Goal: Task Accomplishment & Management: Use online tool/utility

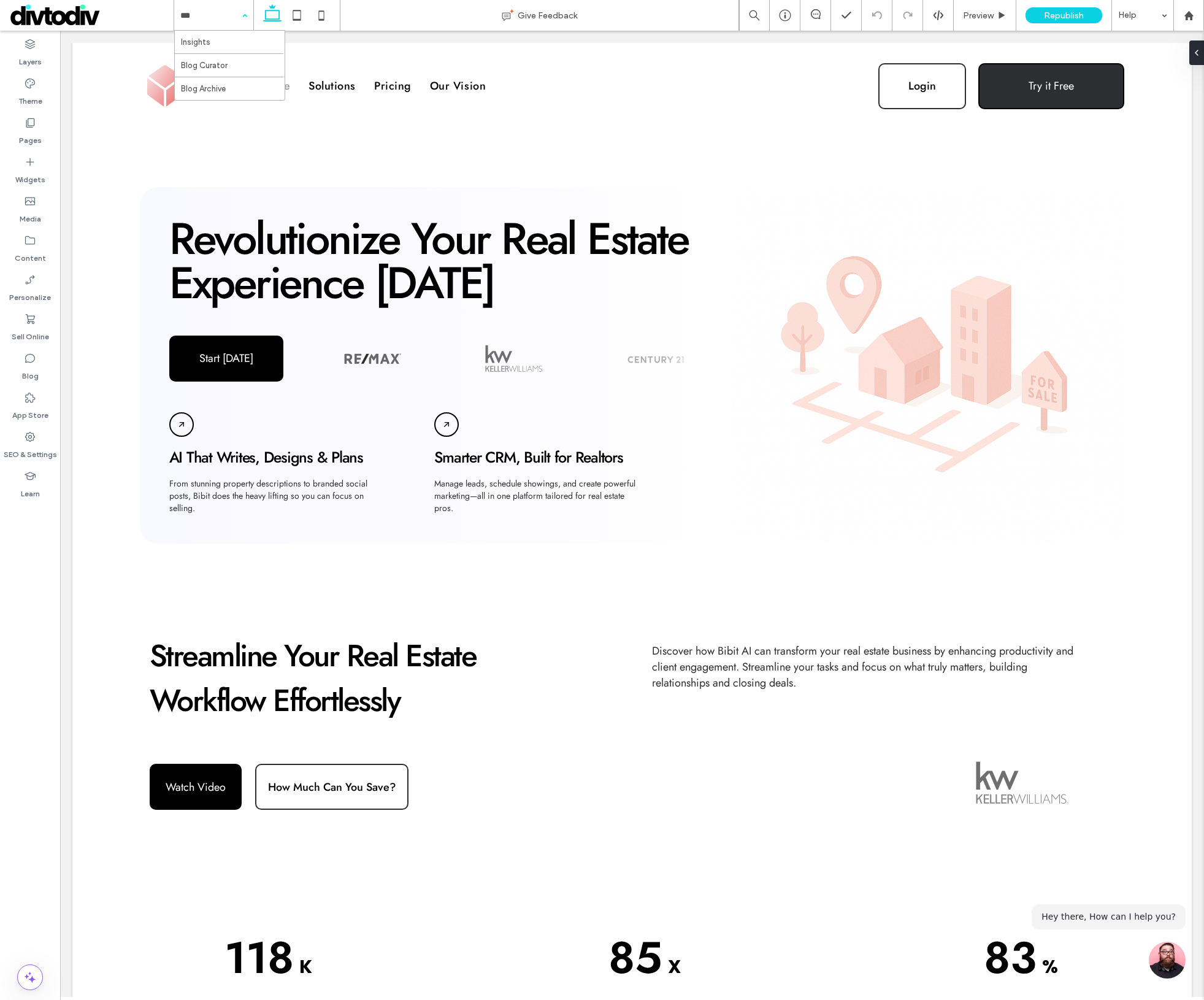
type input "****"
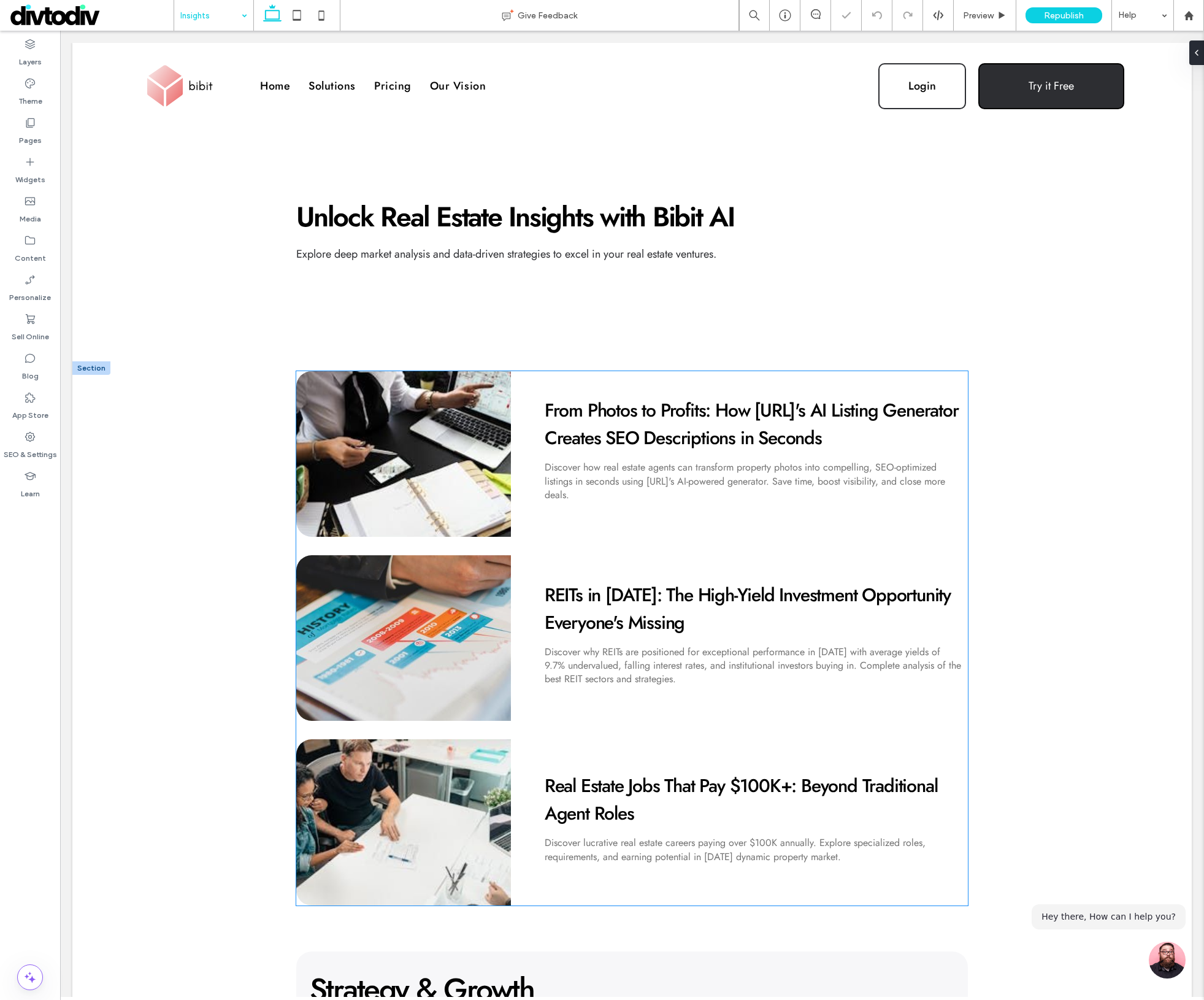
click at [607, 431] on link "From Photos to Profits: How [URL]'s AI Listing Generator Creates SEO Descriptio…" at bounding box center [751, 424] width 414 height 54
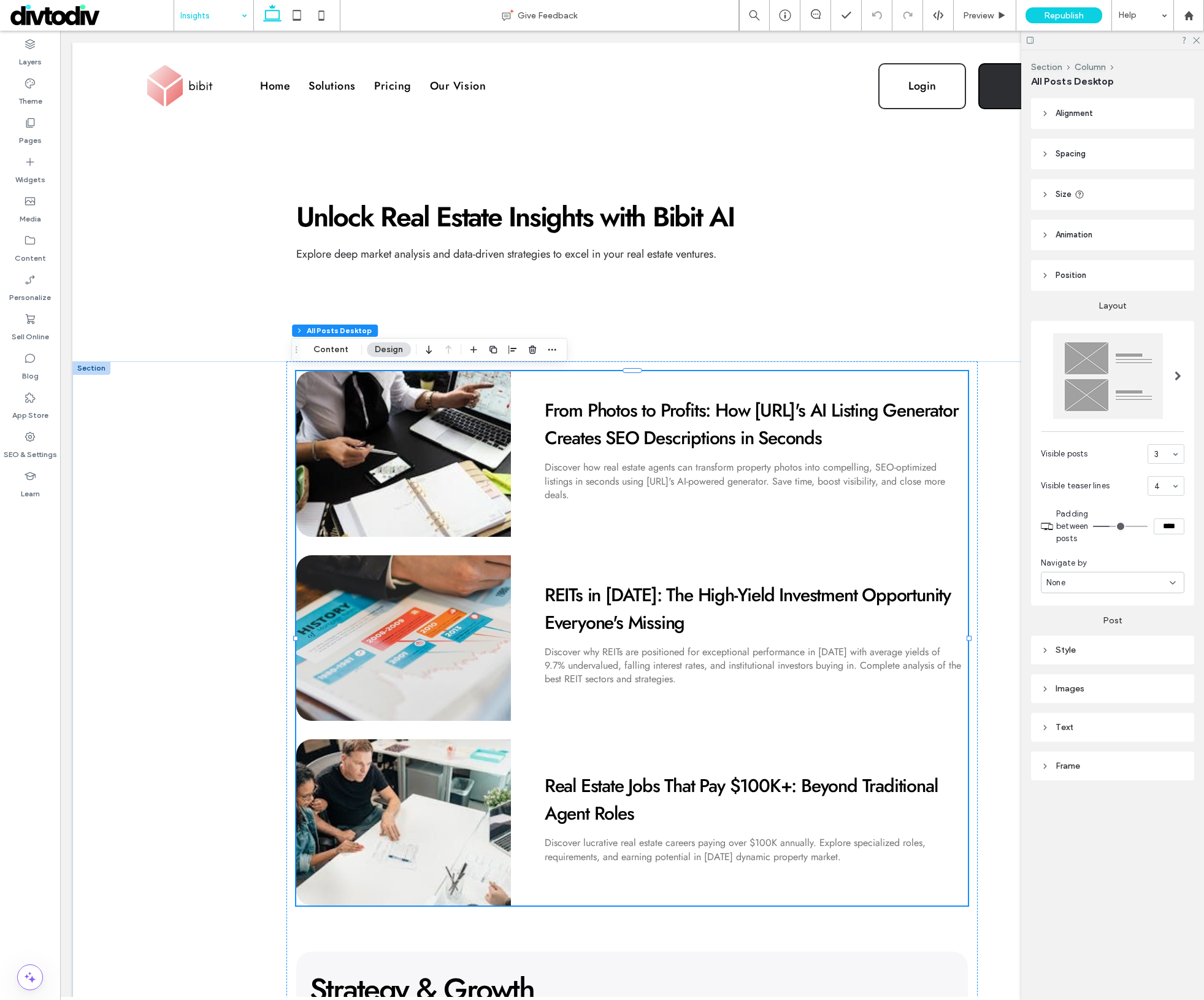
click at [727, 467] on div "Discover how real estate agents can transform property photos into compelling, …" at bounding box center [753, 481] width 417 height 41
click at [1079, 655] on div "Style" at bounding box center [1112, 650] width 143 height 17
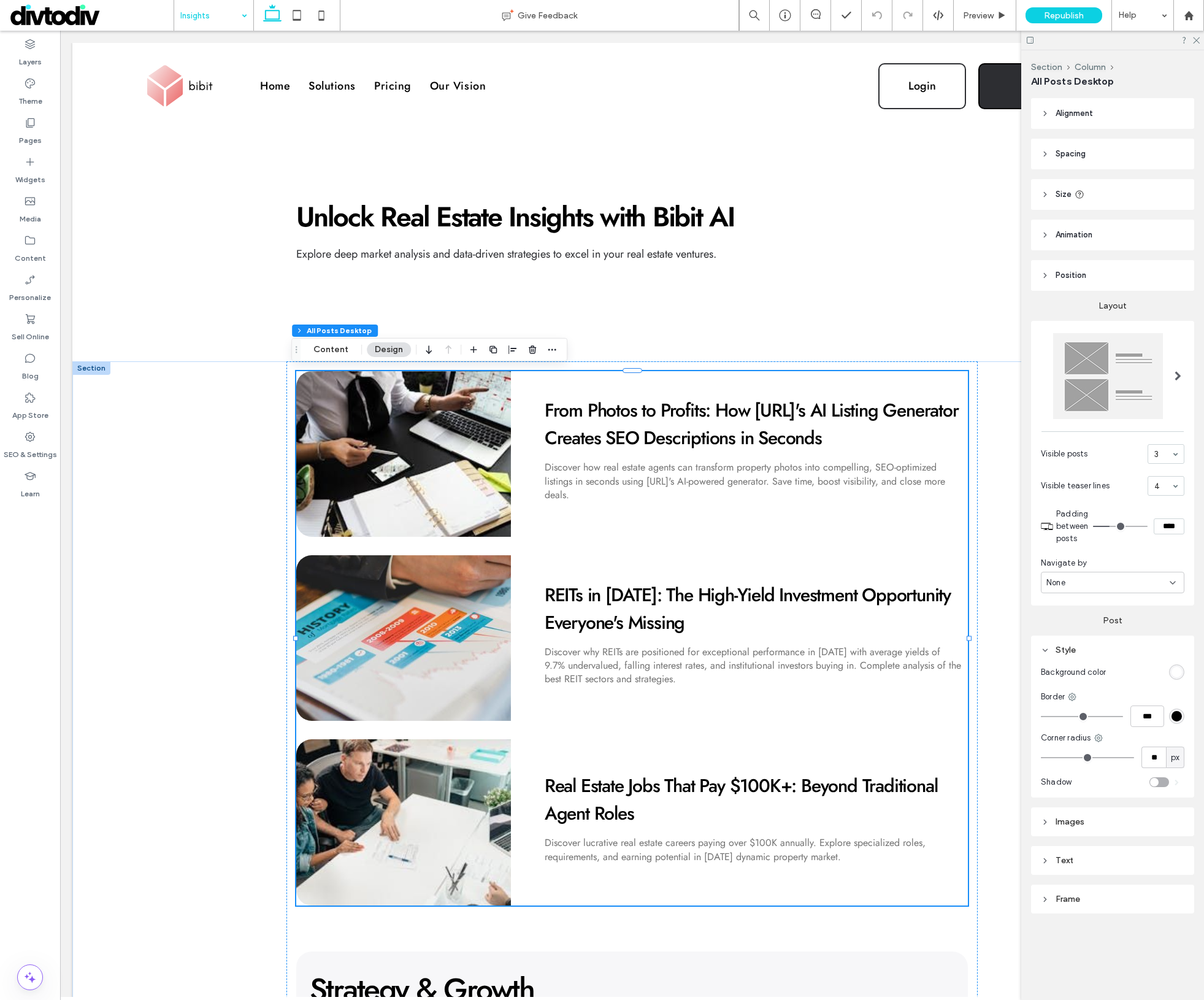
click at [1072, 859] on div "Text" at bounding box center [1112, 861] width 143 height 11
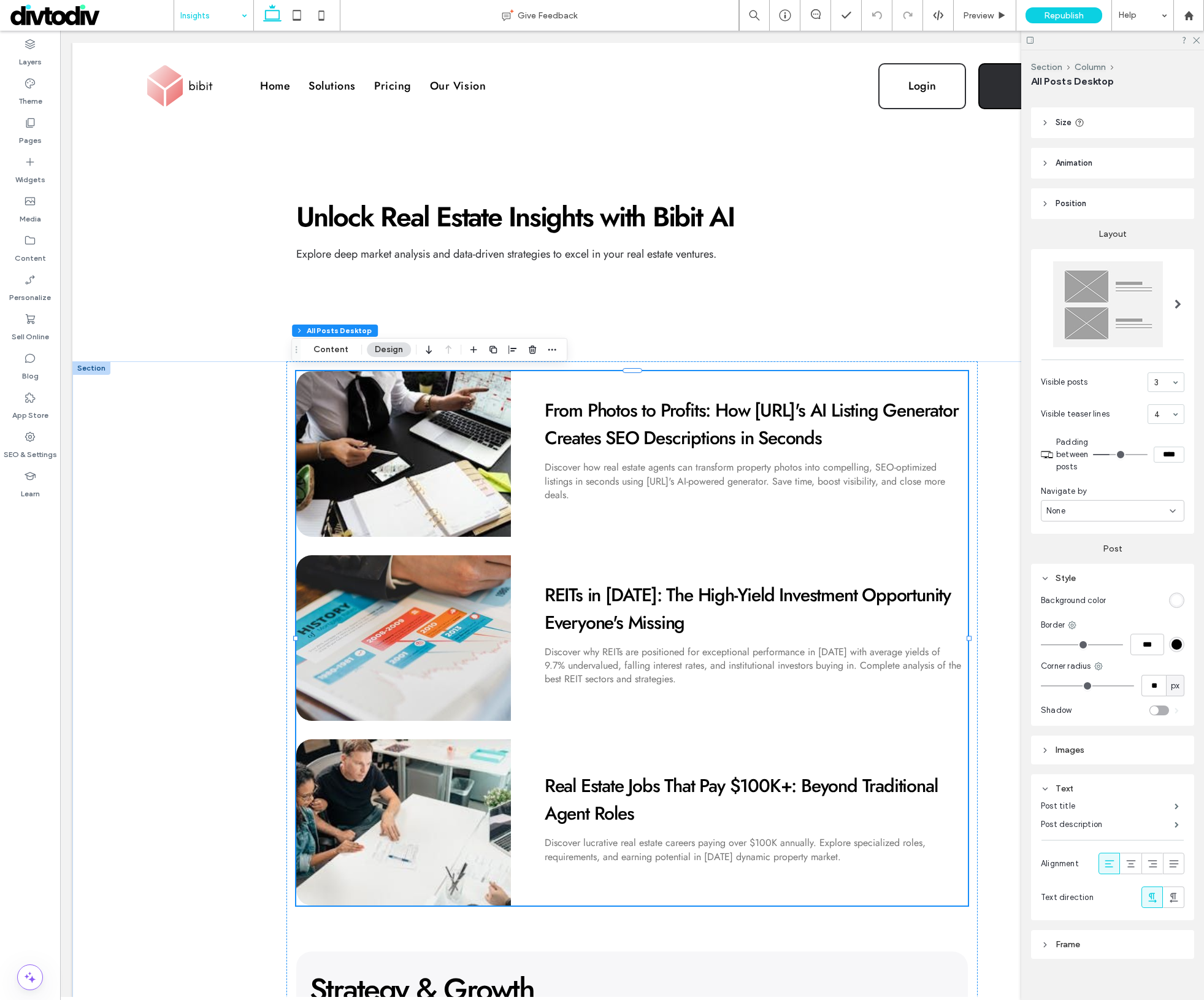
click at [1054, 576] on div "Style" at bounding box center [1112, 579] width 143 height 11
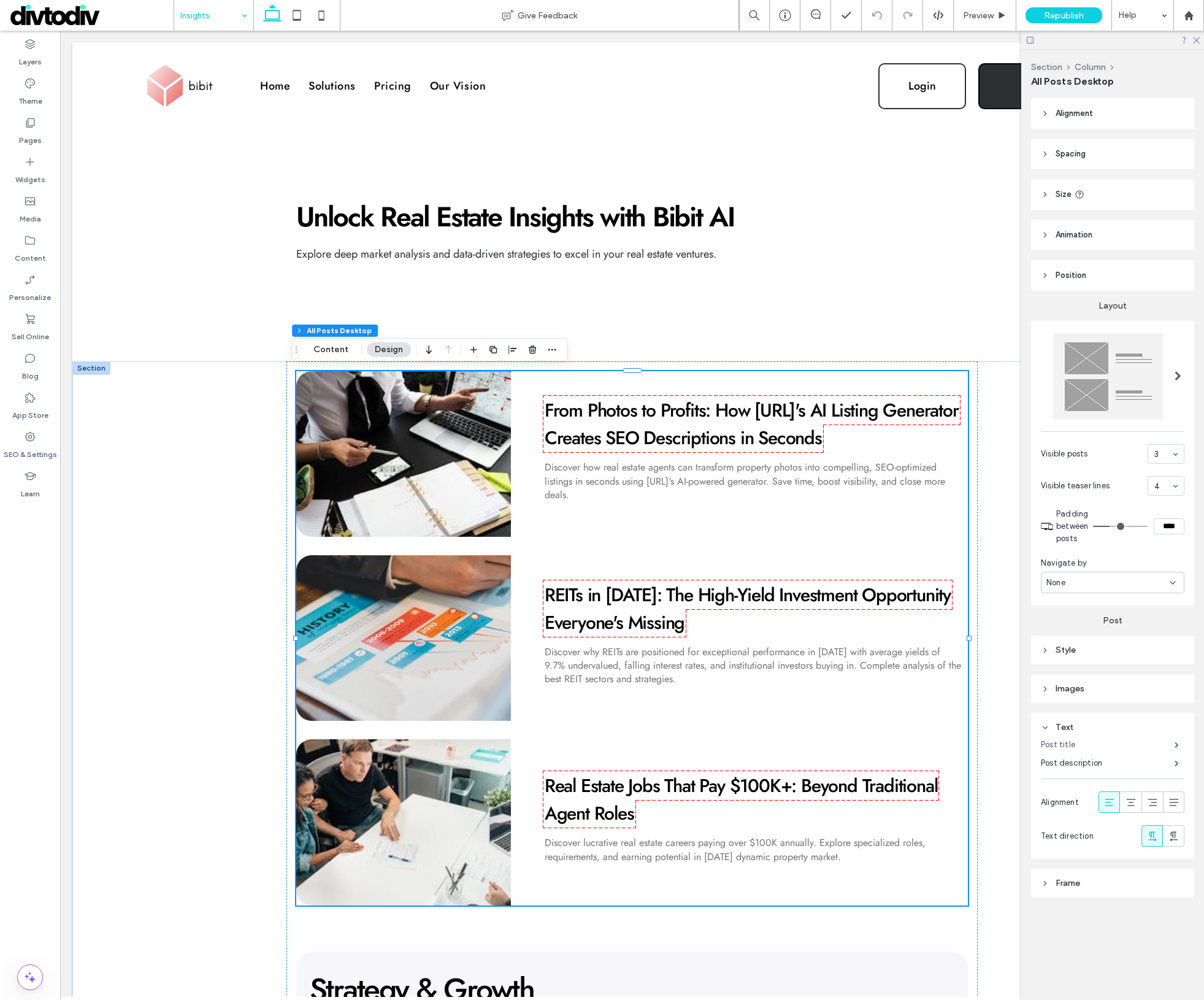
click at [1082, 744] on label "Post title" at bounding box center [1108, 745] width 134 height 25
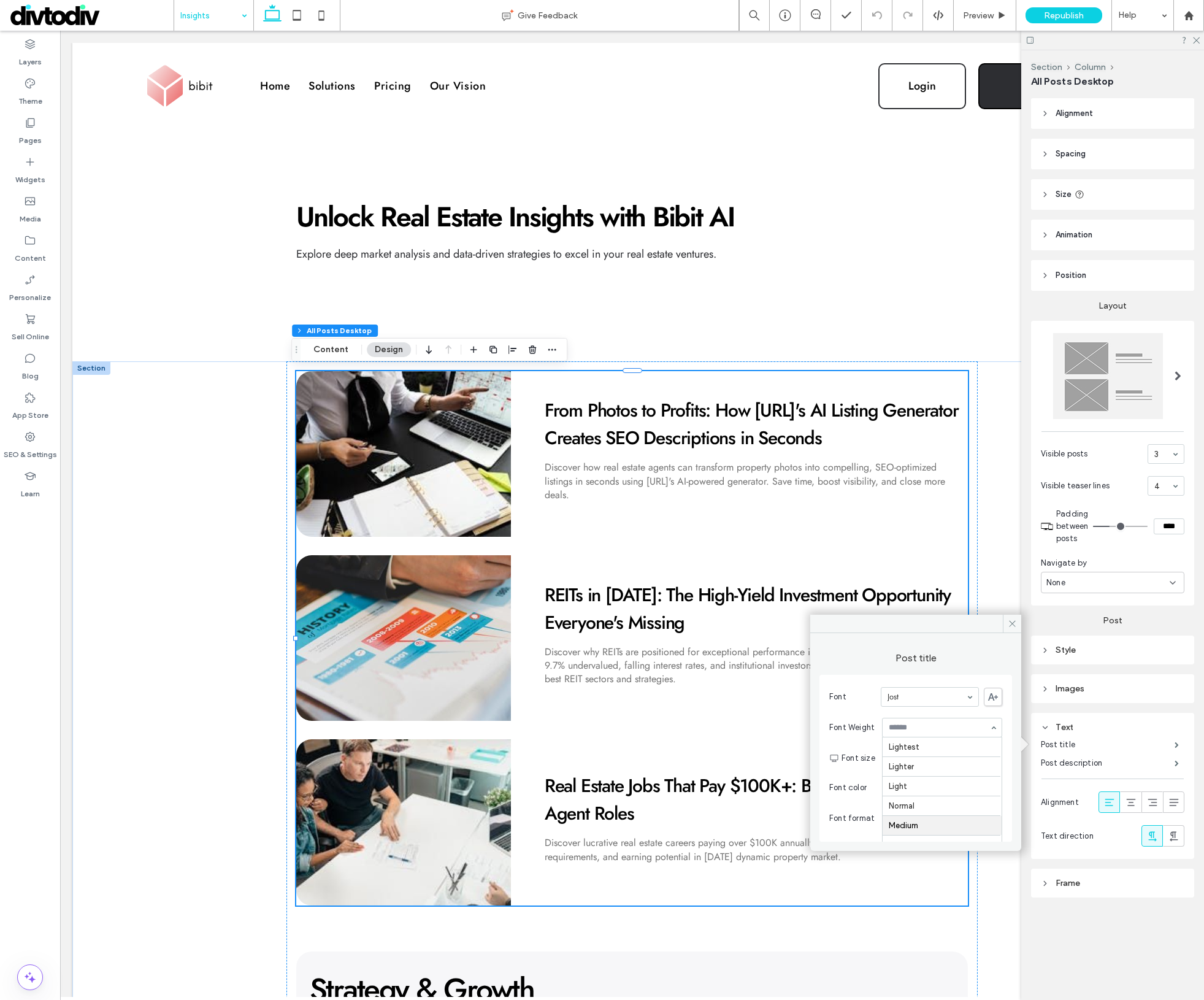
scroll to position [60, 0]
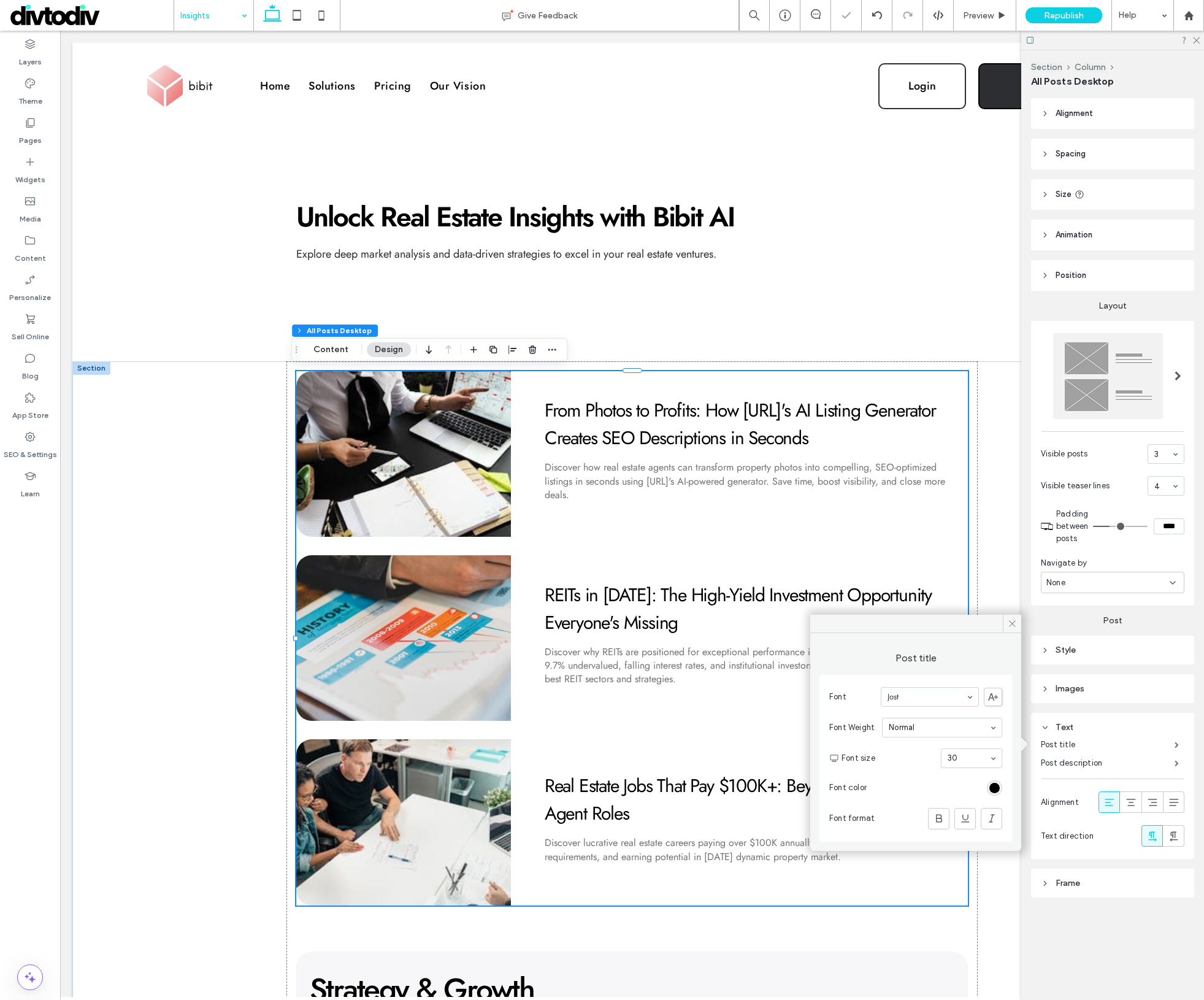
click at [966, 769] on section "Font size 30" at bounding box center [922, 758] width 161 height 32
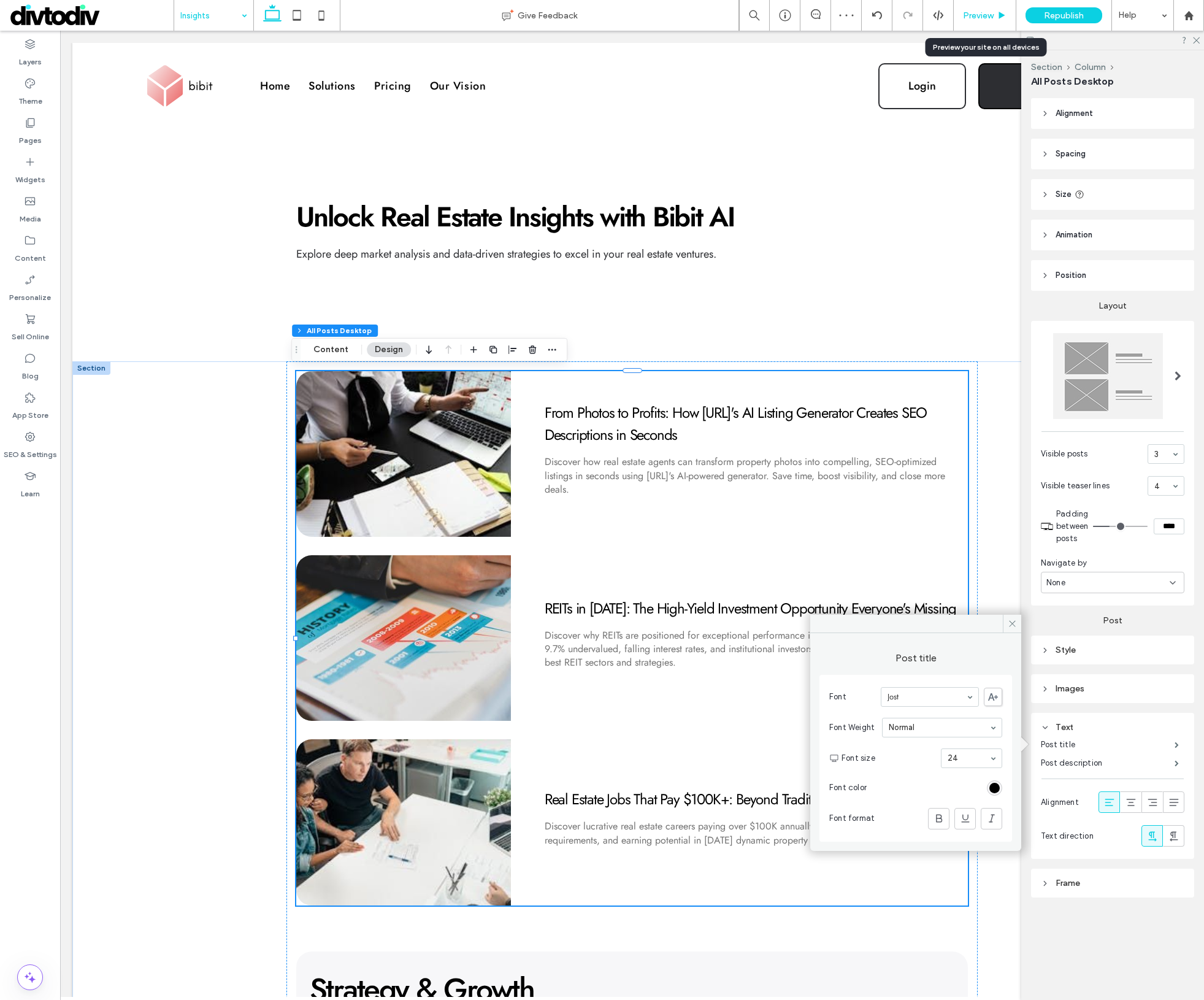
click at [986, 20] on span "Preview" at bounding box center [978, 16] width 31 height 11
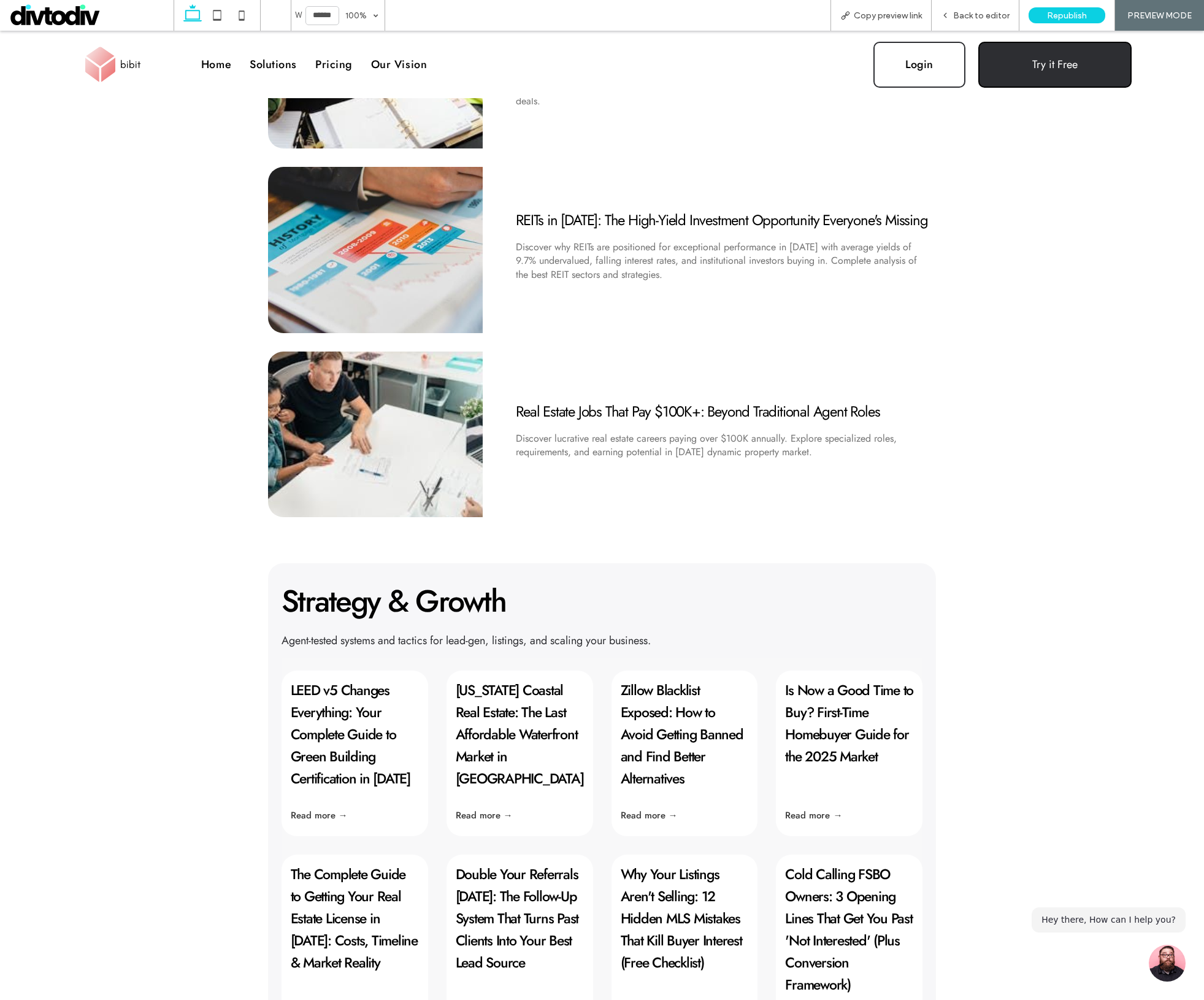
scroll to position [470, 0]
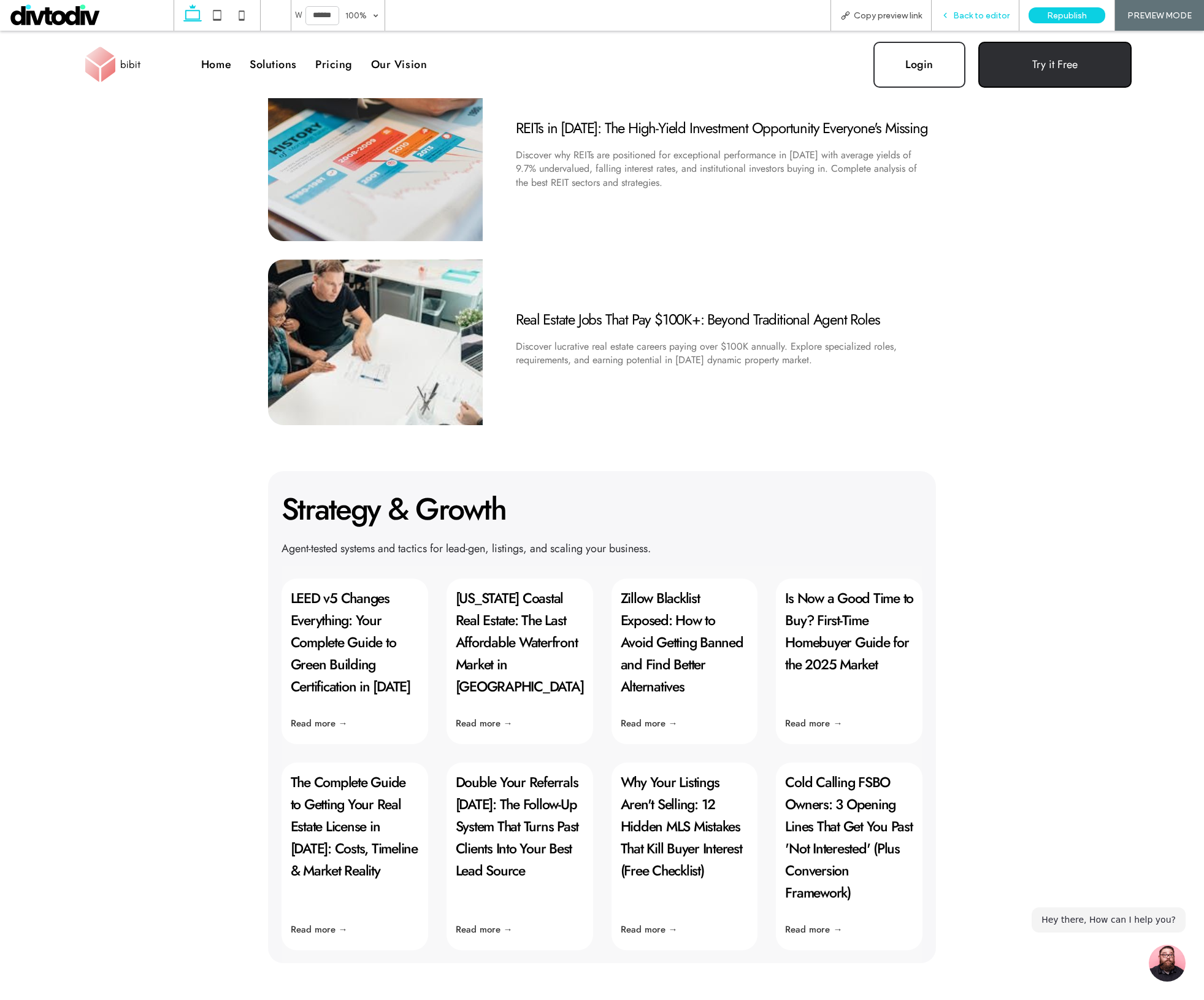
click at [966, 15] on span "Back to editor" at bounding box center [981, 16] width 56 height 11
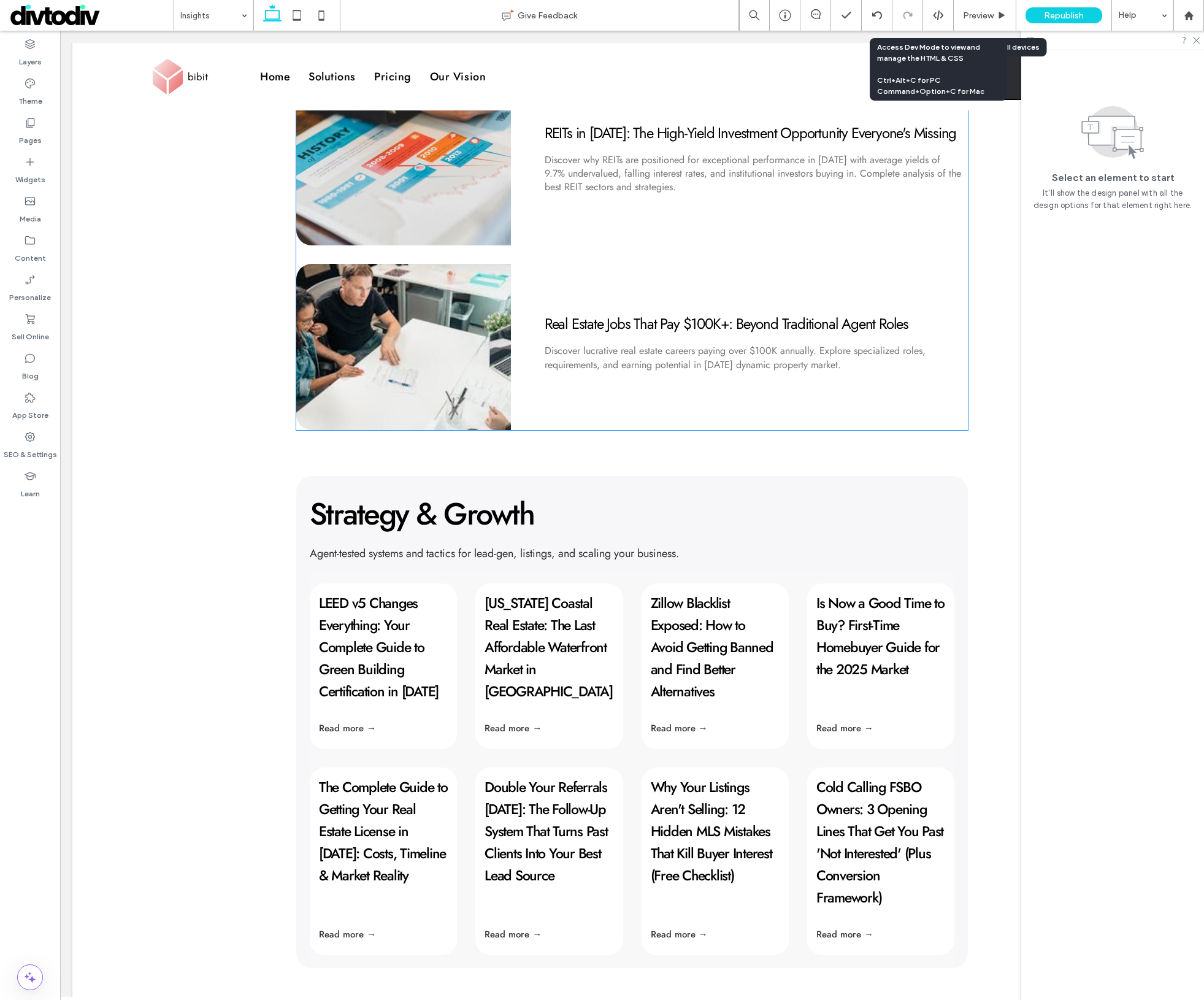
scroll to position [462, 0]
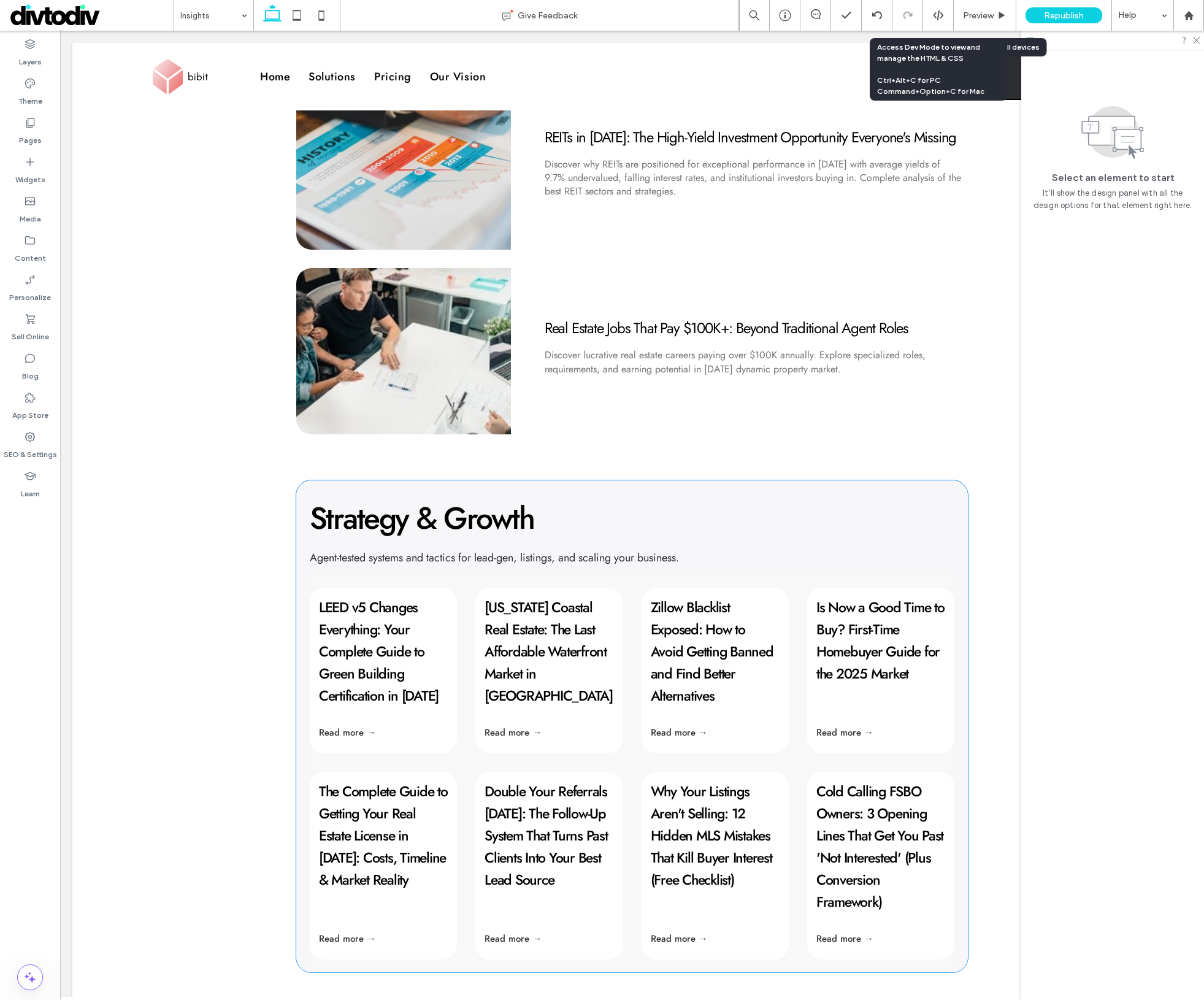
click at [588, 570] on div "Strategy & Growth ﻿ Agent-tested systems and tactics for lead-gen, listings, an…" at bounding box center [632, 727] width 671 height 492
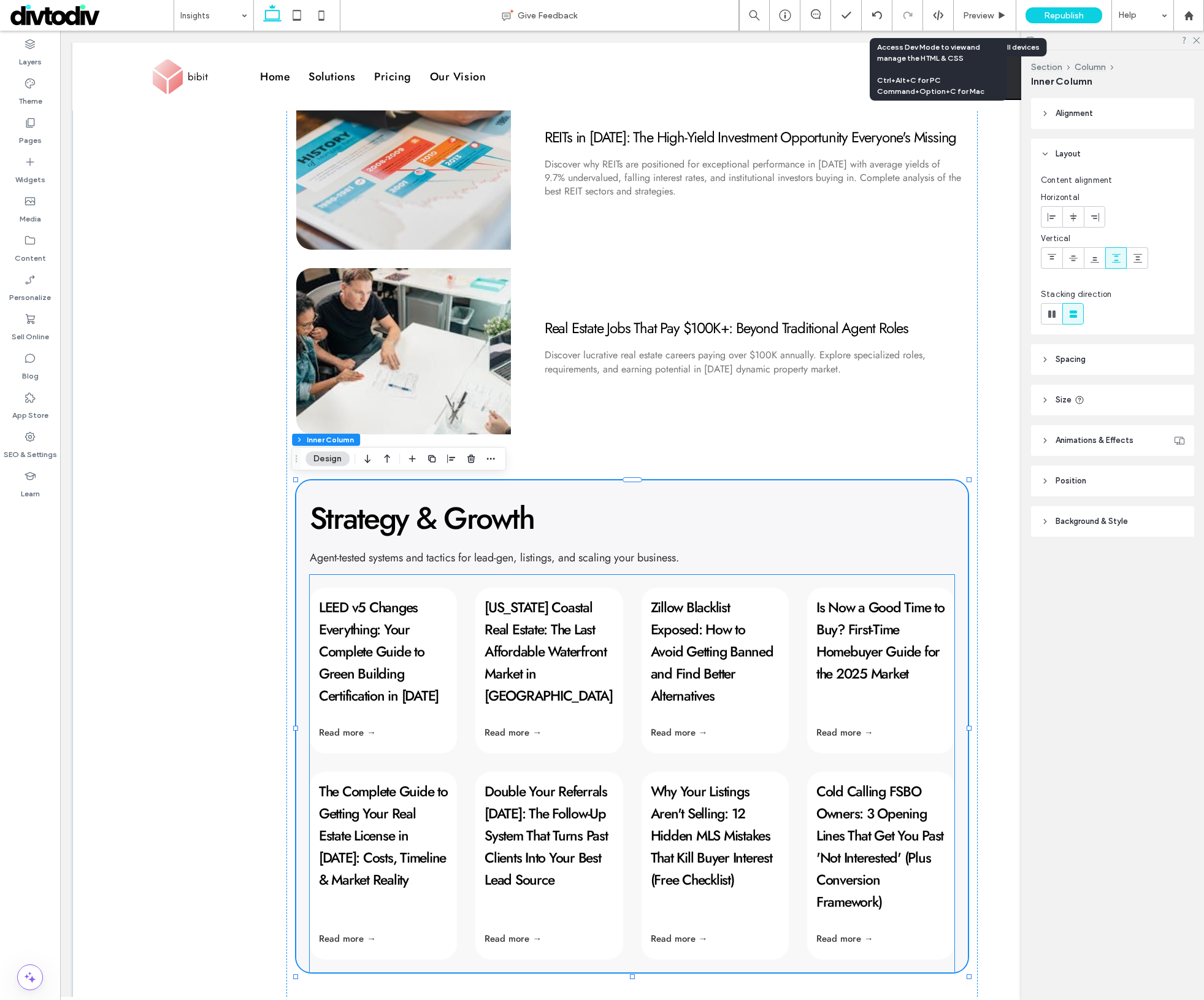
click at [530, 654] on link "[US_STATE] Coastal Real Estate: The Last Affordable Waterfront Market in [GEOGR…" at bounding box center [548, 651] width 128 height 109
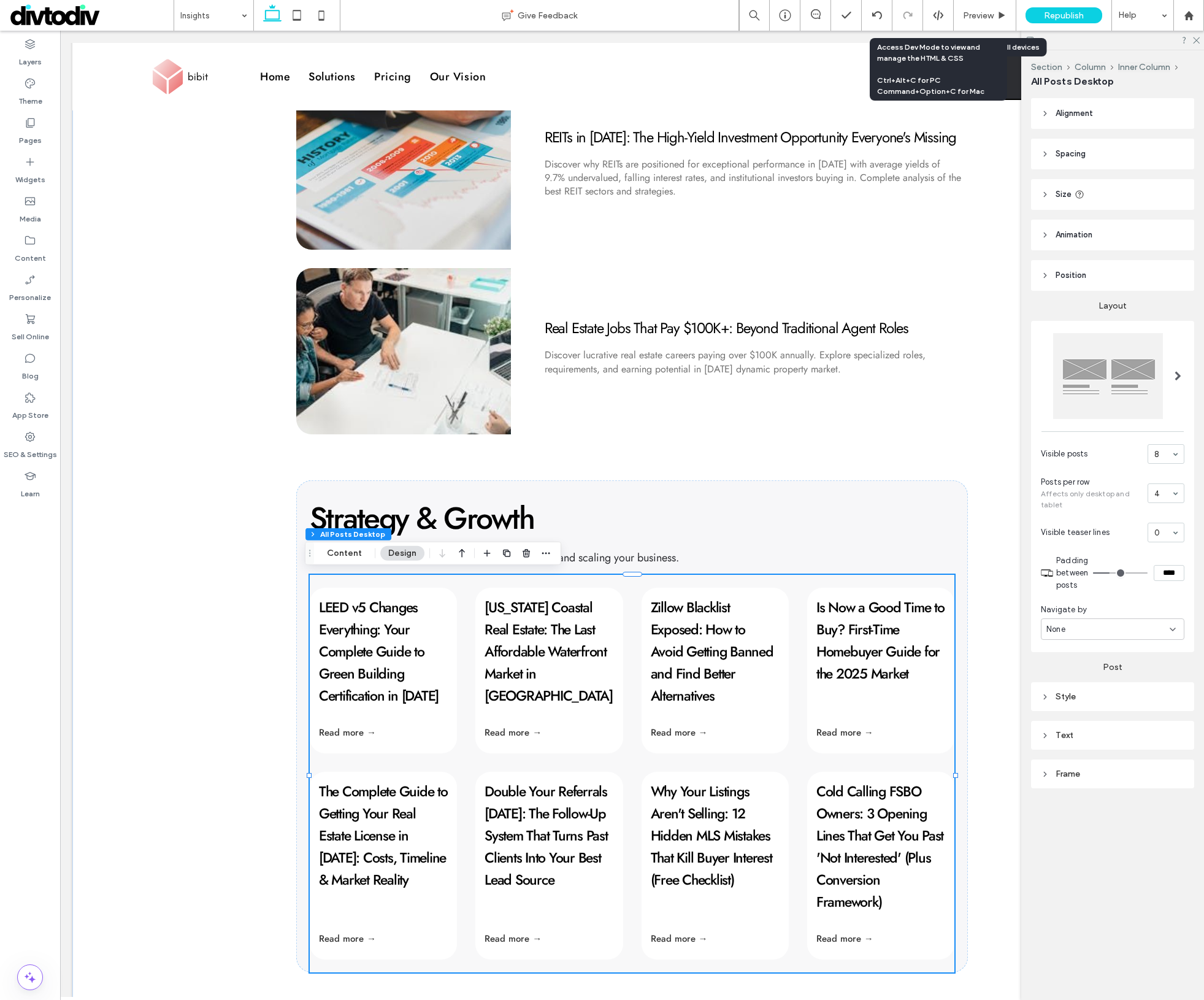
click at [1048, 739] on icon at bounding box center [1045, 736] width 8 height 8
click at [1069, 758] on label "Post title" at bounding box center [1108, 753] width 134 height 25
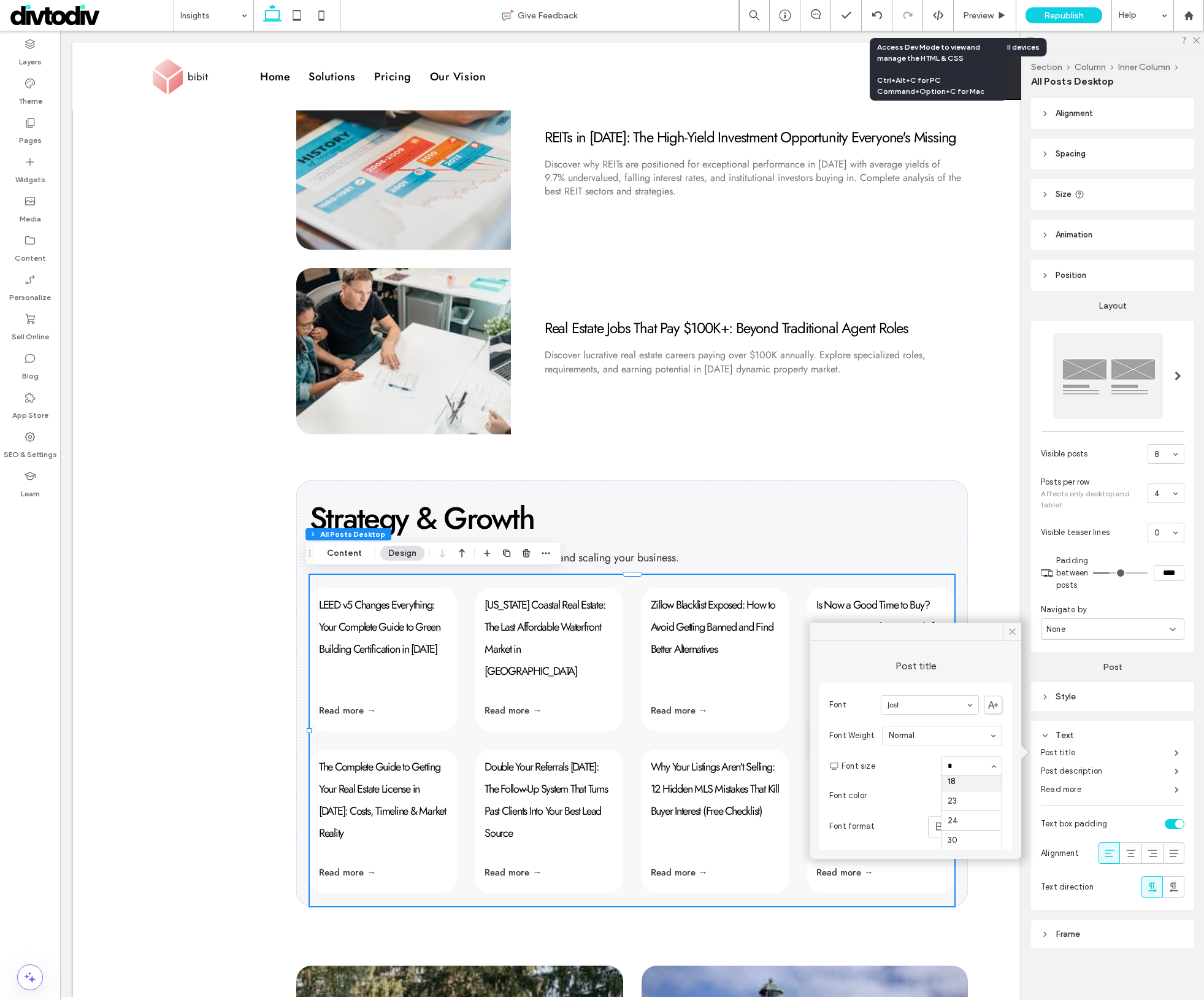
scroll to position [0, 0]
type input "**"
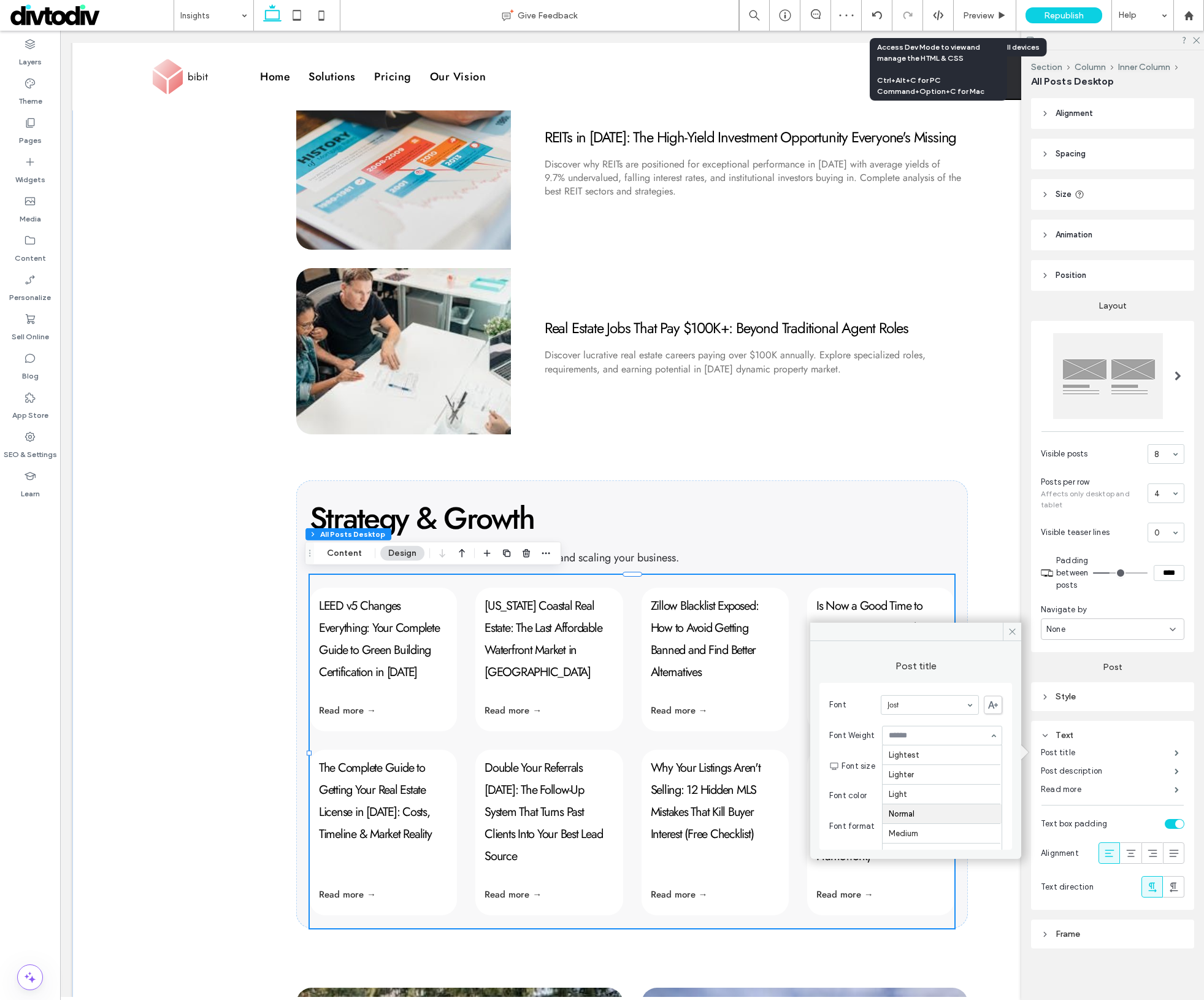
scroll to position [60, 0]
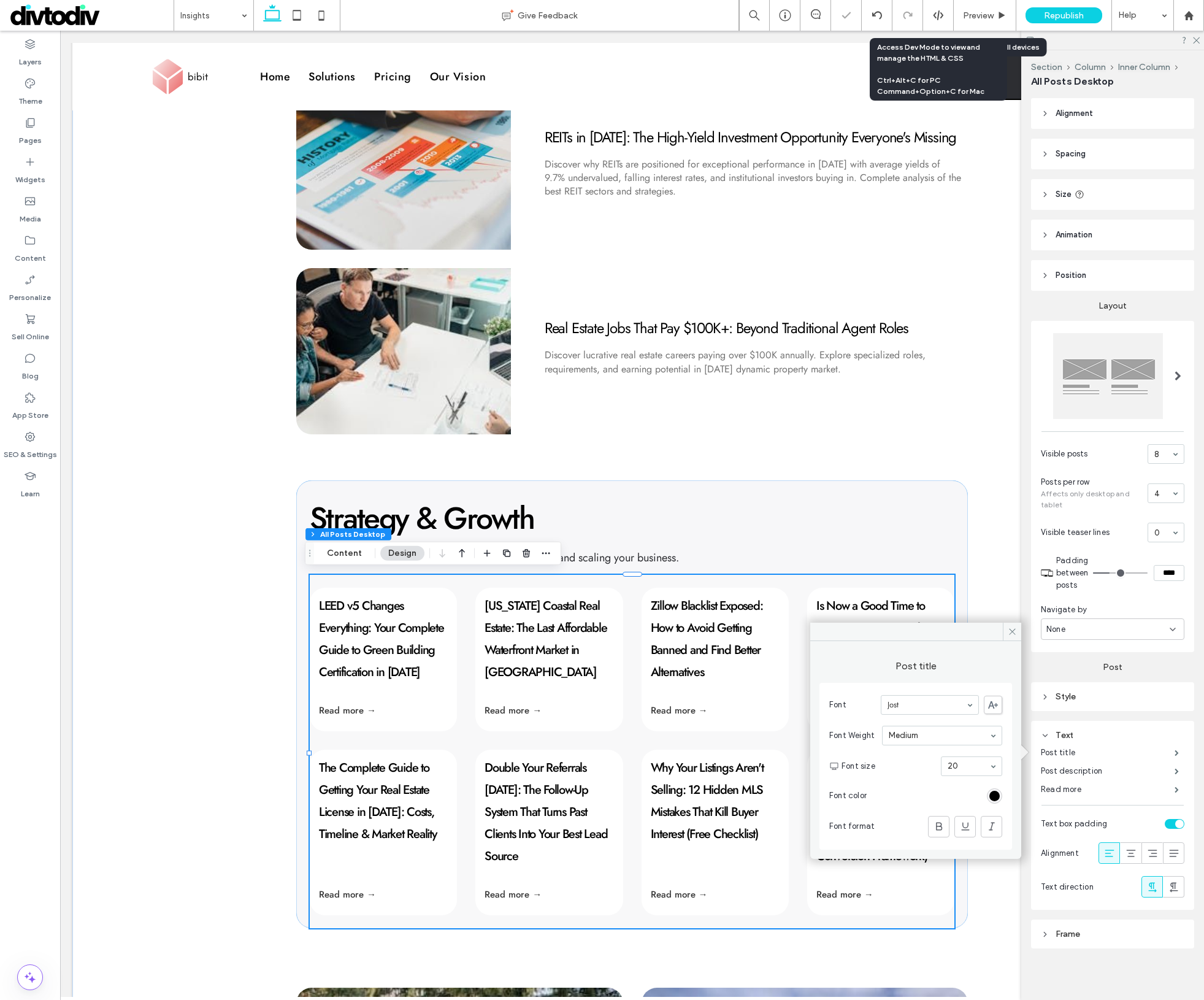
click at [839, 544] on div "Strategy & Growth ﻿ Agent-tested systems and tactics for lead-gen, listings, an…" at bounding box center [632, 705] width 671 height 448
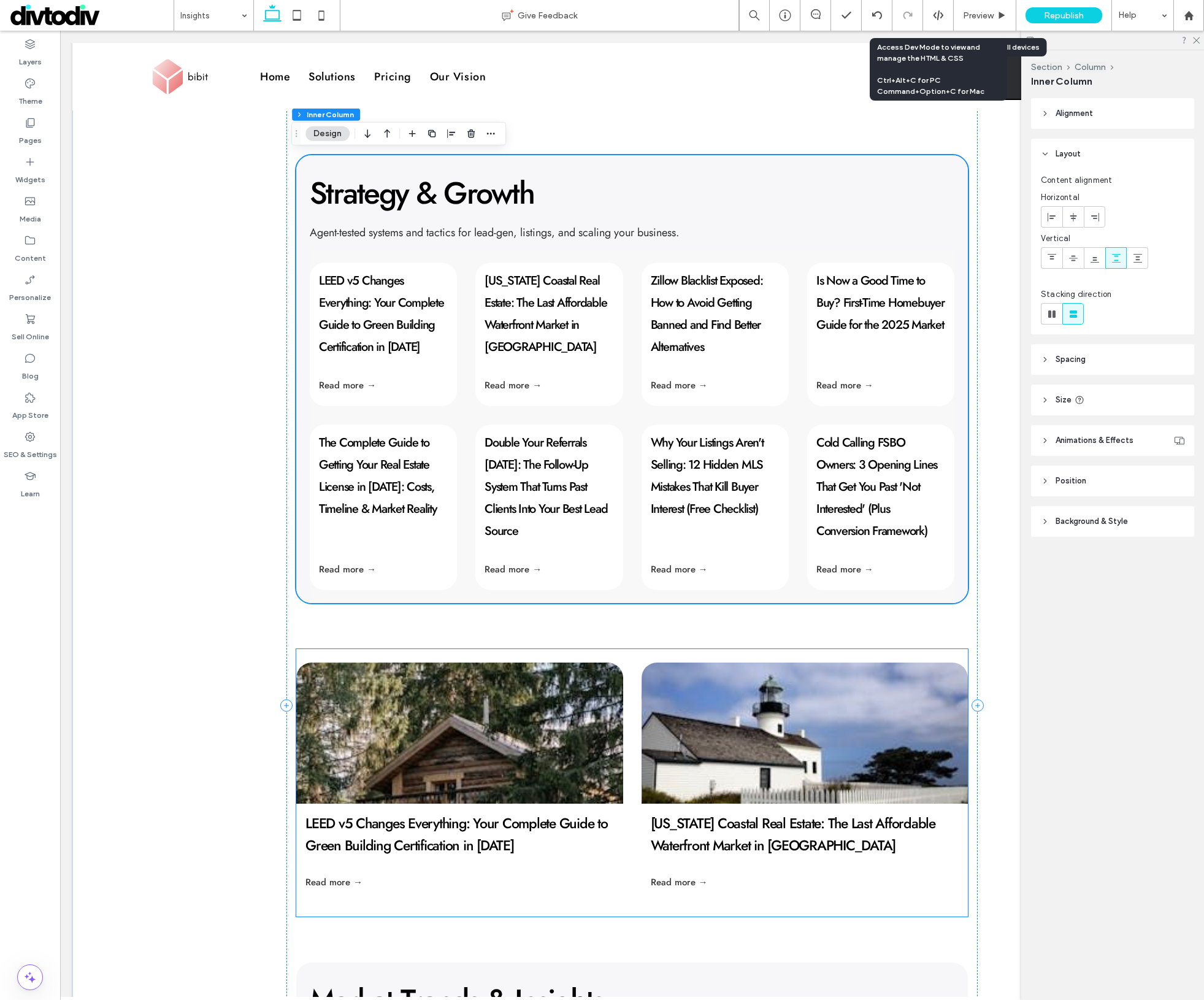
scroll to position [979, 0]
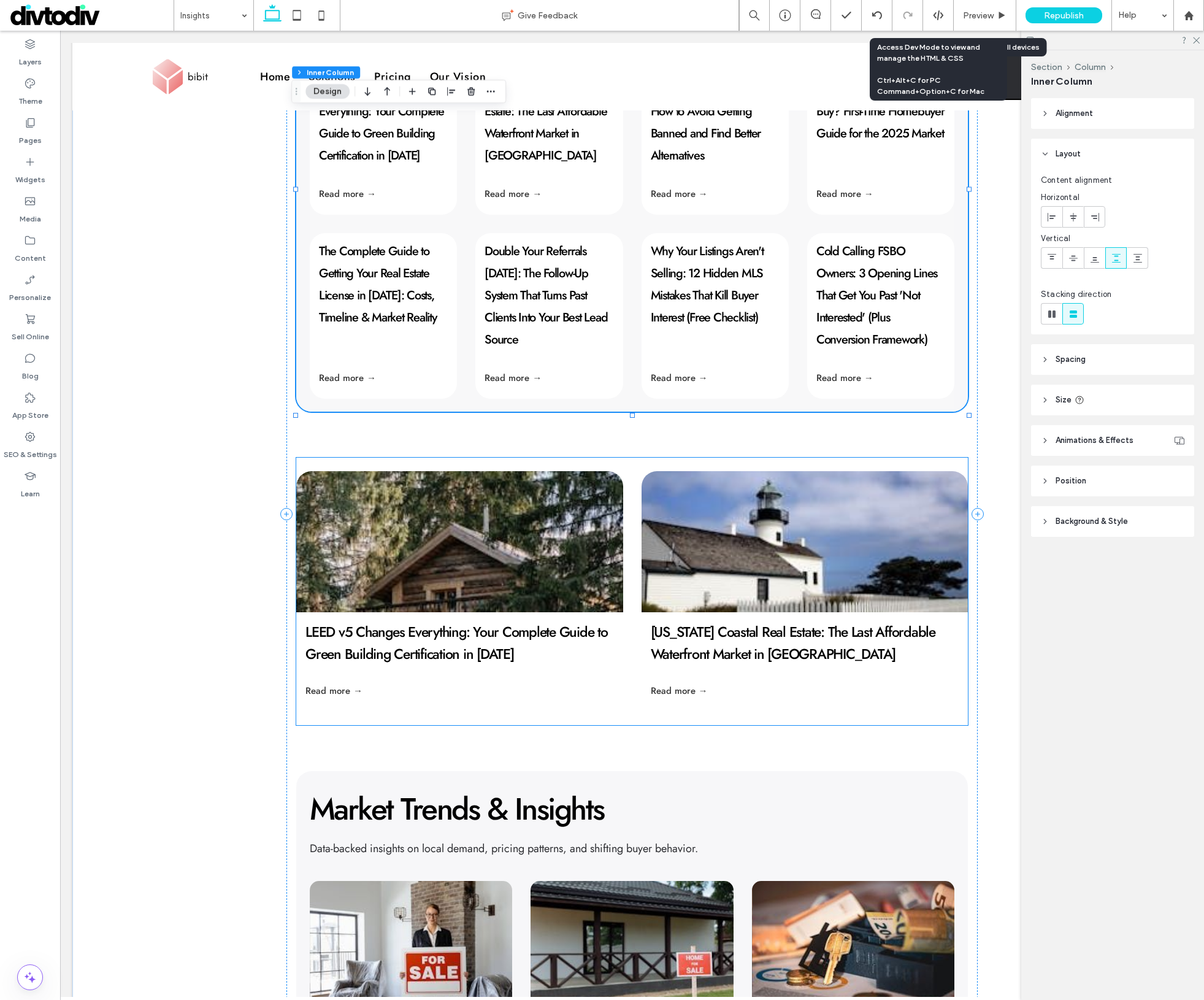
click at [713, 699] on div "Read more →" at bounding box center [804, 698] width 327 height 28
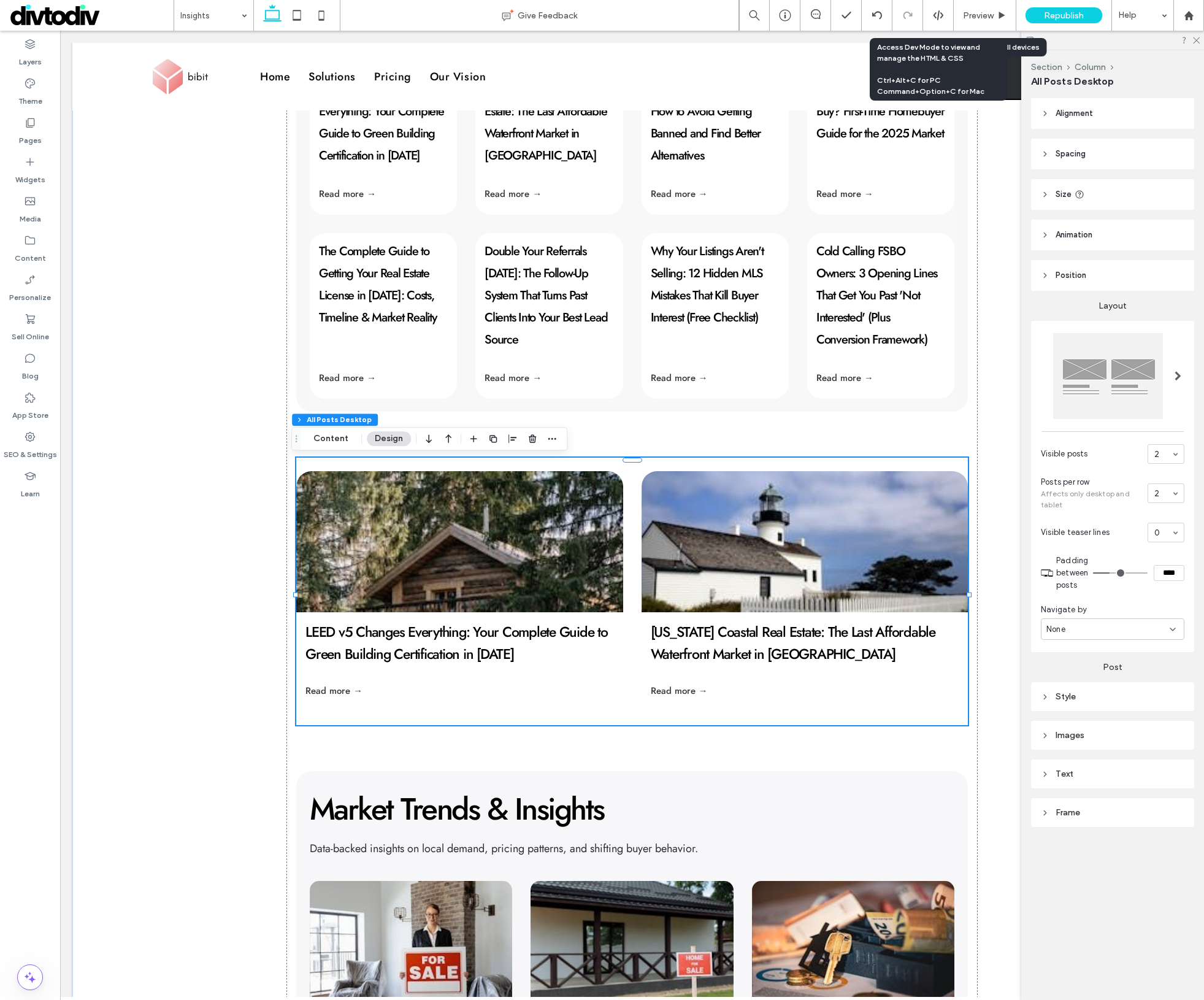
click at [1066, 773] on div "Text" at bounding box center [1112, 774] width 143 height 11
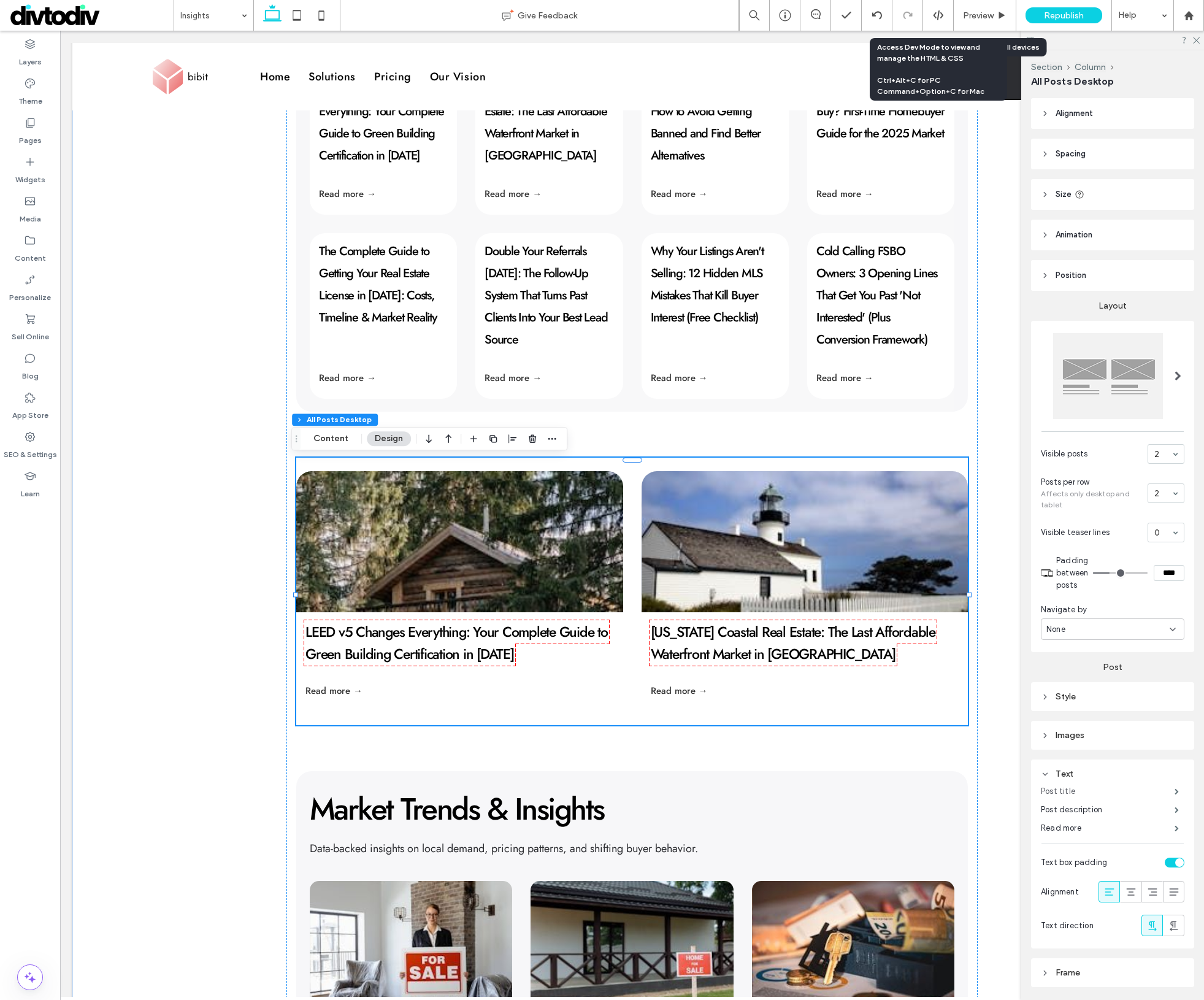
click at [1068, 796] on label "Post title" at bounding box center [1108, 791] width 134 height 25
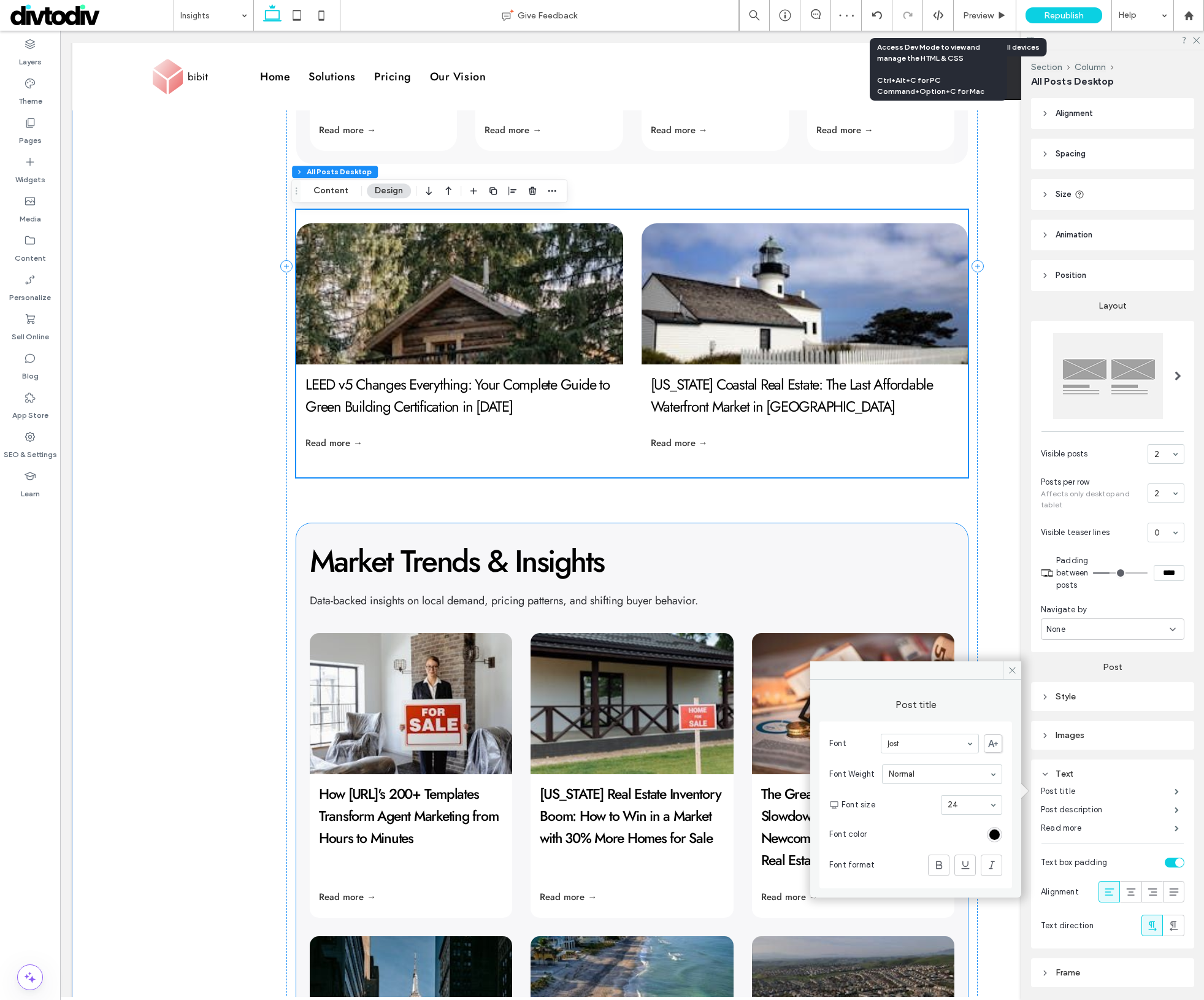
scroll to position [1412, 0]
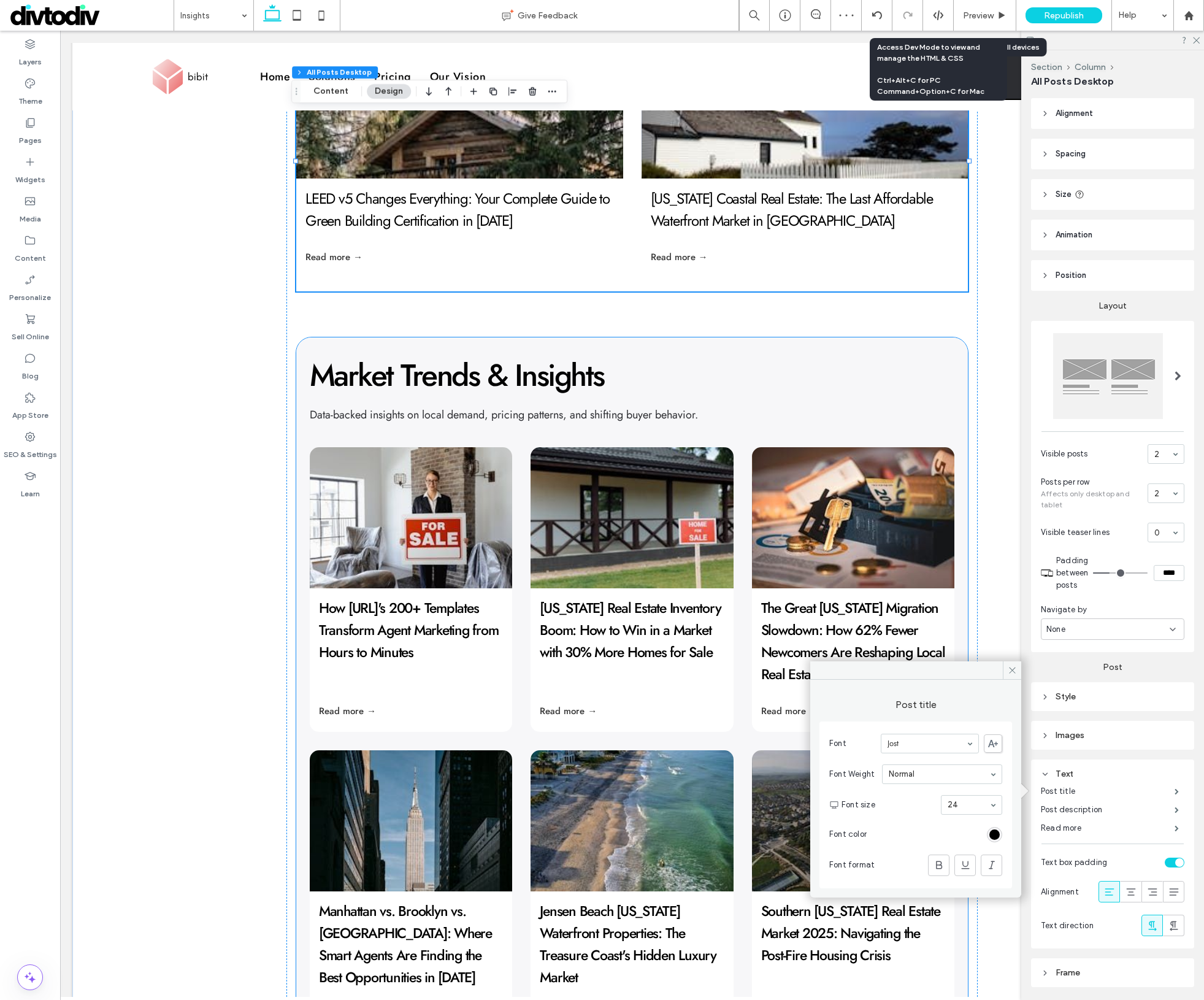
click at [614, 645] on link "[US_STATE] Real Estate Inventory Boom: How to Win in a Market with 30% More Hom…" at bounding box center [630, 630] width 181 height 65
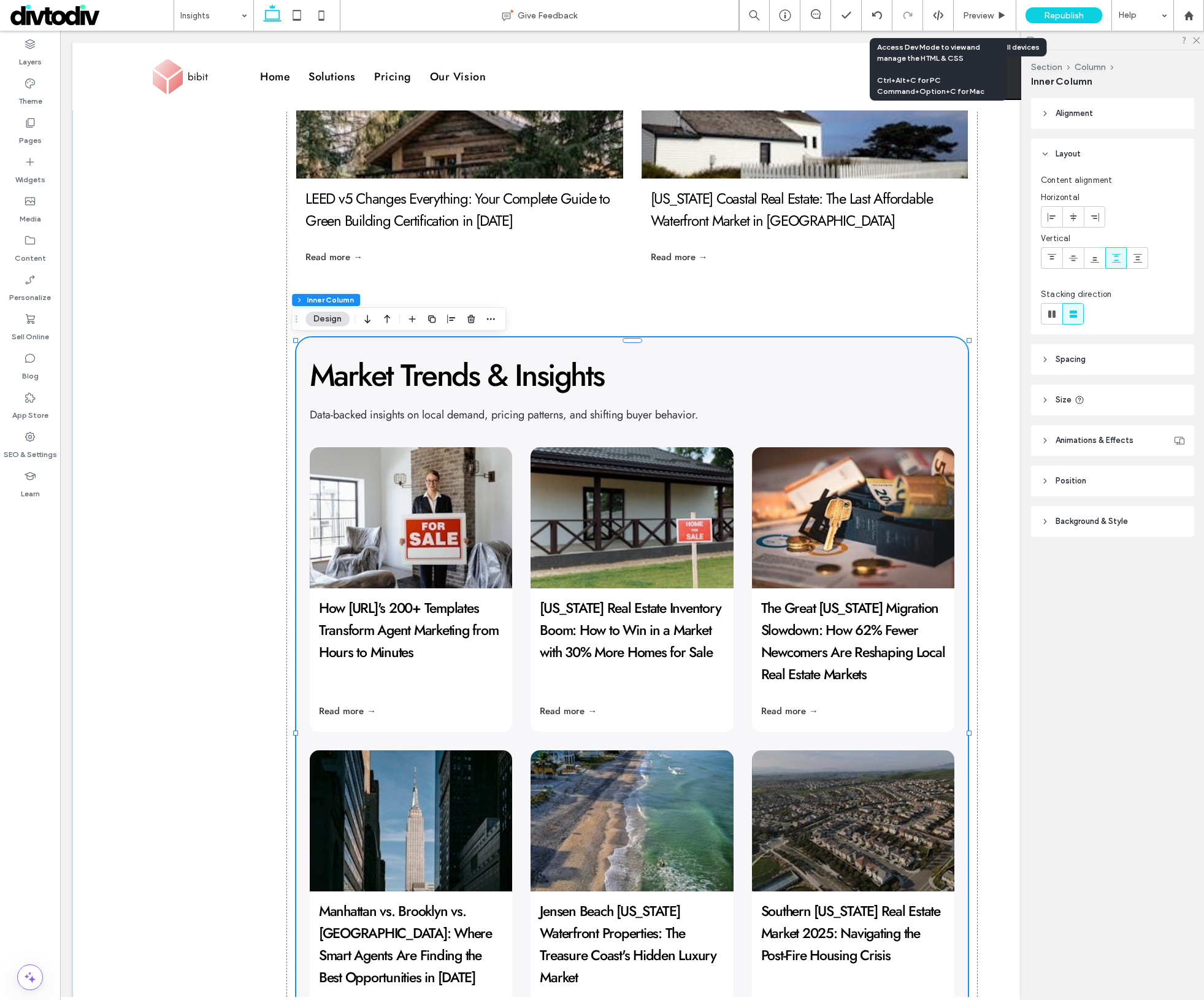
click at [1074, 486] on span "Position" at bounding box center [1071, 481] width 31 height 12
click at [1064, 395] on span "Size" at bounding box center [1064, 400] width 16 height 12
click at [1060, 395] on span "Size" at bounding box center [1064, 400] width 16 height 12
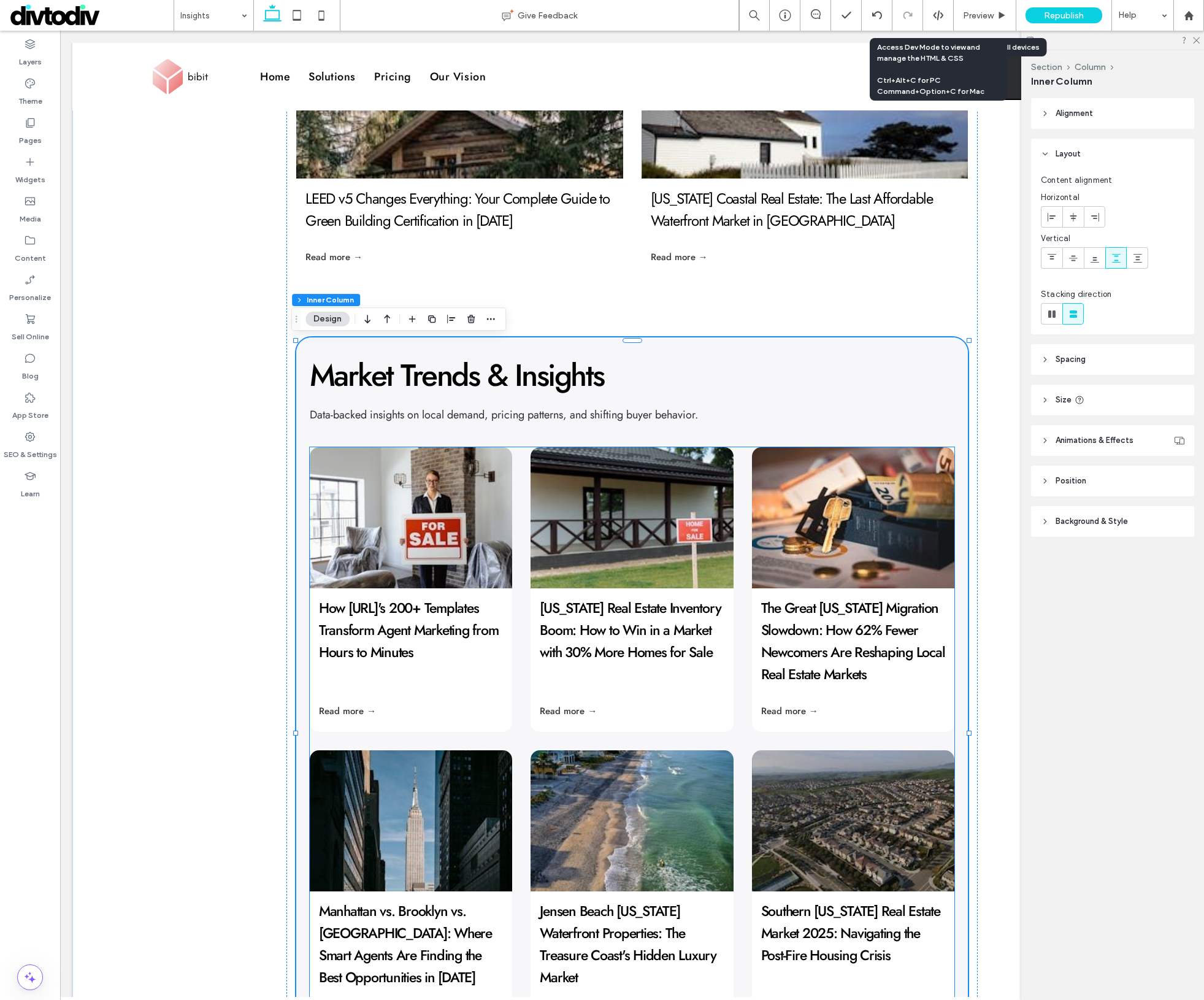
click at [870, 536] on div at bounding box center [853, 518] width 215 height 150
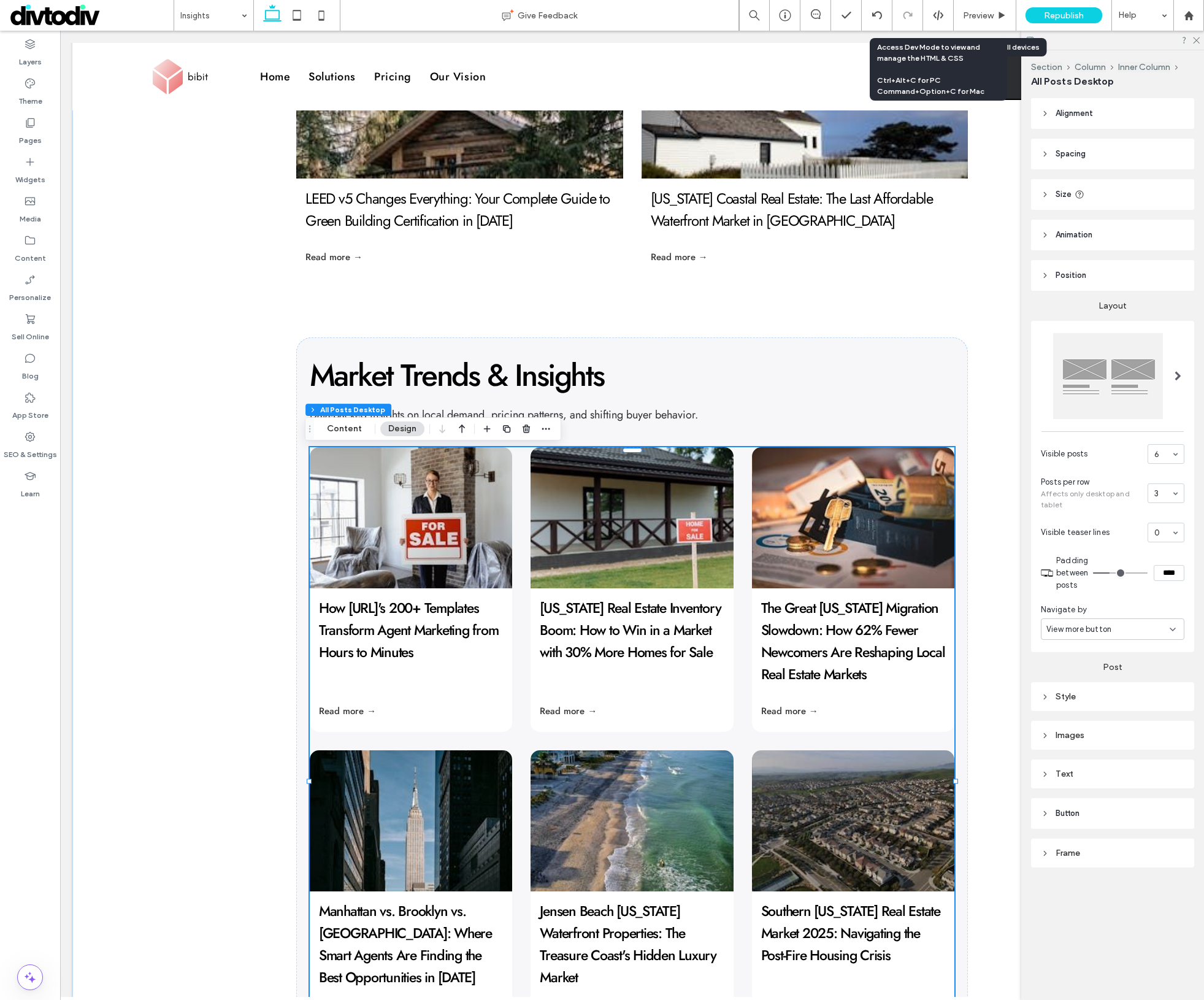
click at [1070, 778] on div "Text" at bounding box center [1112, 774] width 143 height 11
click at [1073, 793] on label "Post title" at bounding box center [1108, 791] width 134 height 25
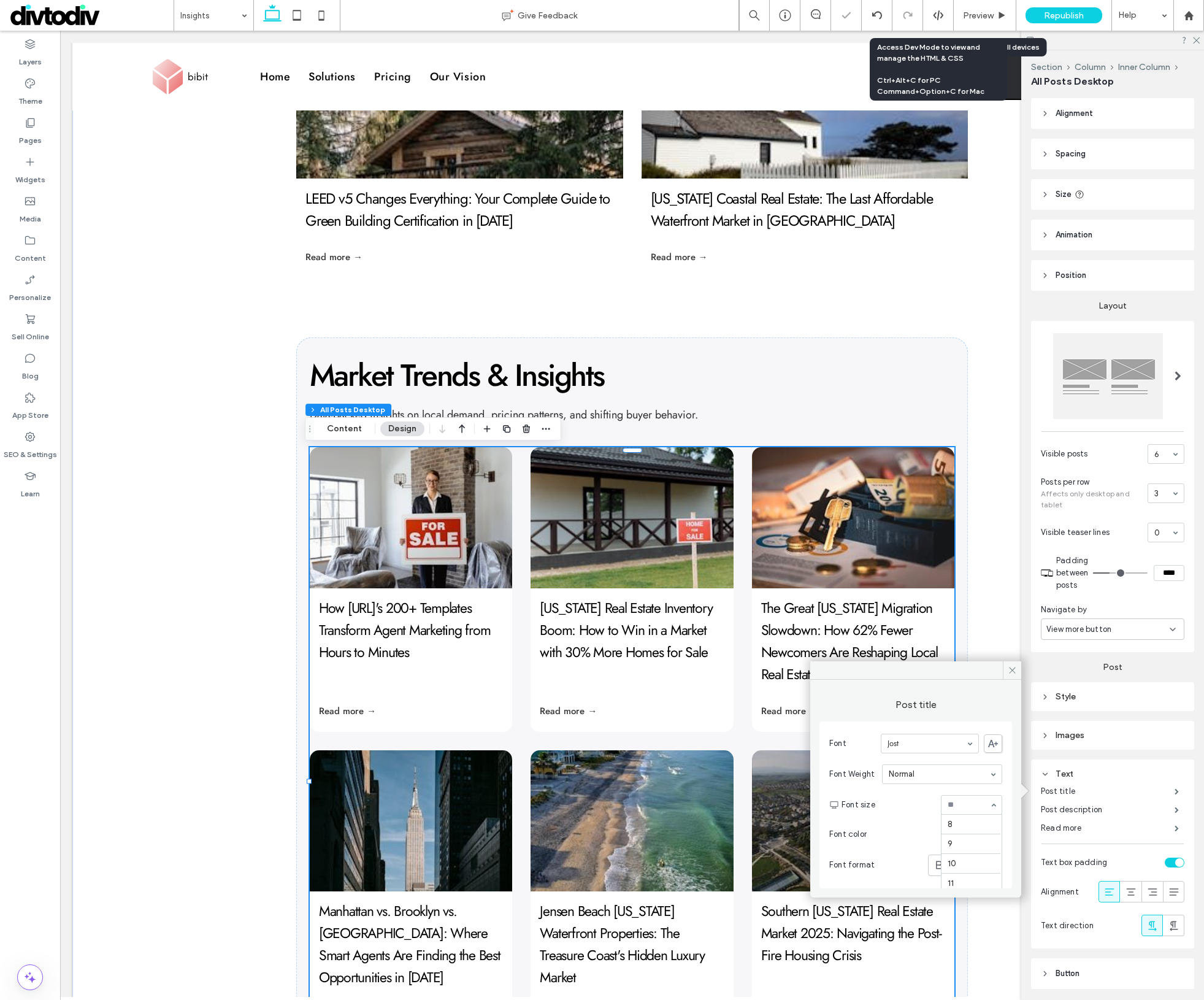
scroll to position [183, 0]
click at [999, 606] on div "How [URL]'s 200+ Templates Transform Agent Marketing from Hours to Minutes By R…" at bounding box center [632, 103] width 1120 height 2326
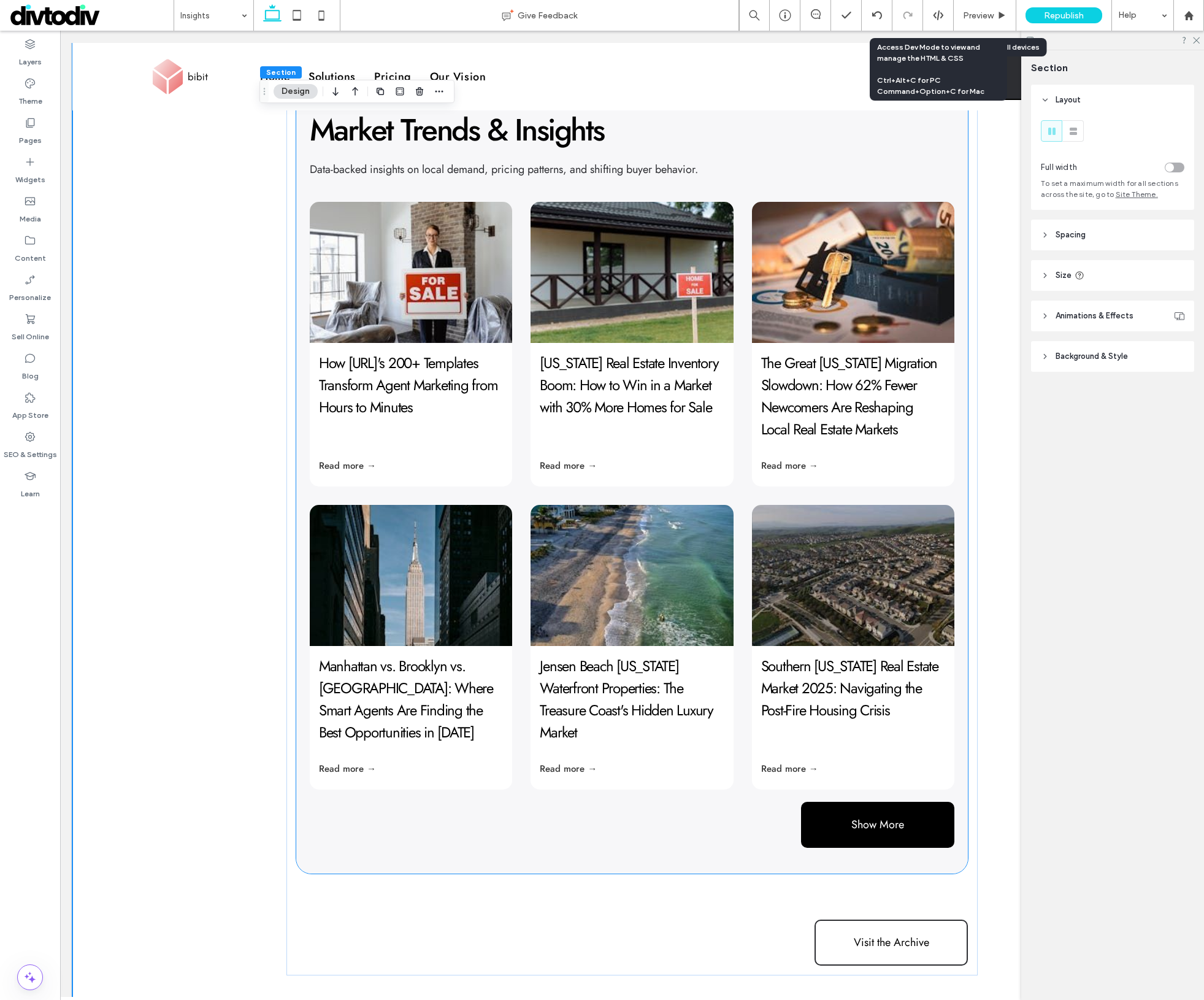
scroll to position [1642, 0]
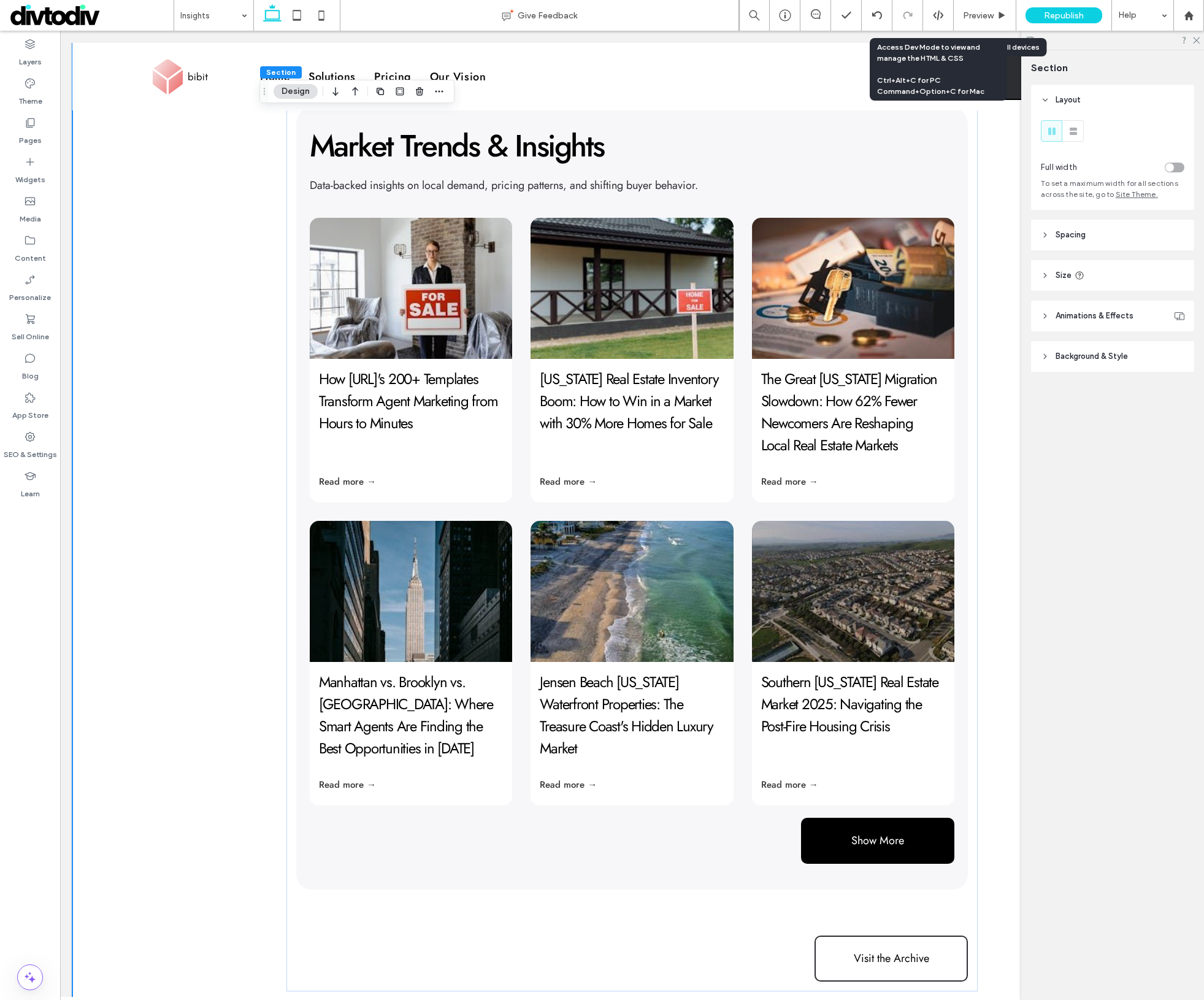
click at [1076, 276] on icon at bounding box center [1079, 275] width 10 height 10
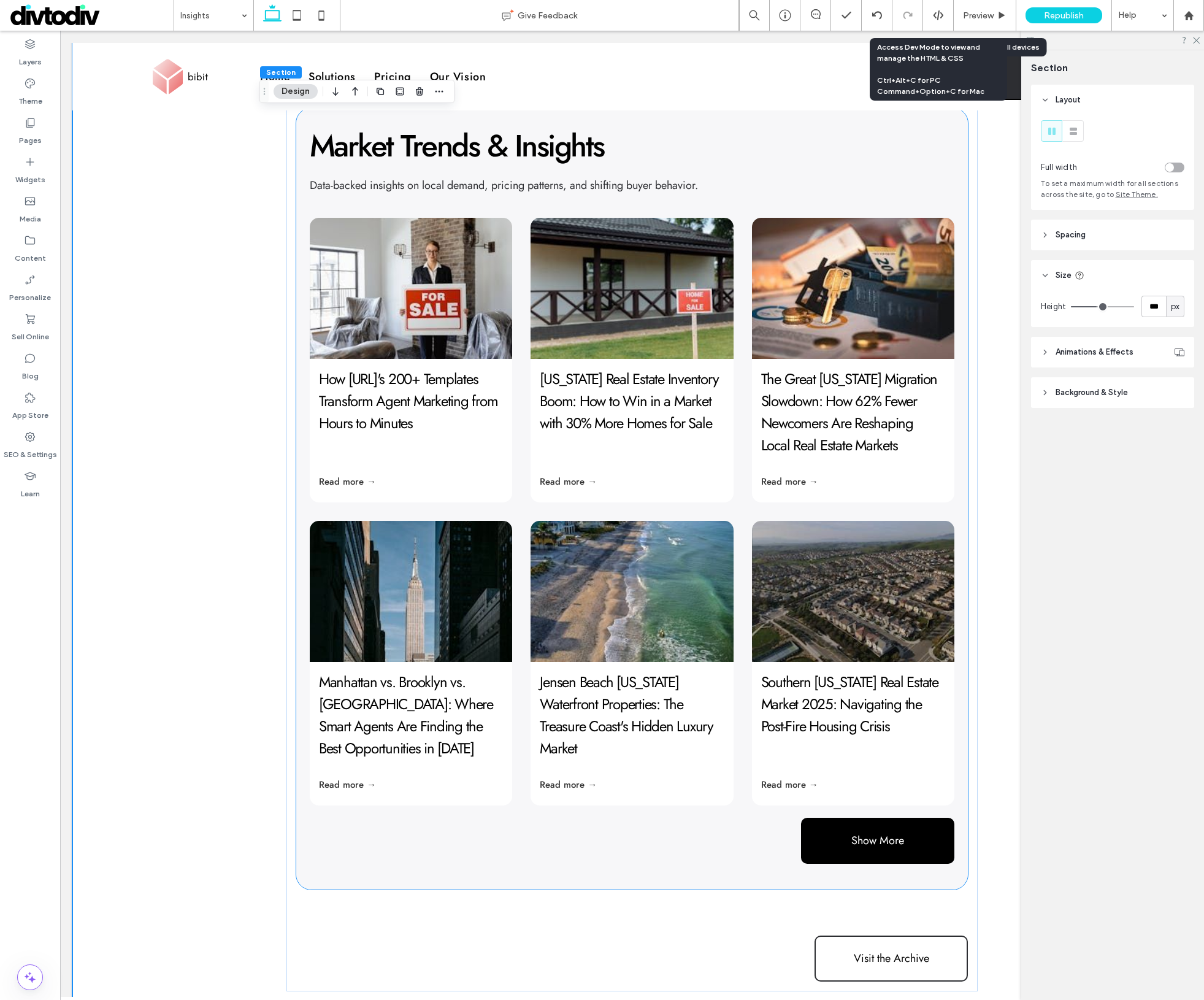
click at [882, 398] on link "The Great [US_STATE] Migration Slowdown: How 62% Fewer Newcomers Are Reshaping …" at bounding box center [849, 412] width 177 height 88
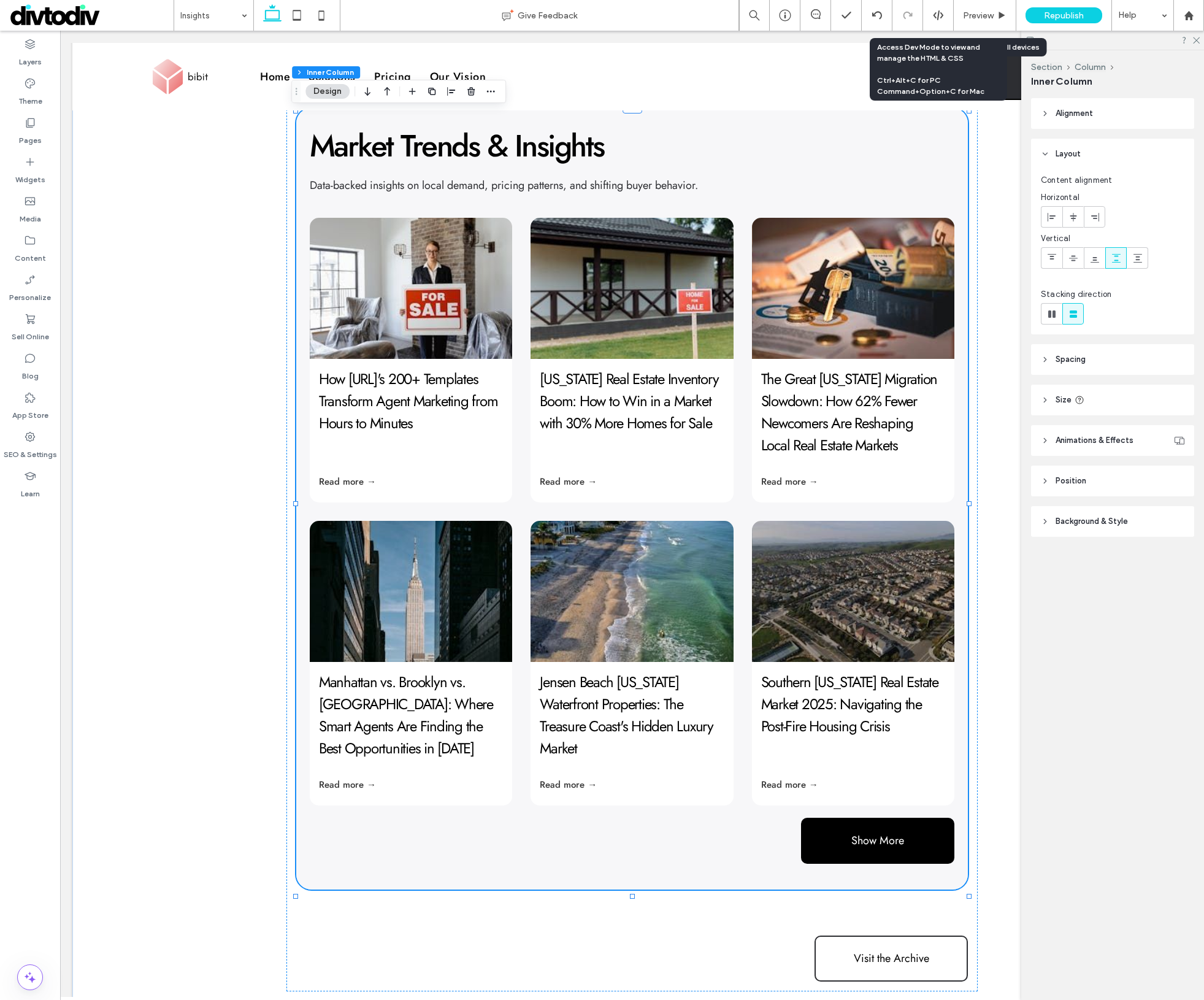
click at [1060, 405] on span "Size" at bounding box center [1064, 400] width 16 height 12
click at [1057, 402] on span "Size" at bounding box center [1064, 400] width 16 height 12
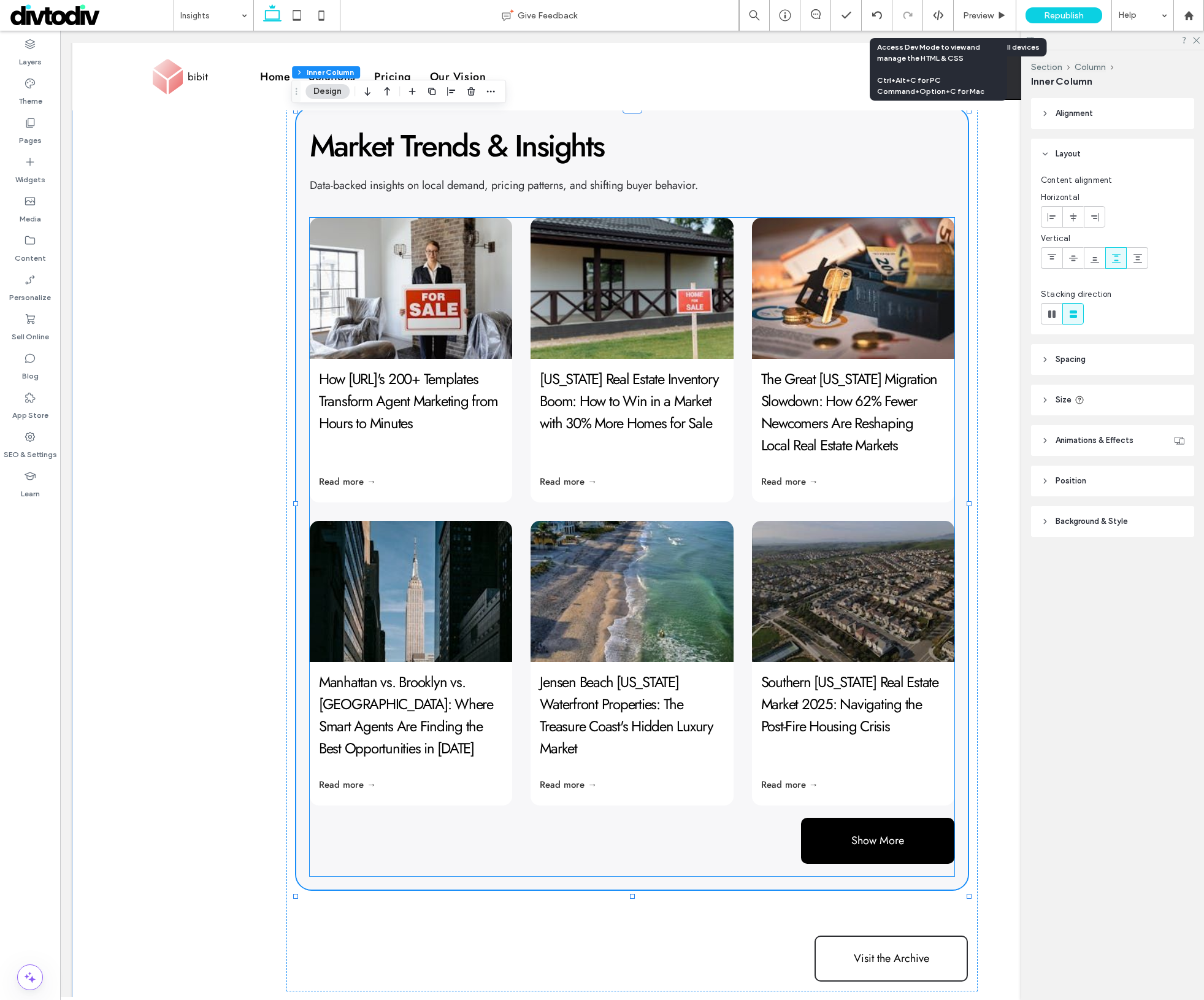
click at [778, 488] on link "Read more →" at bounding box center [790, 482] width 57 height 14
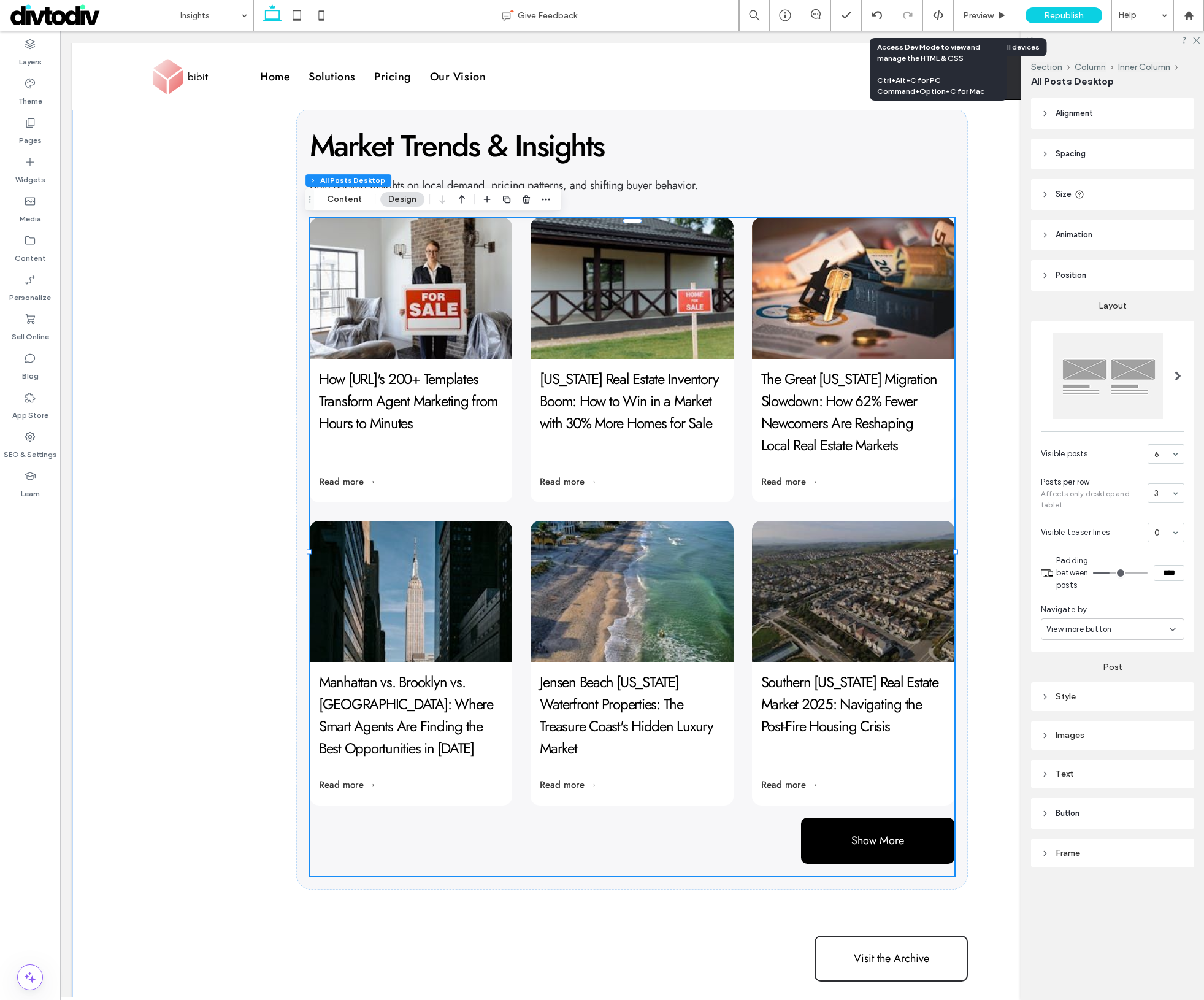
click at [1053, 780] on div "Text" at bounding box center [1112, 774] width 143 height 17
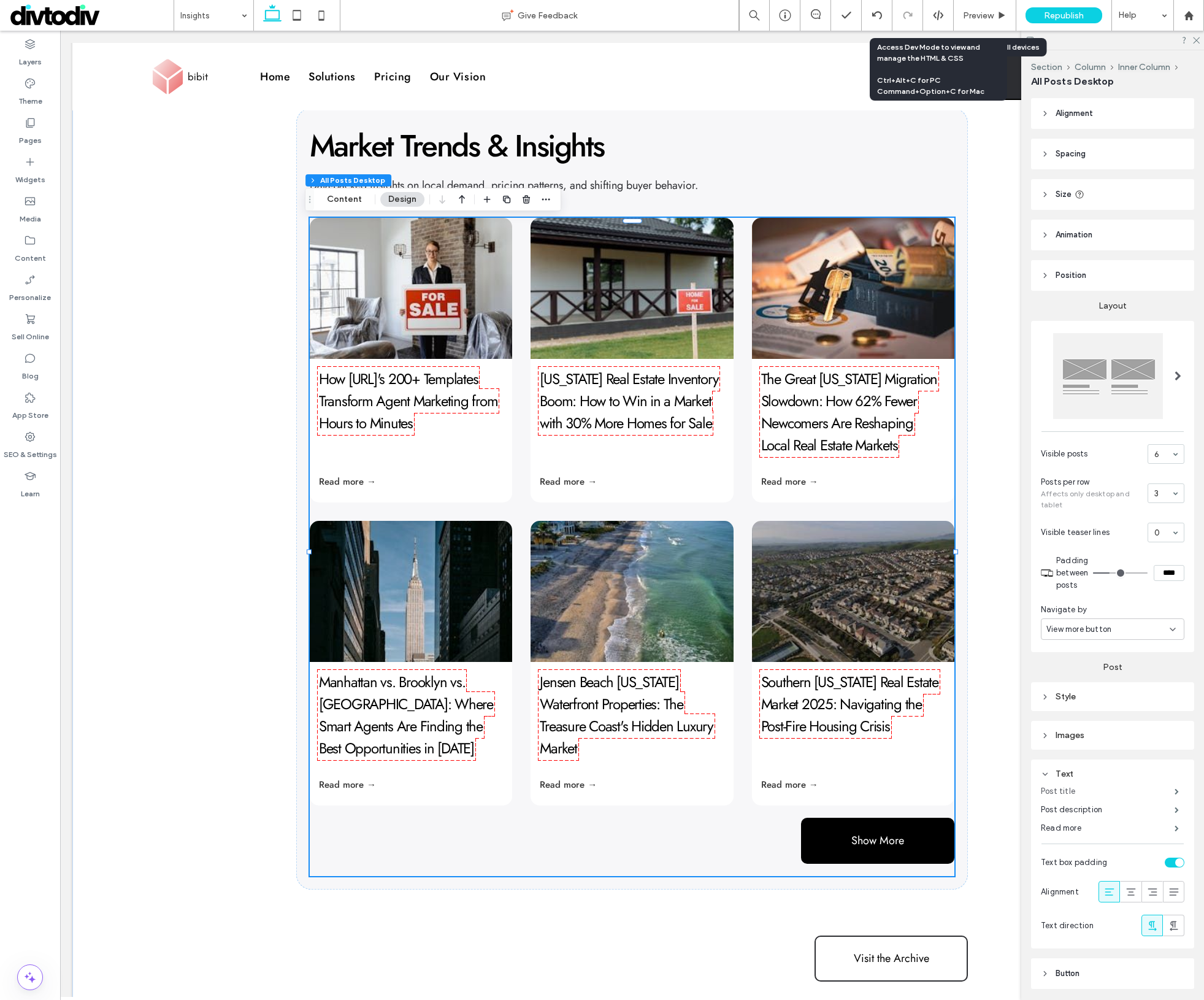
click at [1076, 795] on label "Post title" at bounding box center [1108, 791] width 134 height 25
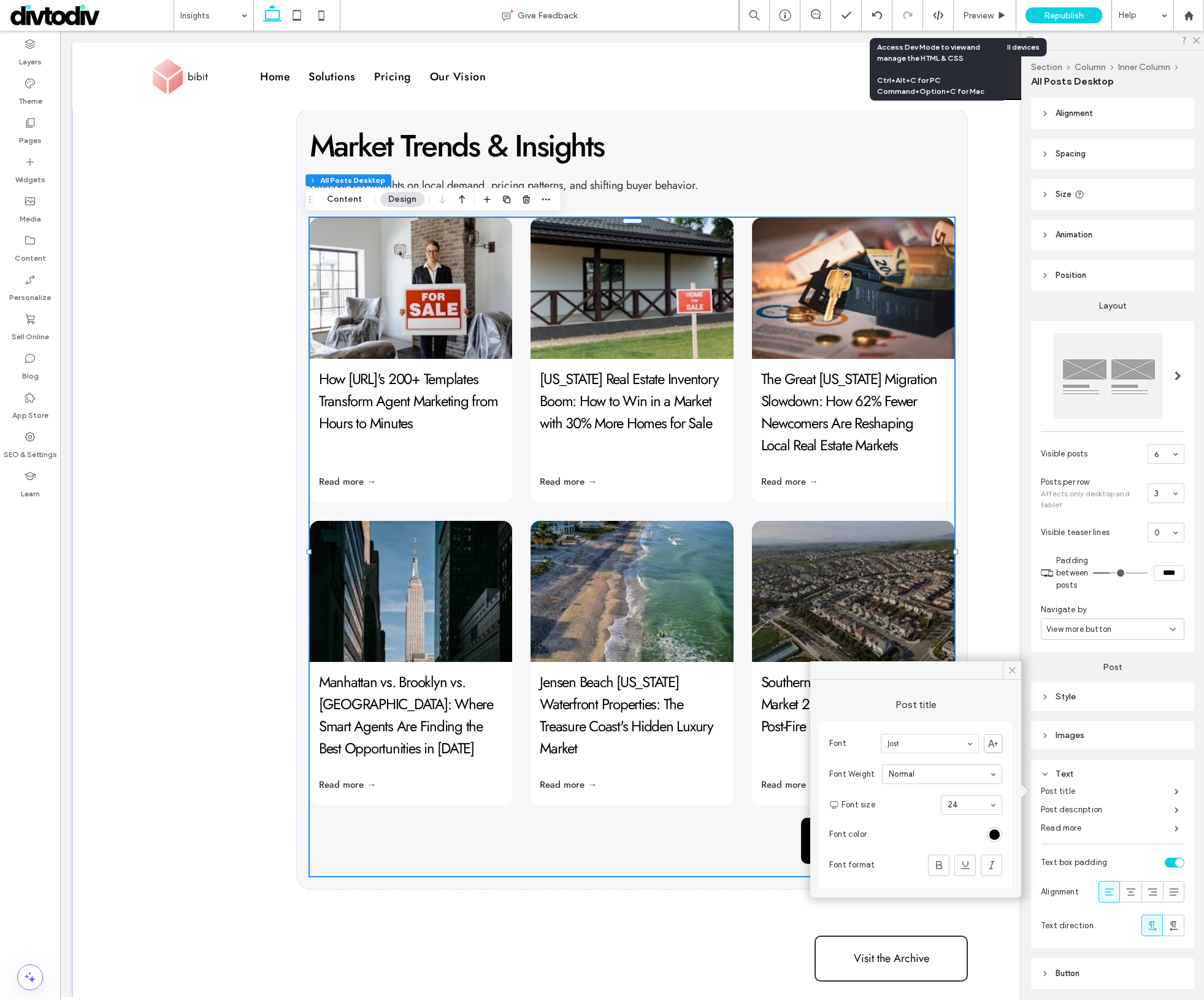
click at [958, 794] on section "Font size 24" at bounding box center [922, 805] width 161 height 32
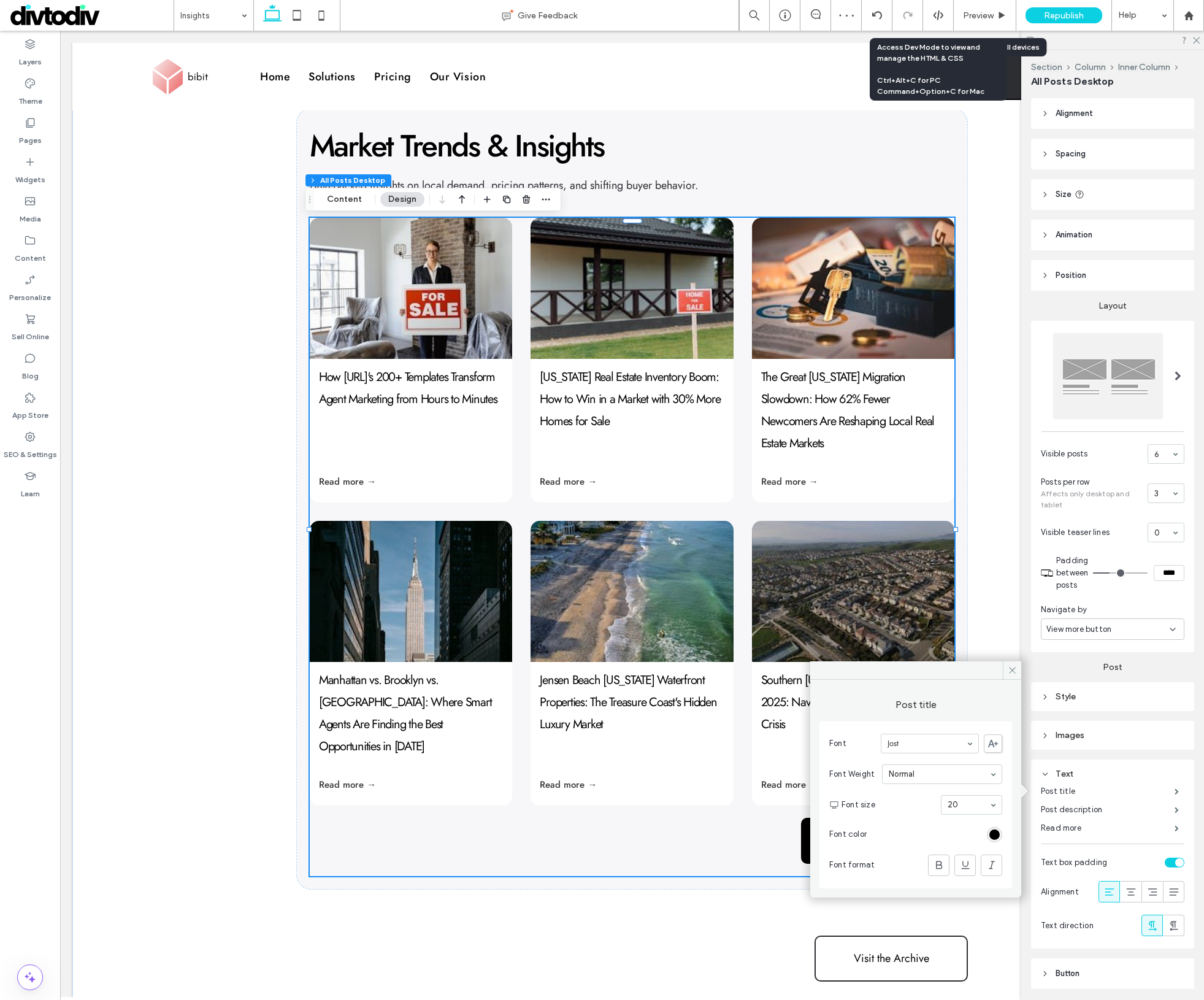
click at [969, 806] on input at bounding box center [969, 805] width 42 height 8
click at [755, 727] on div "Southern [US_STATE] Real Estate Market 2025: Navigating the Post-Fire Housing C…" at bounding box center [853, 720] width 203 height 116
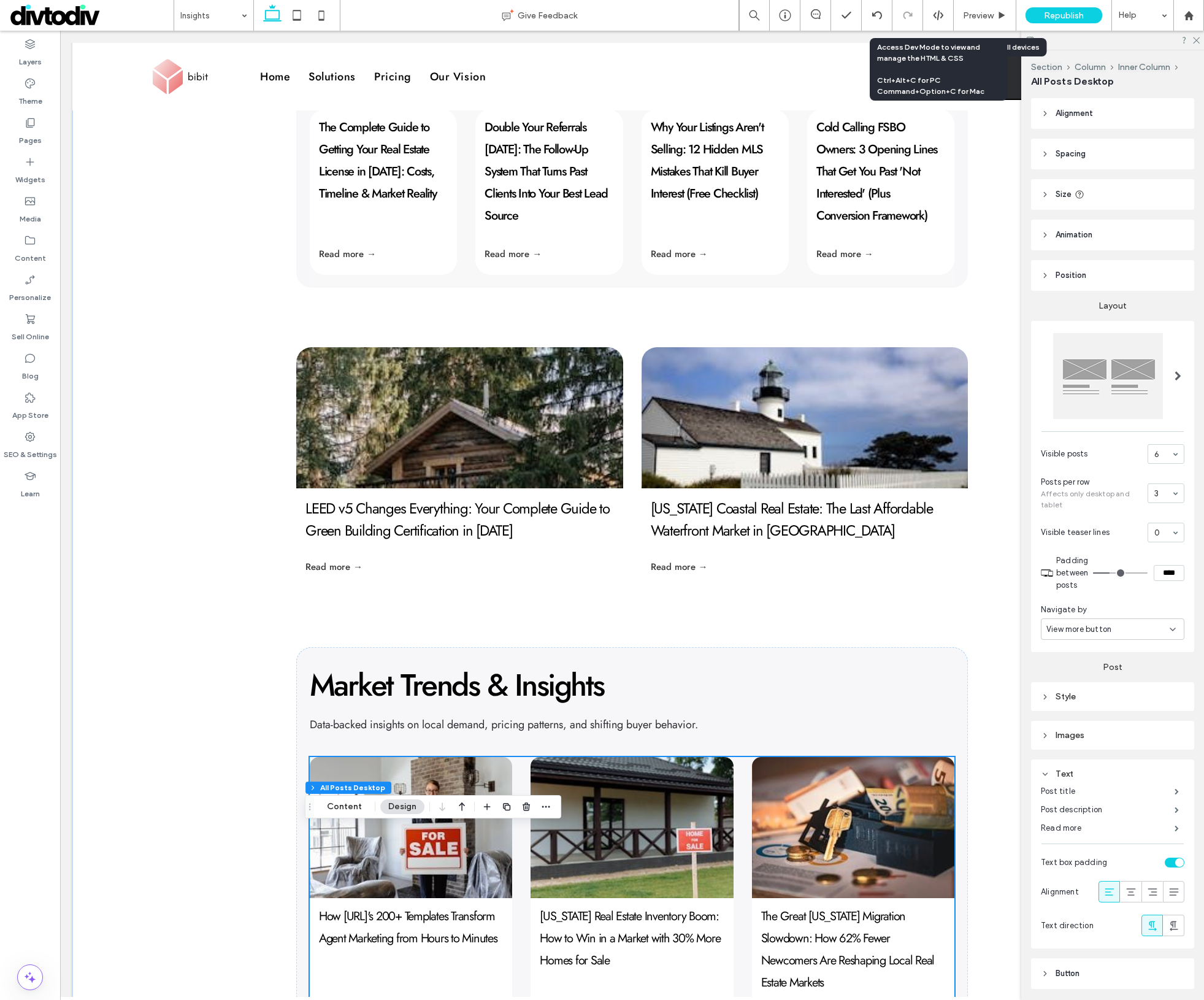
scroll to position [1035, 0]
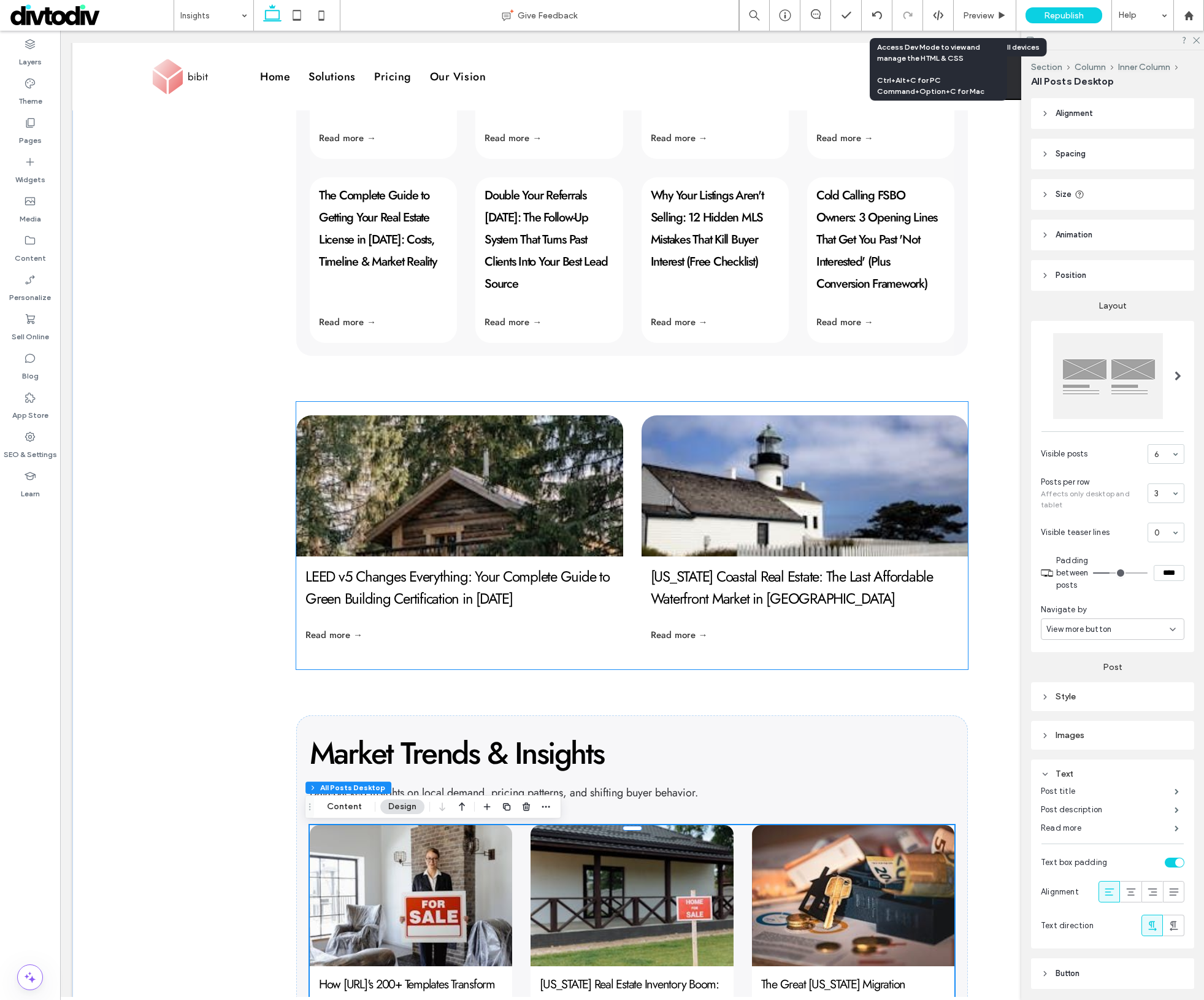
click at [778, 583] on link "[US_STATE] Coastal Real Estate: The Last Affordable Waterfront Market in [GEOGR…" at bounding box center [792, 588] width 282 height 44
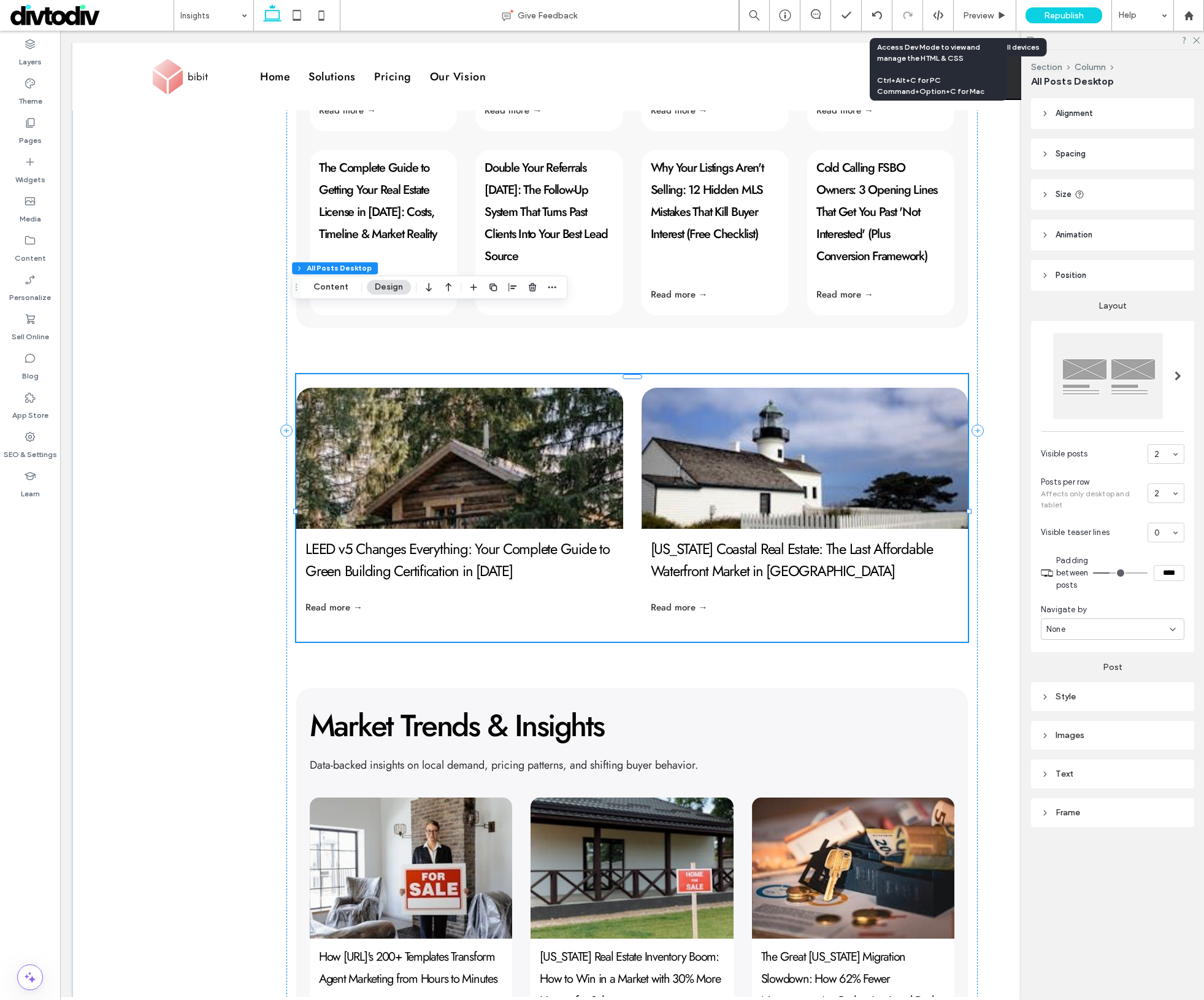
scroll to position [1130, 0]
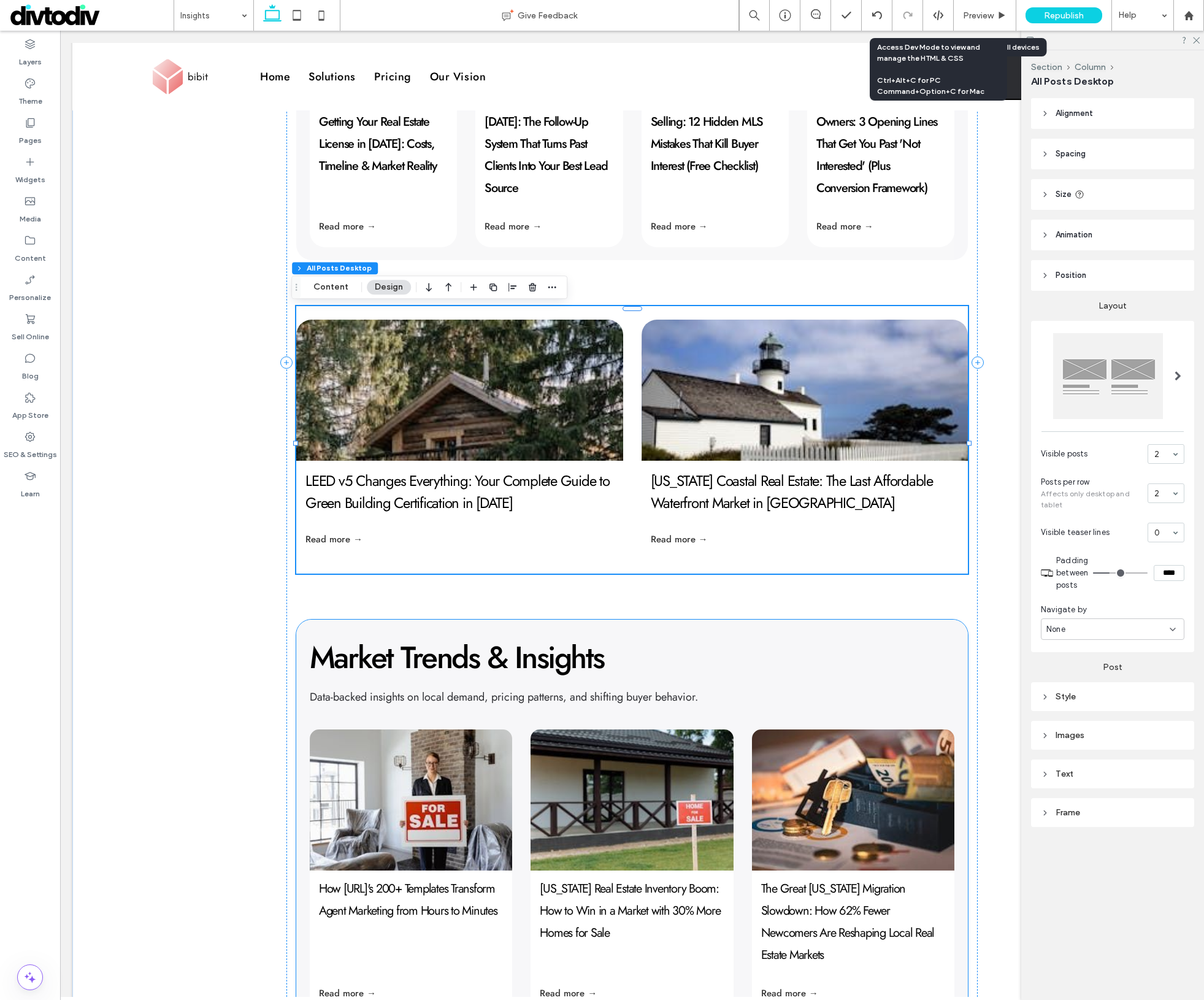
click at [798, 777] on div at bounding box center [853, 799] width 215 height 150
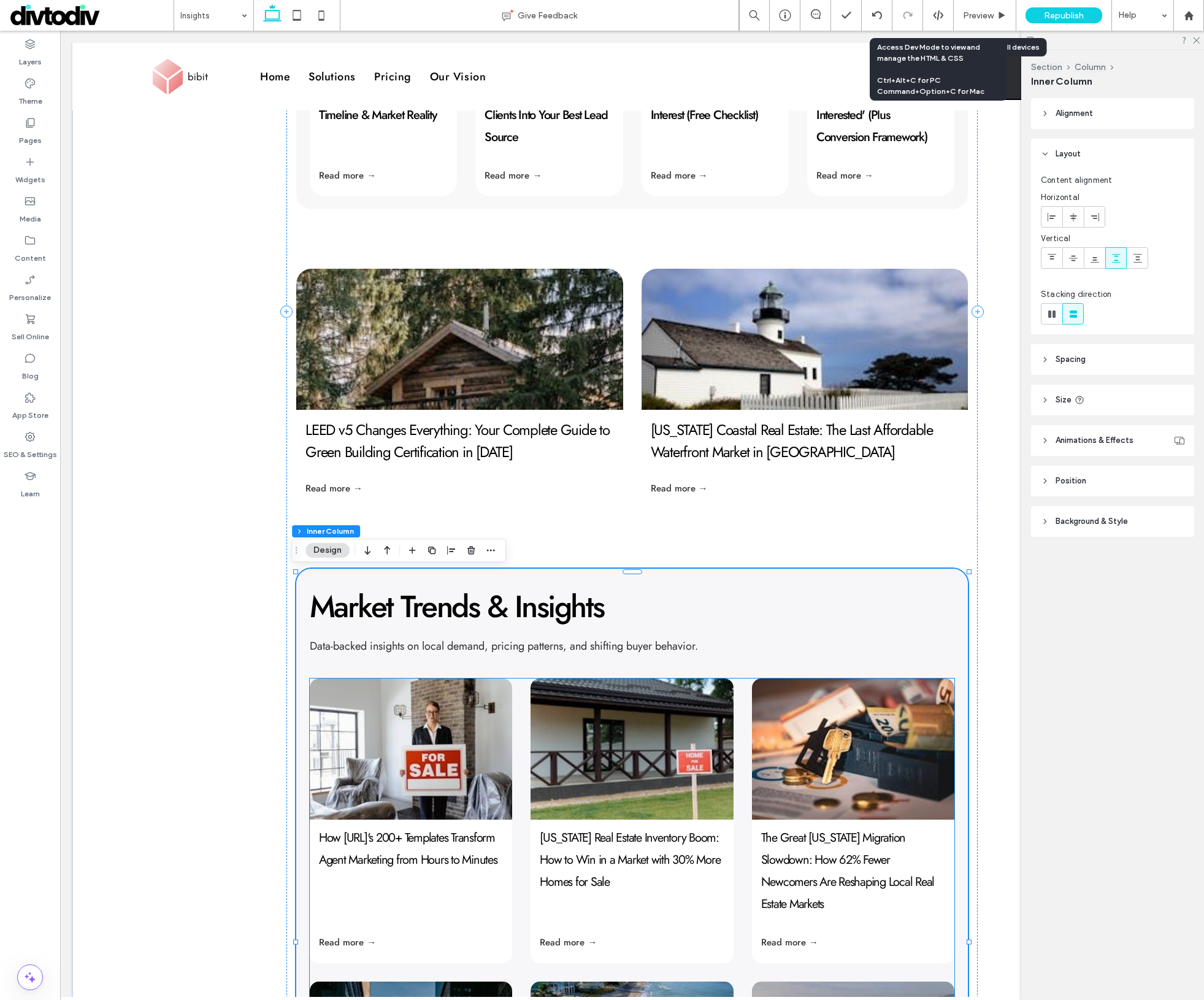
scroll to position [1189, 0]
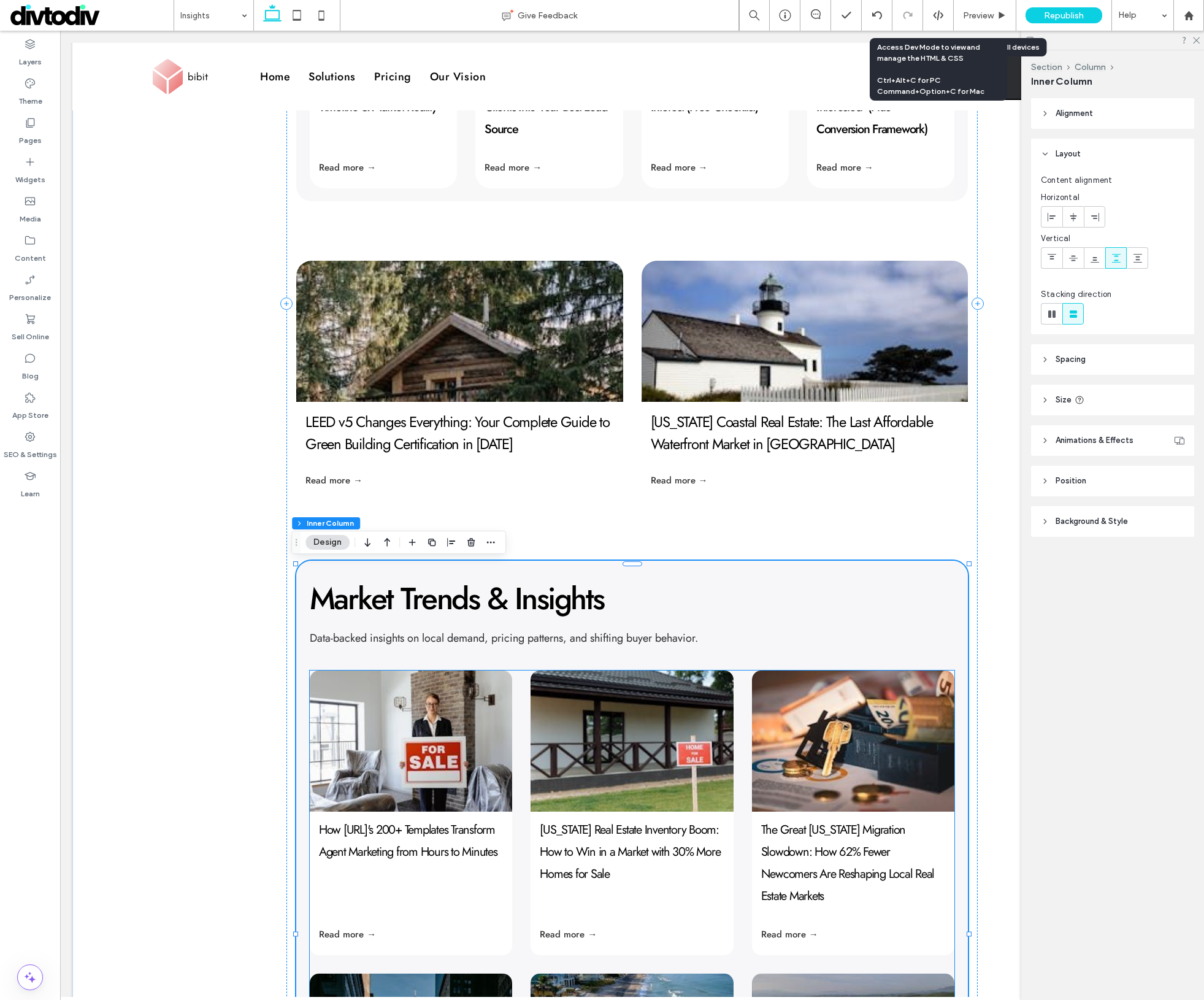
click at [775, 832] on link "The Great [US_STATE] Migration Slowdown: How 62% Fewer Newcomers Are Reshaping …" at bounding box center [848, 863] width 174 height 84
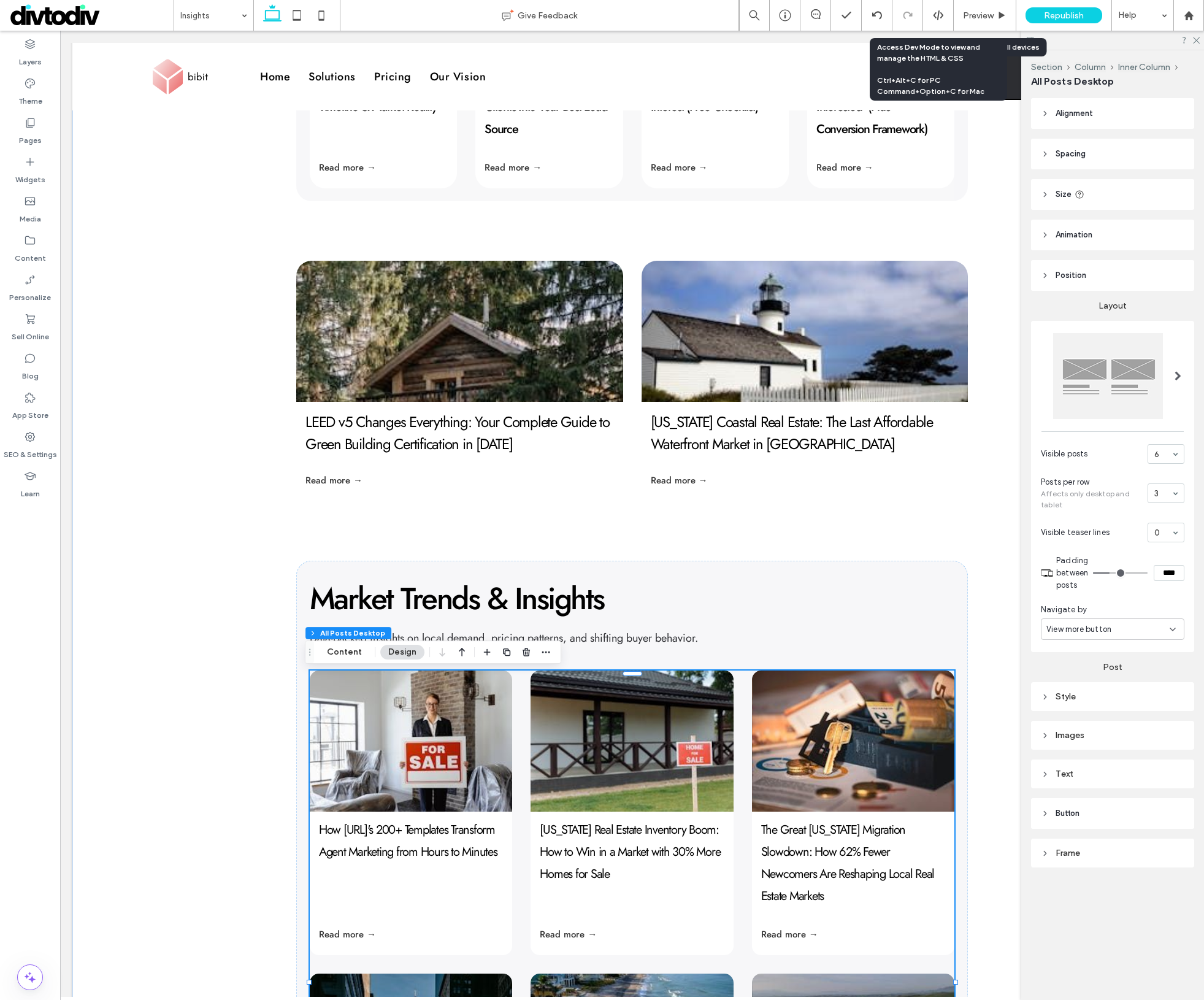
click at [1070, 766] on div "Text" at bounding box center [1112, 774] width 143 height 17
click at [1071, 796] on label "Post title" at bounding box center [1108, 791] width 134 height 25
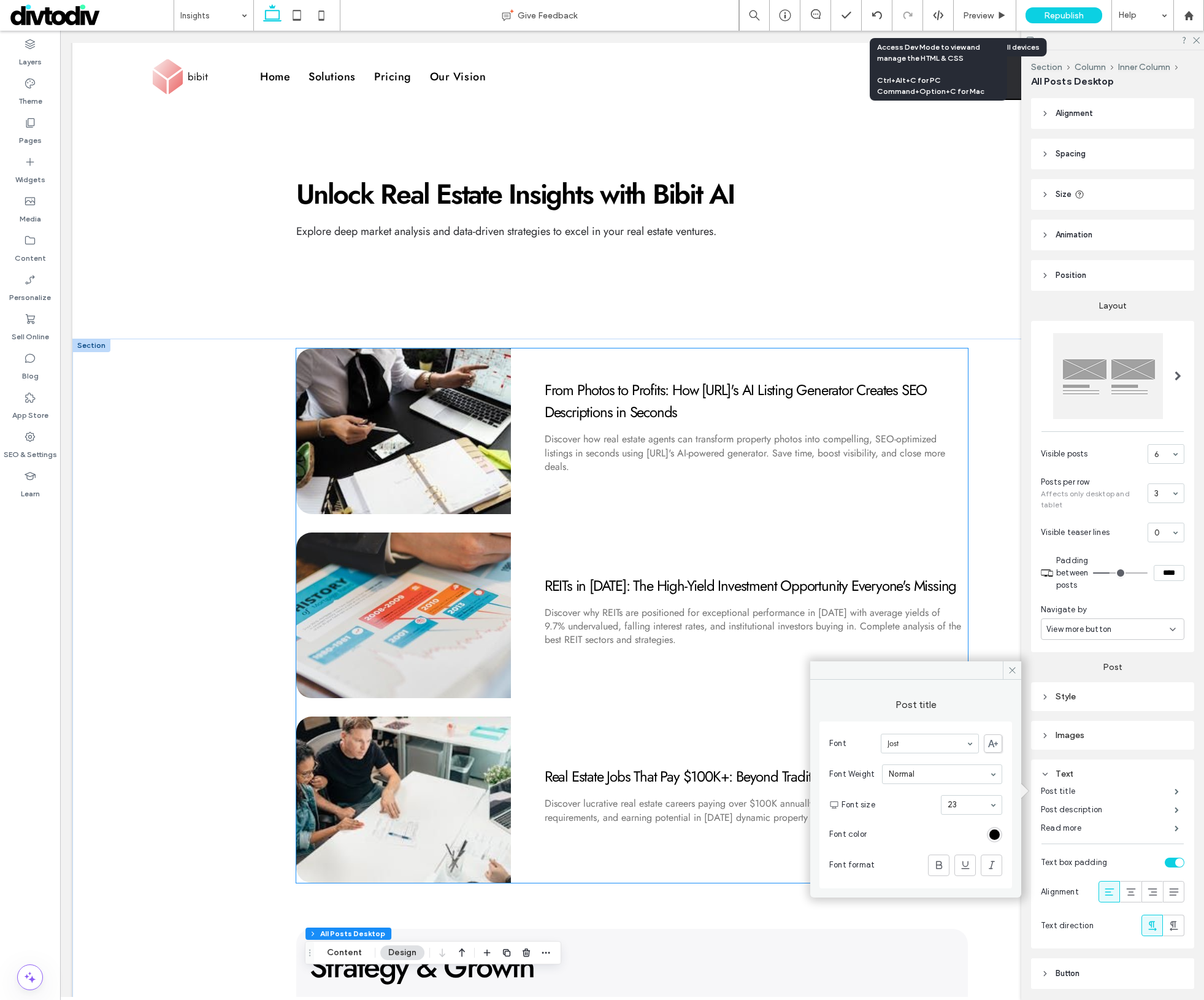
scroll to position [0, 0]
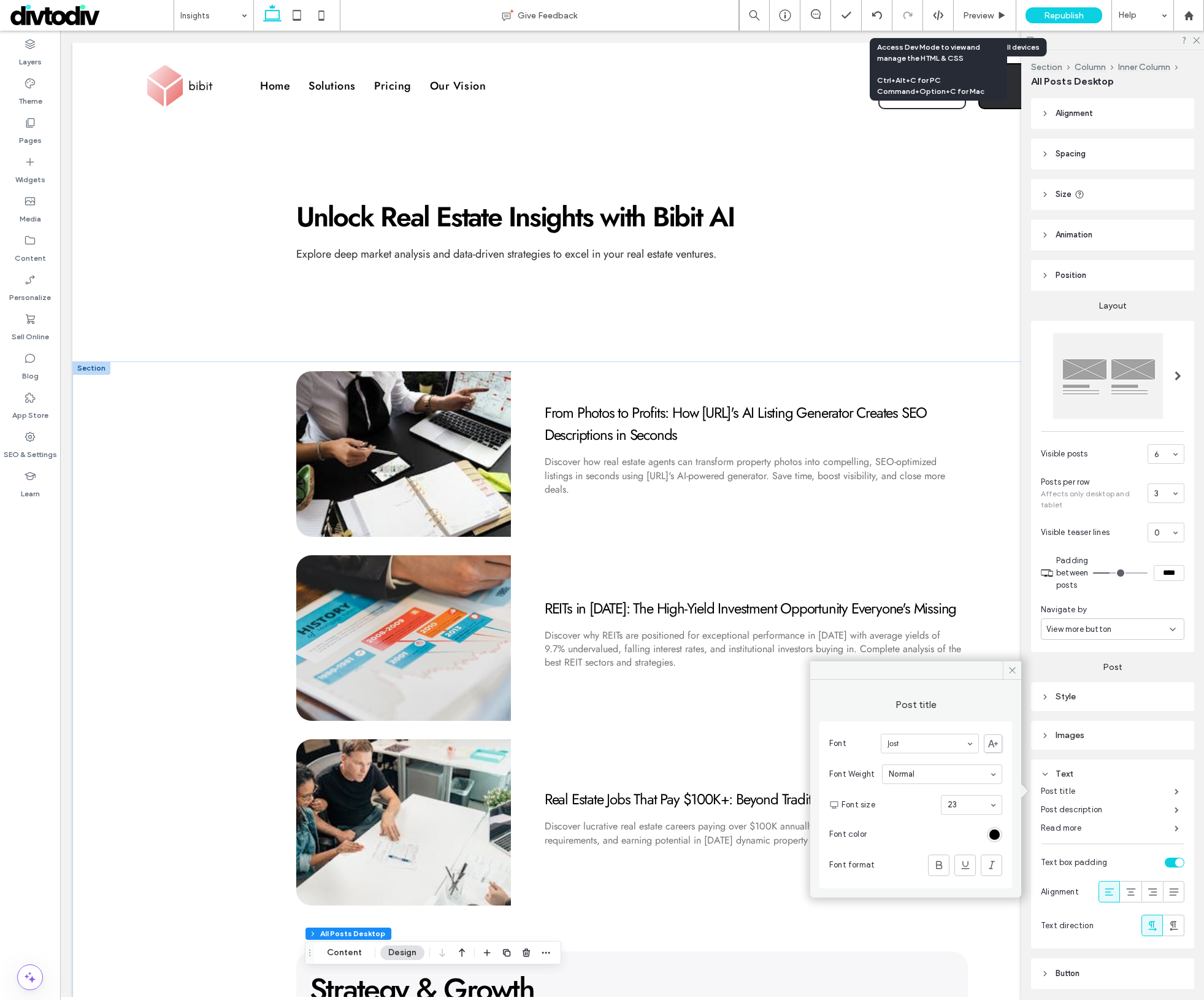
click at [1006, 671] on span at bounding box center [1012, 670] width 19 height 19
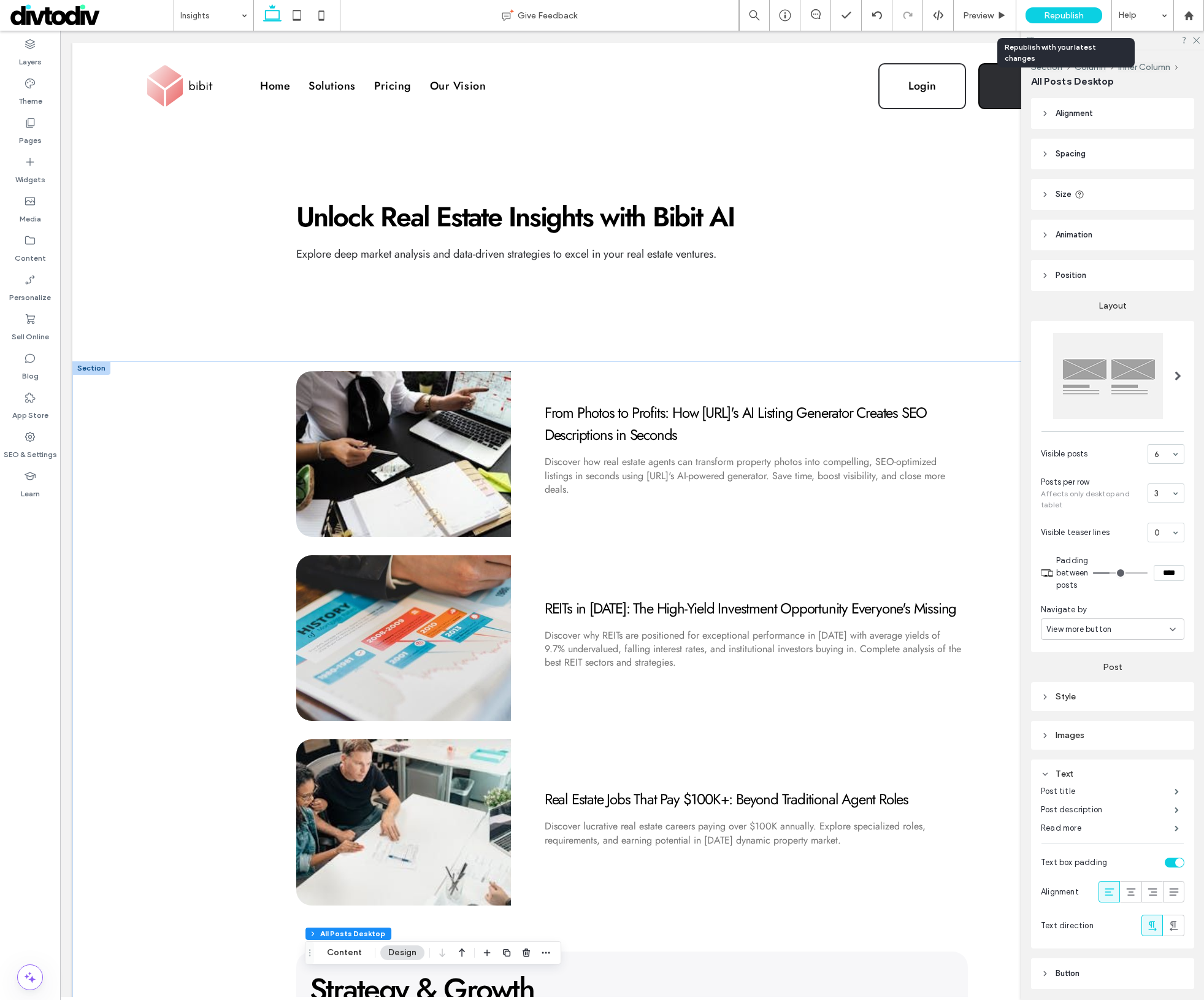
click at [1060, 15] on span "Republish" at bounding box center [1064, 16] width 40 height 11
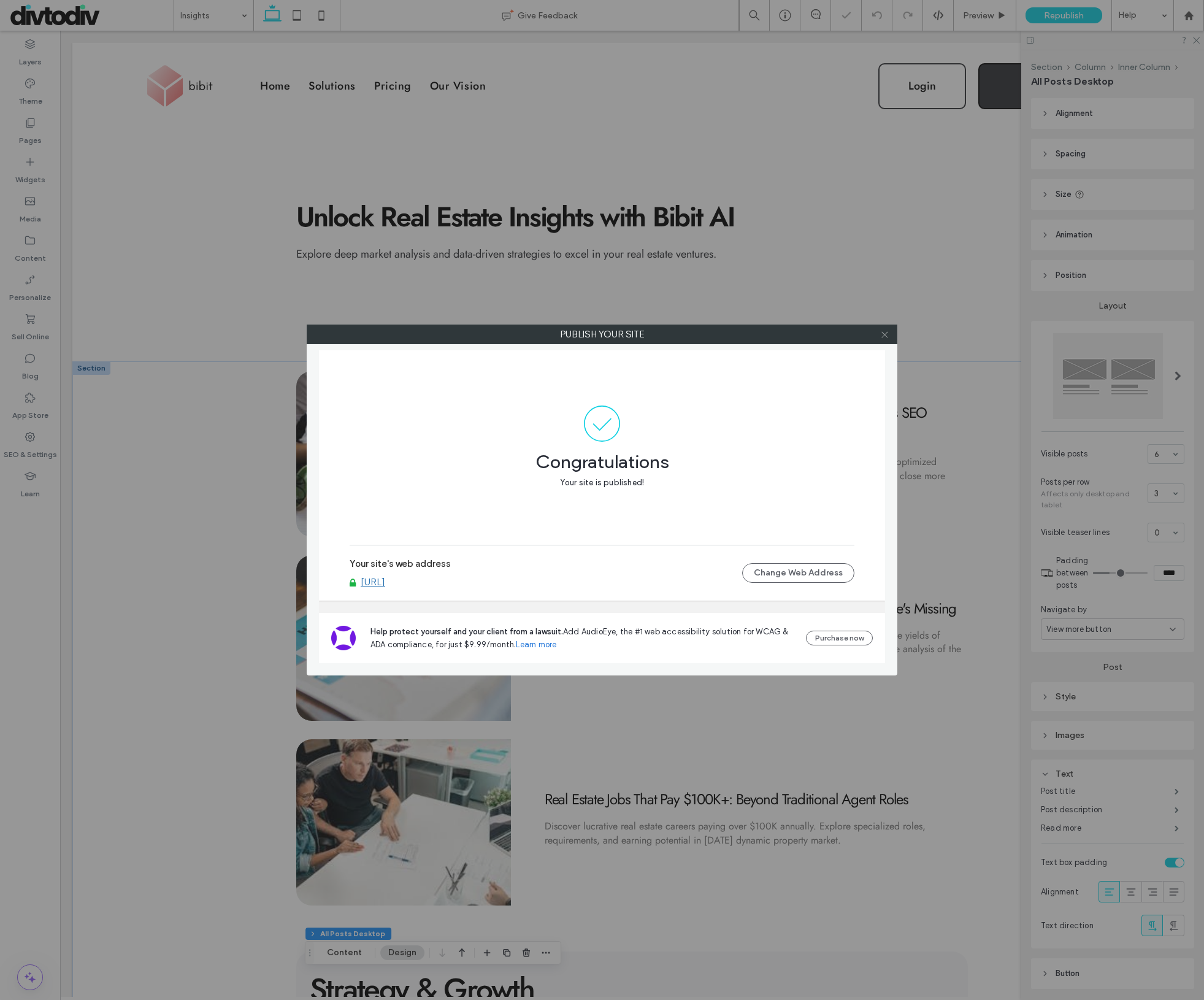
click at [885, 337] on icon at bounding box center [885, 334] width 9 height 9
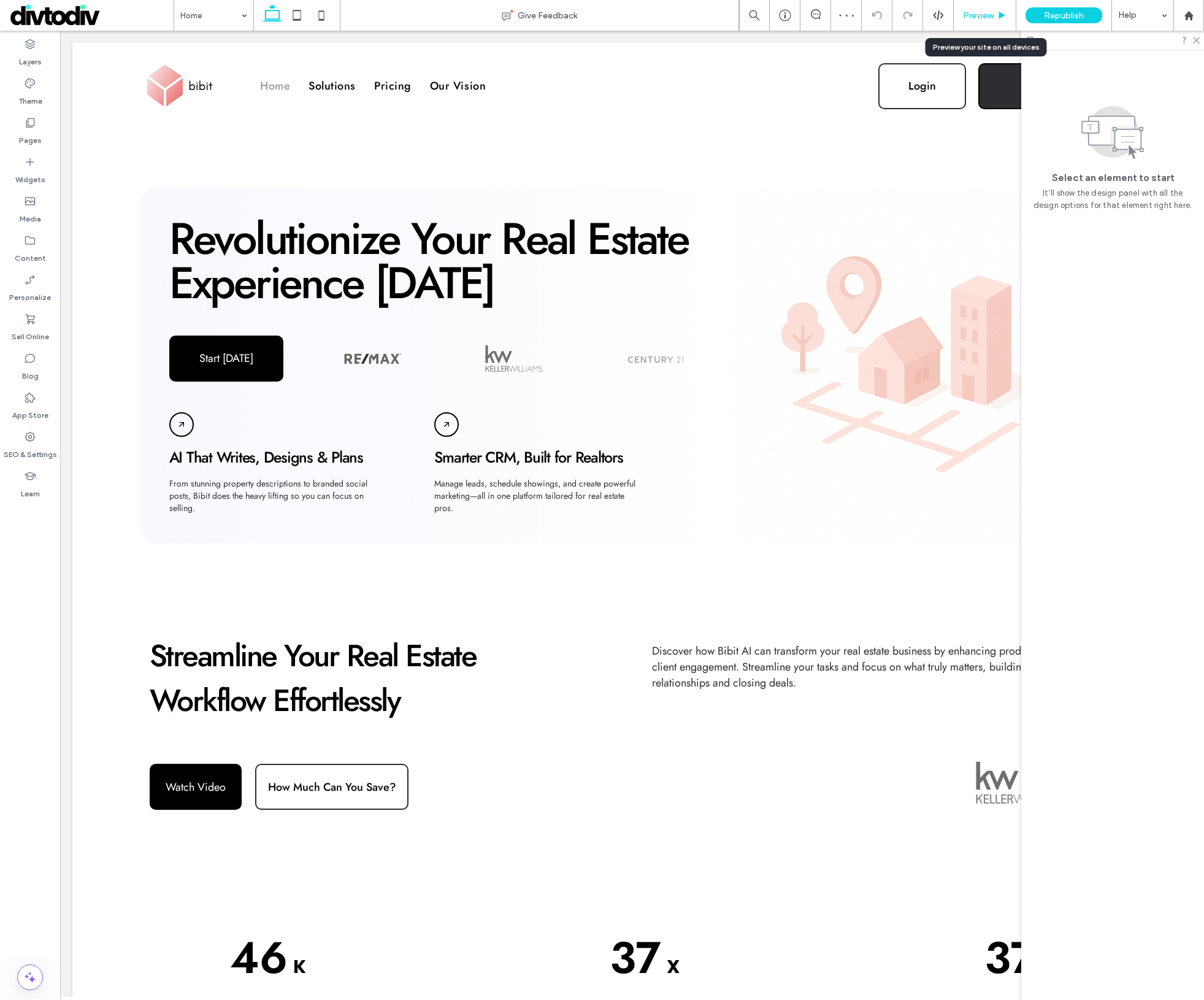
click at [976, 5] on div "Preview" at bounding box center [985, 15] width 62 height 31
click at [1009, 19] on div "Preview" at bounding box center [985, 16] width 62 height 11
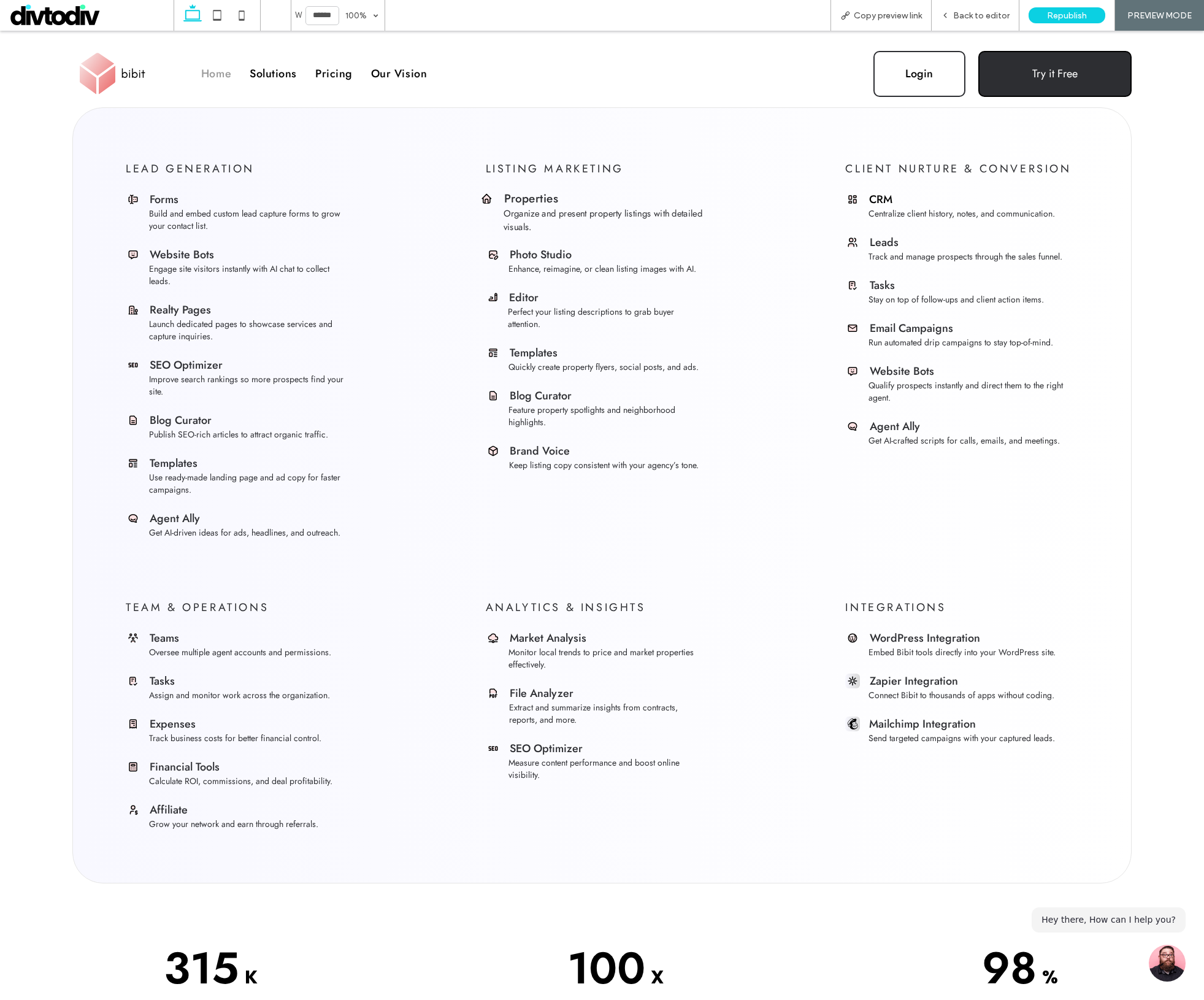
click at [548, 216] on span "Organize and present property listings with detailed visuals." at bounding box center [603, 220] width 199 height 26
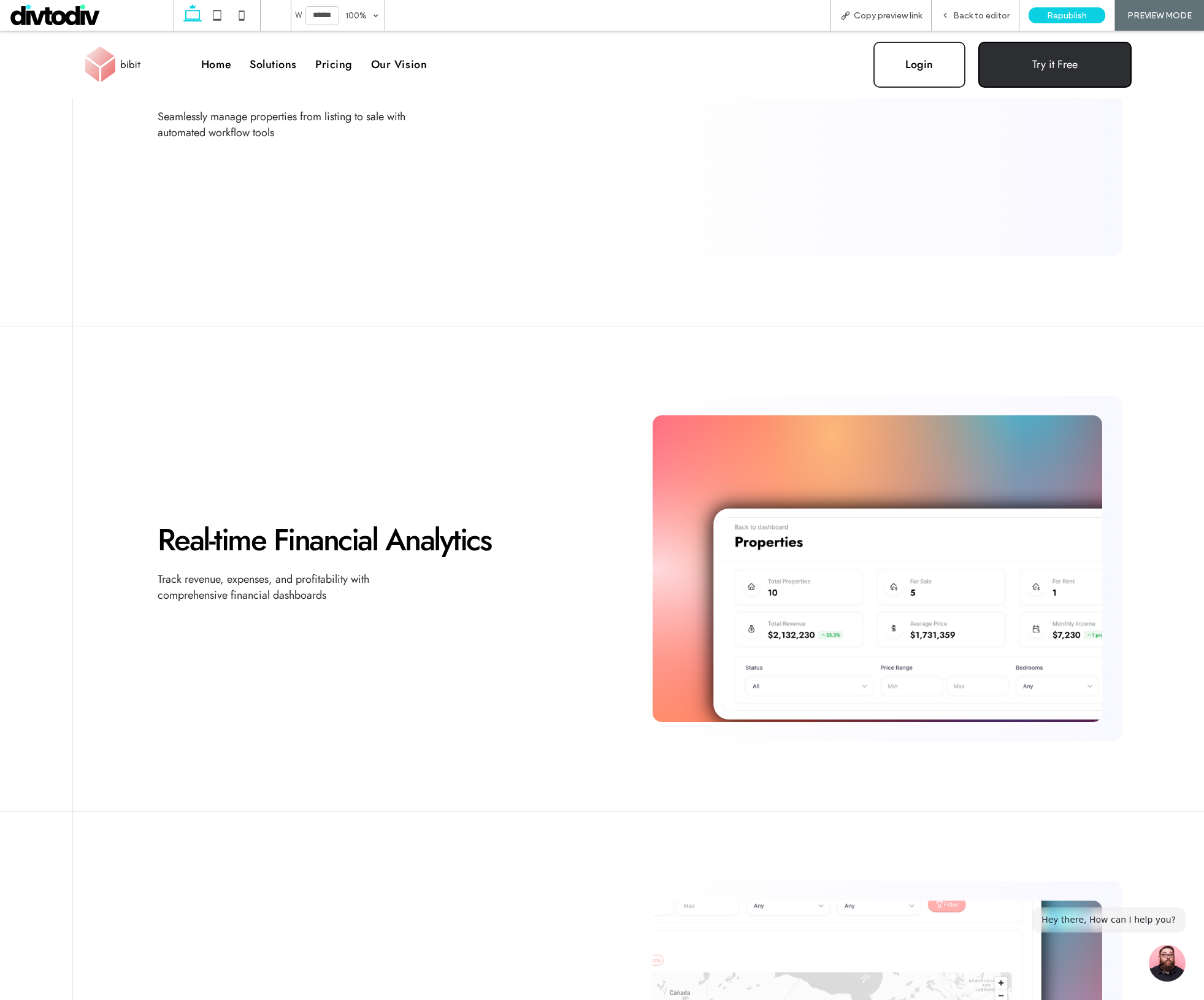
scroll to position [555, 0]
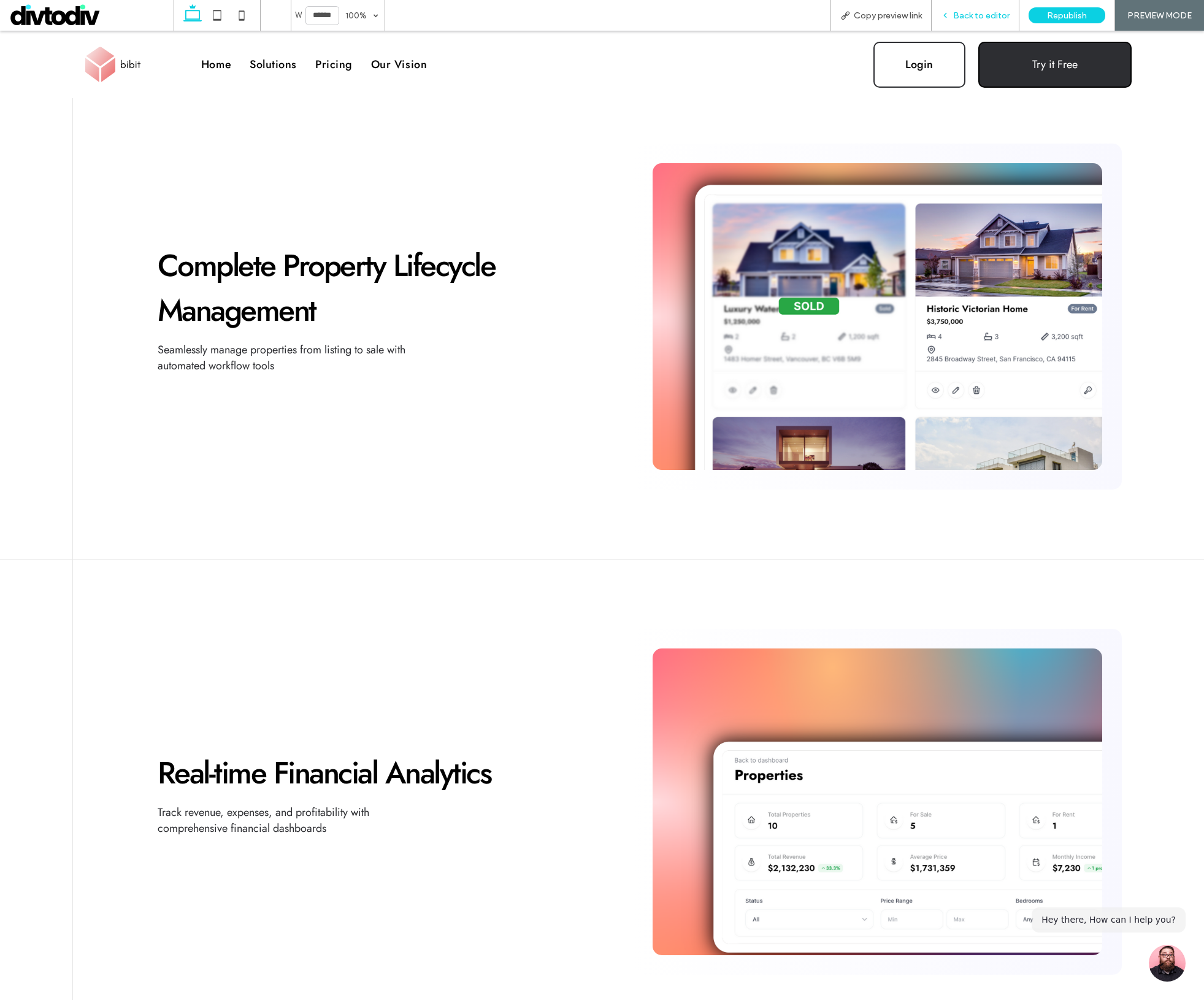
click at [999, 9] on div "Back to editor" at bounding box center [976, 15] width 88 height 31
drag, startPoint x: 959, startPoint y: 0, endPoint x: 960, endPoint y: 19, distance: 19.0
click at [960, 19] on span "Back to editor" at bounding box center [981, 16] width 56 height 11
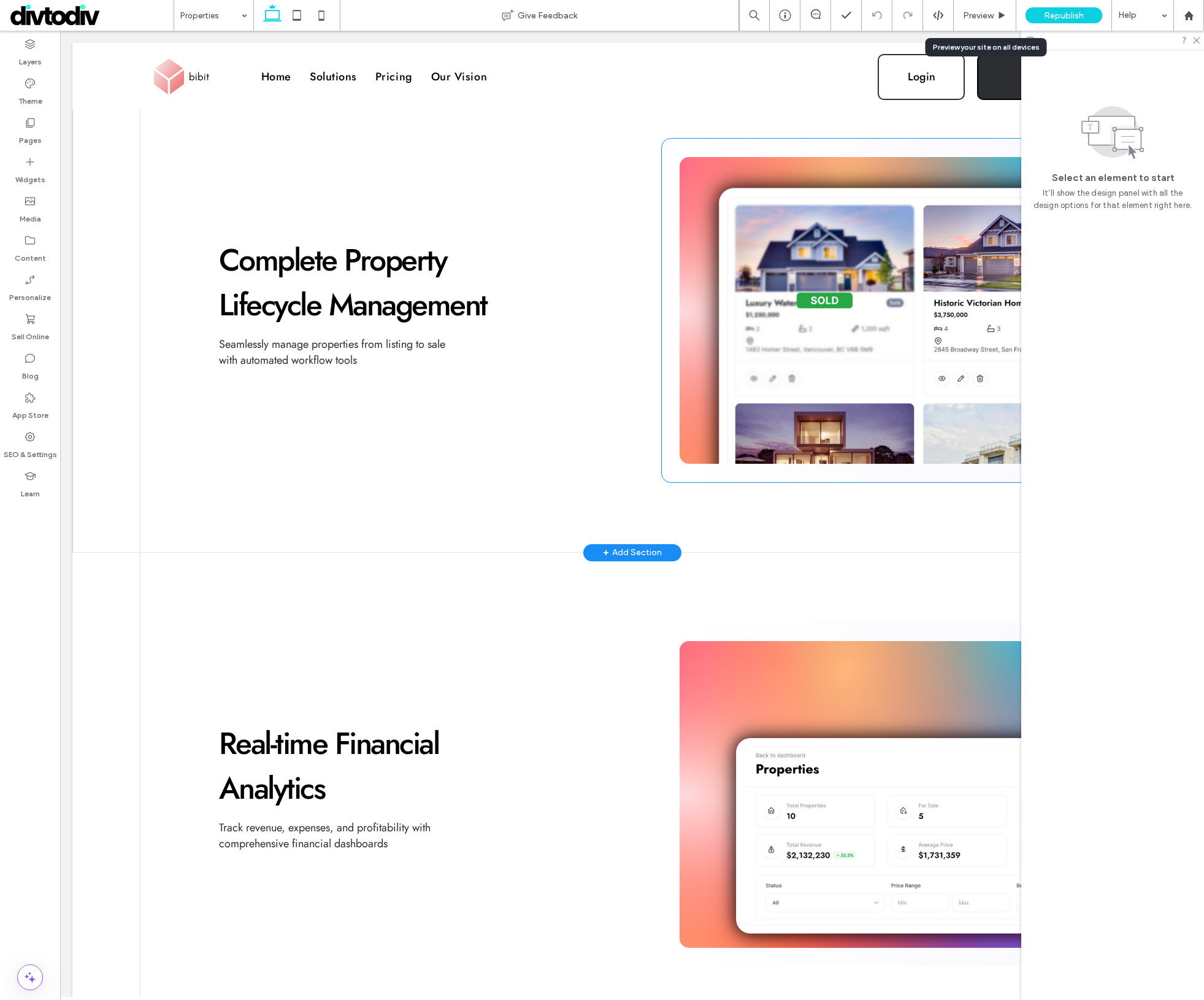
click at [889, 283] on img at bounding box center [888, 310] width 417 height 307
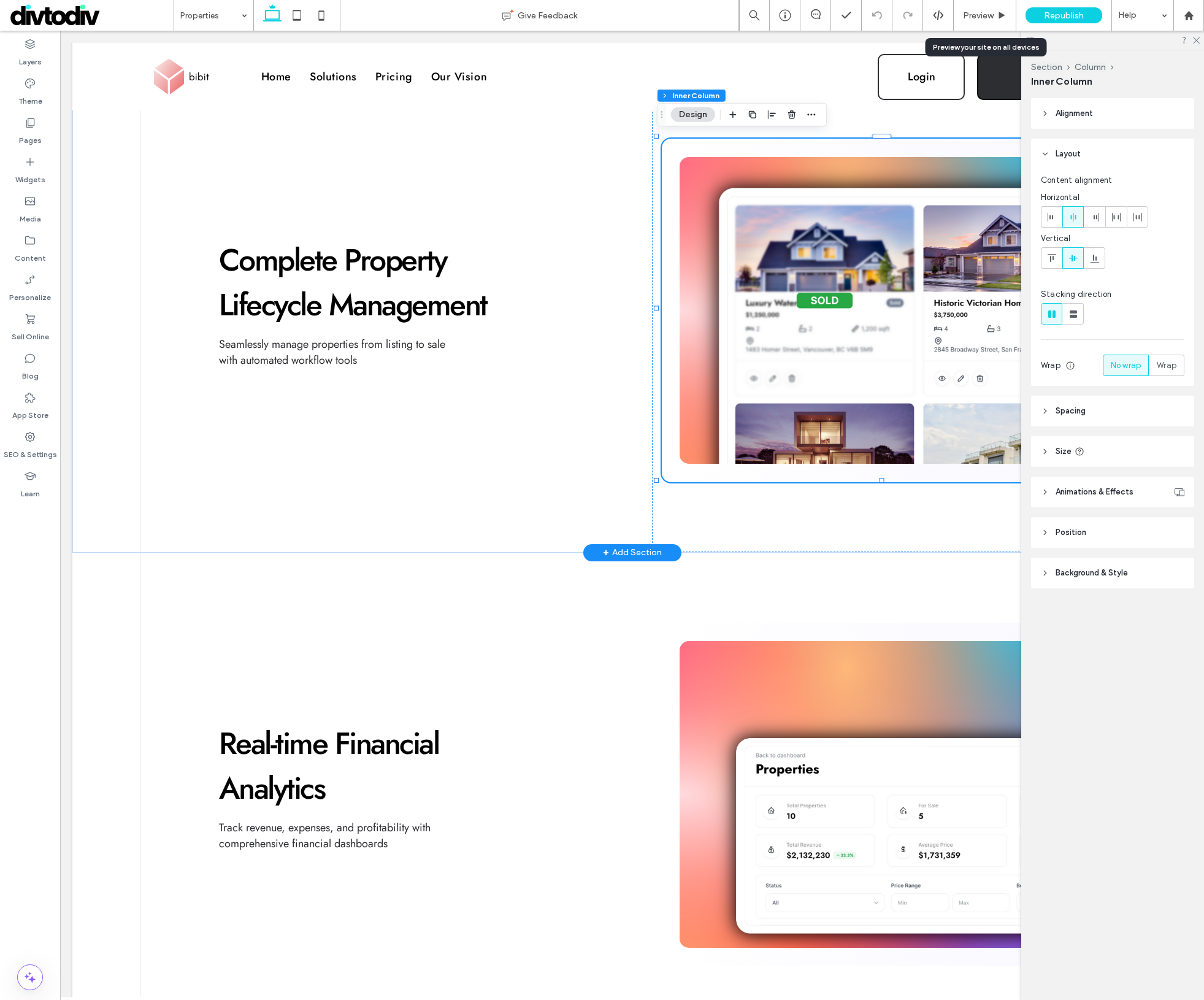
click at [795, 304] on img at bounding box center [888, 310] width 417 height 307
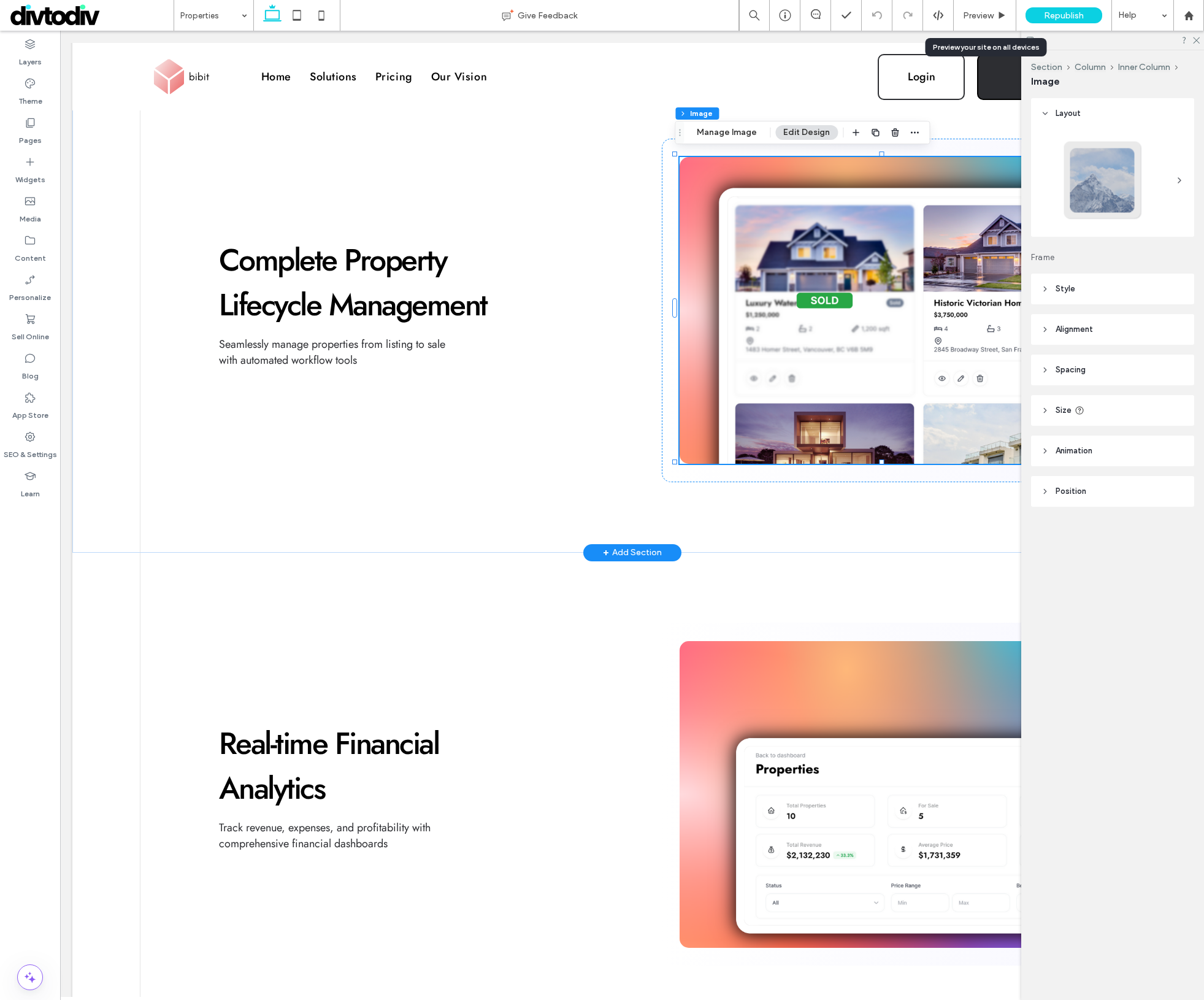
click at [893, 272] on img at bounding box center [888, 310] width 417 height 307
click at [747, 135] on button "Manage Image" at bounding box center [726, 133] width 76 height 15
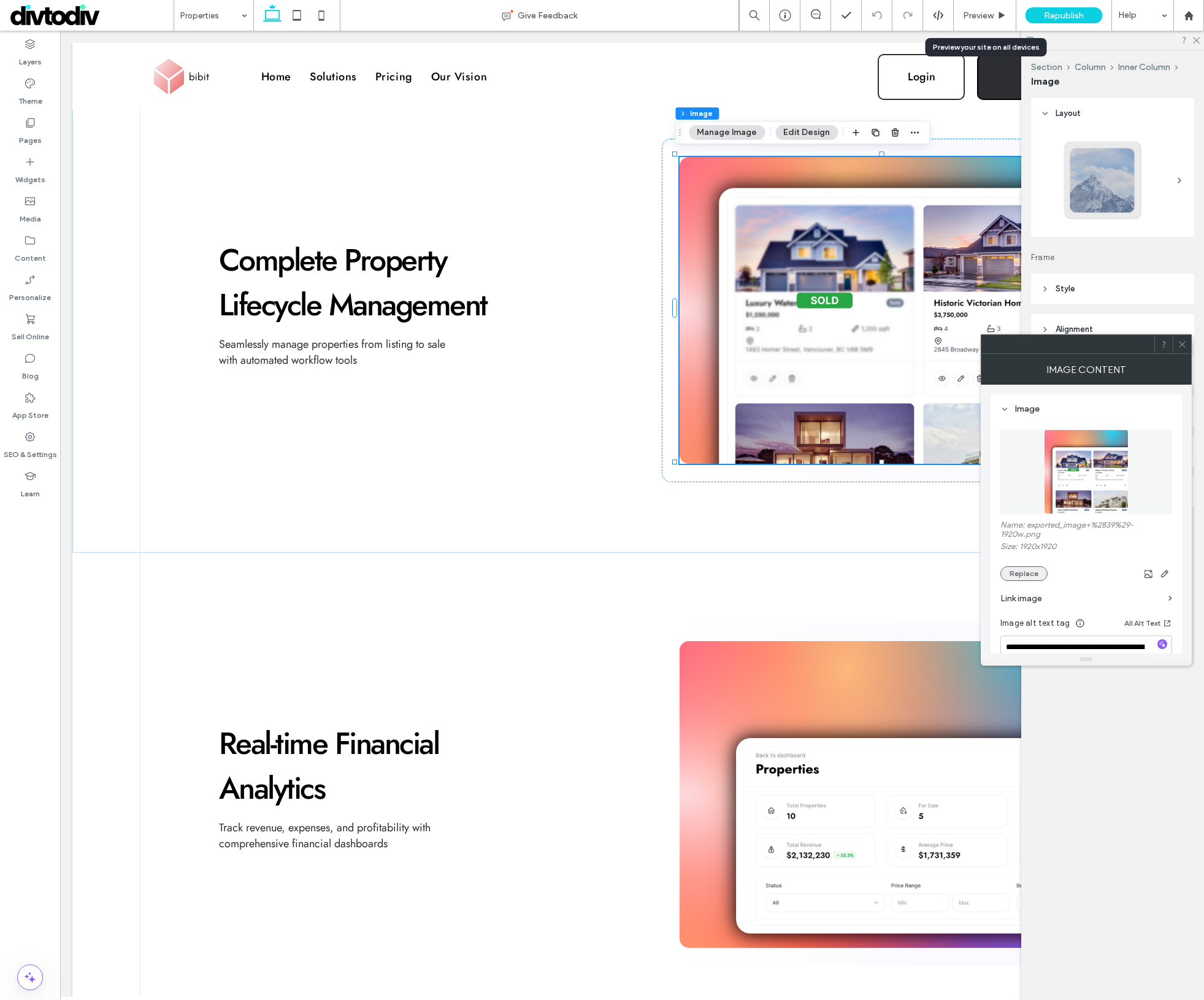
click at [1037, 575] on button "Replace" at bounding box center [1024, 574] width 47 height 15
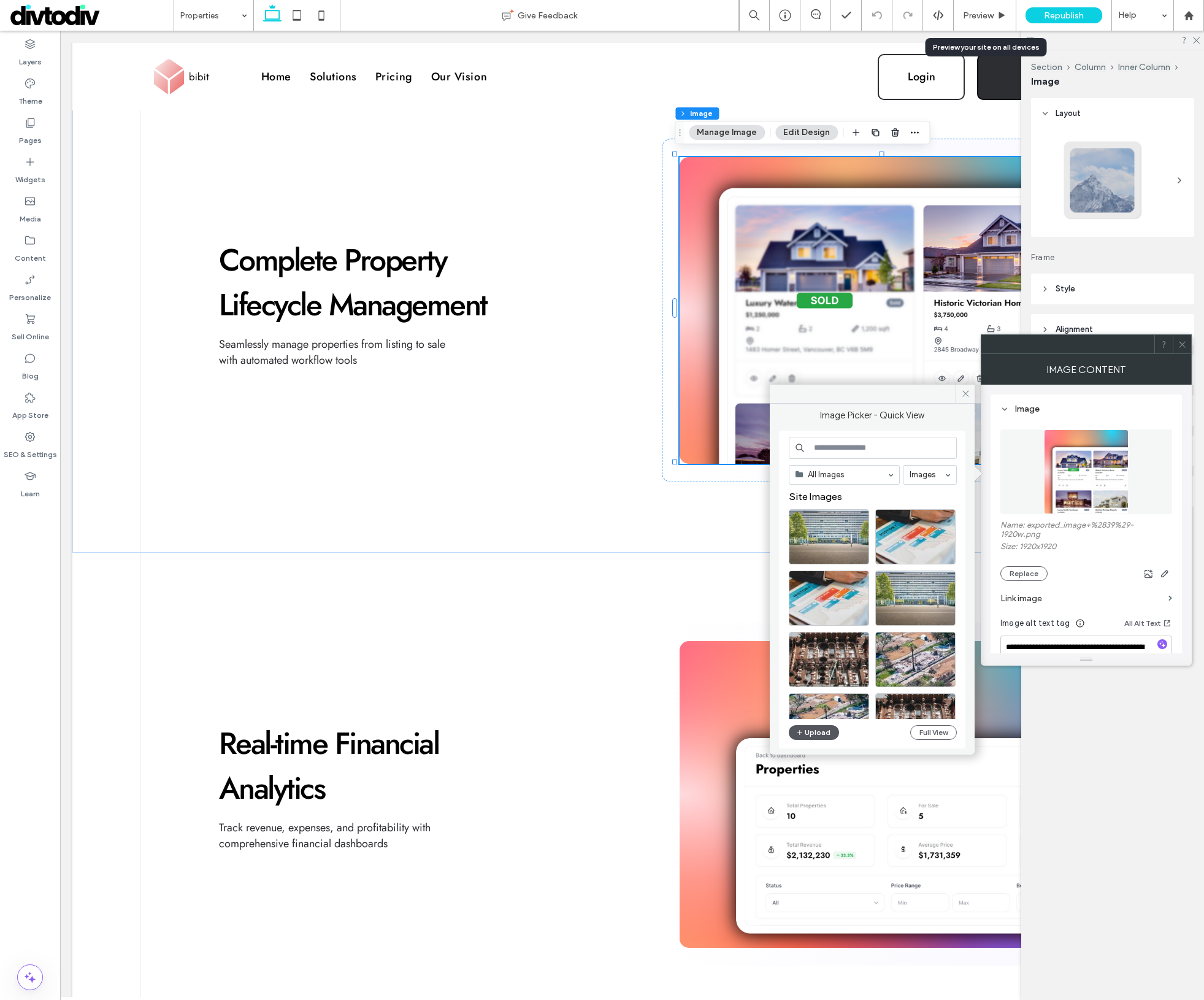
click at [825, 736] on button "Upload" at bounding box center [813, 733] width 50 height 15
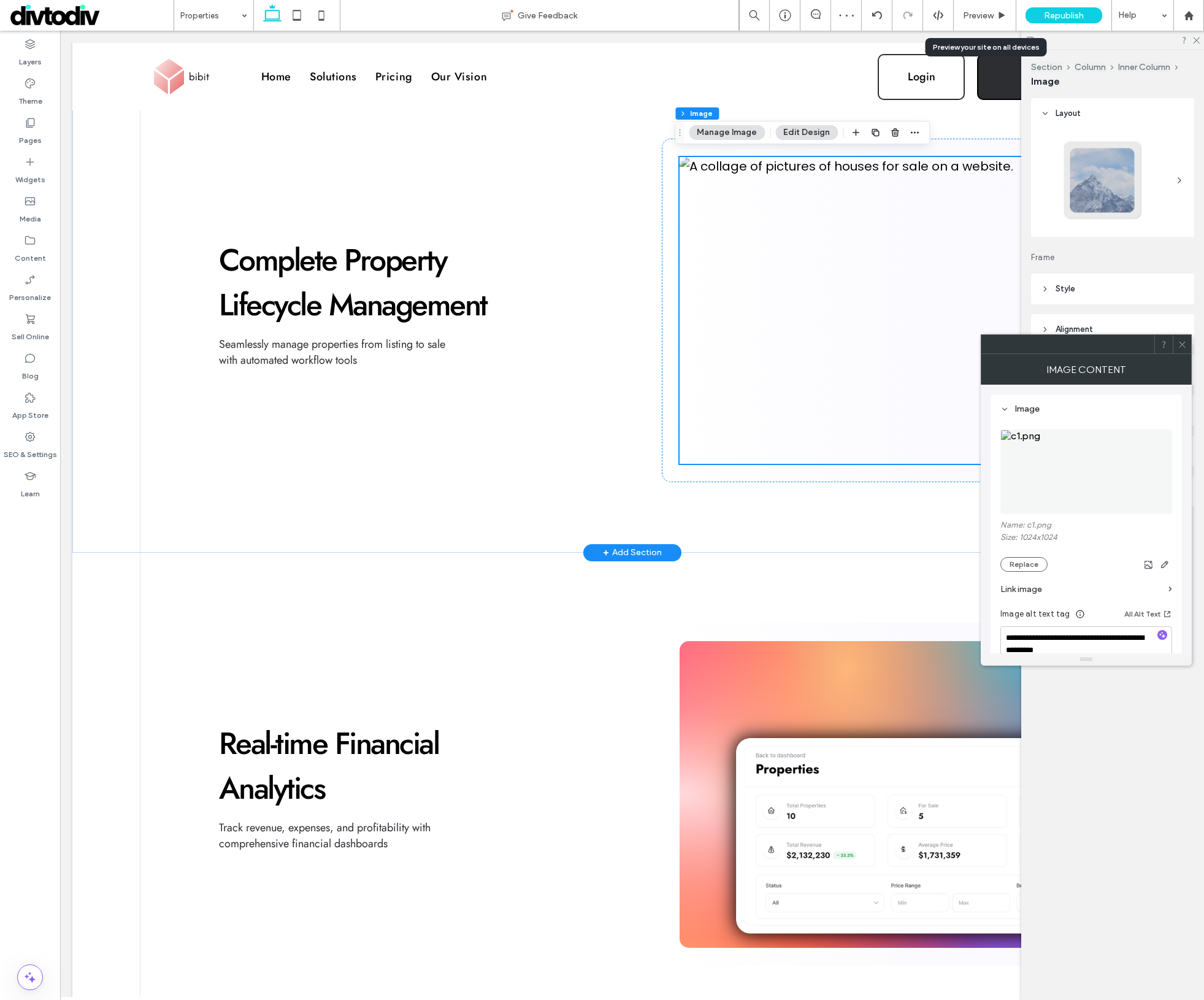
scroll to position [411, 0]
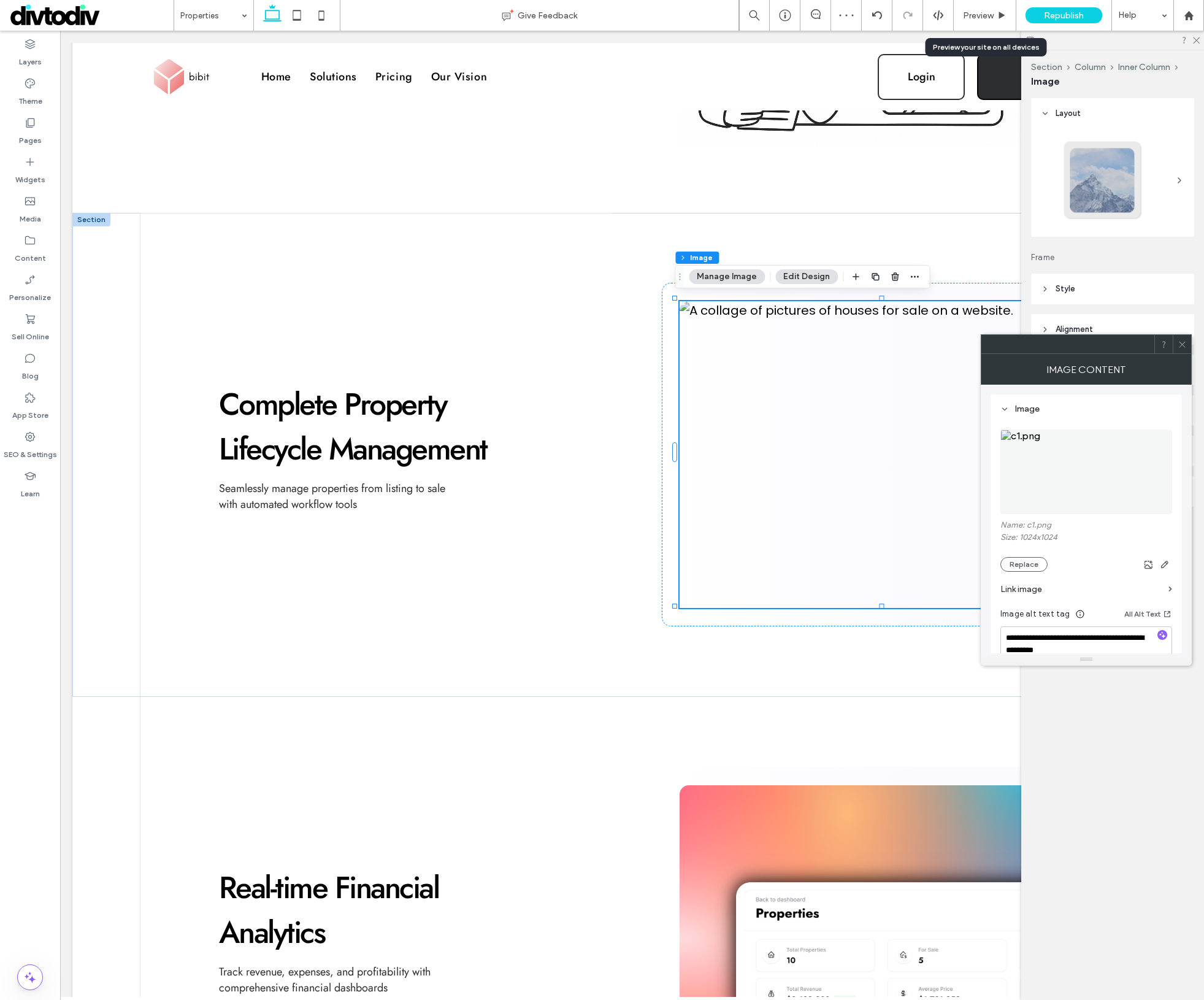
click at [1182, 346] on icon at bounding box center [1182, 344] width 9 height 9
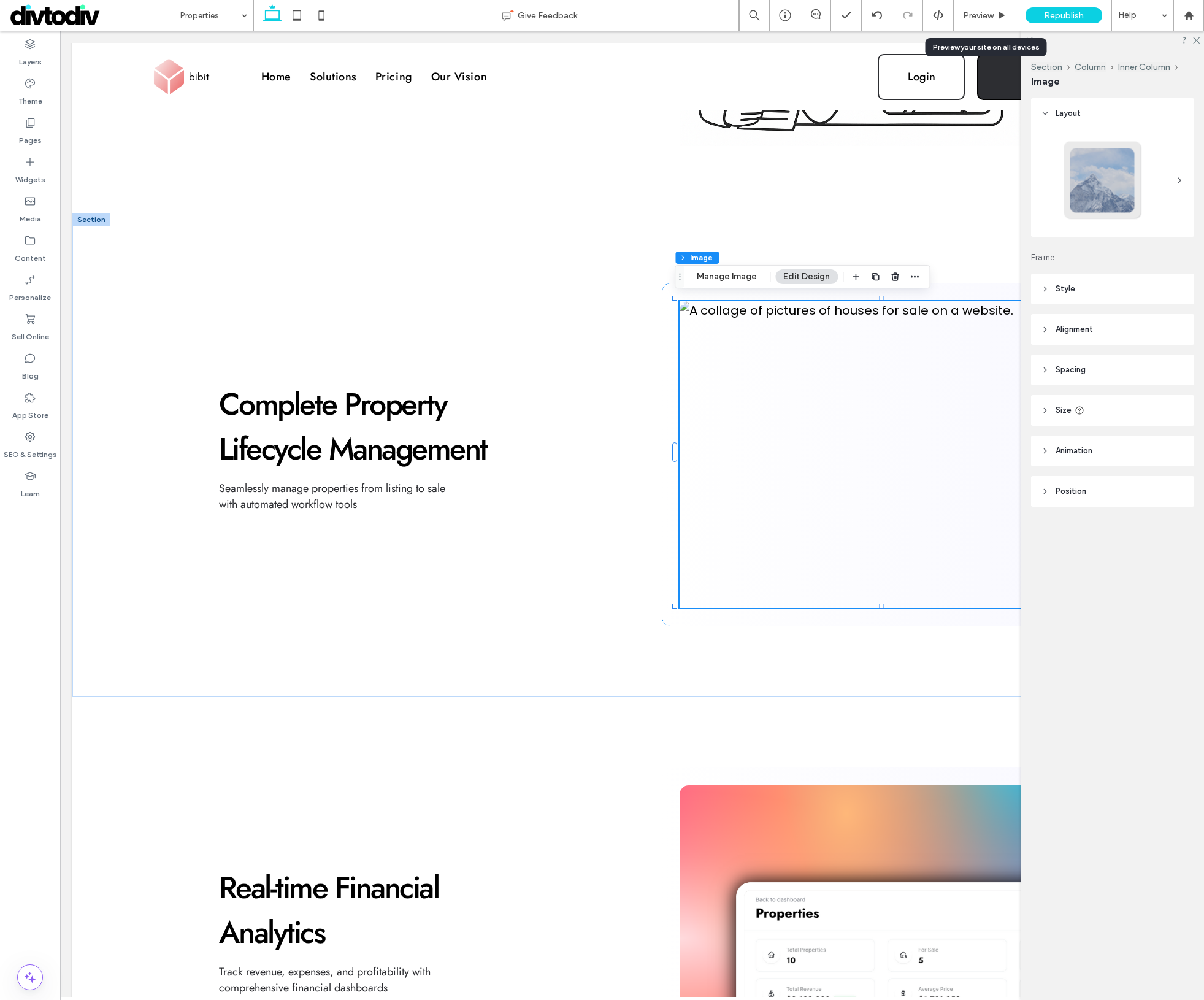
click at [1070, 294] on span "Style" at bounding box center [1066, 289] width 20 height 12
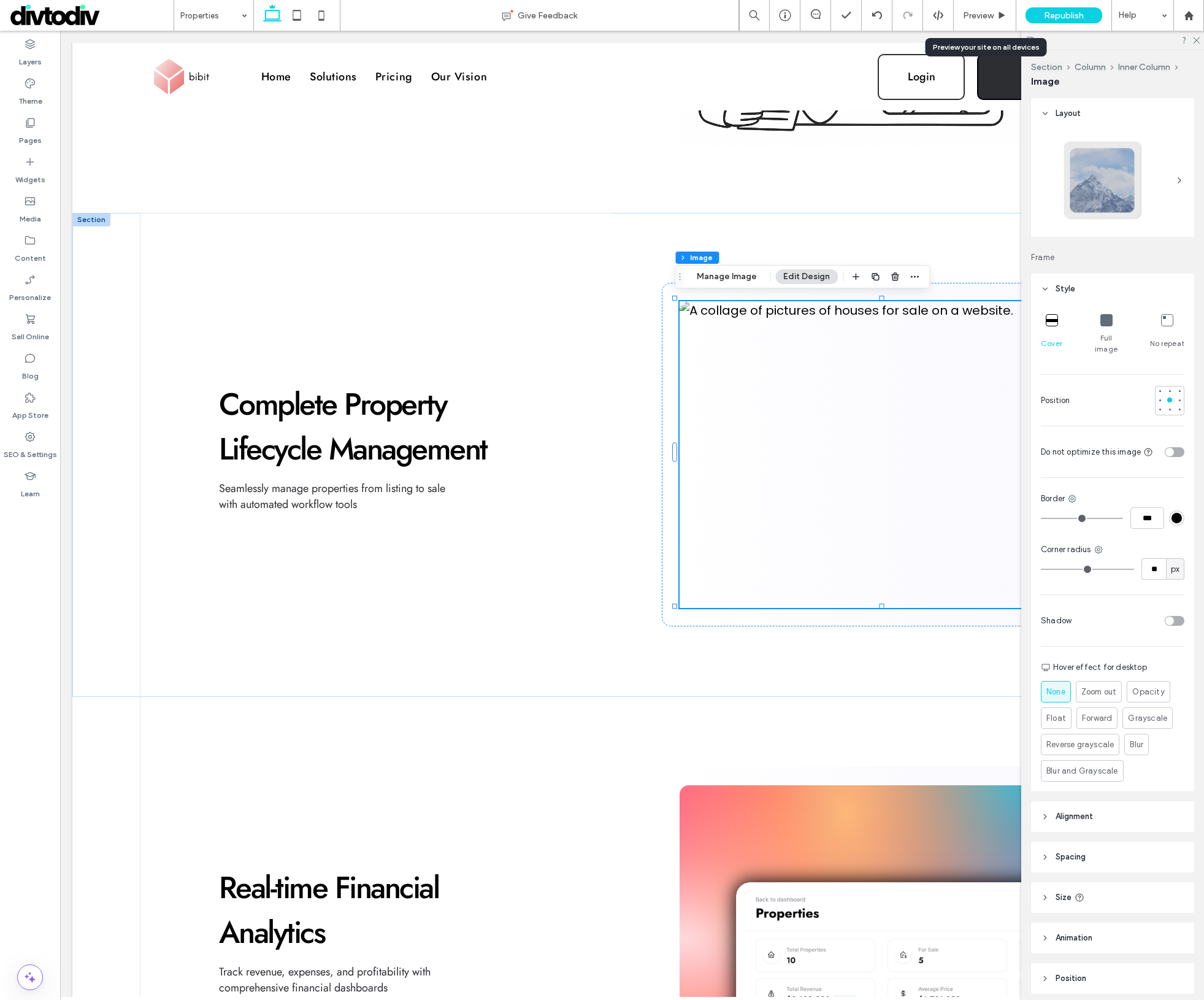
click at [1100, 325] on icon at bounding box center [1106, 320] width 12 height 12
click at [976, 25] on div "Preview" at bounding box center [985, 15] width 62 height 31
click at [976, 23] on div "Preview" at bounding box center [985, 15] width 62 height 31
click at [978, 20] on div "Preview" at bounding box center [985, 15] width 62 height 31
click at [991, 18] on span "Preview" at bounding box center [978, 16] width 31 height 11
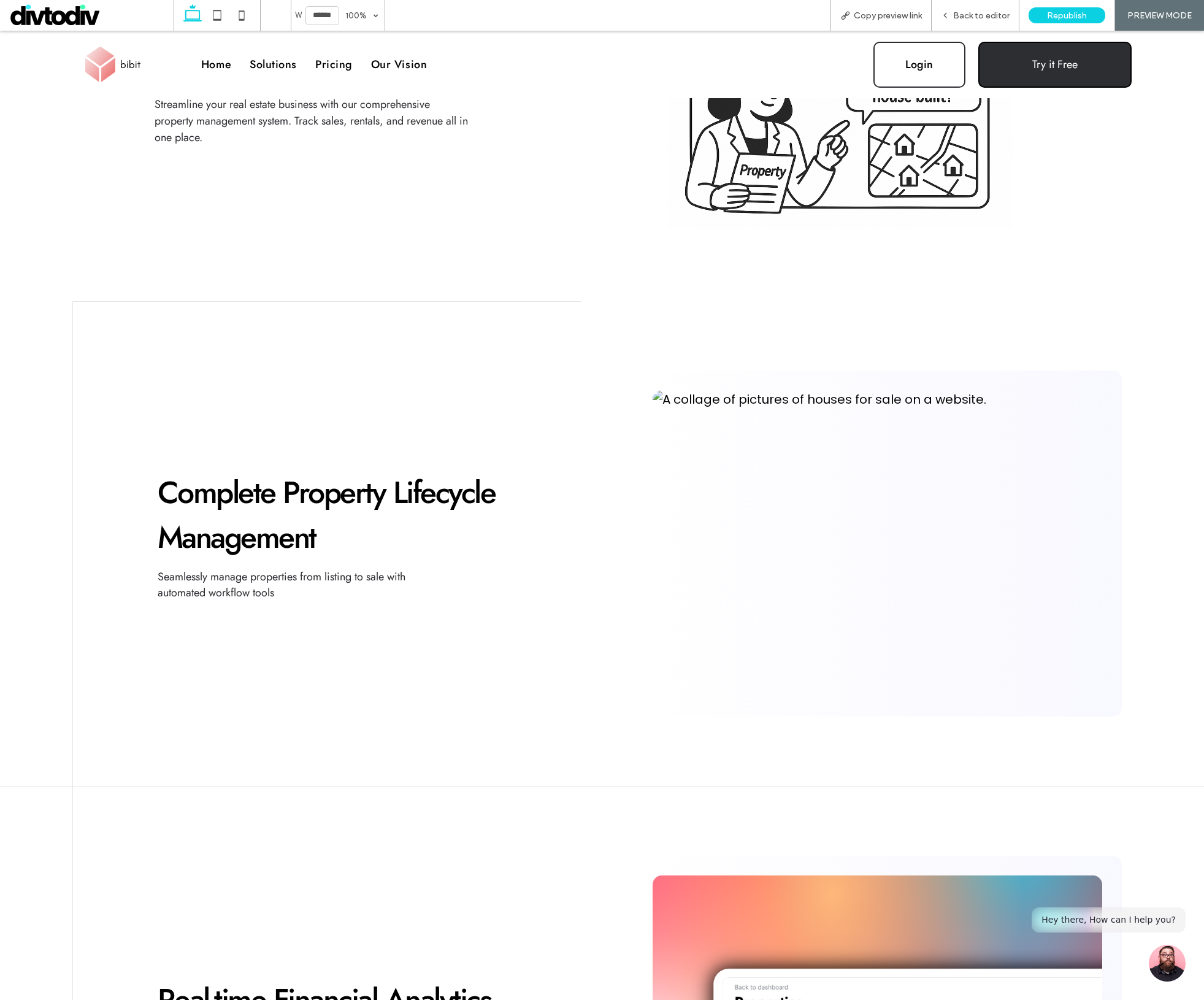
scroll to position [284, 0]
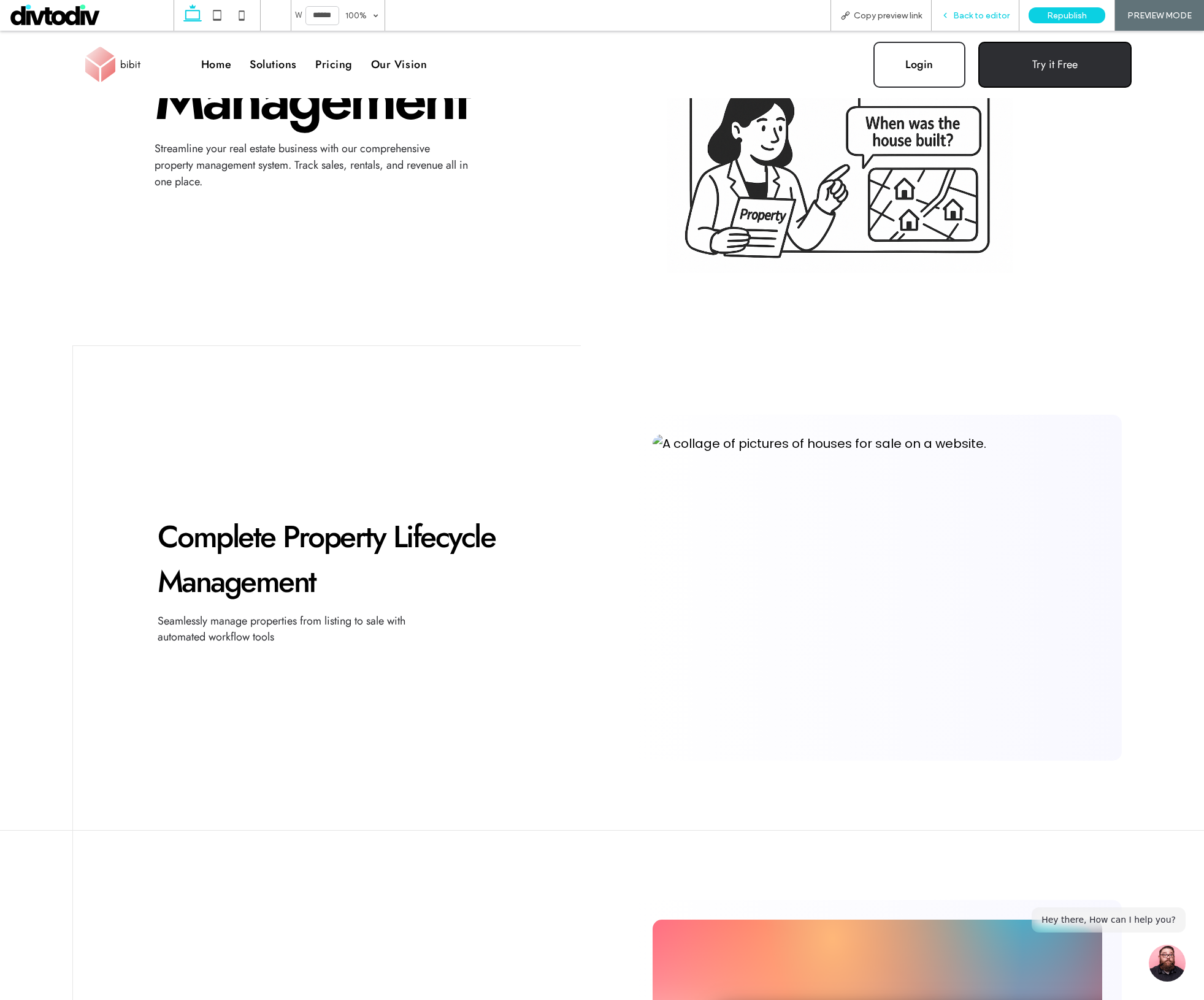
click at [978, 11] on span "Back to editor" at bounding box center [981, 16] width 56 height 11
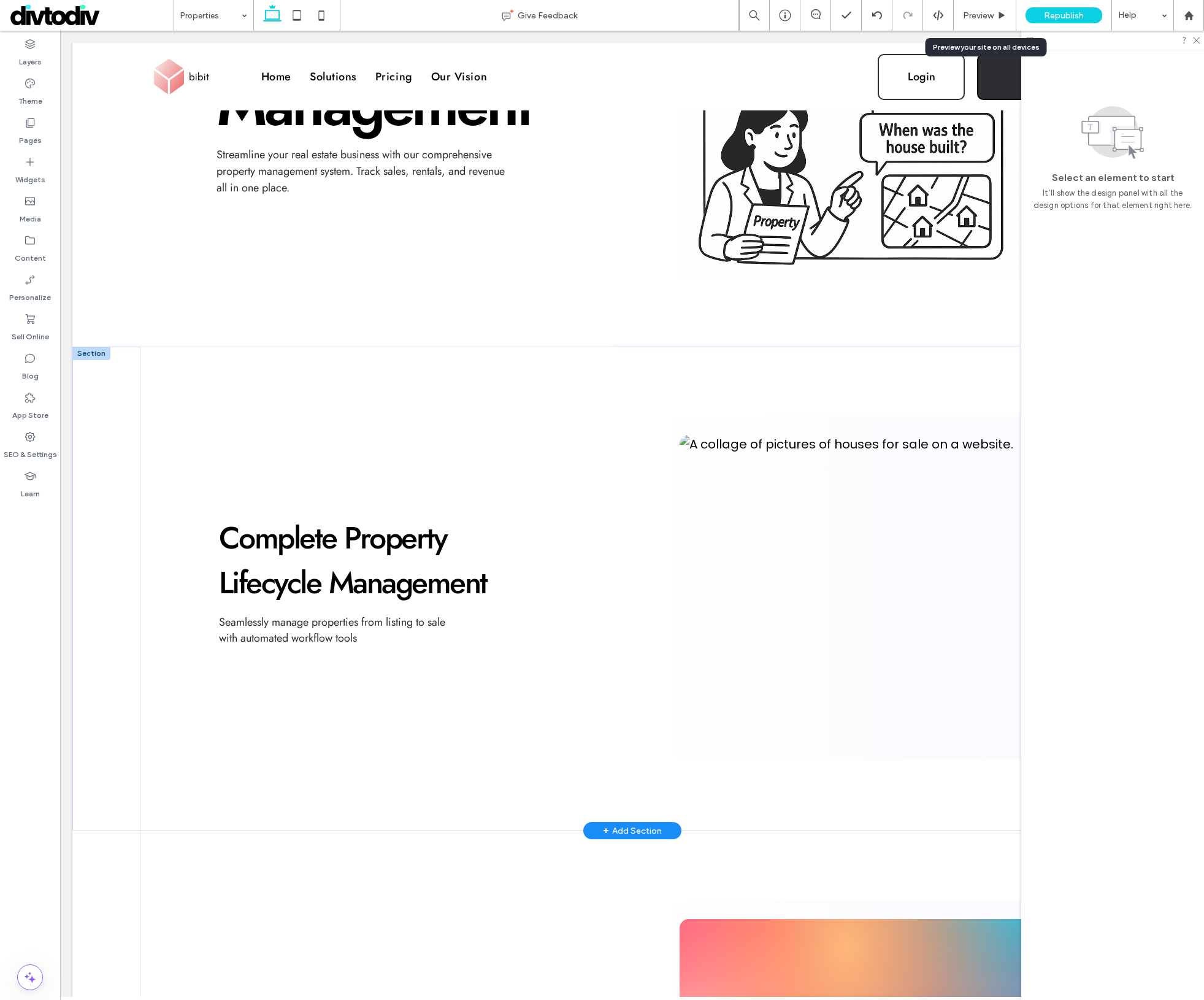
scroll to position [276, 0]
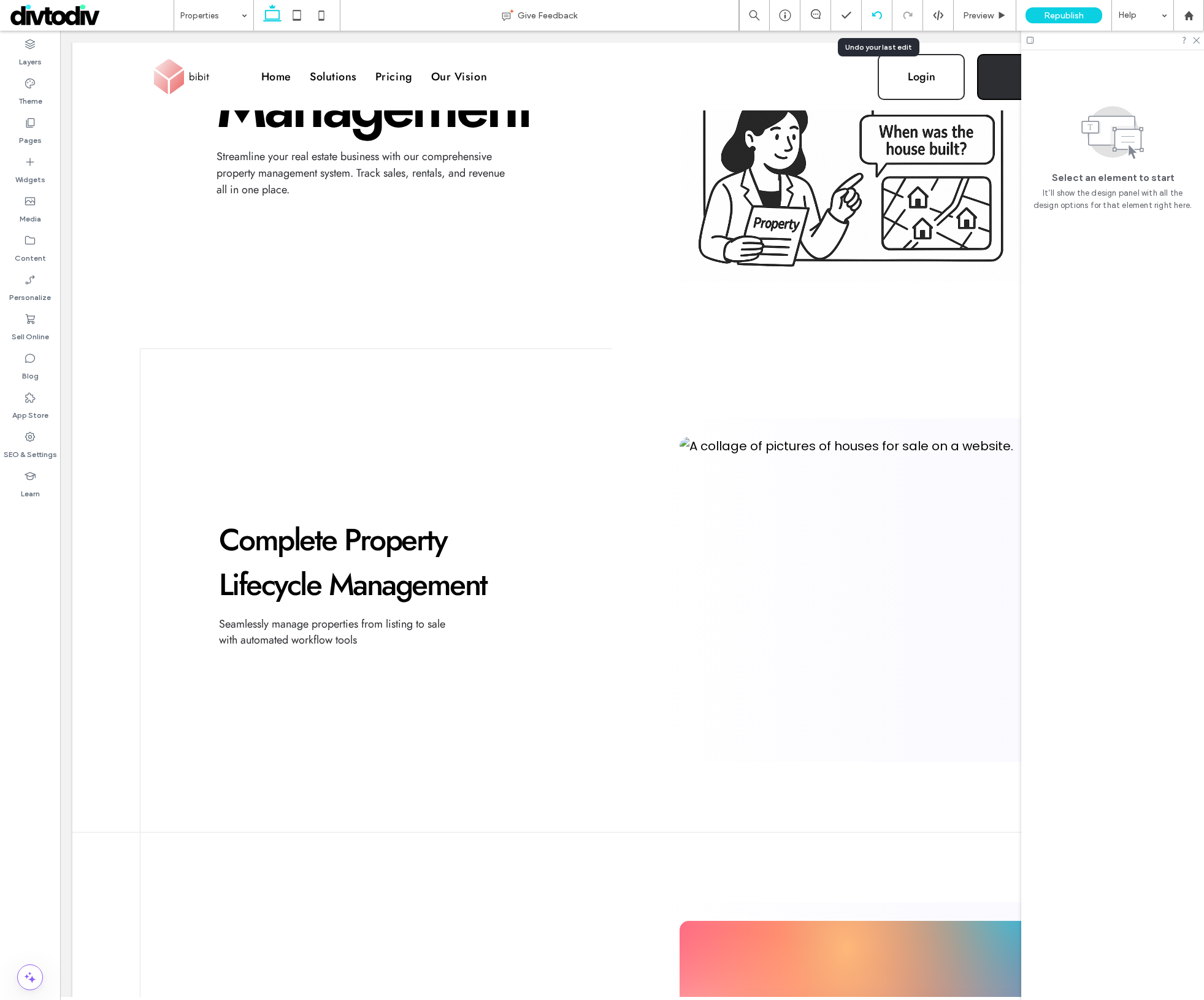
click at [879, 15] on icon at bounding box center [877, 15] width 10 height 10
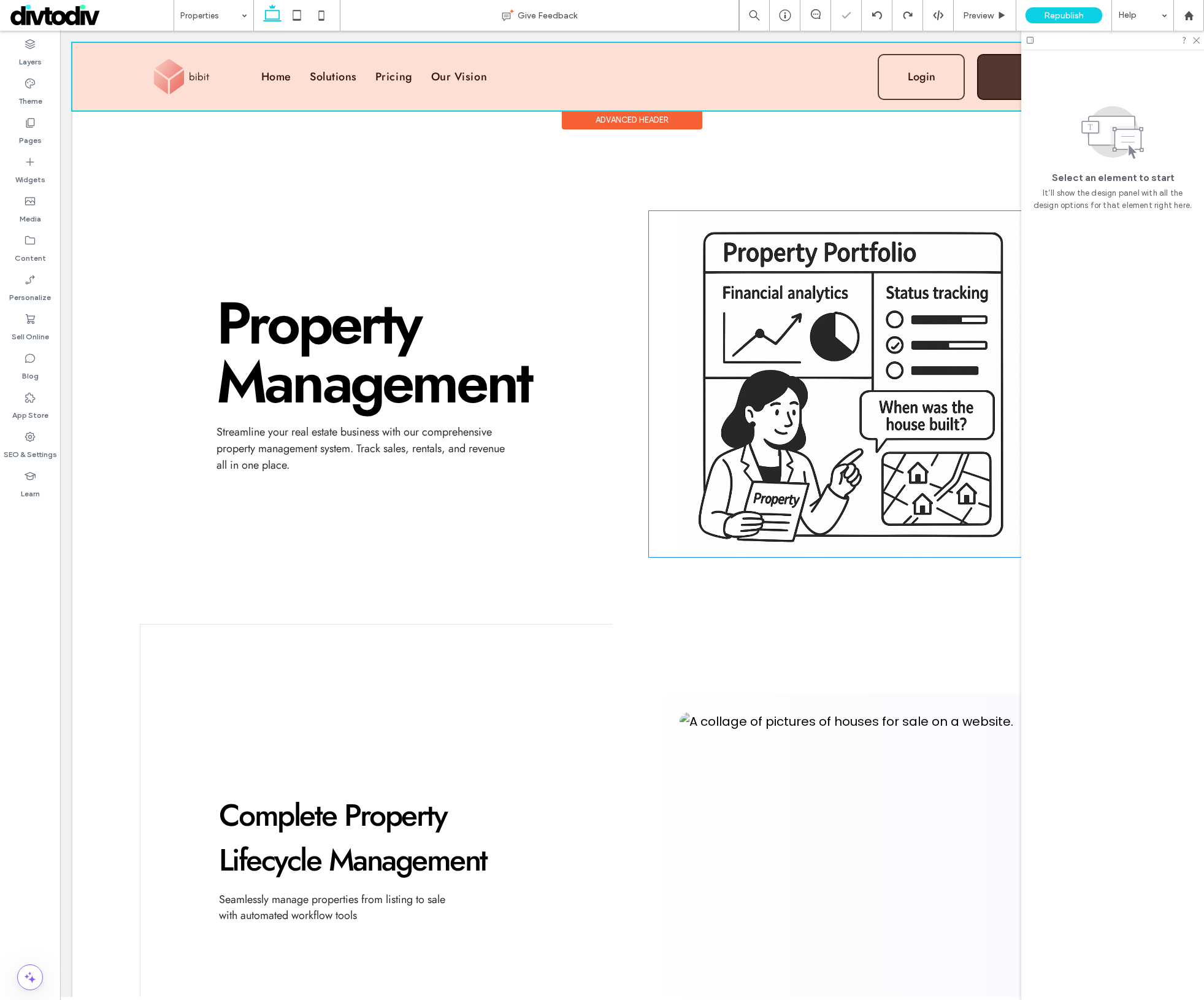
scroll to position [160, 0]
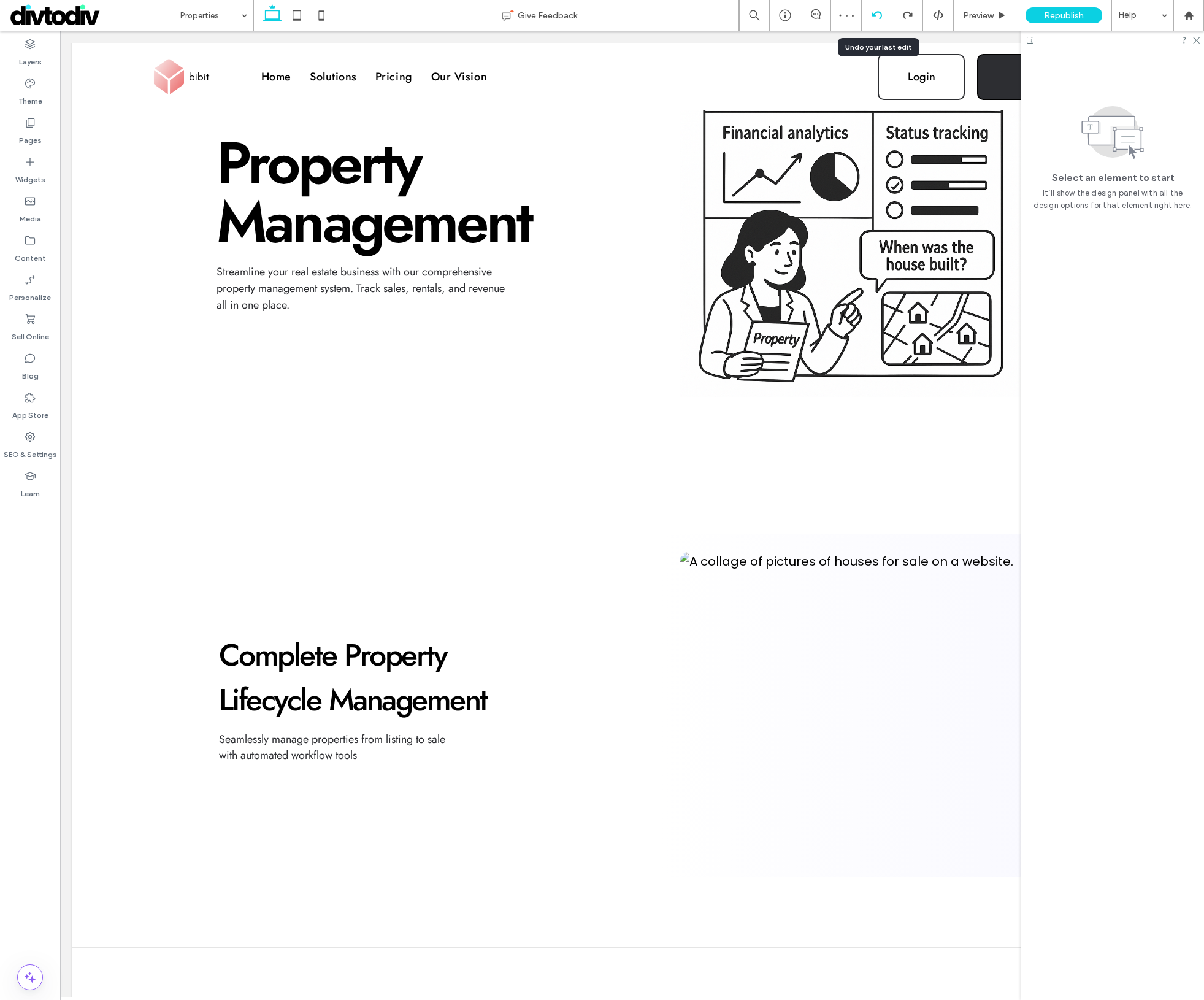
click at [874, 12] on icon at bounding box center [877, 15] width 10 height 10
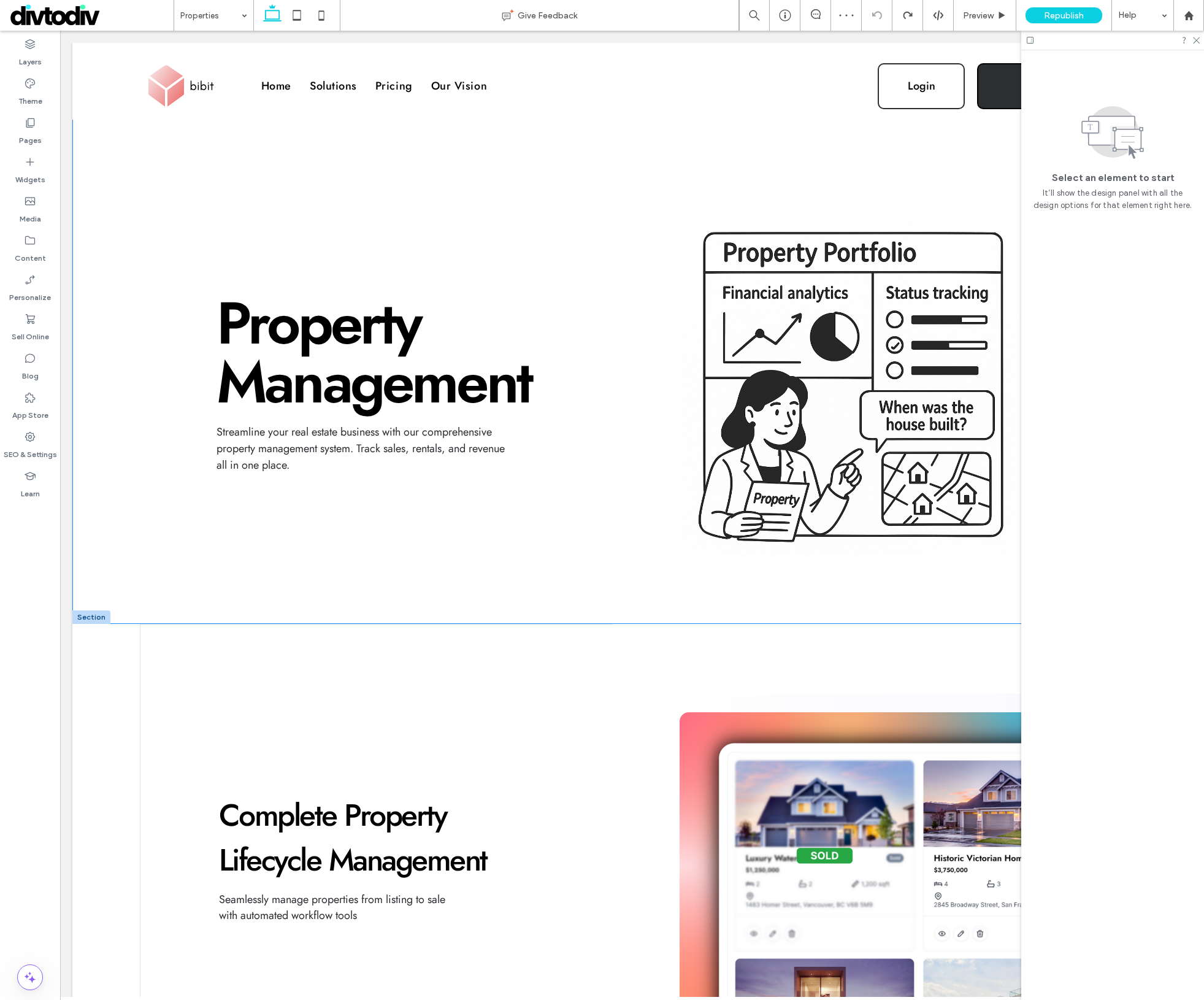
scroll to position [0, 0]
click at [38, 452] on label "SEO & Settings" at bounding box center [30, 452] width 53 height 17
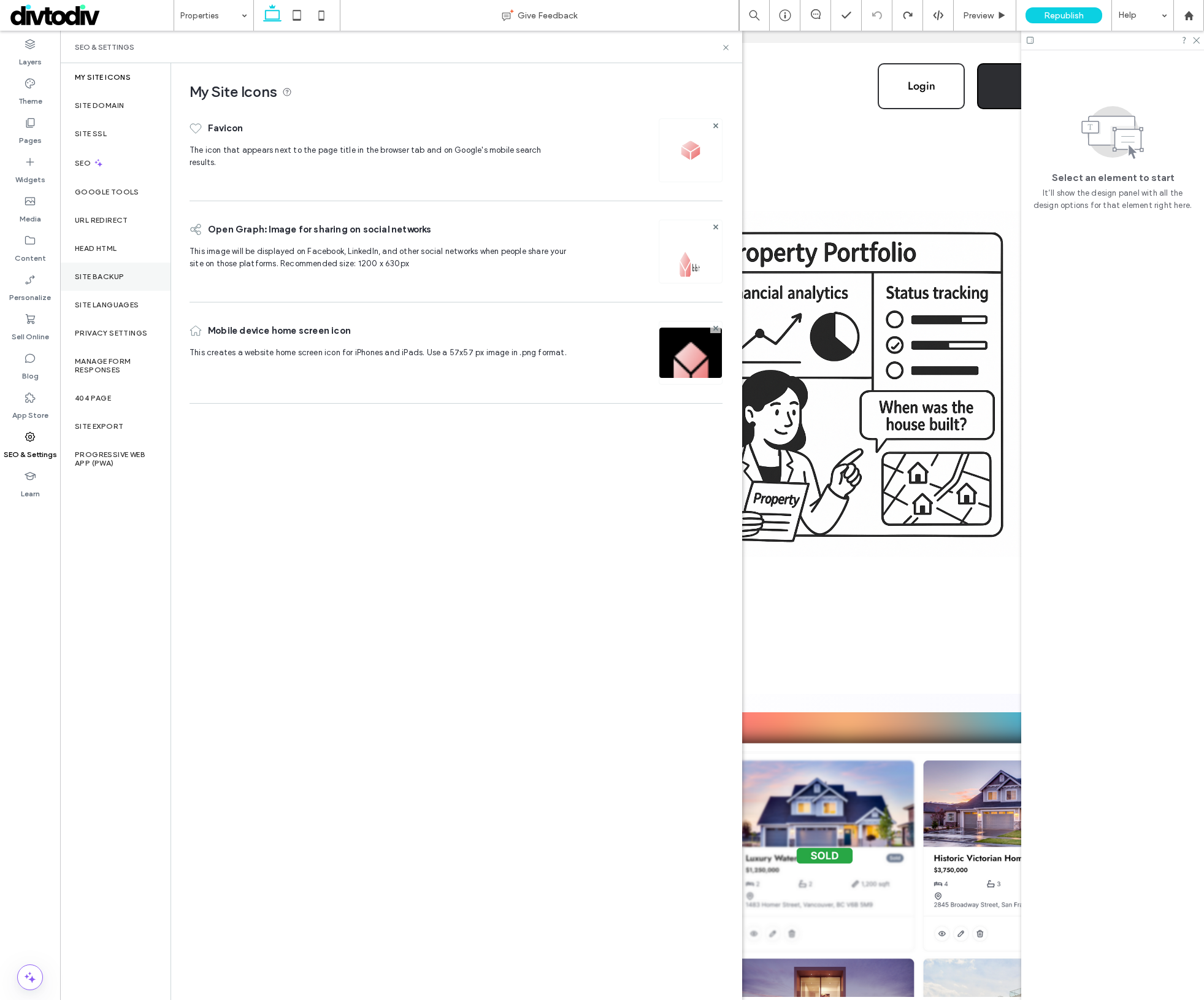
click at [99, 273] on label "Site Backup" at bounding box center [99, 276] width 49 height 8
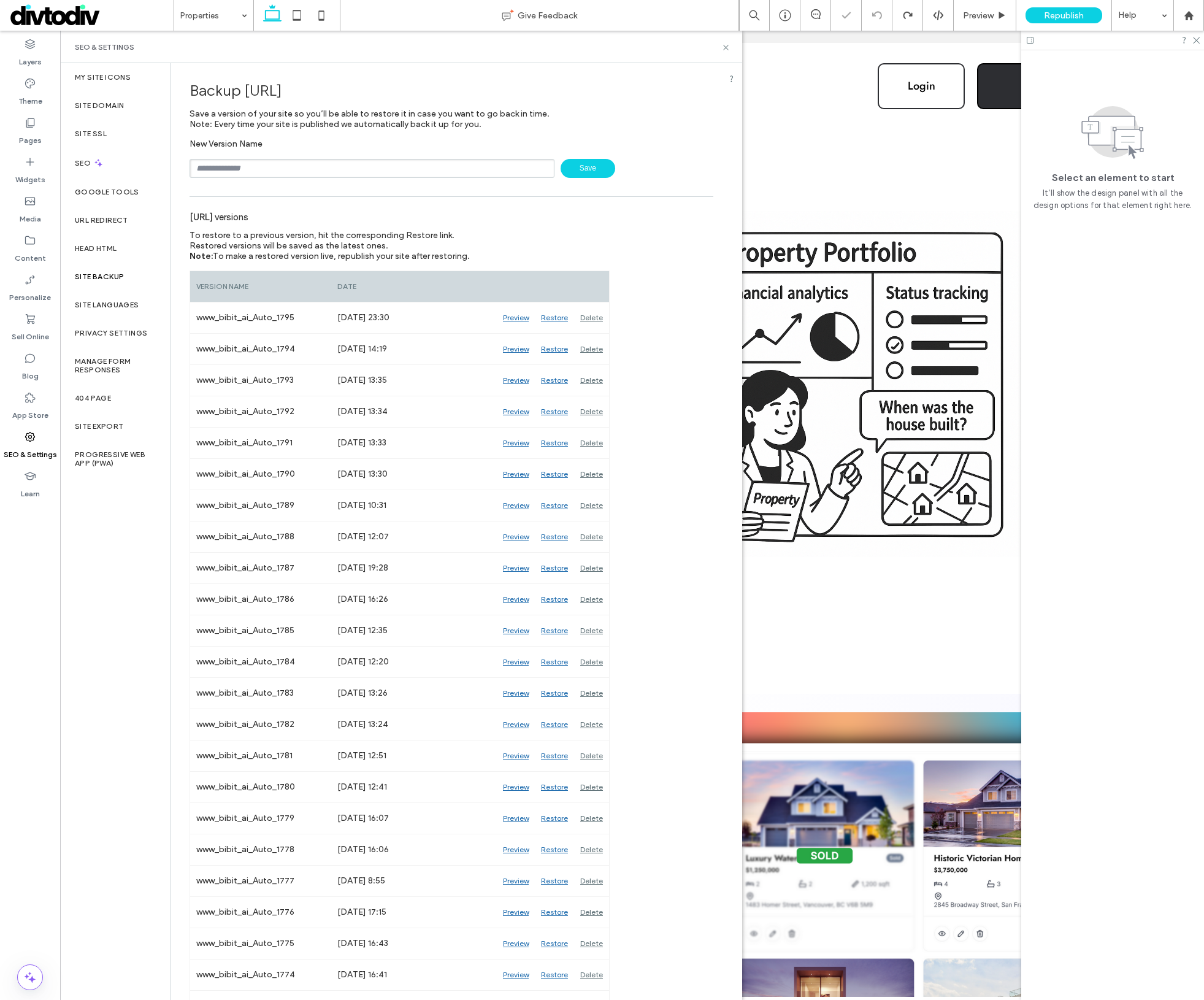
click at [333, 159] on input "text" at bounding box center [372, 168] width 365 height 19
type input "**********"
click at [565, 166] on span "Save" at bounding box center [587, 168] width 55 height 19
drag, startPoint x: 727, startPoint y: 47, endPoint x: 666, endPoint y: 17, distance: 68.0
click at [727, 47] on icon at bounding box center [726, 47] width 9 height 9
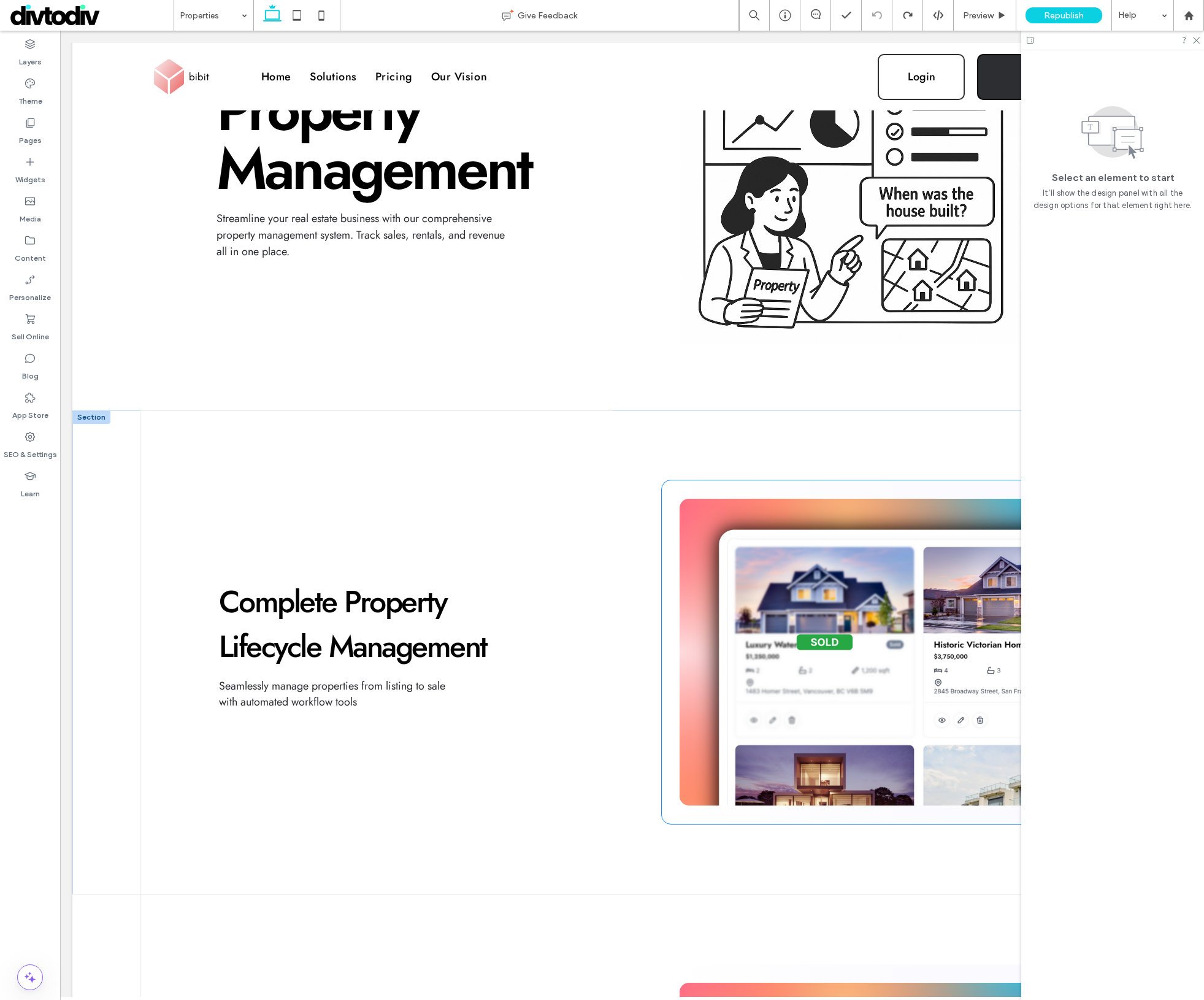
scroll to position [282, 0]
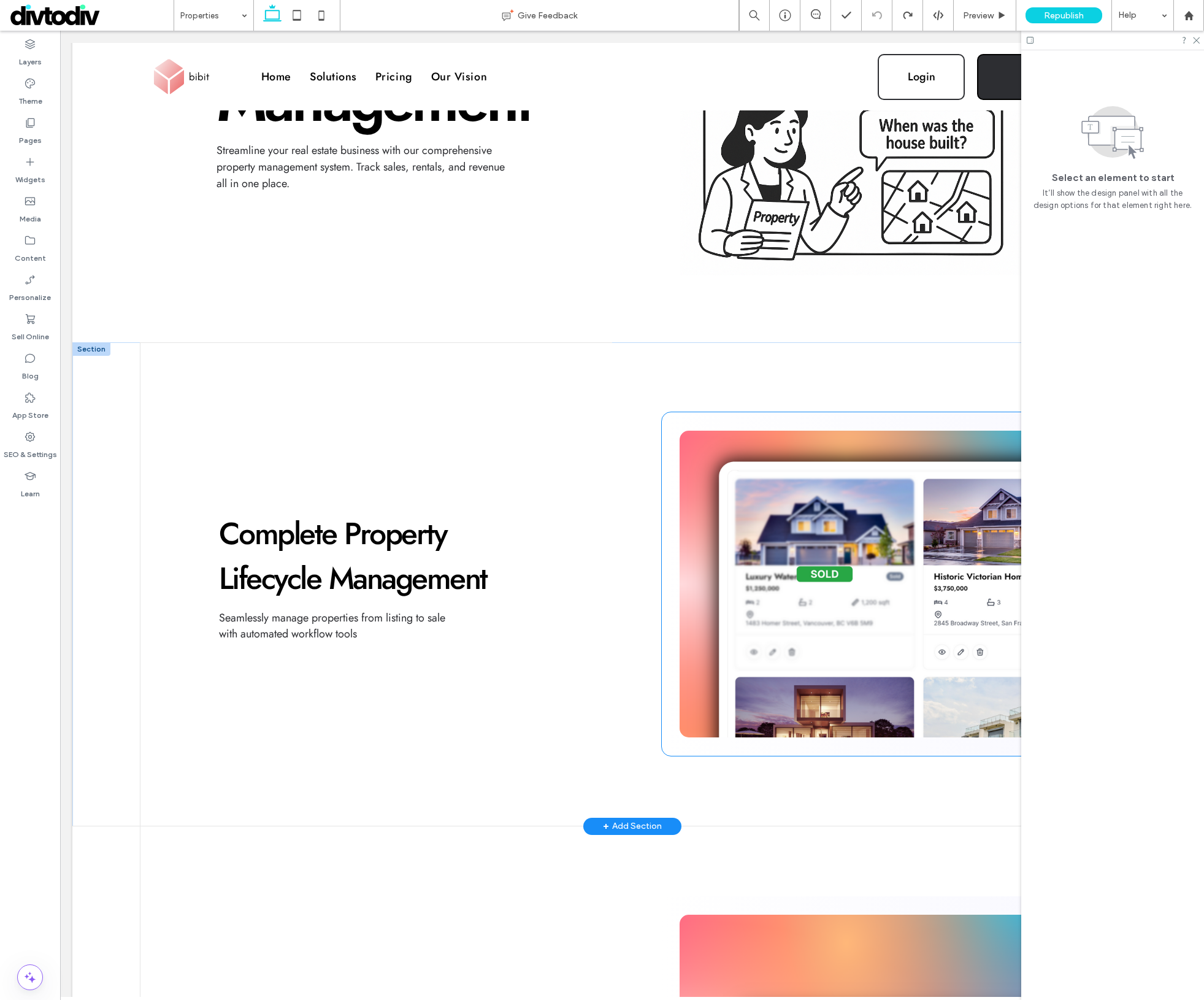
click at [856, 597] on img at bounding box center [888, 584] width 417 height 307
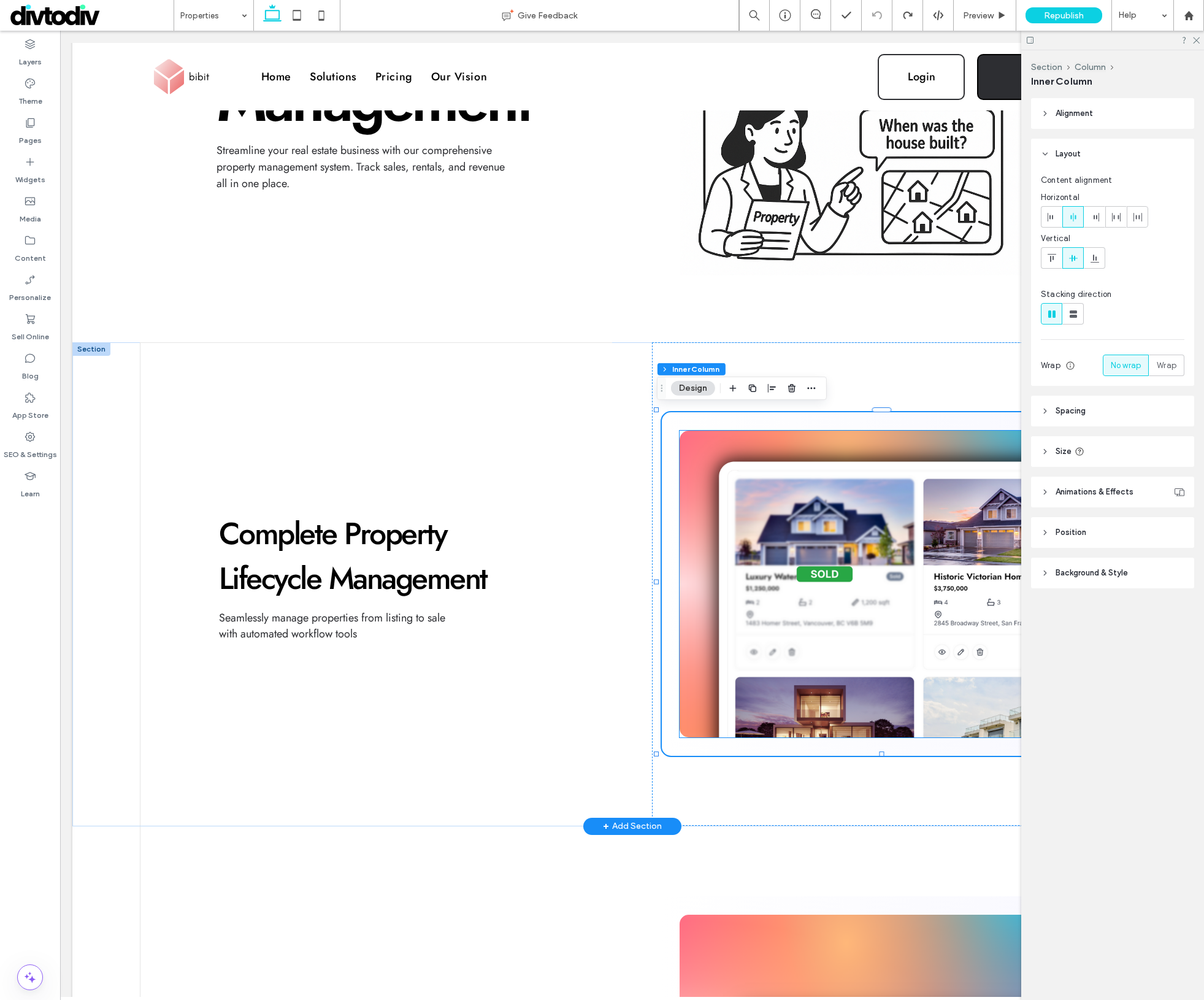
click at [782, 512] on img at bounding box center [888, 584] width 417 height 307
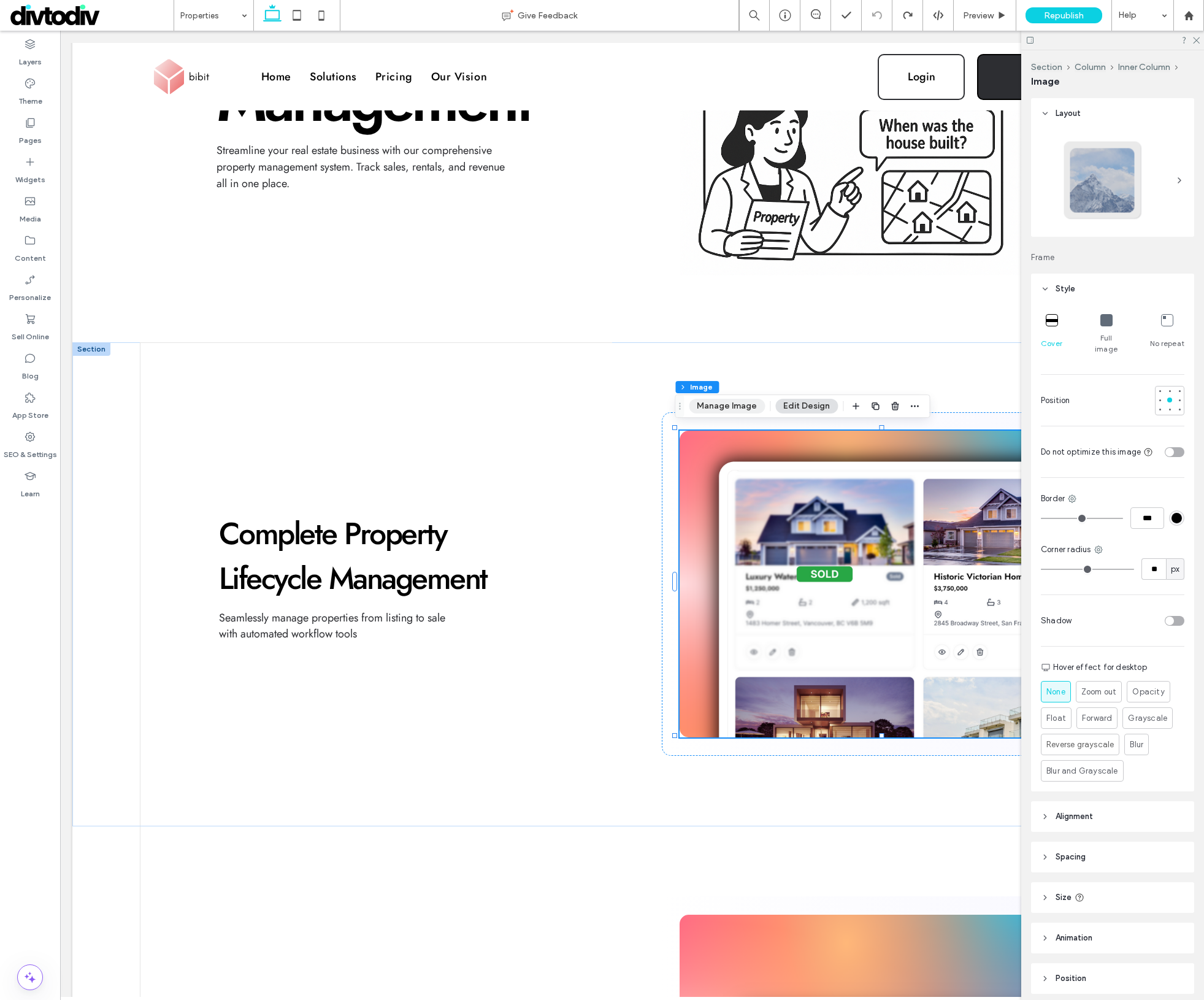
click at [735, 403] on button "Manage Image" at bounding box center [726, 406] width 76 height 15
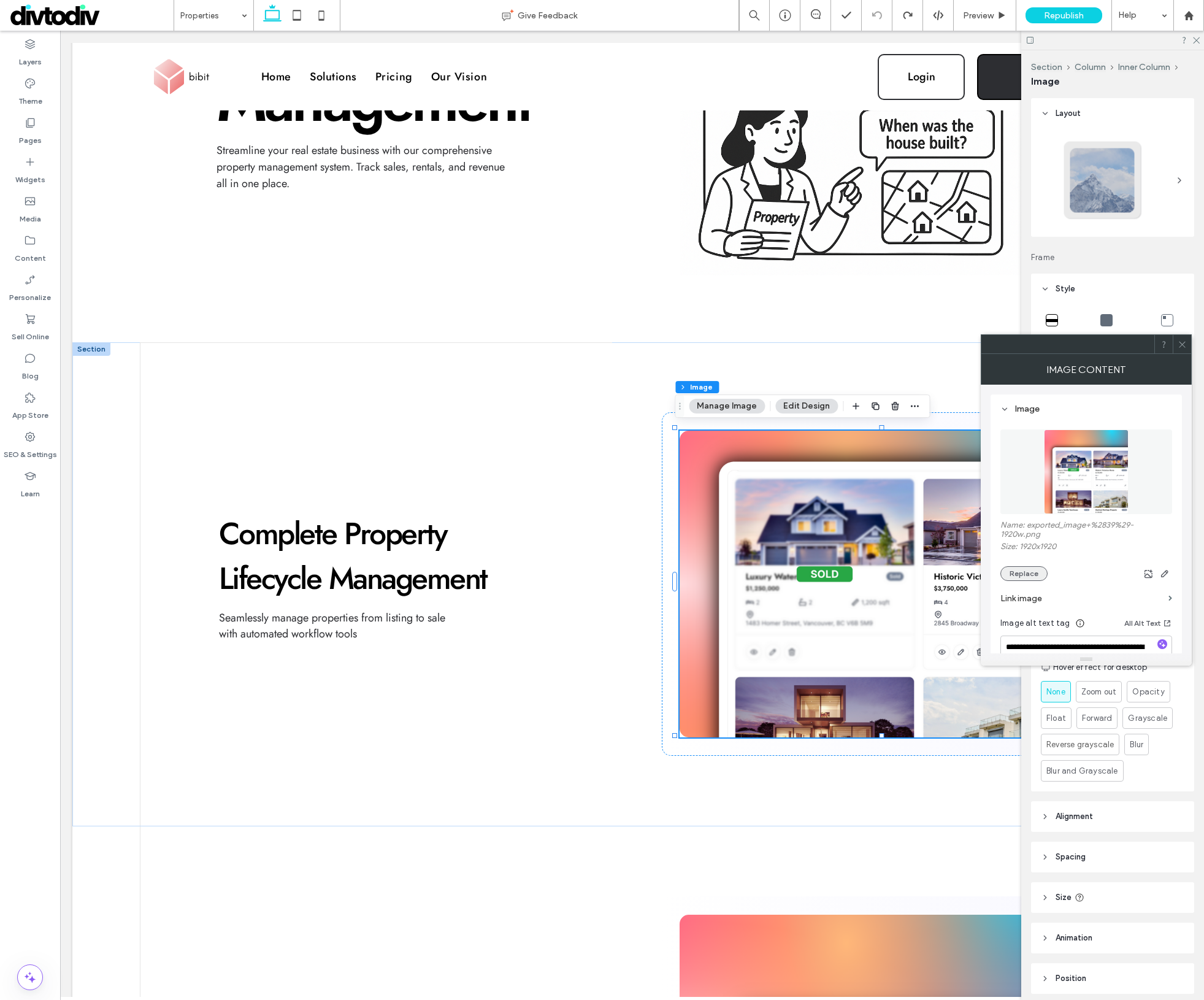
click at [1020, 576] on button "Replace" at bounding box center [1024, 574] width 47 height 15
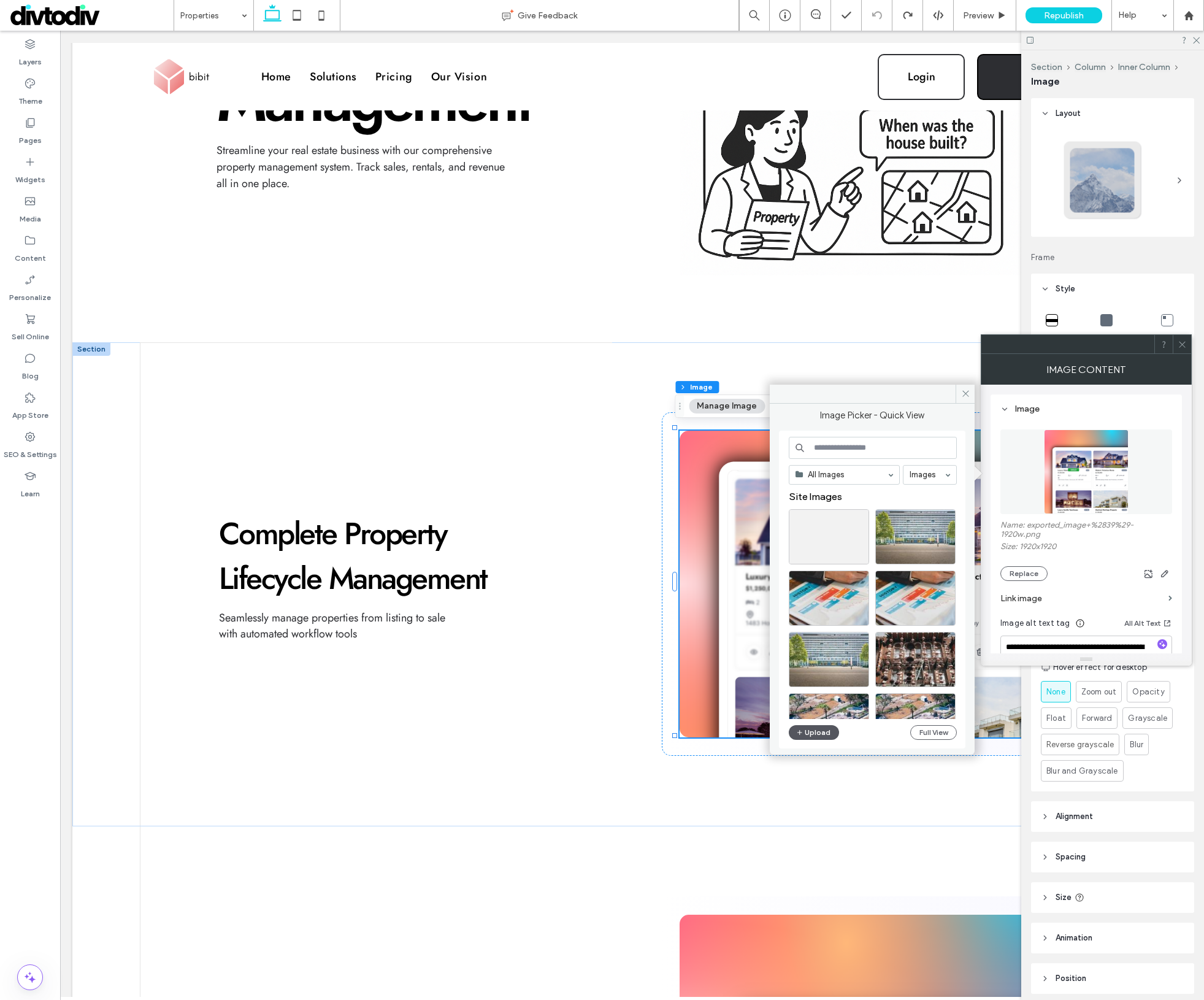
click at [822, 732] on button "Upload" at bounding box center [813, 733] width 50 height 15
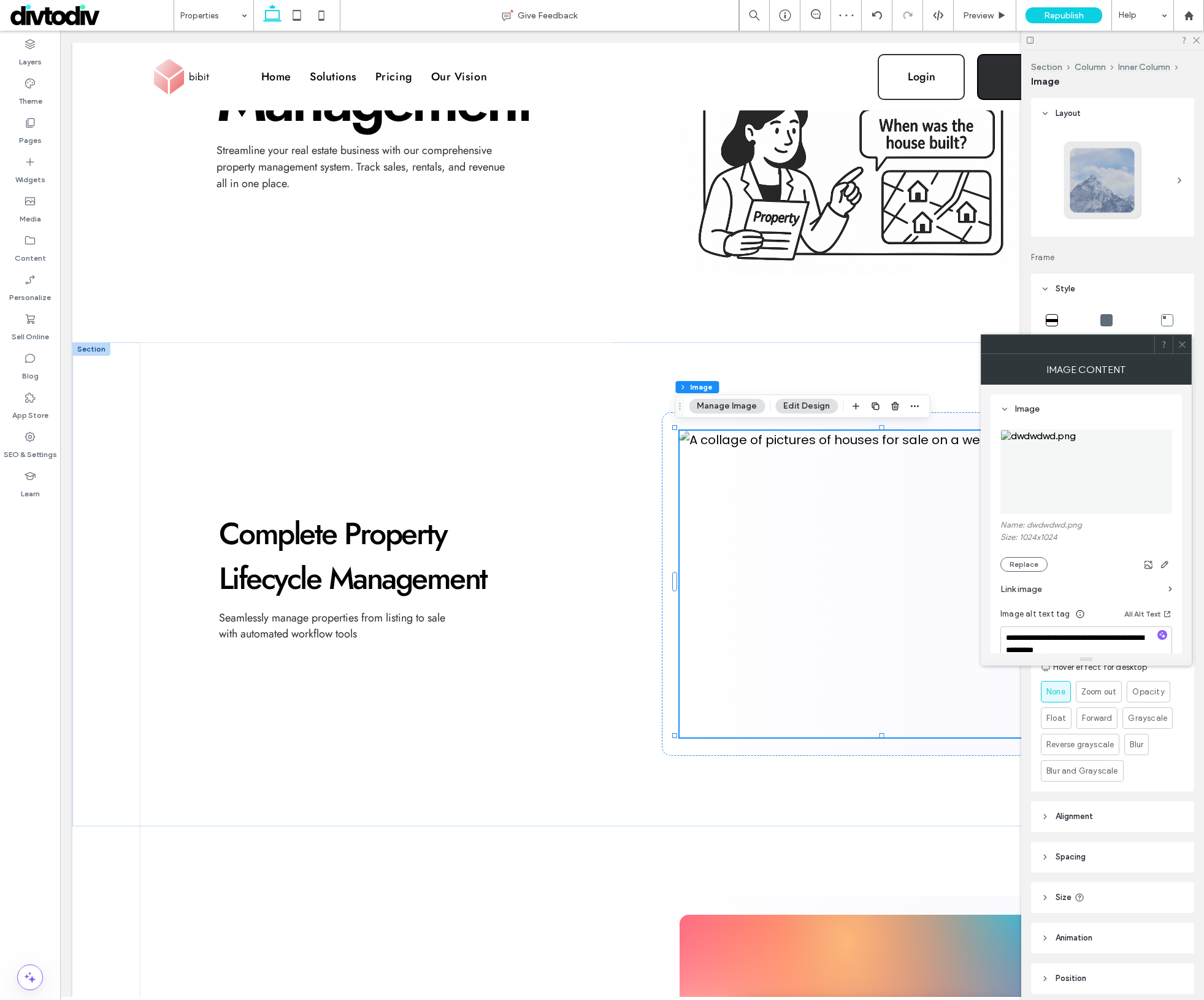
click at [1185, 350] on span at bounding box center [1182, 344] width 9 height 19
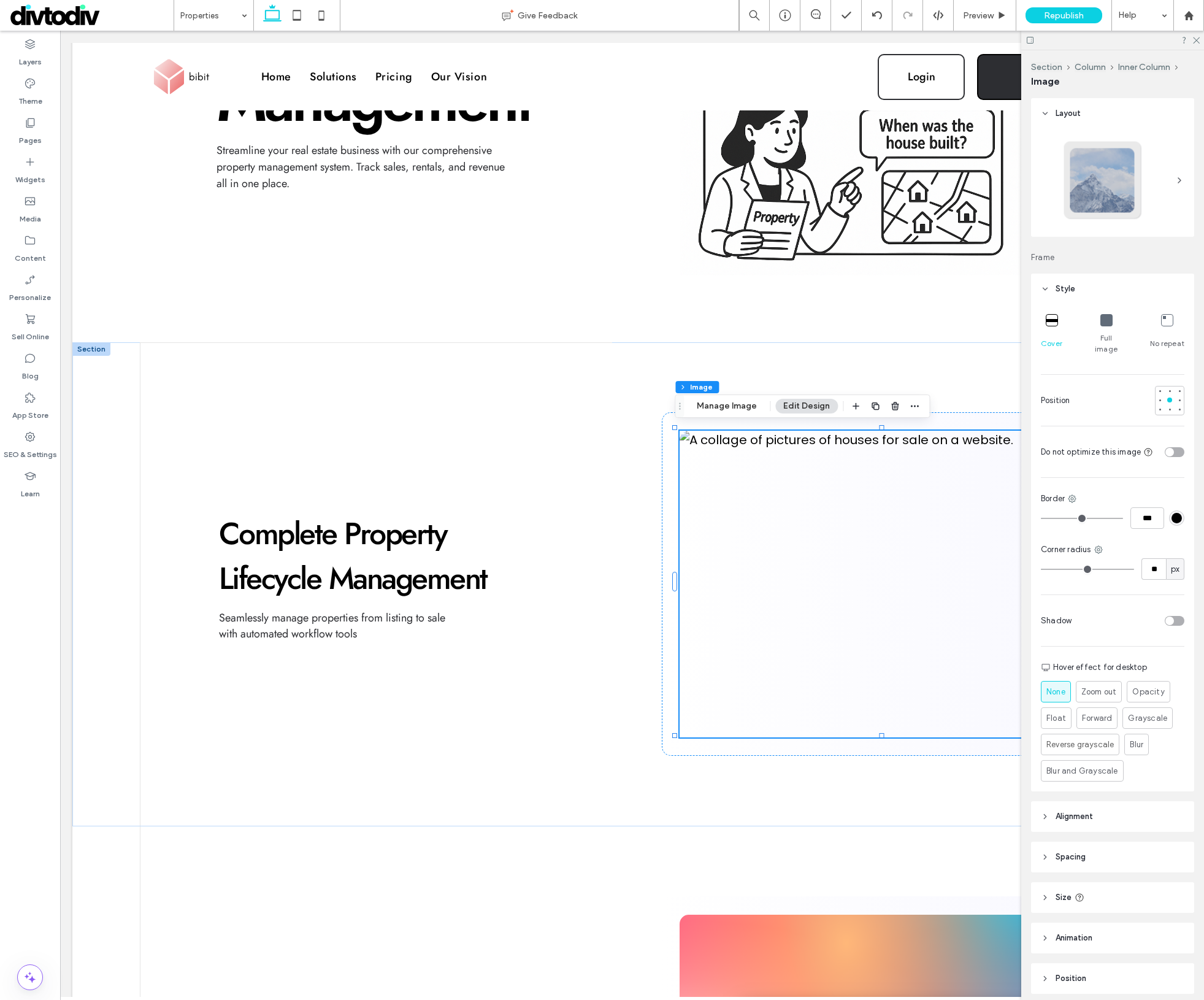
scroll to position [37, 0]
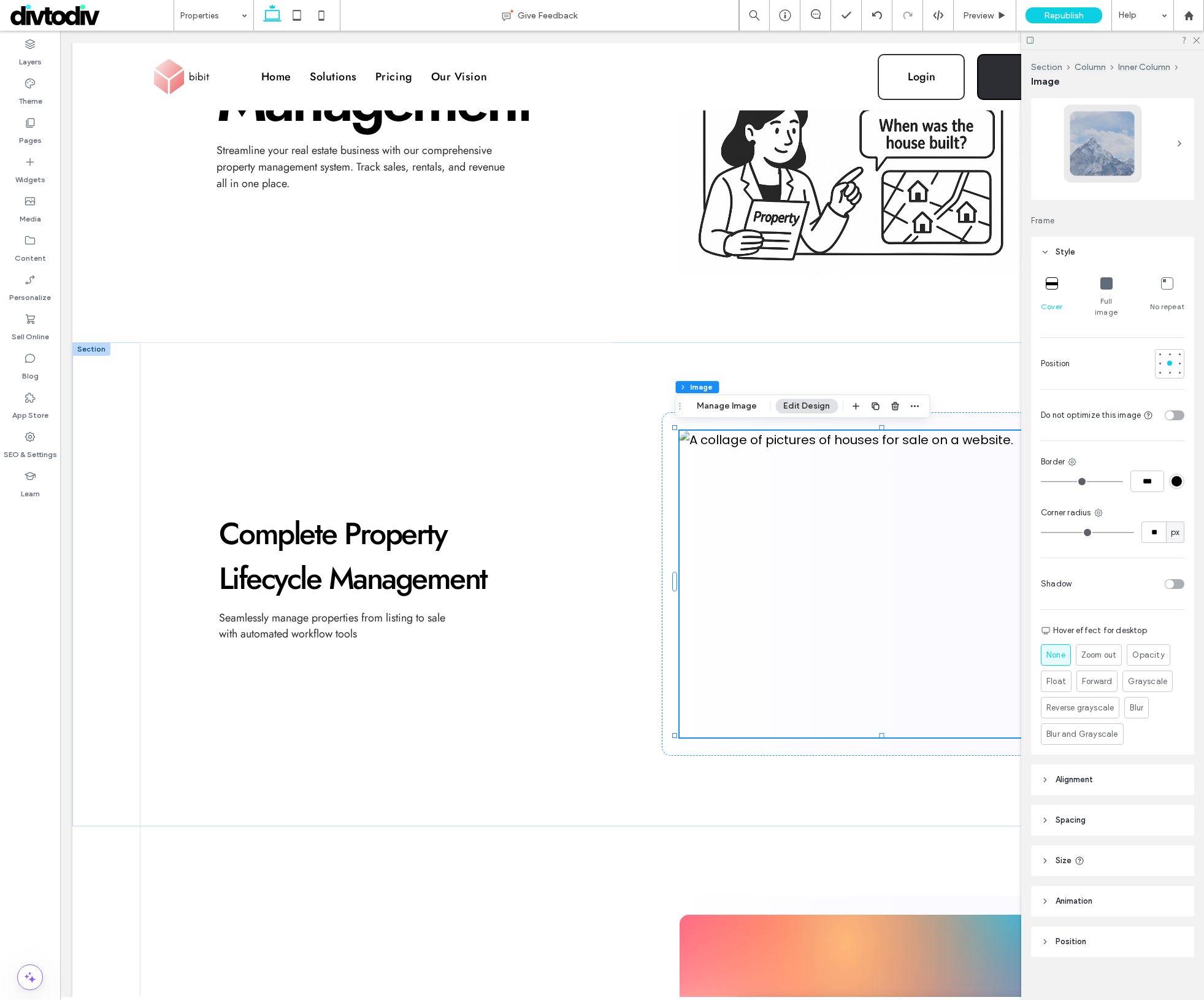
click at [1106, 292] on div "Full image" at bounding box center [1106, 298] width 35 height 50
click at [551, 509] on div "Complete Property Lifecycle Management Seamlessly manage properties from listin…" at bounding box center [376, 585] width 473 height 484
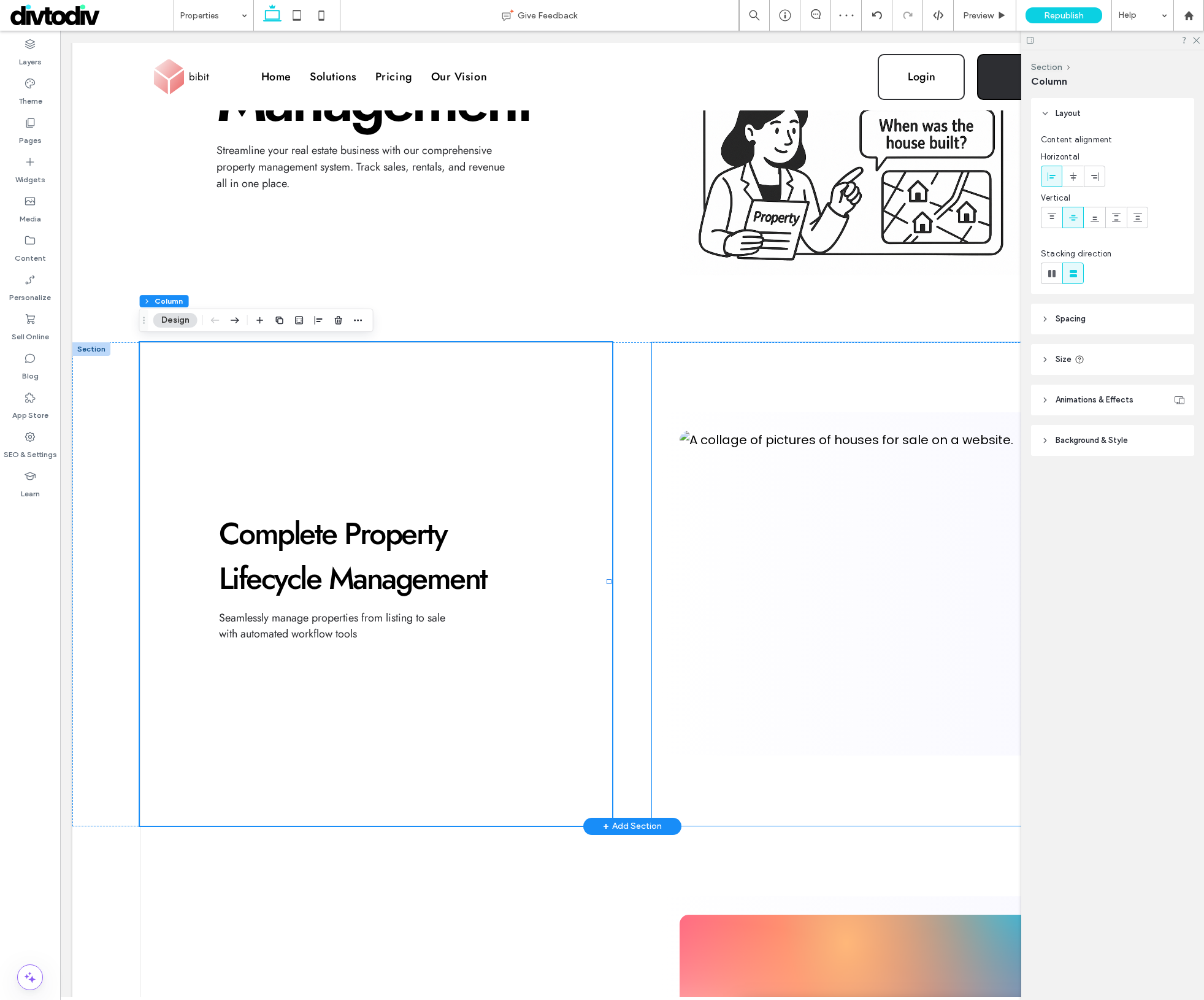
click at [920, 355] on div at bounding box center [889, 585] width 473 height 484
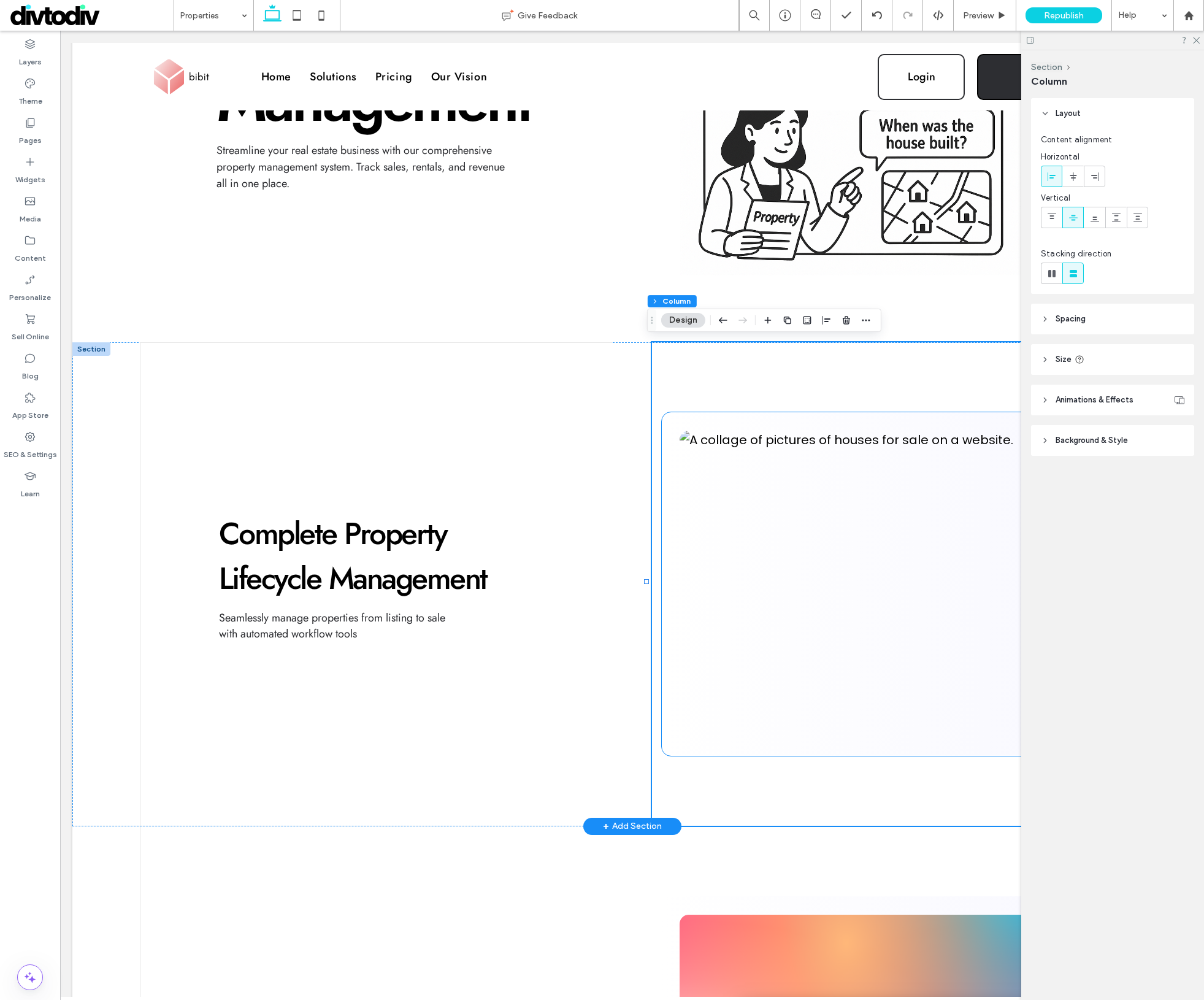
click at [704, 691] on img at bounding box center [888, 584] width 417 height 307
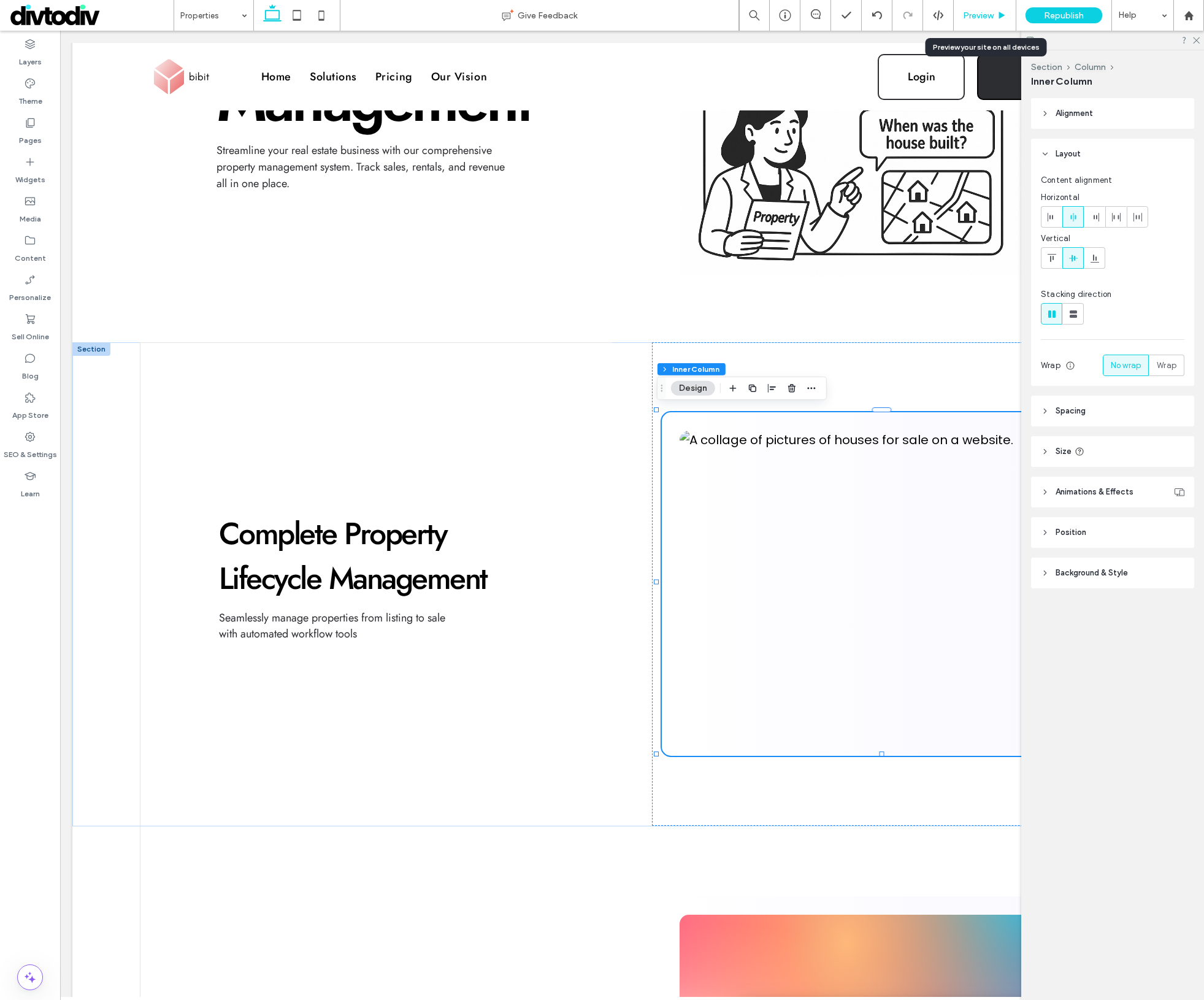
click at [989, 23] on div "Preview" at bounding box center [985, 15] width 62 height 31
click at [989, 18] on span "Preview" at bounding box center [978, 16] width 31 height 11
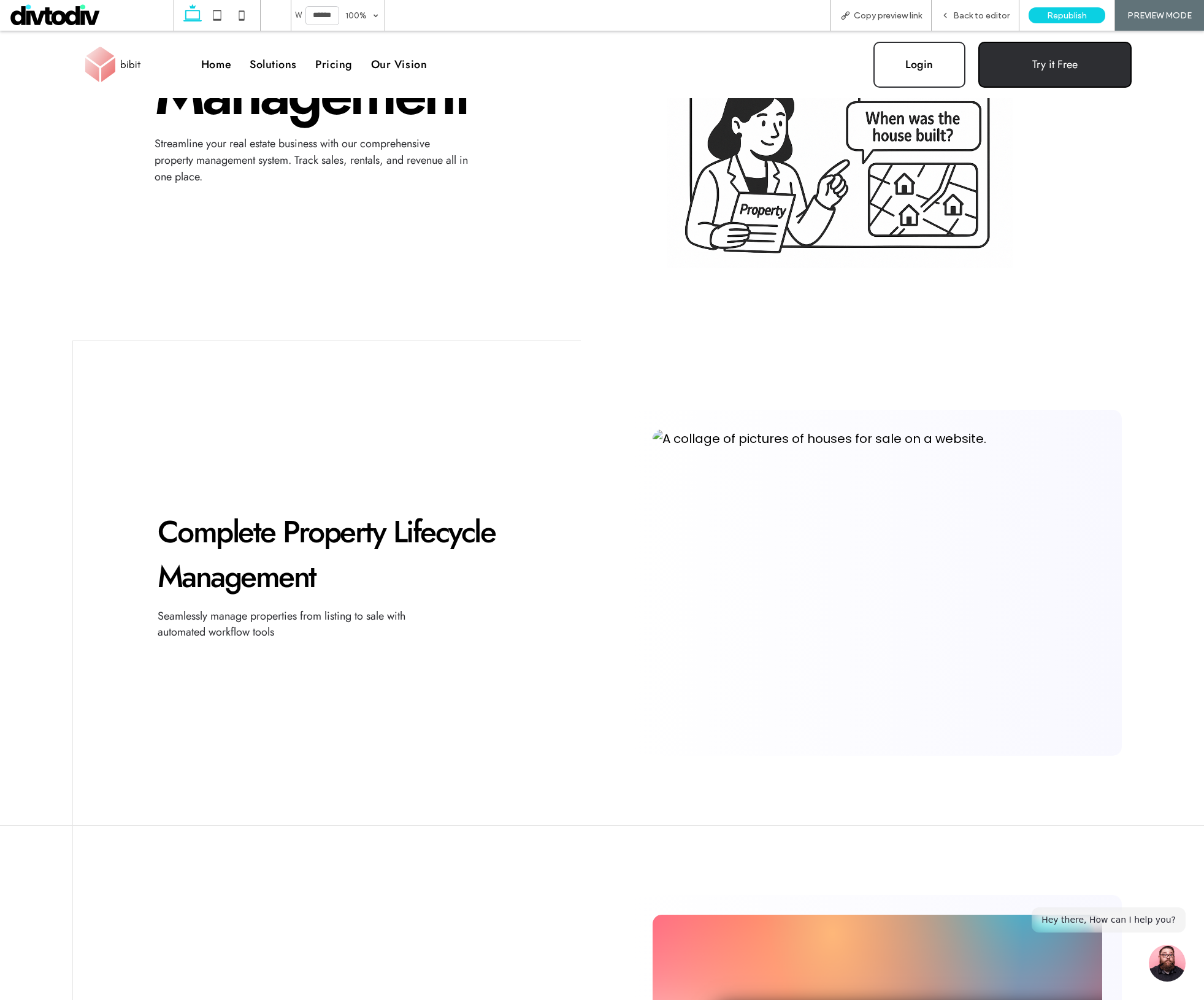
scroll to position [290, 0]
click at [888, 551] on img at bounding box center [877, 582] width 450 height 307
click at [979, 19] on span "Back to editor" at bounding box center [981, 16] width 56 height 11
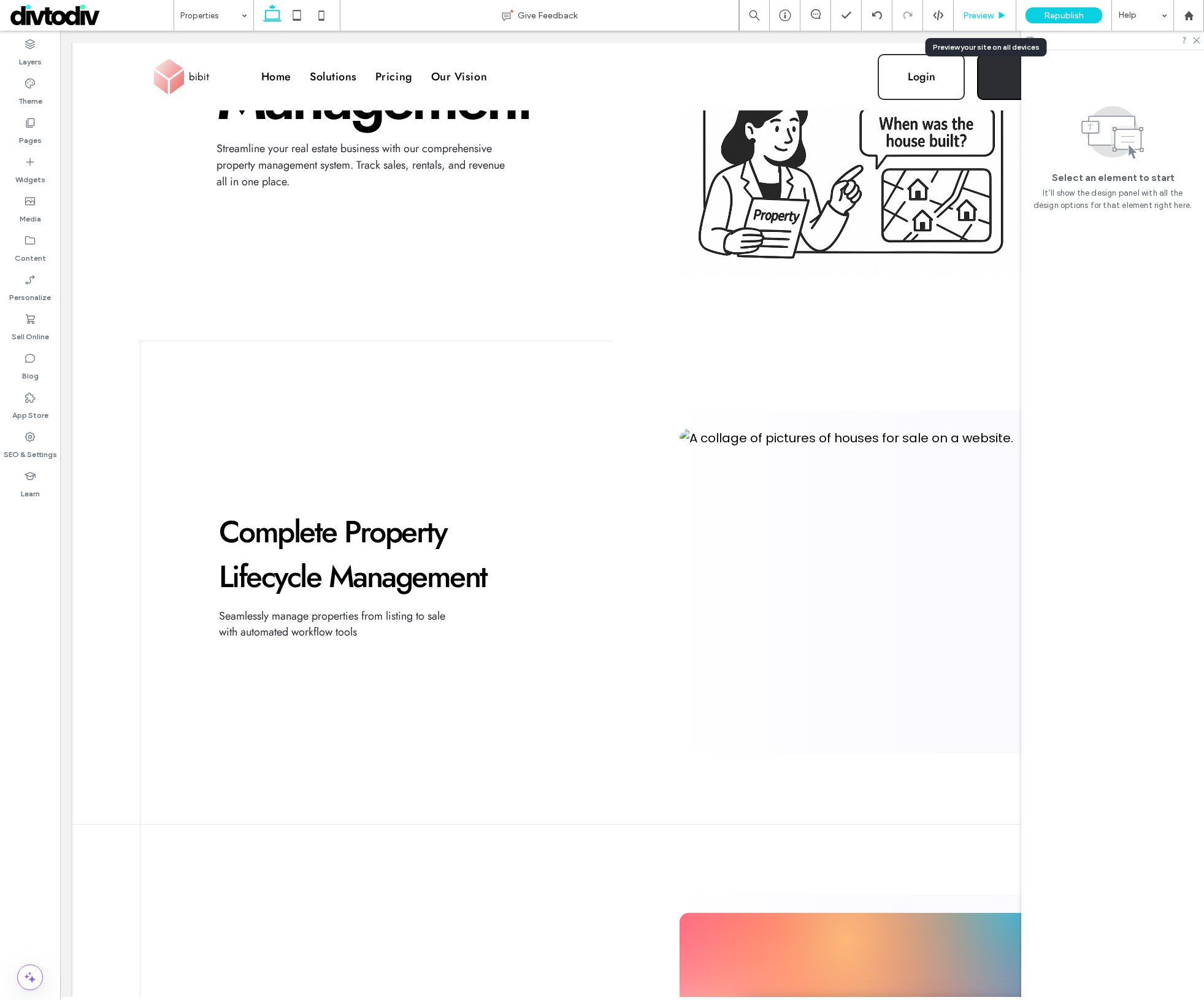
scroll to position [282, 0]
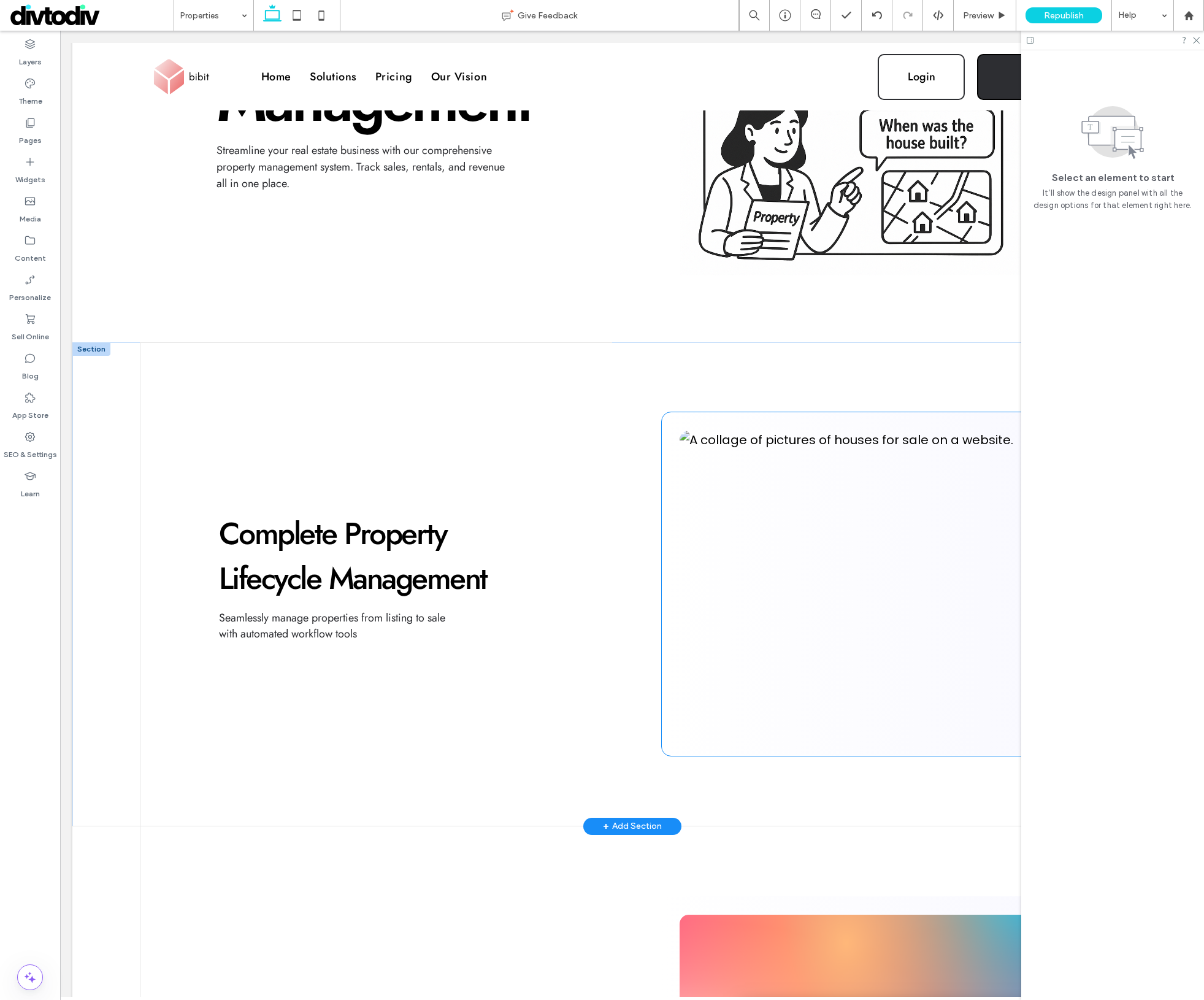
click at [928, 527] on img at bounding box center [888, 584] width 417 height 307
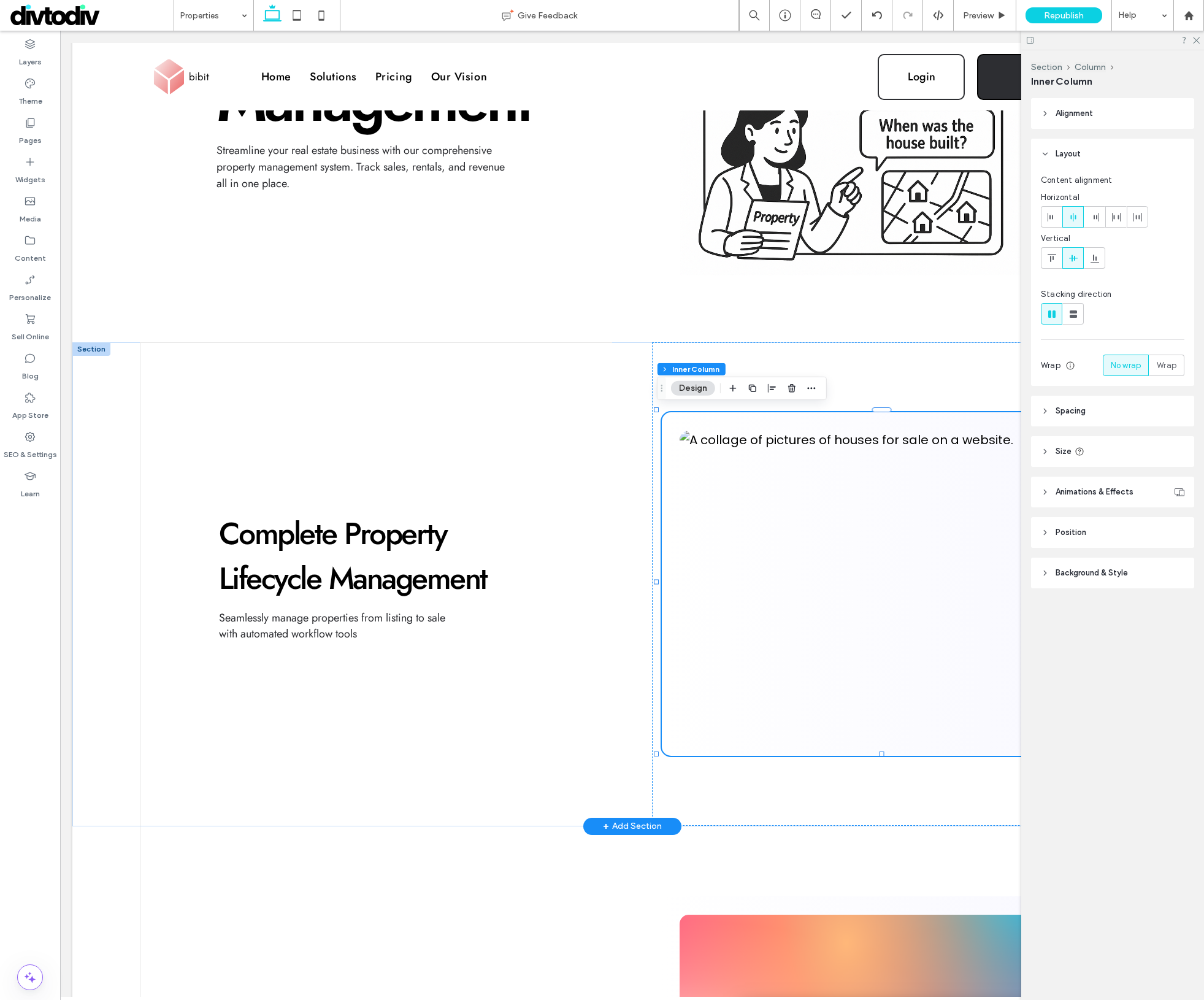
click at [940, 504] on img at bounding box center [888, 584] width 417 height 307
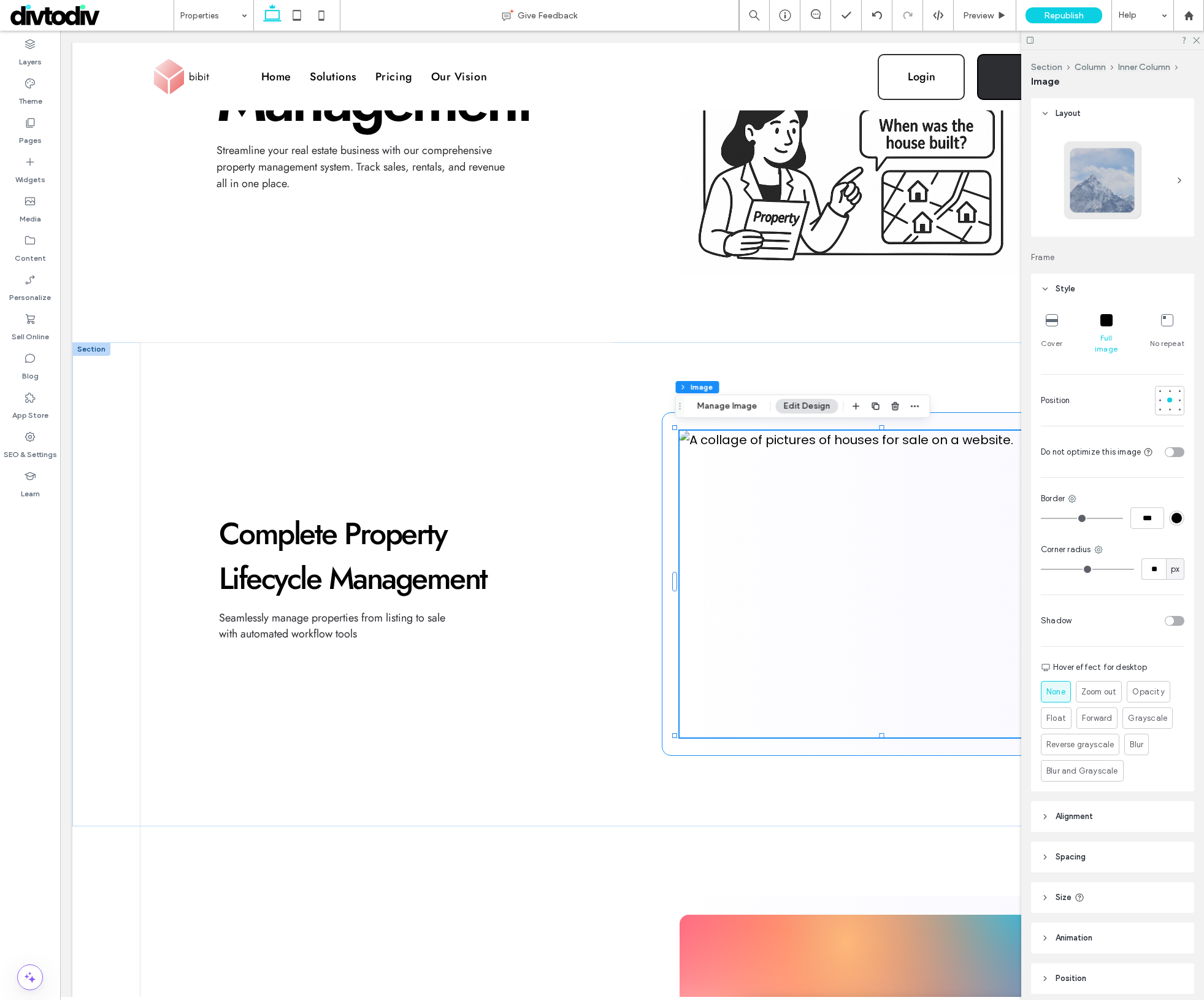
click at [868, 504] on img at bounding box center [888, 584] width 417 height 307
click at [744, 413] on button "Manage Image" at bounding box center [726, 406] width 76 height 15
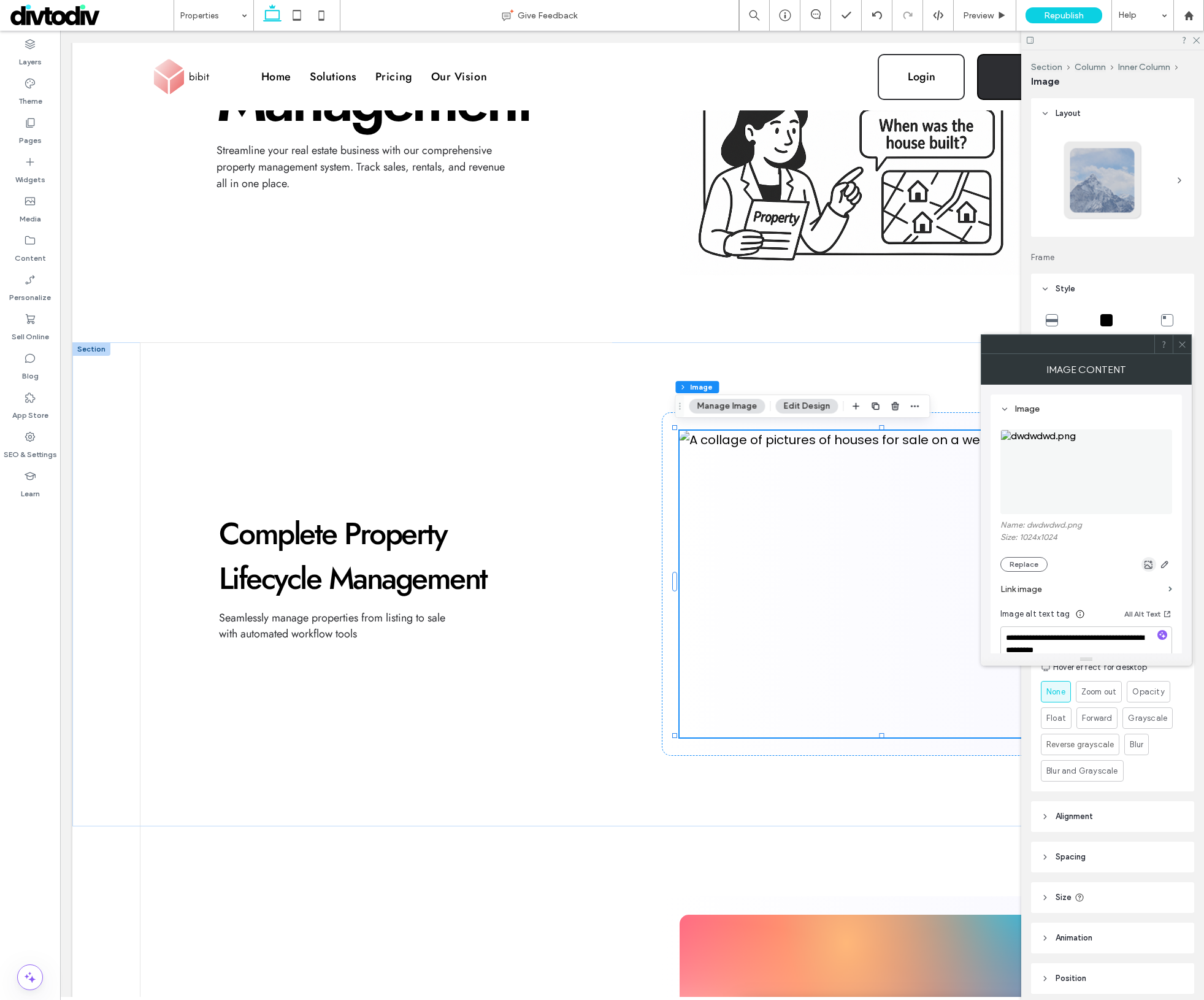
click at [1150, 566] on icon "button" at bounding box center [1148, 564] width 10 height 10
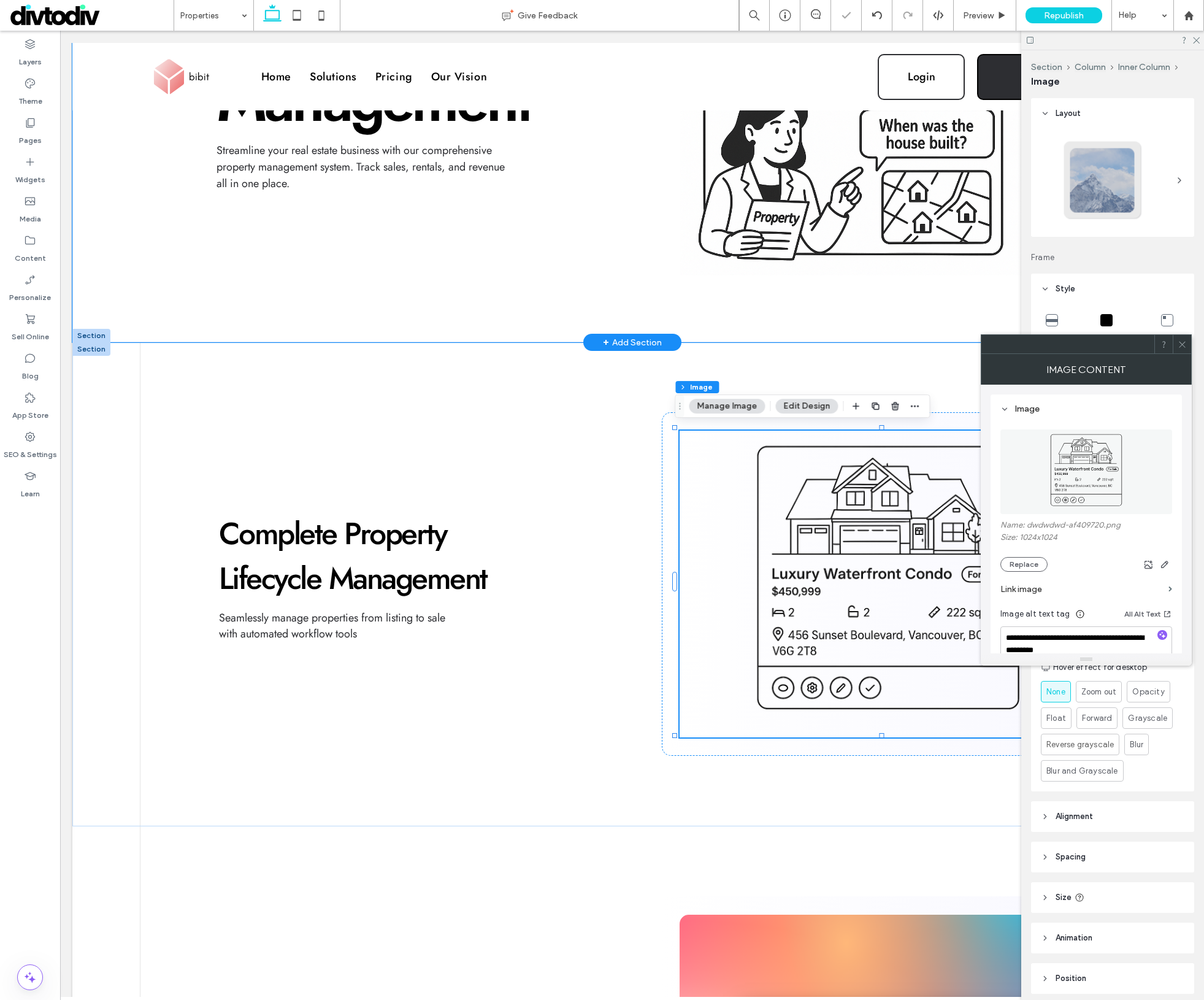
click at [789, 286] on div "Property Management Streamline your real estate business with our comprehensive…" at bounding box center [632, 51] width 1120 height 581
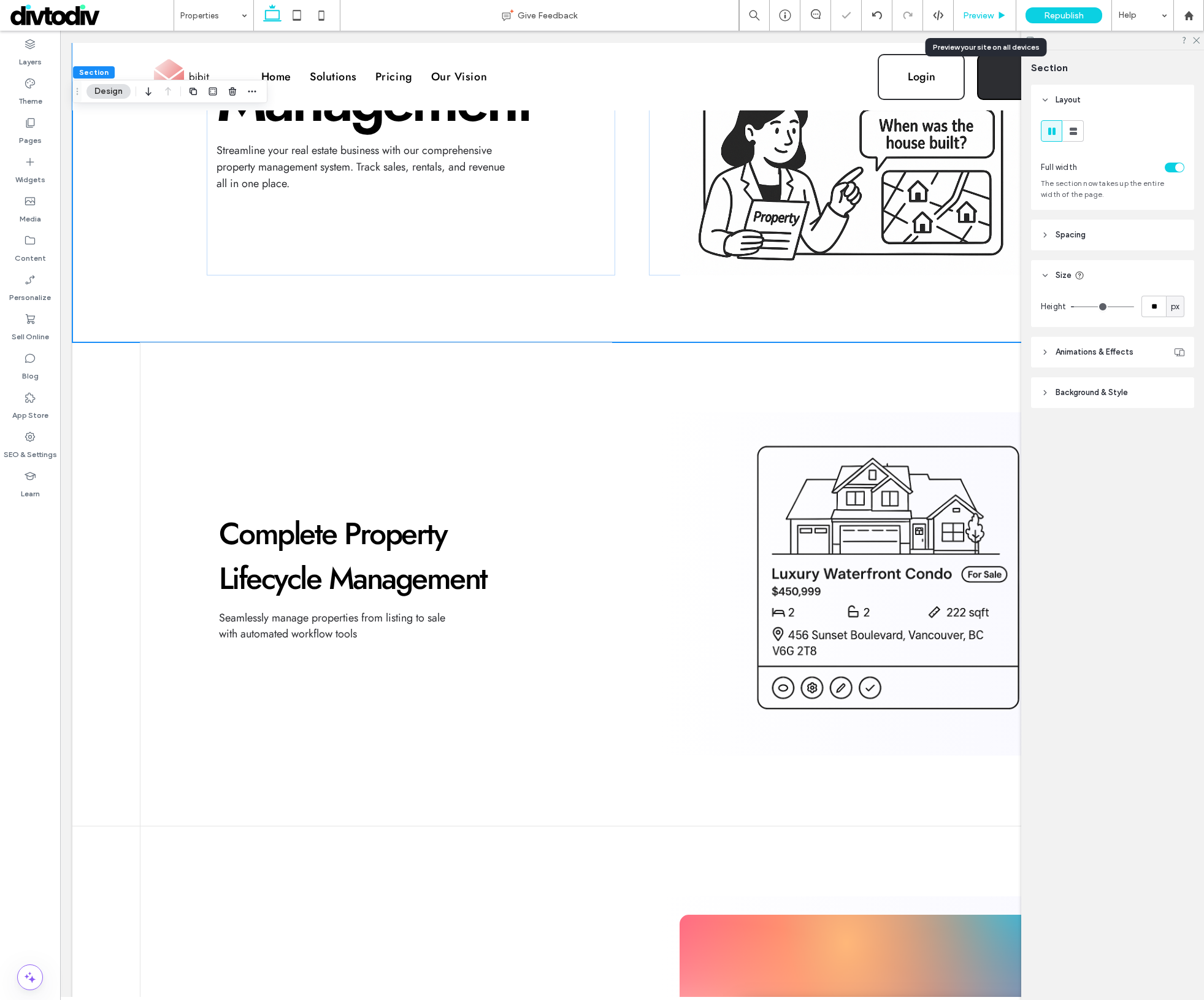
click at [985, 20] on span "Preview" at bounding box center [978, 16] width 31 height 11
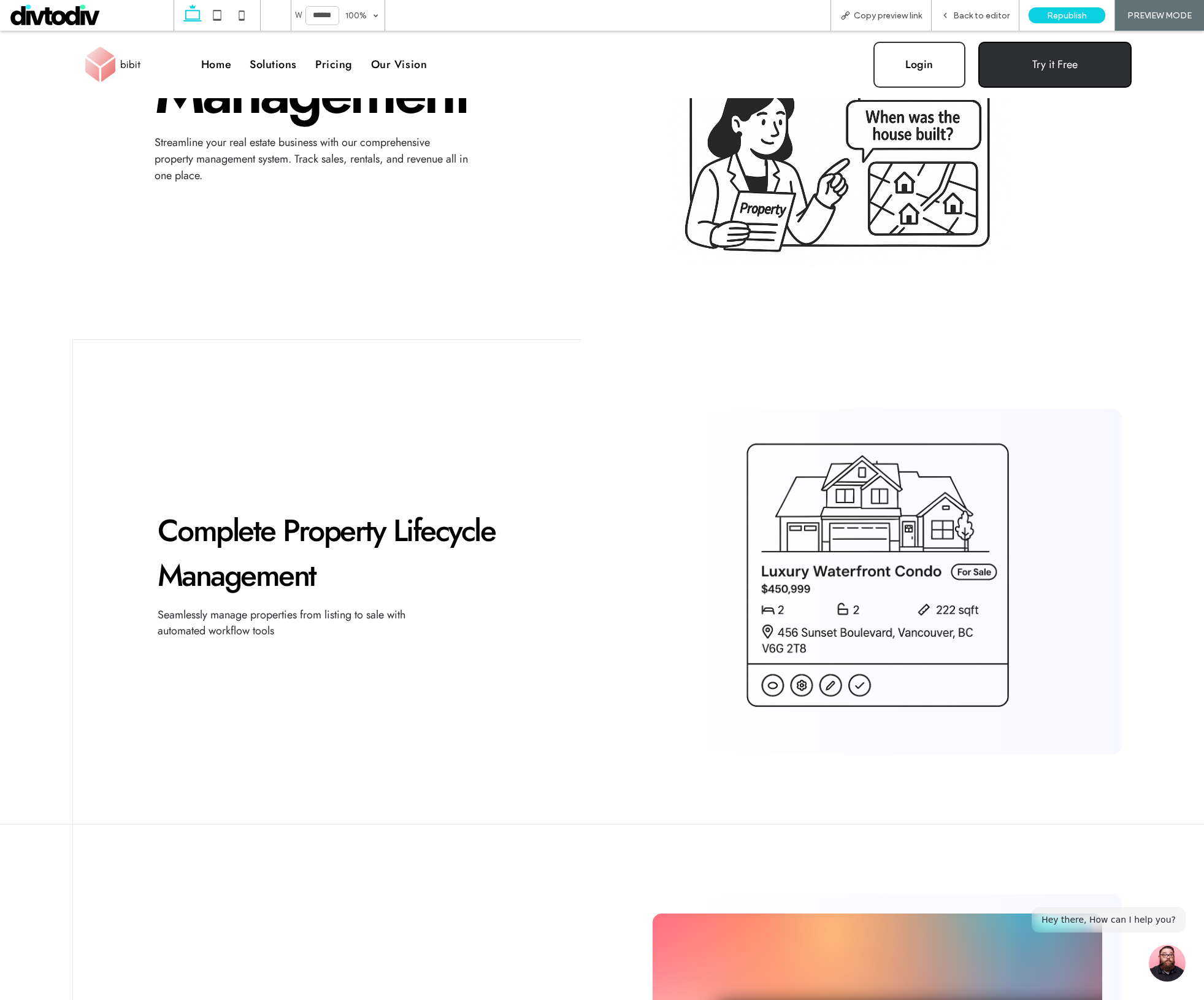
scroll to position [453, 0]
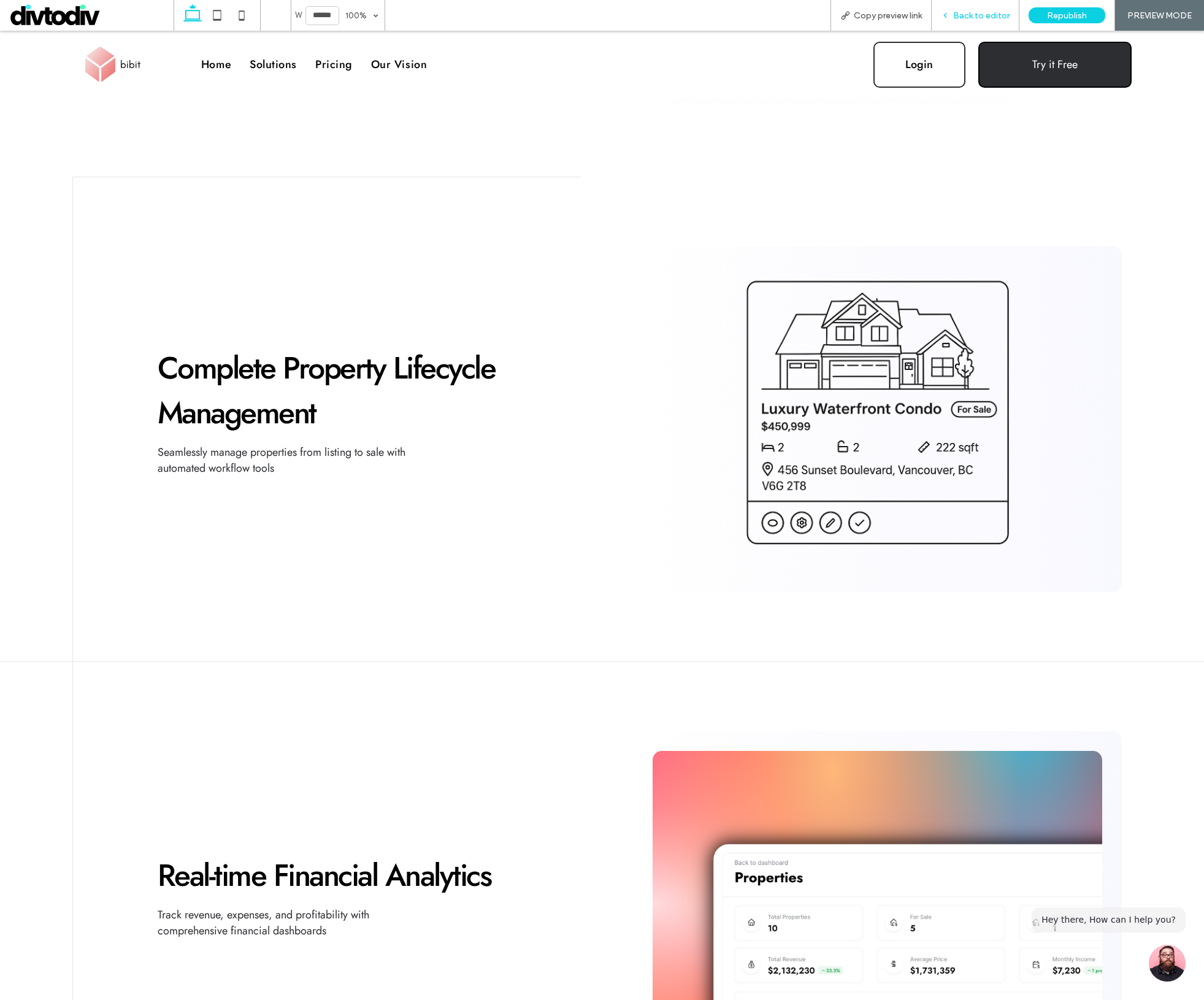
click at [973, 15] on span "Back to editor" at bounding box center [981, 16] width 56 height 11
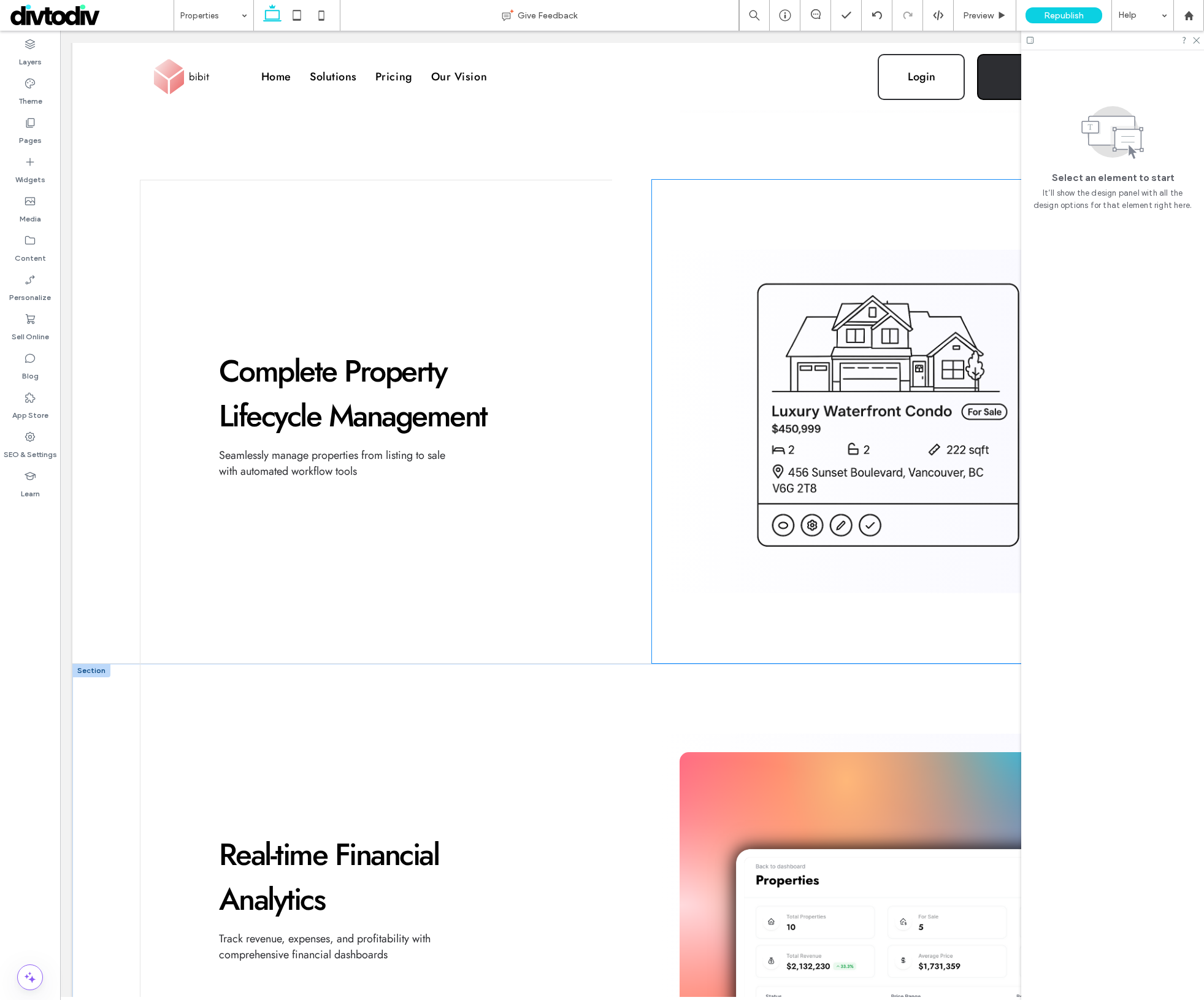
scroll to position [665, 0]
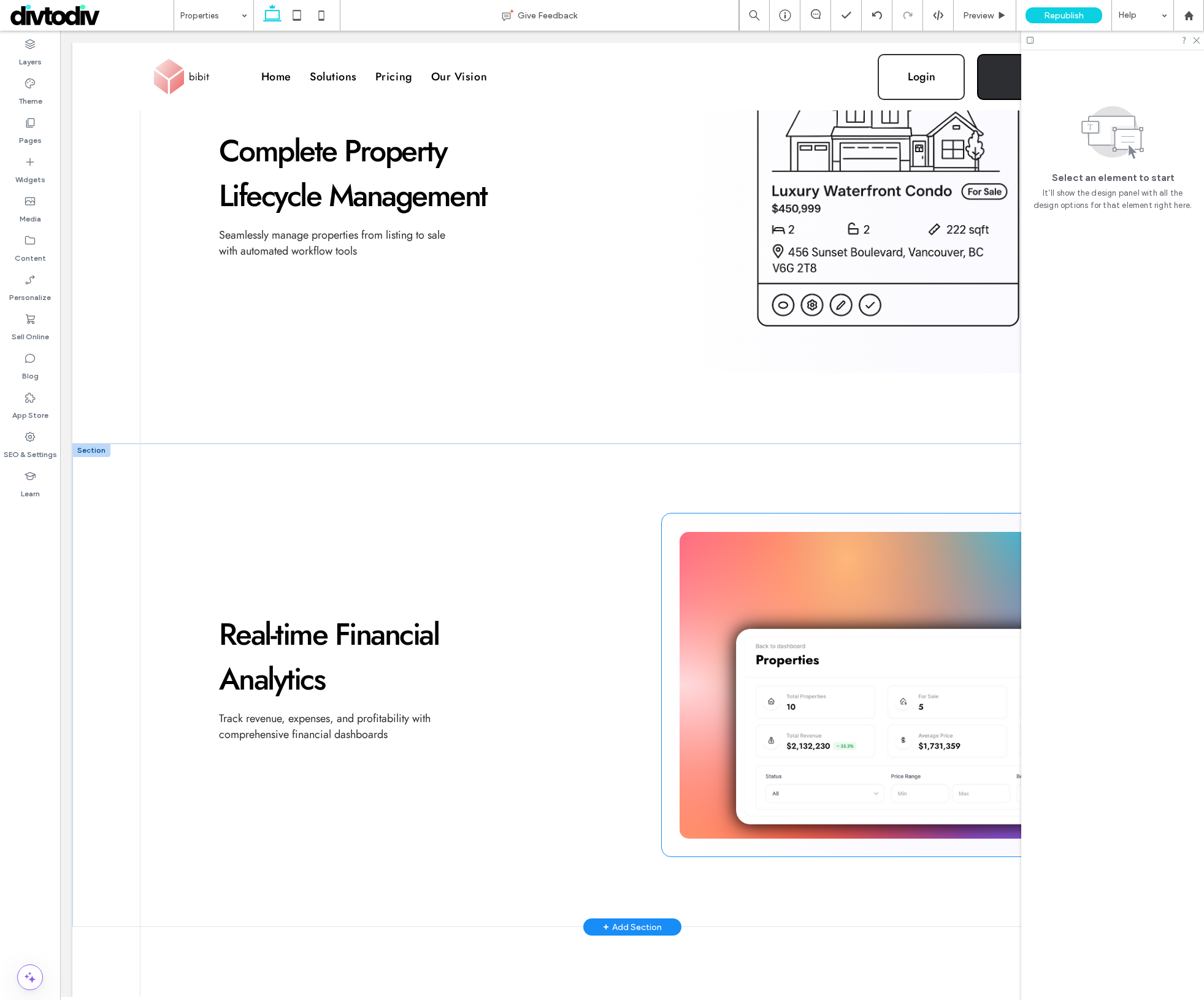
click at [874, 729] on img at bounding box center [888, 685] width 417 height 307
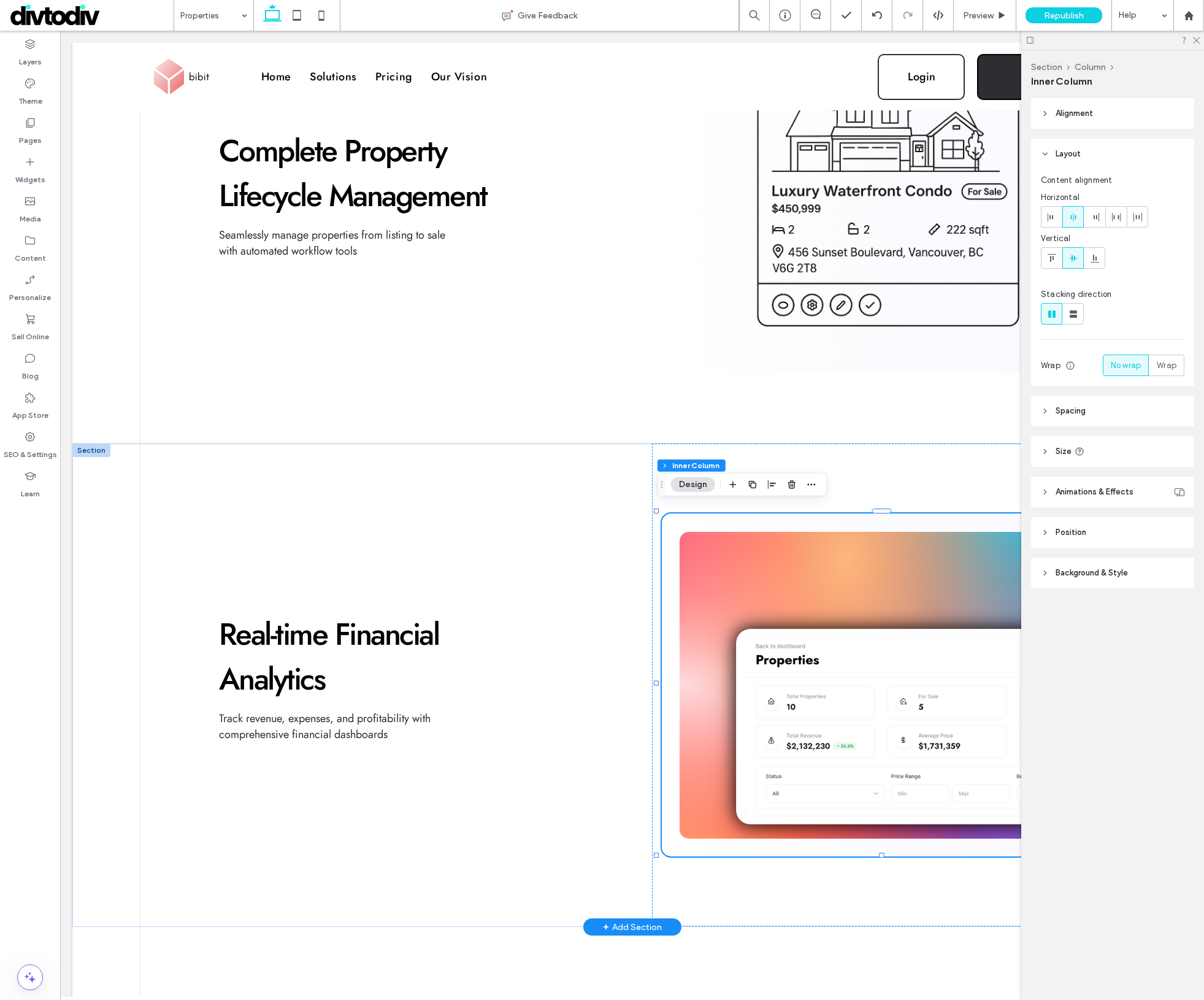
click at [805, 590] on img at bounding box center [888, 685] width 417 height 307
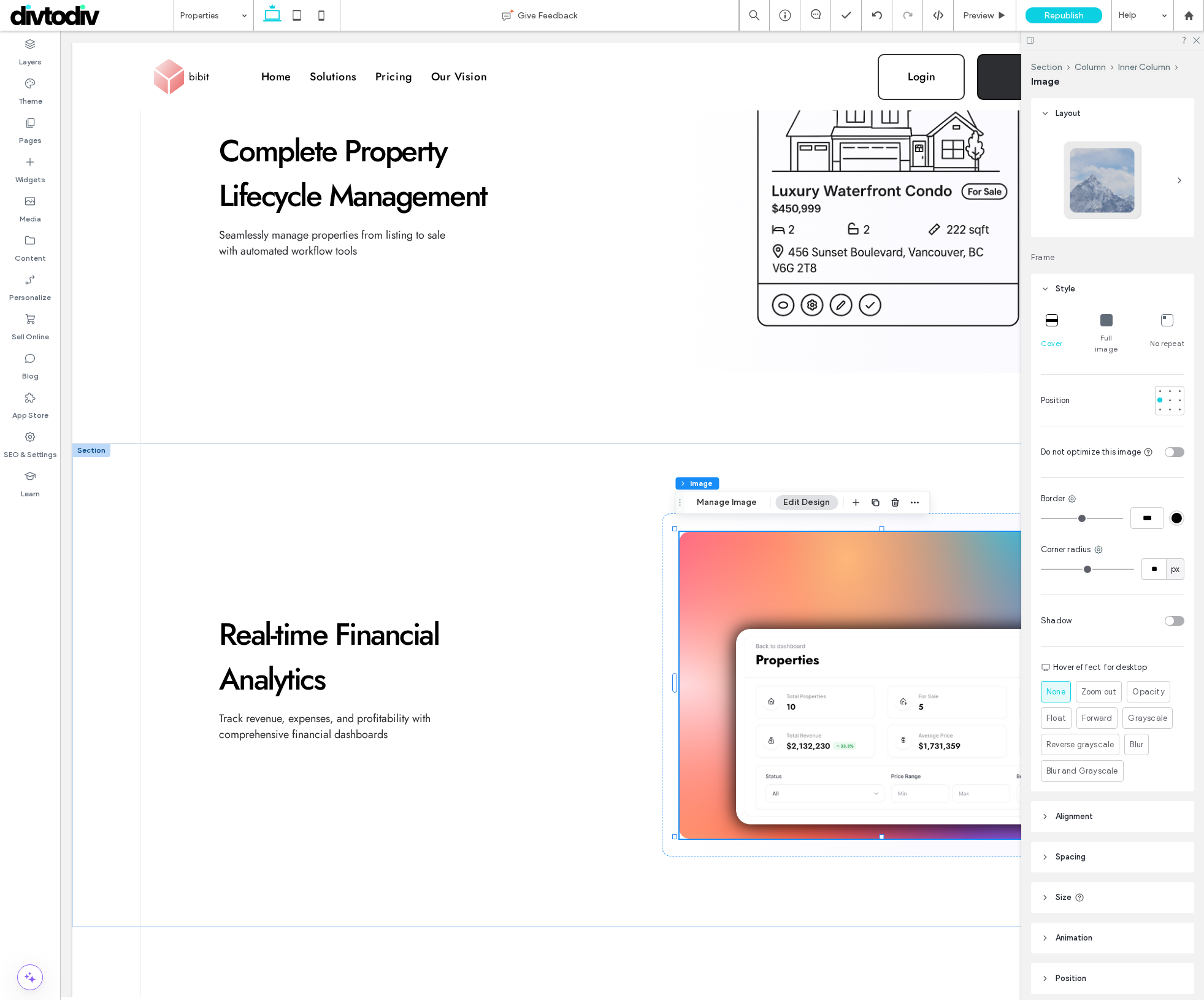
click at [751, 512] on div "Section Column Inner Column Image Manage Image Edit Design" at bounding box center [802, 502] width 255 height 23
click at [748, 506] on button "Manage Image" at bounding box center [726, 503] width 76 height 15
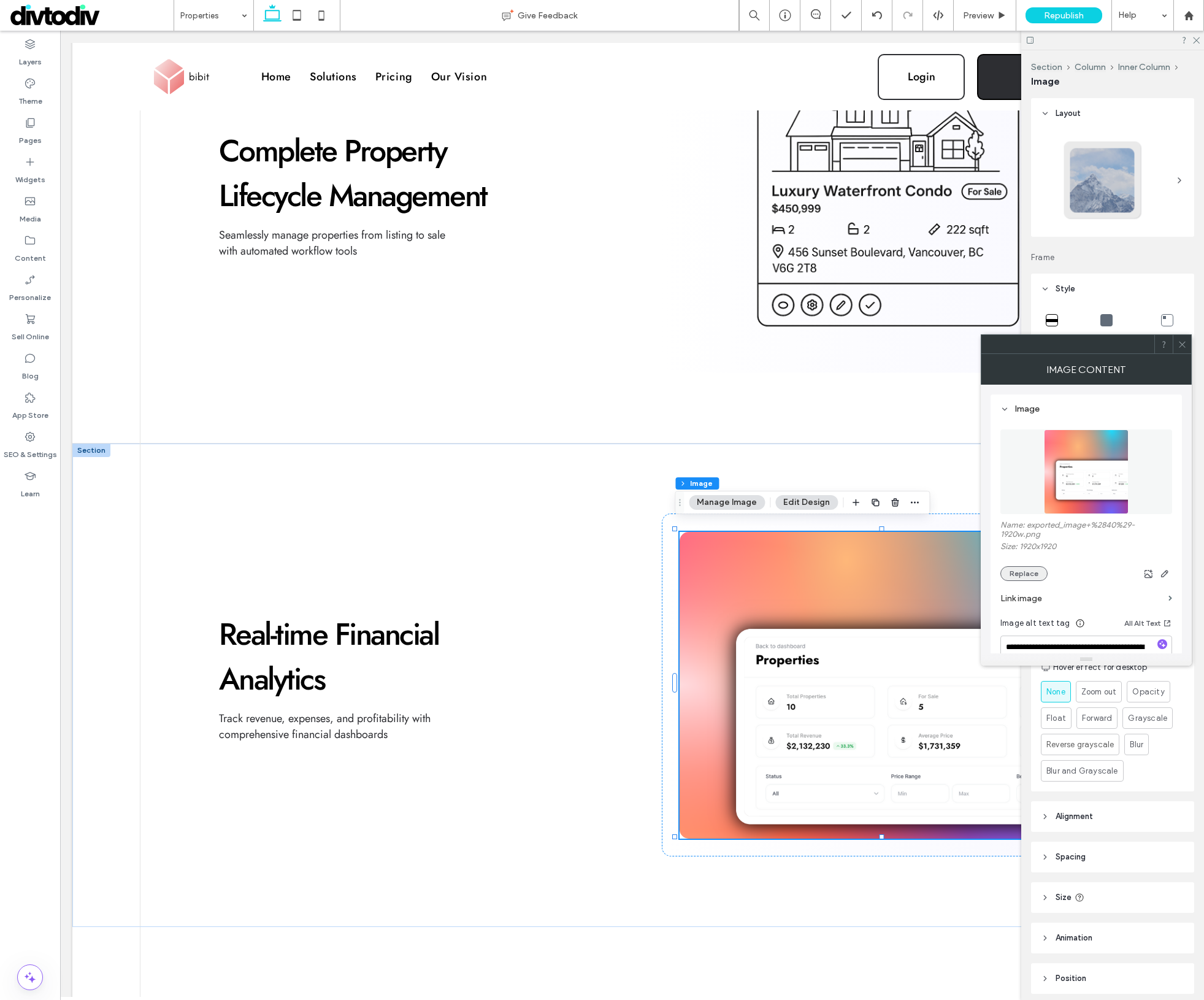
click at [1030, 570] on button "Replace" at bounding box center [1024, 574] width 47 height 15
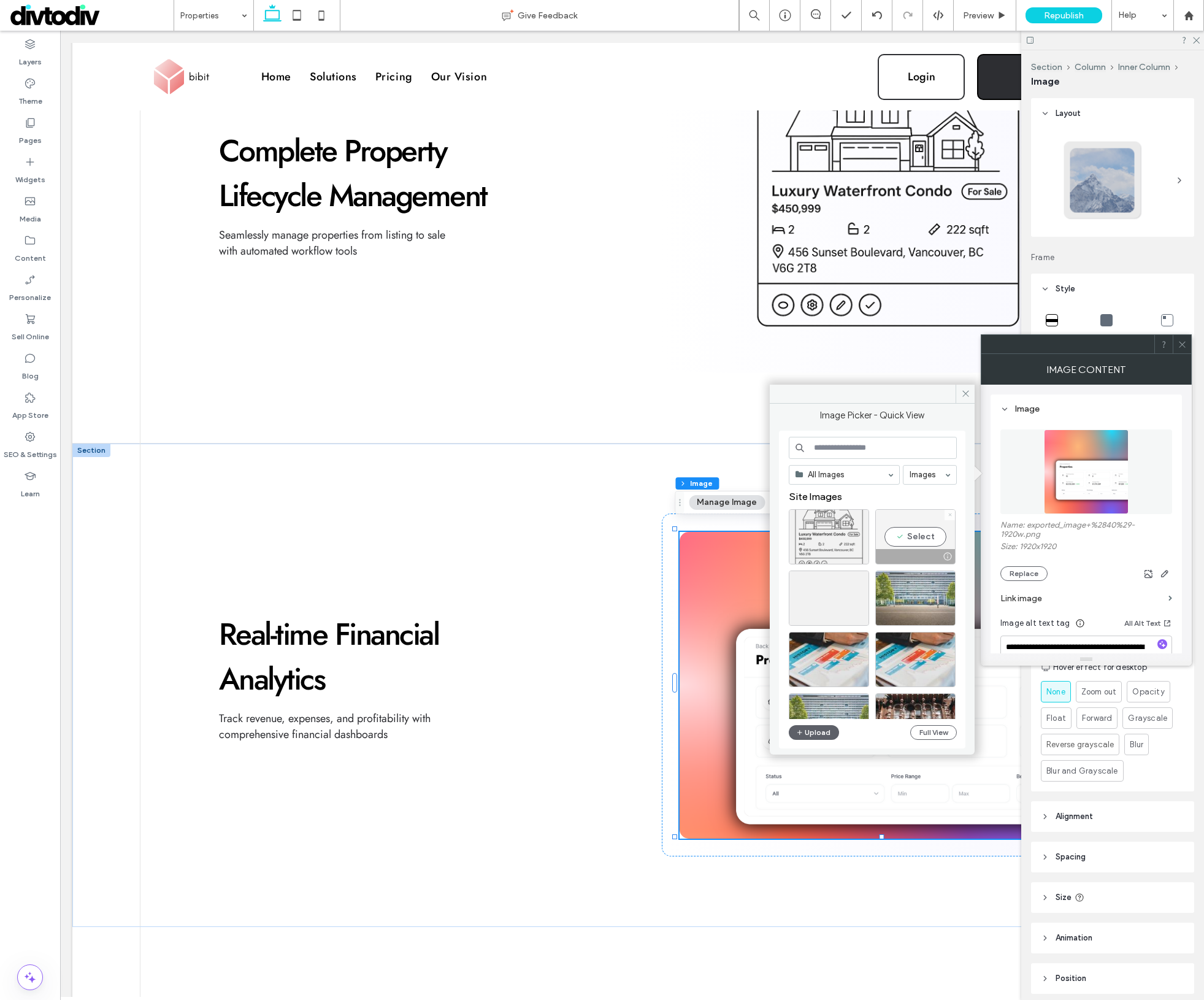
click at [949, 515] on icon at bounding box center [950, 515] width 5 height 5
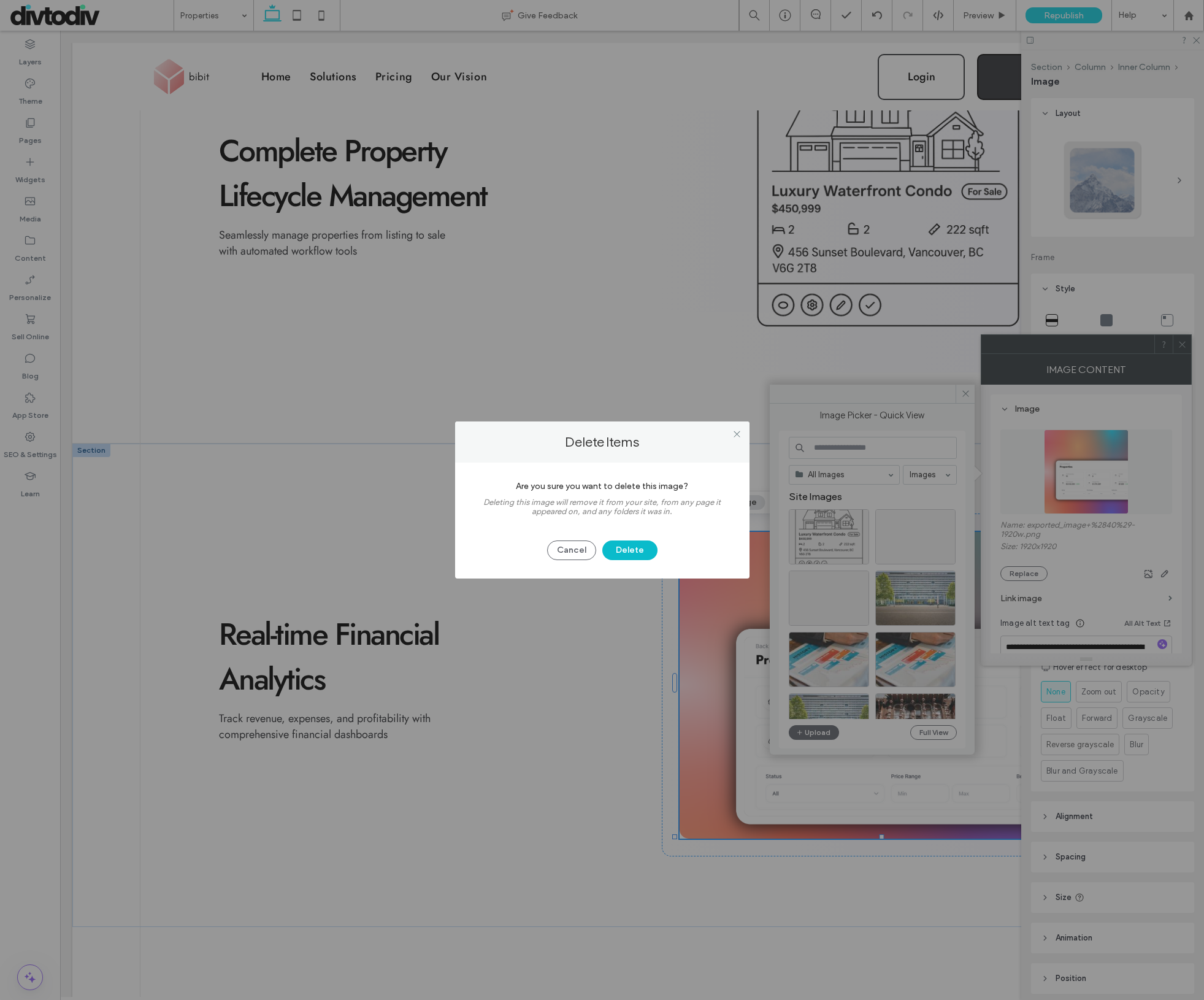
click at [629, 553] on button "Delete" at bounding box center [630, 551] width 56 height 20
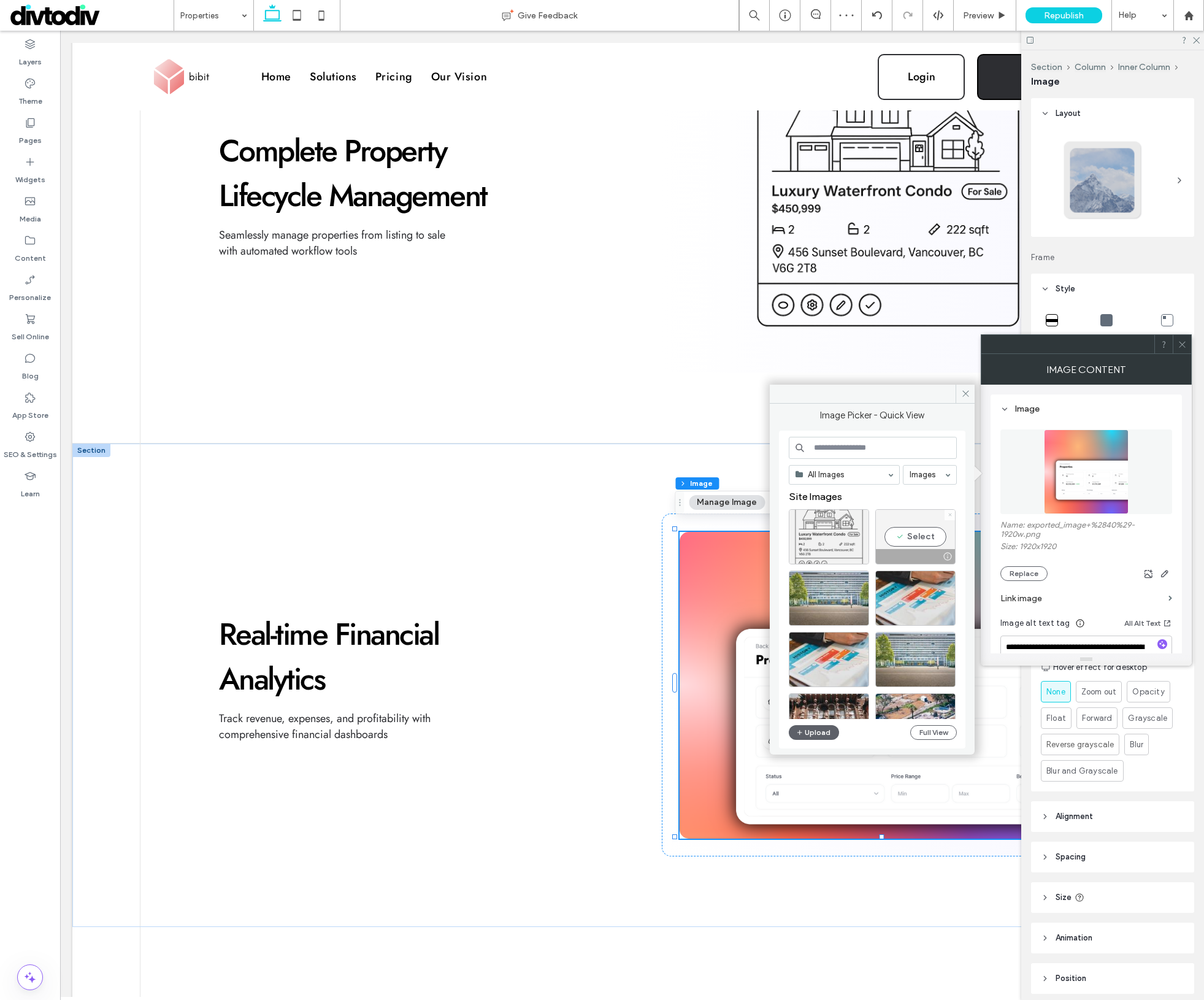
click at [951, 514] on icon at bounding box center [950, 515] width 5 height 5
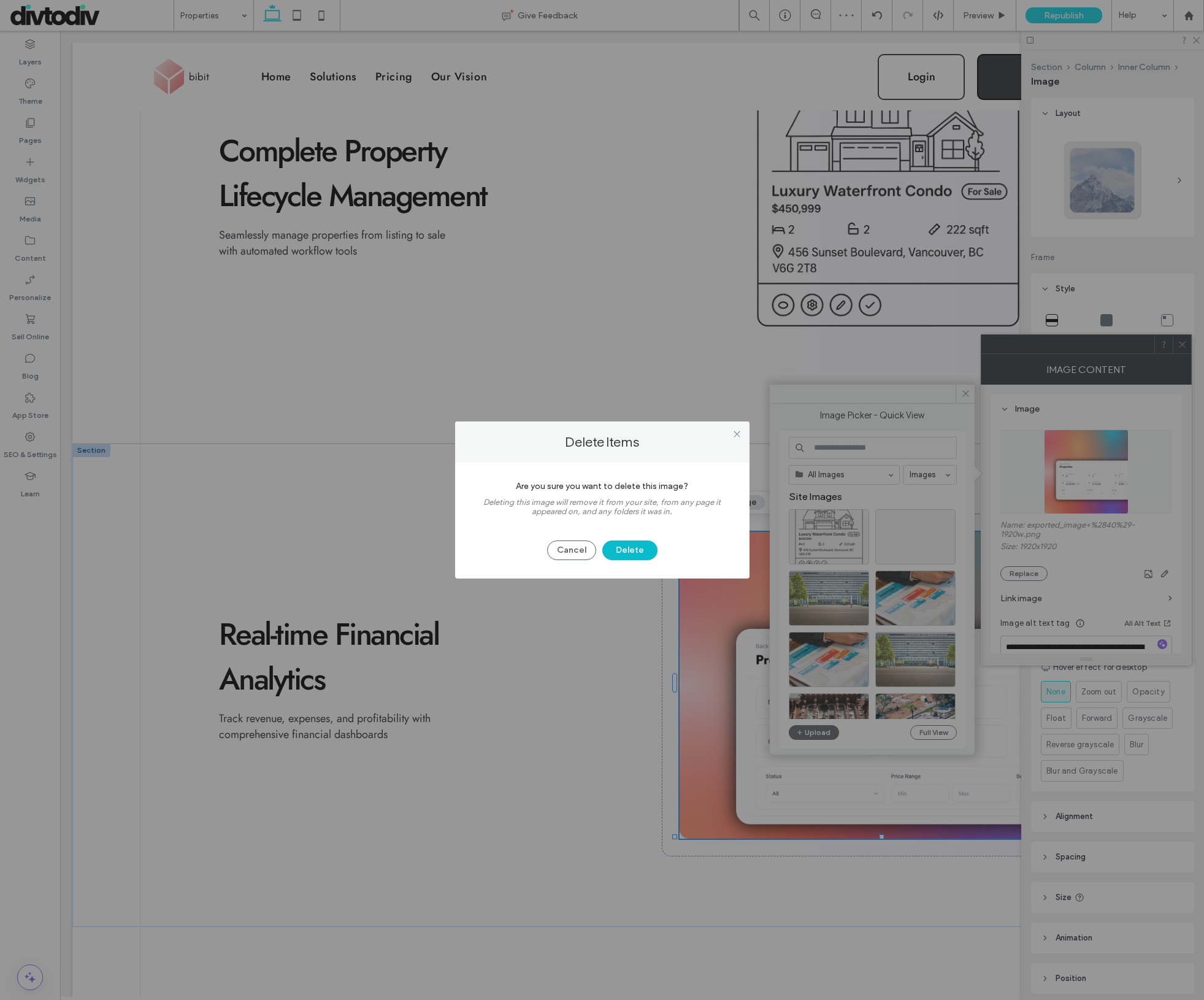
click at [648, 552] on button "Delete" at bounding box center [630, 551] width 56 height 20
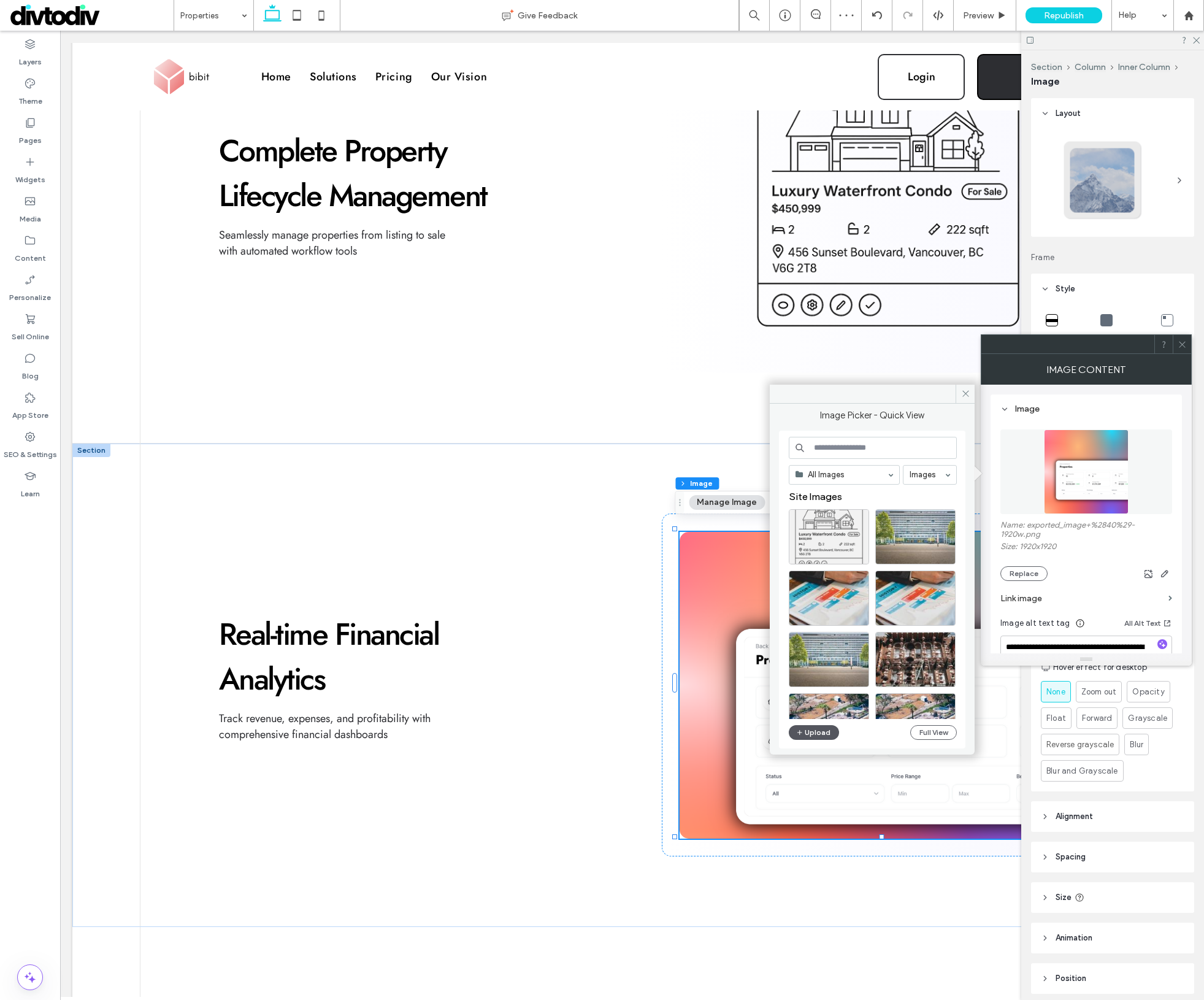
click at [825, 738] on button "Upload" at bounding box center [813, 733] width 50 height 15
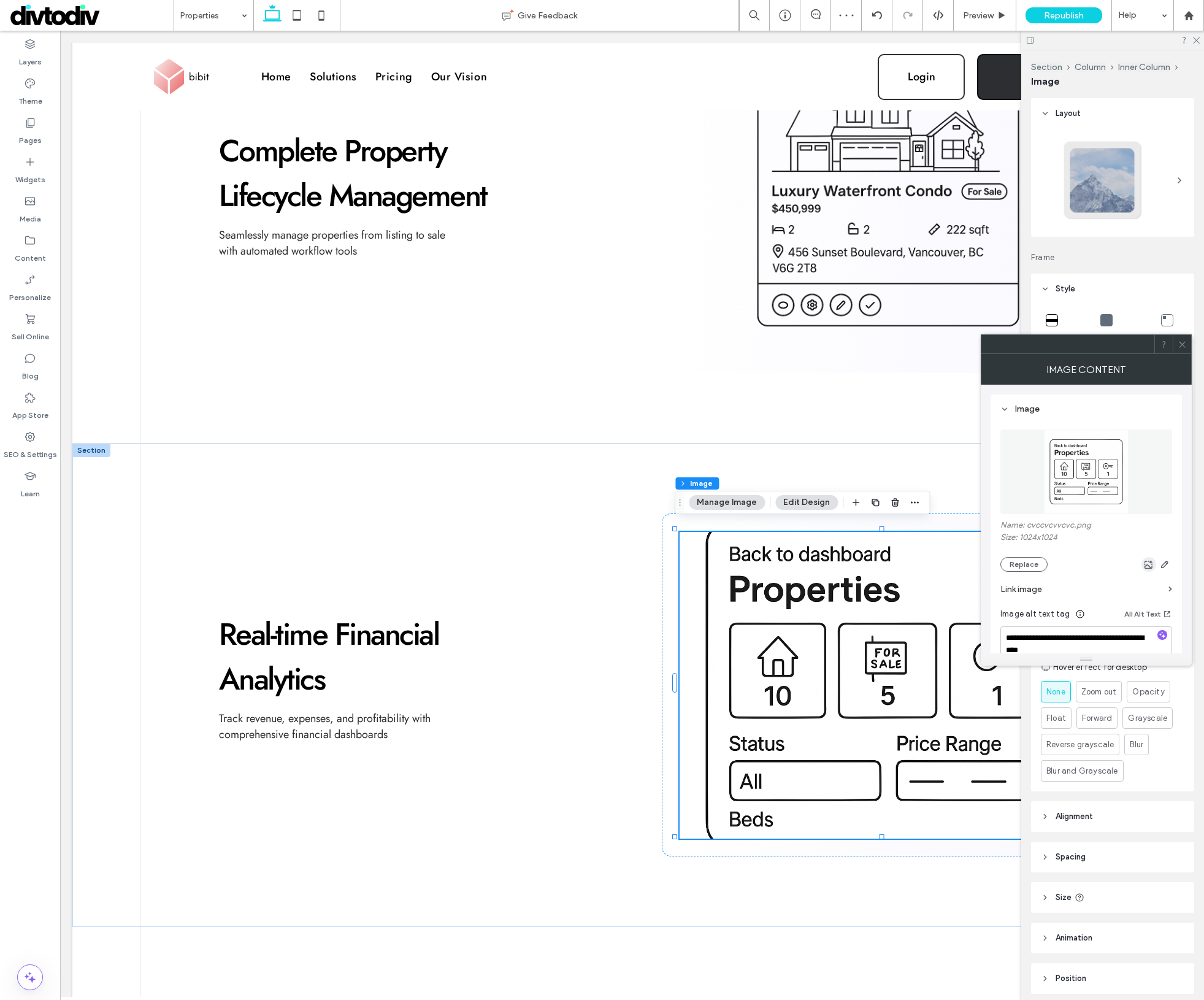
click at [1148, 564] on icon "button" at bounding box center [1148, 564] width 10 height 10
click at [1178, 342] on icon at bounding box center [1182, 344] width 9 height 9
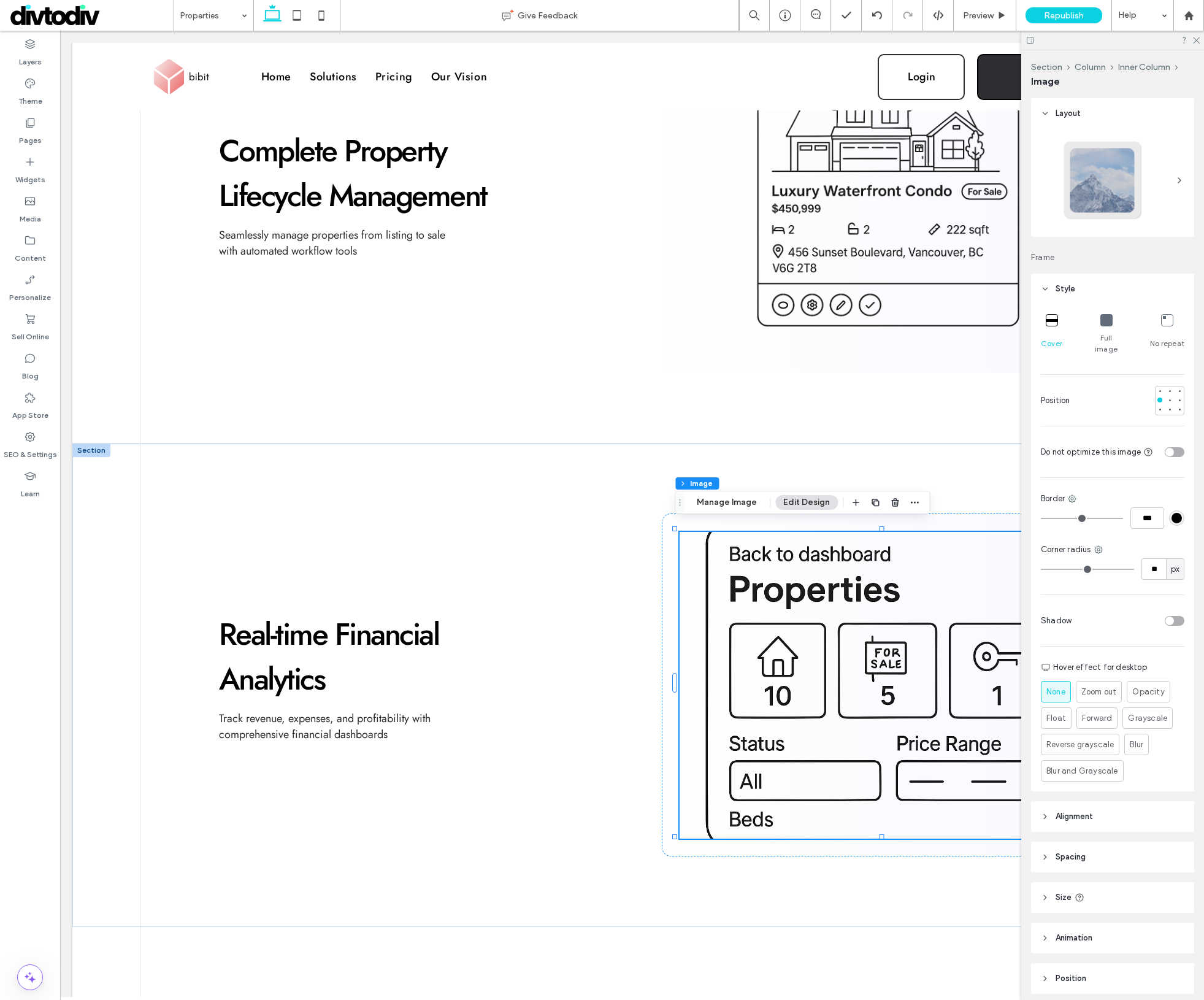
scroll to position [37, 0]
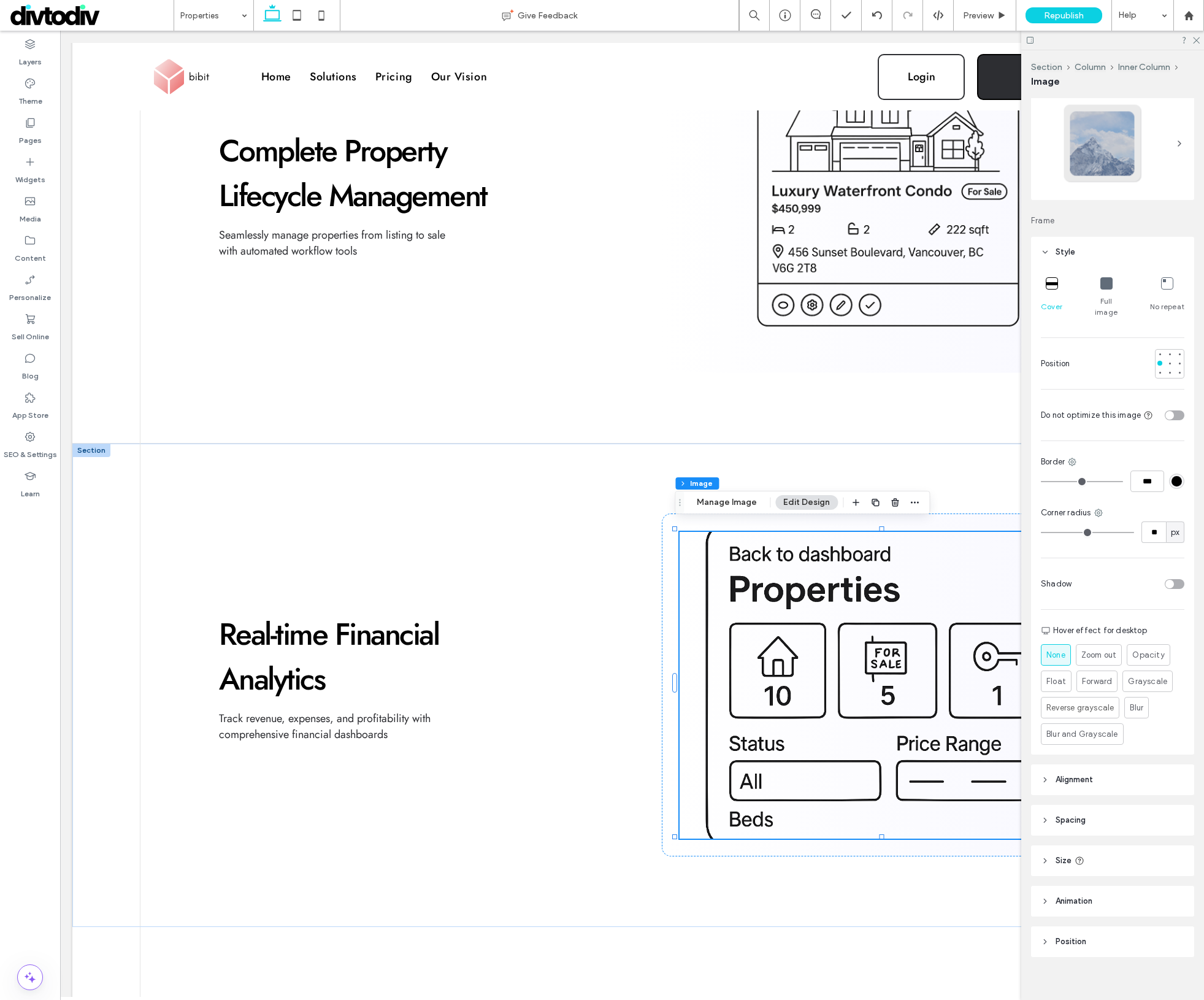
click at [1102, 283] on icon at bounding box center [1106, 283] width 12 height 12
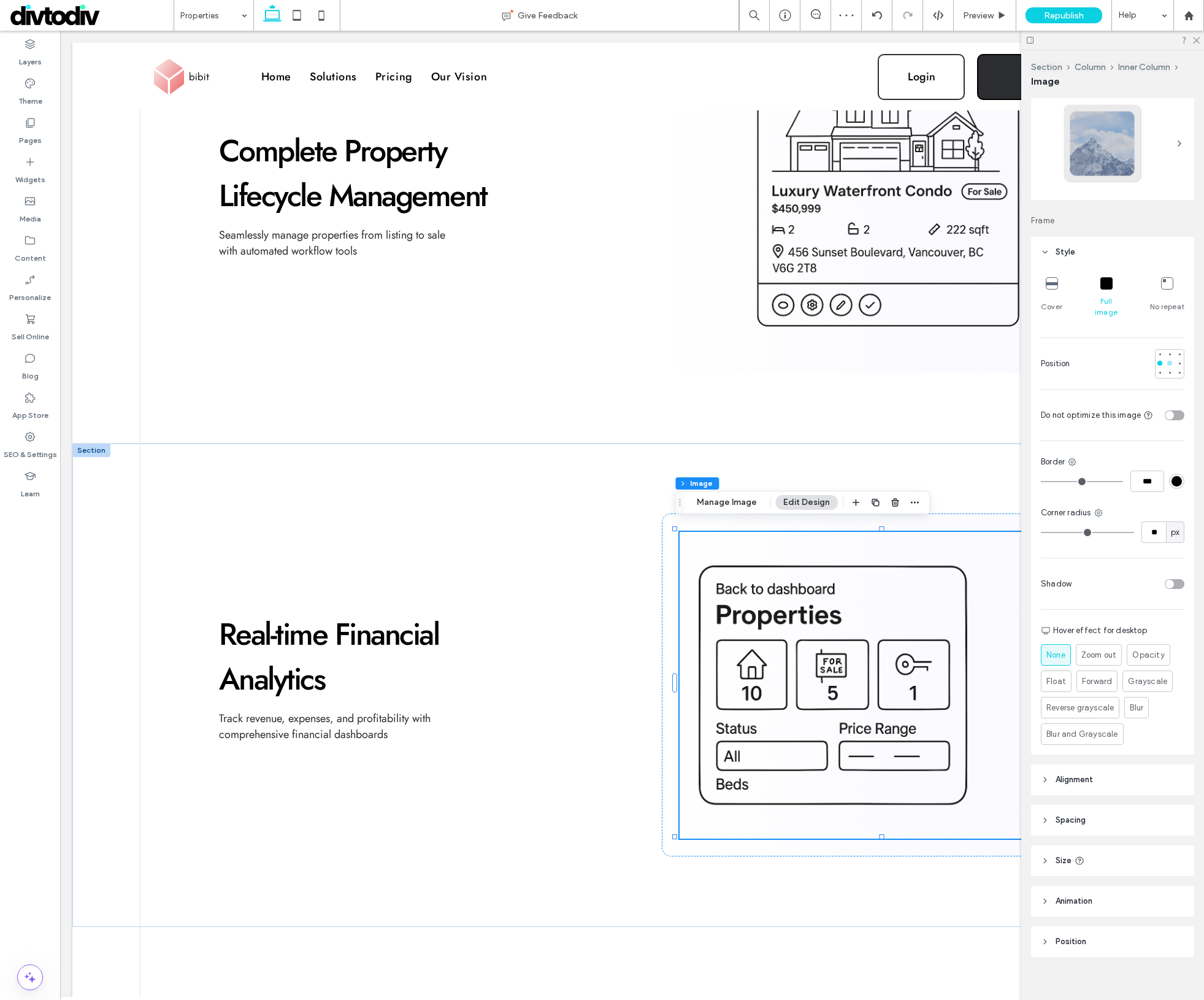
click at [1167, 361] on div at bounding box center [1169, 363] width 5 height 5
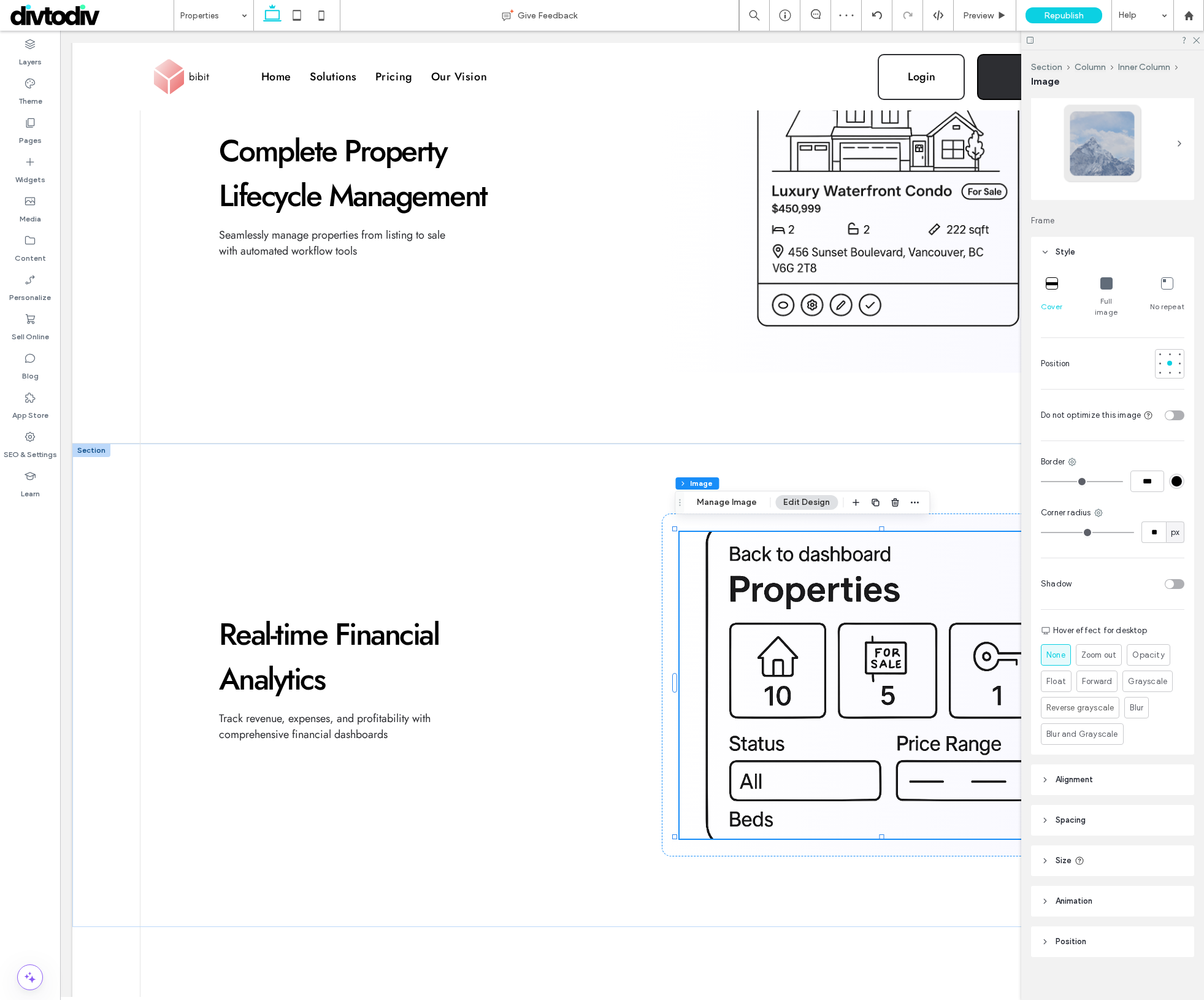
click at [1100, 281] on icon at bounding box center [1106, 283] width 12 height 12
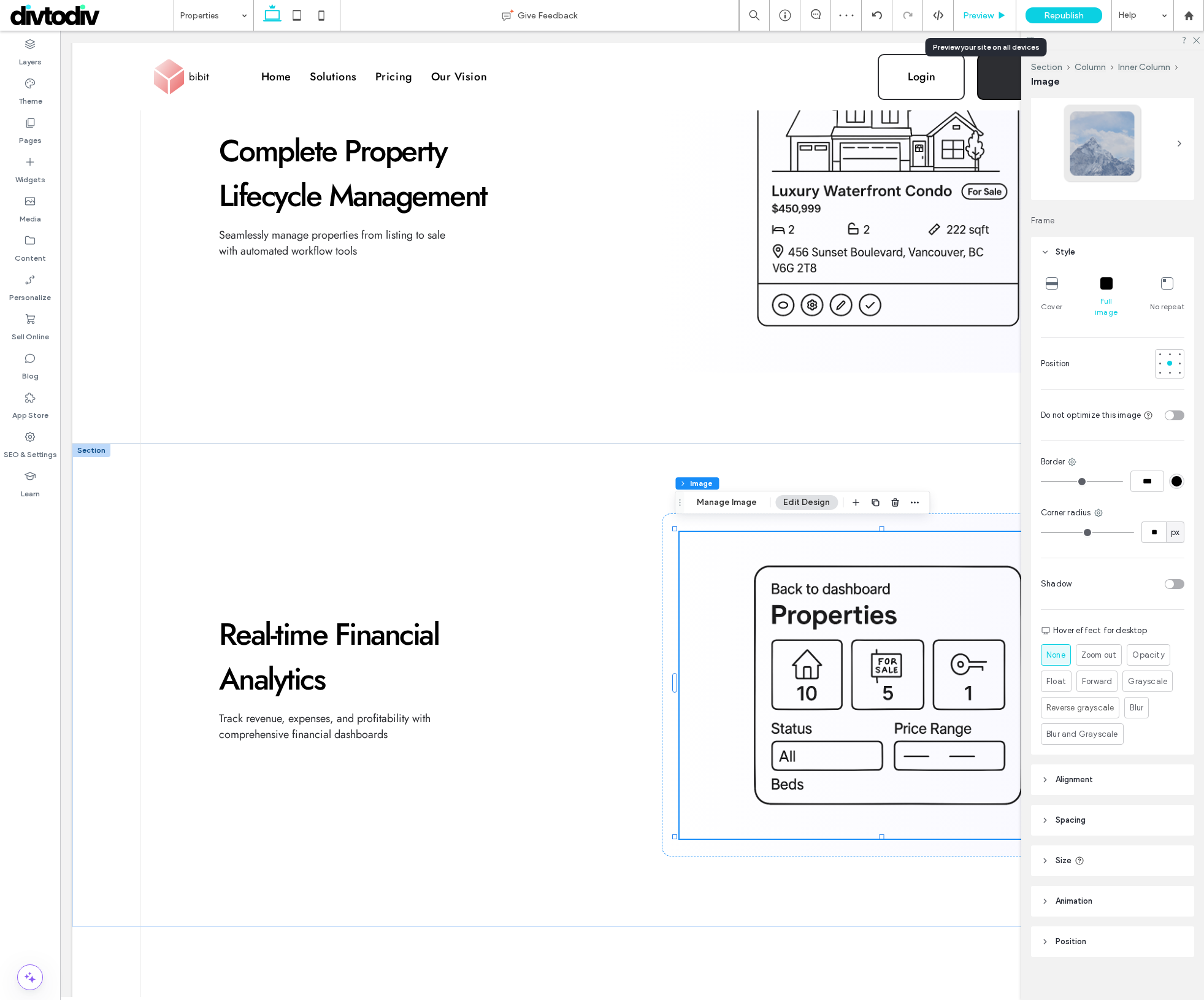
click at [988, 12] on span "Preview" at bounding box center [978, 16] width 31 height 11
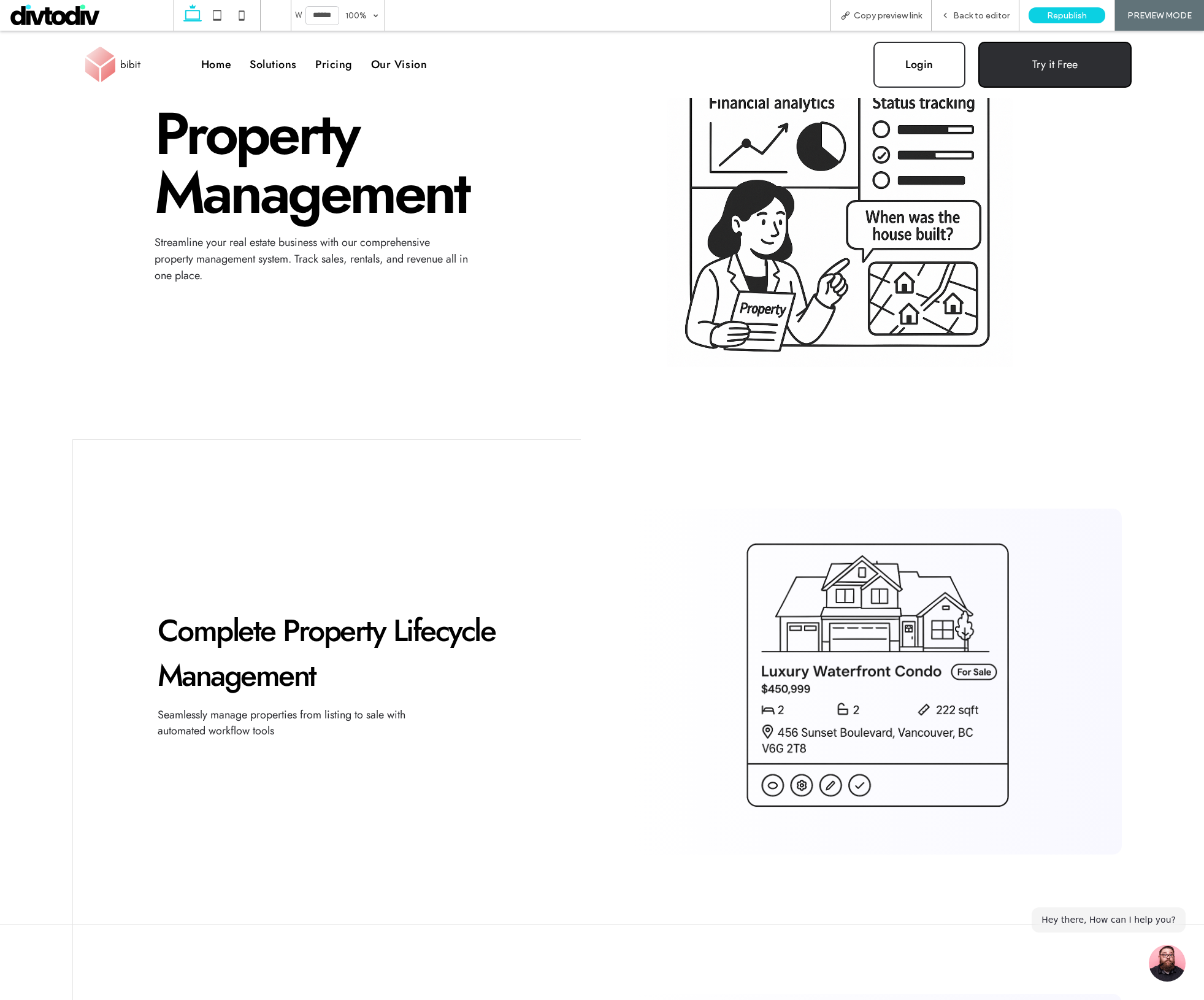
scroll to position [337, 0]
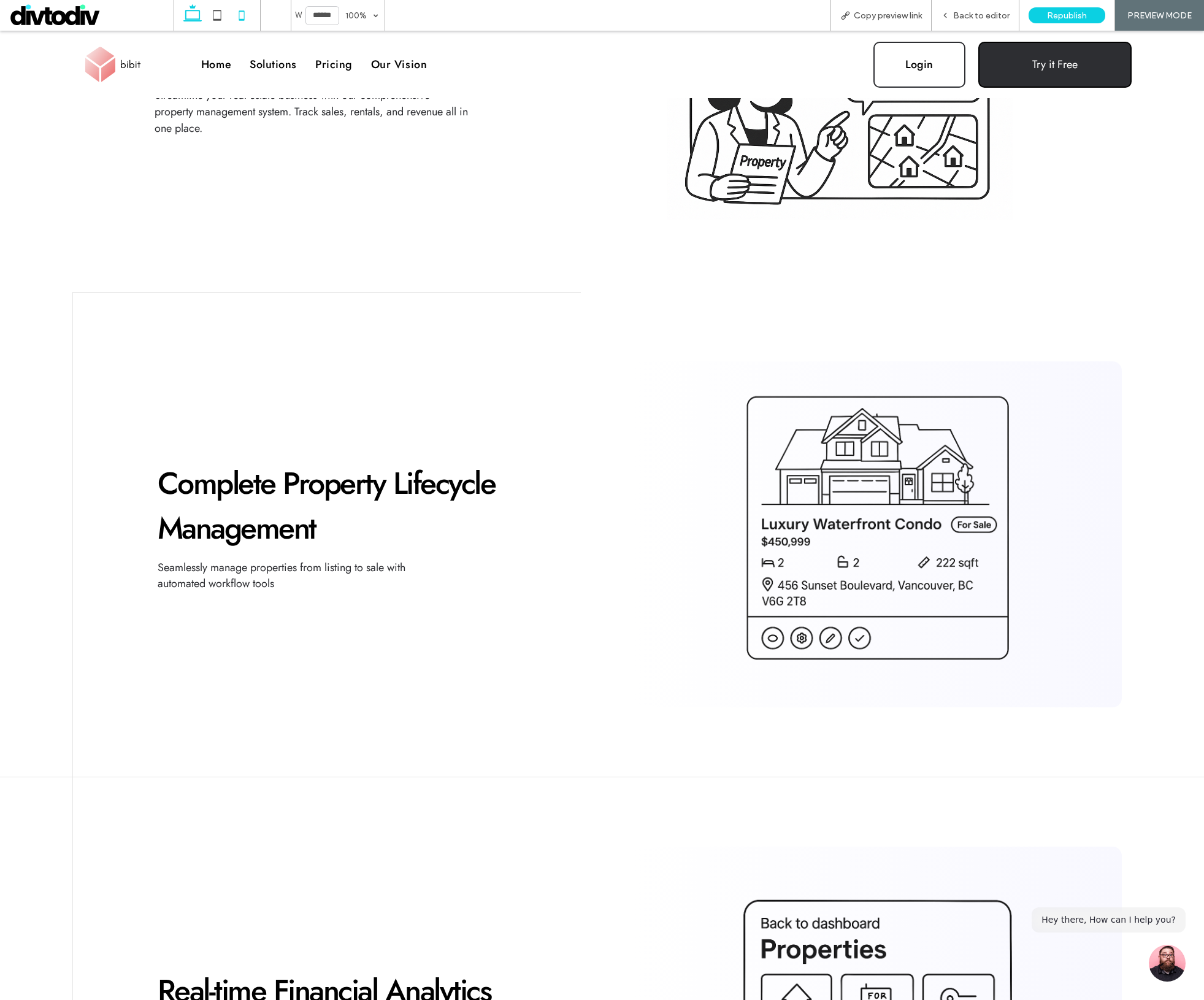
click at [247, 22] on icon at bounding box center [241, 15] width 25 height 25
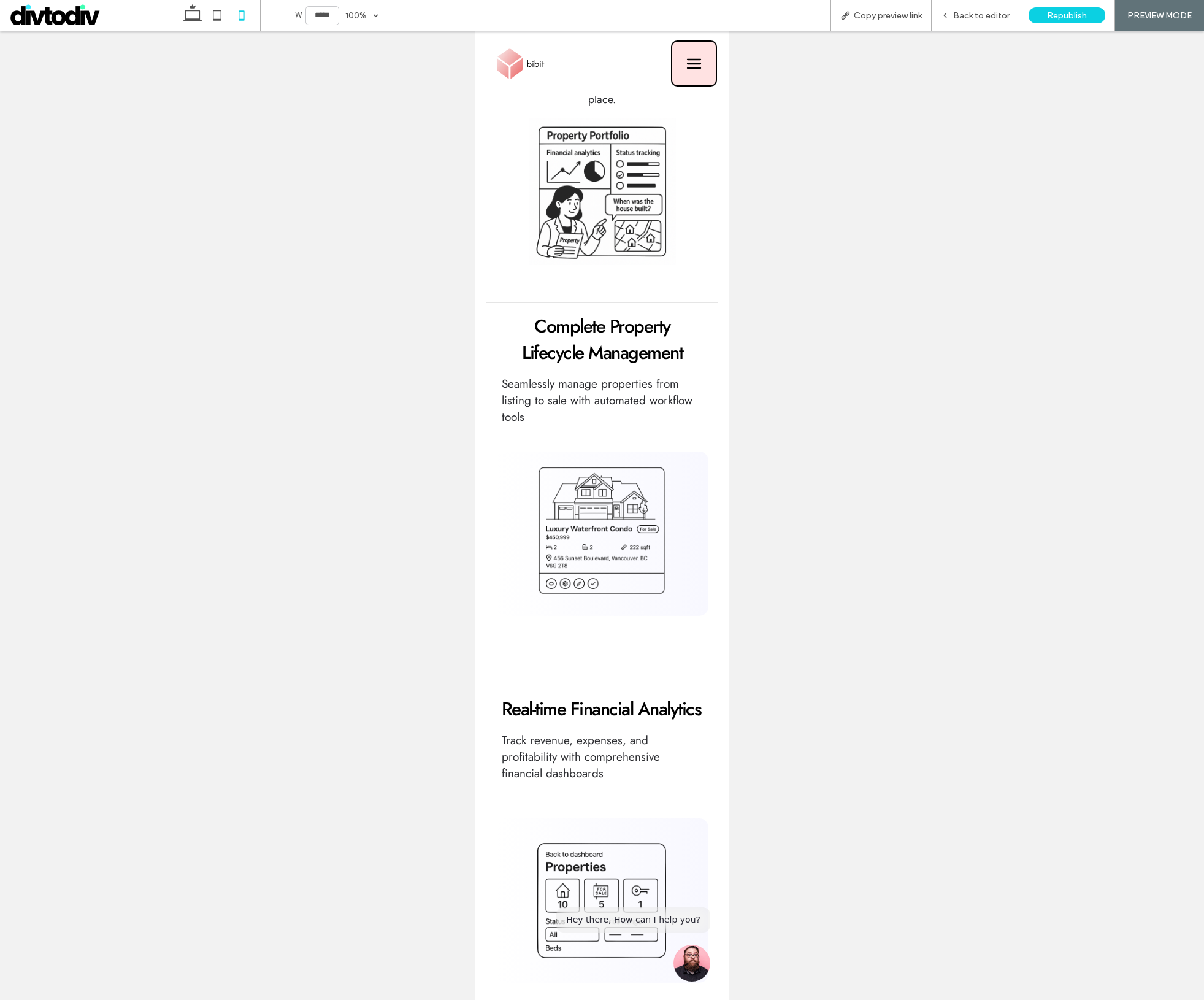
scroll to position [26, 0]
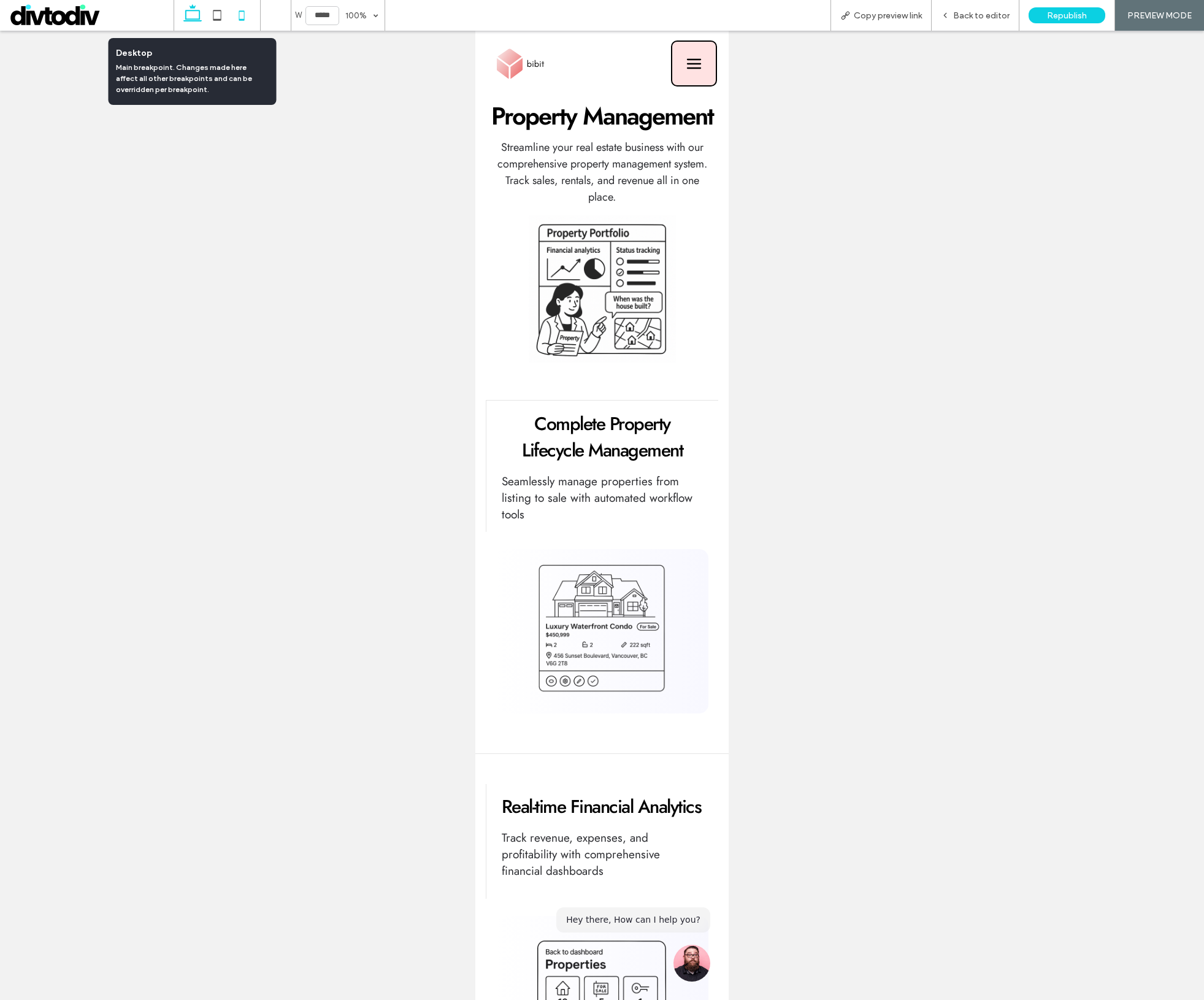
click at [201, 12] on icon at bounding box center [192, 15] width 25 height 25
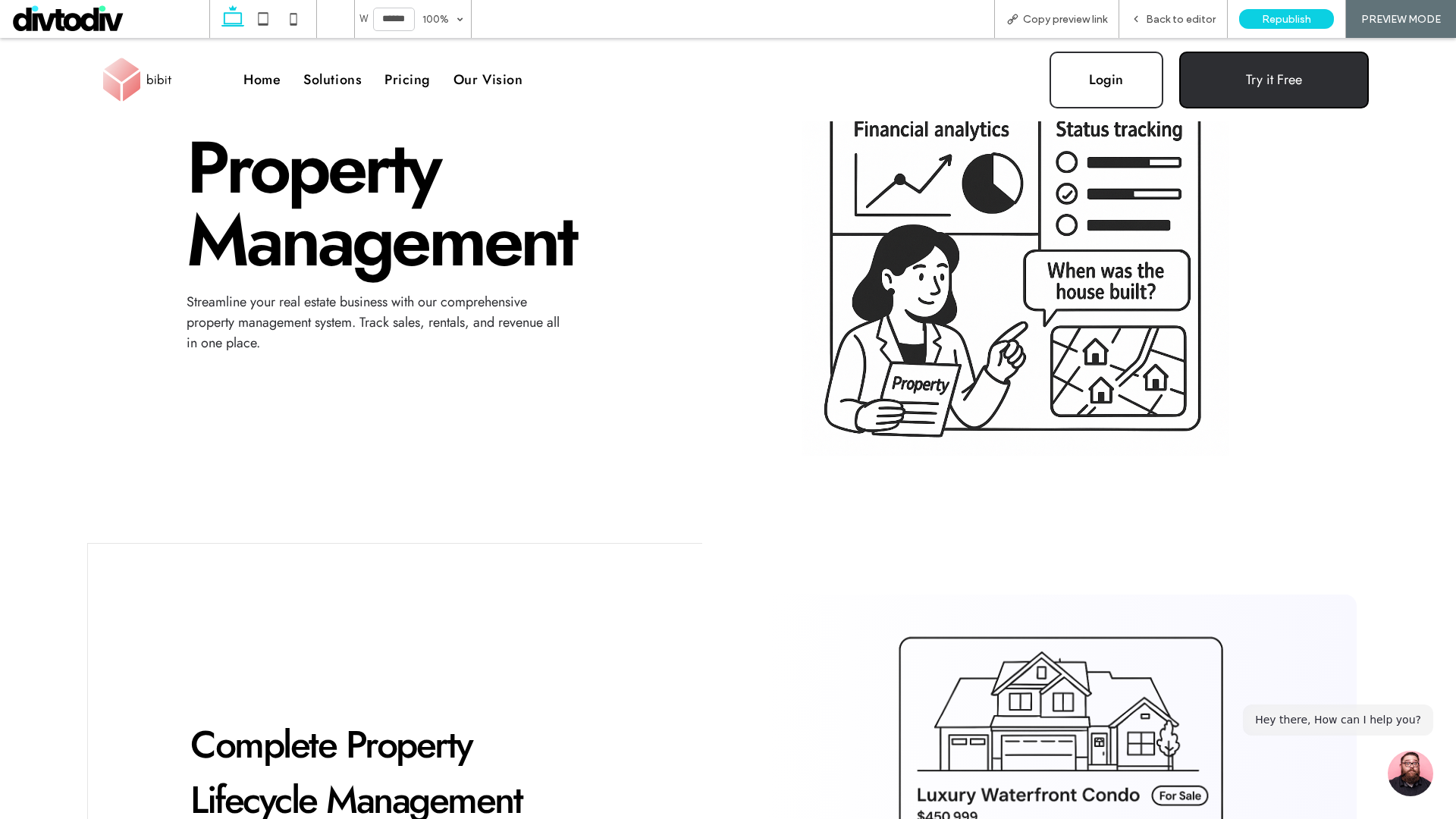
scroll to position [50, 0]
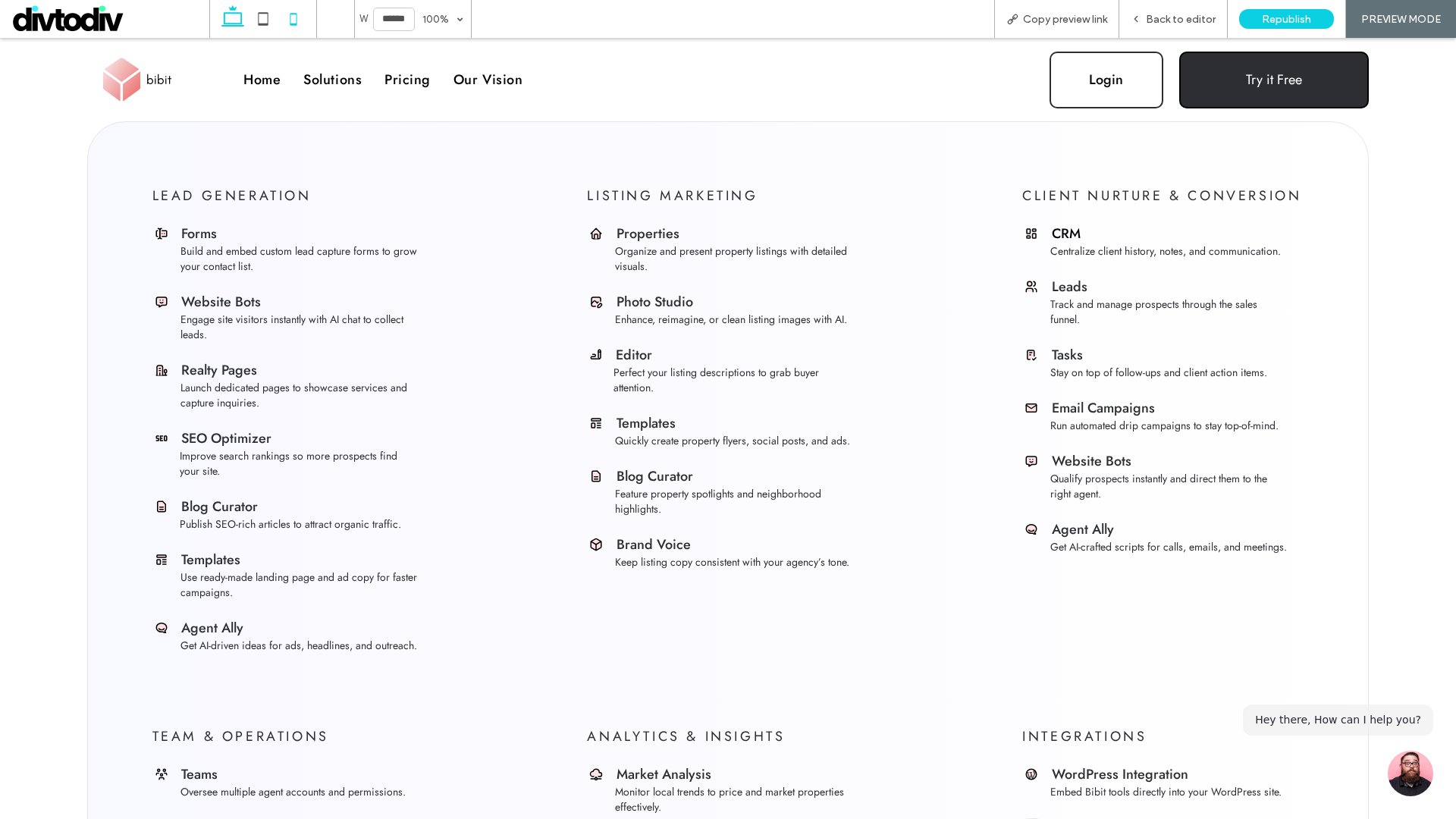
click at [294, 29] on icon at bounding box center [293, 19] width 31 height 31
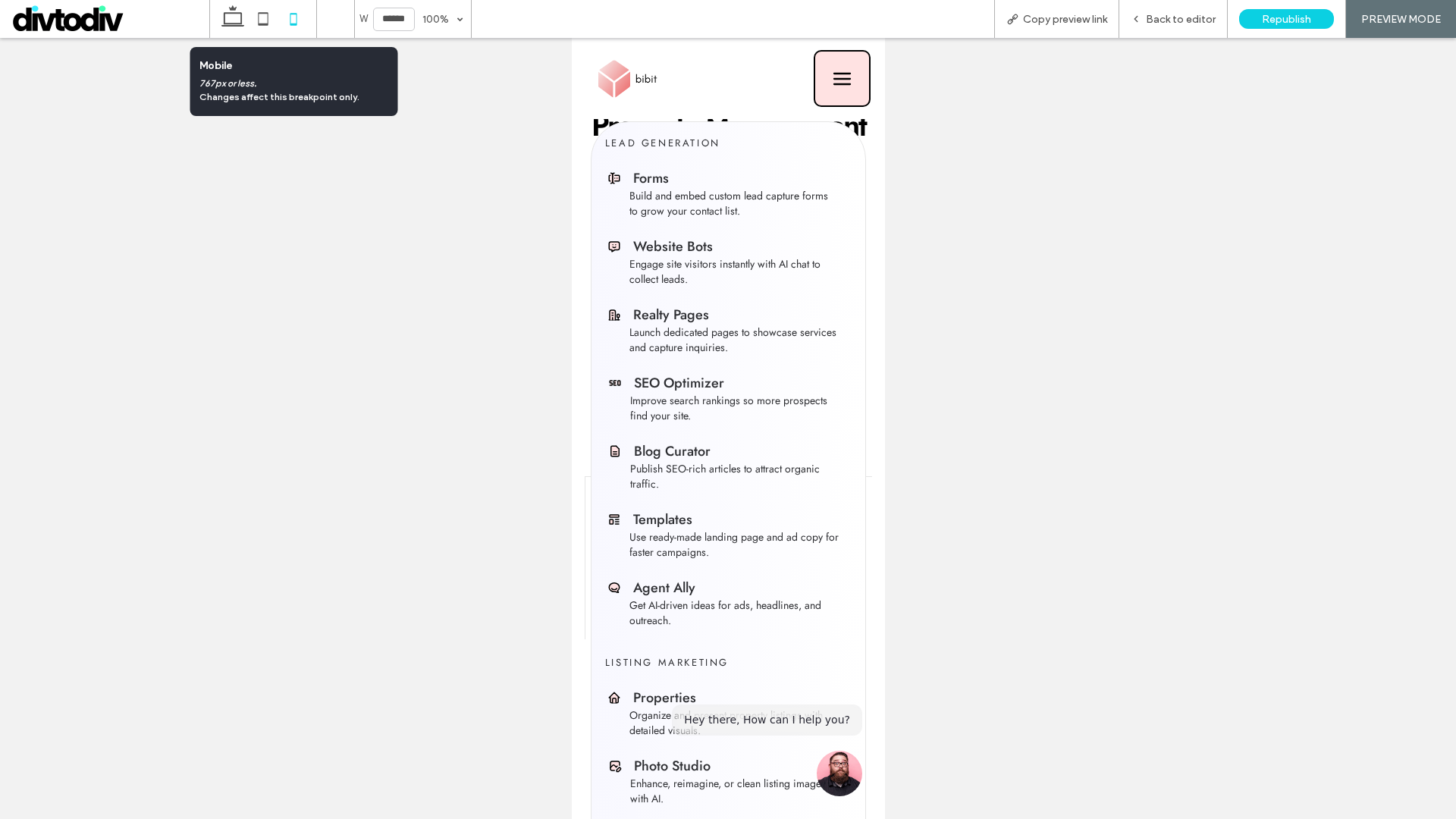
type input "*****"
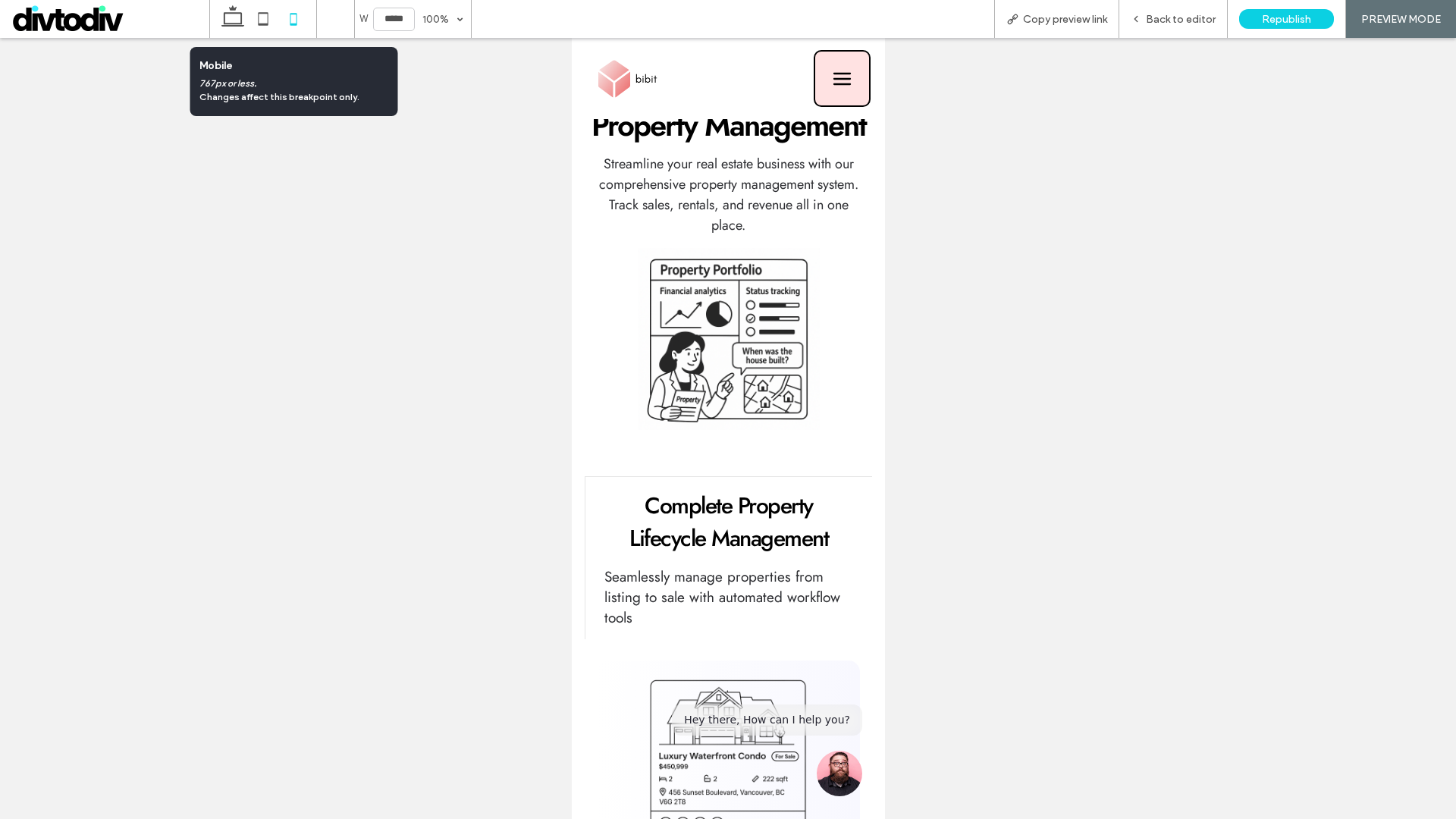
scroll to position [831, 0]
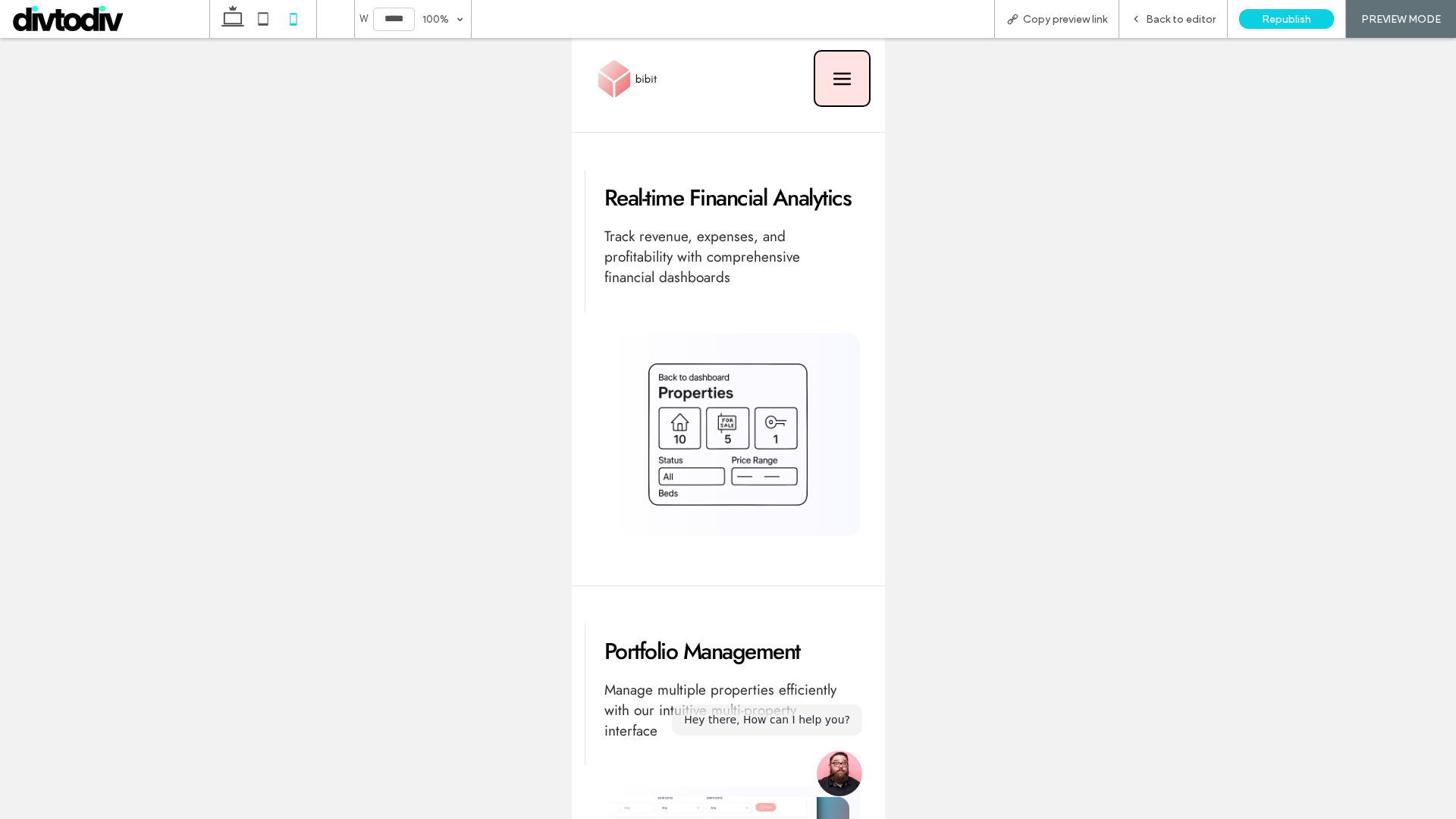
click at [831, 71] on icon at bounding box center [841, 79] width 54 height 31
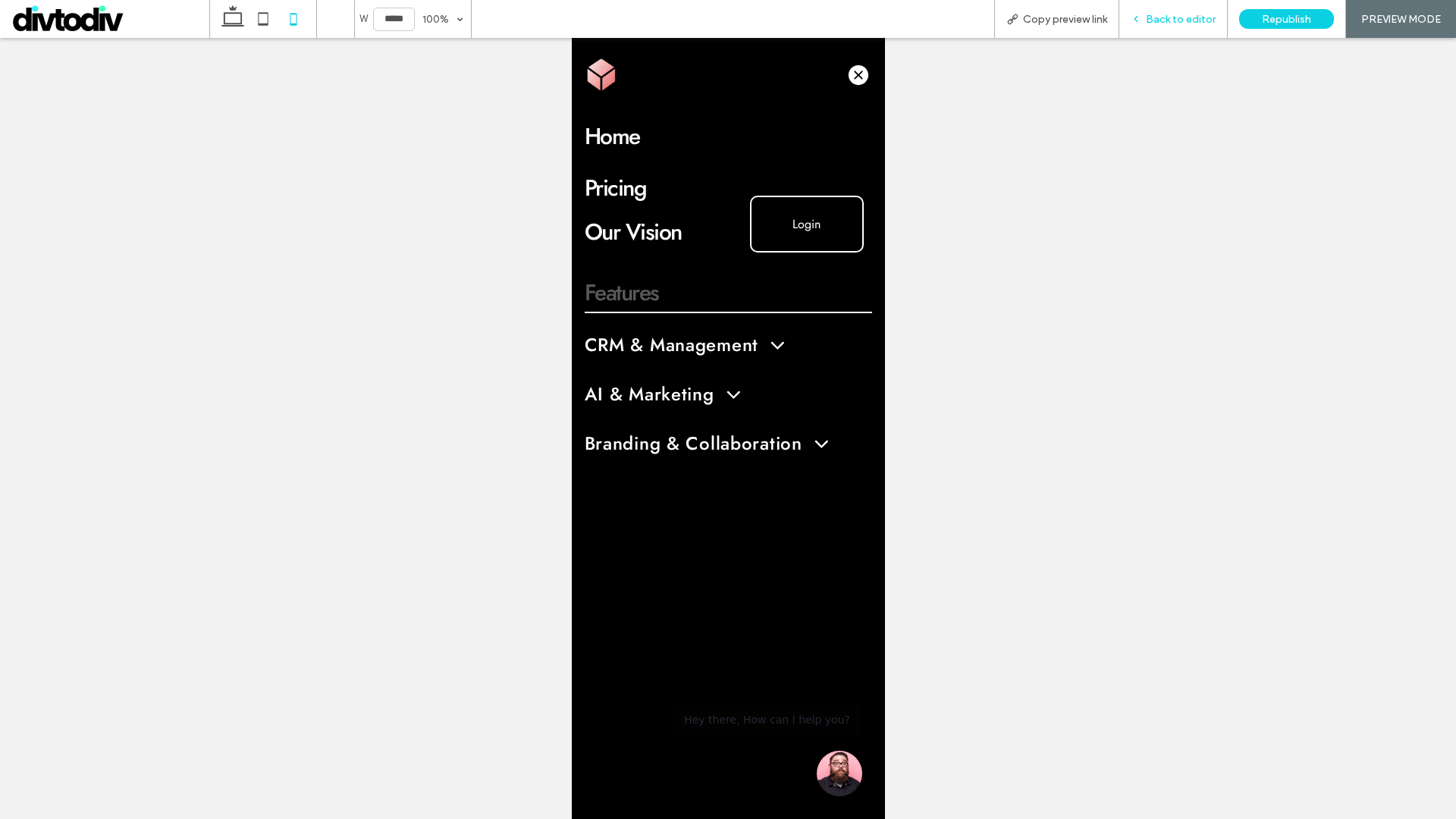
click at [1161, 20] on span "Back to editor" at bounding box center [1180, 20] width 70 height 13
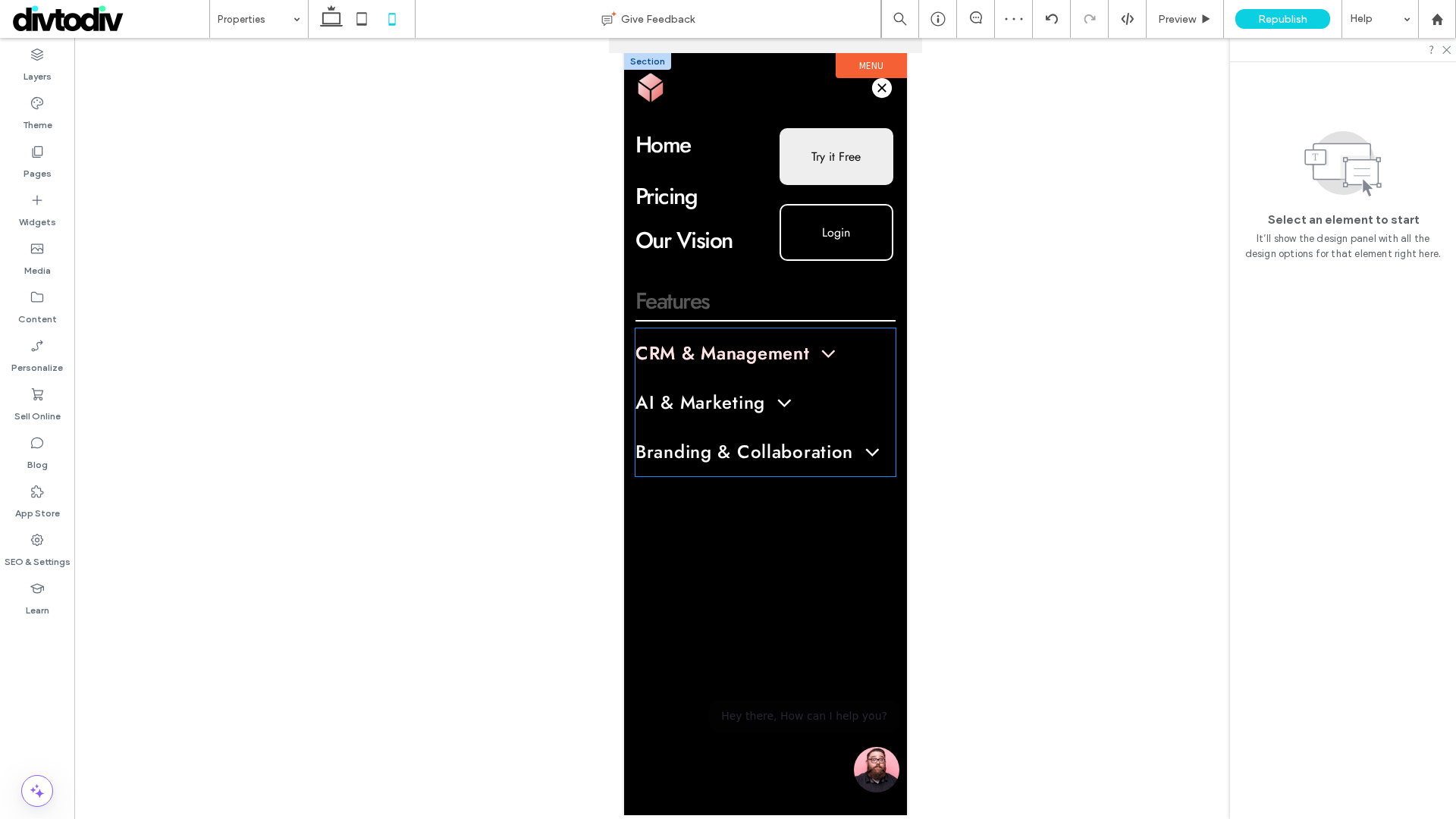
click at [759, 366] on link "CRM & Management" at bounding box center [765, 353] width 260 height 49
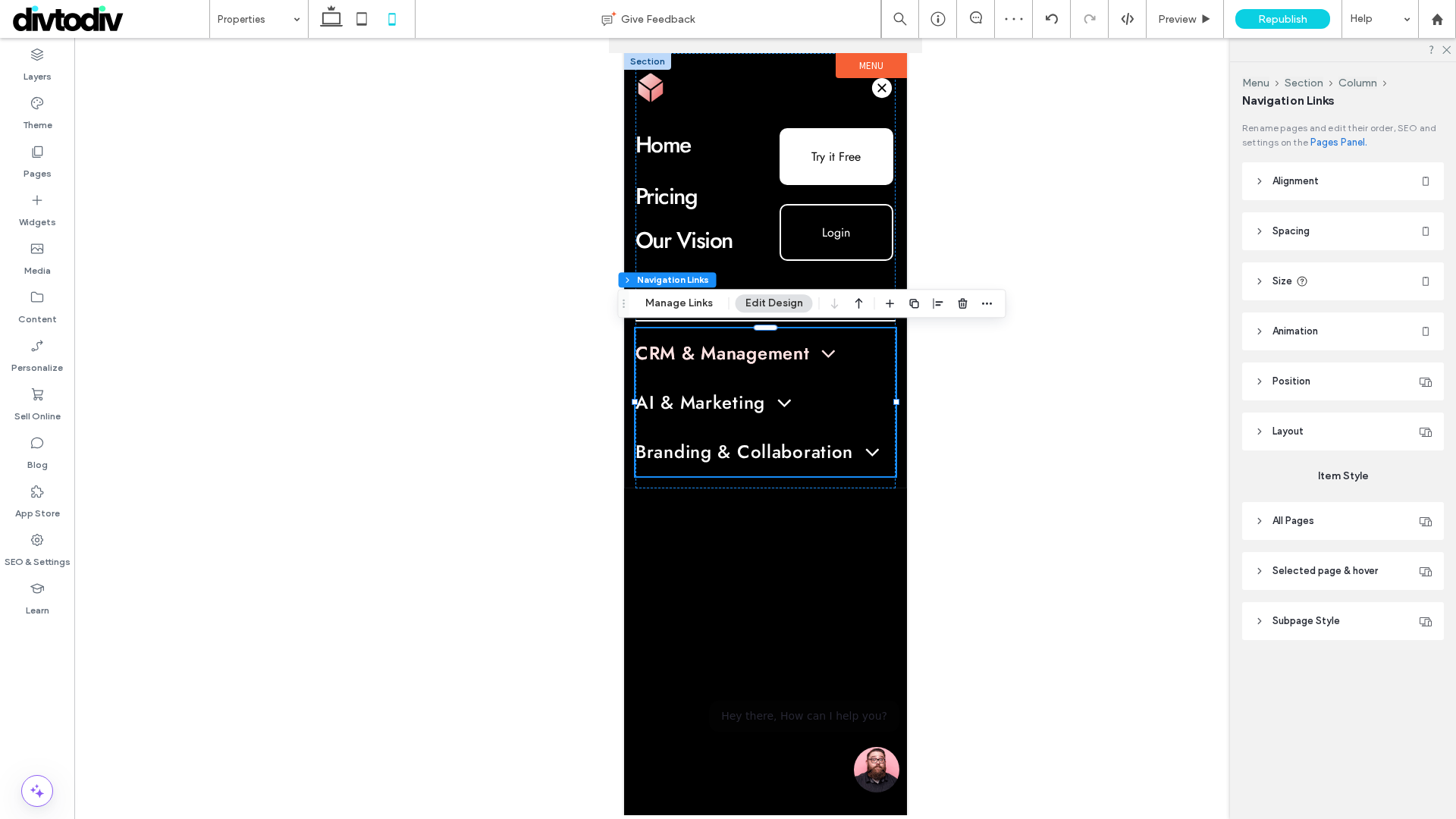
click at [760, 358] on span "CRM & Management" at bounding box center [734, 353] width 197 height 27
click at [682, 308] on button "Manage Links" at bounding box center [679, 304] width 87 height 19
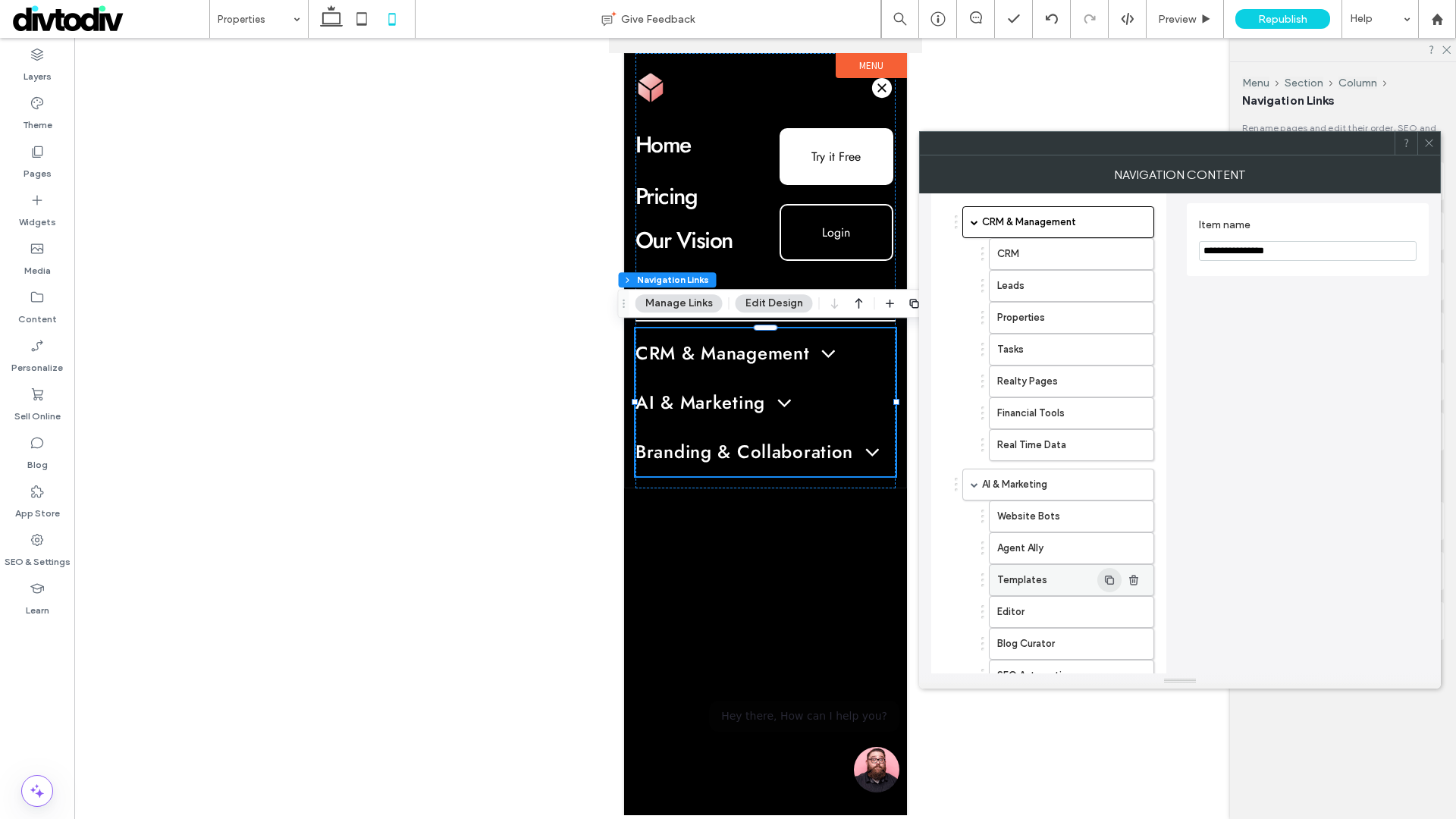
scroll to position [98, 0]
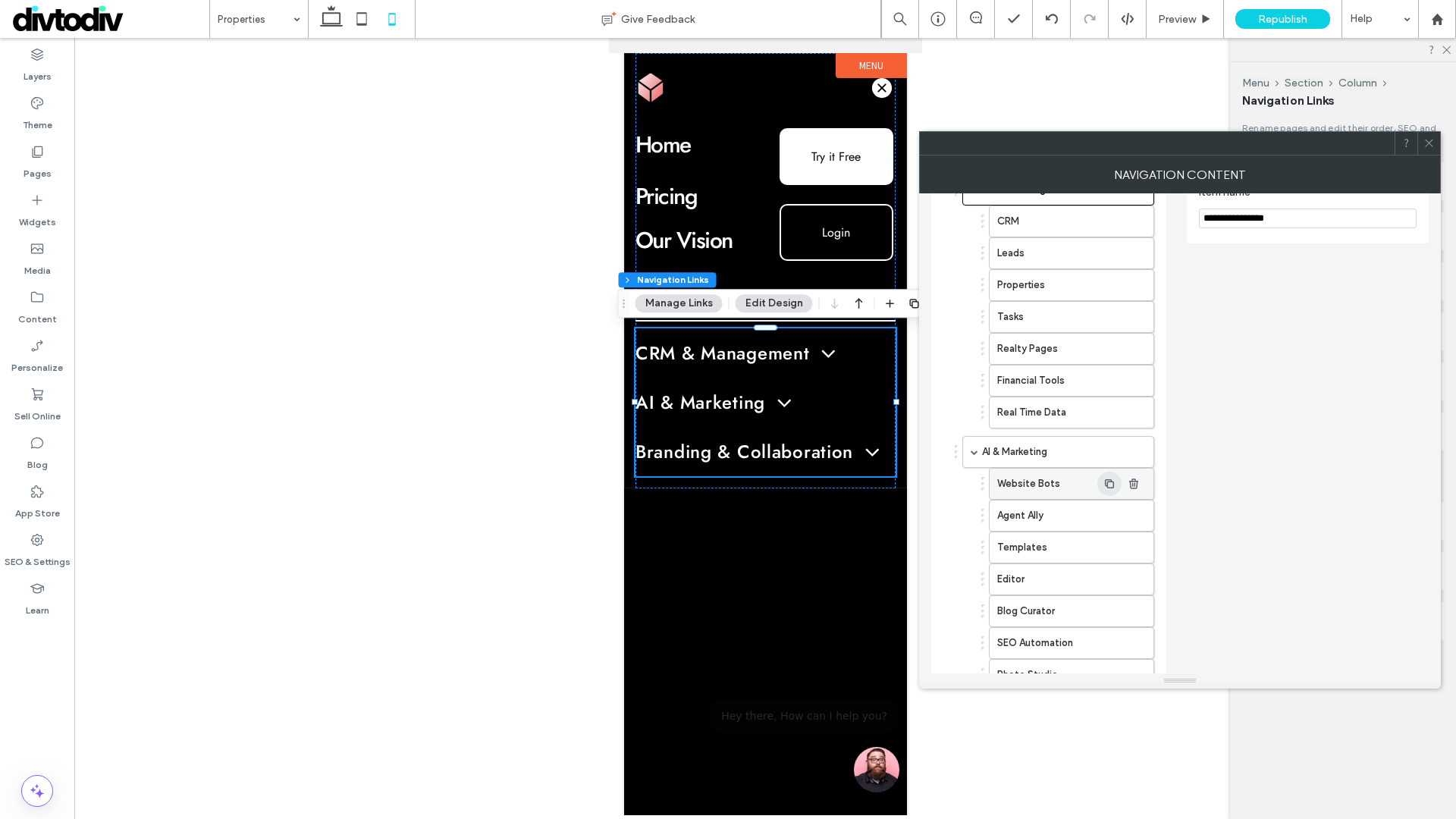
click at [1109, 480] on icon "button" at bounding box center [1109, 484] width 12 height 12
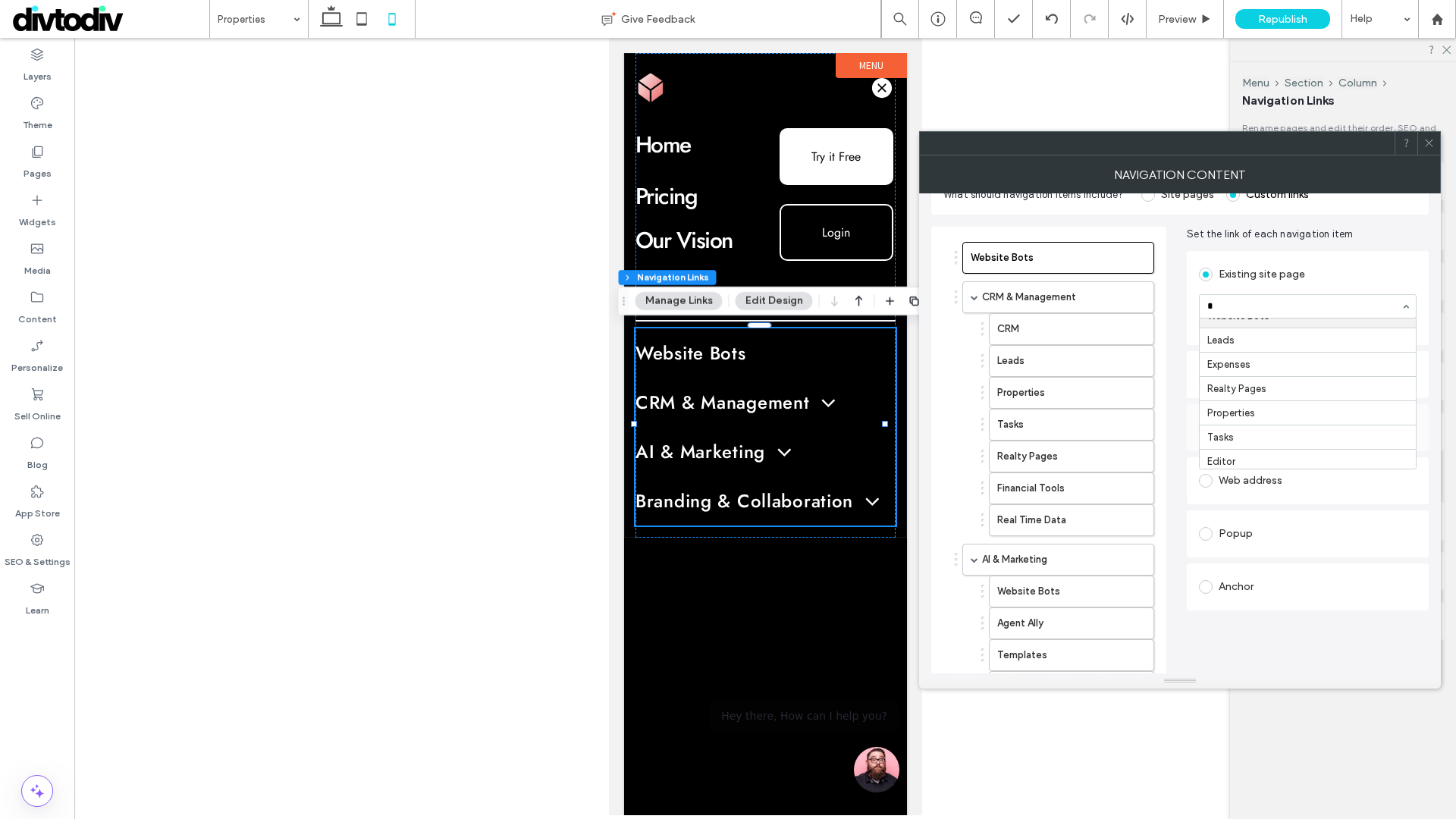
scroll to position [0, 0]
type input "****"
drag, startPoint x: 1314, startPoint y: 332, endPoint x: 1251, endPoint y: 324, distance: 63.5
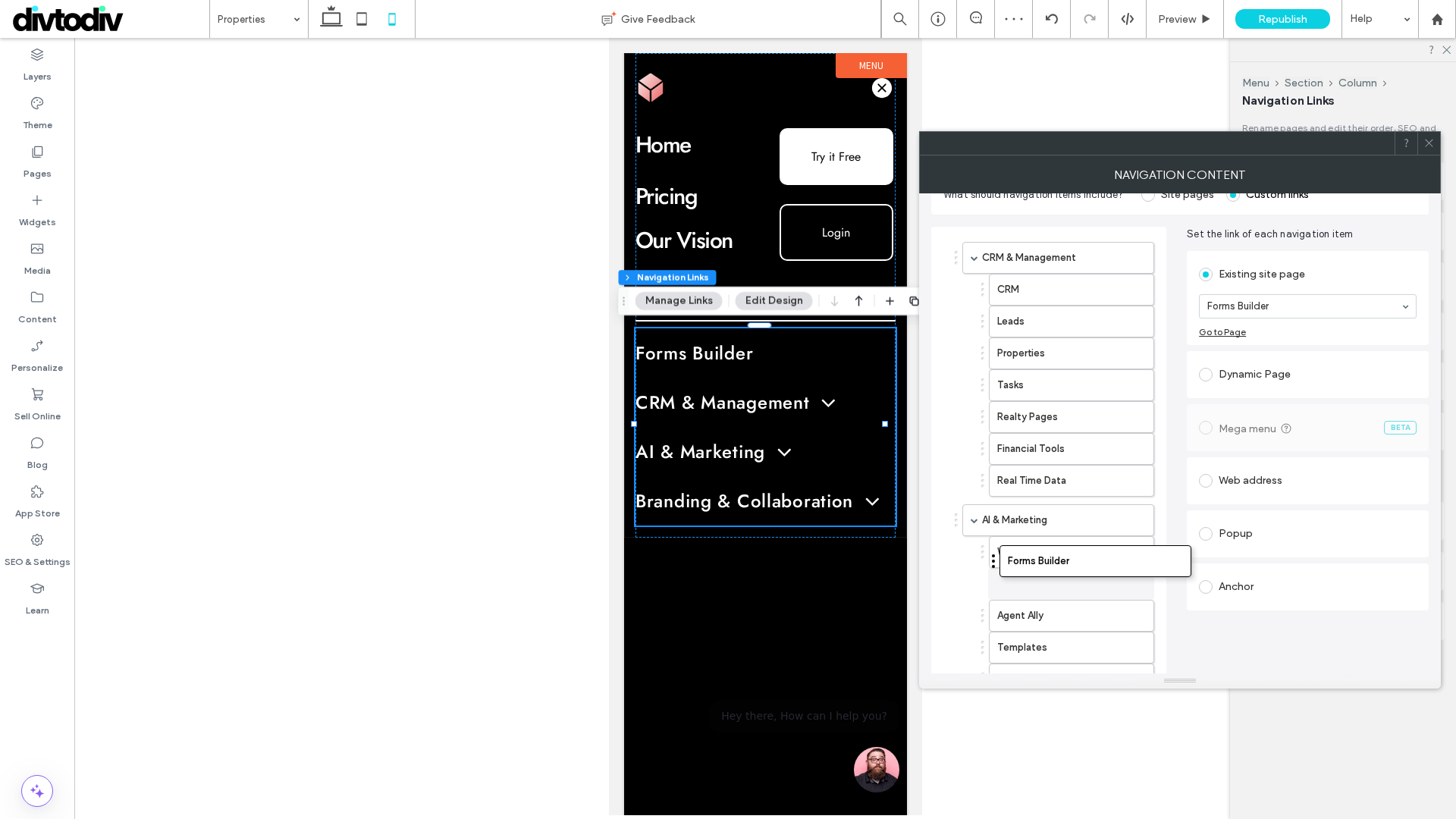
drag, startPoint x: 956, startPoint y: 255, endPoint x: 994, endPoint y: 559, distance: 306.4
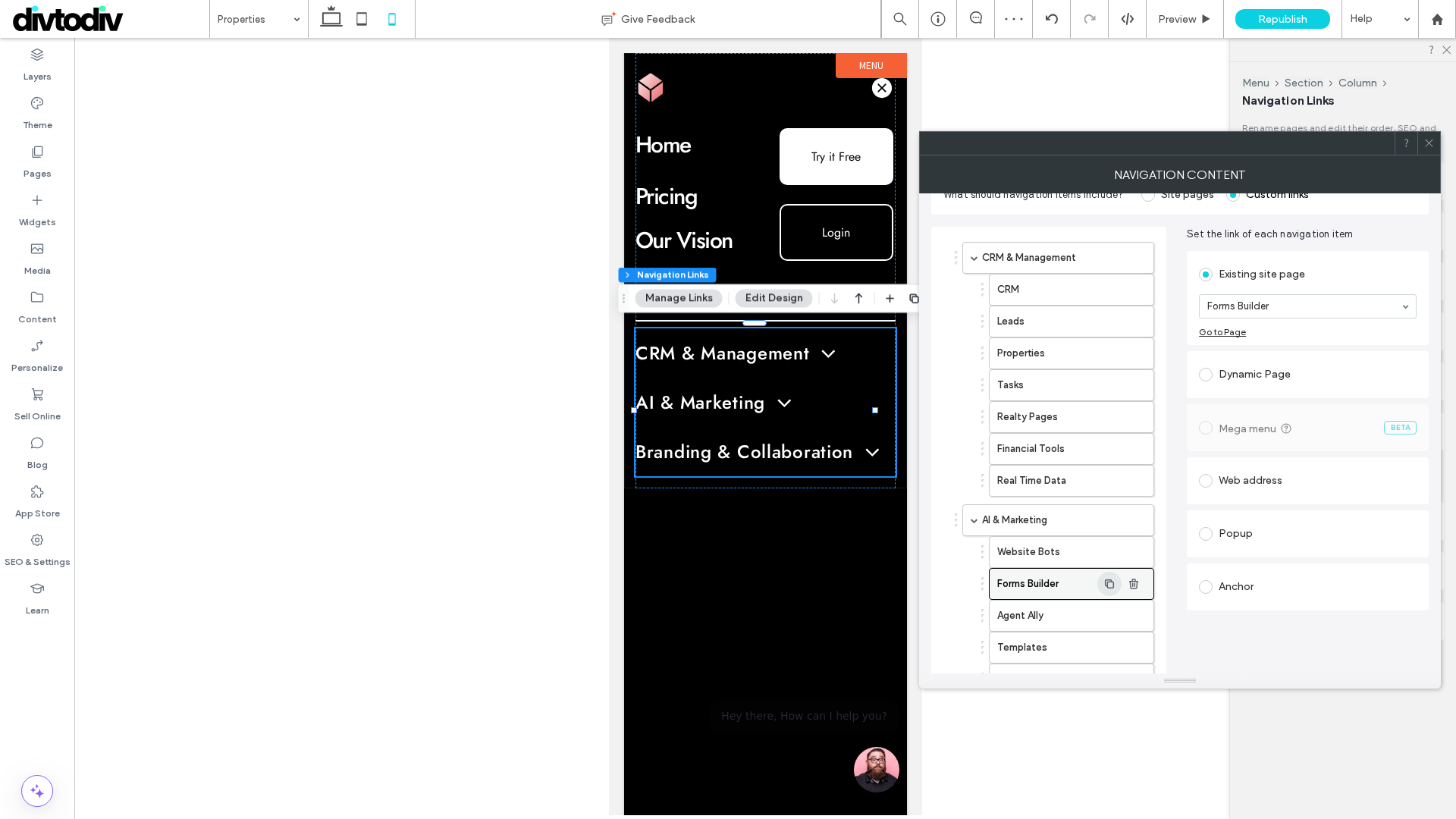
click at [1113, 578] on icon "button" at bounding box center [1109, 583] width 12 height 12
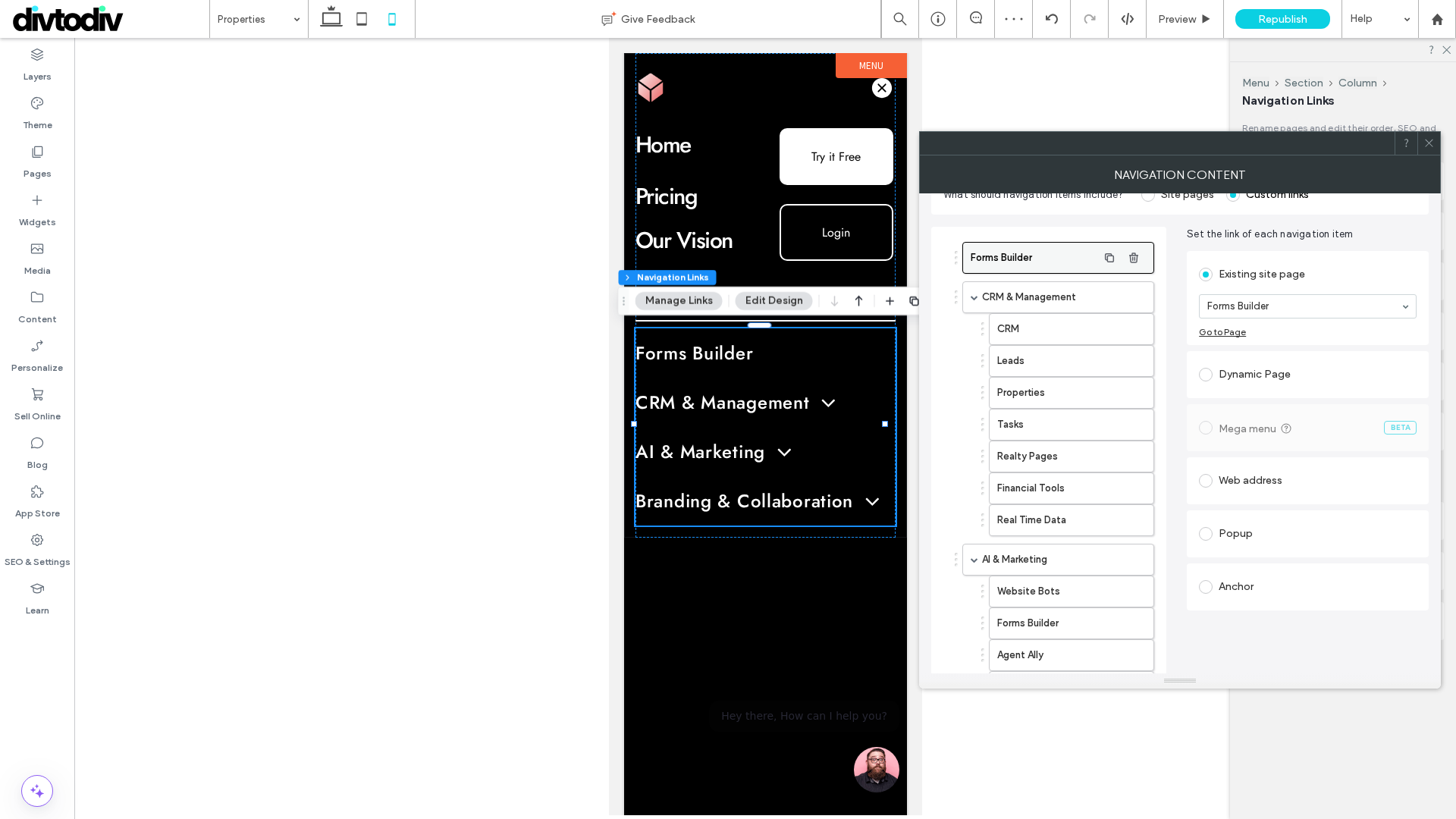
click at [1084, 262] on label "Forms Builder" at bounding box center [1034, 257] width 126 height 31
type input "****"
click at [1058, 259] on label "Email Campaigns" at bounding box center [1034, 257] width 126 height 31
type input "*****"
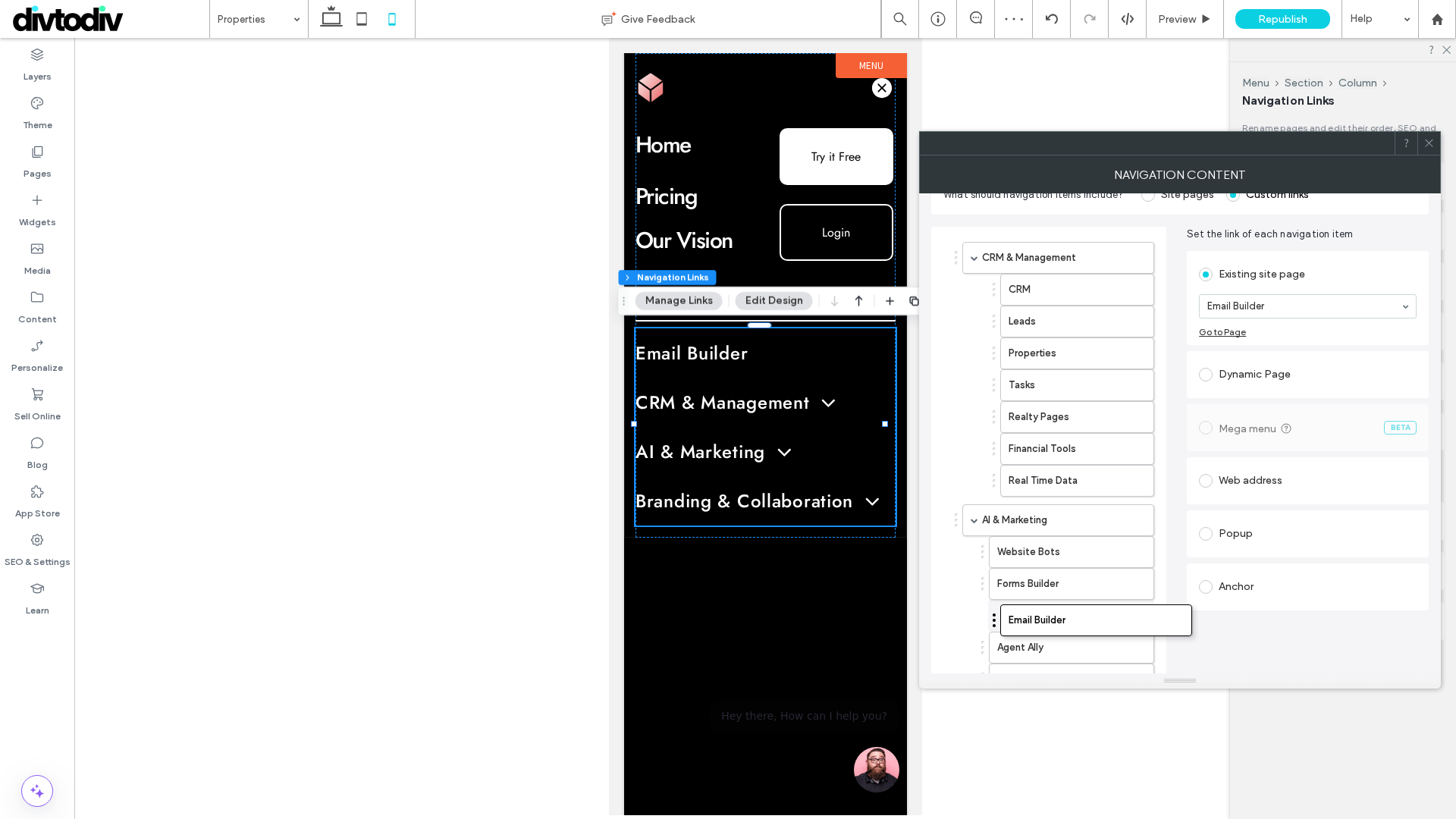
drag, startPoint x: 959, startPoint y: 259, endPoint x: 996, endPoint y: 620, distance: 362.9
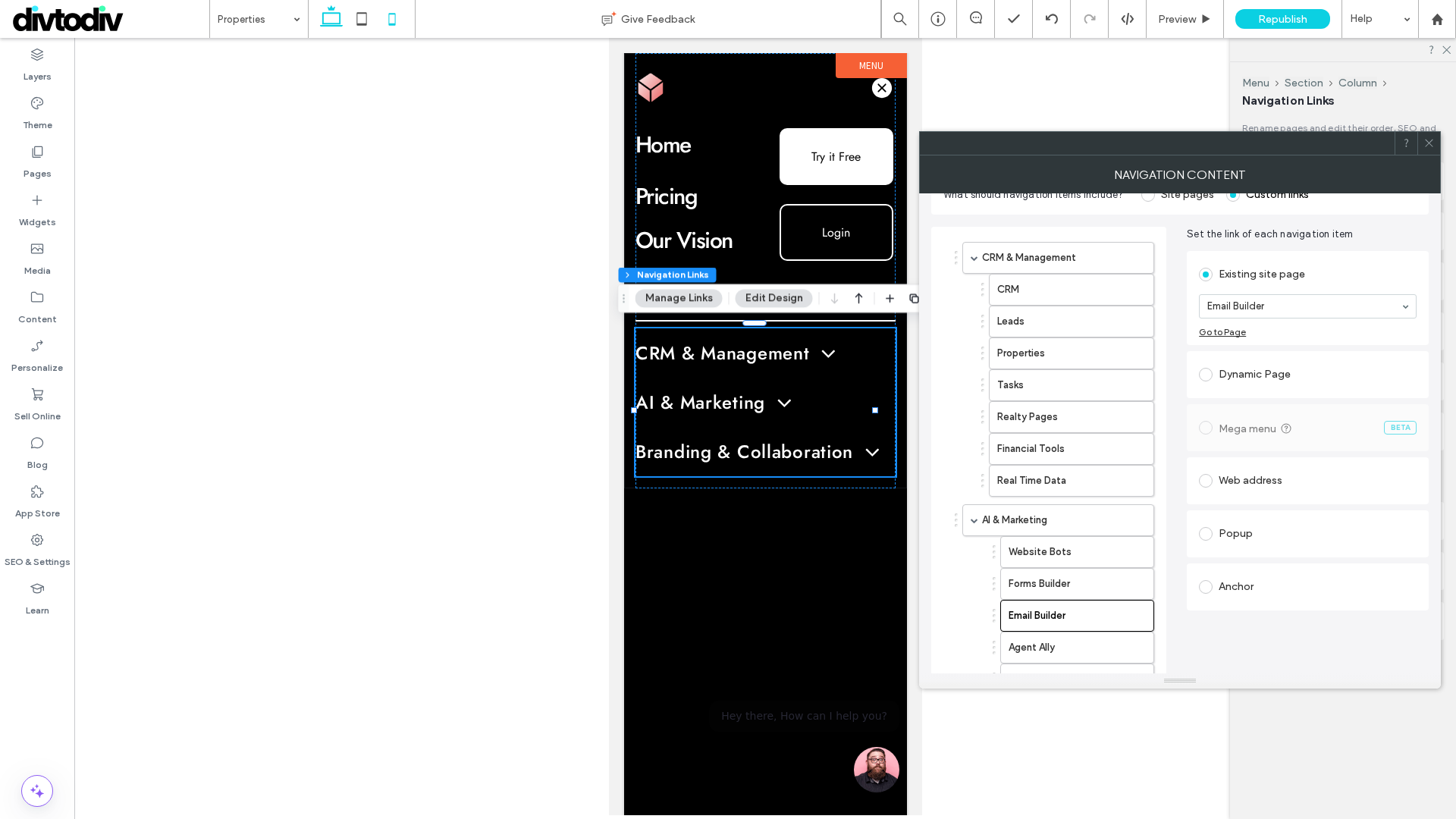
click at [336, 23] on icon at bounding box center [332, 19] width 31 height 31
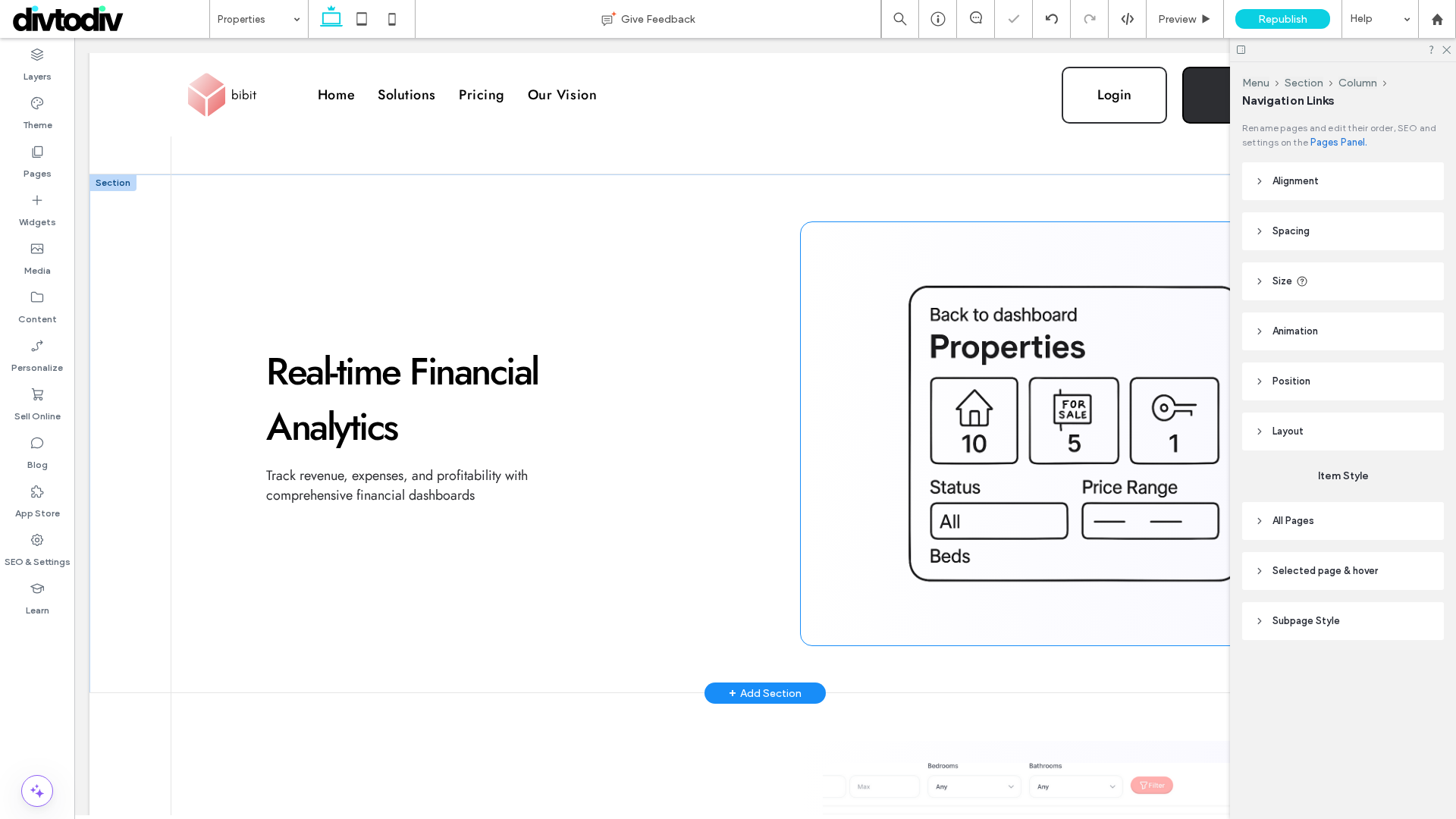
scroll to position [1392, 0]
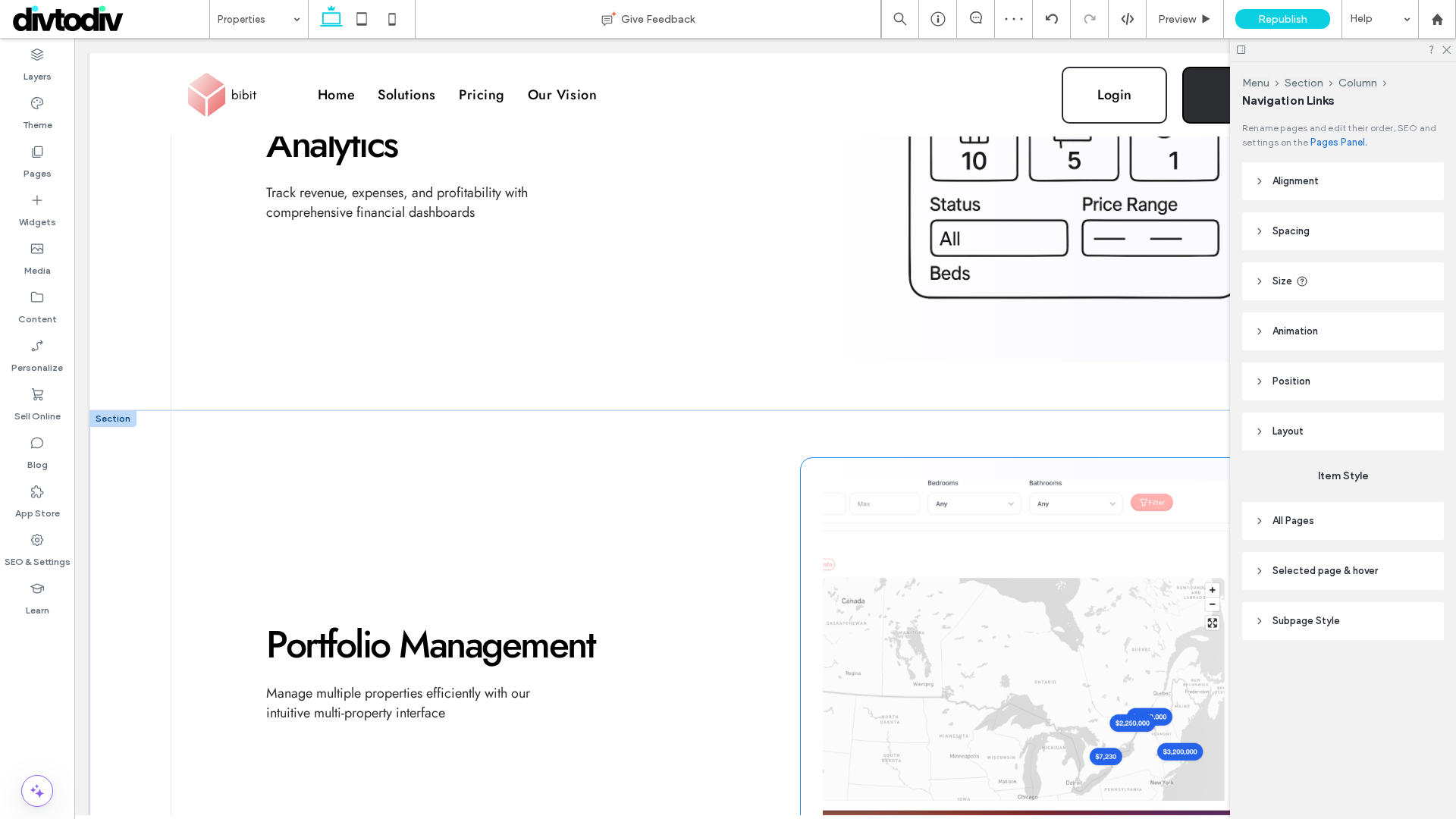
click at [1004, 576] on img at bounding box center [1073, 670] width 502 height 379
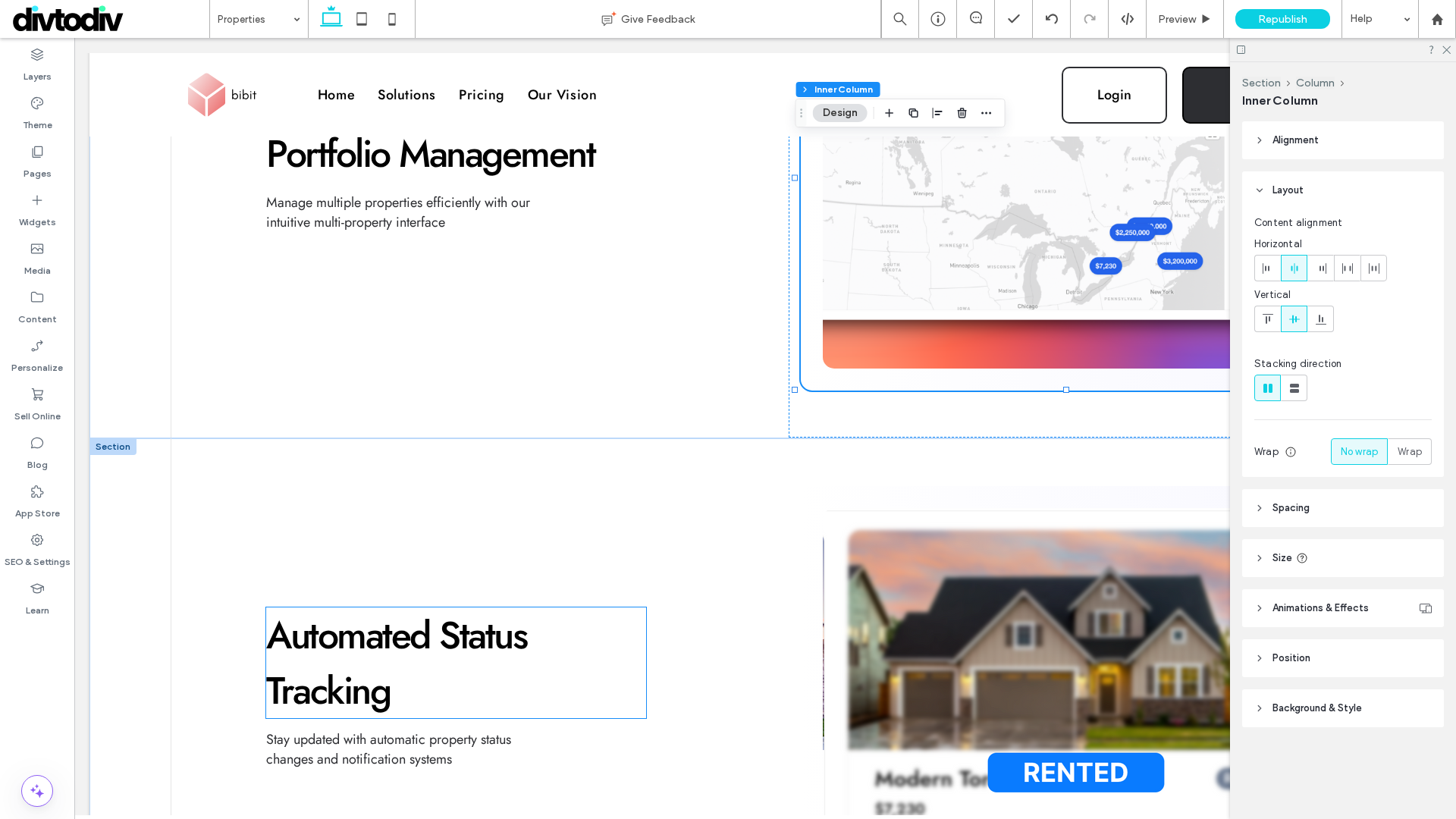
scroll to position [1892, 0]
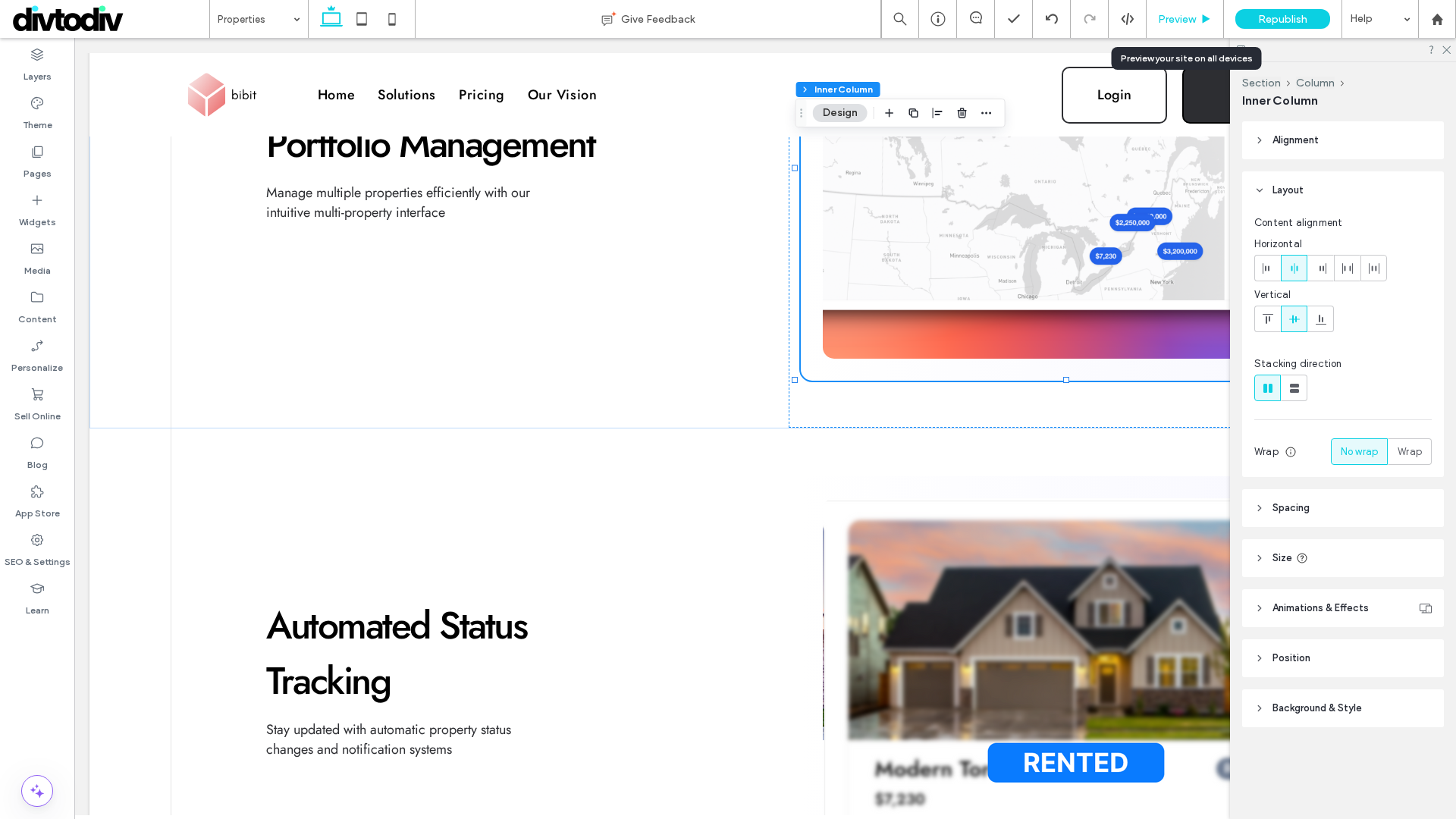
click at [1191, 24] on span "Preview" at bounding box center [1176, 20] width 38 height 13
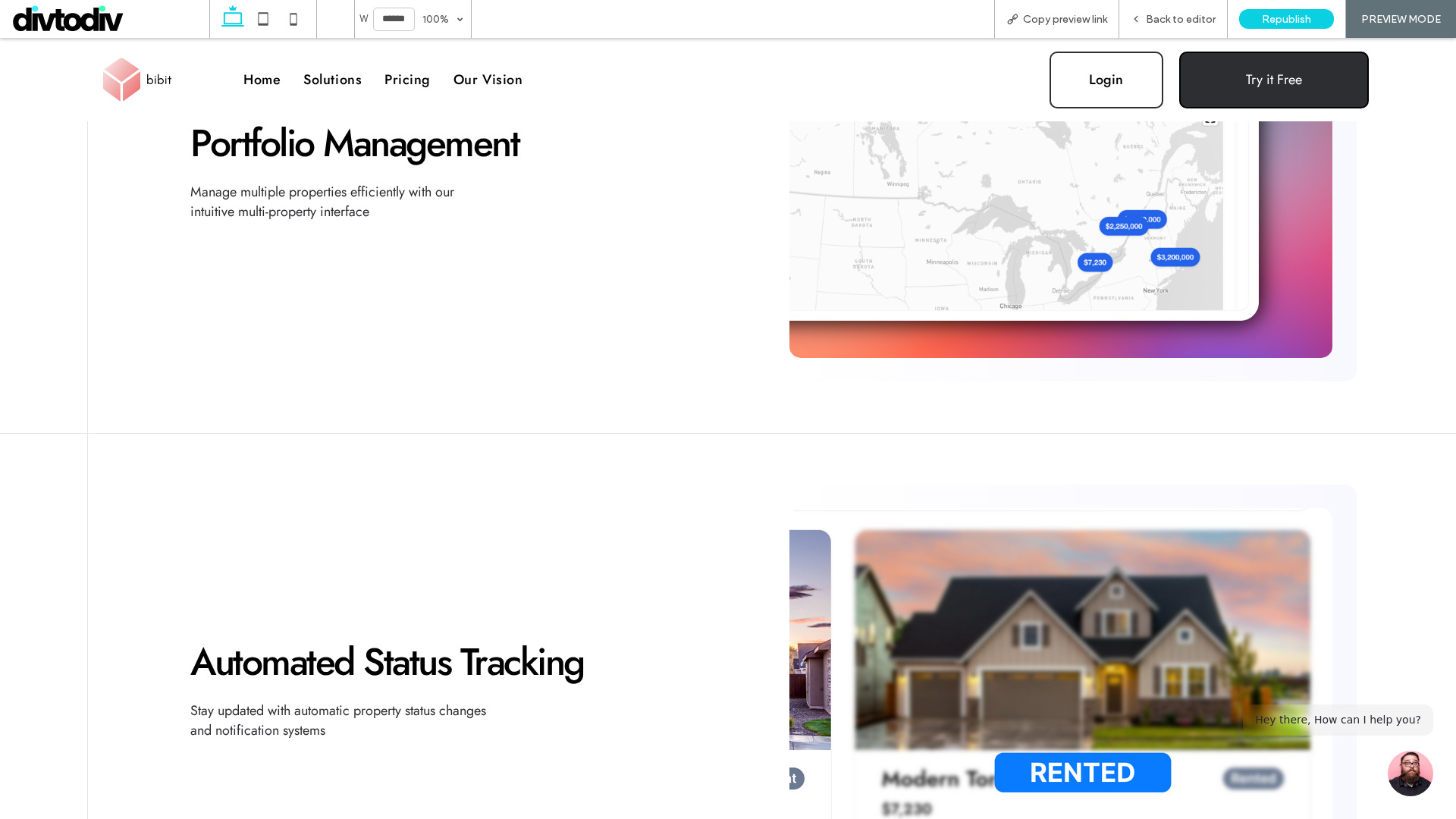
scroll to position [1961, 0]
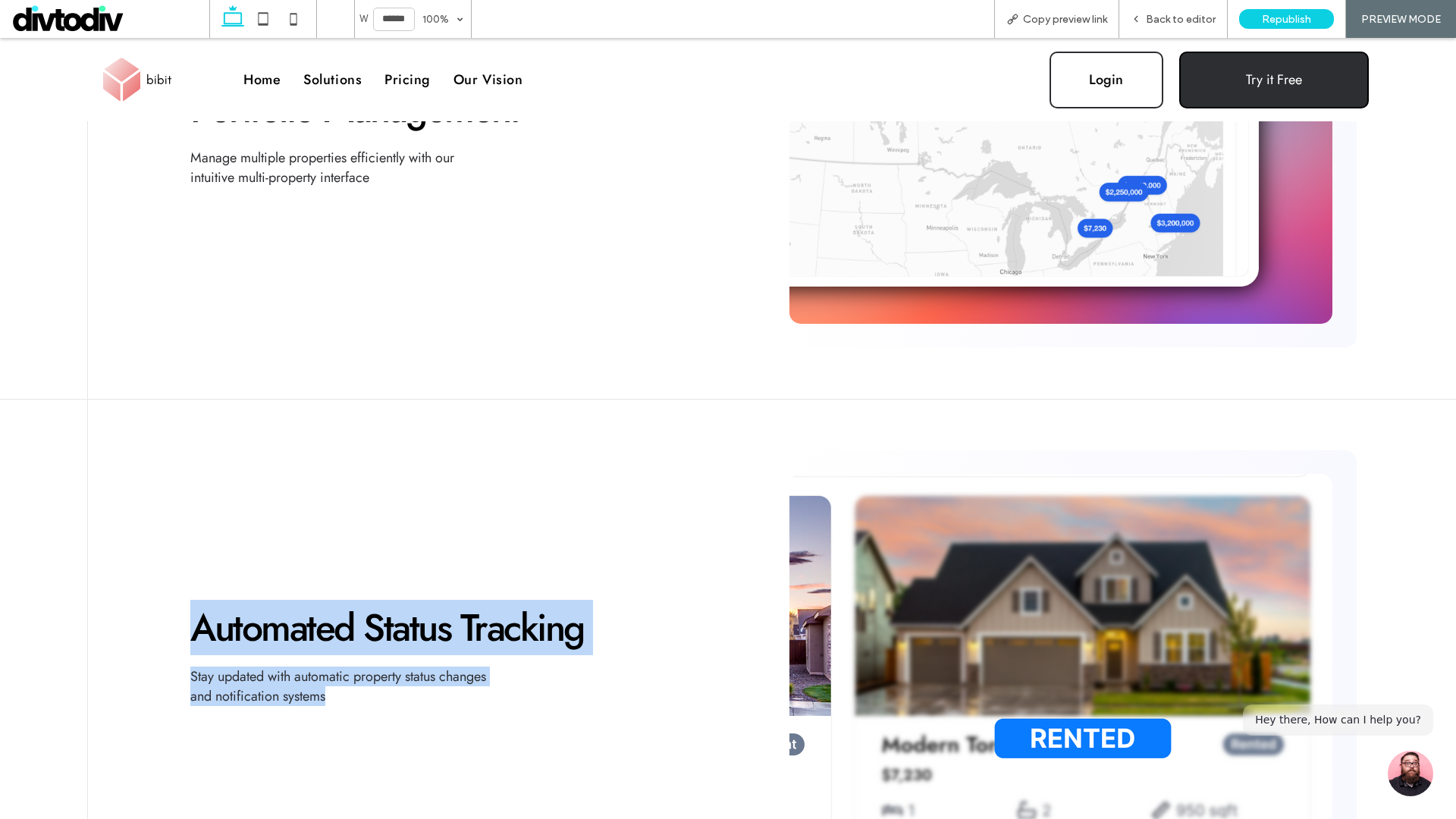
drag, startPoint x: 189, startPoint y: 590, endPoint x: 370, endPoint y: 701, distance: 212.3
click at [365, 701] on div "Automated Status Tracking Stay updated with automatic property status changes a…" at bounding box center [395, 663] width 615 height 528
copy div "Automated Status Tracking Stay updated with automatic property status changes a…"
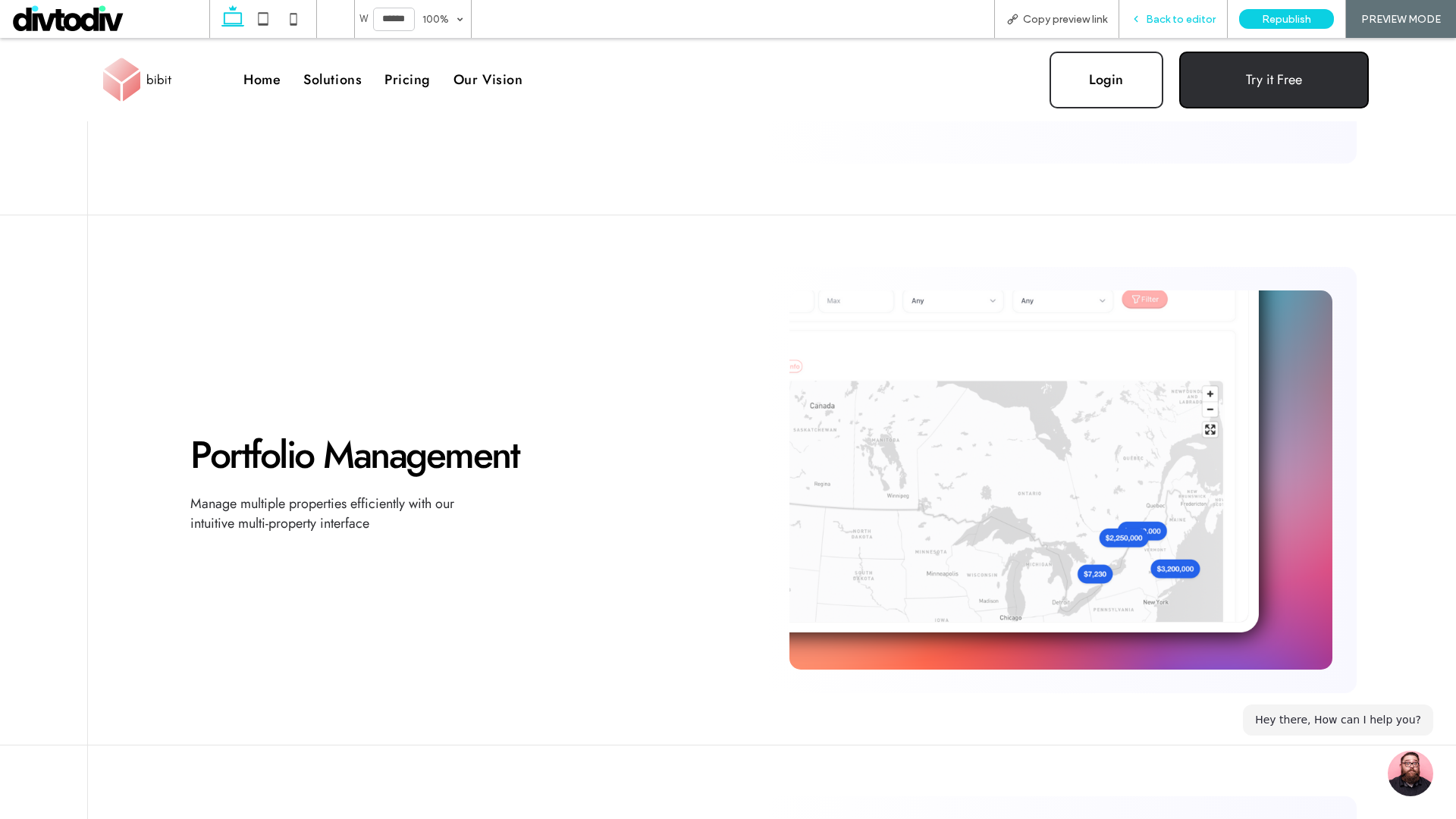
click at [1185, 21] on span "Back to editor" at bounding box center [1180, 20] width 70 height 13
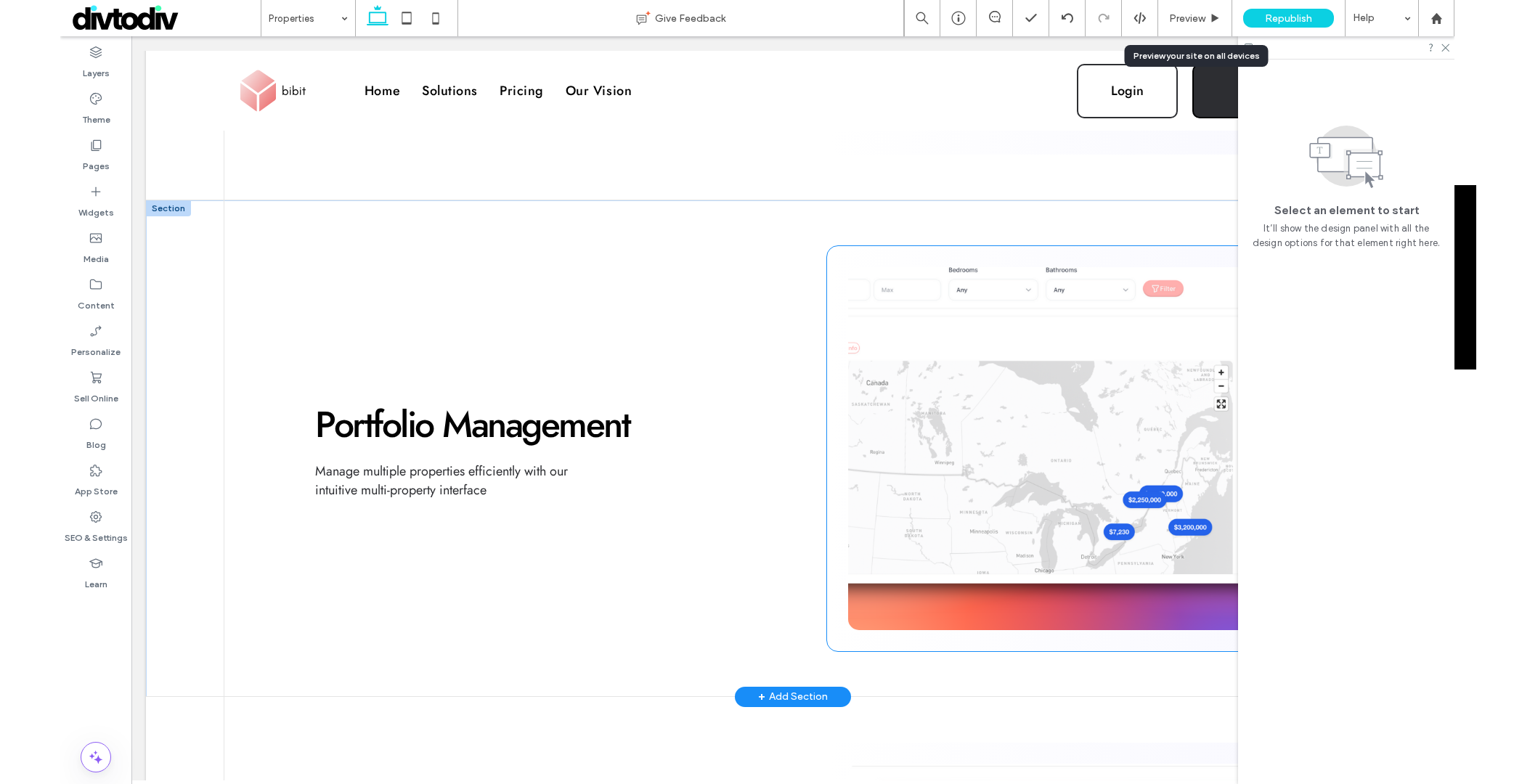
scroll to position [1524, 0]
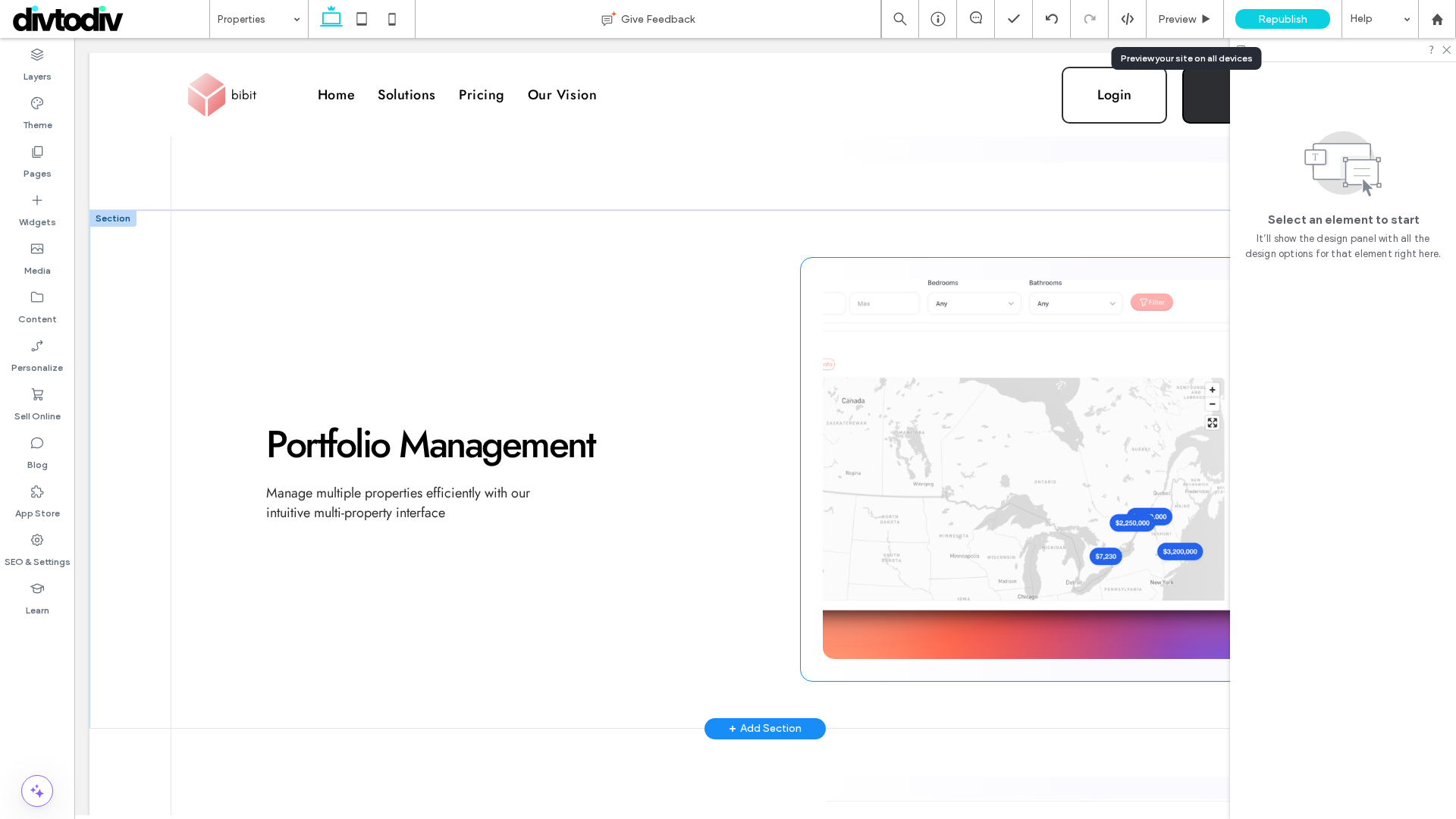
click at [1061, 390] on img at bounding box center [1073, 469] width 502 height 379
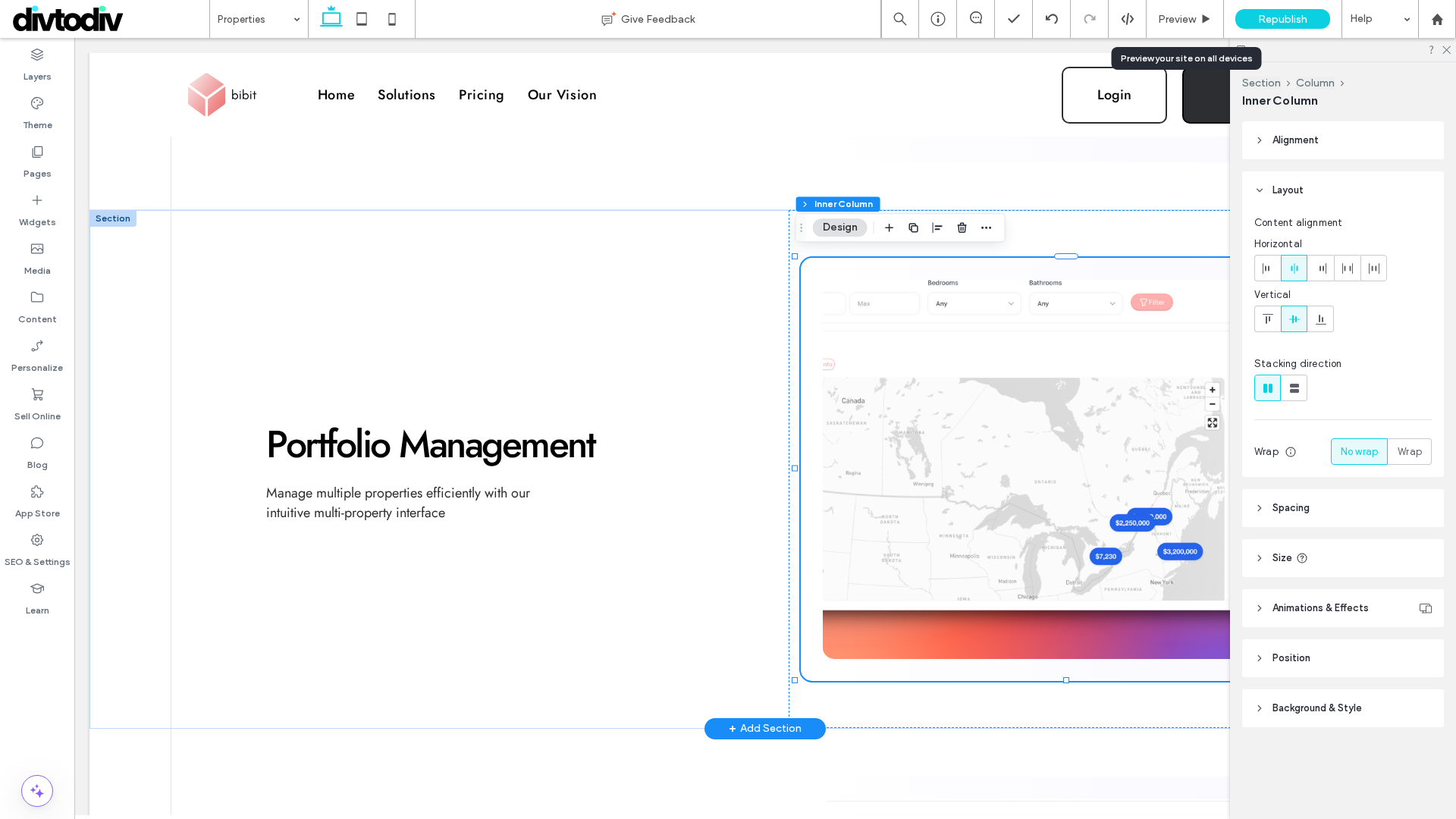
click at [900, 329] on img at bounding box center [1073, 469] width 502 height 379
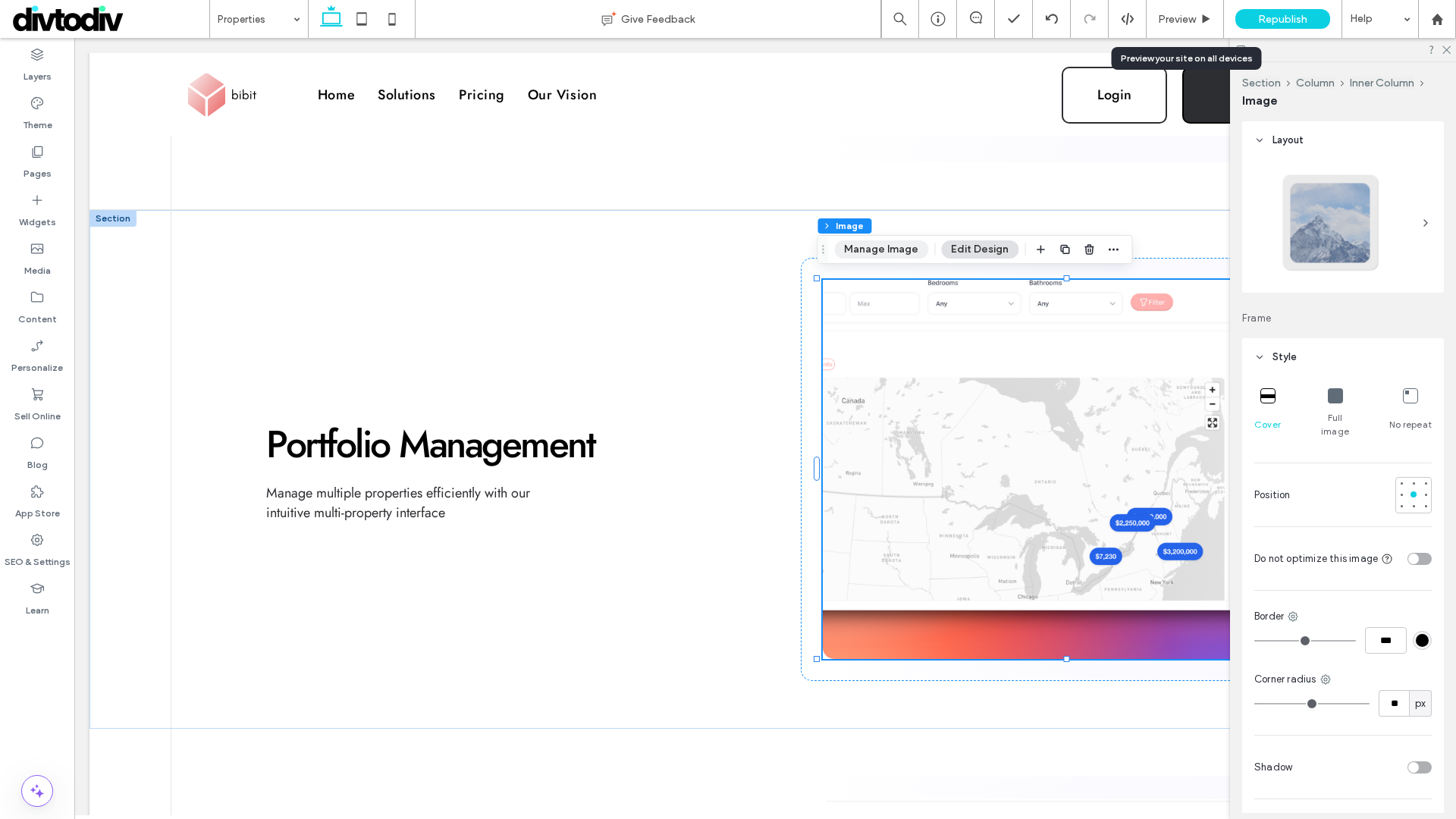
click at [888, 254] on button "Manage Image" at bounding box center [880, 250] width 94 height 19
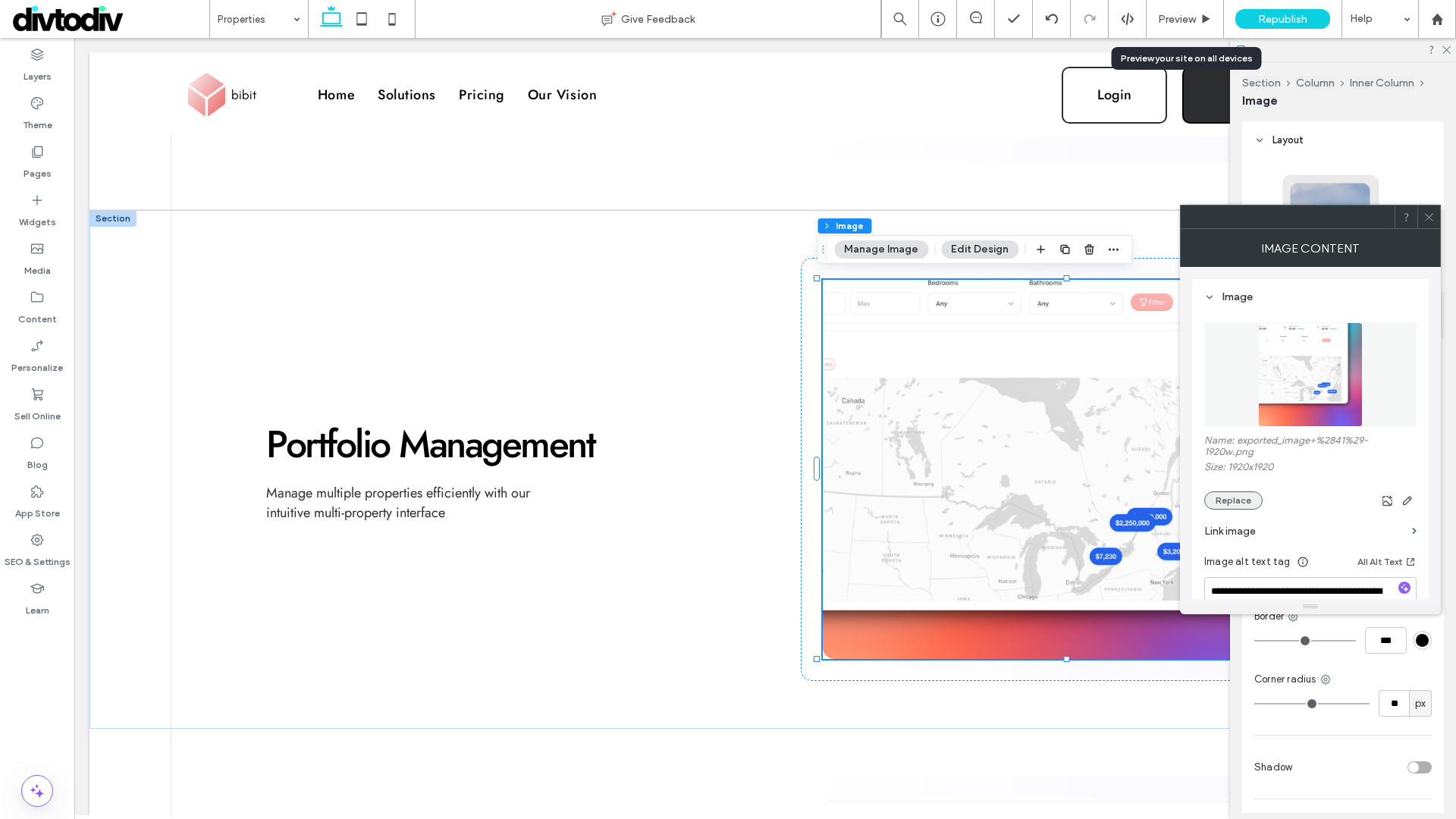
click at [1241, 502] on button "Replace" at bounding box center [1233, 500] width 58 height 19
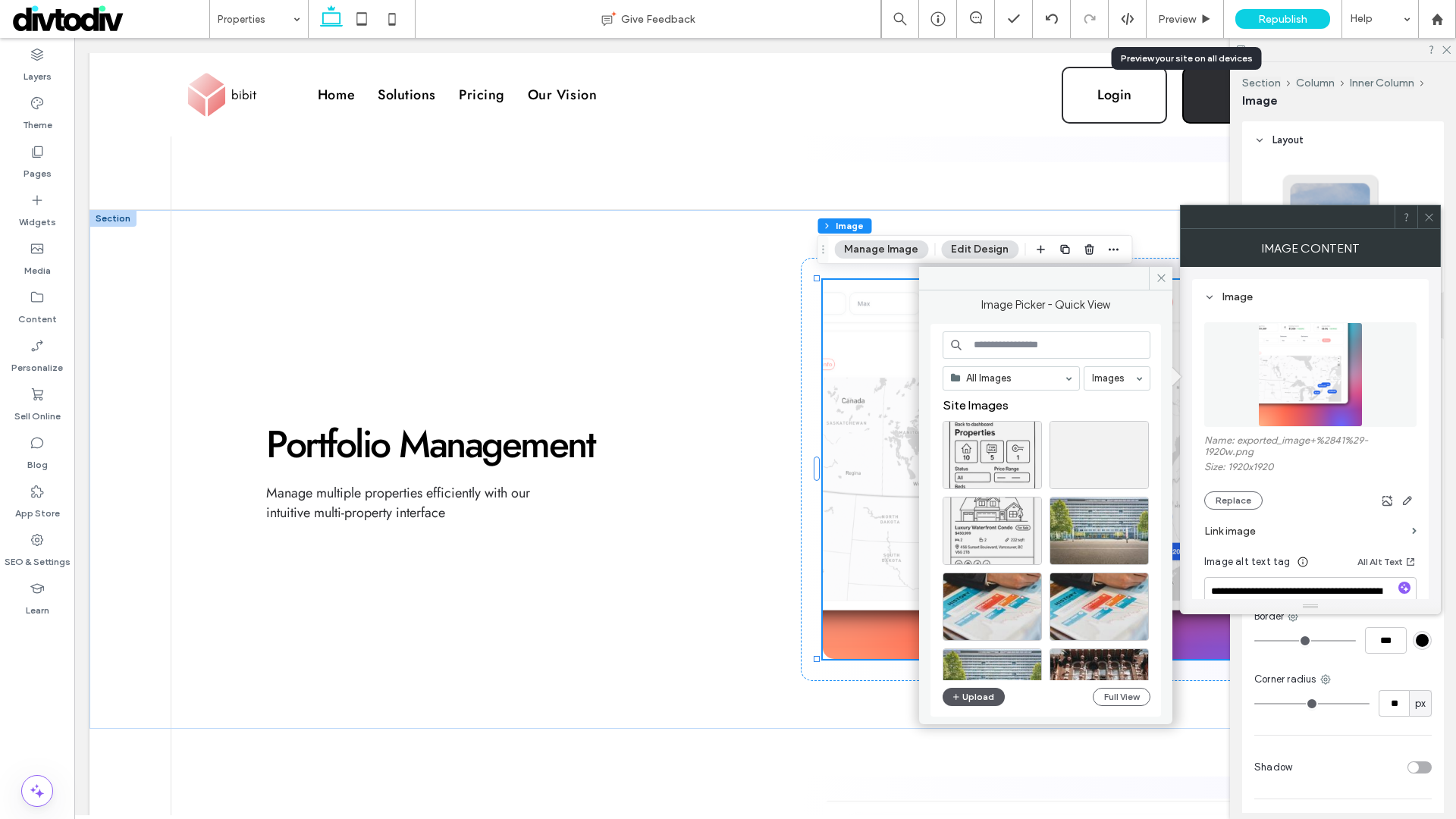
click at [976, 693] on button "Upload" at bounding box center [973, 697] width 62 height 19
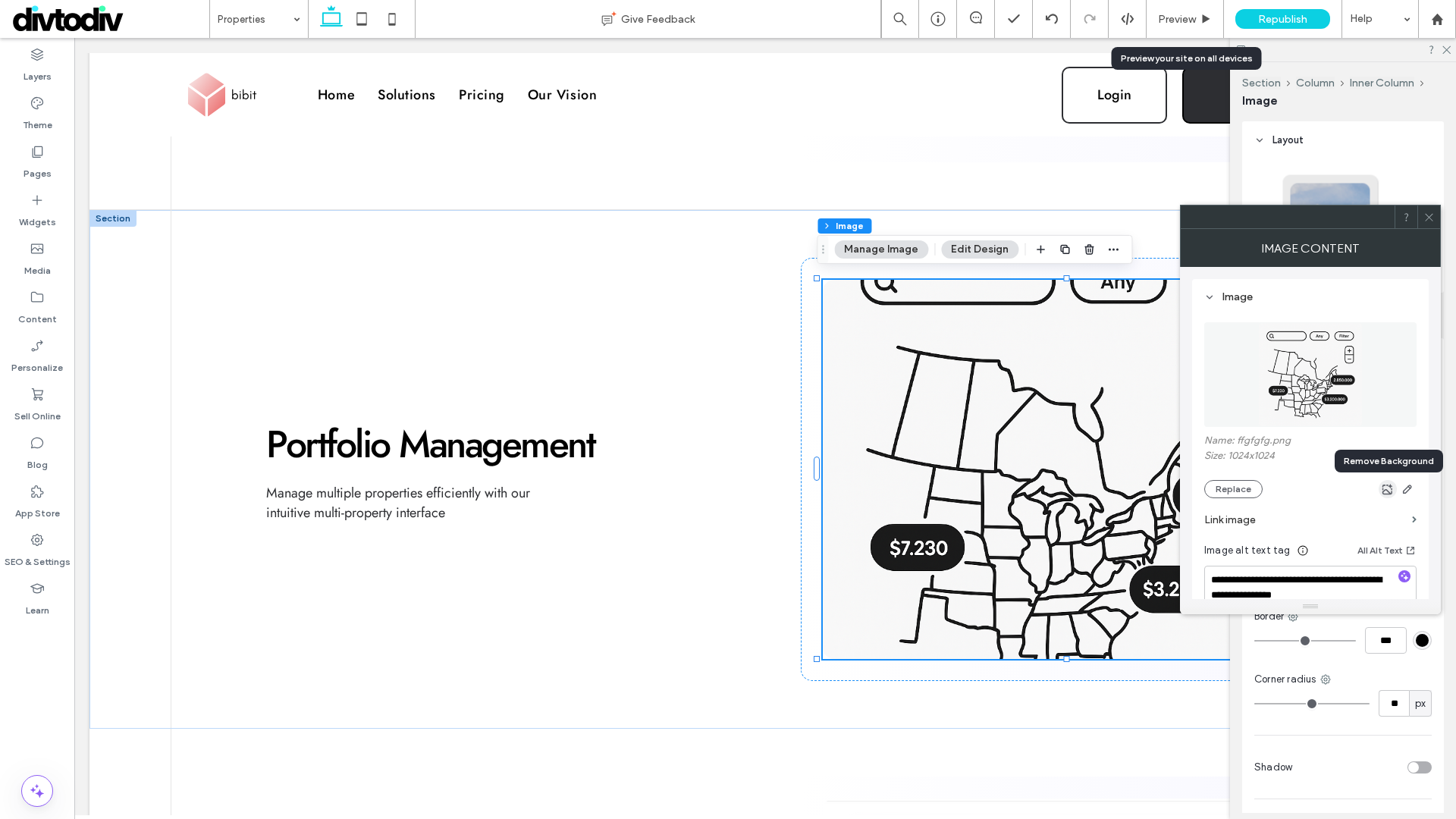
click at [1383, 490] on use "button" at bounding box center [1387, 488] width 10 height 10
click at [1430, 216] on use at bounding box center [1429, 217] width 7 height 7
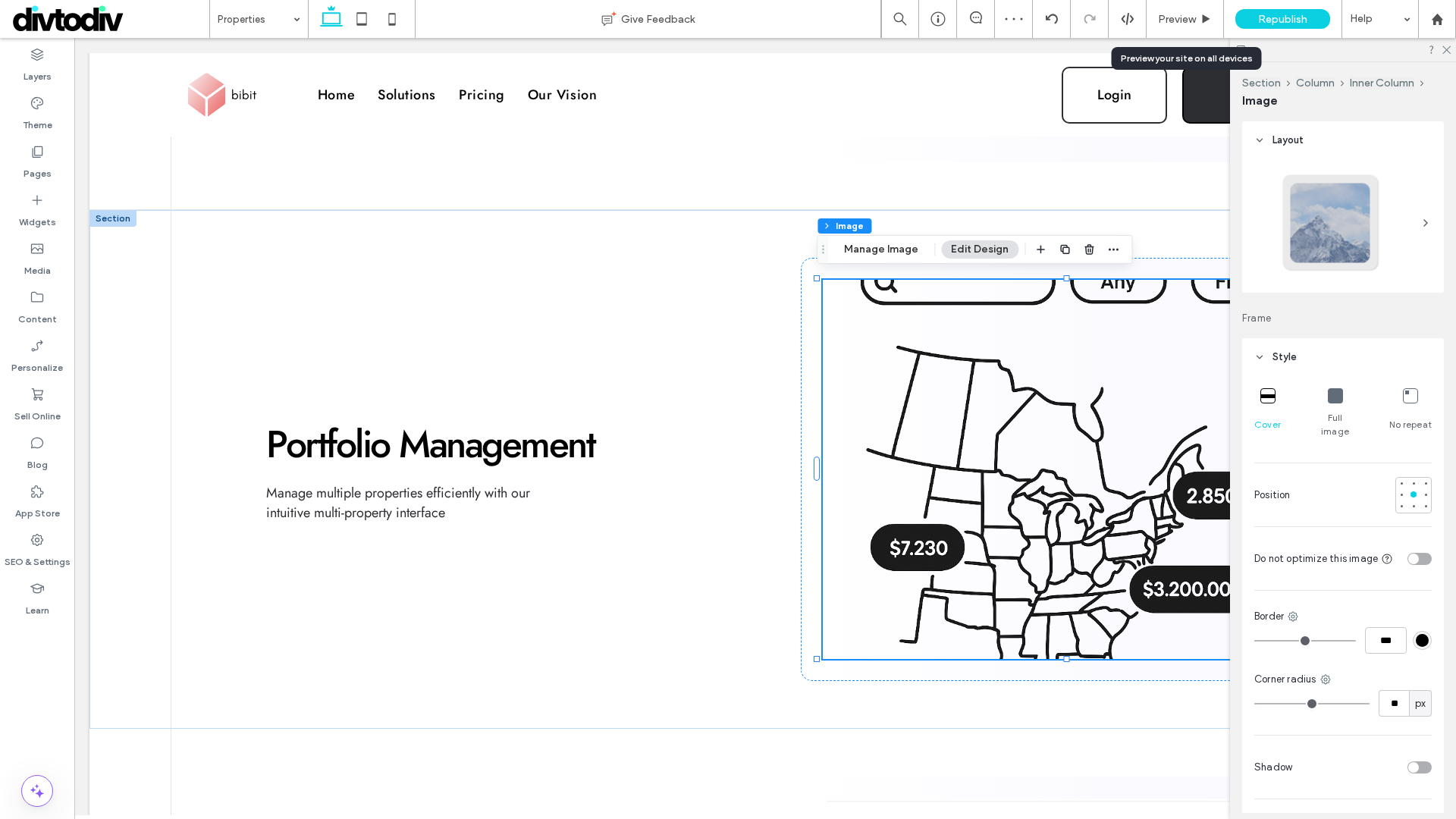
click at [1331, 396] on icon at bounding box center [1335, 396] width 15 height 15
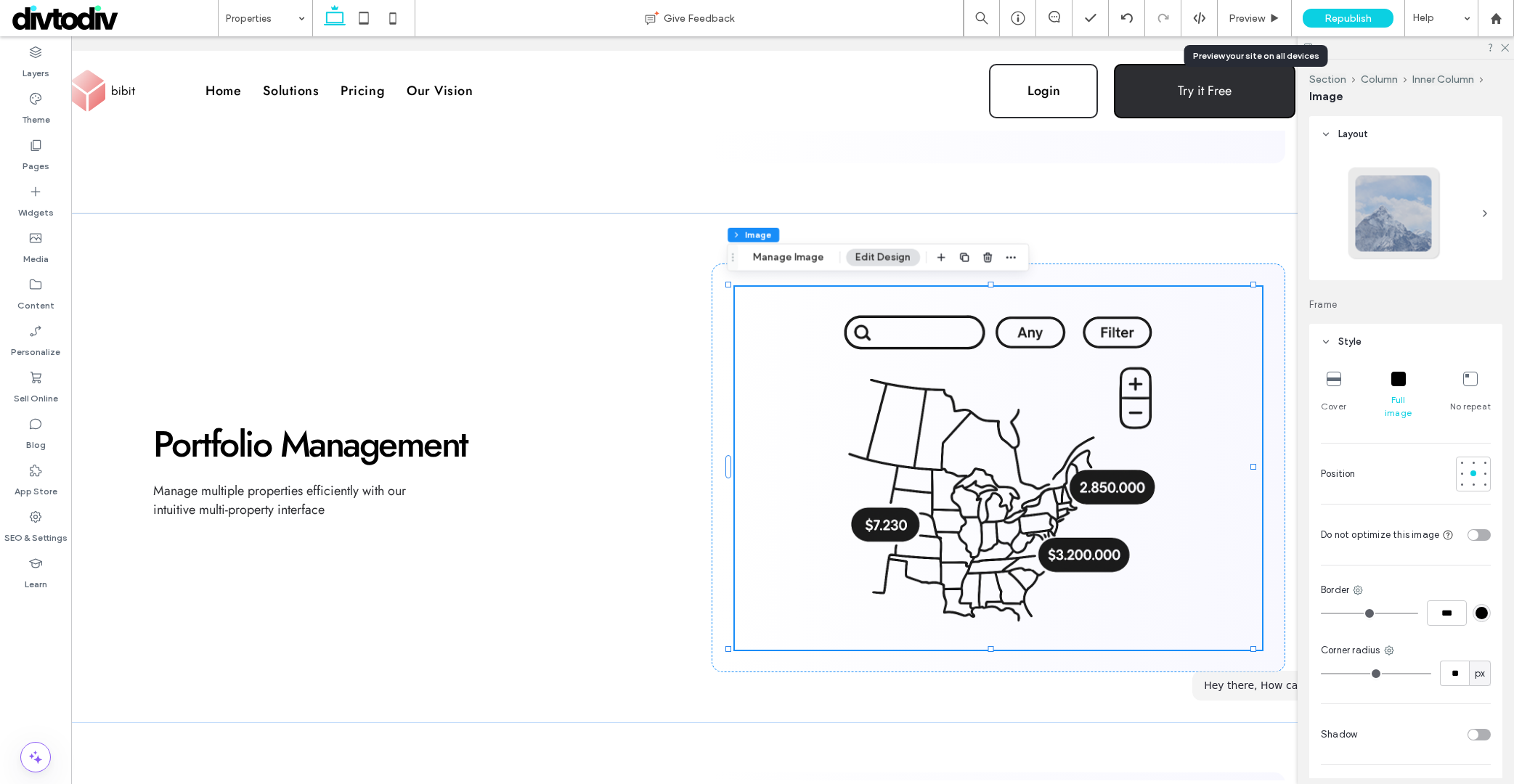
scroll to position [0, 119]
click at [1270, 18] on icon at bounding box center [1275, 19] width 11 height 11
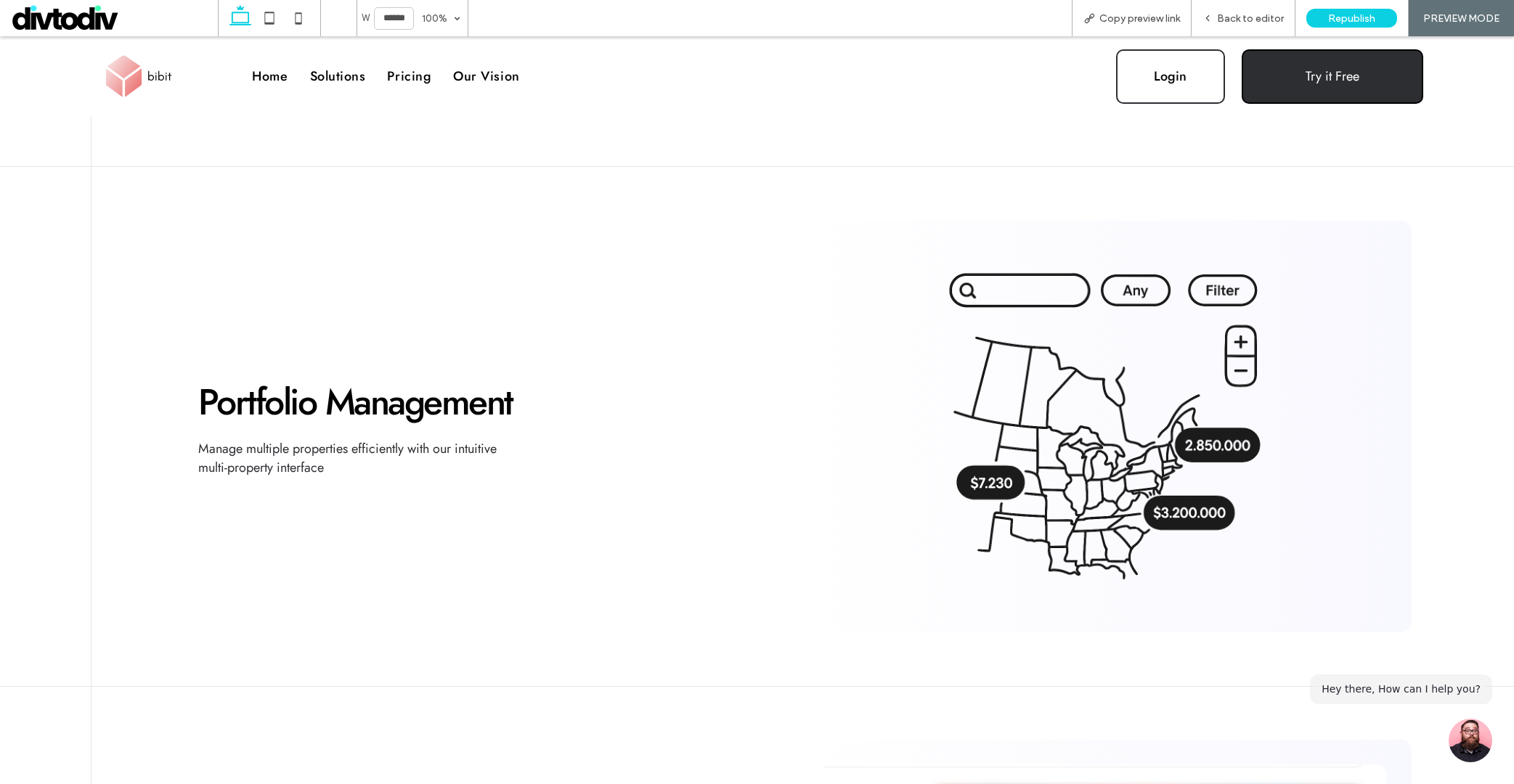
scroll to position [1614, 0]
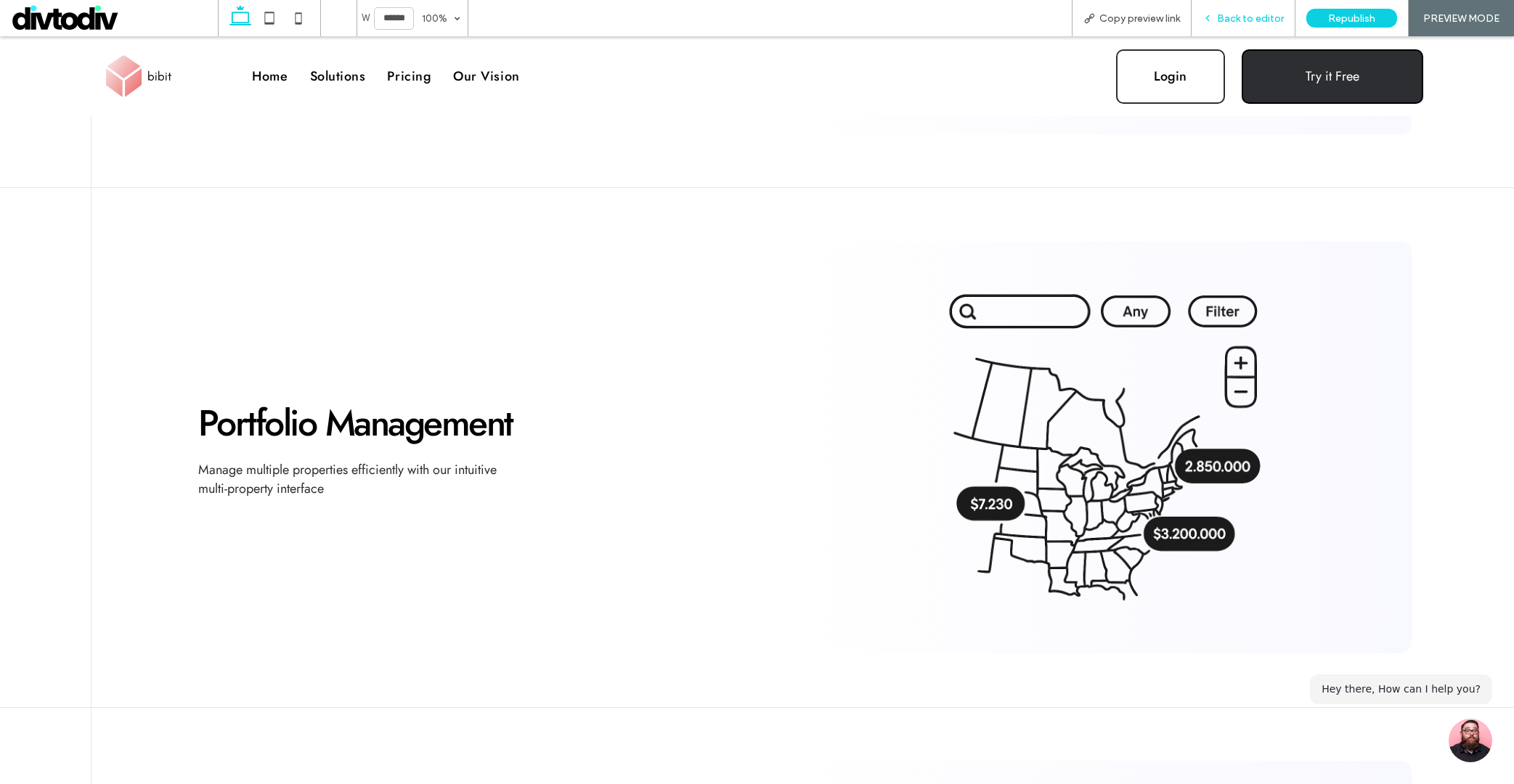
click at [1227, 20] on span "Back to editor" at bounding box center [1250, 19] width 67 height 12
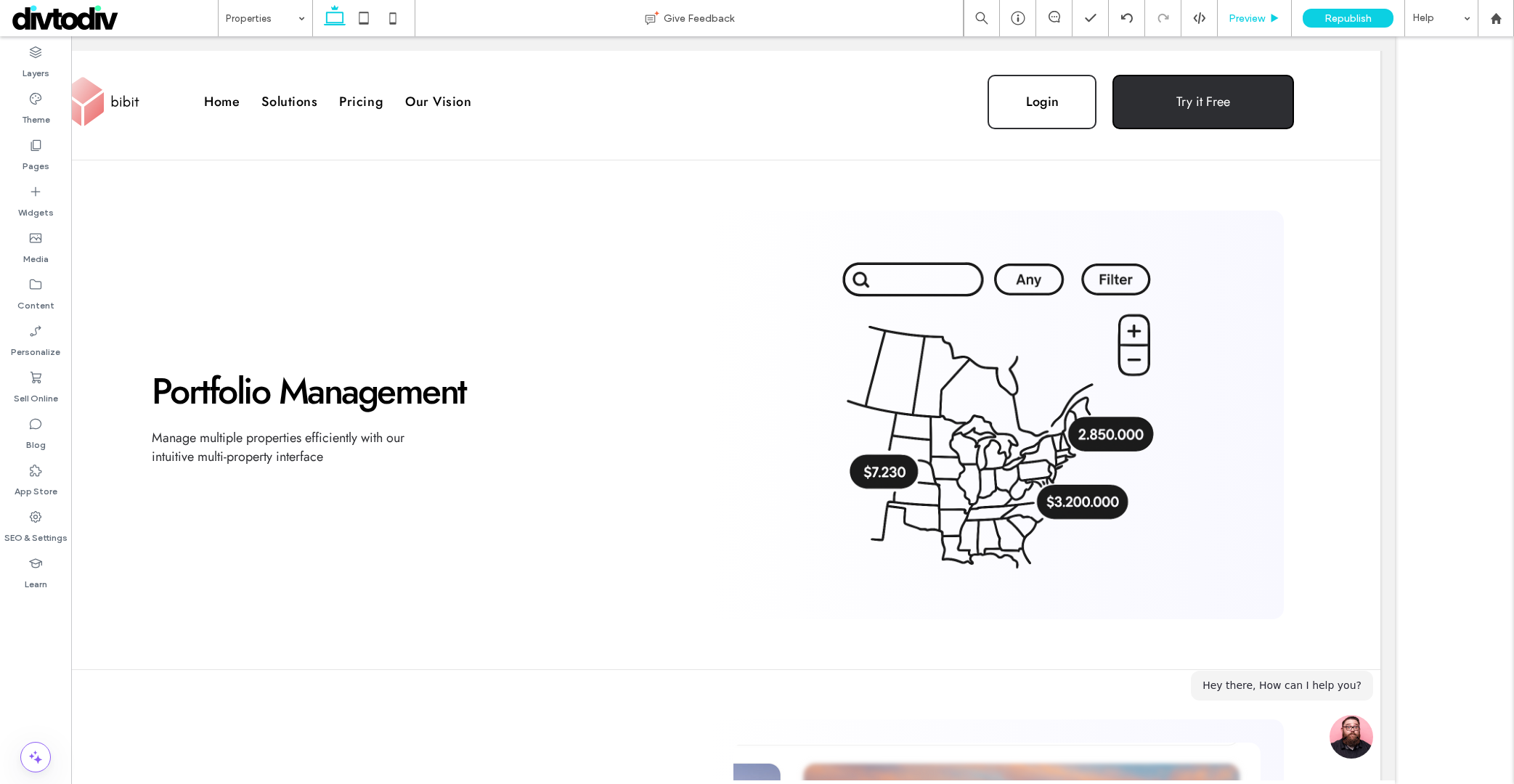
scroll to position [1592, 0]
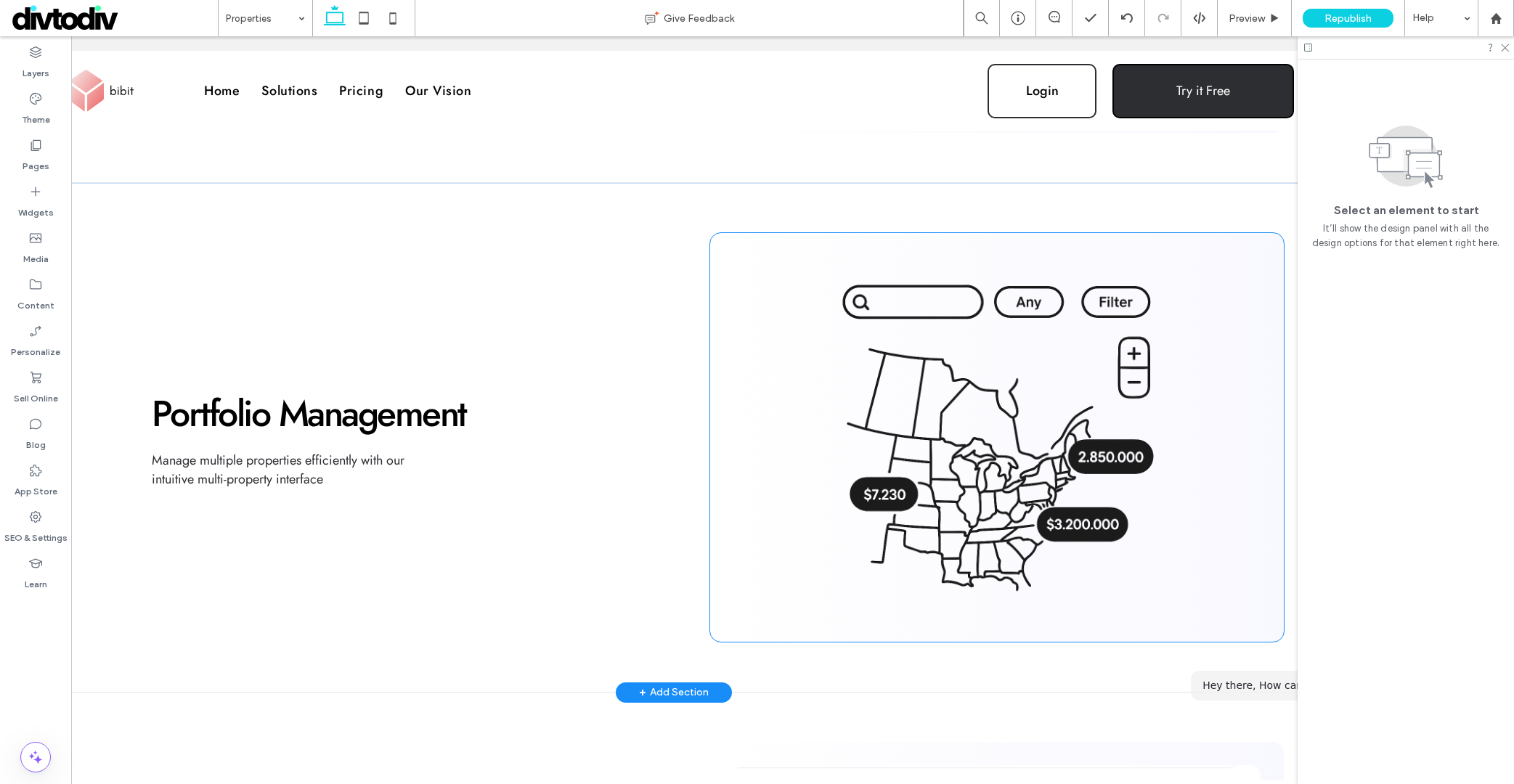
click at [976, 396] on img at bounding box center [997, 437] width 528 height 363
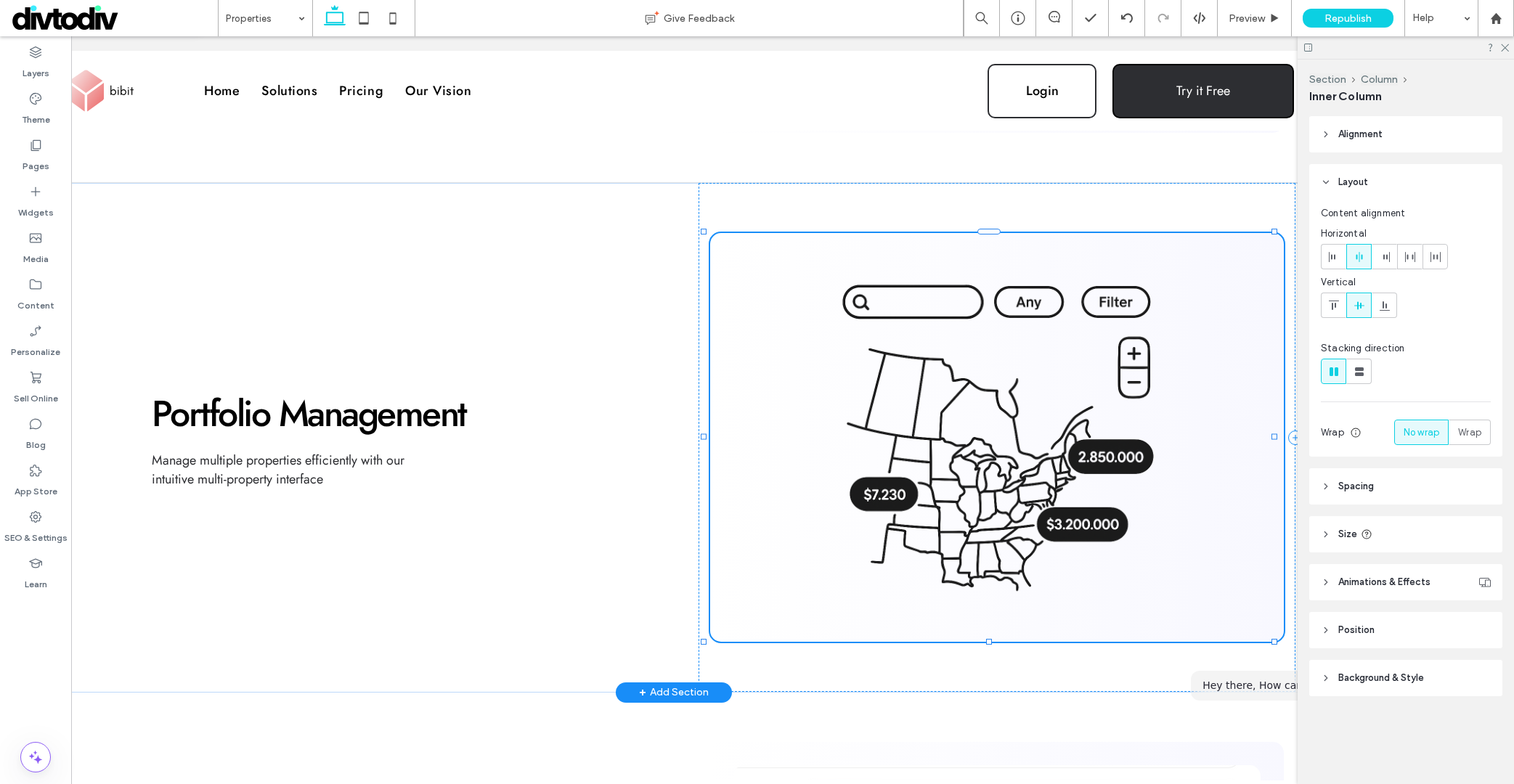
type input "**"
click at [1012, 200] on div at bounding box center [997, 437] width 597 height 508
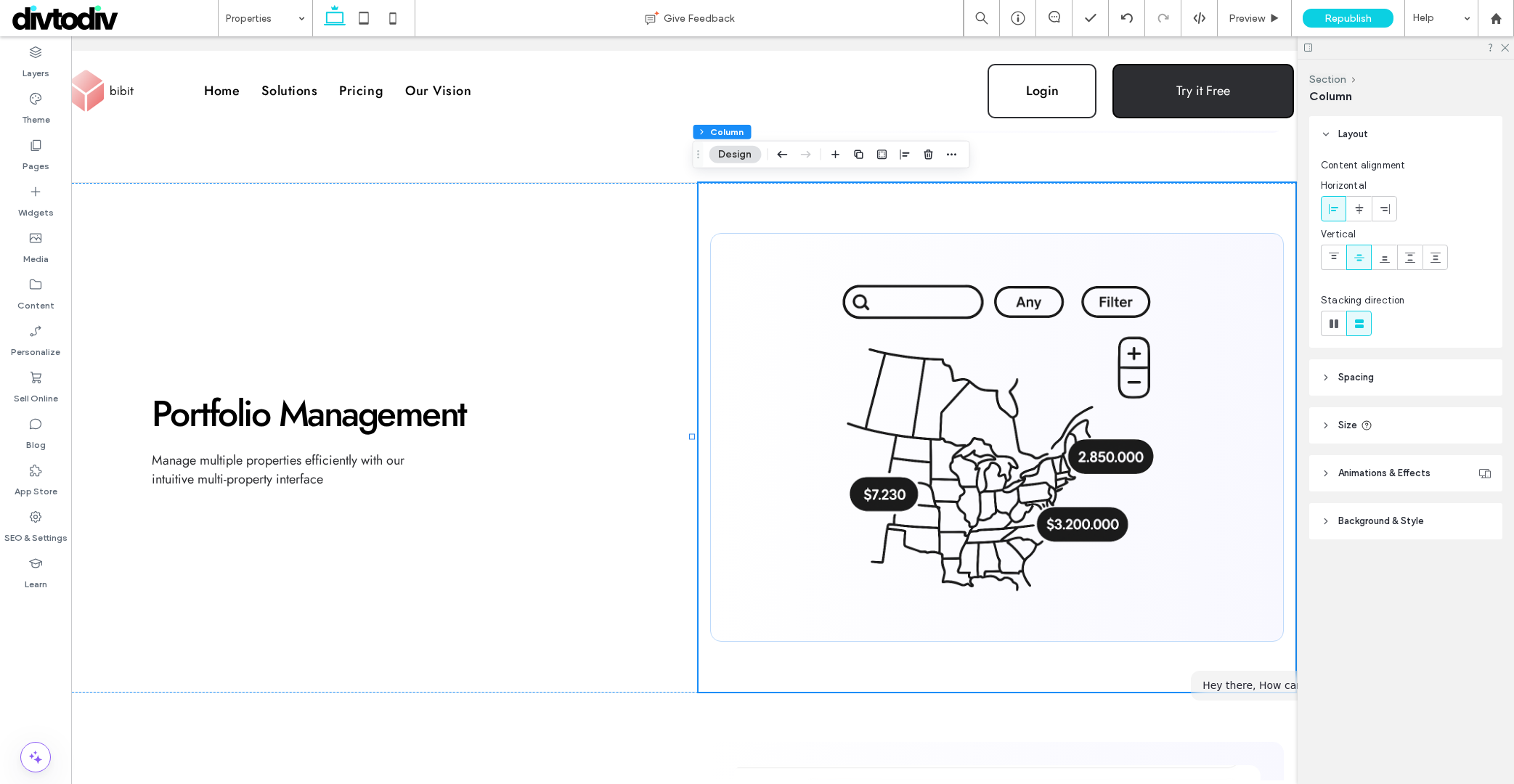
click at [1374, 526] on span "Background & Style" at bounding box center [1381, 521] width 85 height 14
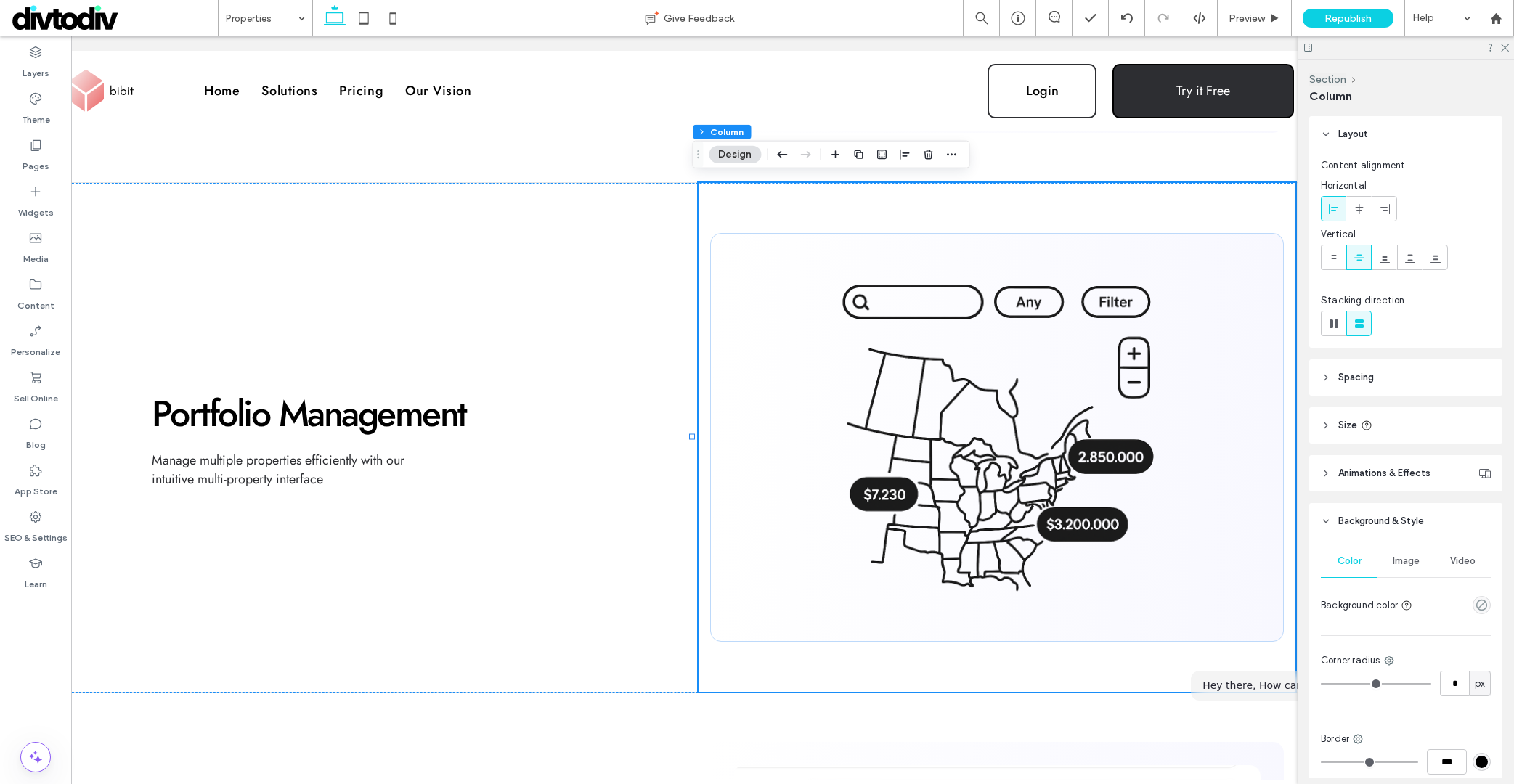
click at [1393, 565] on span "Image" at bounding box center [1406, 561] width 27 height 12
click at [1407, 642] on div "Add multiple images for a background slider" at bounding box center [1405, 648] width 168 height 25
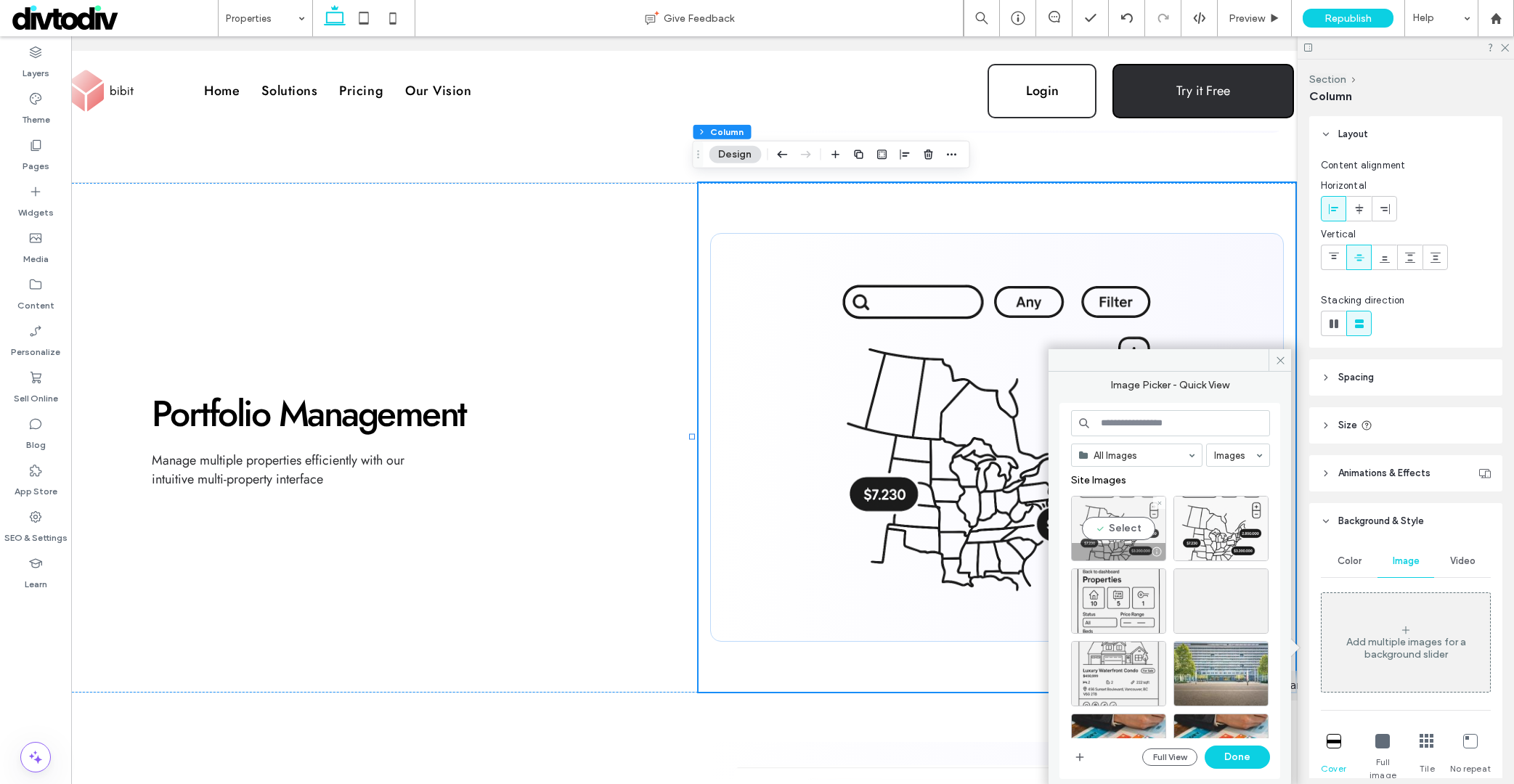
click at [1125, 532] on div "Select" at bounding box center [1118, 529] width 95 height 66
click at [1246, 759] on button "Done" at bounding box center [1238, 757] width 66 height 23
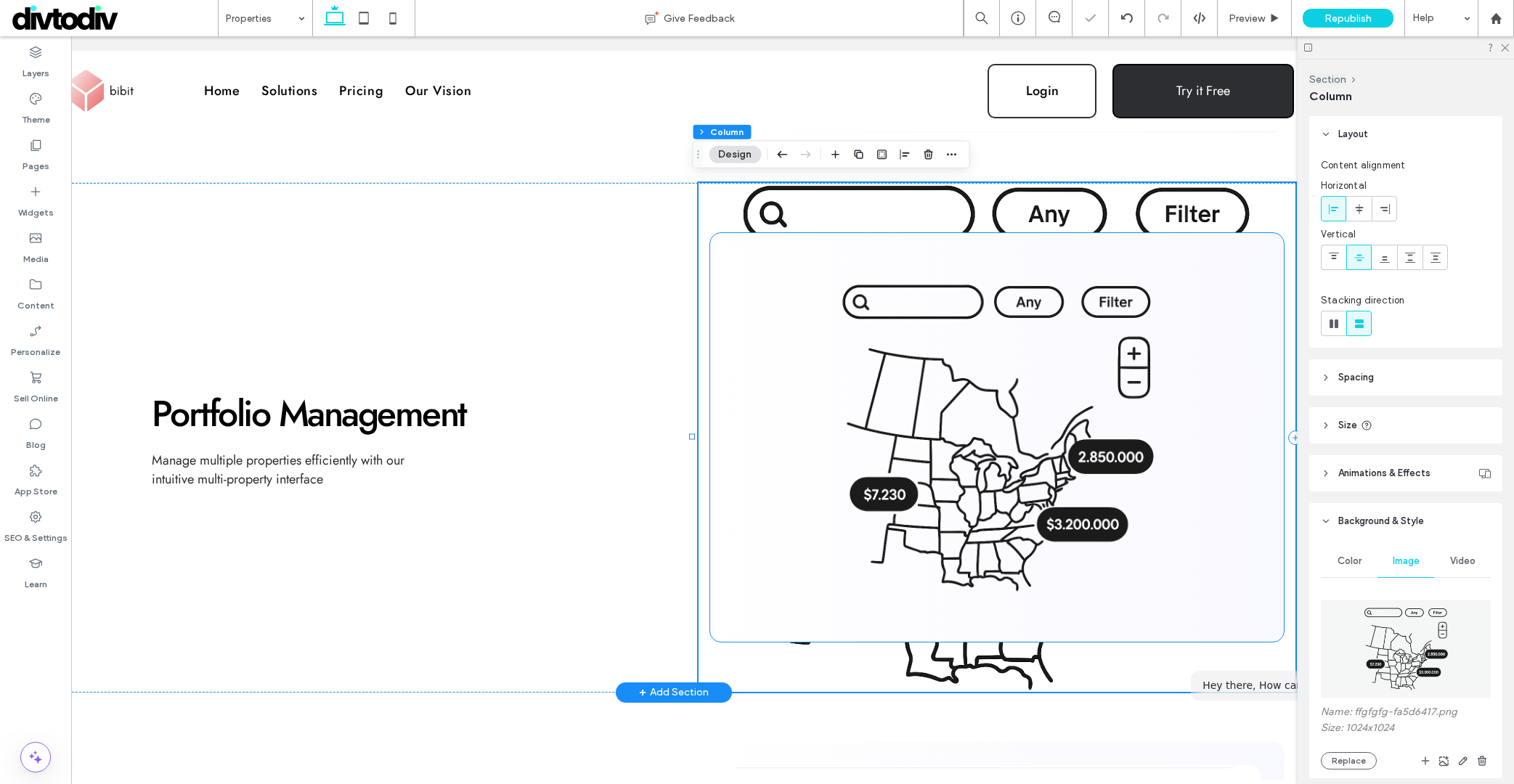
click at [1183, 289] on img at bounding box center [997, 437] width 528 height 363
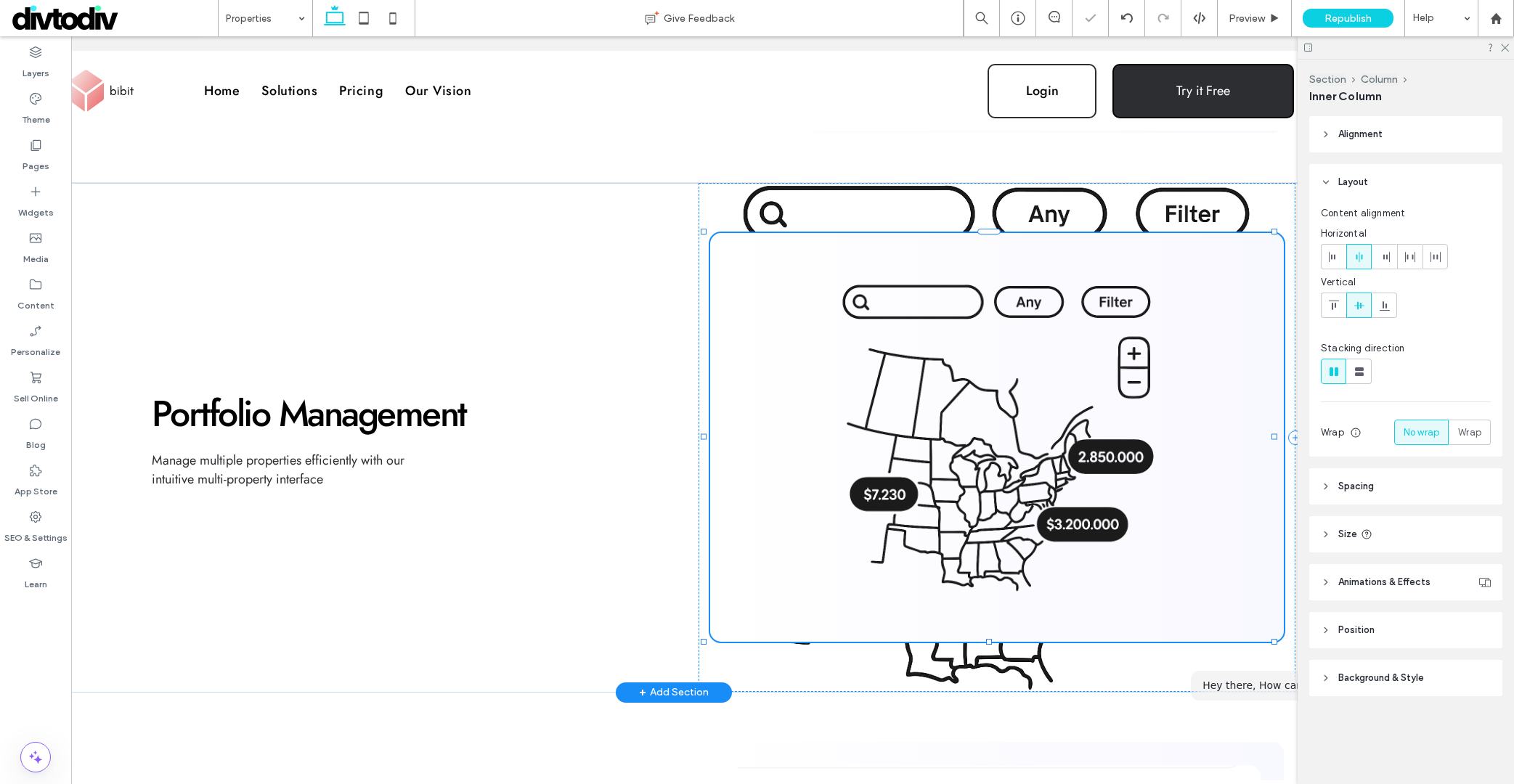
type input "**"
click at [43, 58] on div "Layers" at bounding box center [36, 62] width 71 height 46
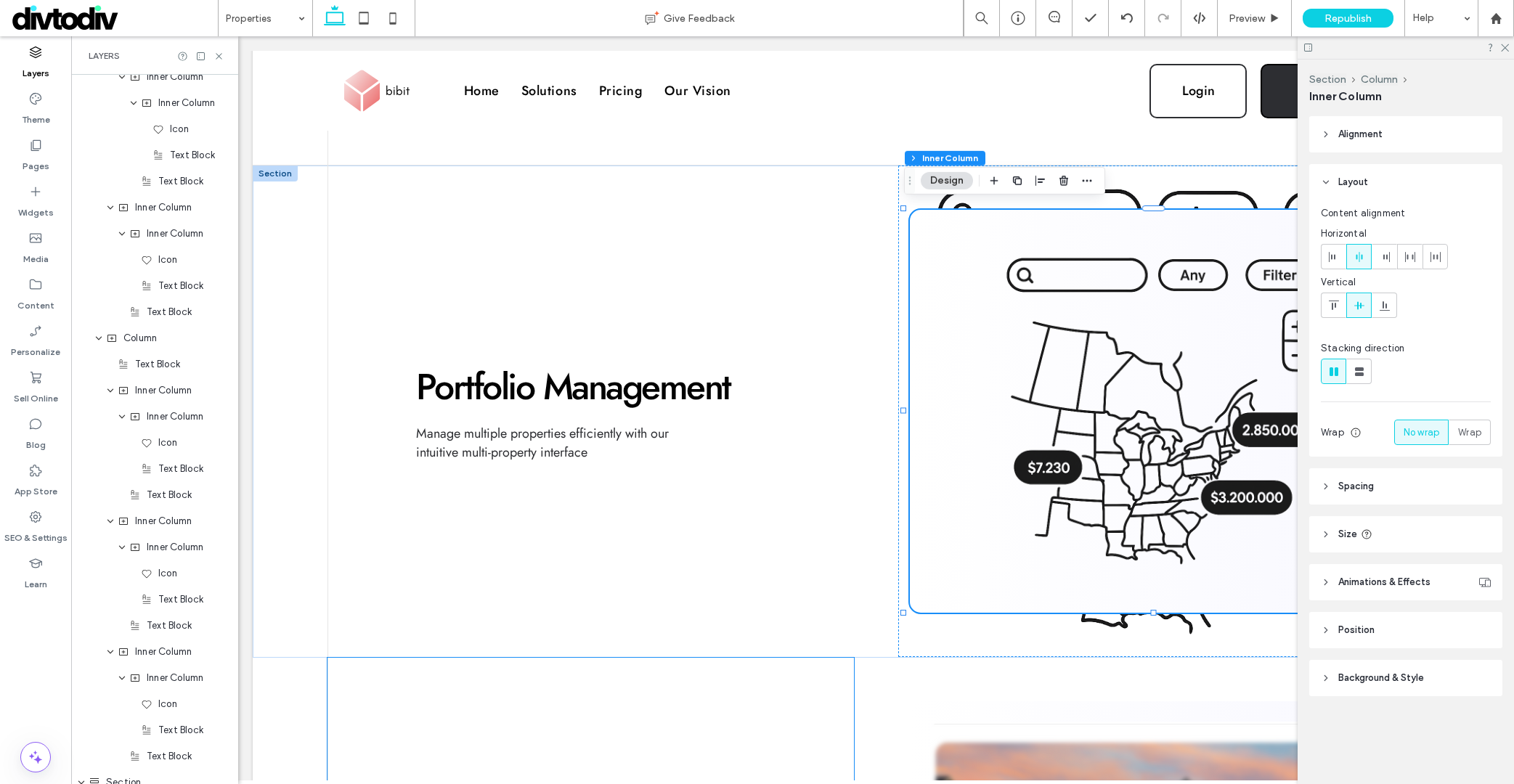
scroll to position [5042, 0]
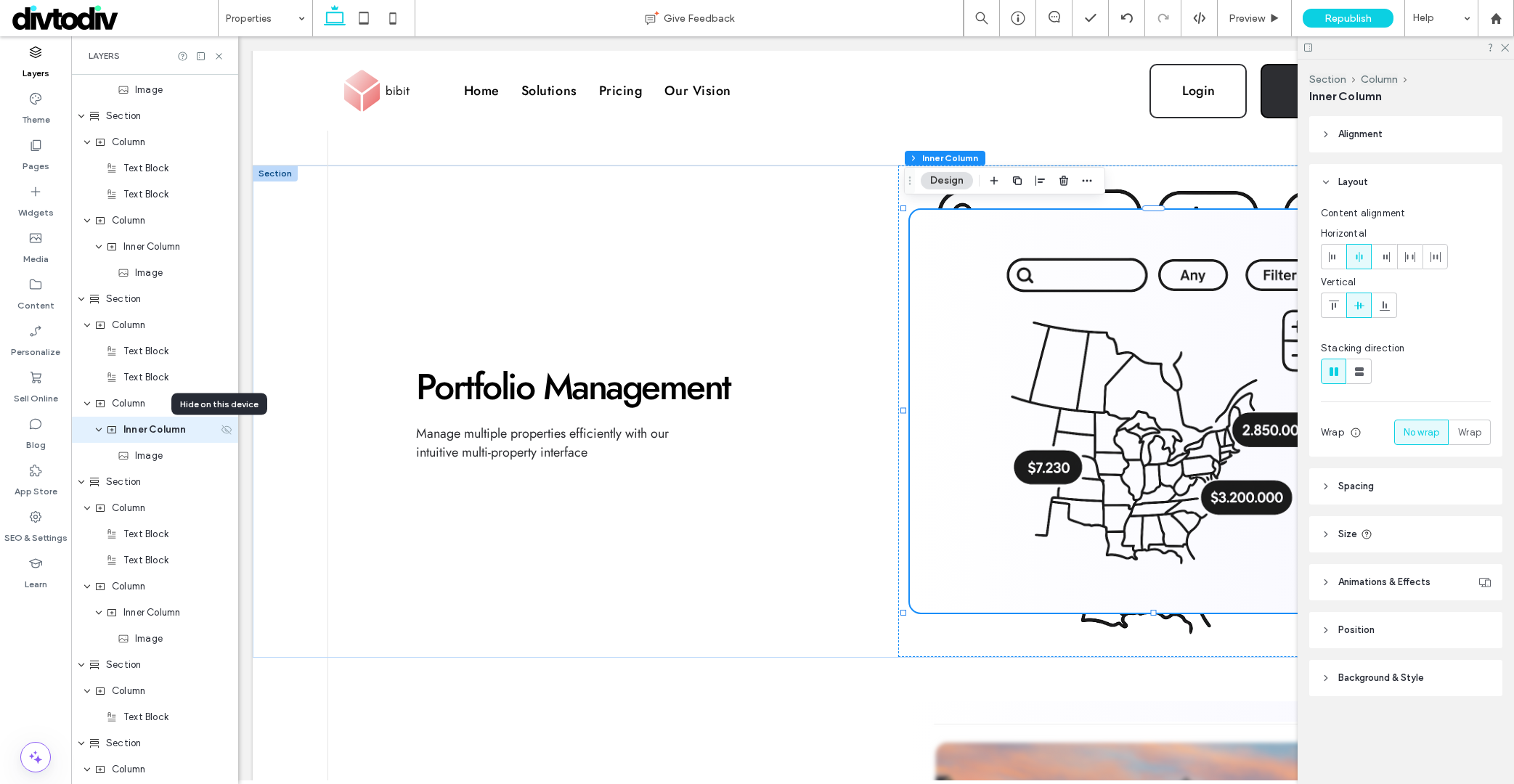
click at [221, 428] on icon at bounding box center [226, 429] width 12 height 12
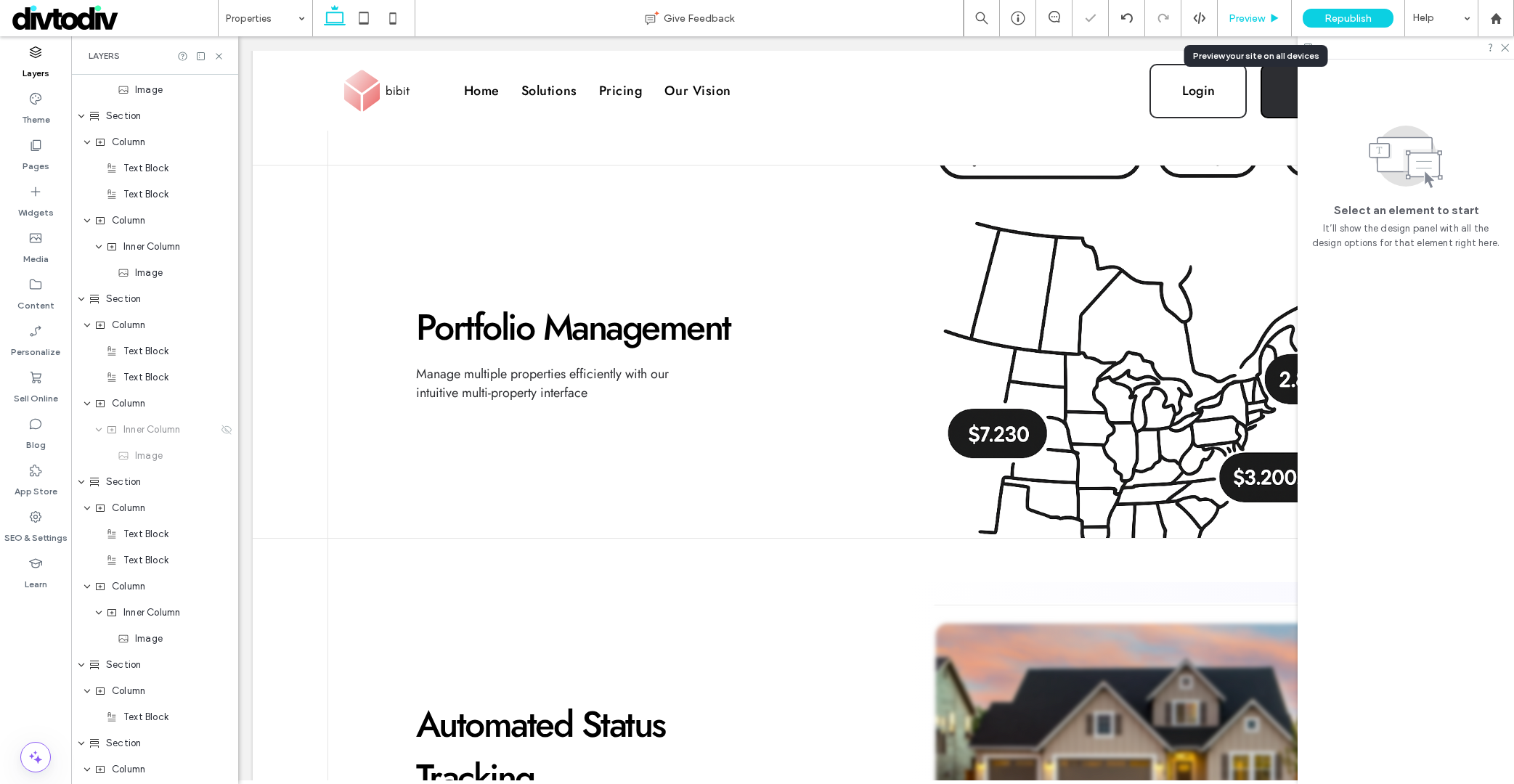
click at [1254, 18] on span "Preview" at bounding box center [1246, 19] width 36 height 12
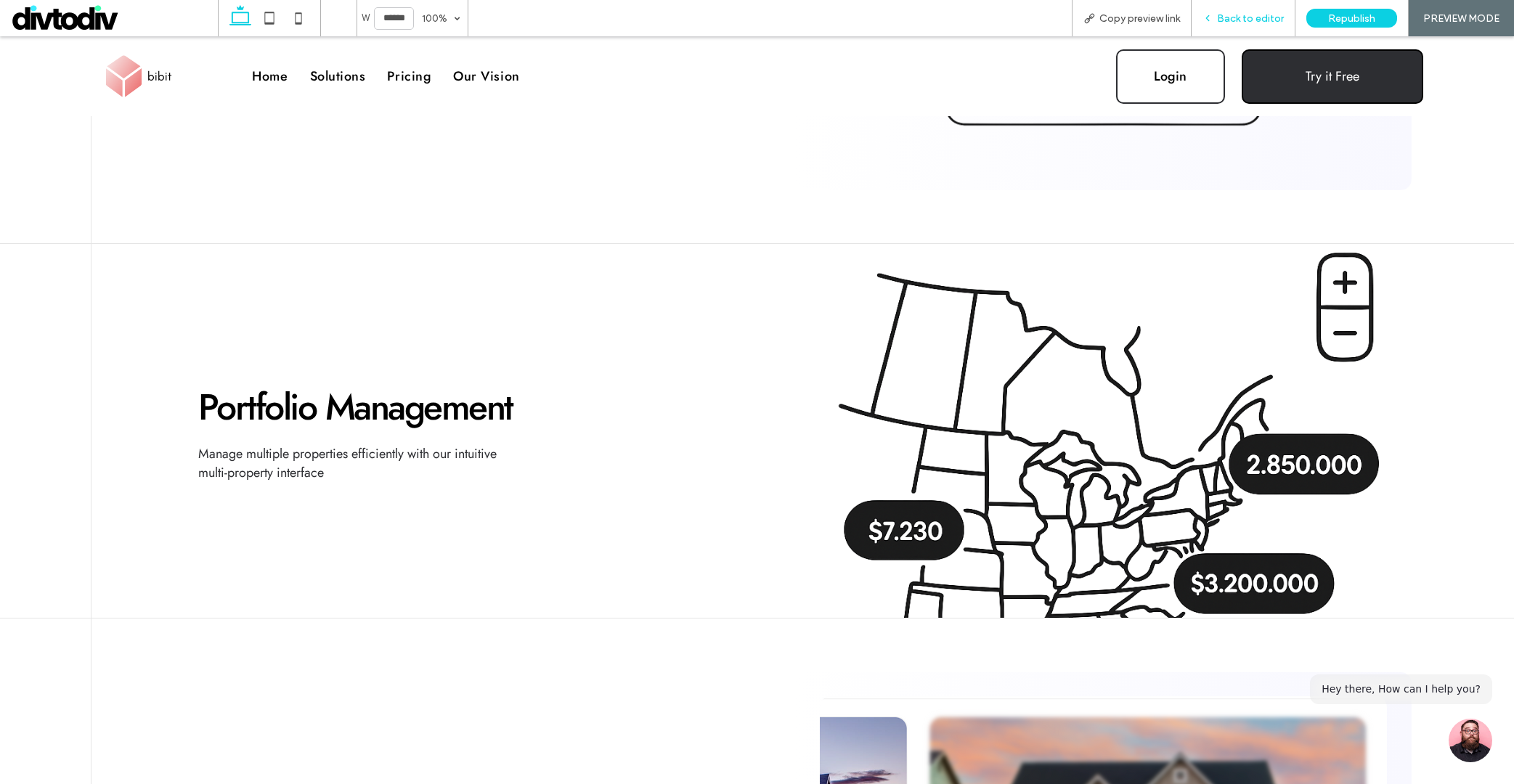
scroll to position [1563, 0]
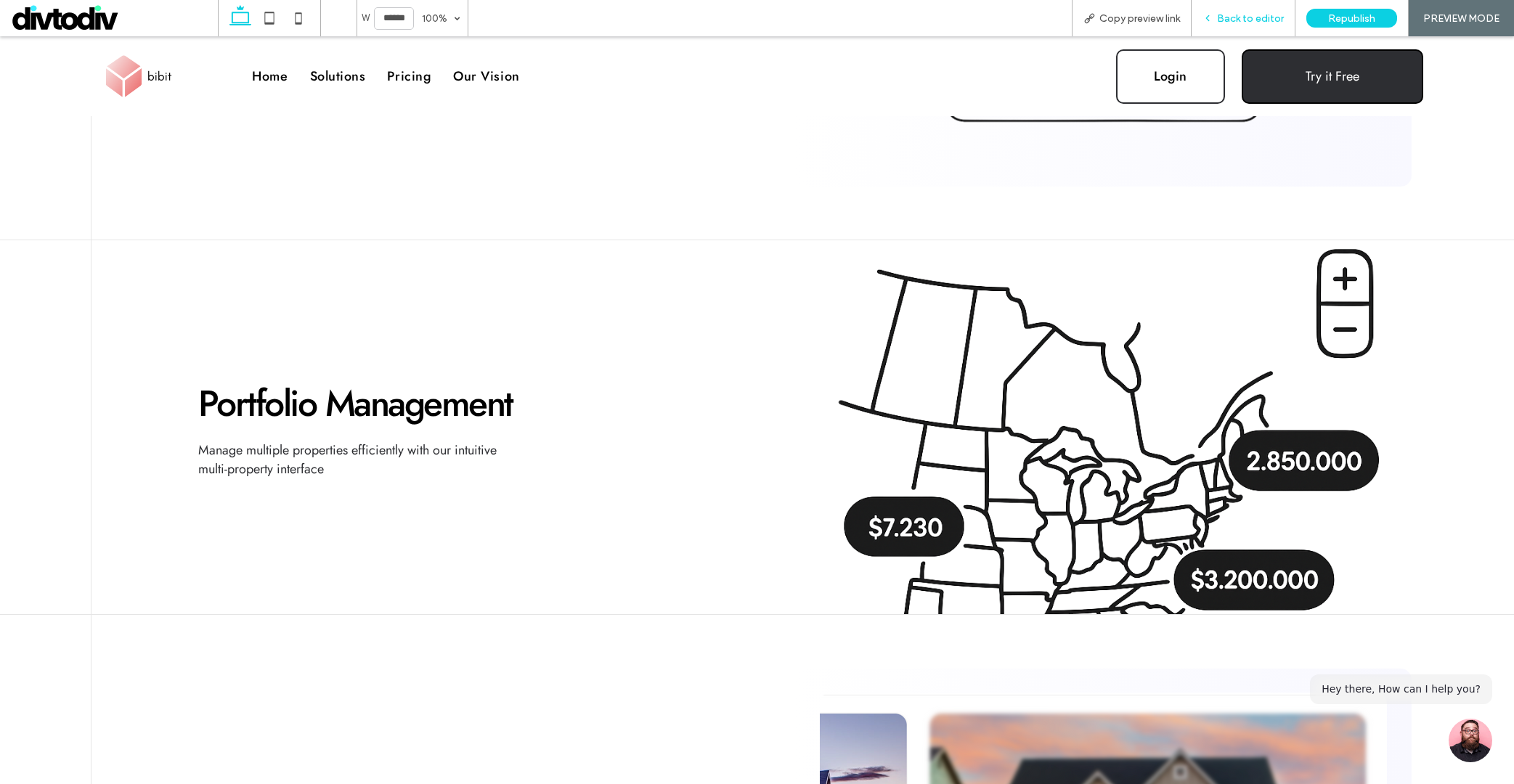
click at [1243, 15] on span "Back to editor" at bounding box center [1250, 19] width 67 height 12
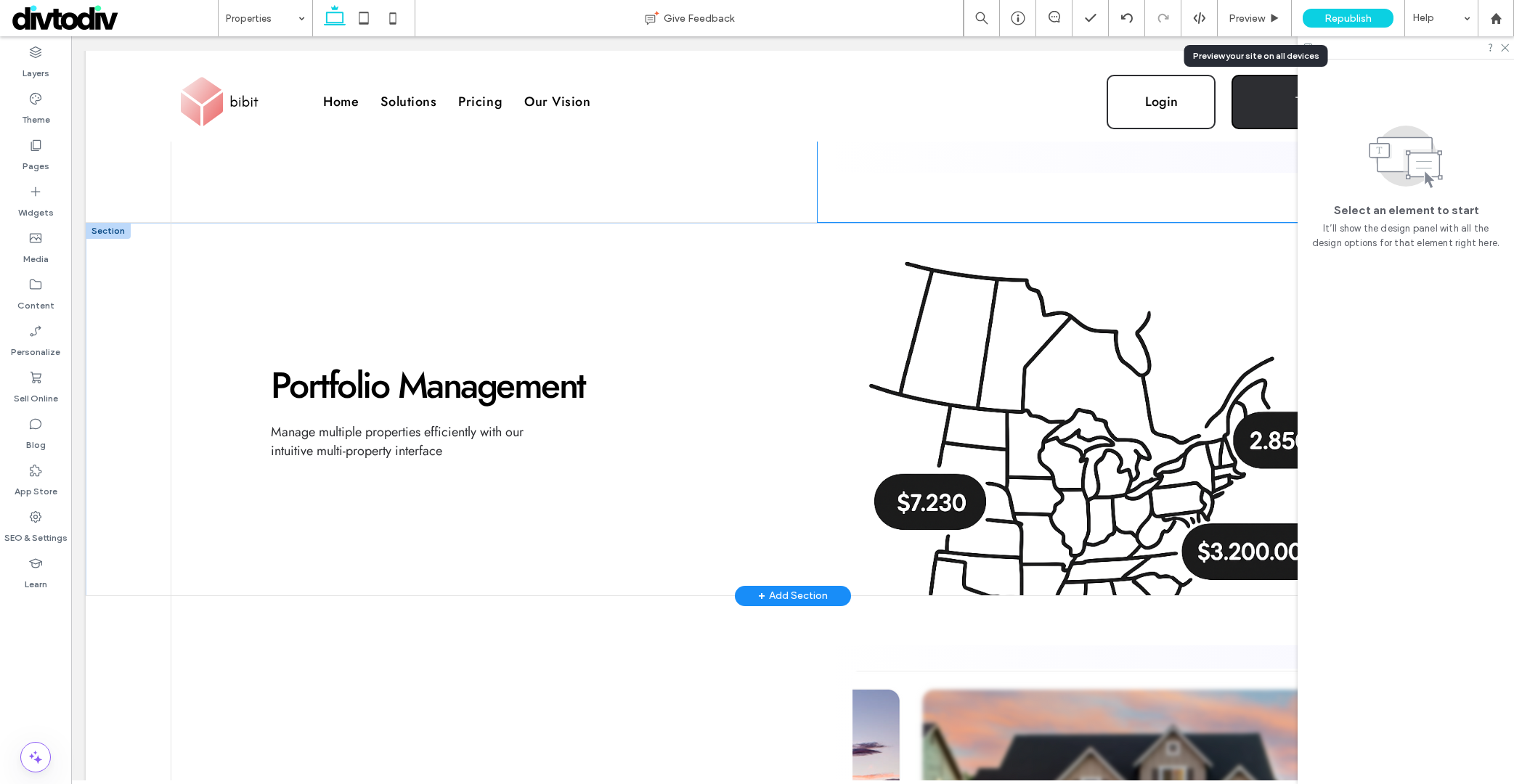
scroll to position [1540, 0]
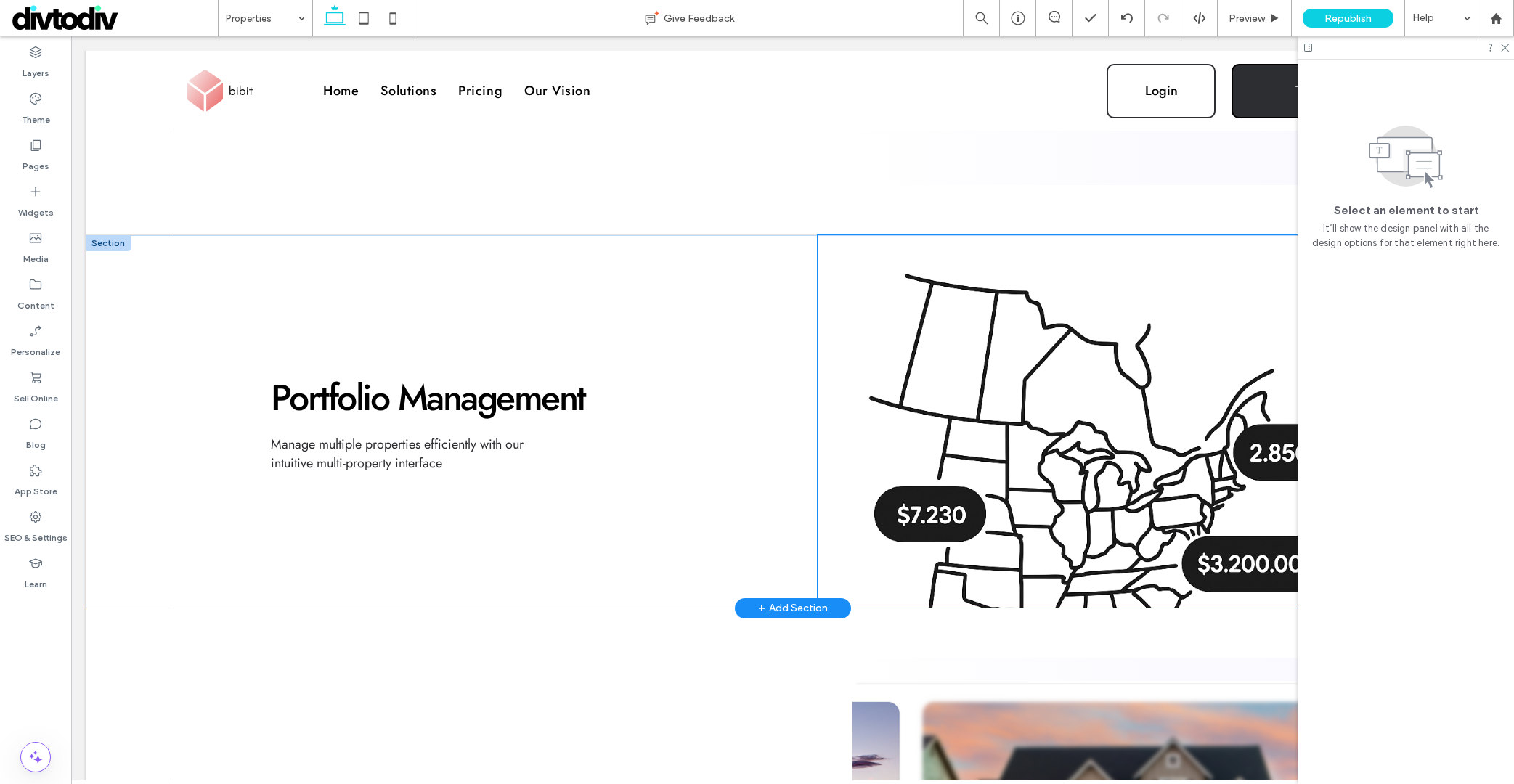
click at [1085, 413] on div at bounding box center [1116, 421] width 597 height 372
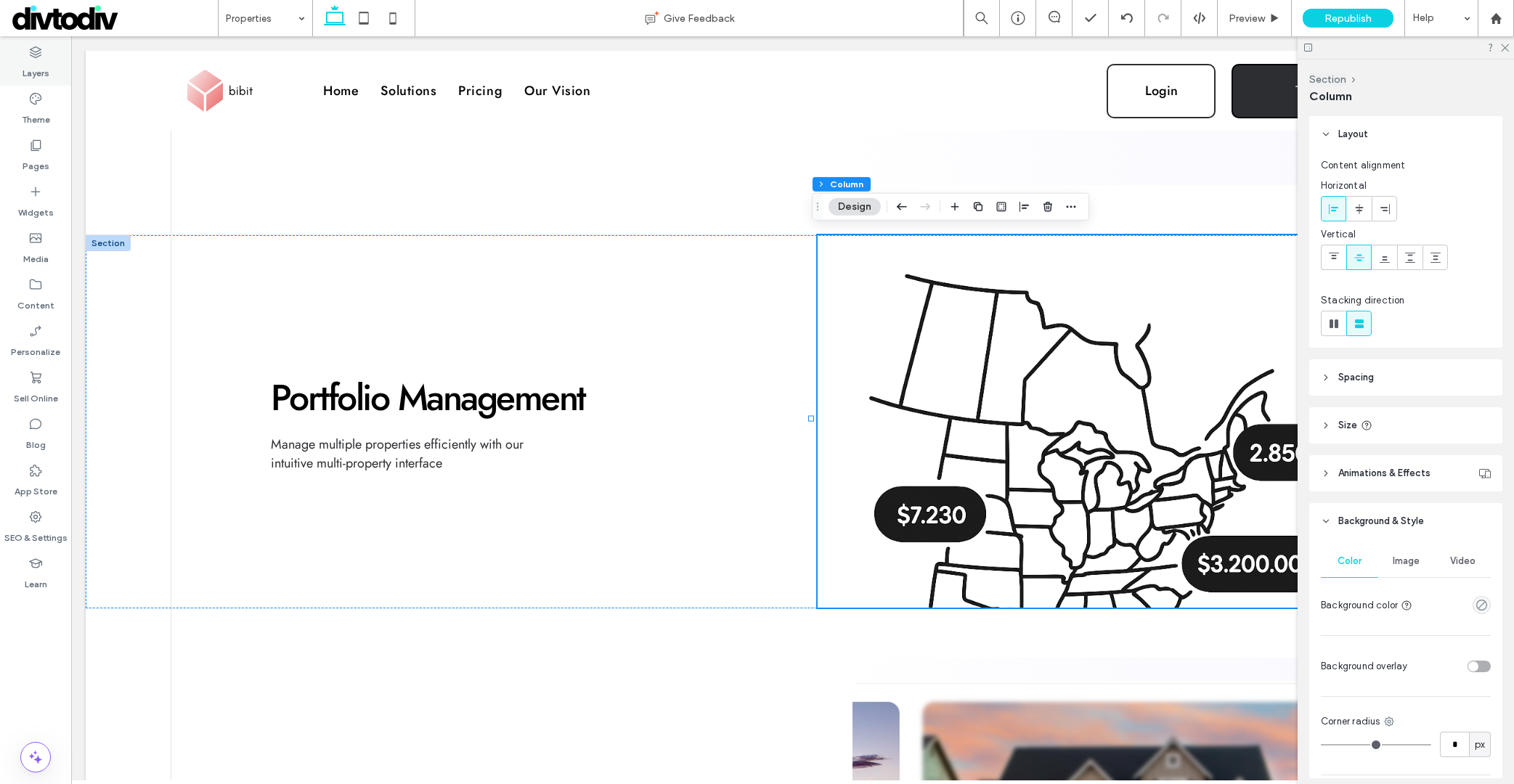
click at [51, 66] on div "Layers" at bounding box center [36, 62] width 71 height 46
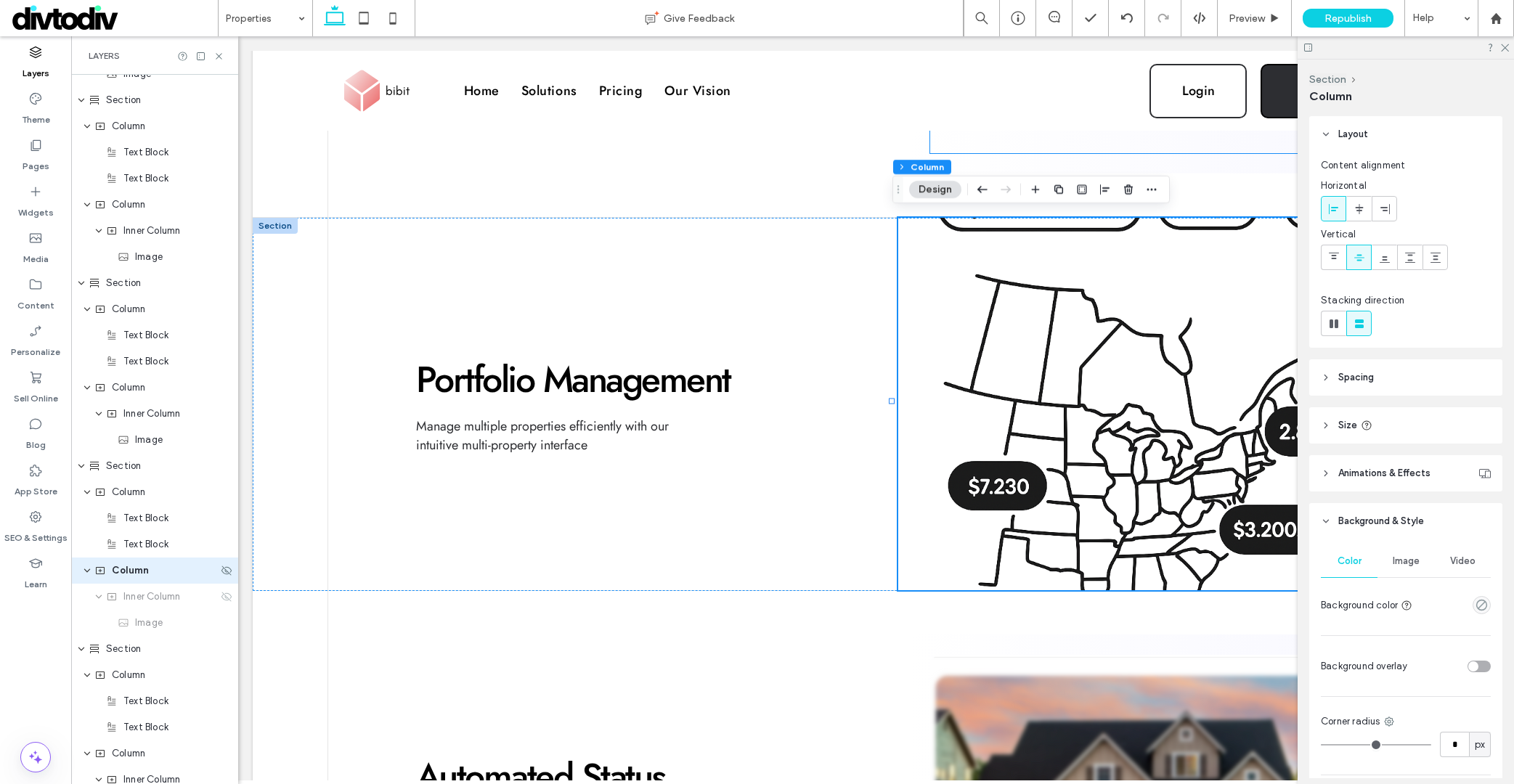
scroll to position [5016, 0]
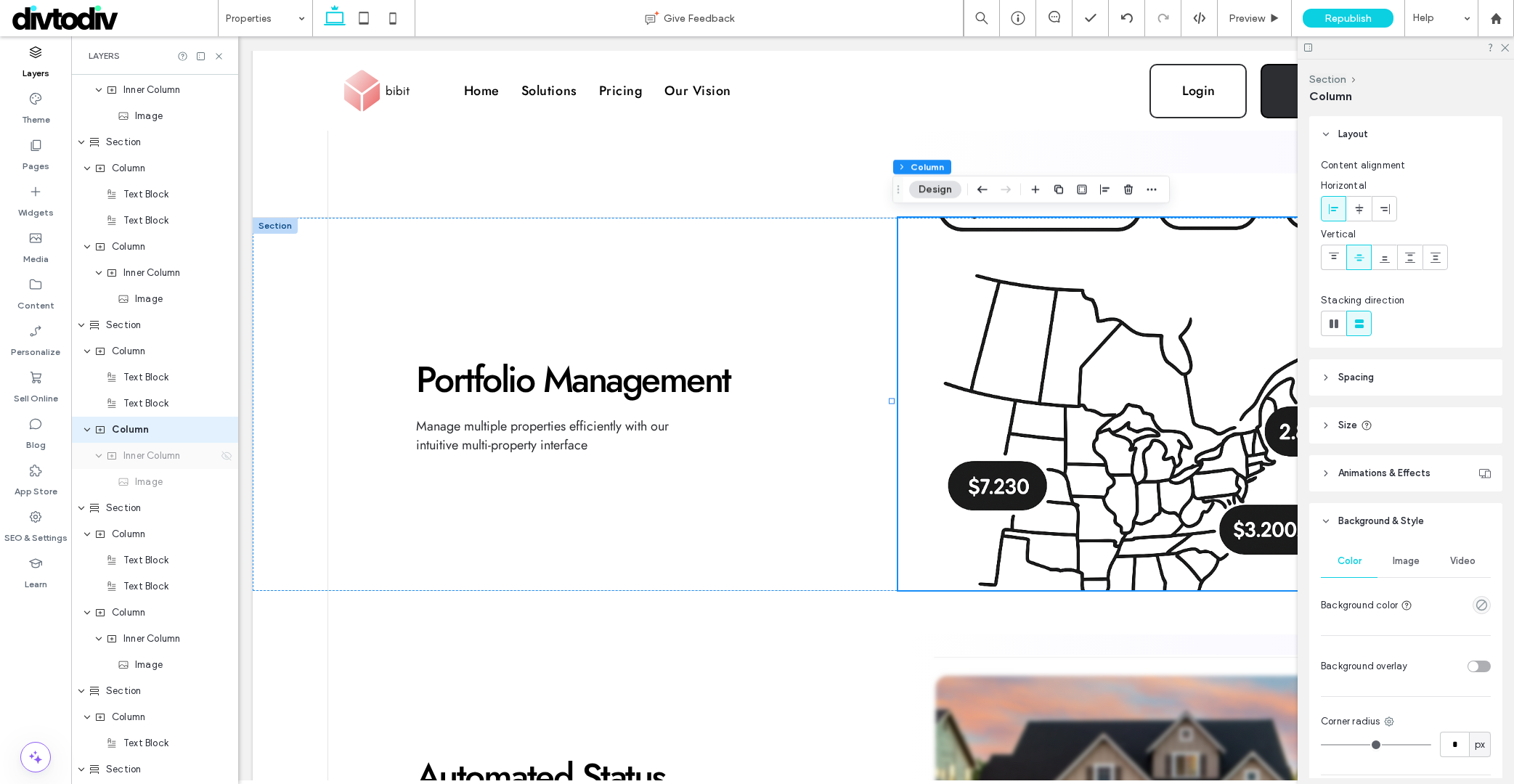
click at [220, 457] on icon at bounding box center [226, 455] width 12 height 12
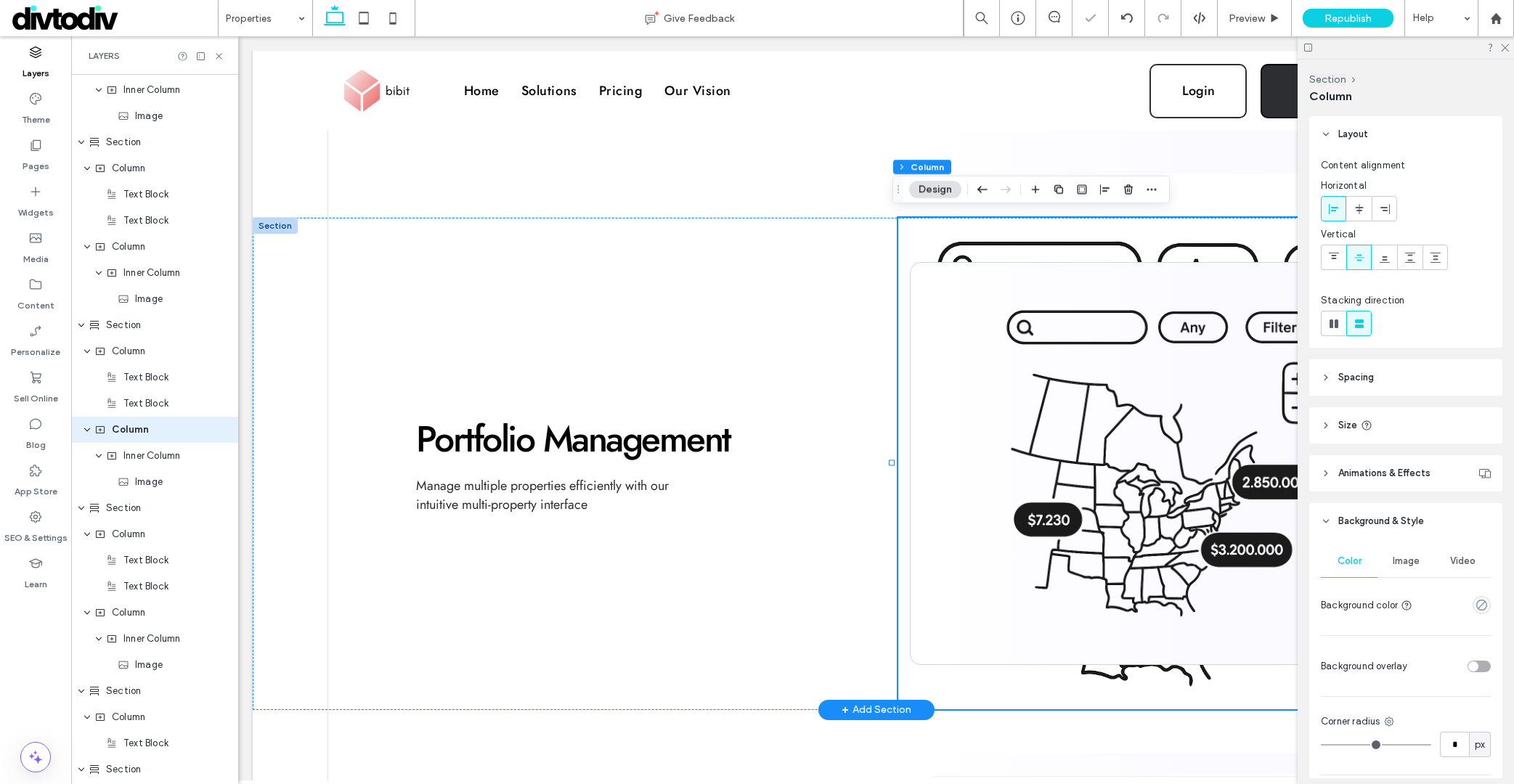
click at [1109, 232] on div at bounding box center [1161, 463] width 526 height 491
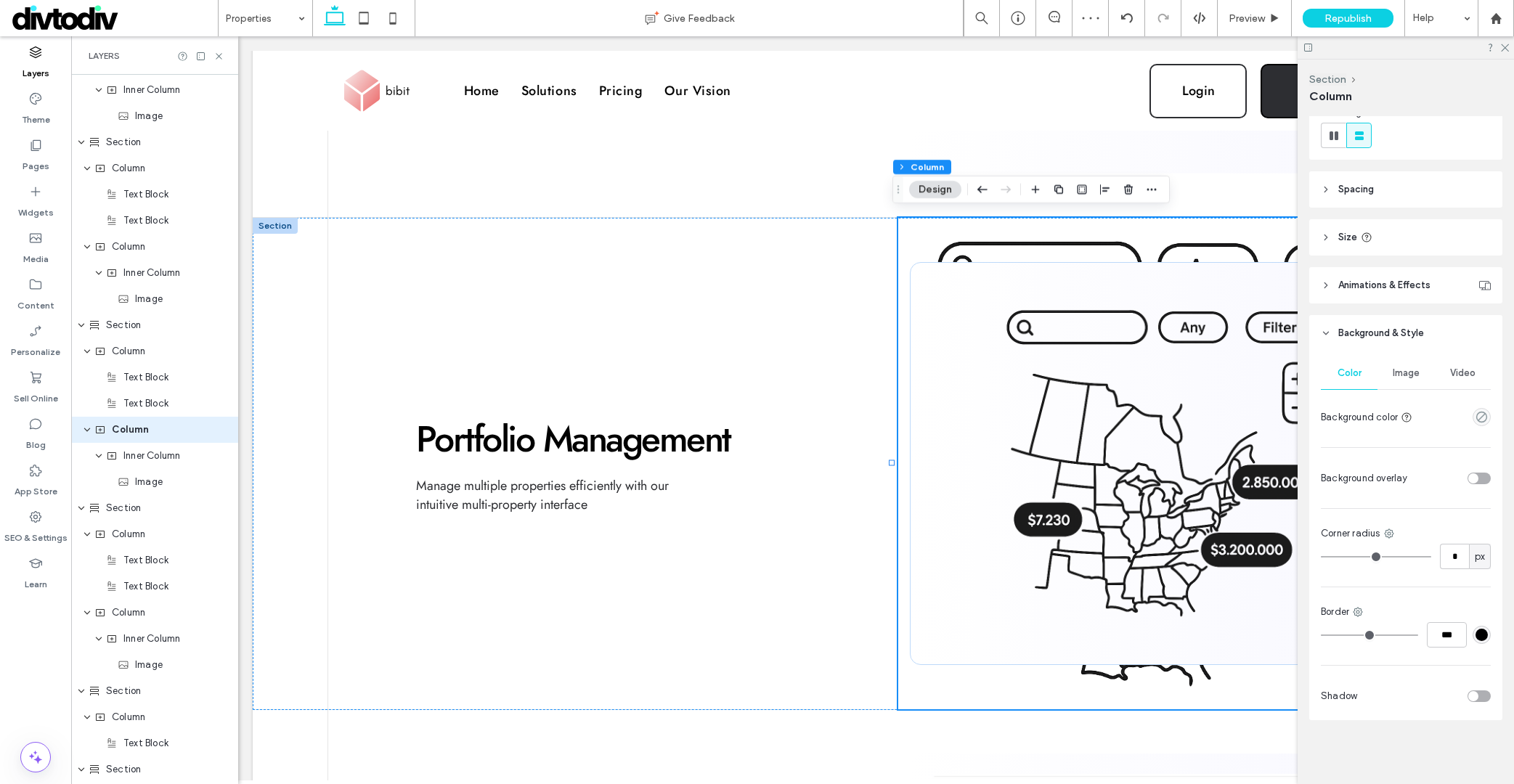
click at [1393, 374] on span "Image" at bounding box center [1406, 372] width 27 height 12
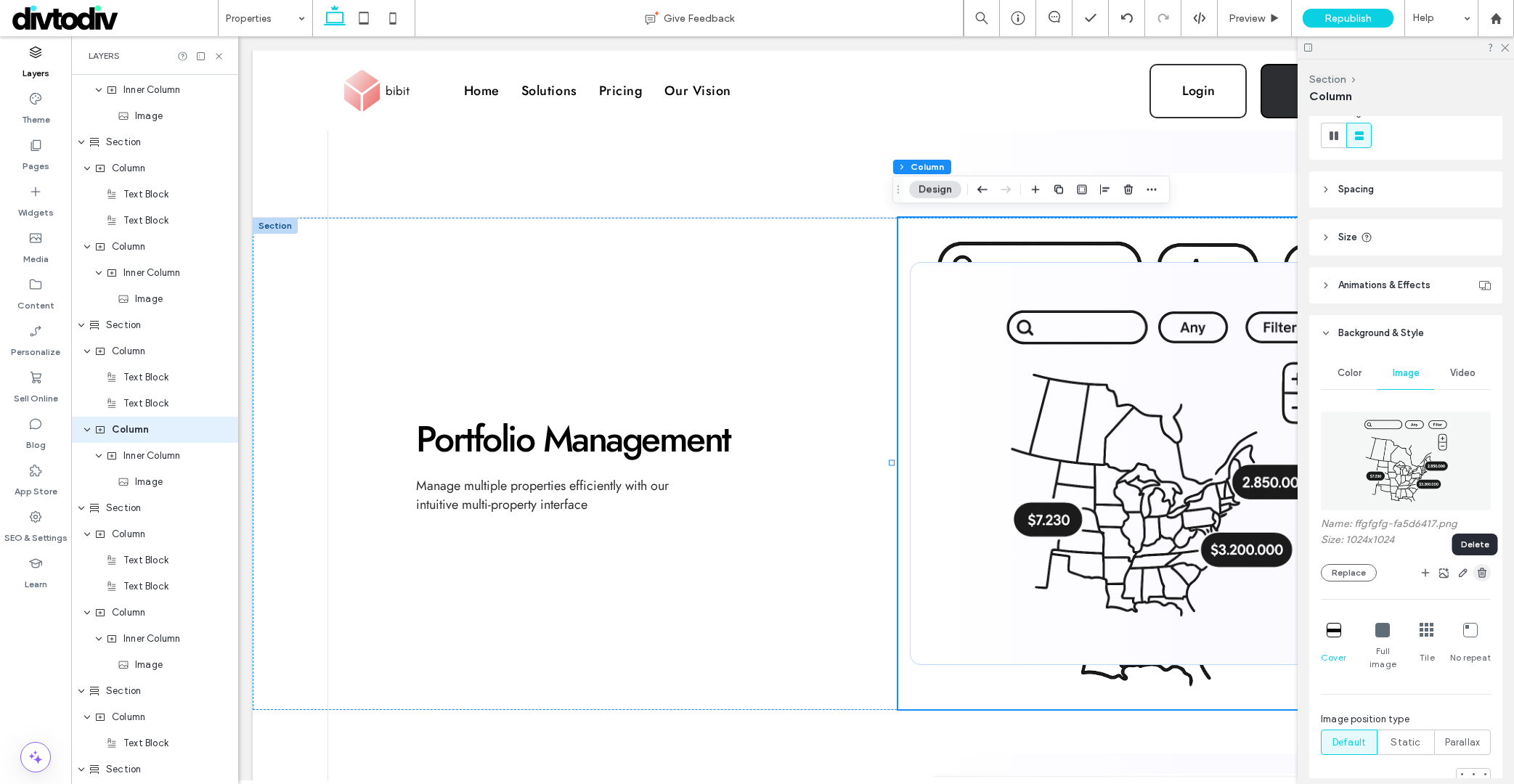
click at [1424, 572] on icon "button" at bounding box center [1481, 572] width 12 height 12
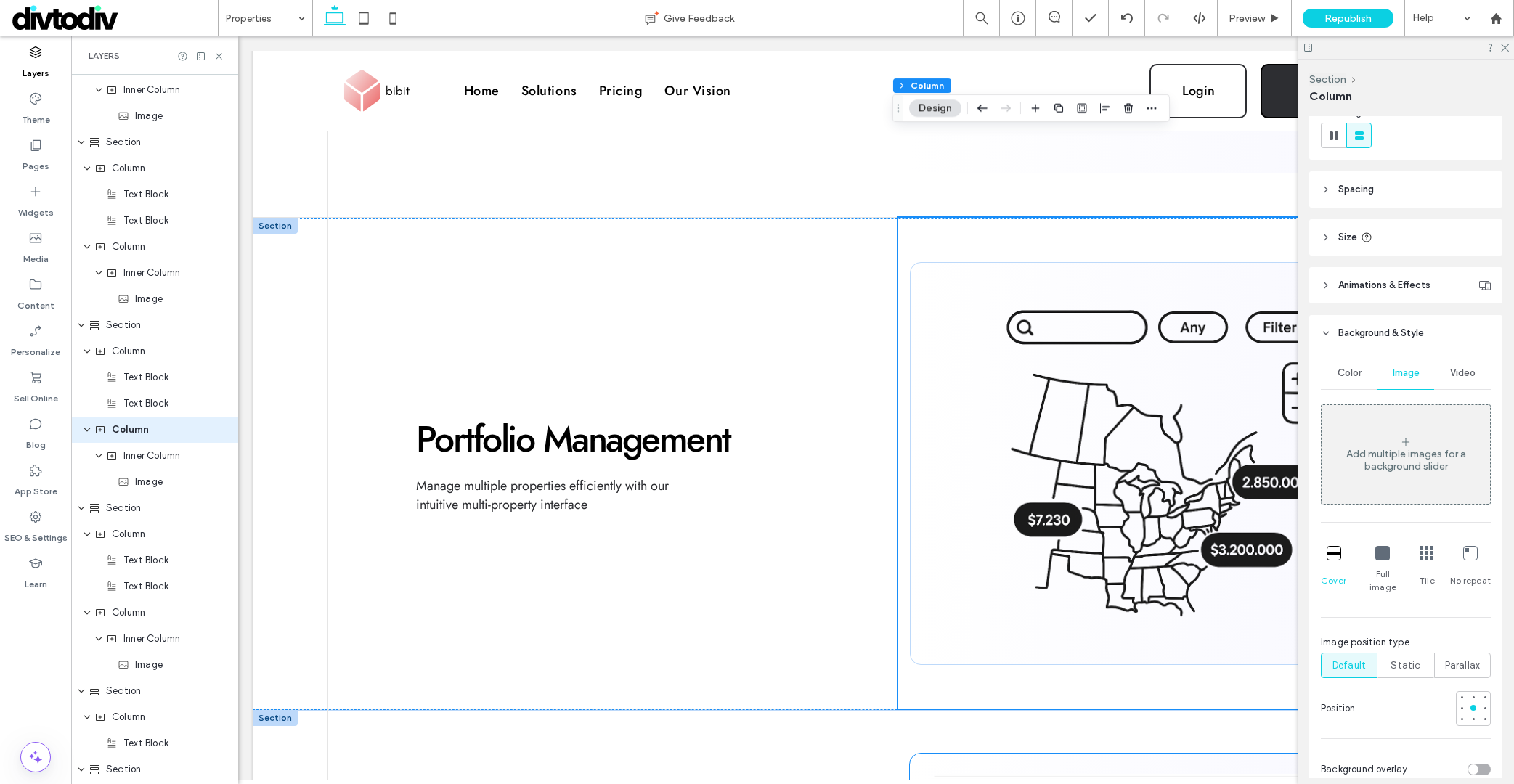
scroll to position [2099, 0]
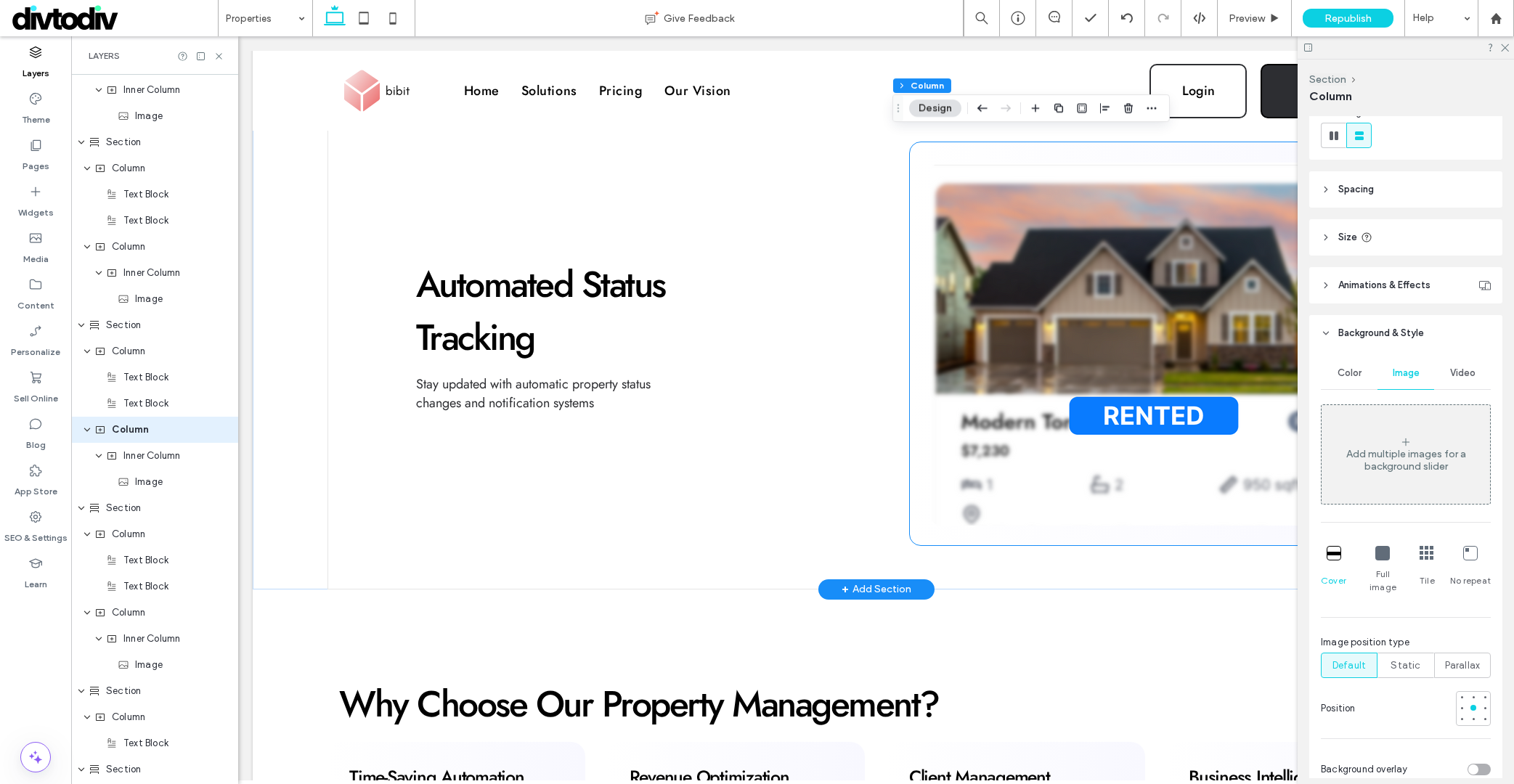
click at [1000, 347] on img at bounding box center [1161, 344] width 462 height 363
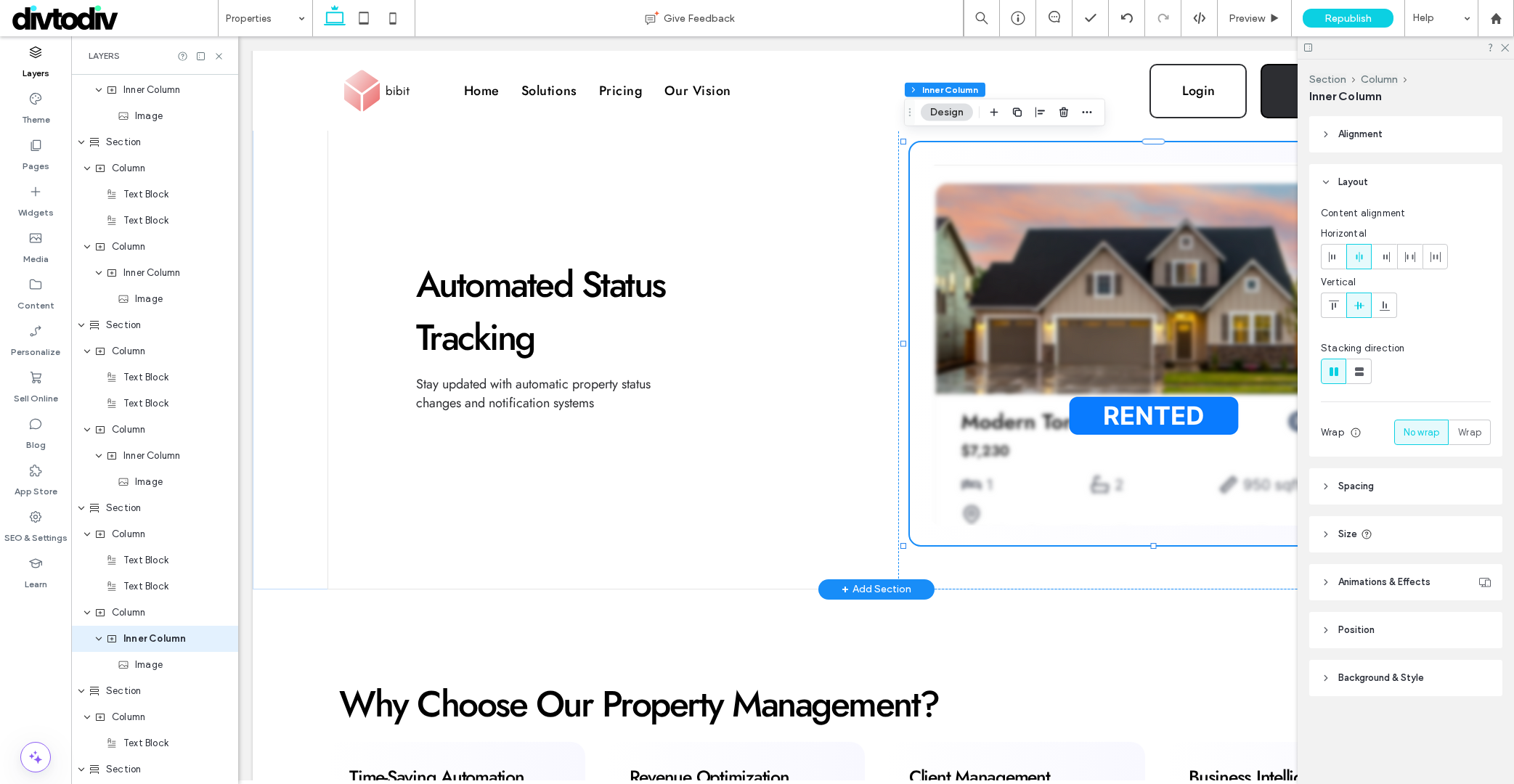
type input "**"
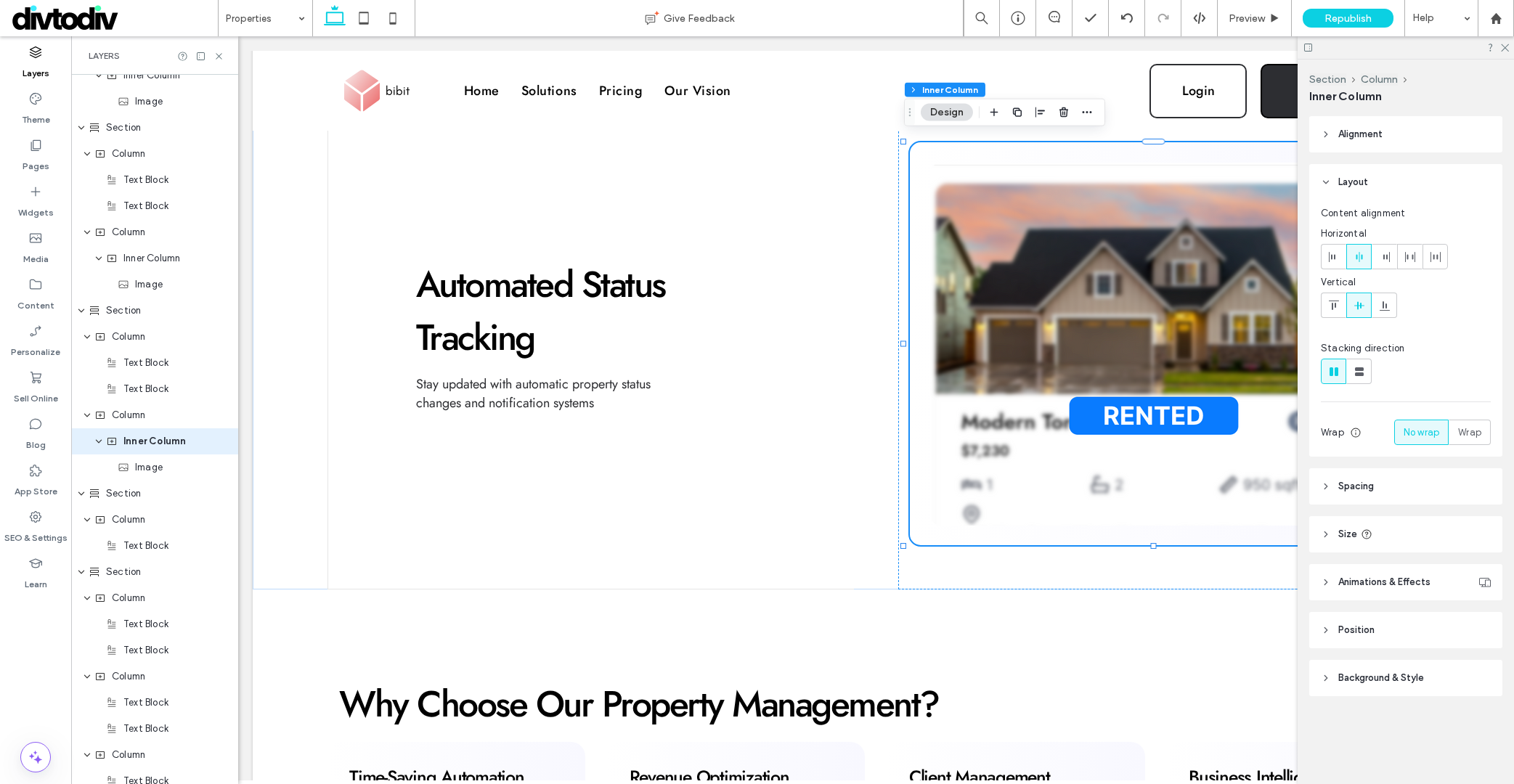
scroll to position [5225, 0]
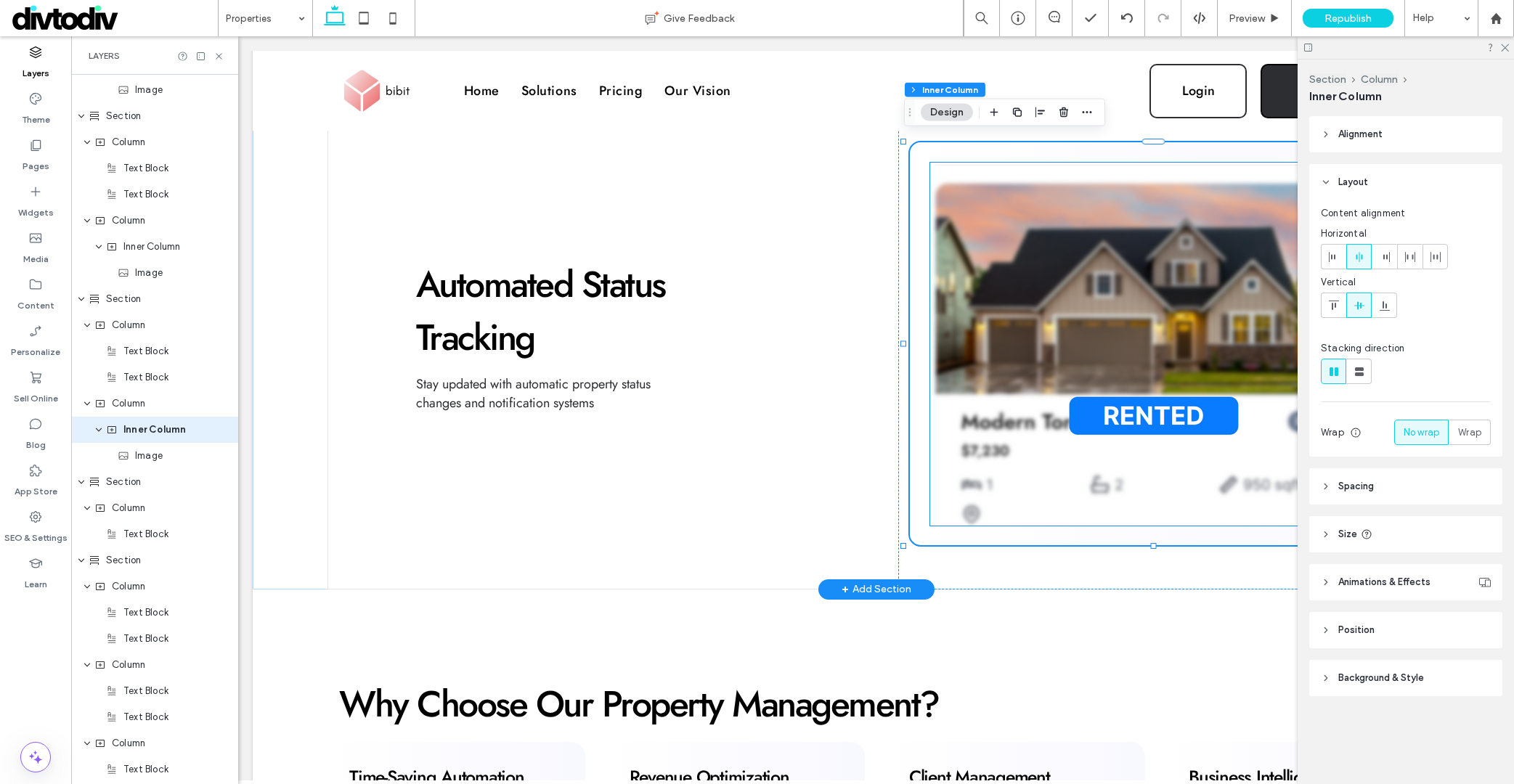
click at [1115, 325] on img at bounding box center [1161, 344] width 462 height 363
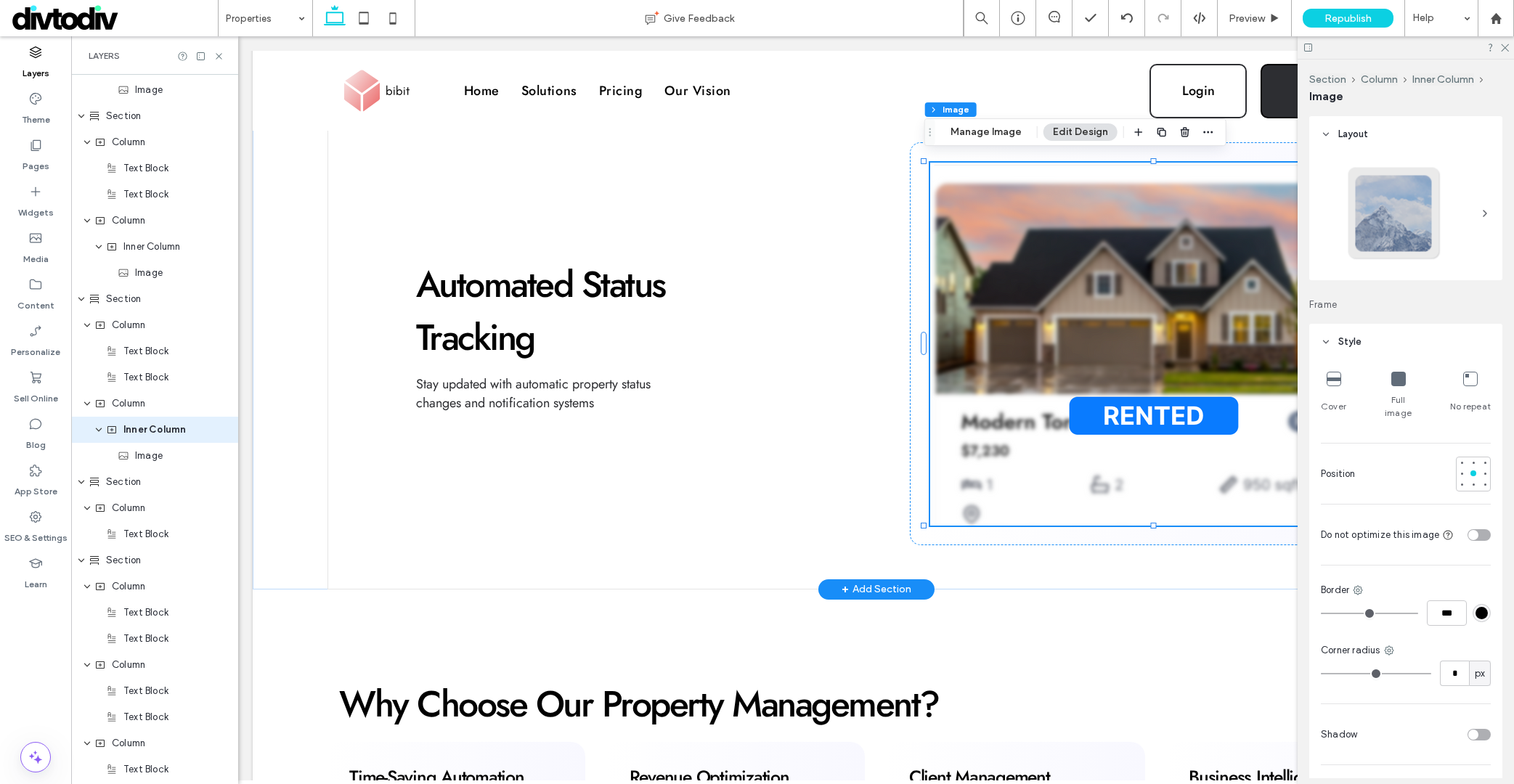
type input "**"
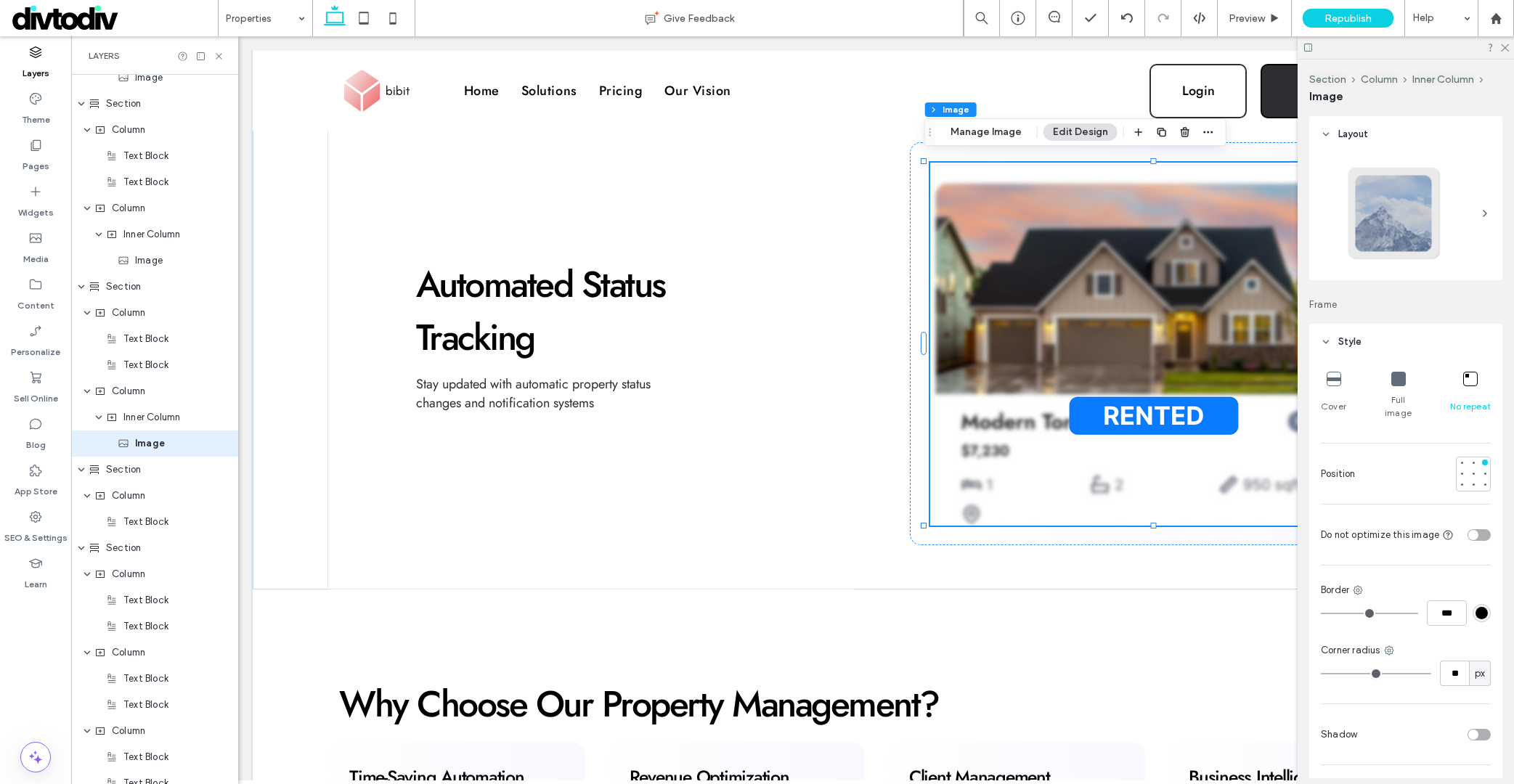
scroll to position [5251, 0]
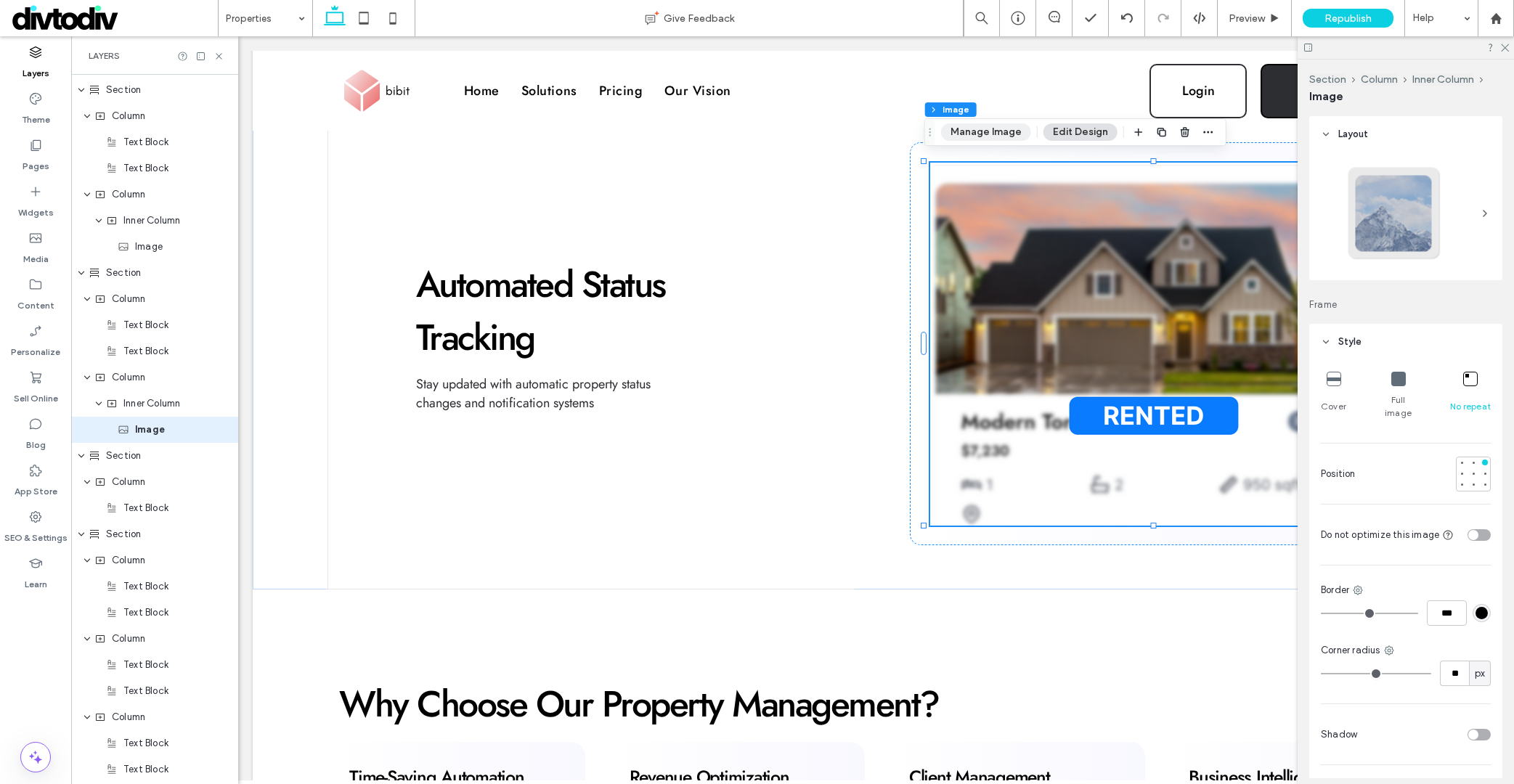
click at [1017, 125] on button "Manage Image" at bounding box center [985, 132] width 90 height 18
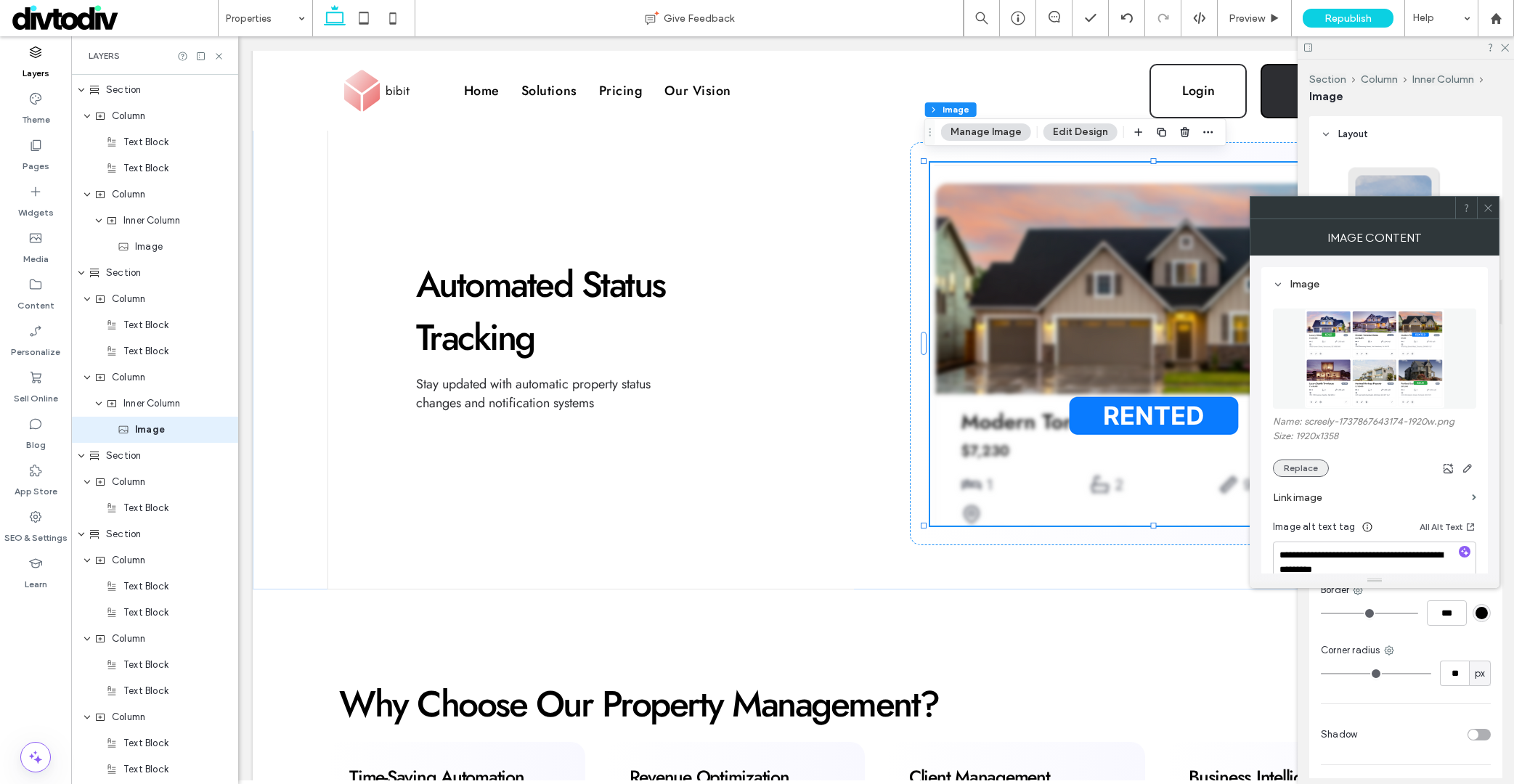
click at [1305, 468] on button "Replace" at bounding box center [1301, 468] width 56 height 18
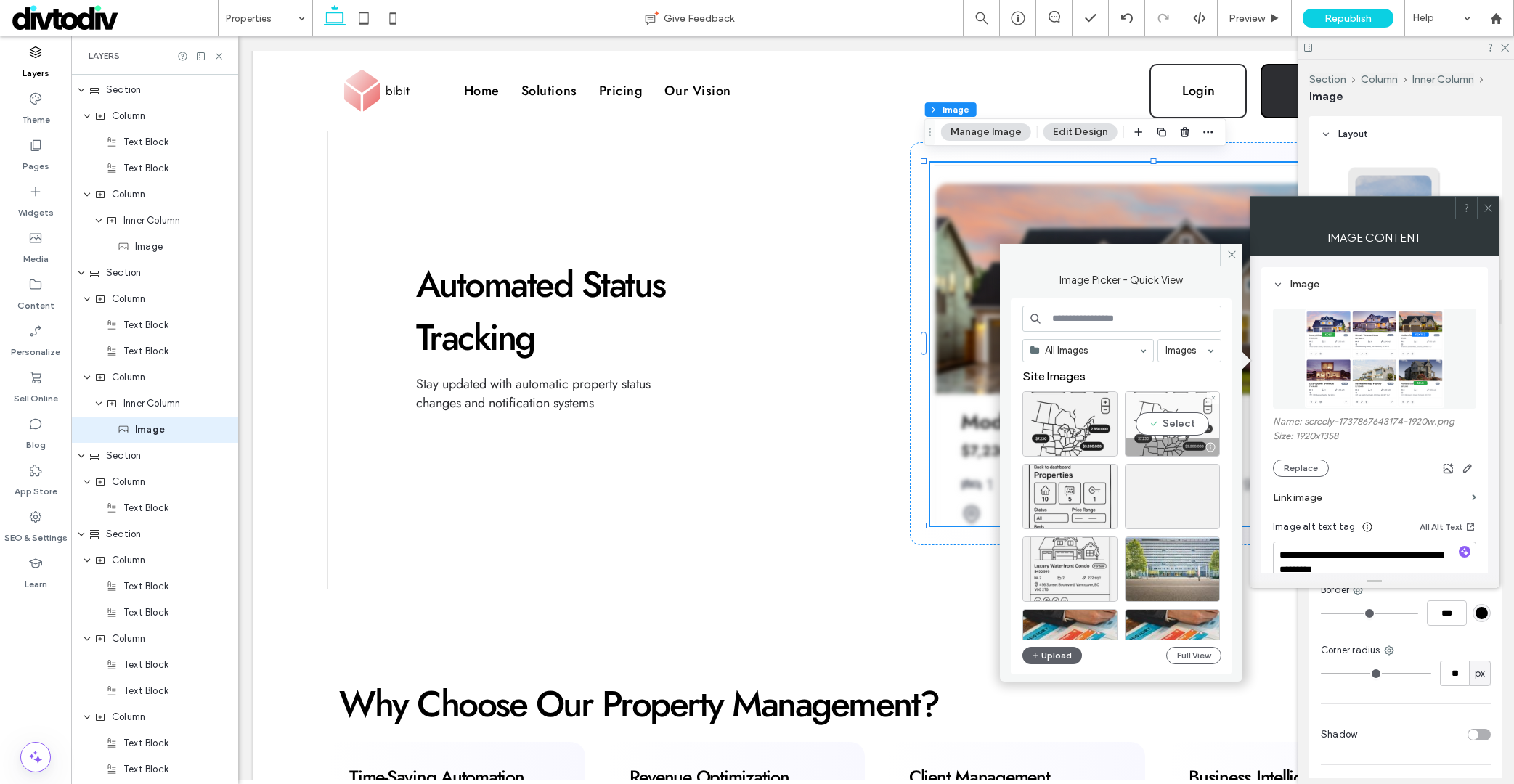
click at [1211, 398] on icon at bounding box center [1213, 397] width 6 height 6
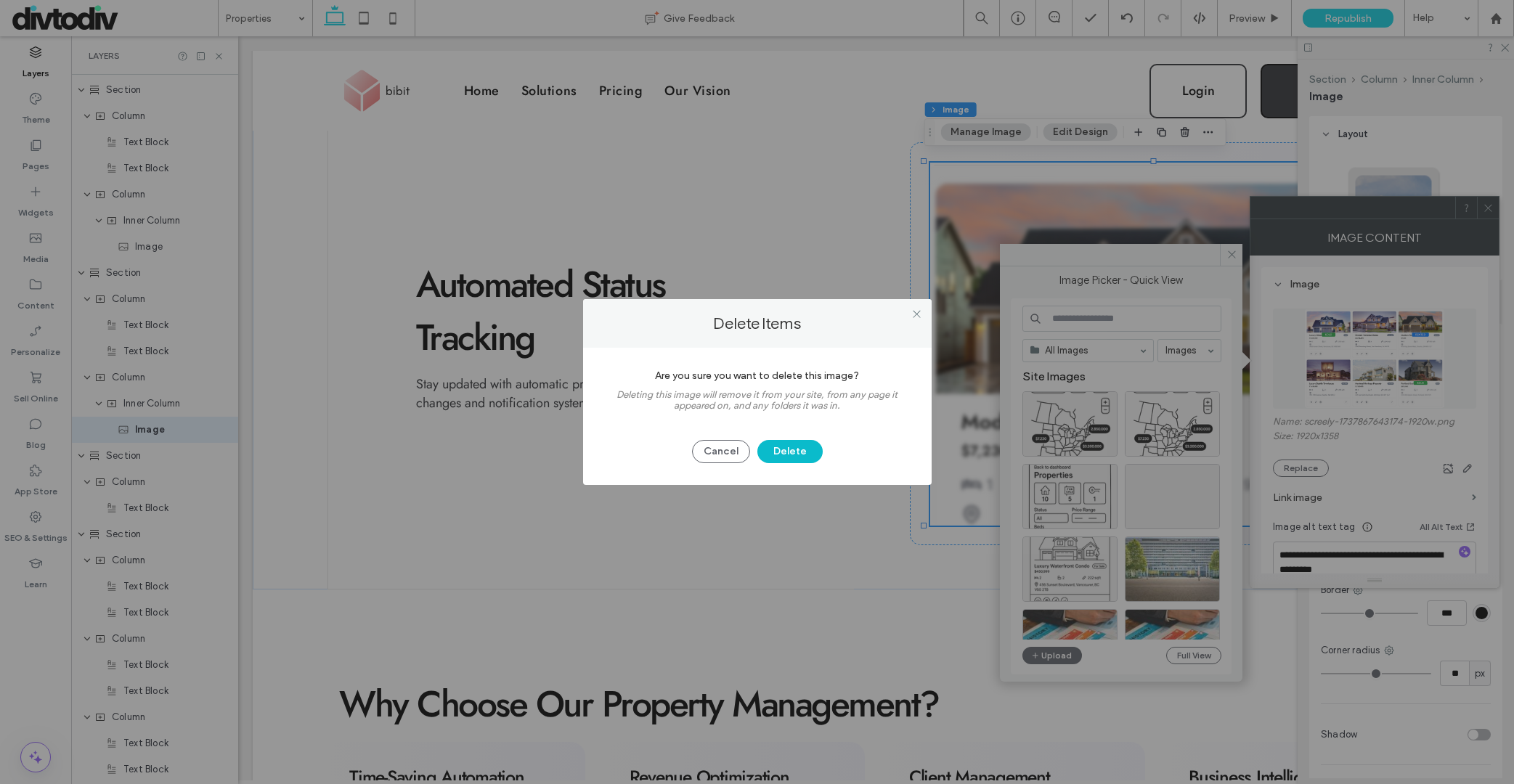
click at [782, 443] on button "Delete" at bounding box center [790, 452] width 66 height 23
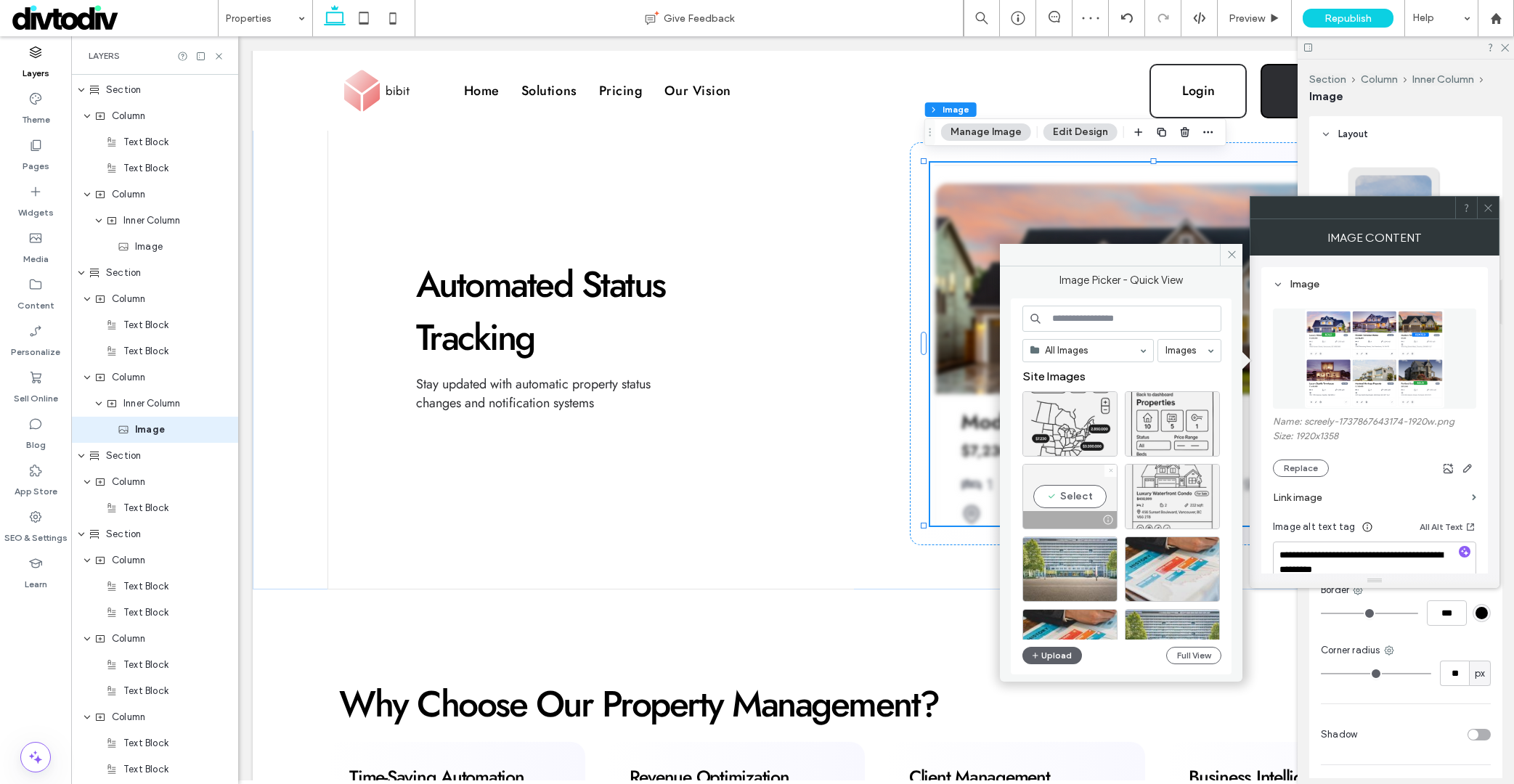
click at [1109, 469] on icon at bounding box center [1110, 470] width 6 height 6
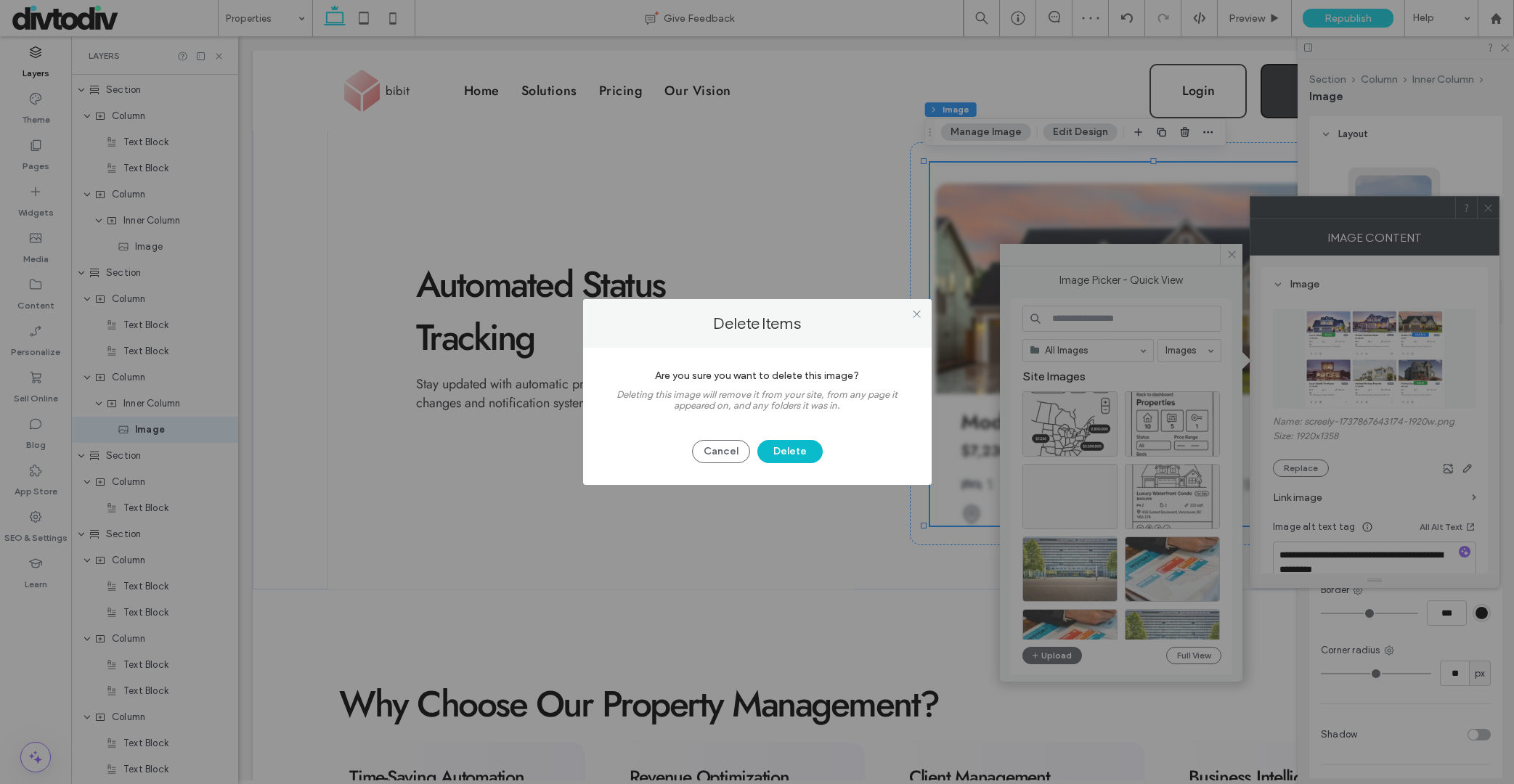
click at [803, 459] on button "Delete" at bounding box center [790, 452] width 66 height 23
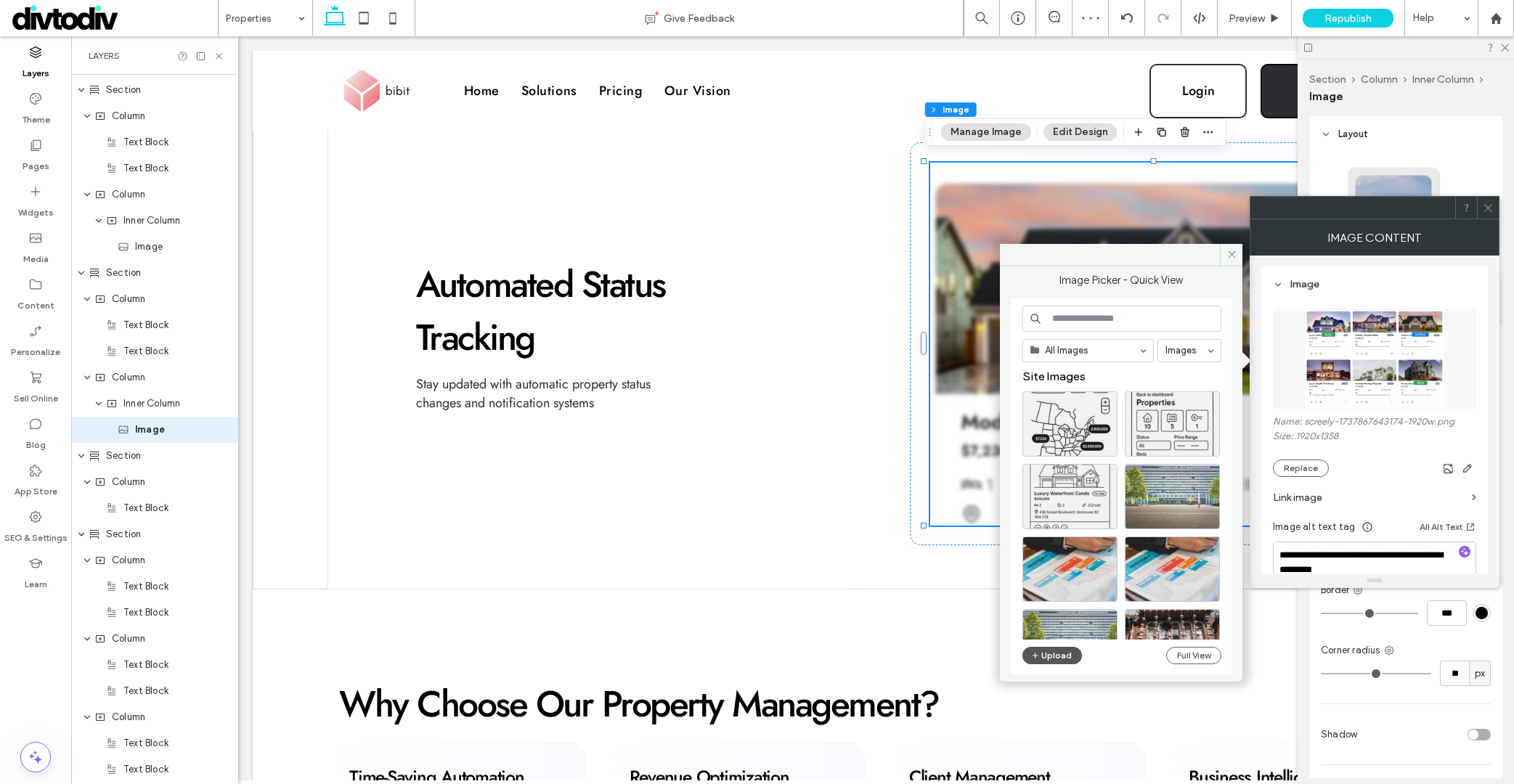
click at [1060, 663] on button "Upload" at bounding box center [1052, 656] width 60 height 18
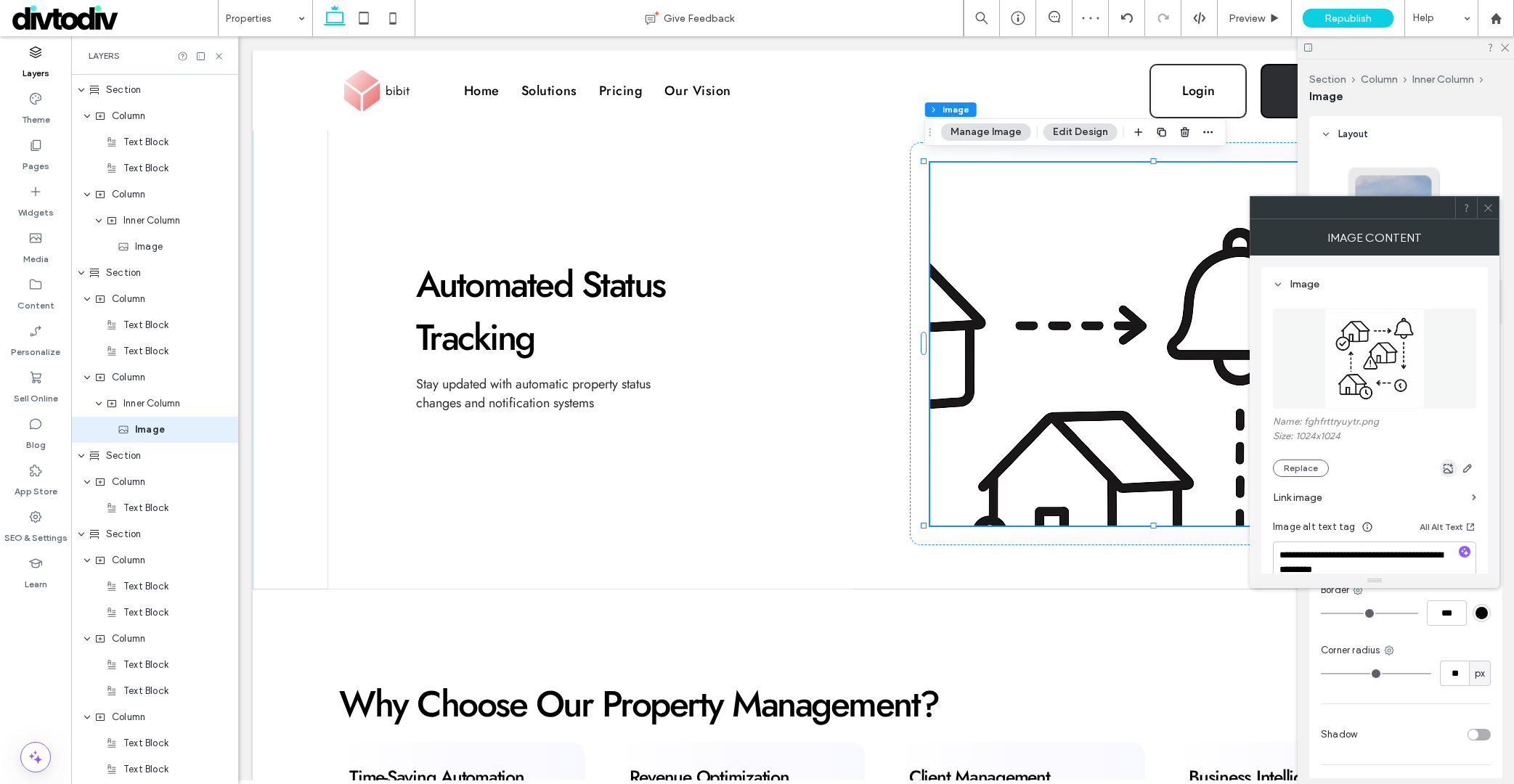
click at [1424, 469] on use "button" at bounding box center [1448, 468] width 10 height 10
click at [1424, 206] on div at bounding box center [1487, 207] width 22 height 22
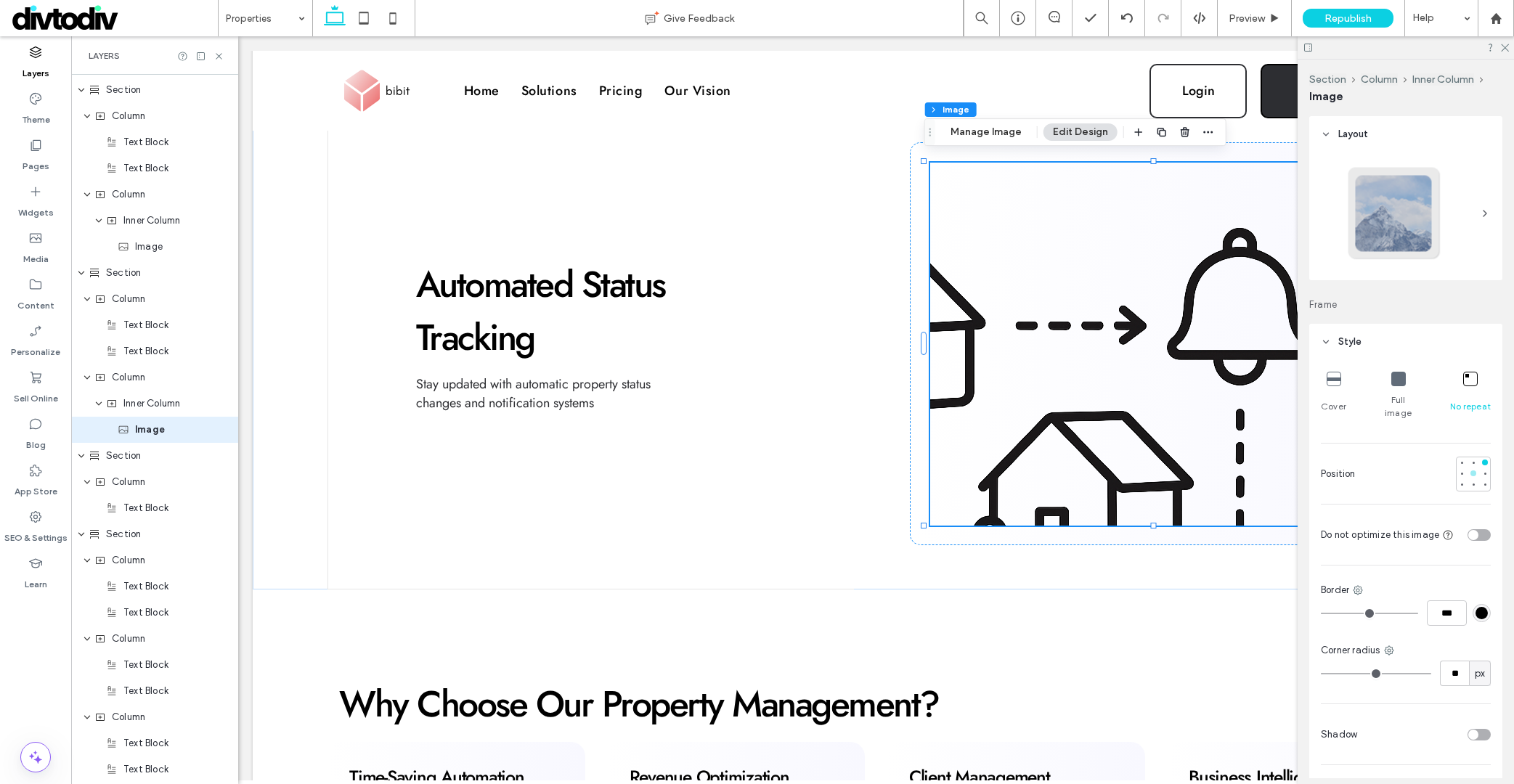
click at [1424, 470] on div at bounding box center [1473, 473] width 6 height 6
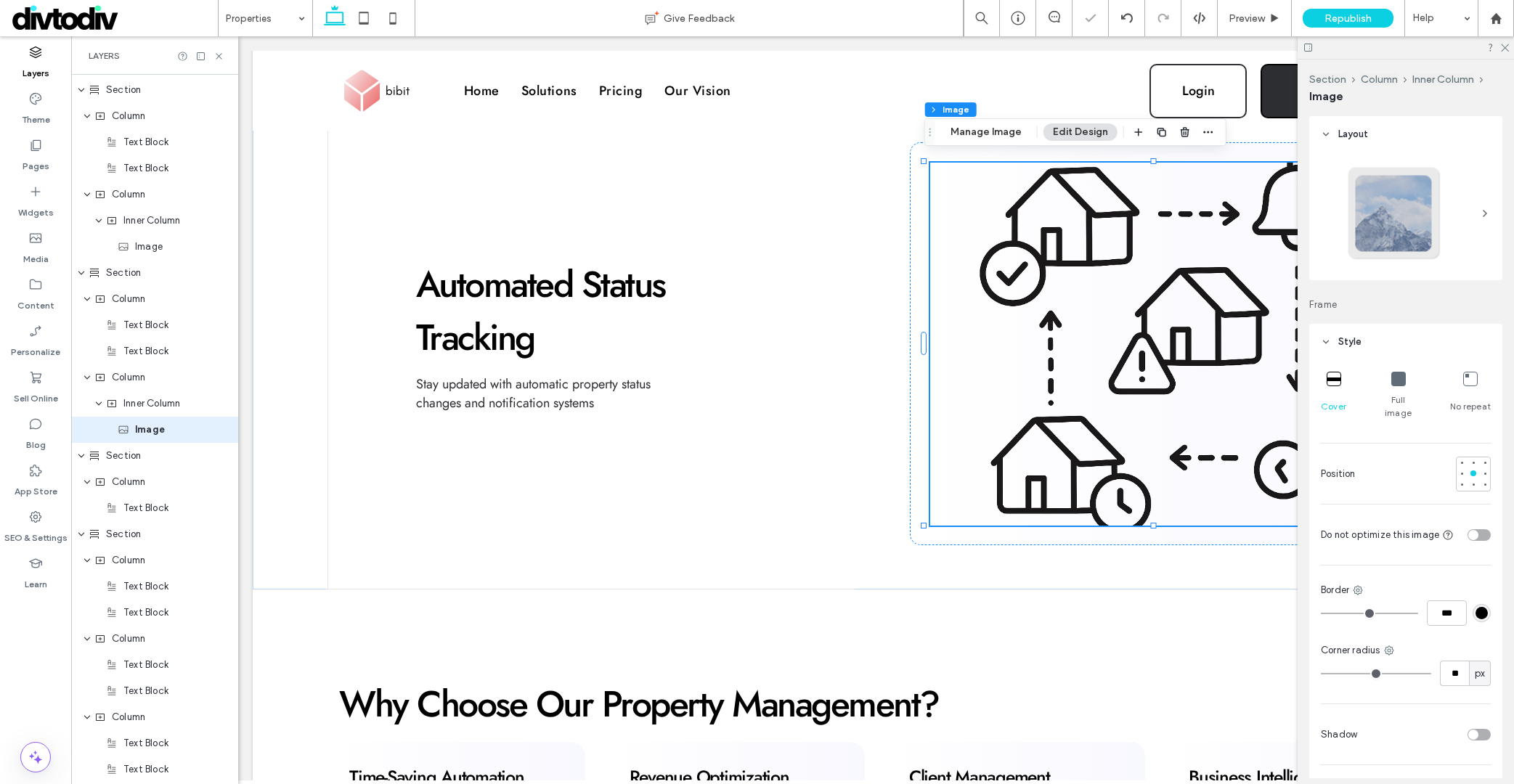
click at [1394, 378] on icon at bounding box center [1398, 379] width 14 height 14
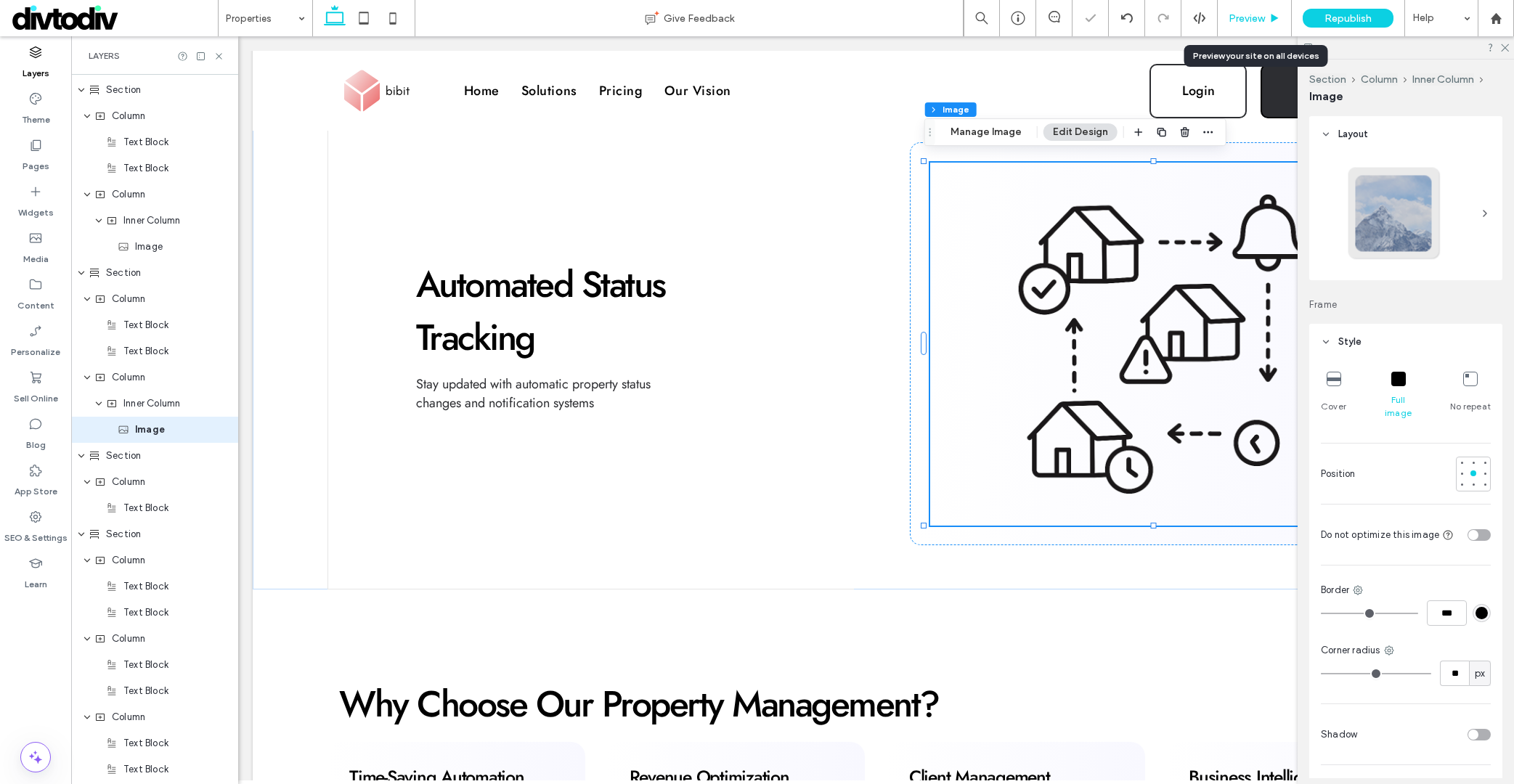
click at [1262, 27] on div "Preview" at bounding box center [1254, 18] width 74 height 36
click at [1262, 18] on span "Preview" at bounding box center [1246, 19] width 36 height 12
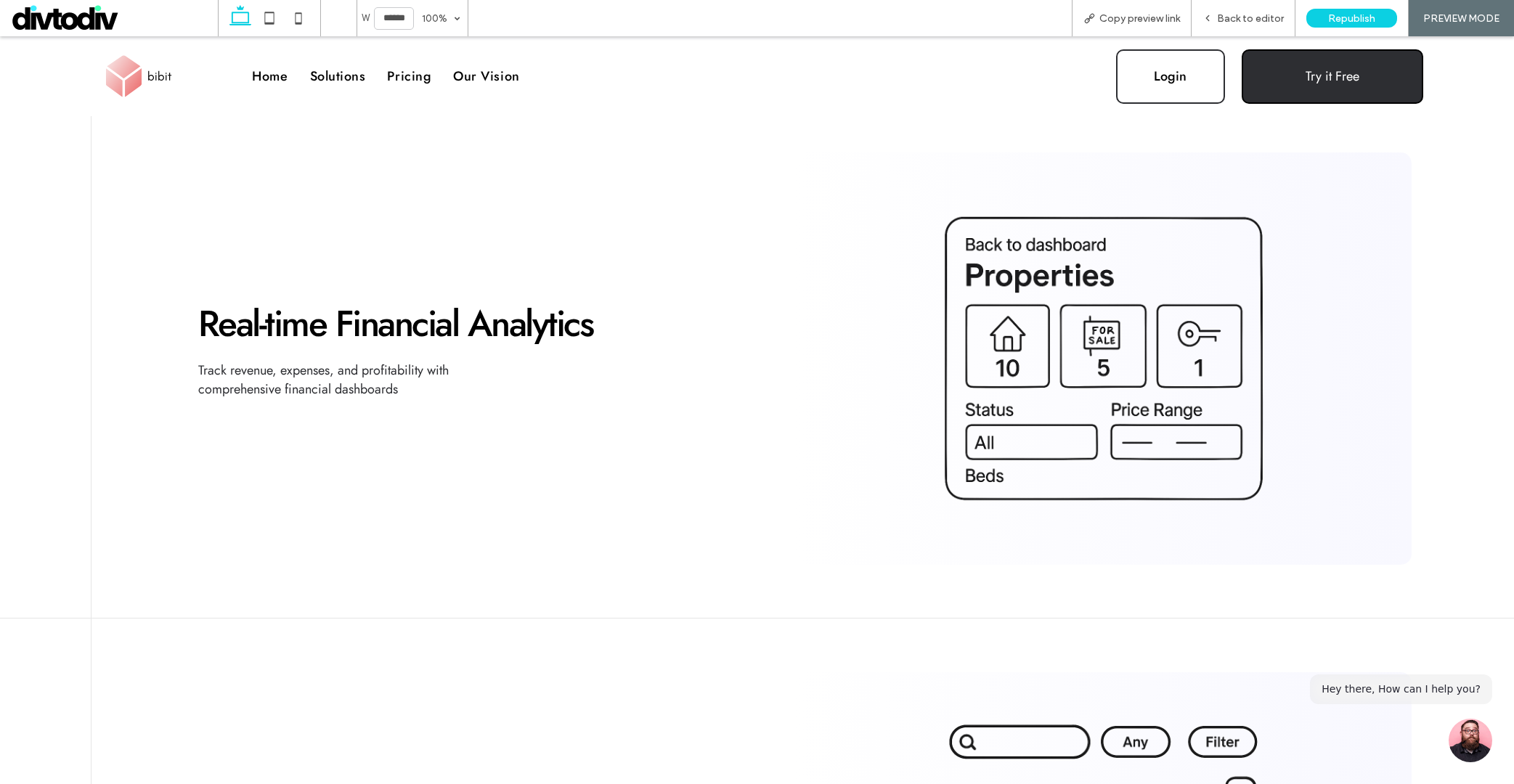
scroll to position [1644, 0]
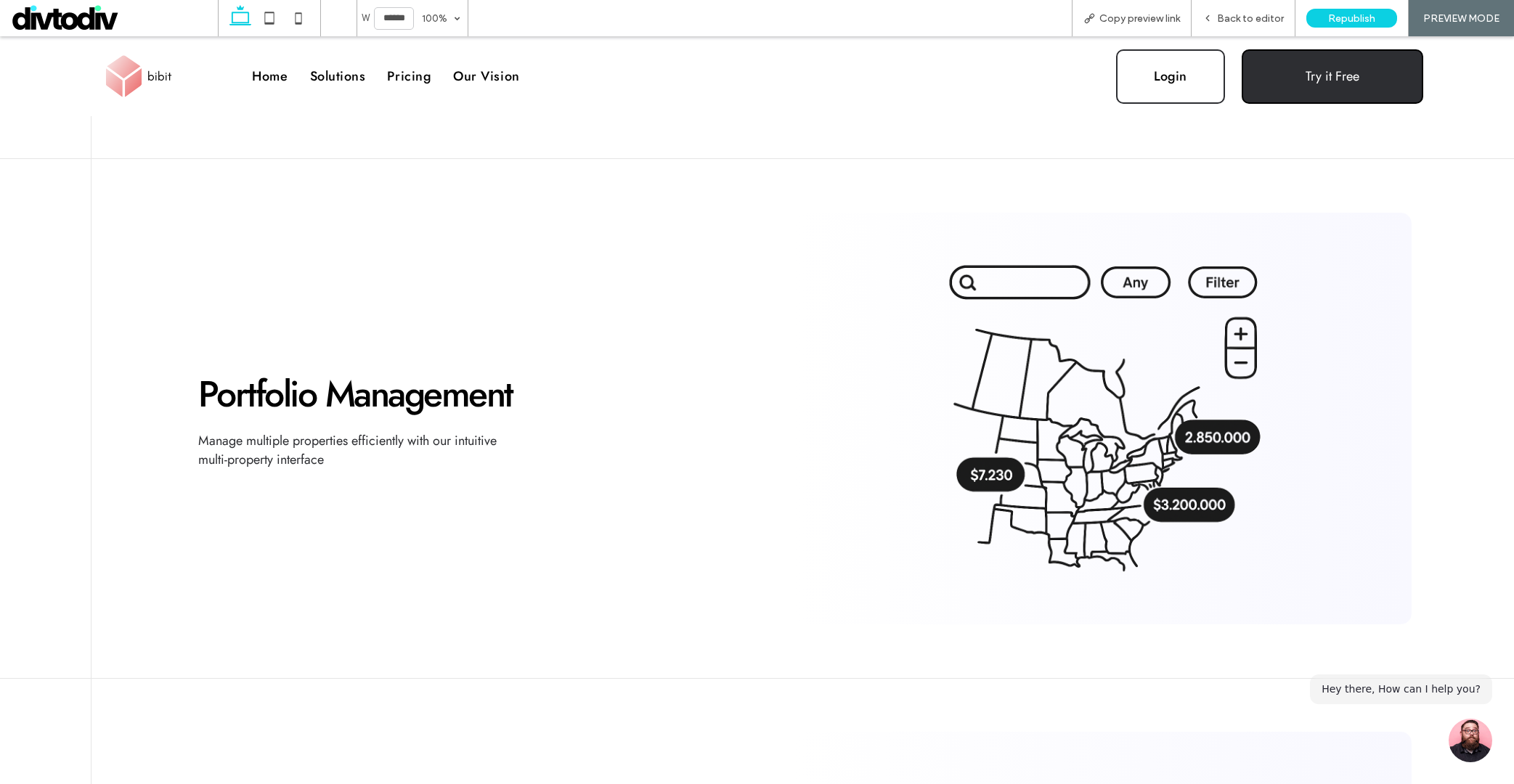
drag, startPoint x: 931, startPoint y: 311, endPoint x: 889, endPoint y: 300, distance: 43.4
click at [888, 300] on img at bounding box center [1102, 418] width 566 height 363
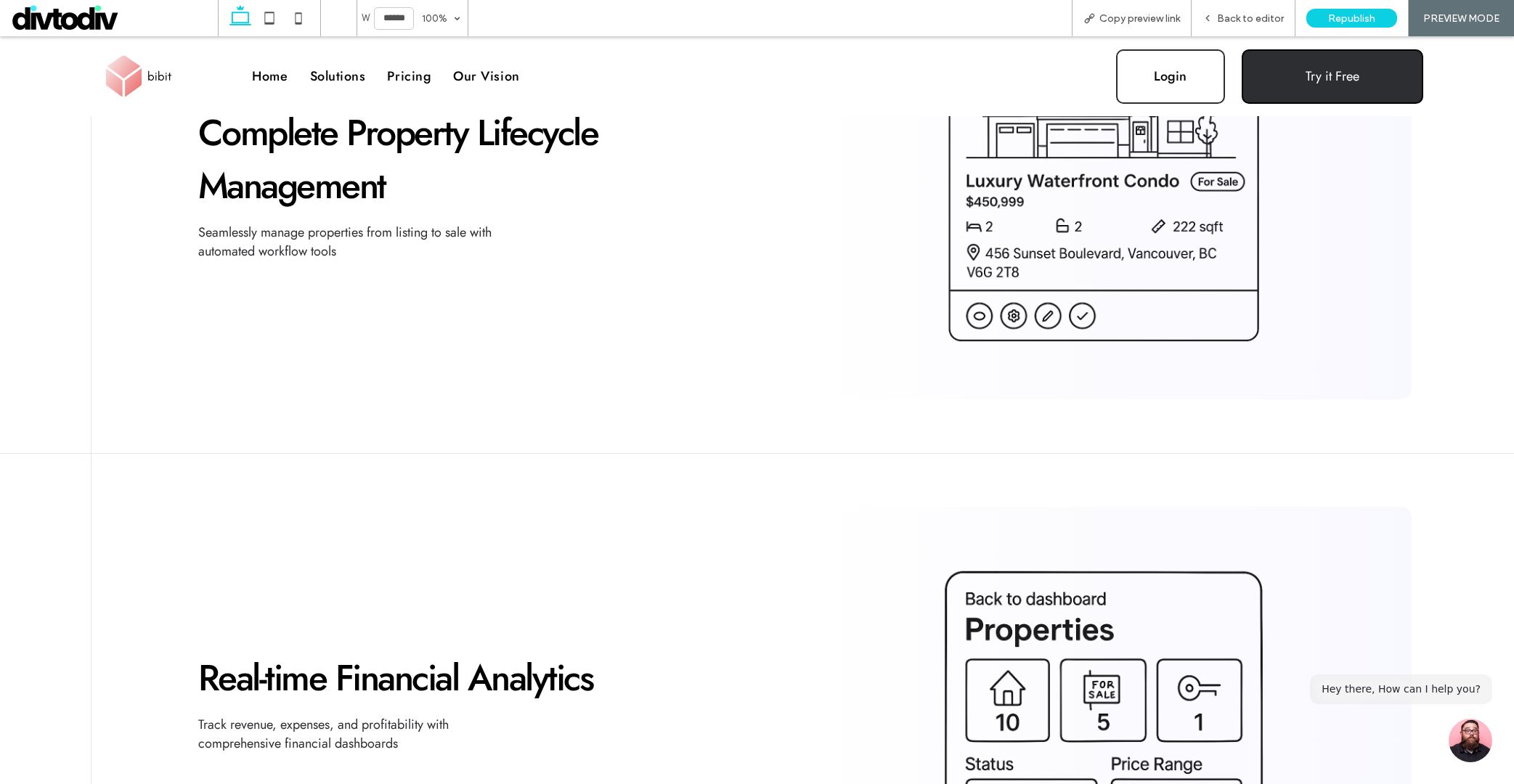
scroll to position [1182, 0]
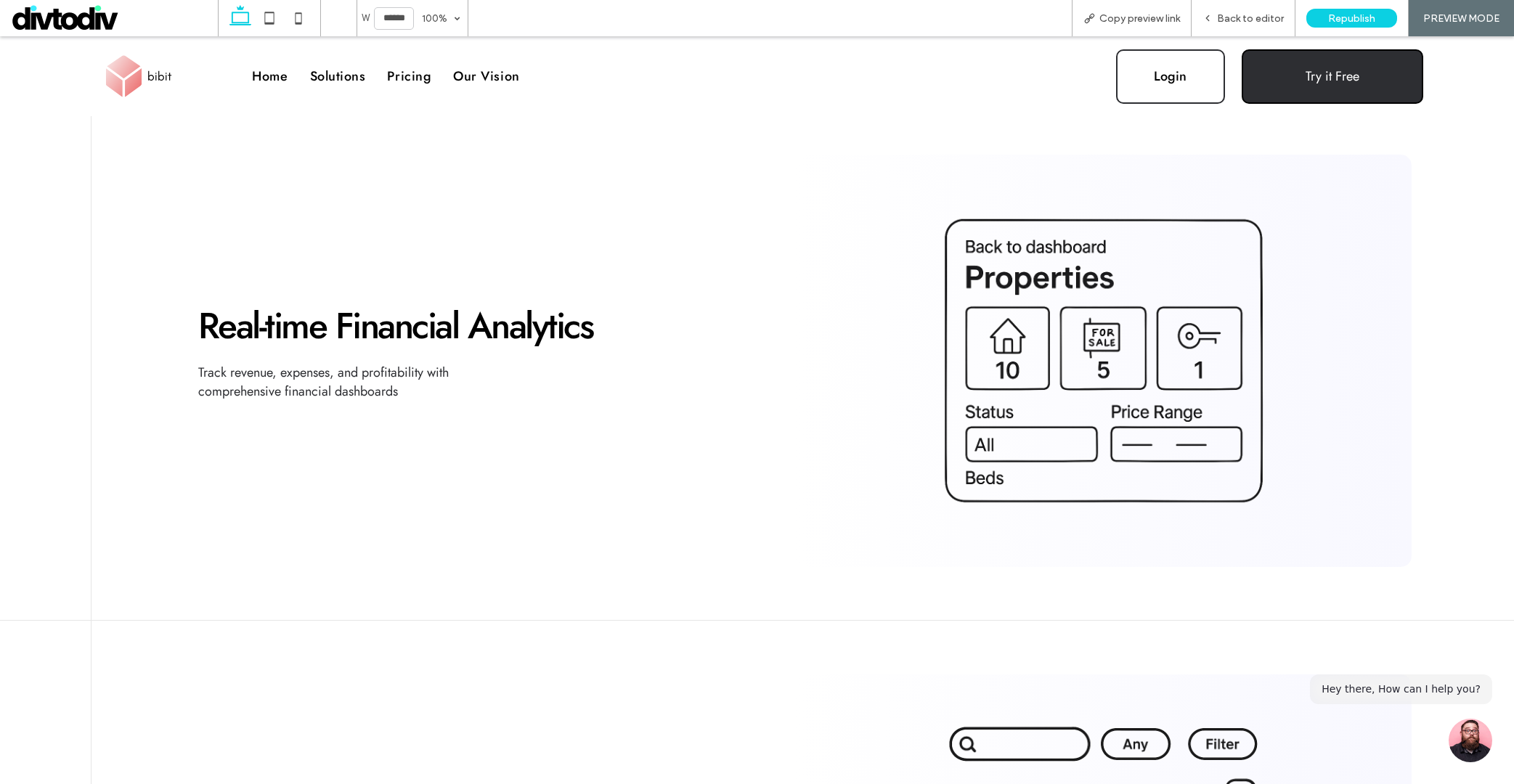
click at [1161, 281] on img at bounding box center [1102, 361] width 566 height 363
click at [1251, 23] on span "Back to editor" at bounding box center [1250, 19] width 67 height 12
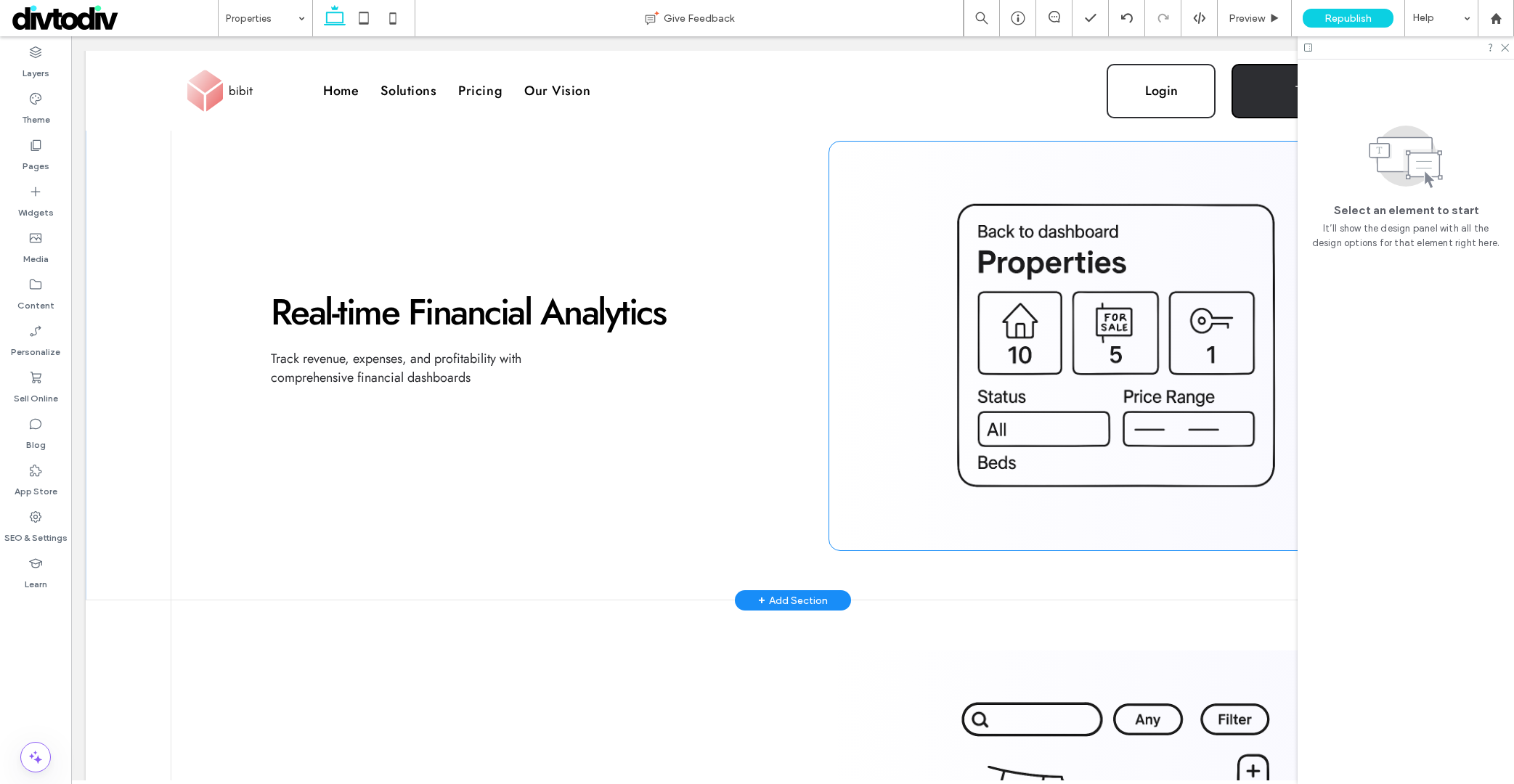
scroll to position [1166, 0]
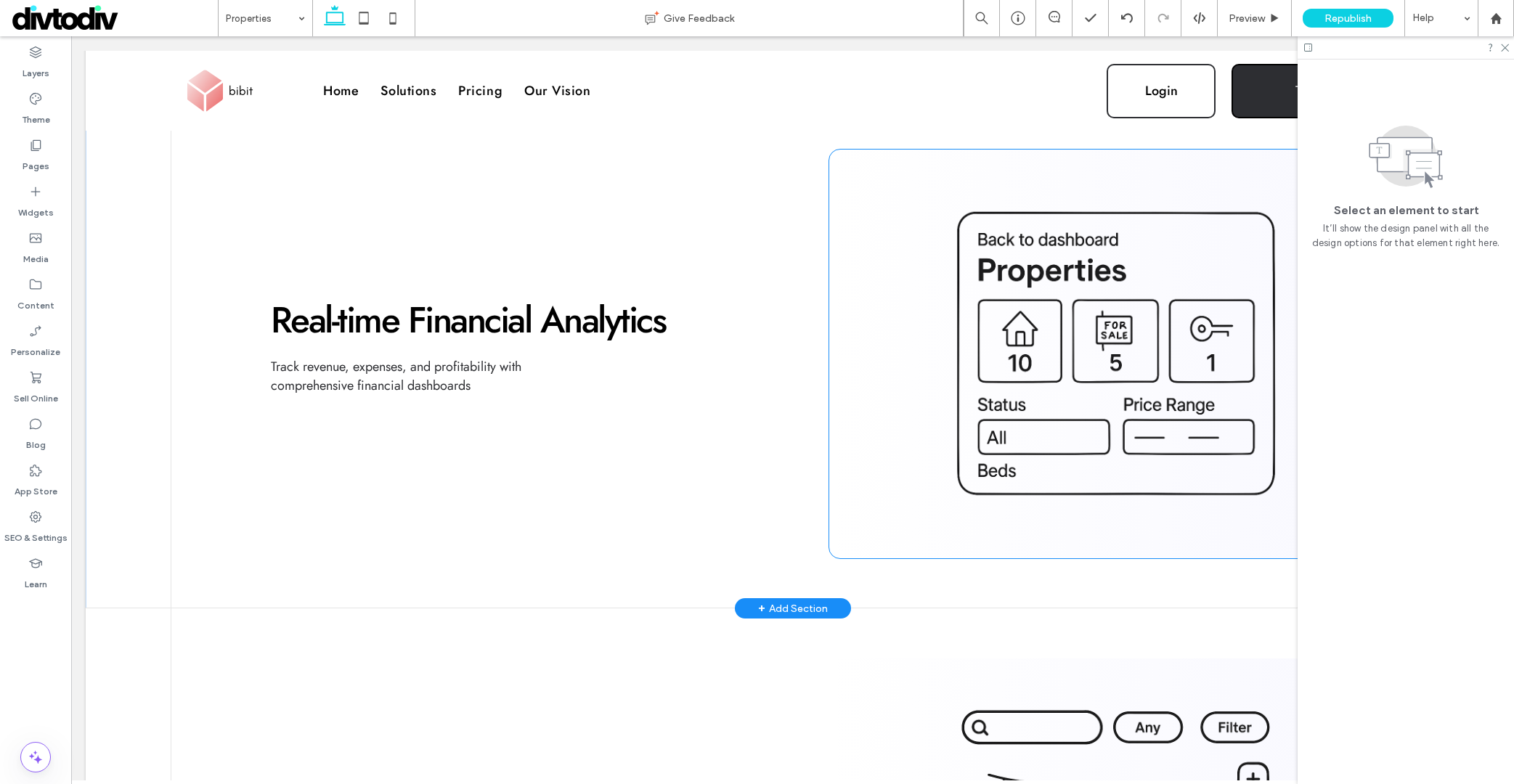
click at [1128, 351] on img at bounding box center [1117, 354] width 528 height 363
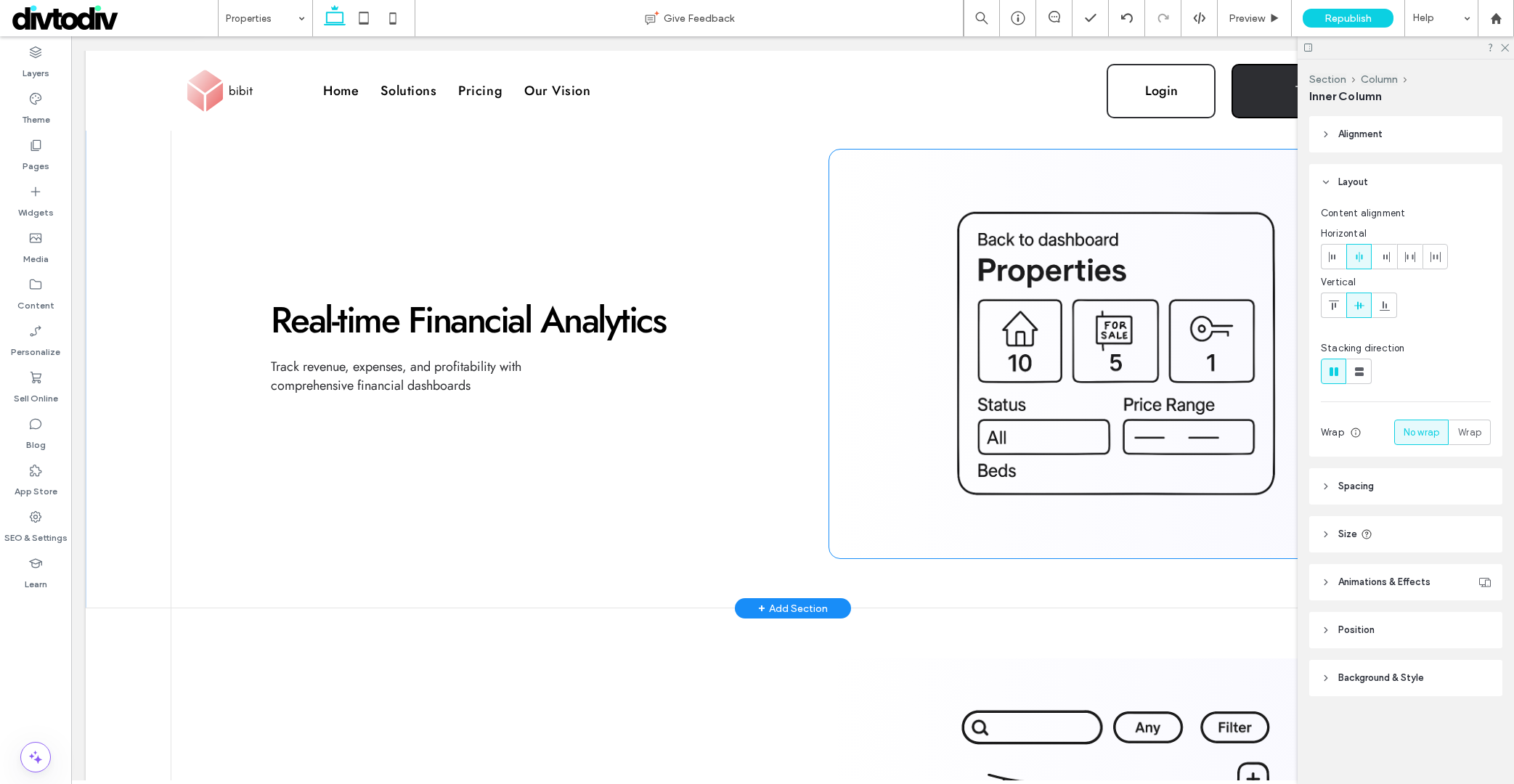
type input "**"
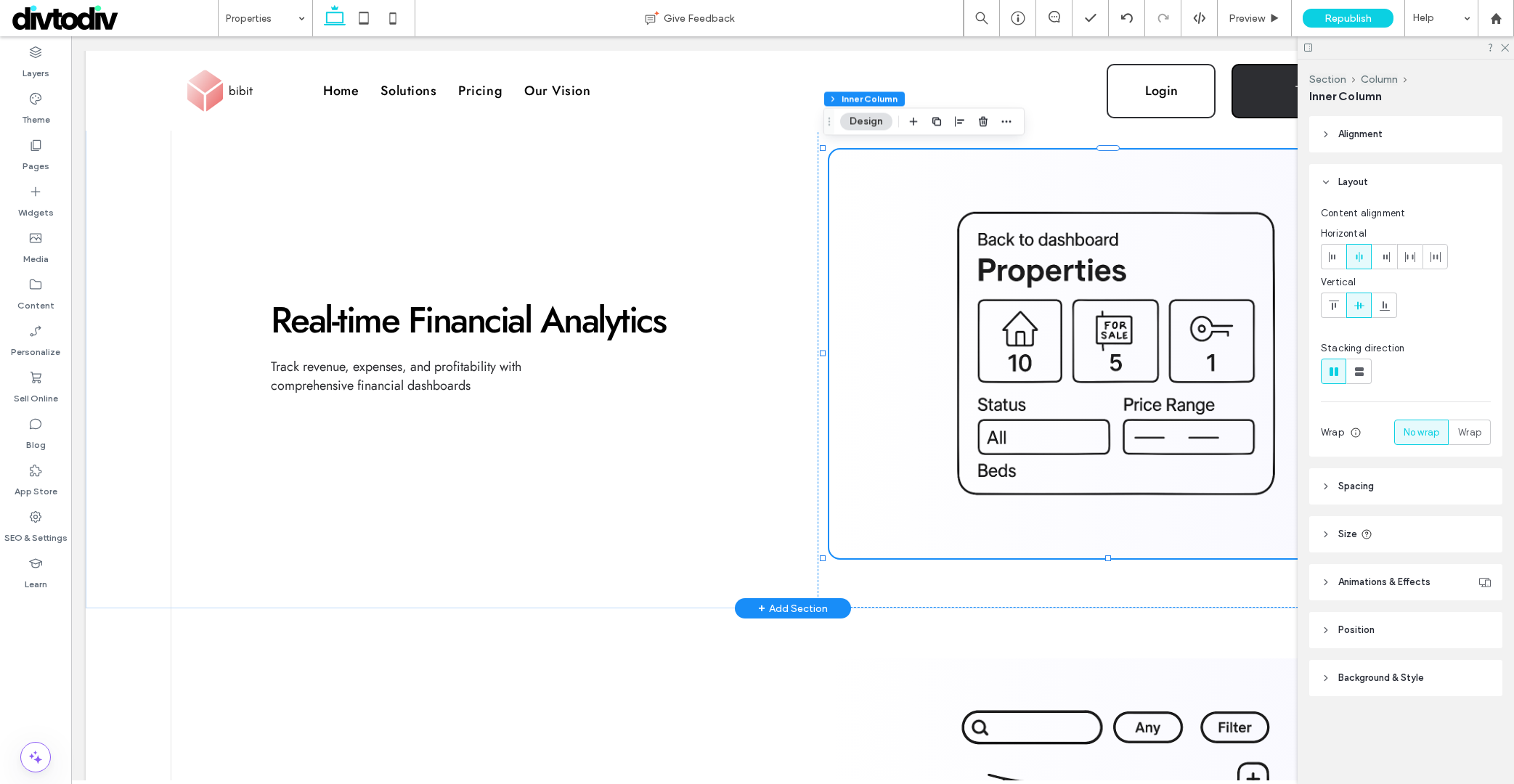
click at [1124, 357] on img at bounding box center [1117, 354] width 528 height 363
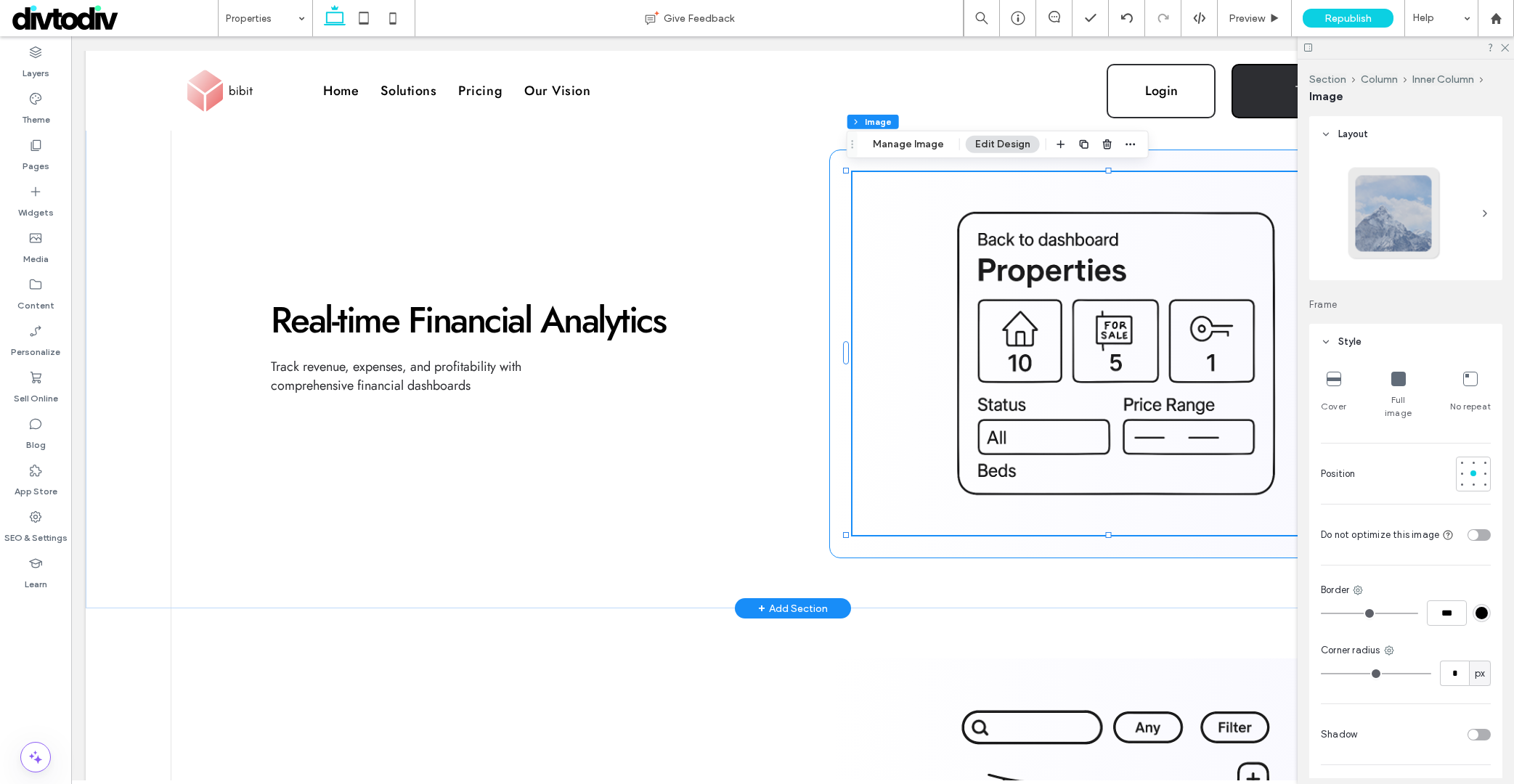
type input "**"
click at [1054, 299] on img at bounding box center [1117, 354] width 528 height 363
click at [935, 141] on button "Manage Image" at bounding box center [908, 145] width 90 height 18
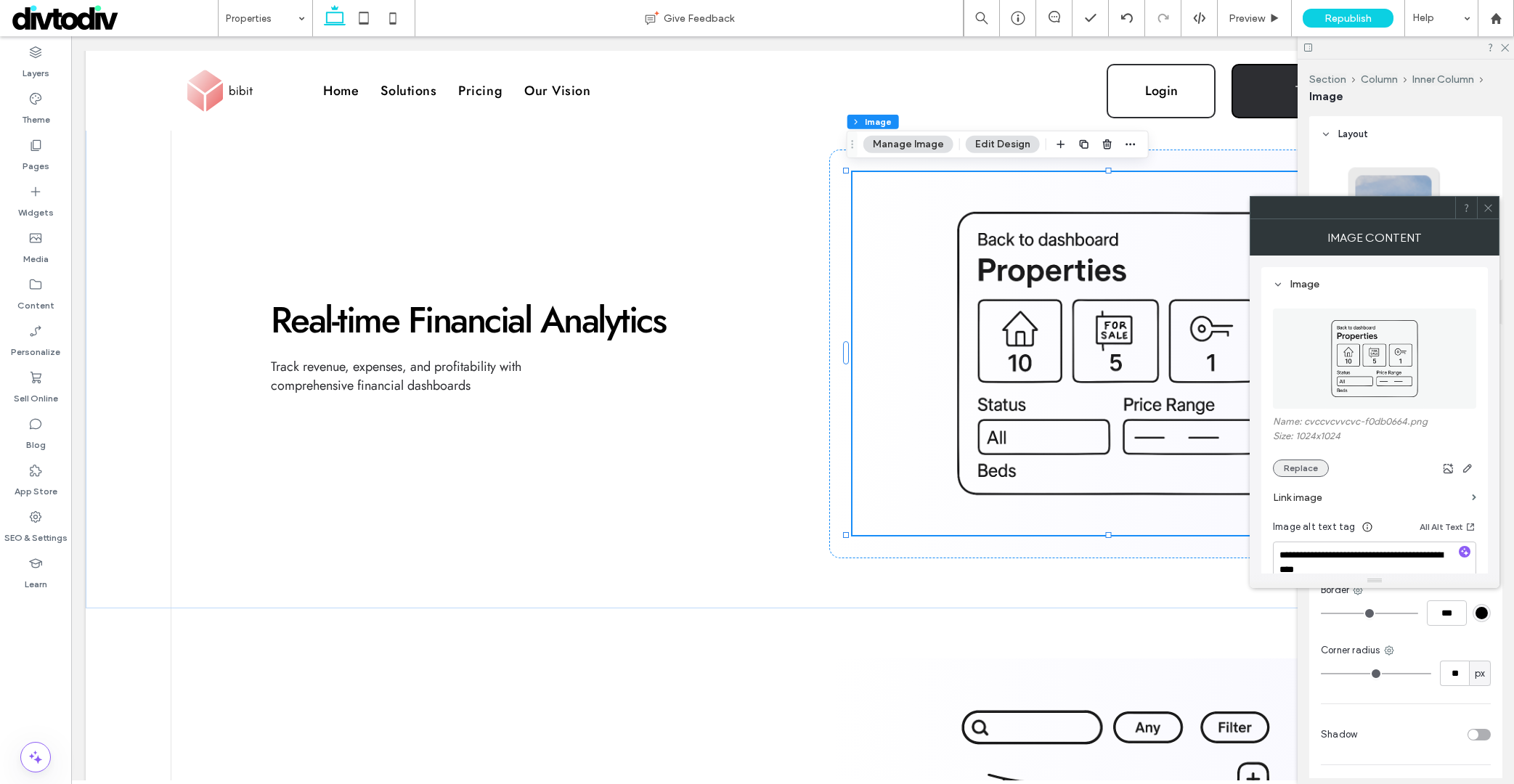
click at [1299, 474] on button "Replace" at bounding box center [1301, 468] width 56 height 18
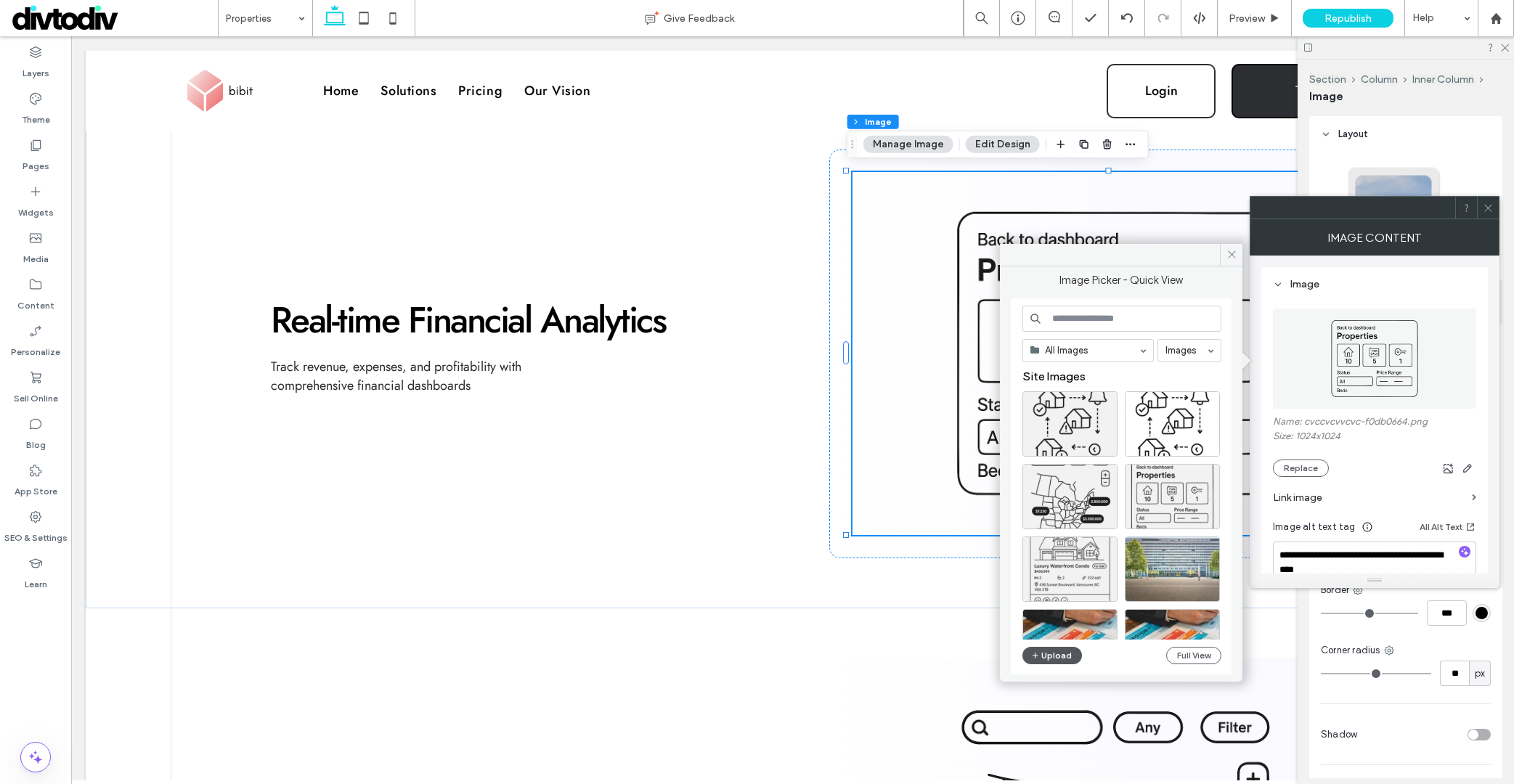
click at [1060, 660] on button "Upload" at bounding box center [1052, 656] width 60 height 18
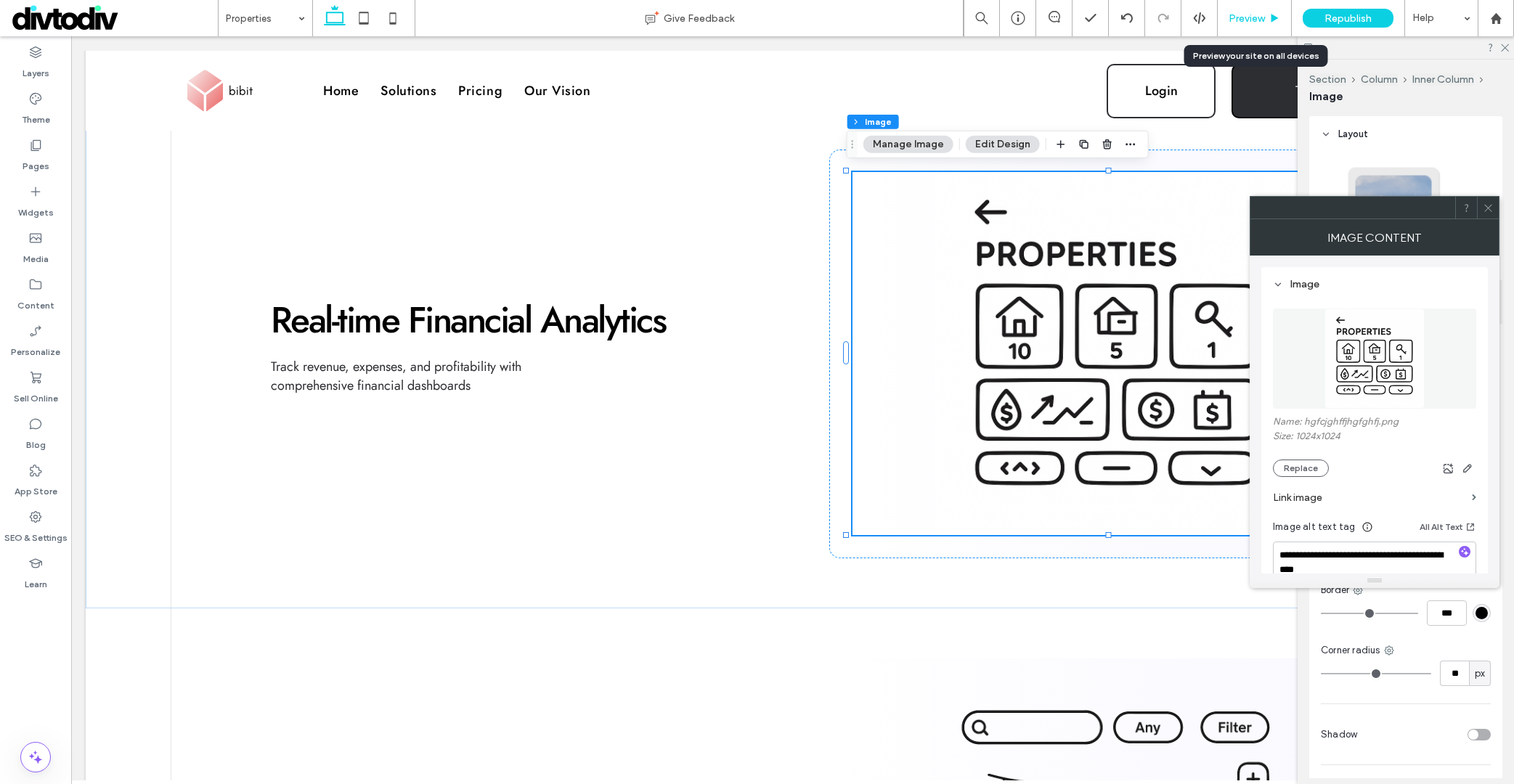
click at [1271, 14] on use at bounding box center [1275, 18] width 7 height 8
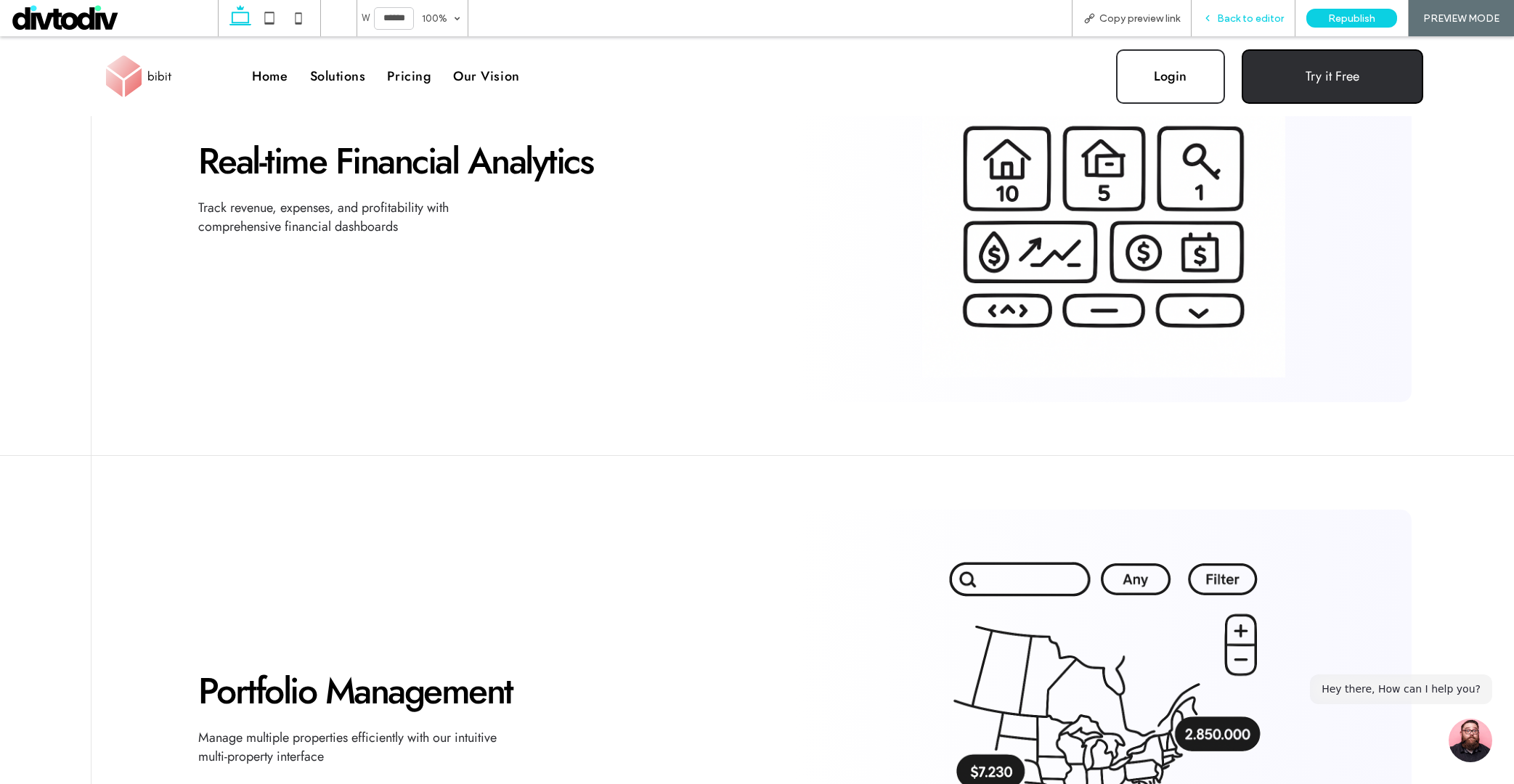
click at [1235, 20] on span "Back to editor" at bounding box center [1250, 19] width 67 height 12
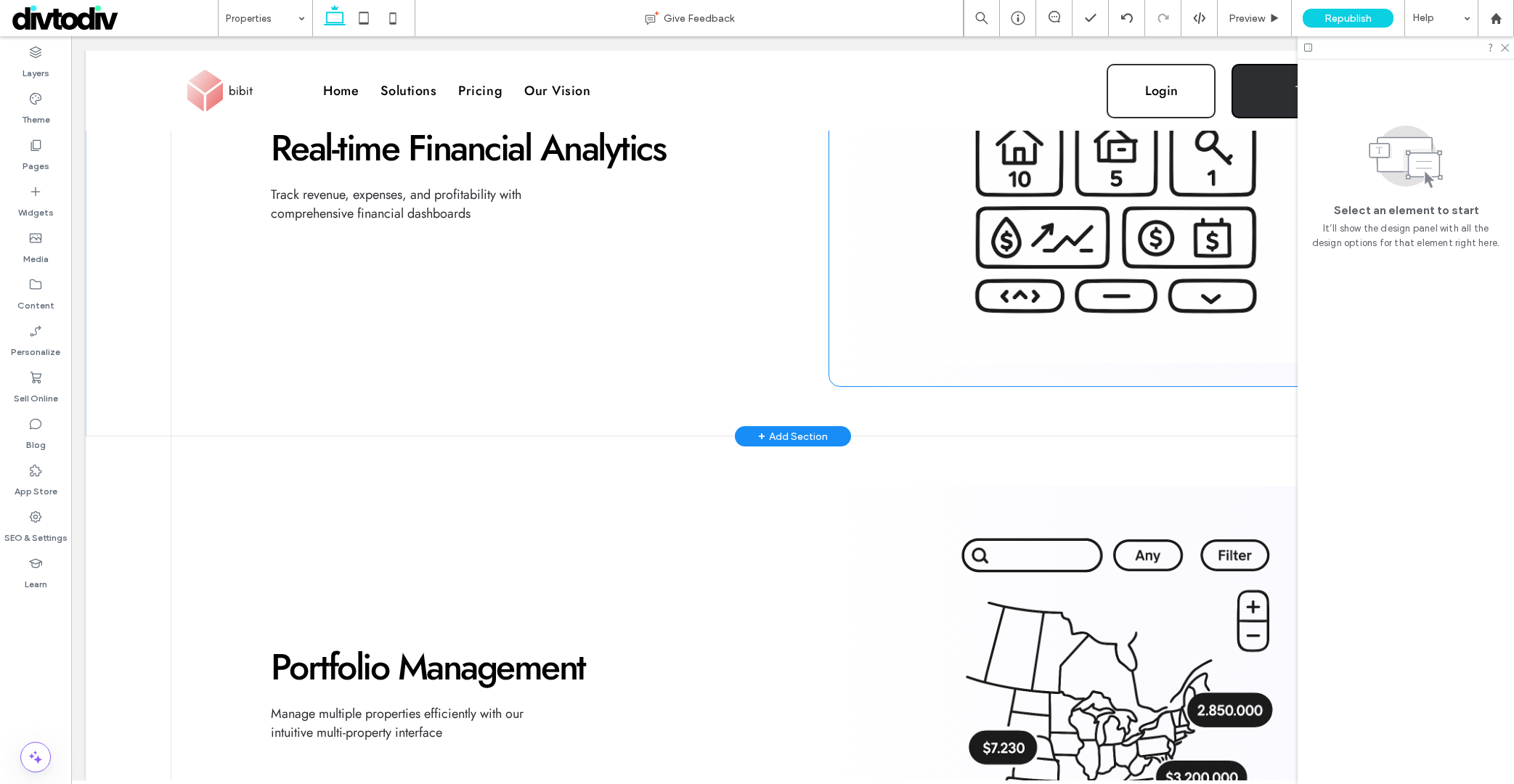
scroll to position [1295, 0]
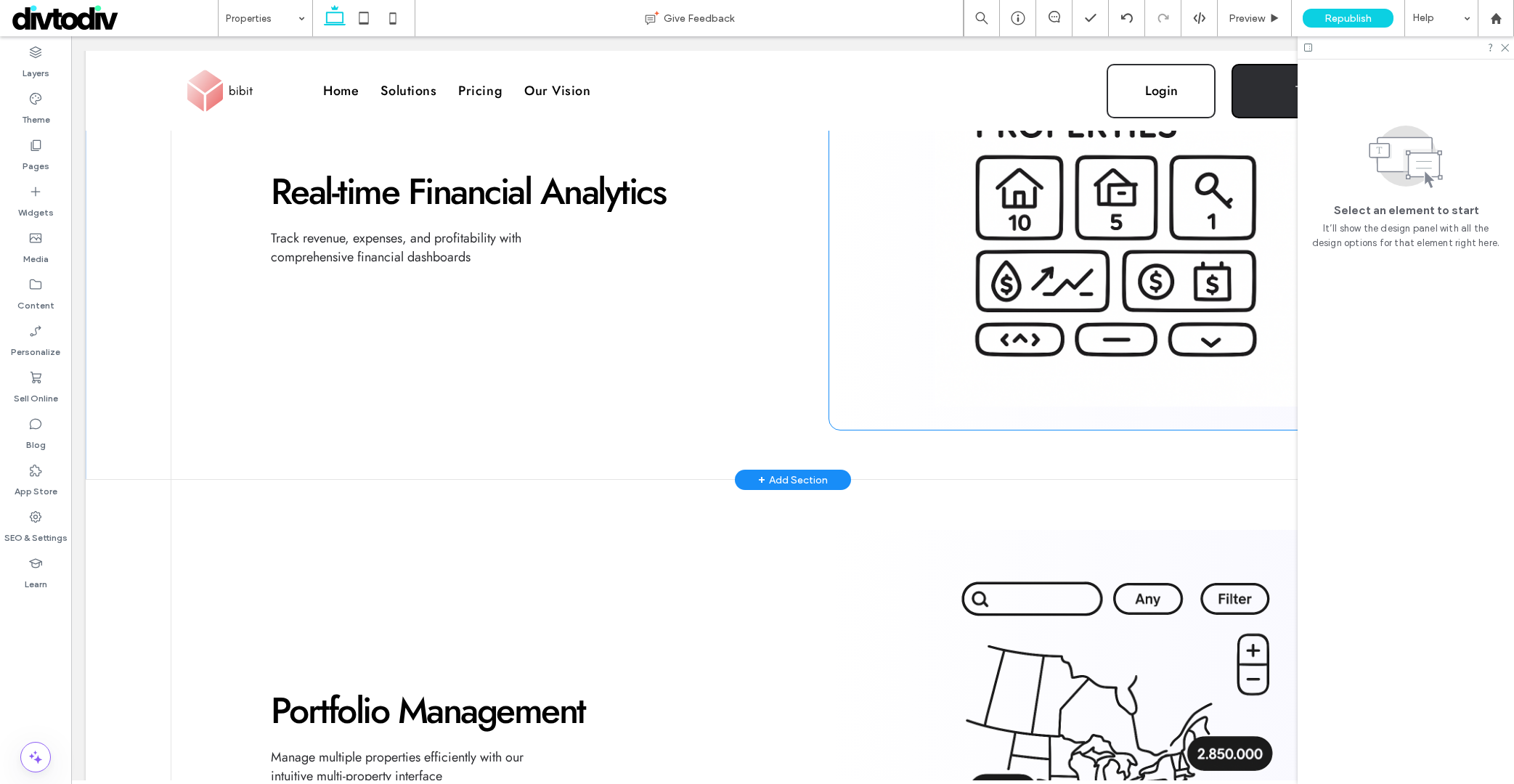
click at [1174, 219] on img at bounding box center [1117, 225] width 528 height 363
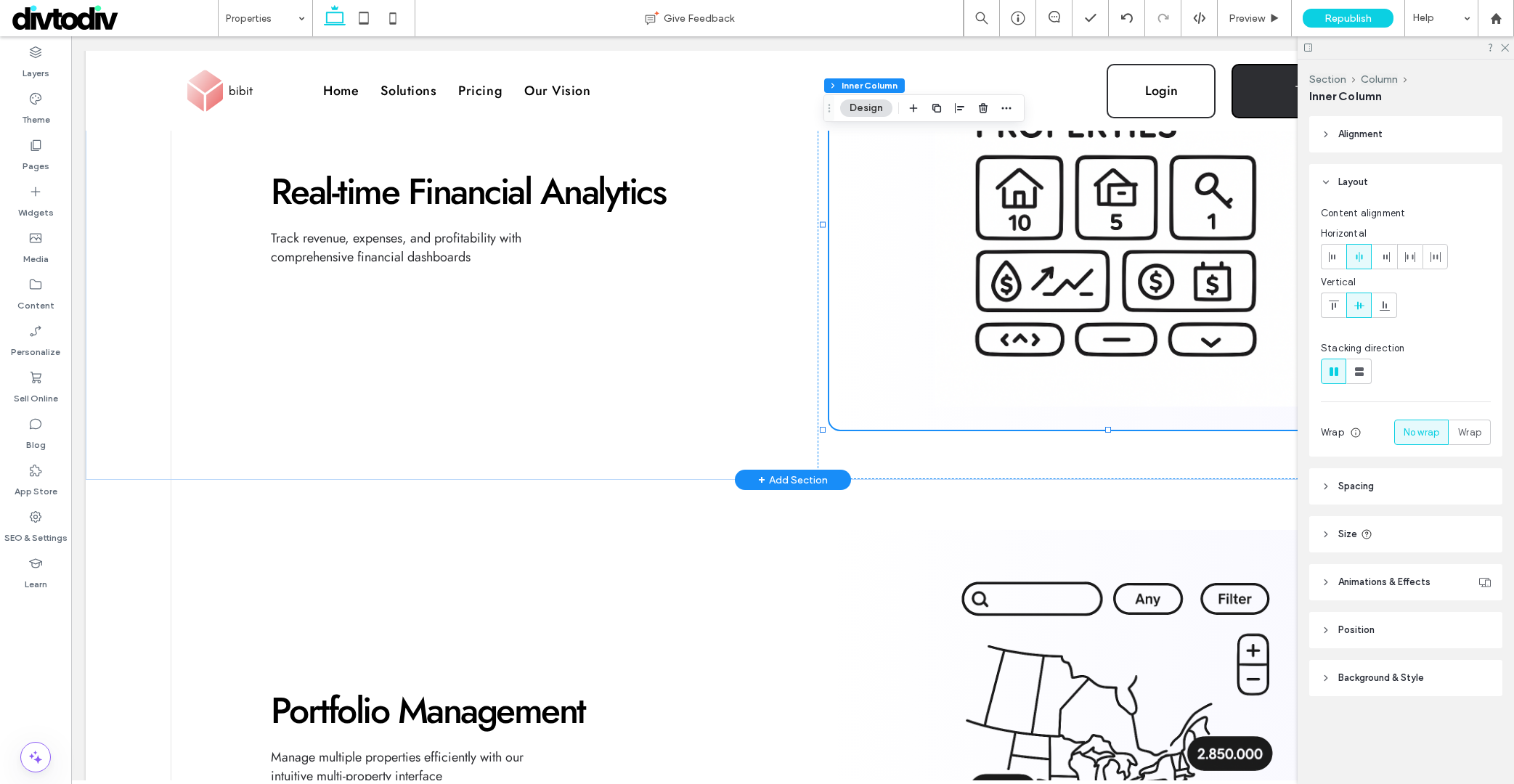
click at [1174, 221] on img at bounding box center [1117, 225] width 528 height 363
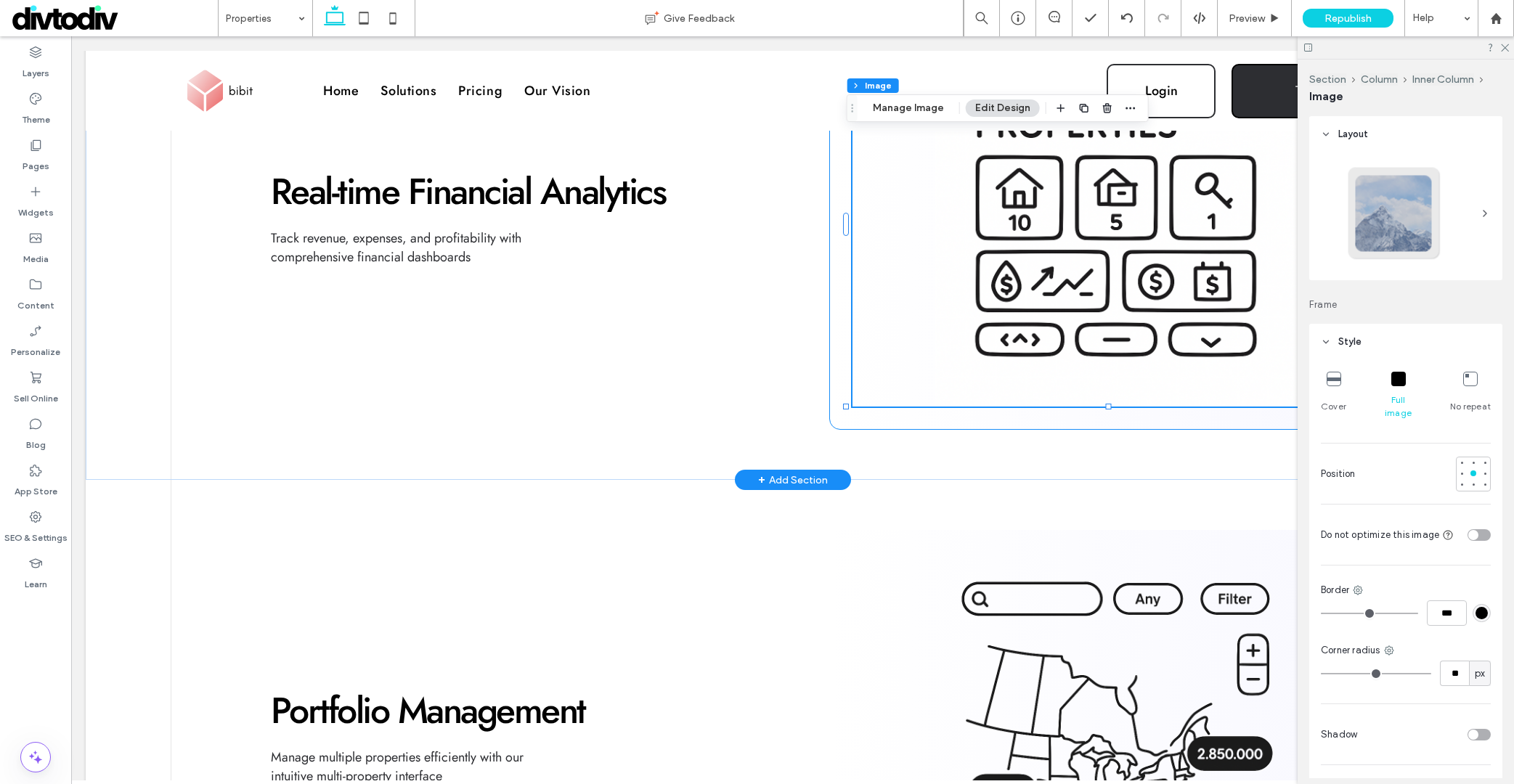
click at [1174, 218] on img at bounding box center [1117, 225] width 528 height 363
click at [1134, 210] on img at bounding box center [1117, 225] width 528 height 363
click at [937, 116] on button "Manage Image" at bounding box center [908, 108] width 90 height 18
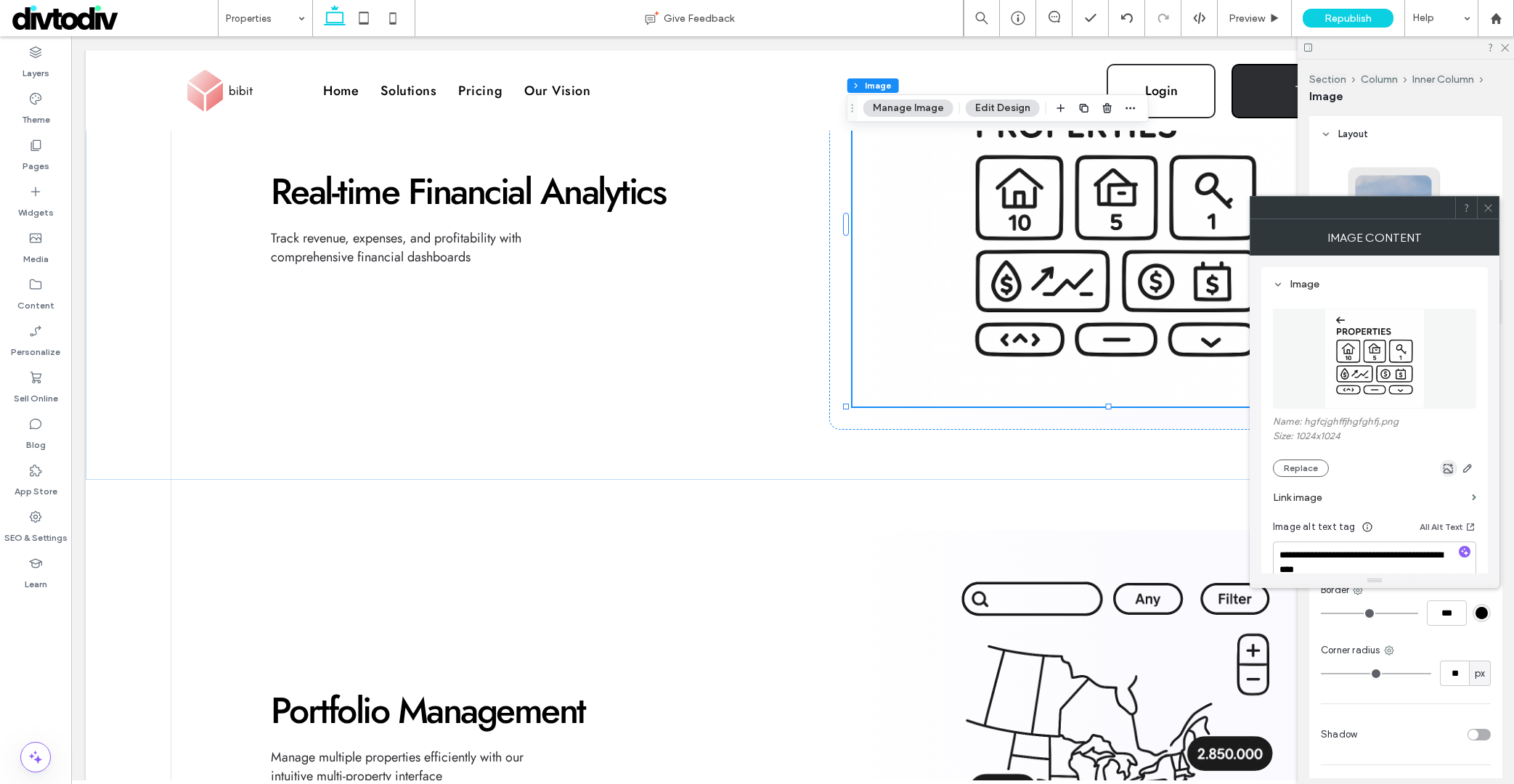
click at [1424, 471] on icon "button" at bounding box center [1448, 468] width 12 height 12
click at [1424, 220] on div "Image Content" at bounding box center [1374, 237] width 250 height 36
click at [1254, 12] on span "Preview" at bounding box center [1246, 19] width 36 height 12
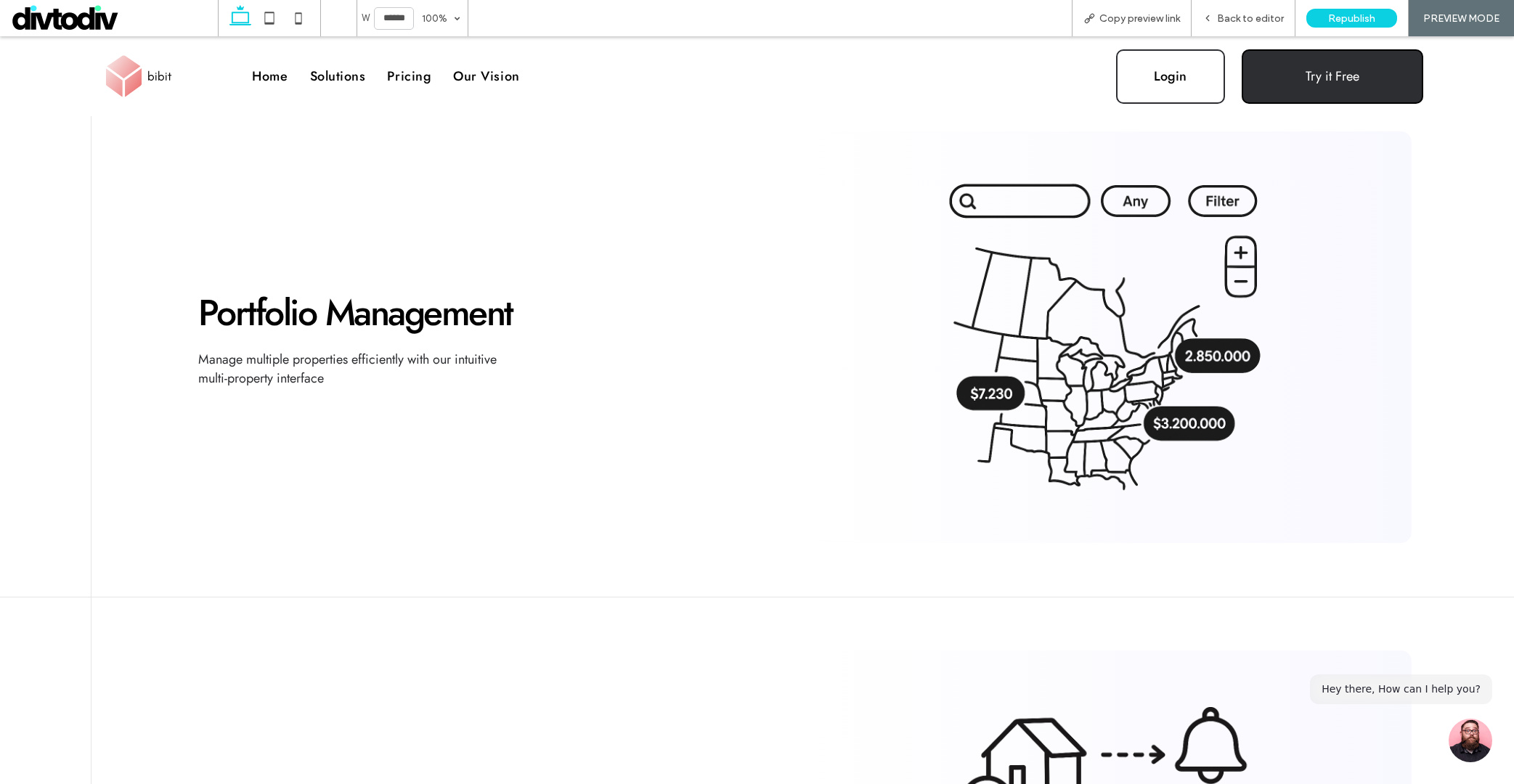
click at [1268, 270] on img at bounding box center [1102, 337] width 566 height 363
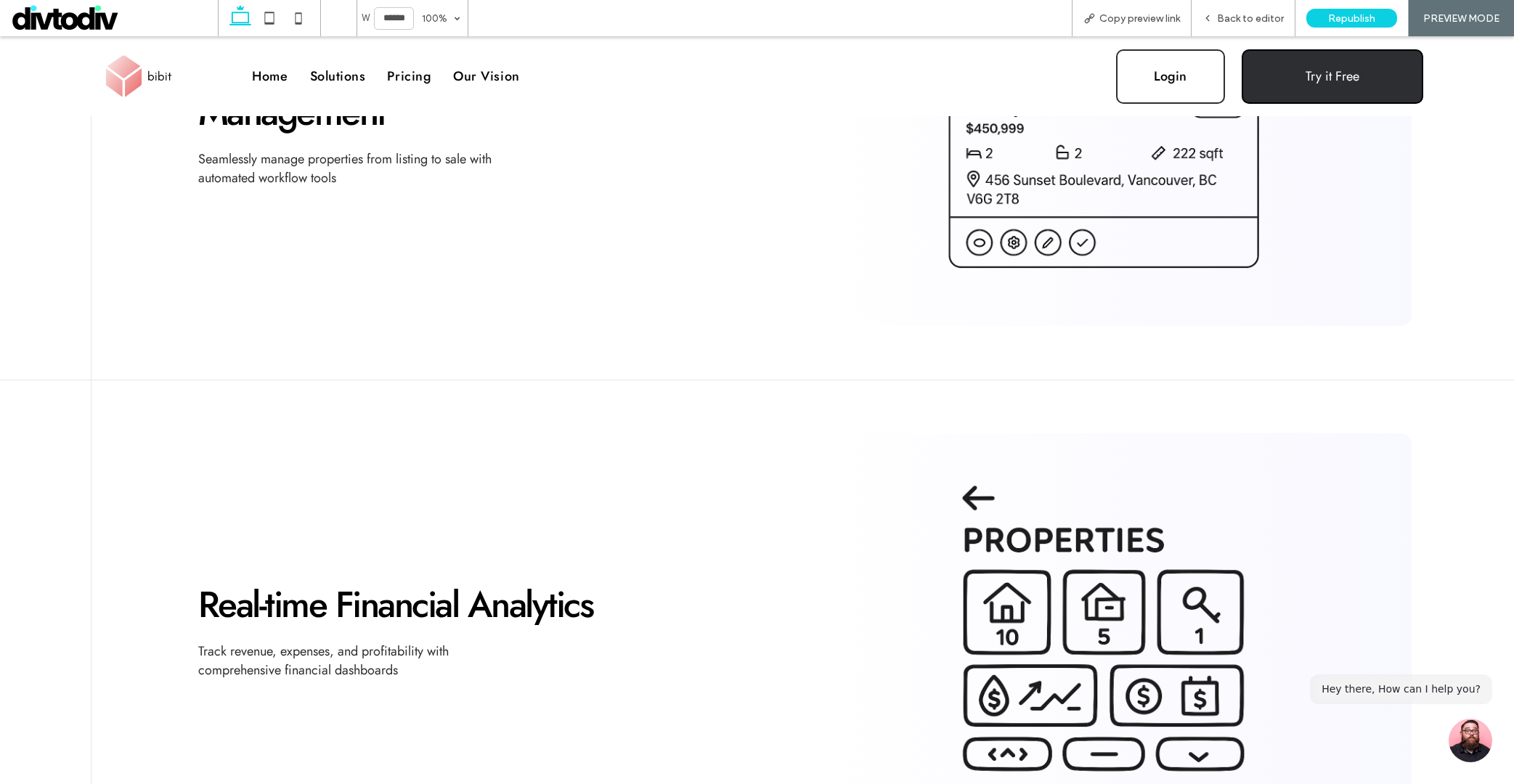
scroll to position [1089, 0]
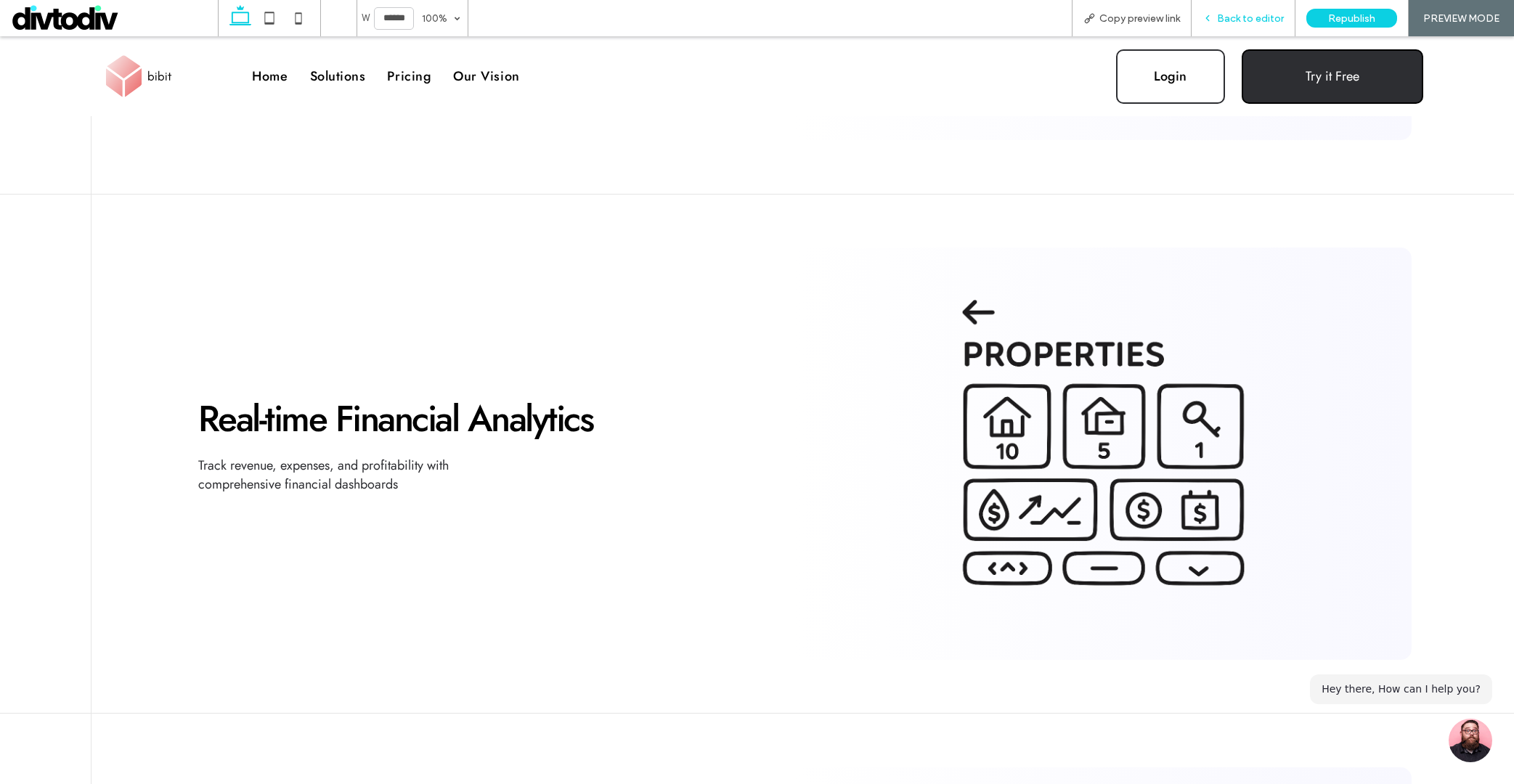
click at [1232, 22] on span "Back to editor" at bounding box center [1250, 19] width 67 height 12
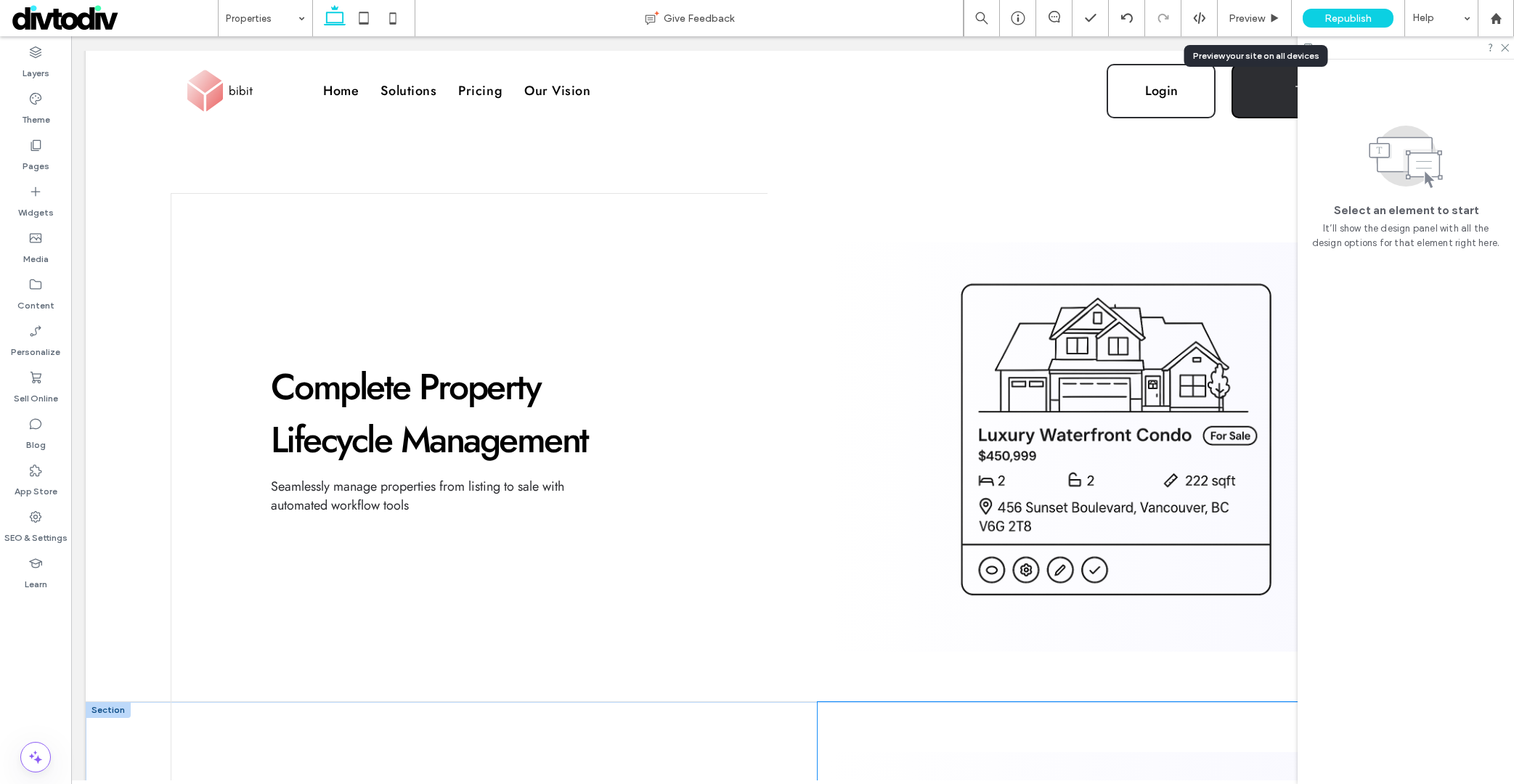
scroll to position [996, 0]
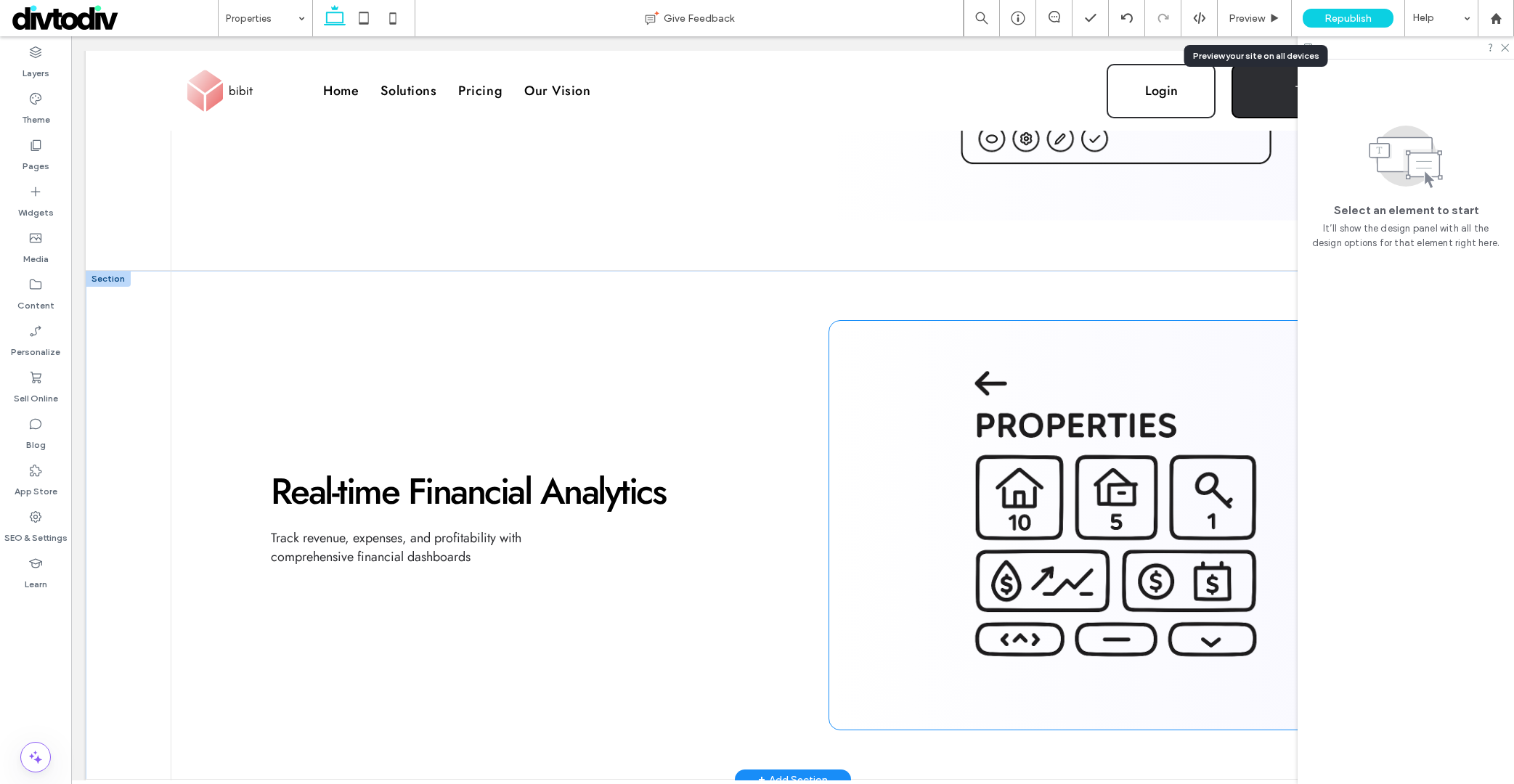
click at [1079, 533] on img at bounding box center [1117, 524] width 528 height 363
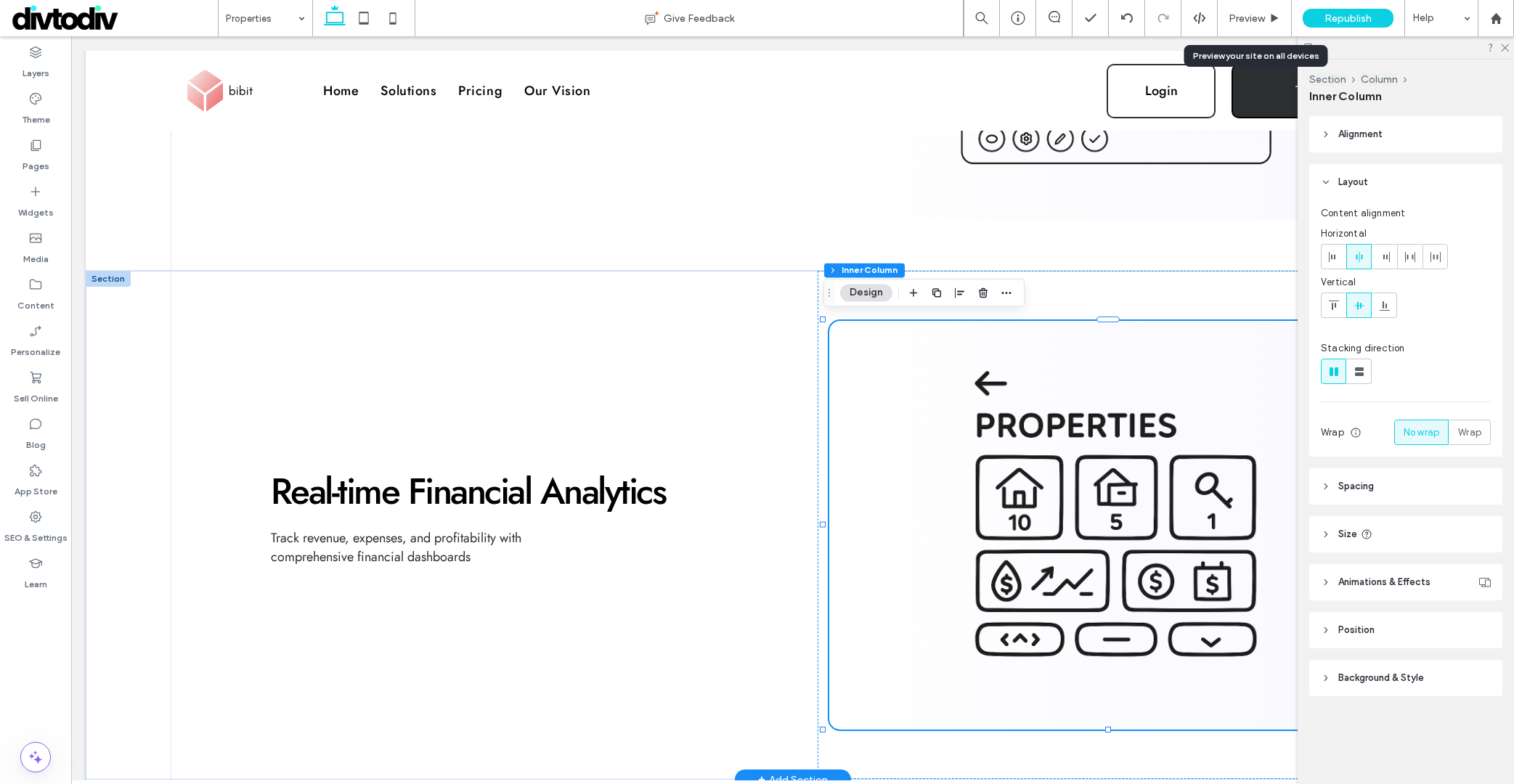
click at [1077, 529] on img at bounding box center [1117, 524] width 528 height 363
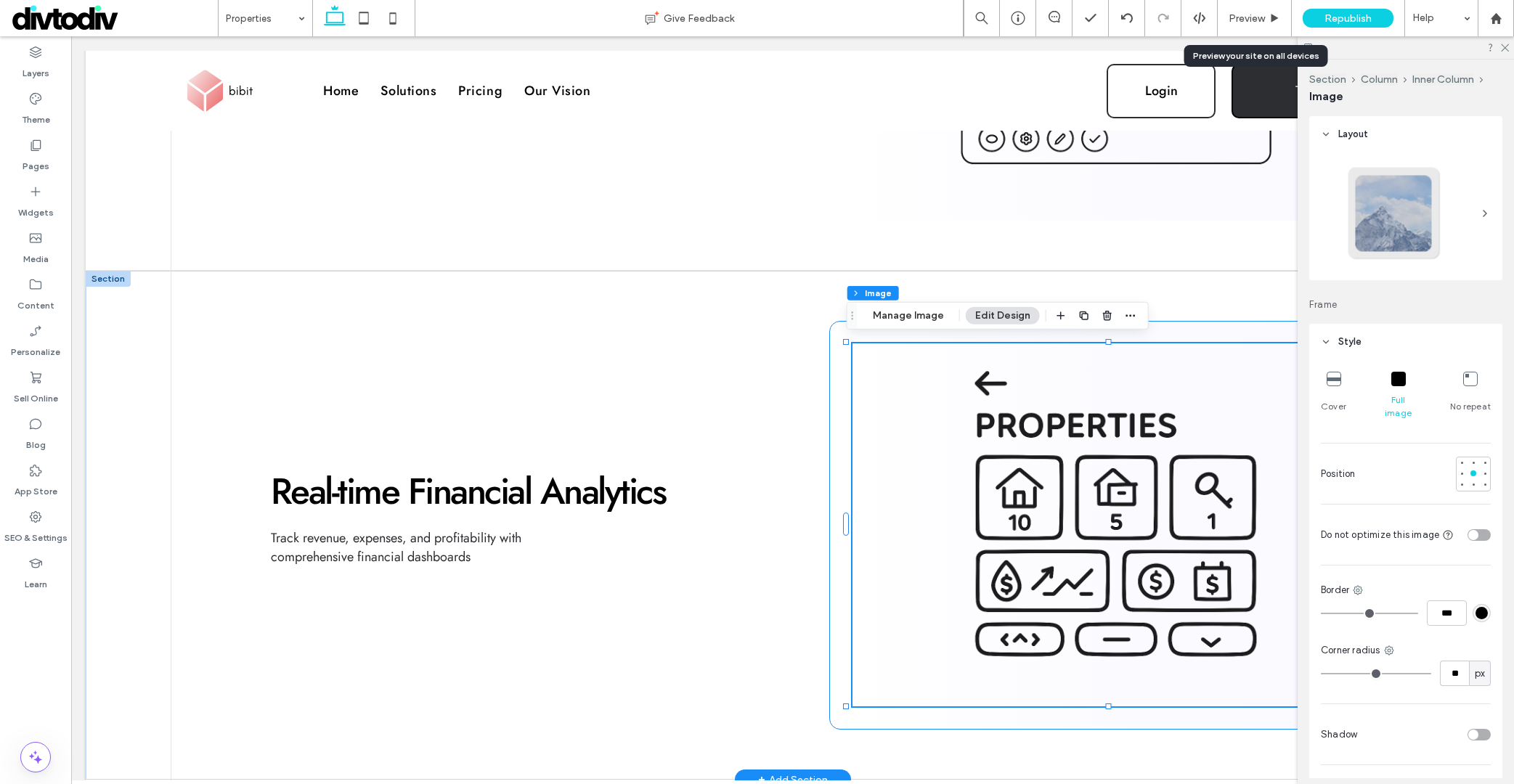
click at [1080, 524] on img at bounding box center [1117, 524] width 528 height 363
click at [925, 319] on button "Manage Image" at bounding box center [908, 316] width 90 height 18
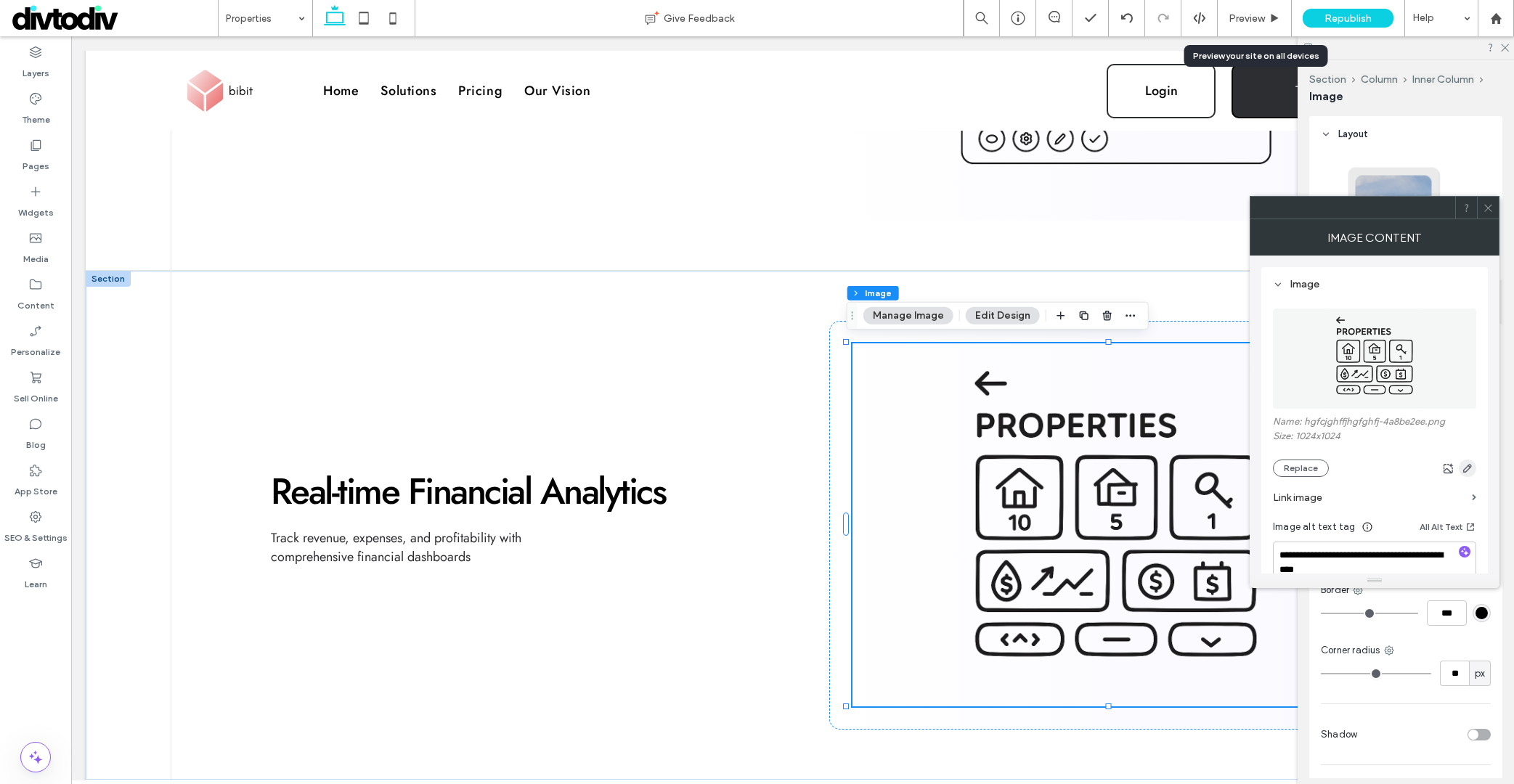
click at [1467, 465] on icon "button" at bounding box center [1467, 468] width 12 height 12
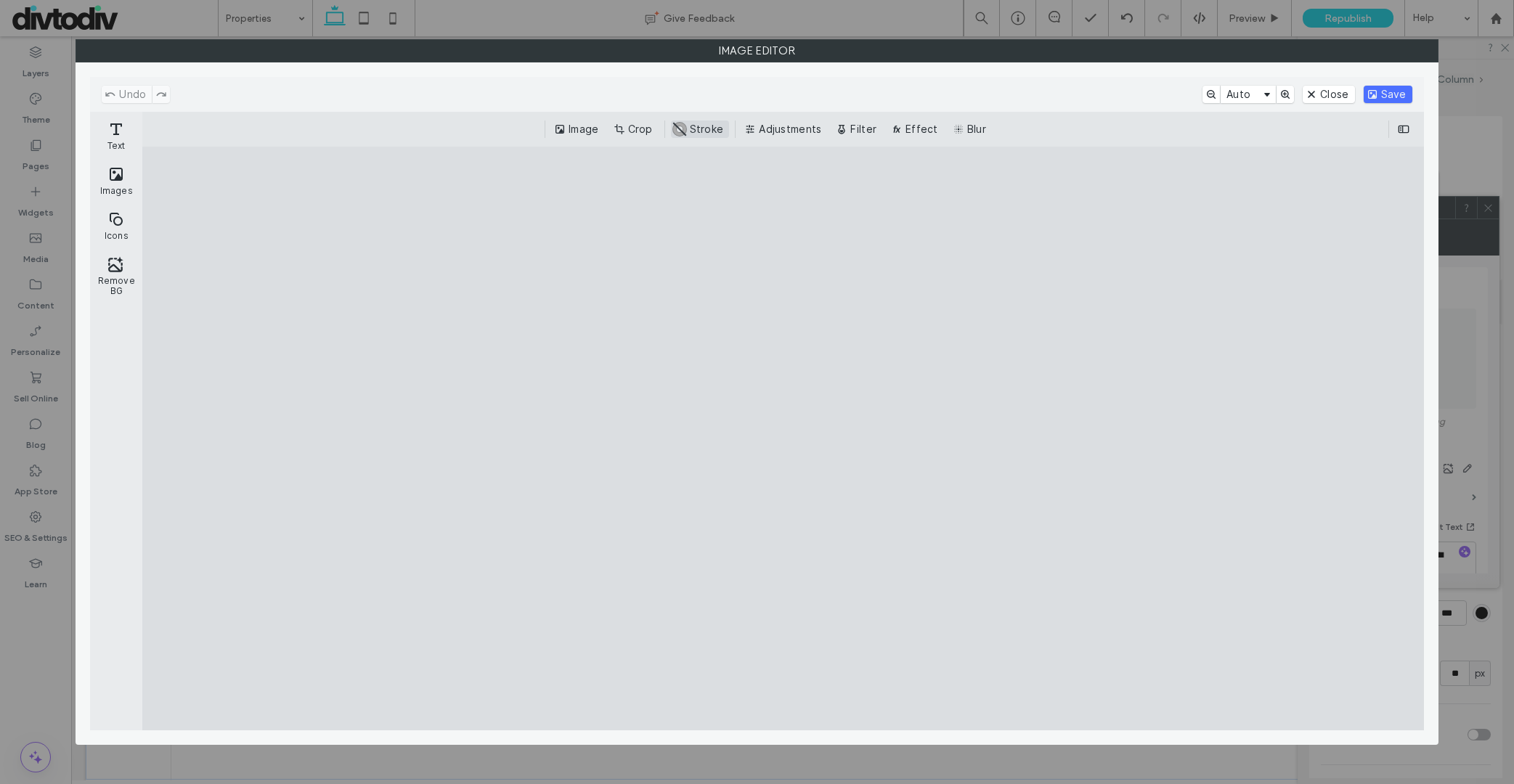
click at [692, 130] on button "#ABABAB Stroke" at bounding box center [701, 130] width 59 height 18
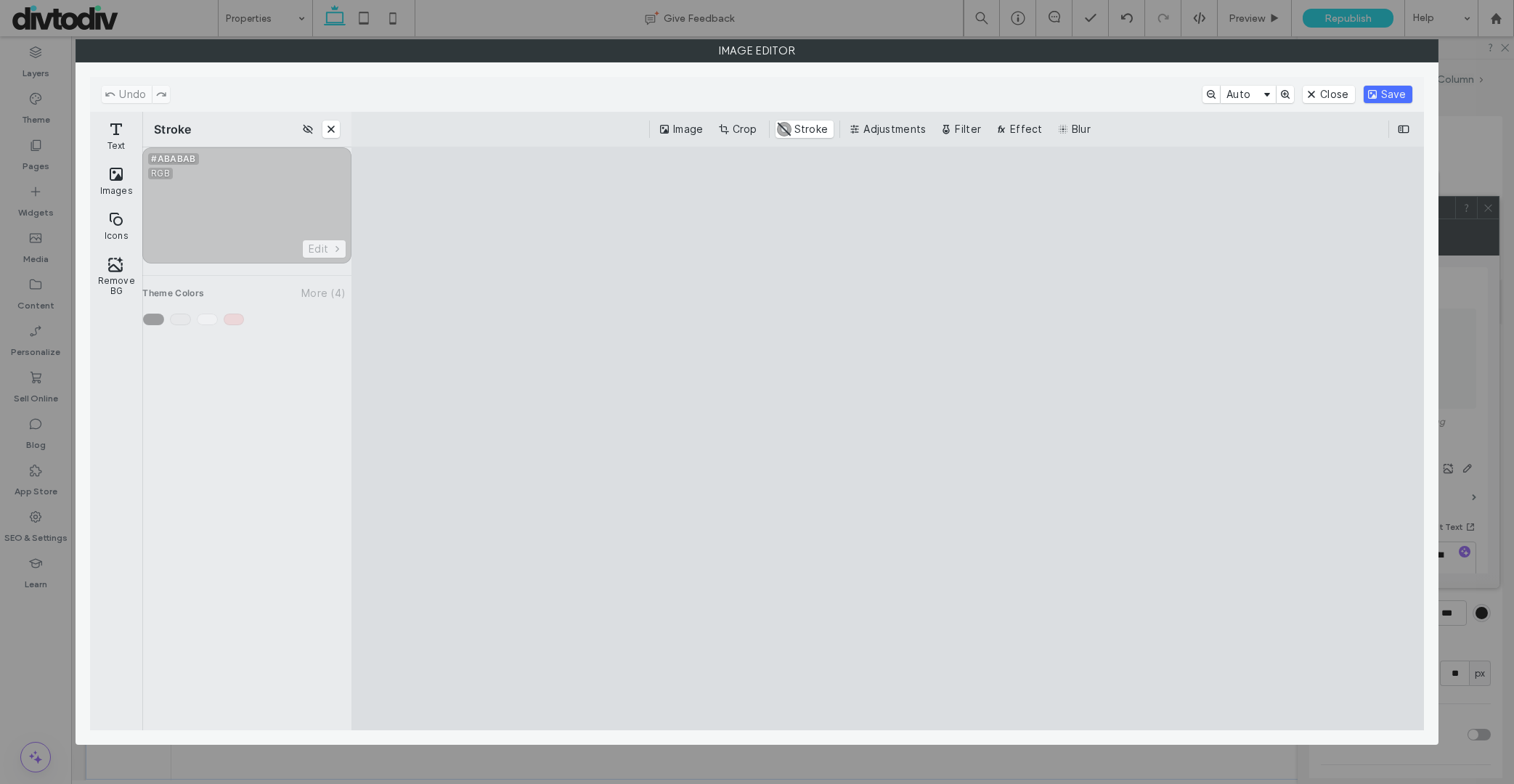
click at [234, 317] on div "Enable Stroke" at bounding box center [246, 239] width 209 height 184
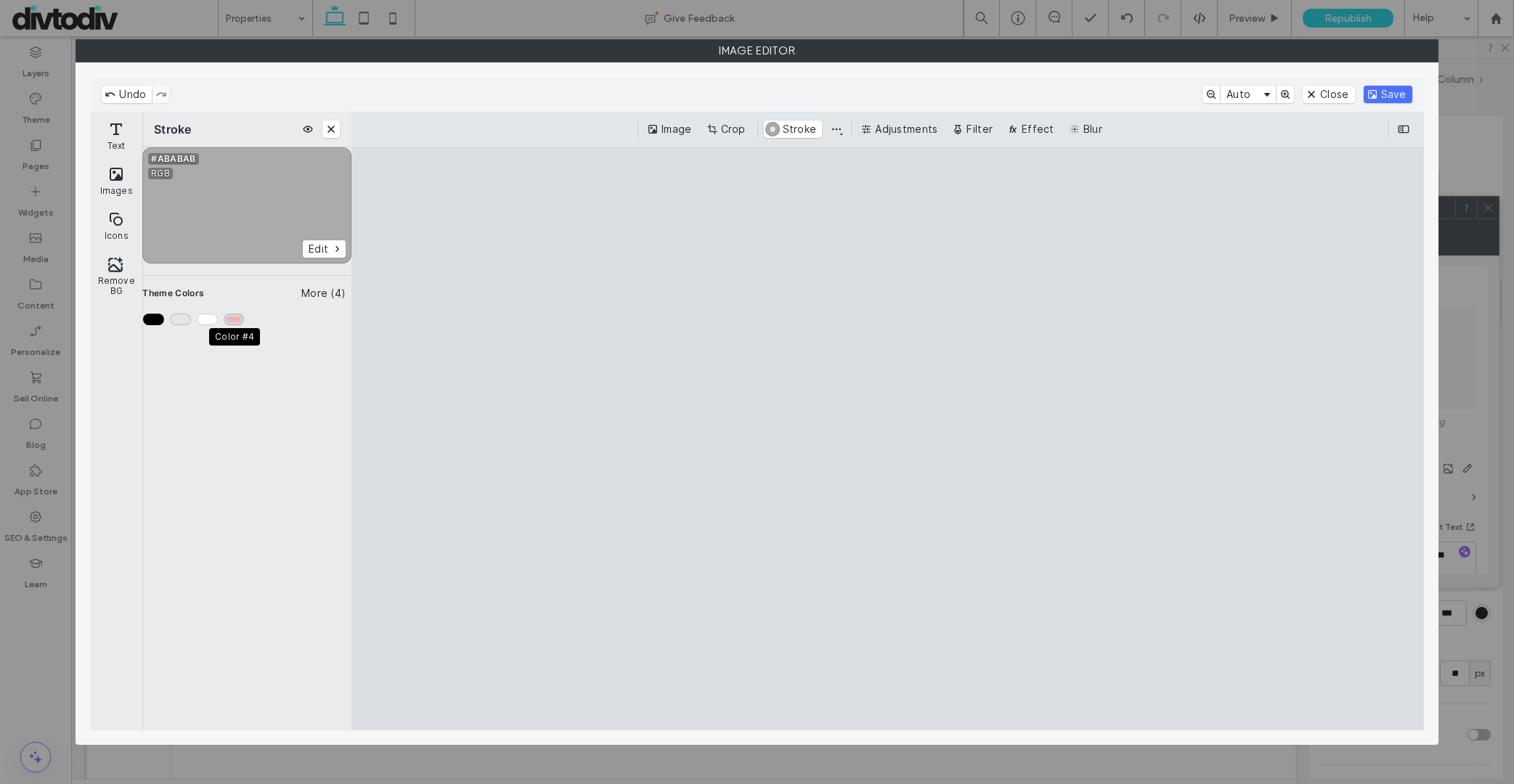
click at [236, 319] on div "Color #4" at bounding box center [235, 319] width 21 height 12
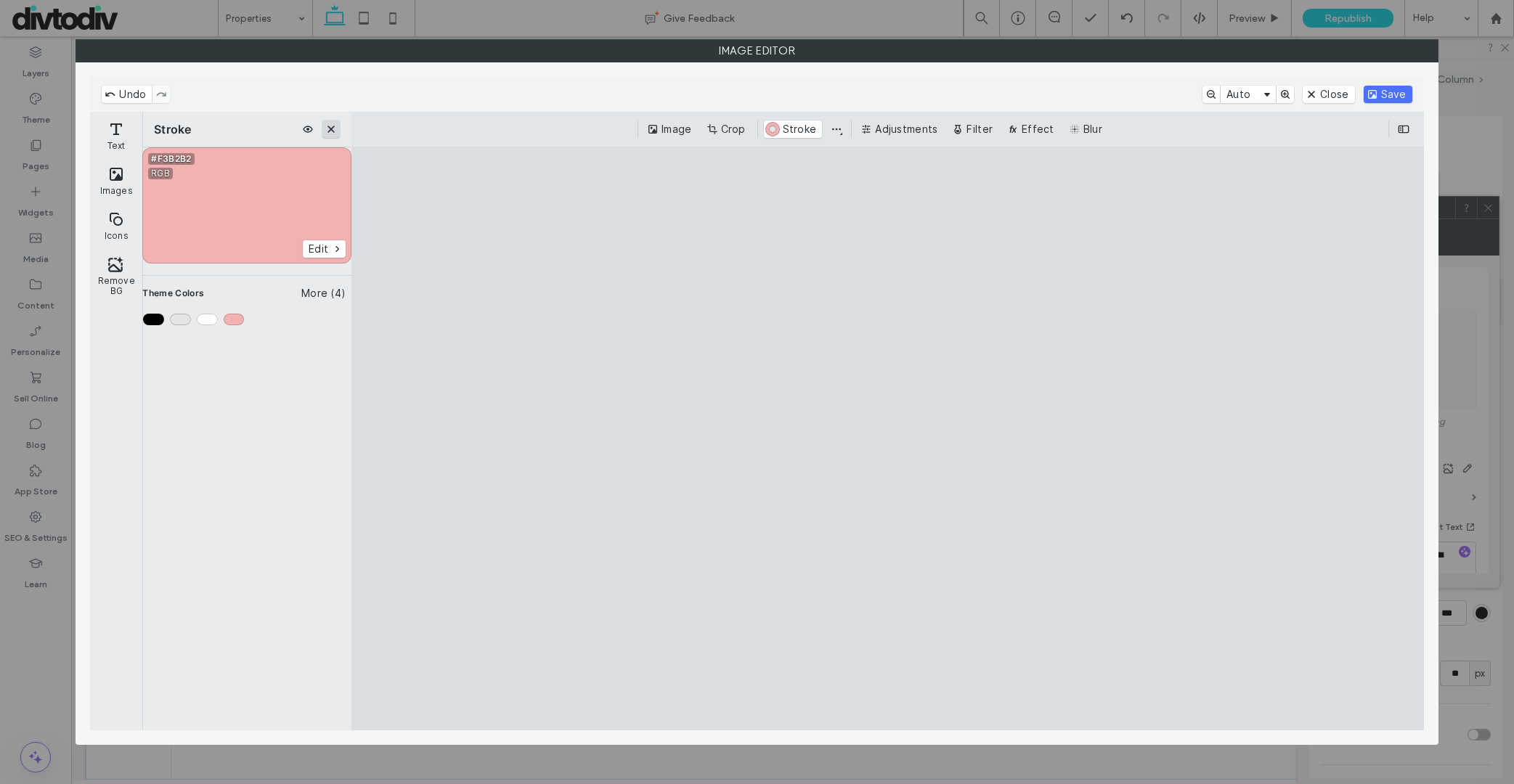
click at [331, 130] on button "Close" at bounding box center [332, 130] width 18 height 18
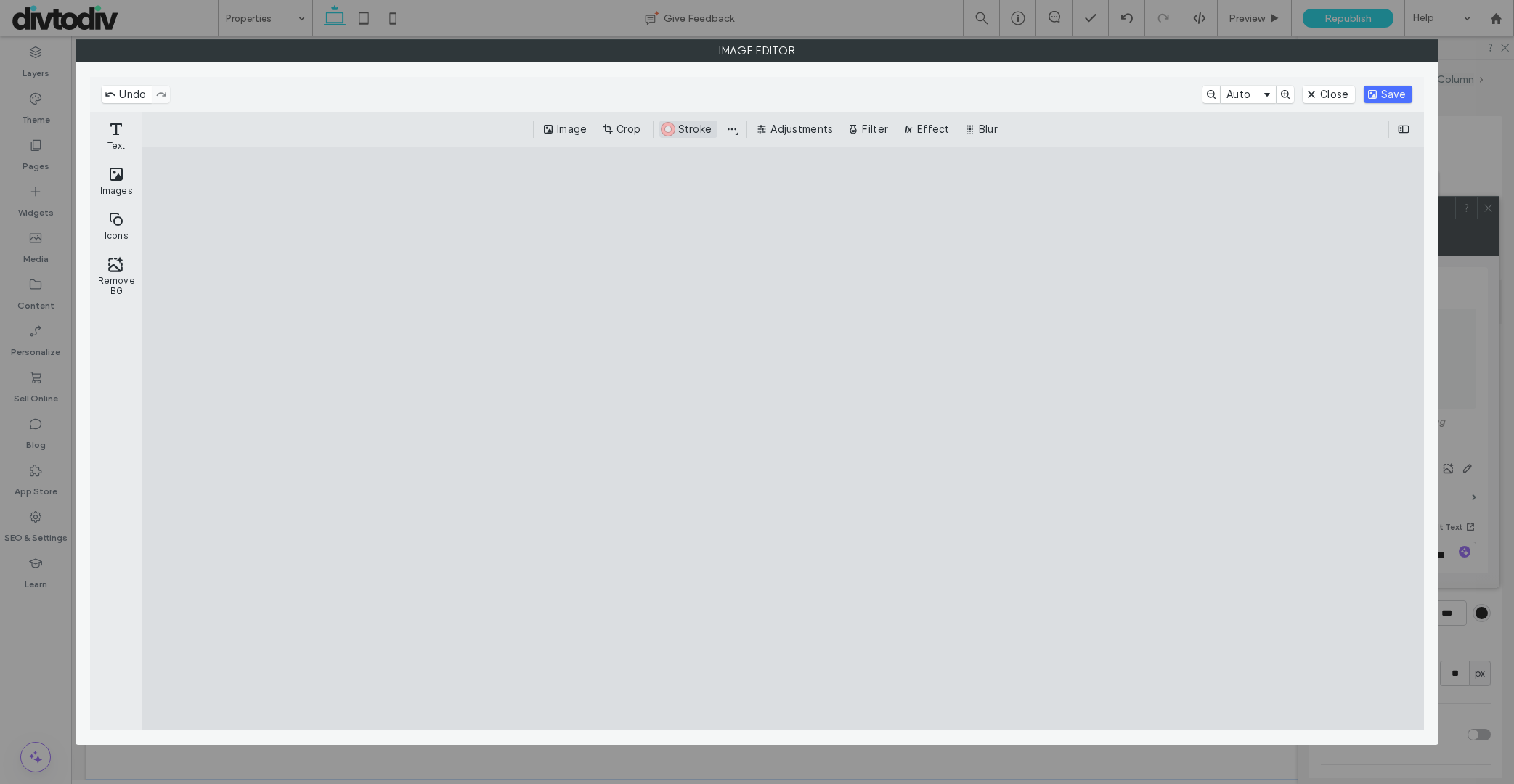
click at [693, 130] on button "#F3B2B2 Stroke" at bounding box center [689, 130] width 59 height 18
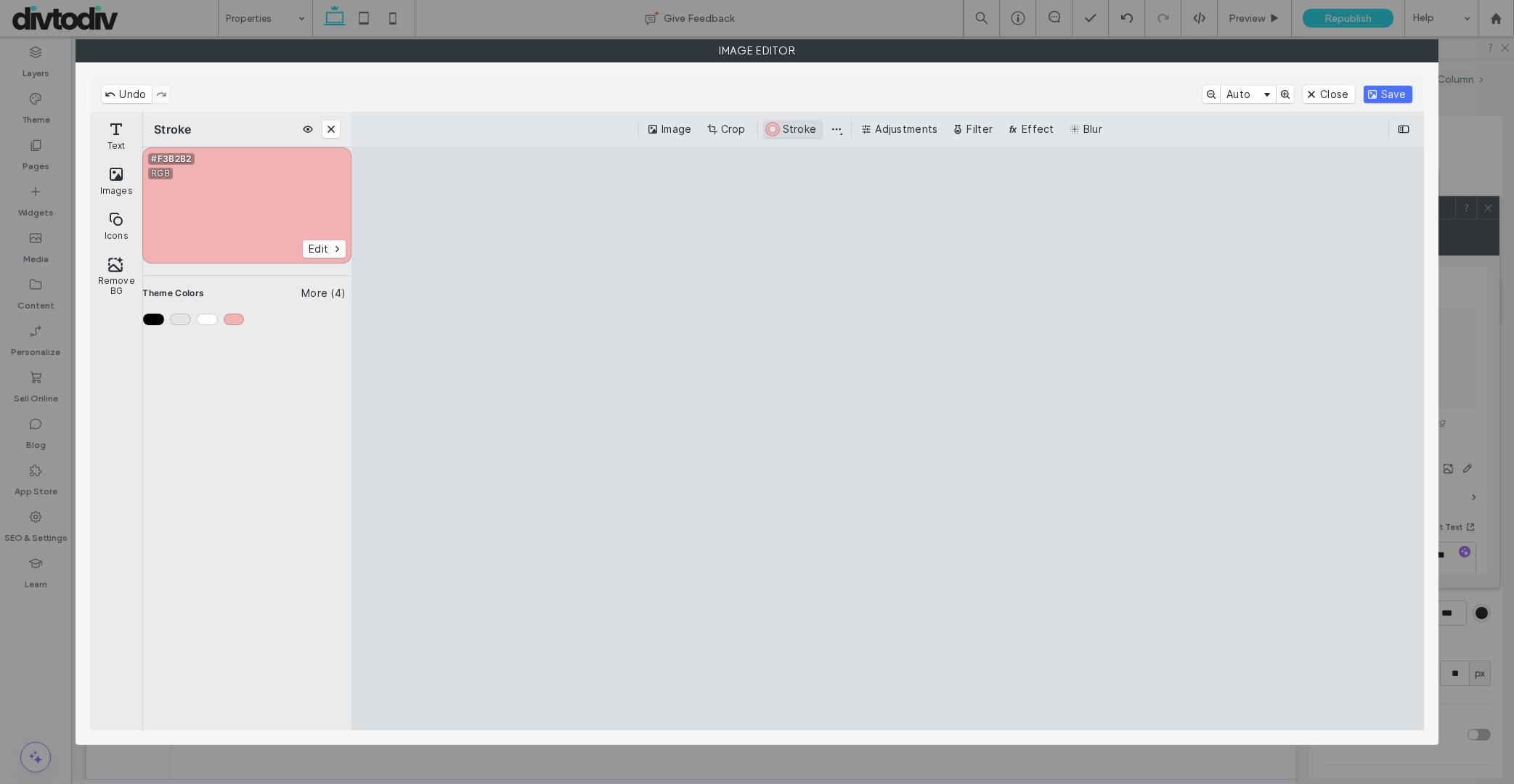
click at [784, 125] on button "#F3B2B2 Stroke" at bounding box center [793, 130] width 59 height 18
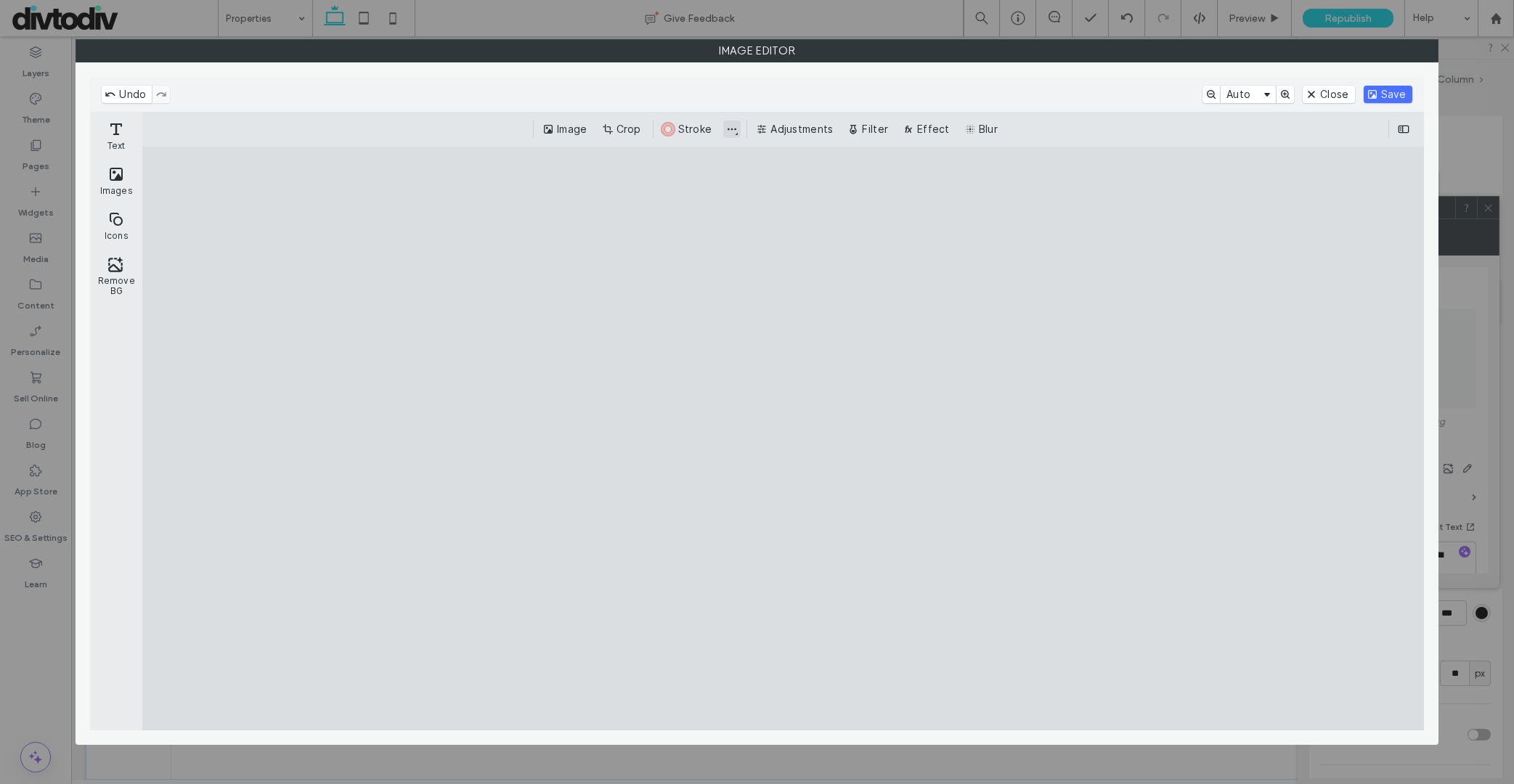
click at [732, 124] on button "Change stroke position and join style" at bounding box center [732, 130] width 18 height 18
click at [694, 124] on button "#F3B2B2 Stroke" at bounding box center [689, 130] width 59 height 18
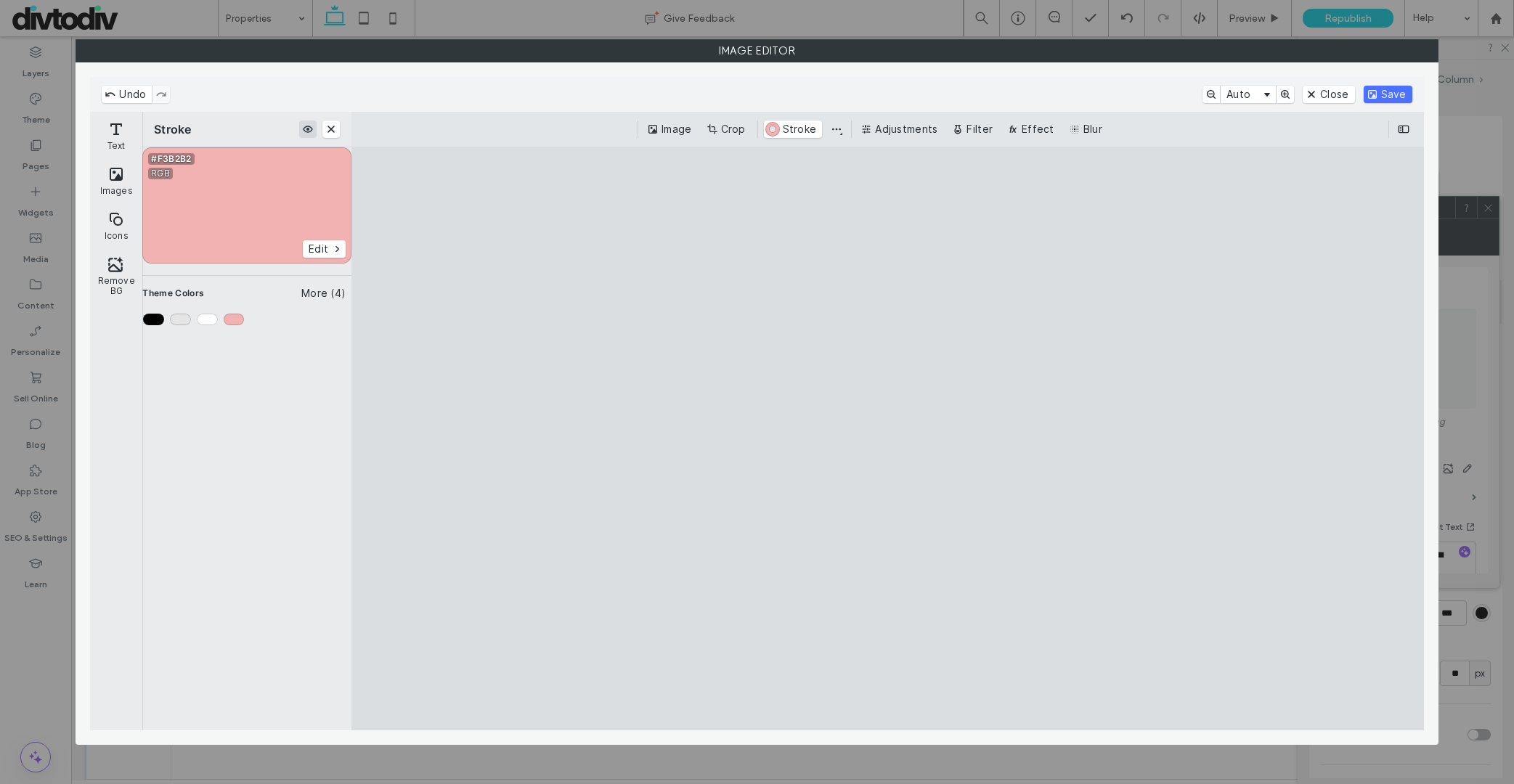
click at [314, 129] on button "Enable Stroke" at bounding box center [308, 130] width 18 height 18
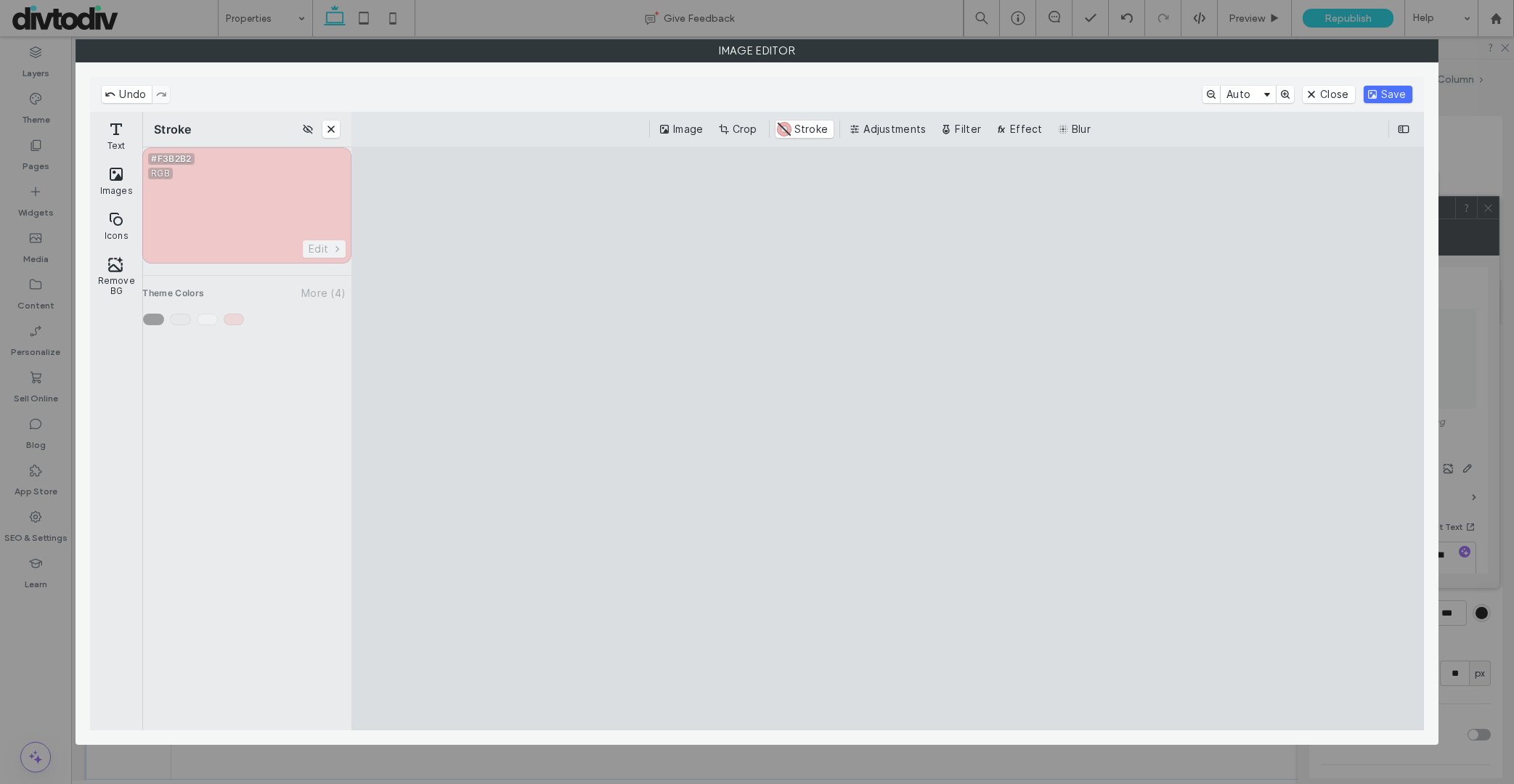
click at [613, 144] on div "Image Crop #F3B2B2 Stroke Adjustments Filter Effect Blur" at bounding box center [887, 129] width 1072 height 35
click at [1027, 123] on button "Effect" at bounding box center [1020, 130] width 56 height 18
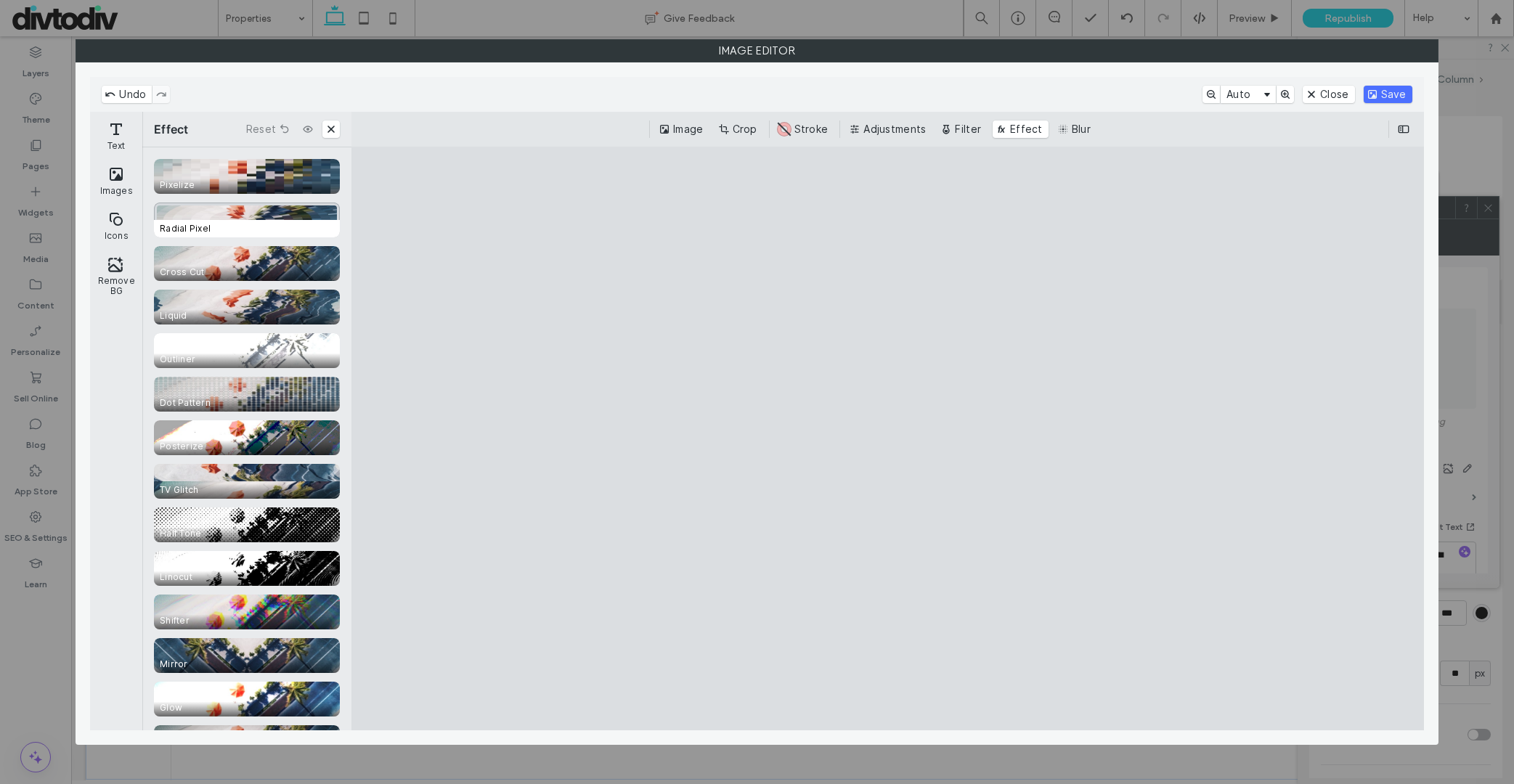
click at [276, 219] on div "CE.SDK" at bounding box center [246, 220] width 186 height 35
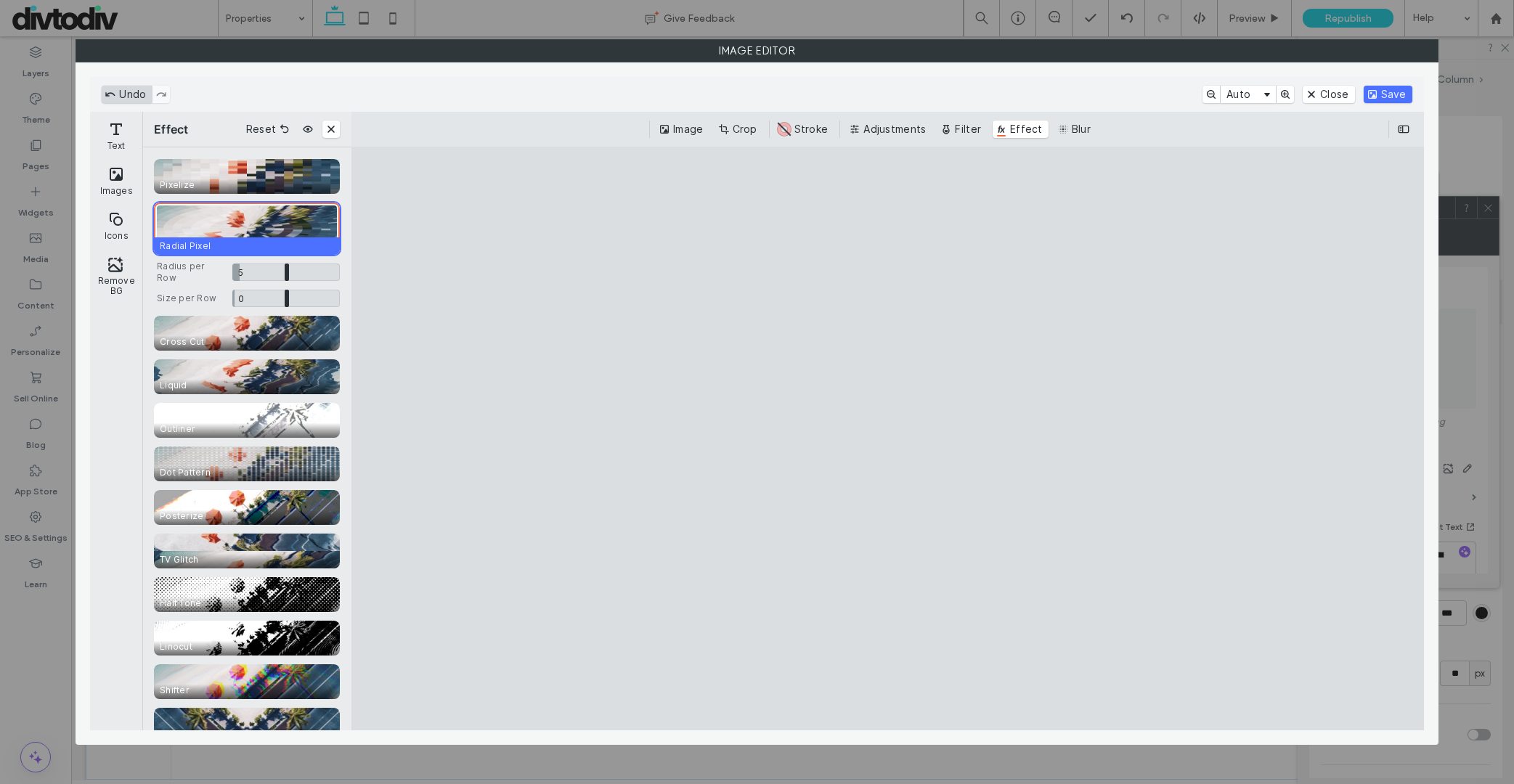
click at [143, 98] on button "Undo" at bounding box center [126, 94] width 50 height 18
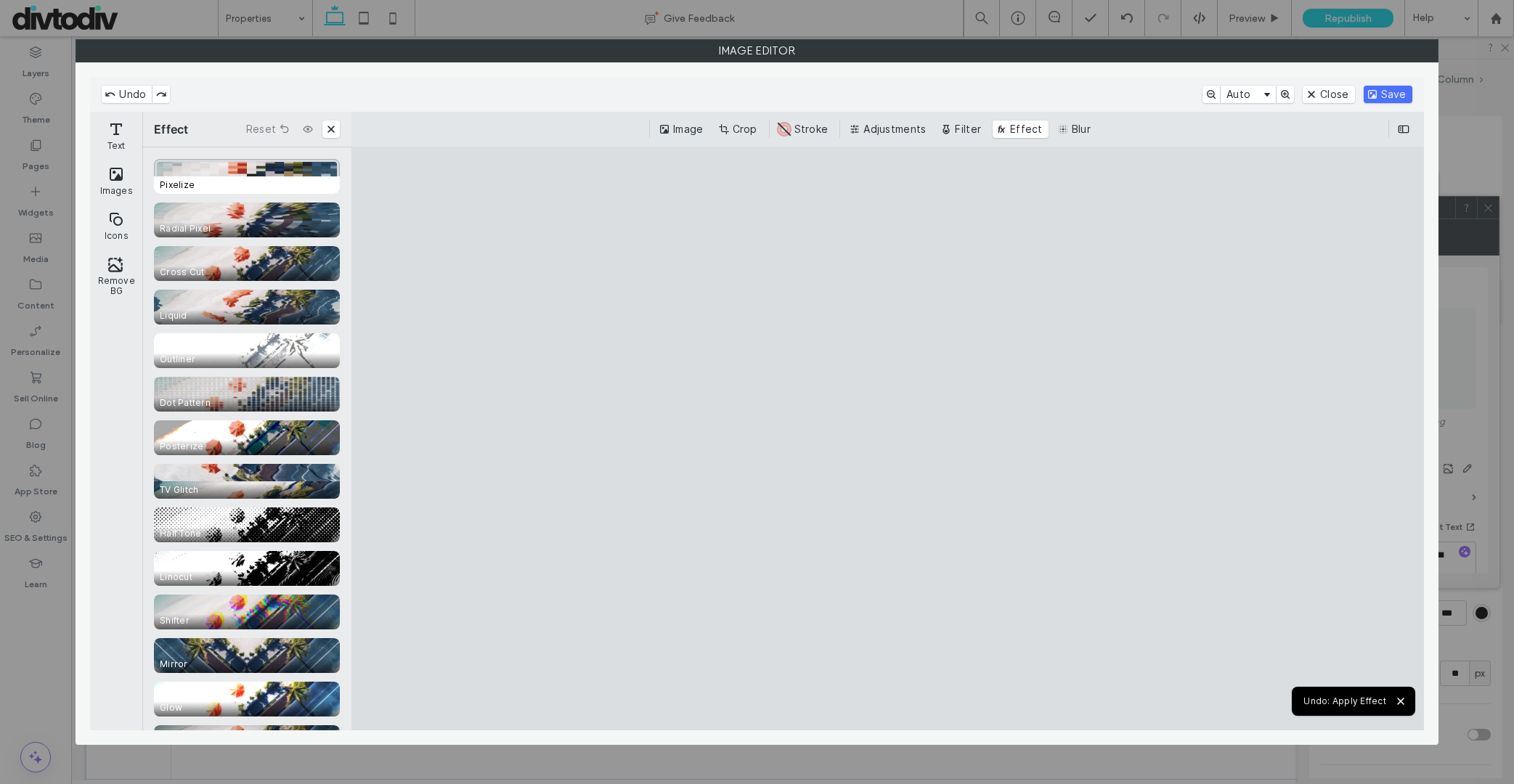
click at [244, 180] on span "Pixelize" at bounding box center [250, 185] width 192 height 18
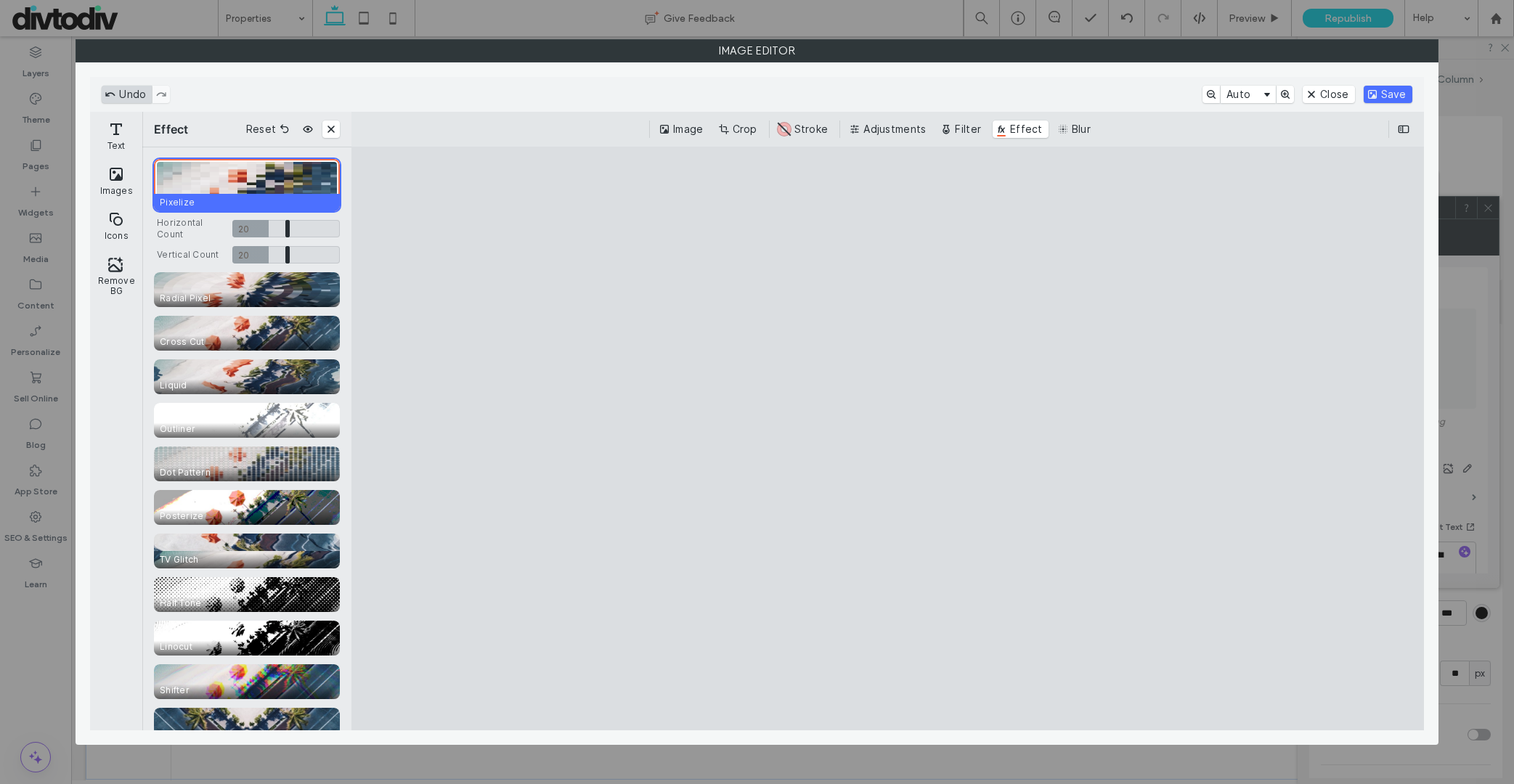
click at [140, 95] on button "Undo" at bounding box center [126, 94] width 50 height 18
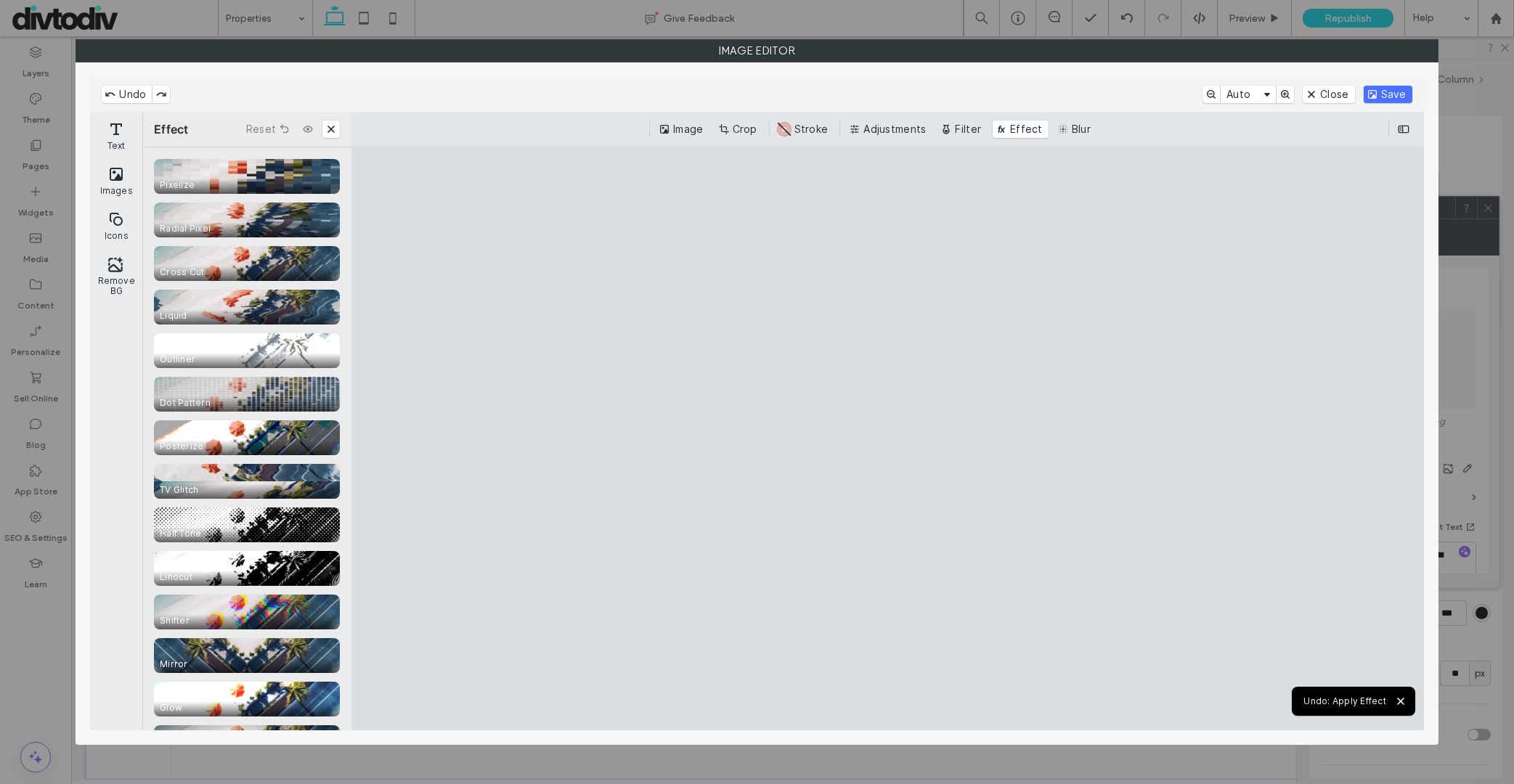
click at [246, 418] on div "Pixelize Radial Pixel Cross Cut Liquid Outliner Dot Pattern Posterize TV Glitch…" at bounding box center [246, 572] width 186 height 828
click at [246, 433] on div "CE.SDK" at bounding box center [246, 437] width 186 height 35
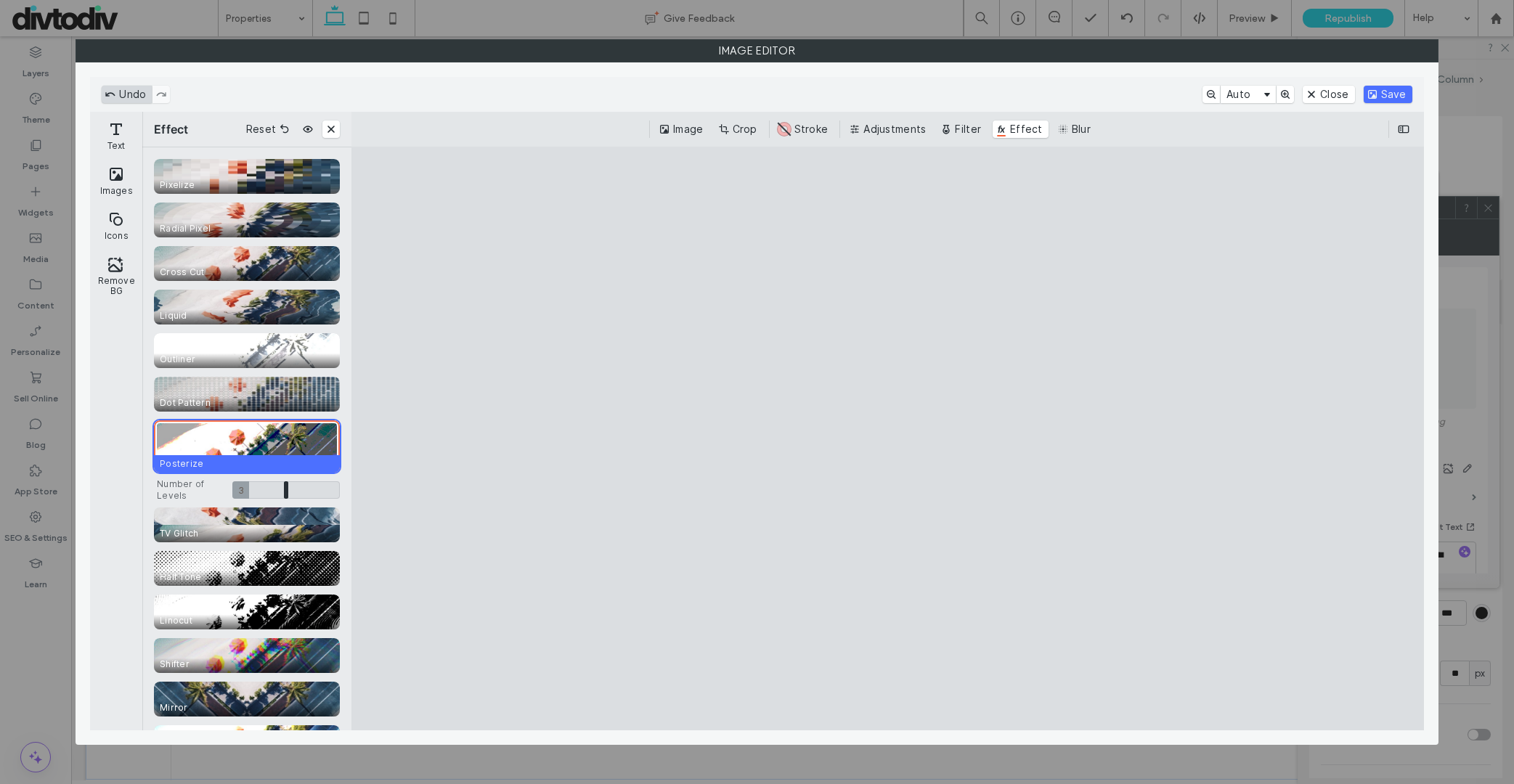
click at [131, 99] on button "Undo" at bounding box center [126, 94] width 50 height 18
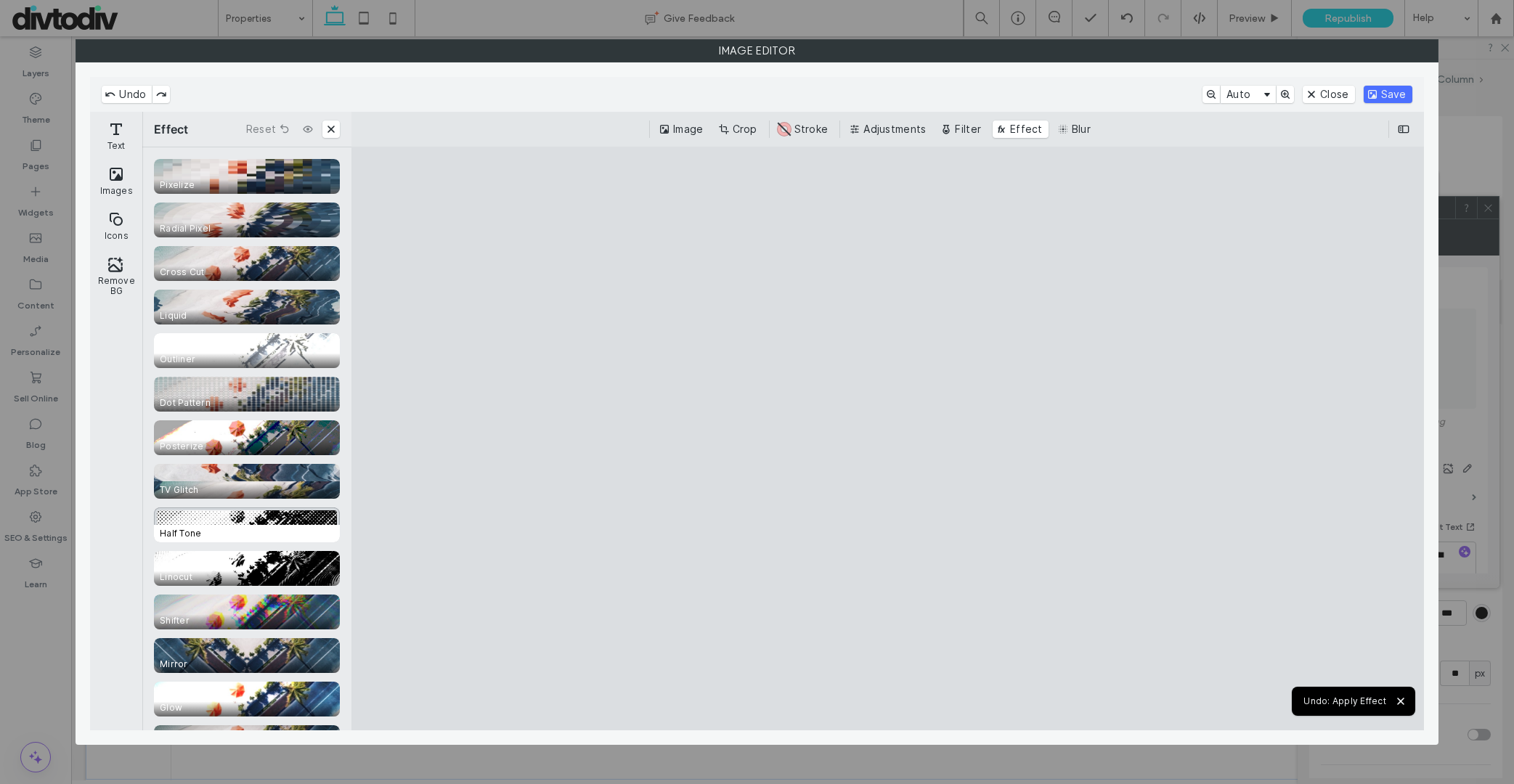
click at [255, 528] on span "Half Tone" at bounding box center [250, 533] width 192 height 18
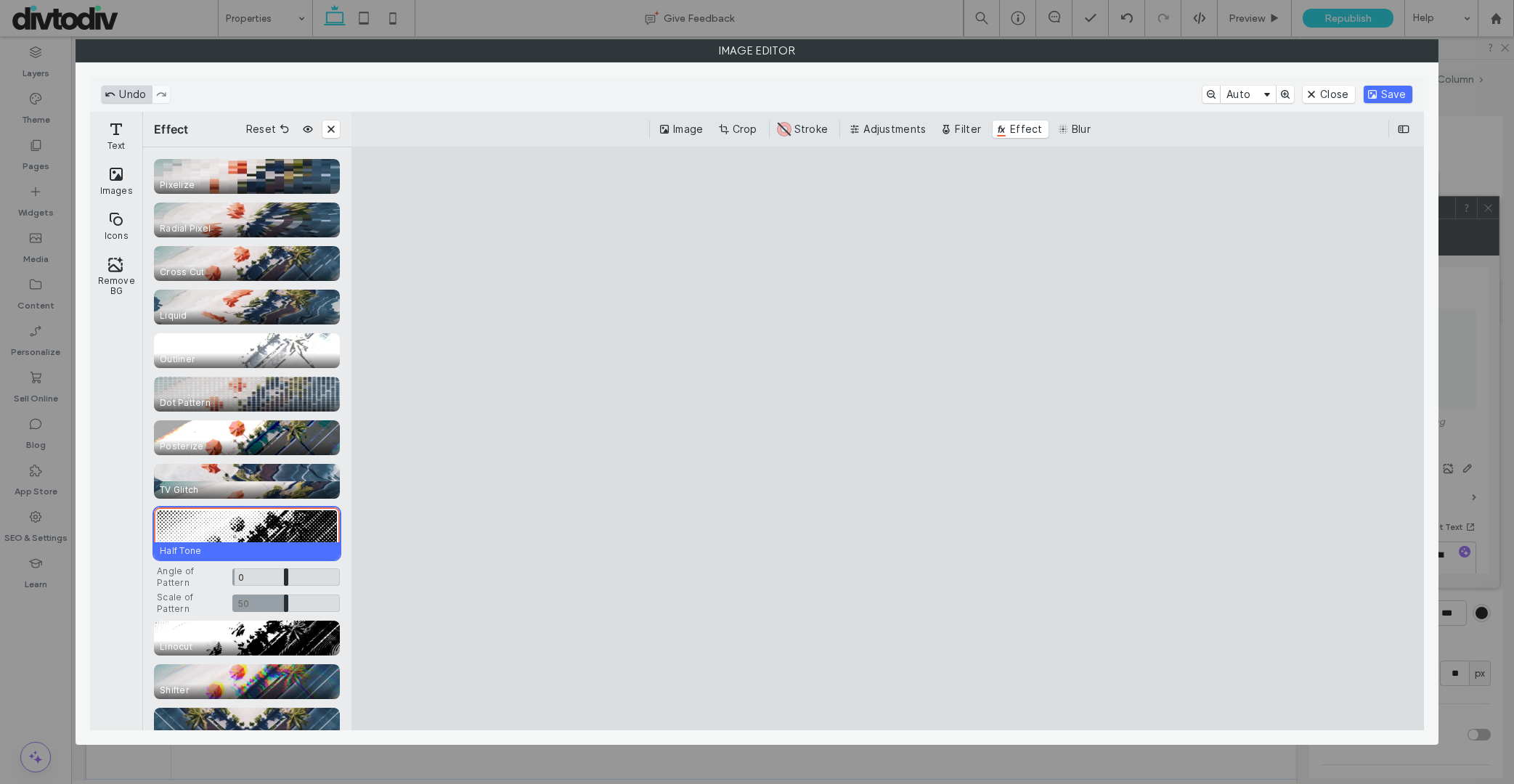
click at [116, 90] on button "Undo" at bounding box center [126, 94] width 50 height 18
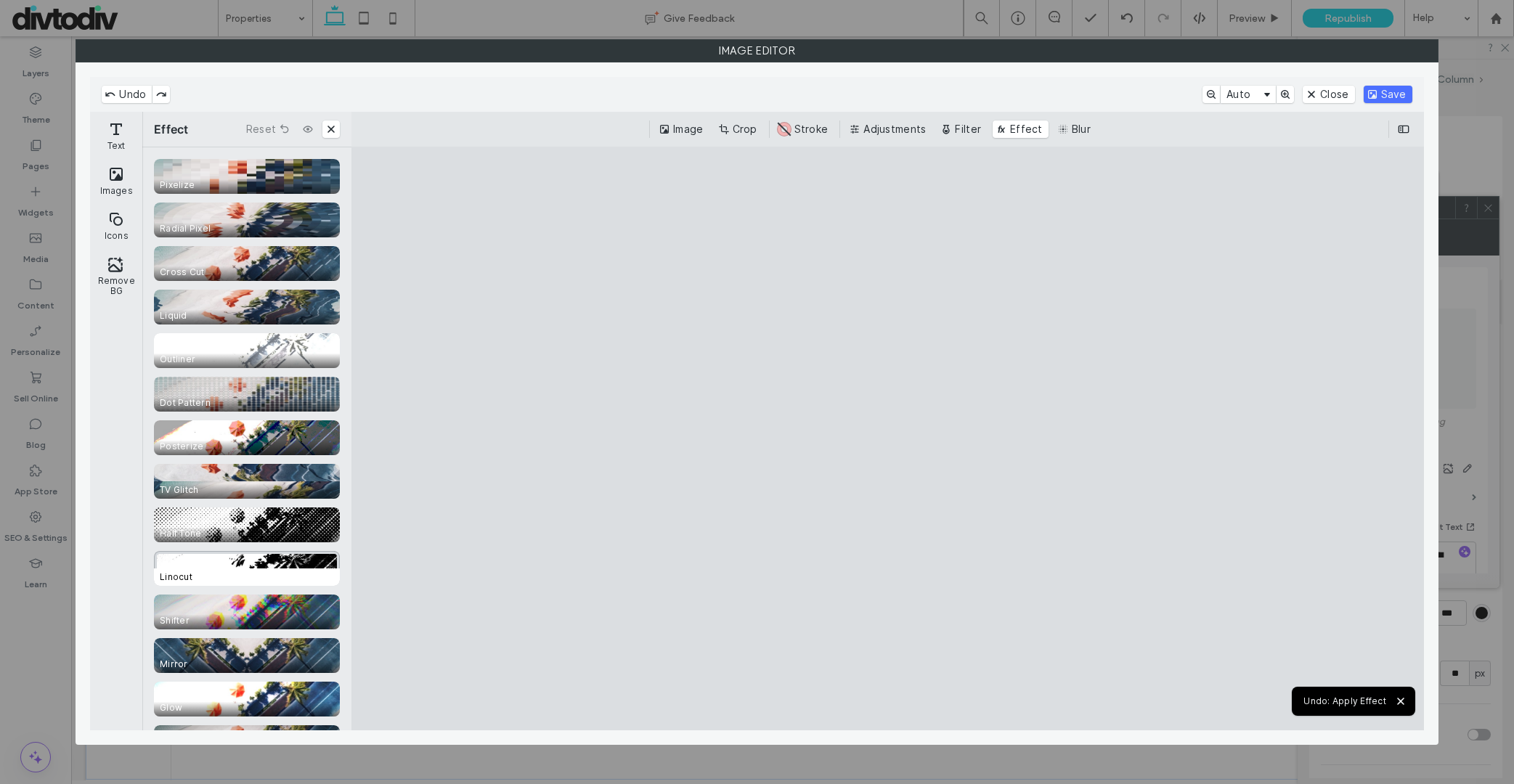
click at [212, 569] on span "Linocut" at bounding box center [250, 578] width 192 height 18
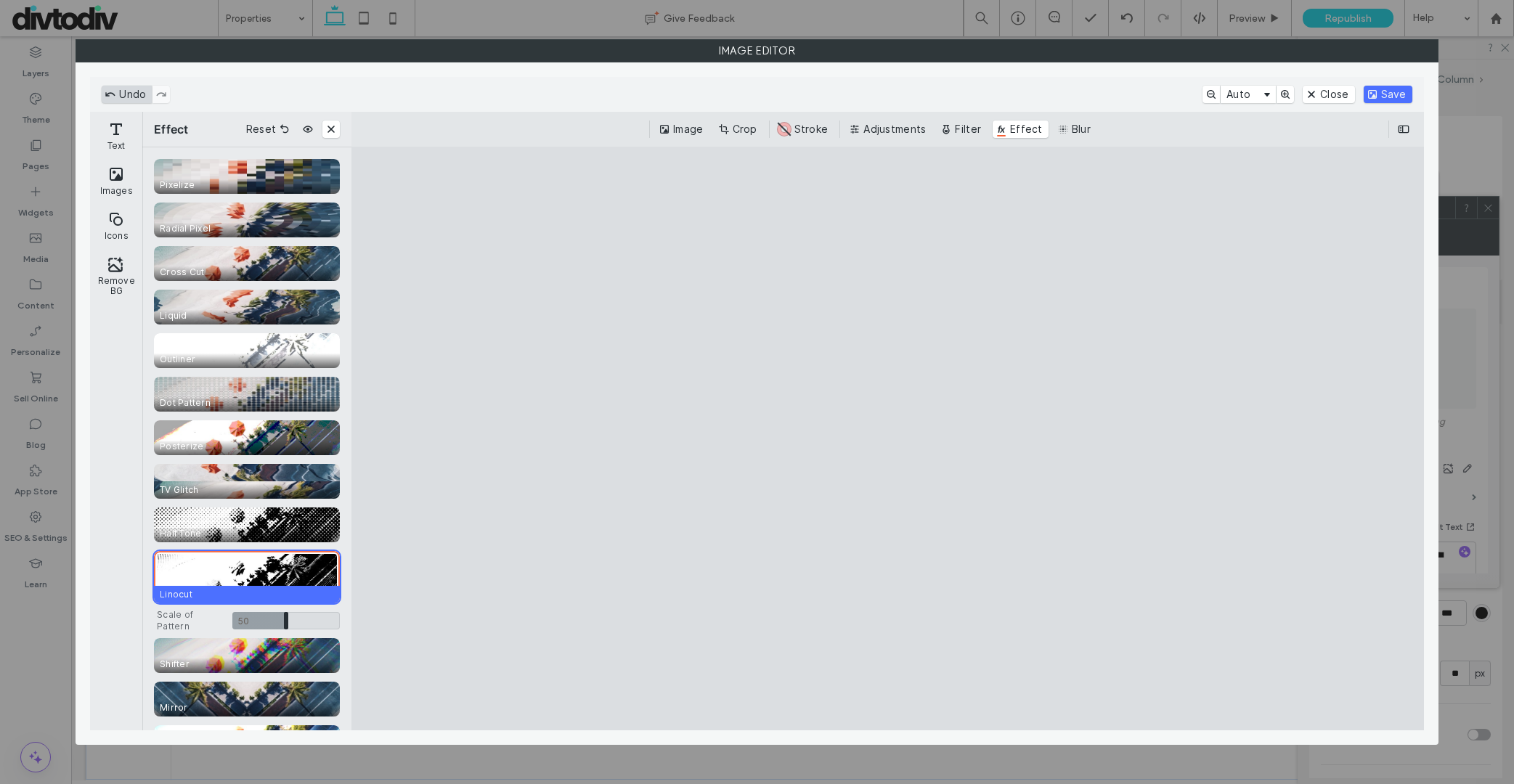
click at [126, 100] on button "Undo" at bounding box center [126, 94] width 50 height 18
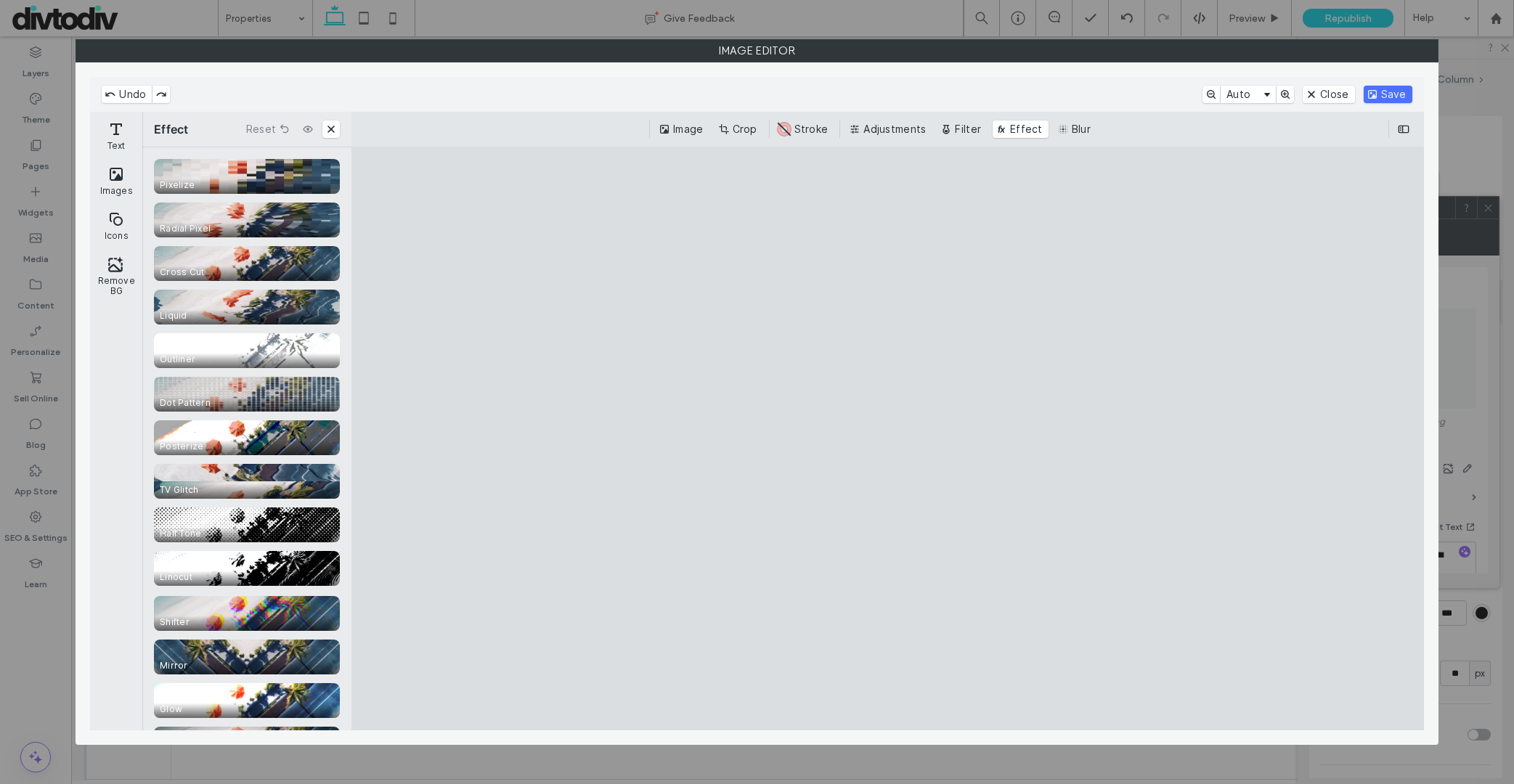
scroll to position [180, 0]
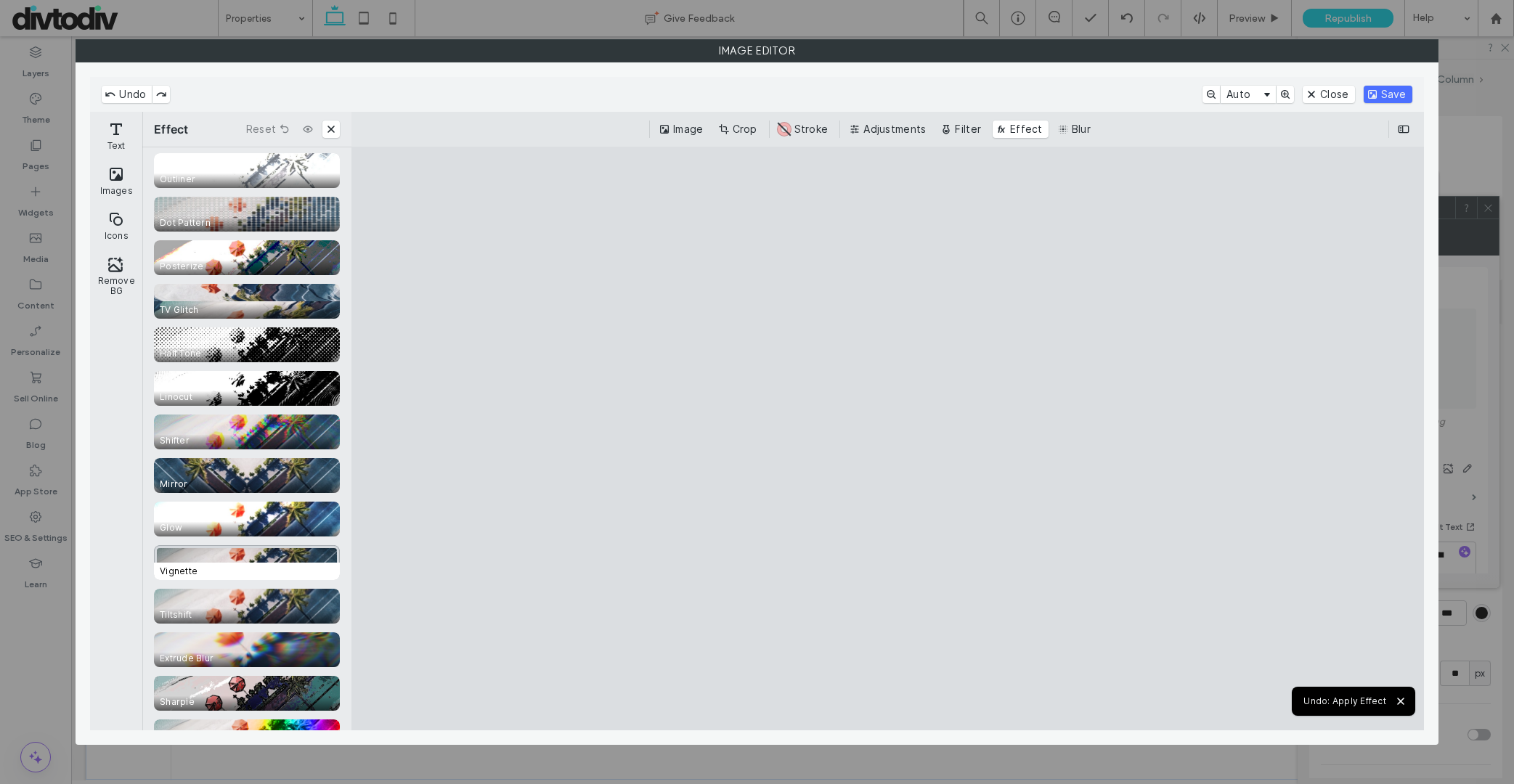
click at [267, 572] on span "Vignette" at bounding box center [250, 572] width 192 height 18
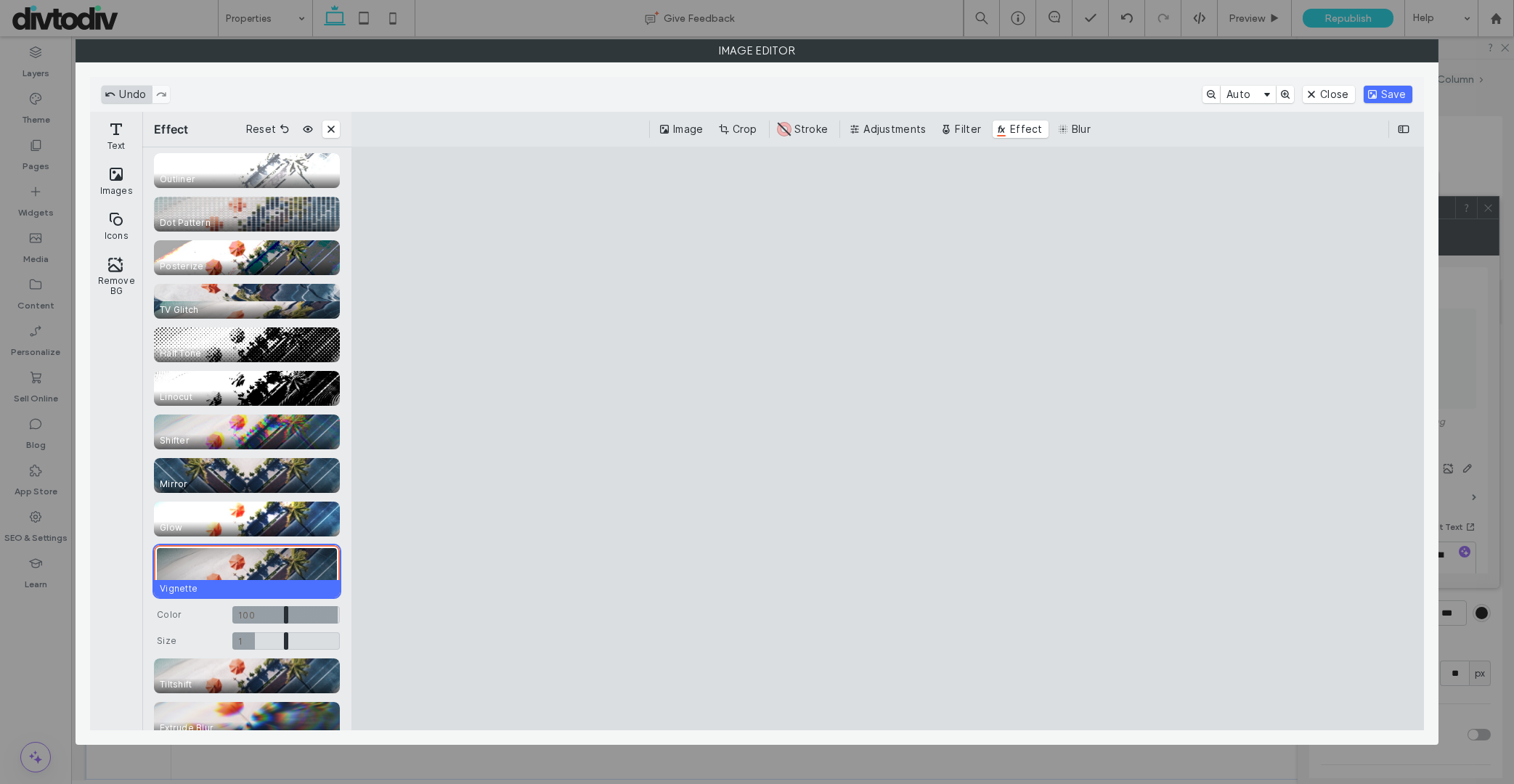
click at [135, 92] on button "Undo" at bounding box center [126, 94] width 50 height 18
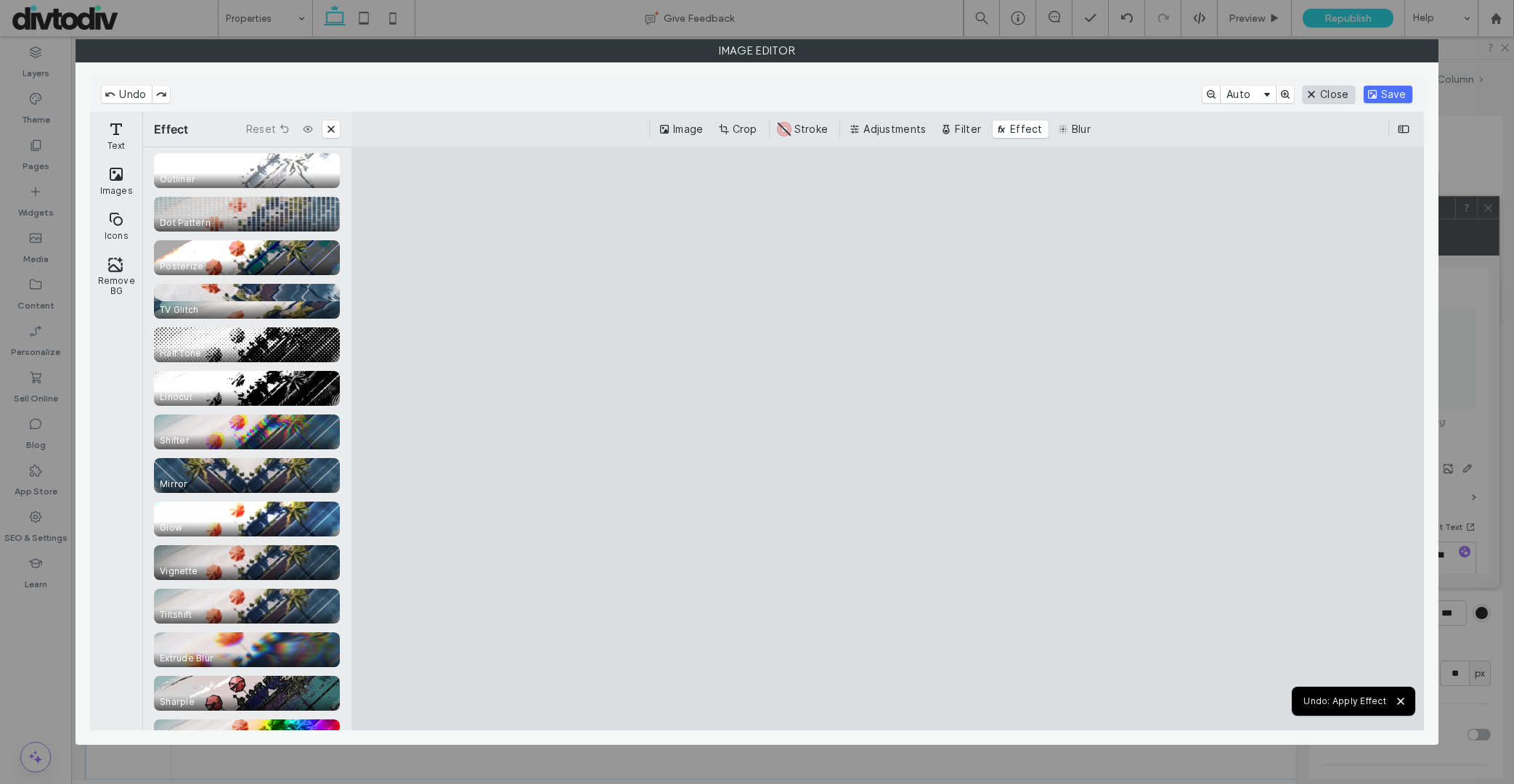
click at [1336, 93] on button "Close" at bounding box center [1328, 94] width 52 height 18
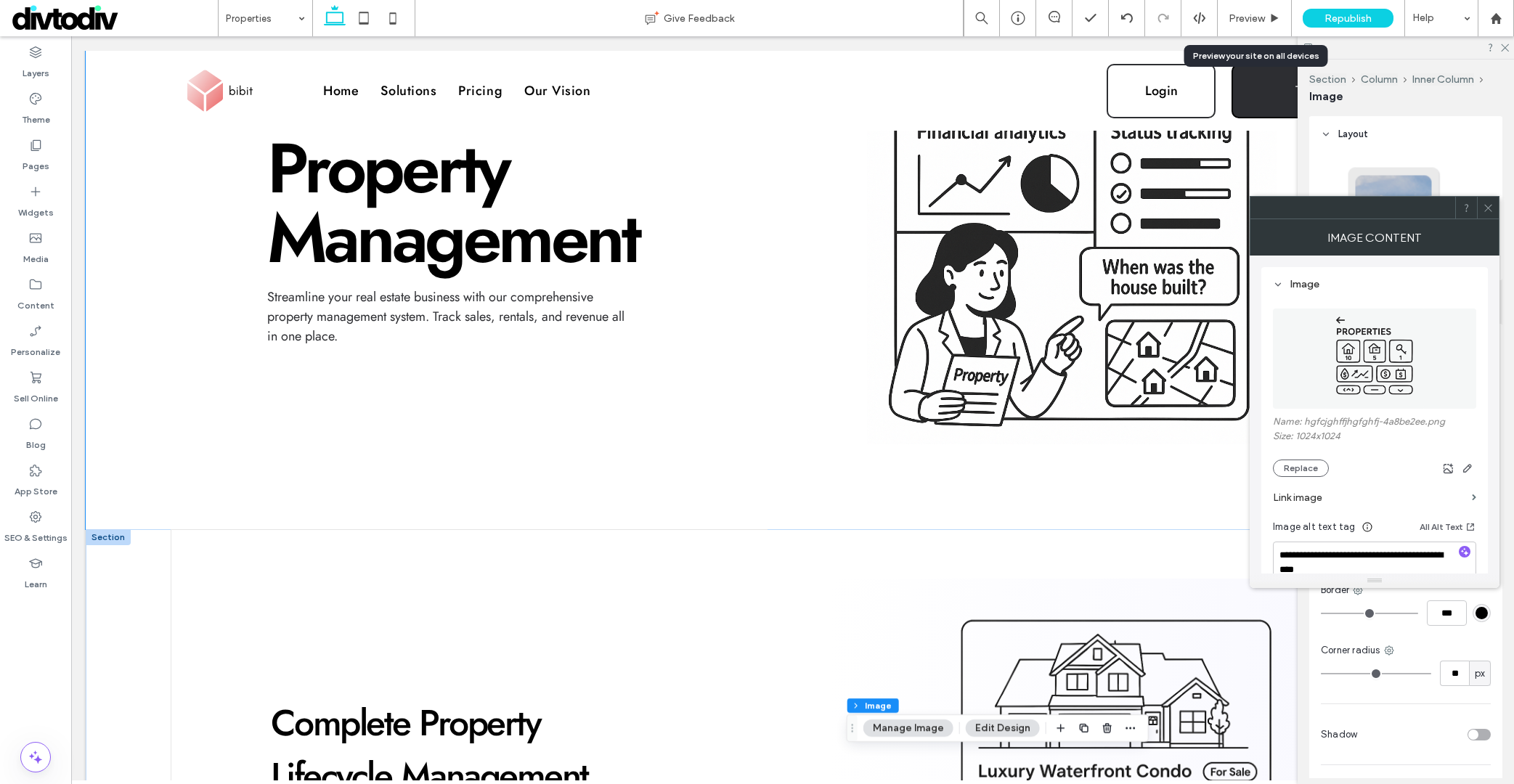
scroll to position [419, 0]
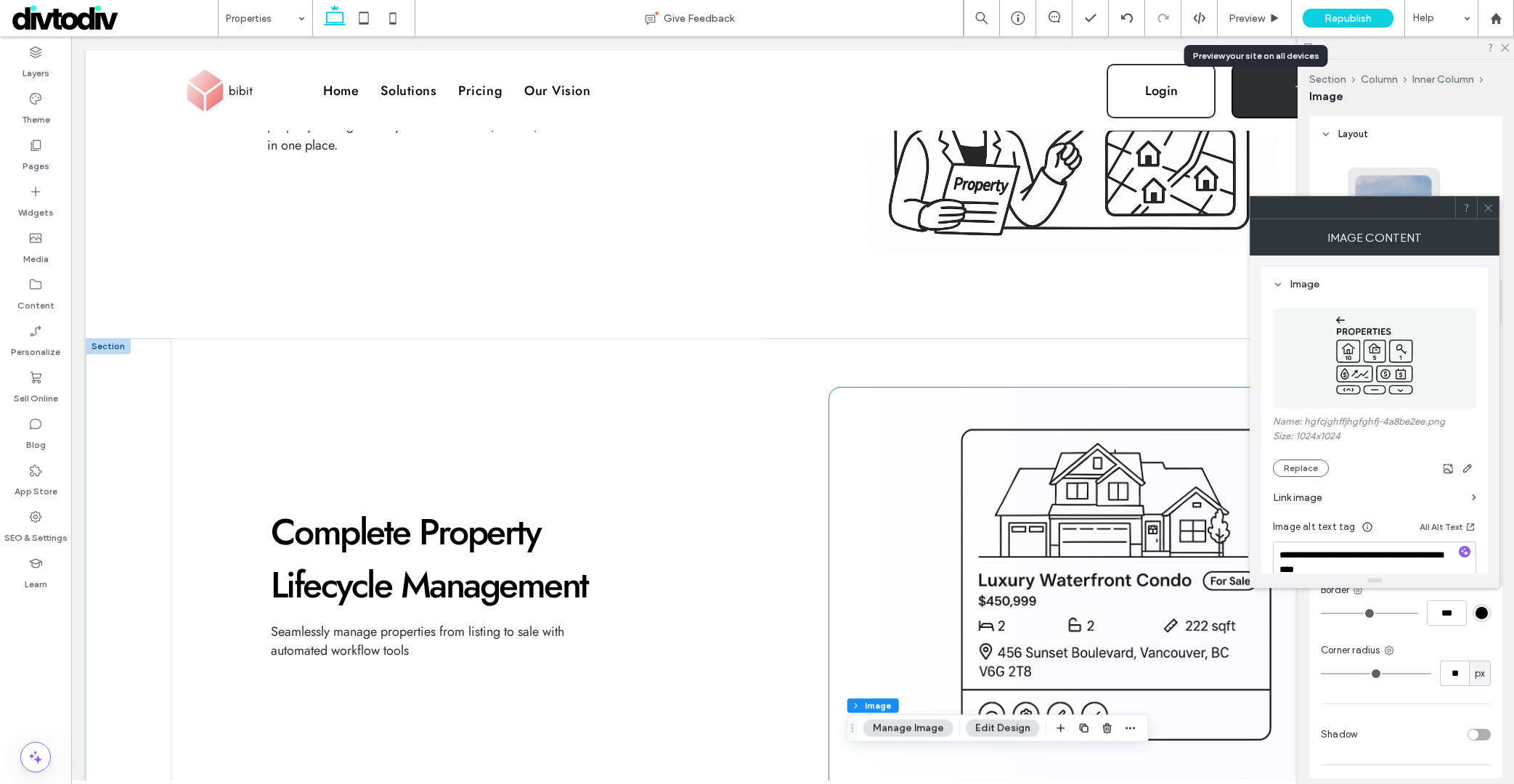
click at [1077, 532] on img at bounding box center [1117, 592] width 528 height 363
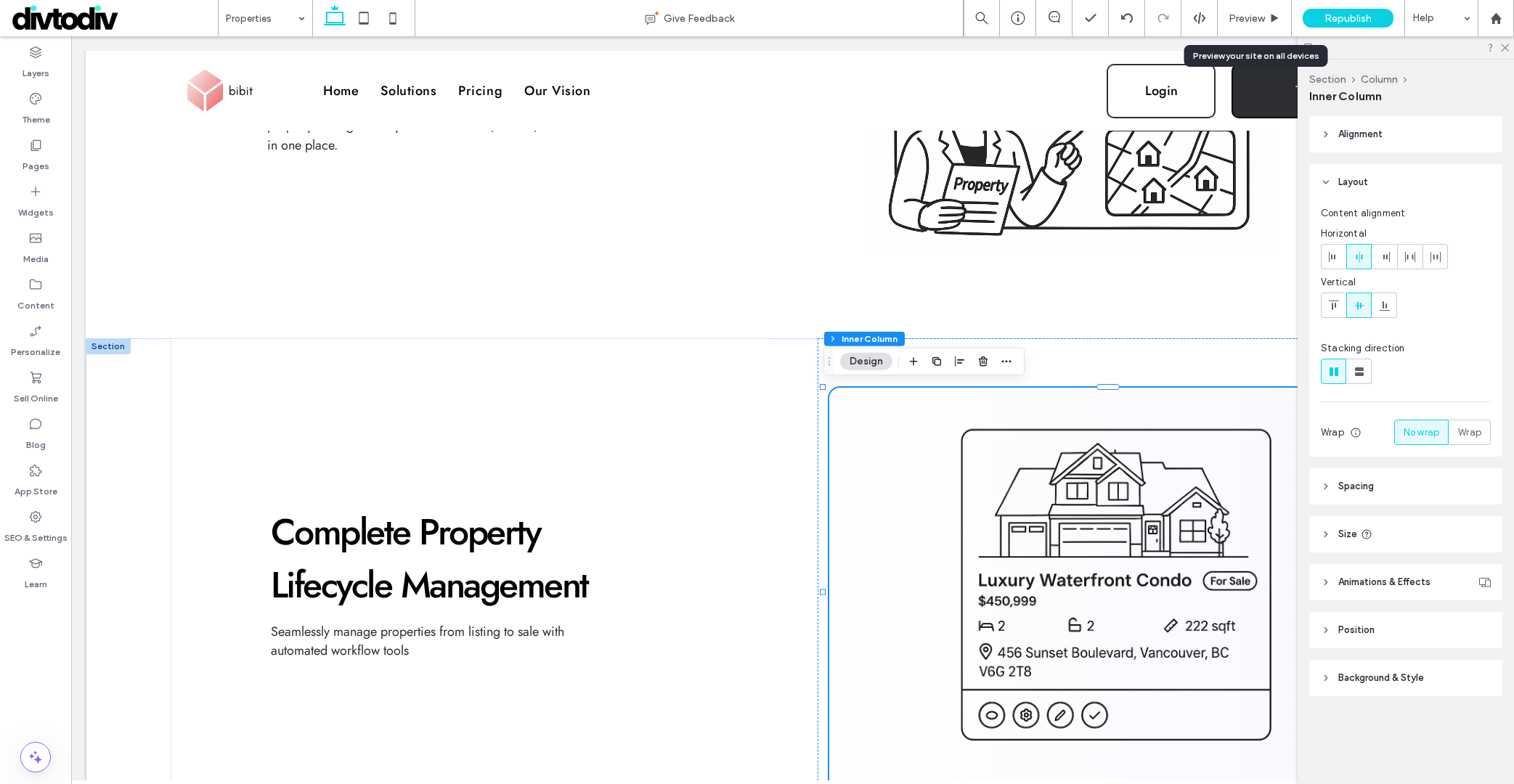
click at [1016, 491] on img at bounding box center [1117, 592] width 528 height 363
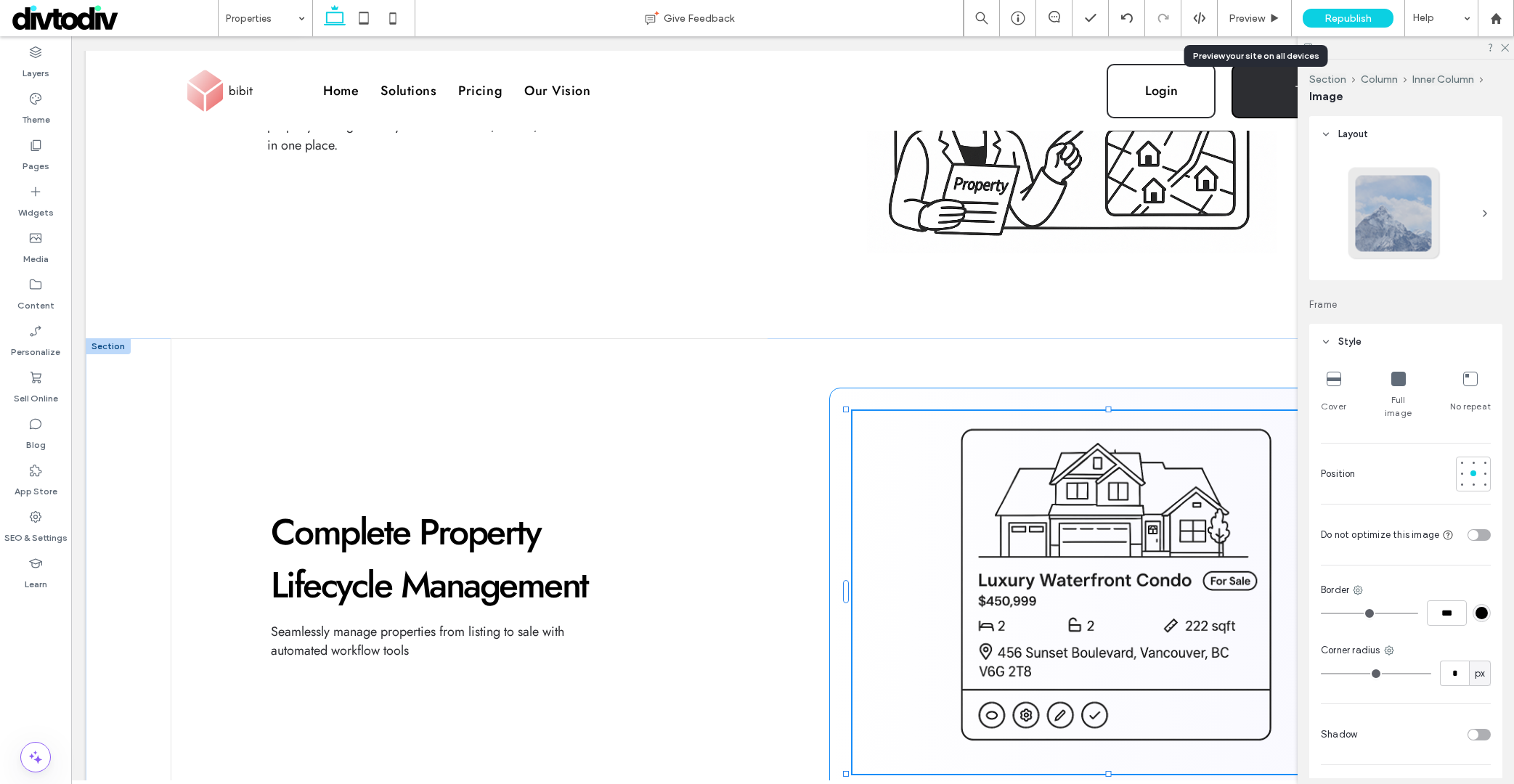
type input "**"
click at [927, 396] on div "Section Column Inner Column Image Manage Image Edit Design" at bounding box center [997, 384] width 302 height 28
click at [925, 390] on button "Manage Image" at bounding box center [908, 384] width 90 height 18
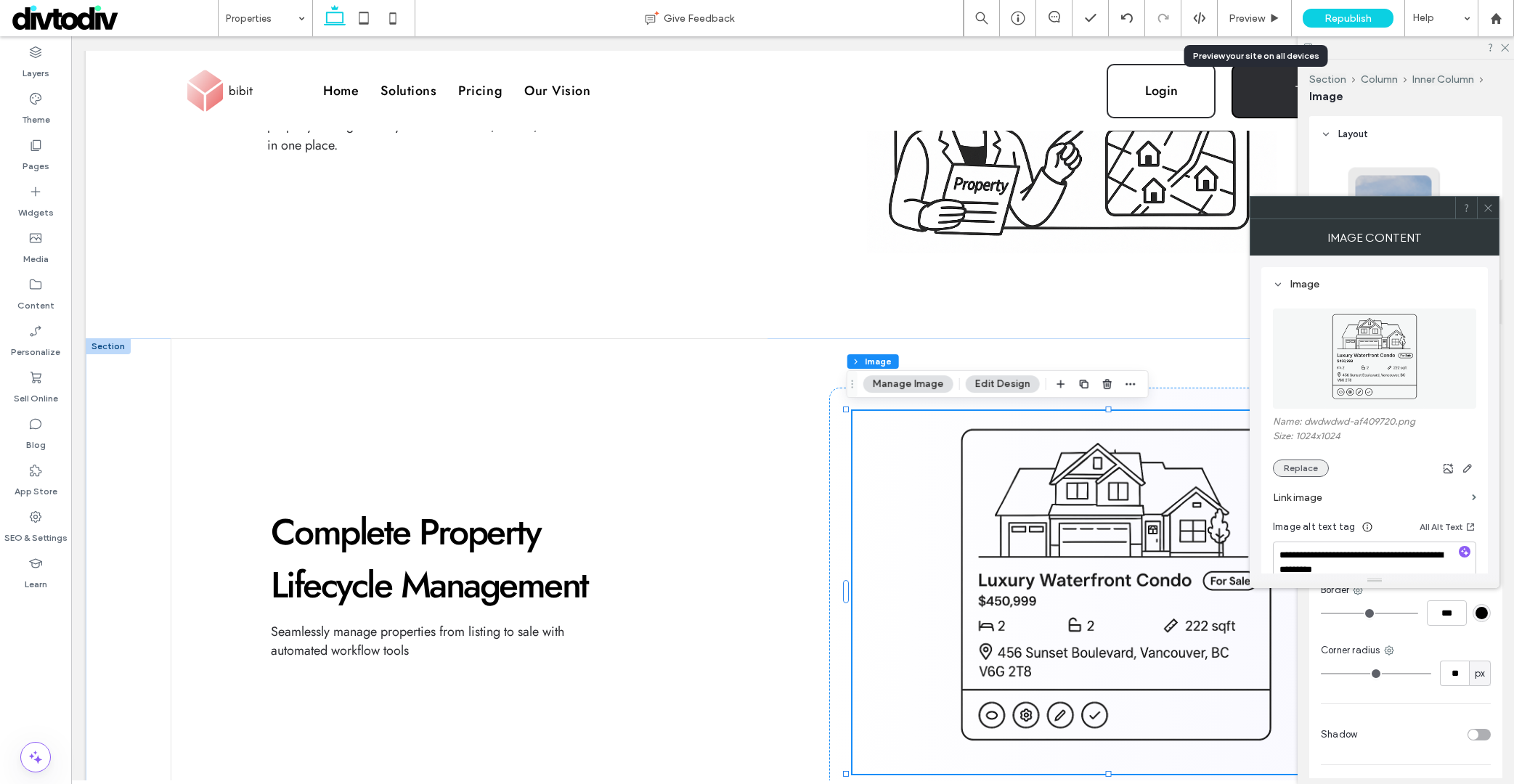
click at [1279, 468] on button "Replace" at bounding box center [1301, 468] width 56 height 18
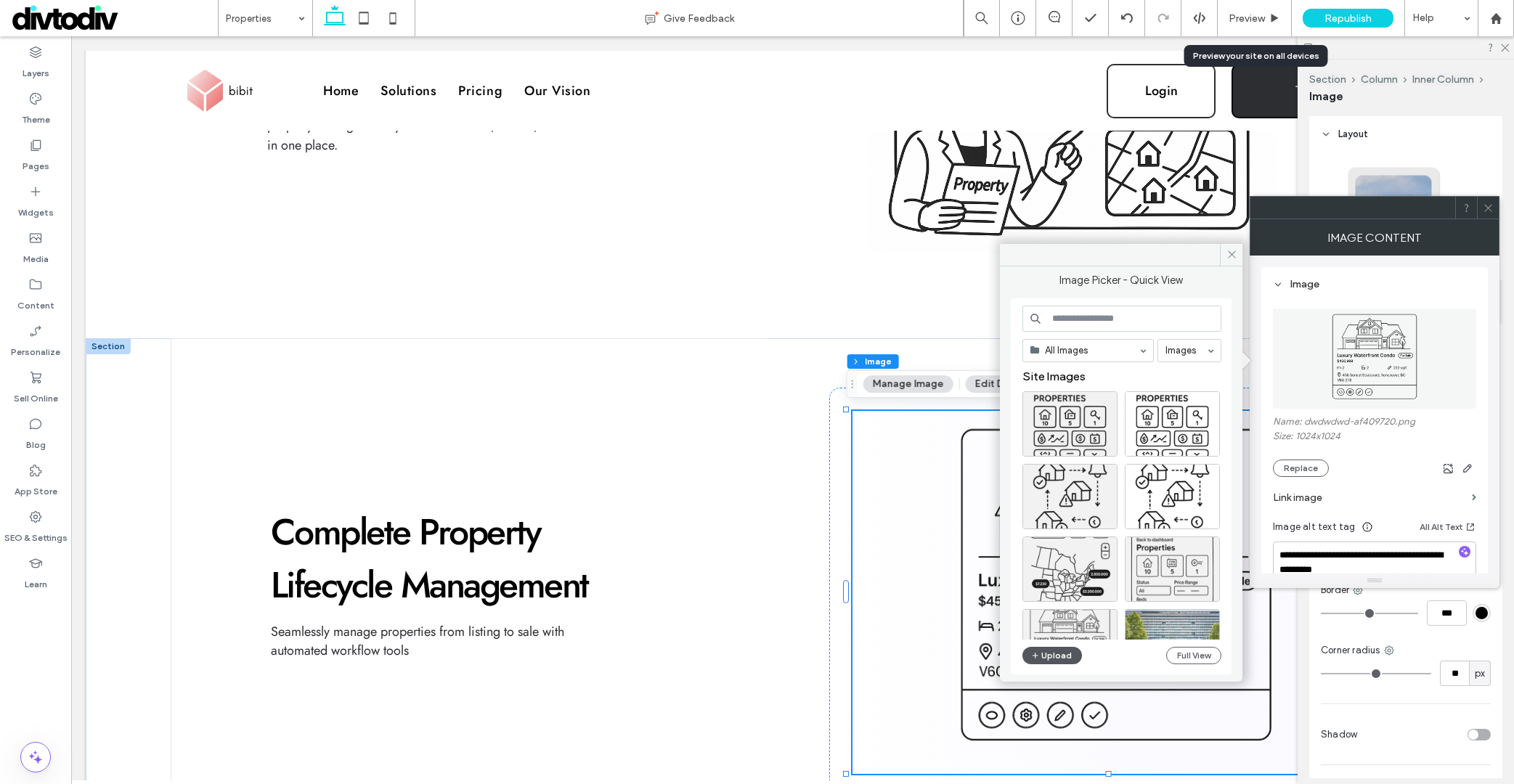
click at [1069, 652] on button "Upload" at bounding box center [1052, 656] width 60 height 18
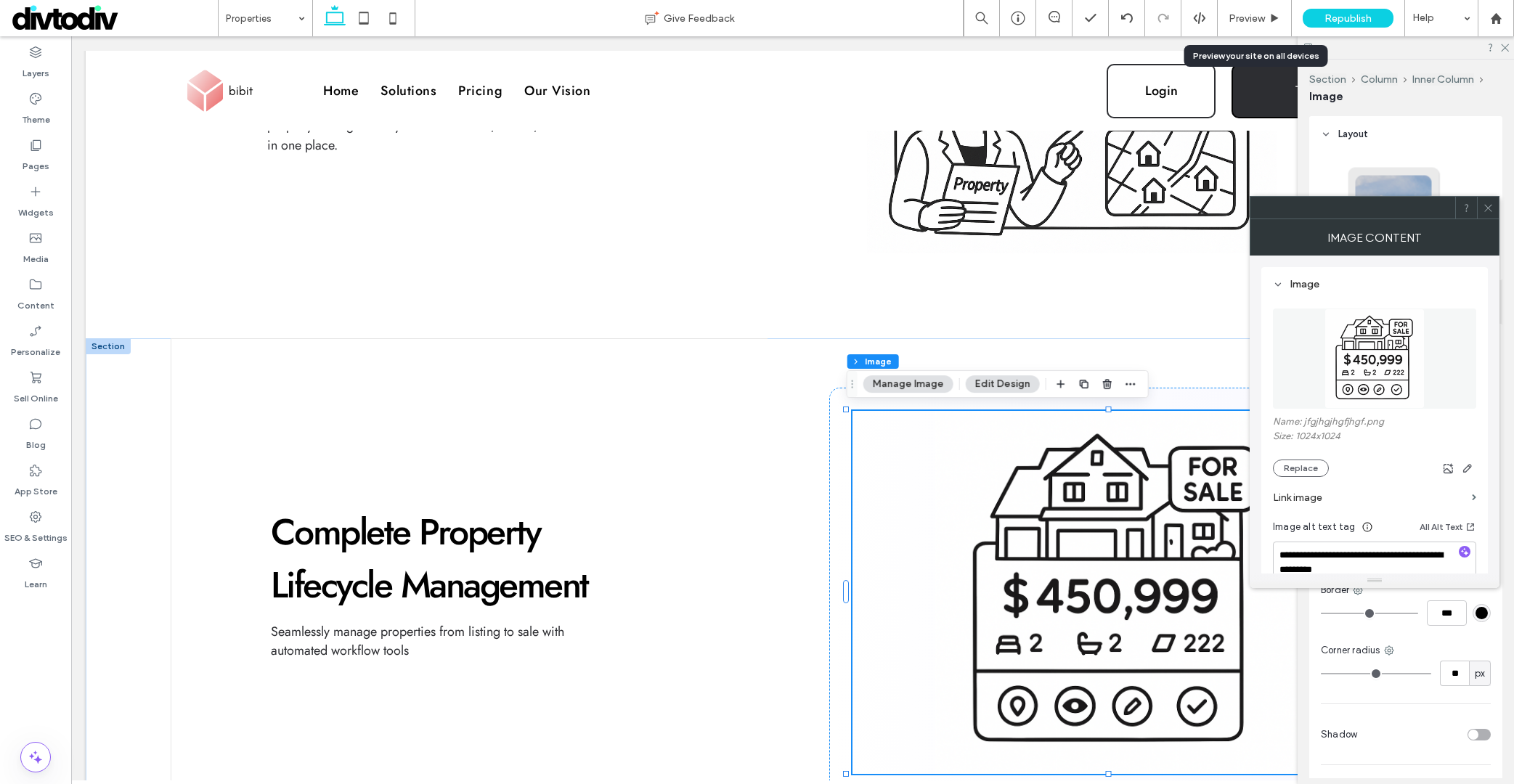
scroll to position [630, 0]
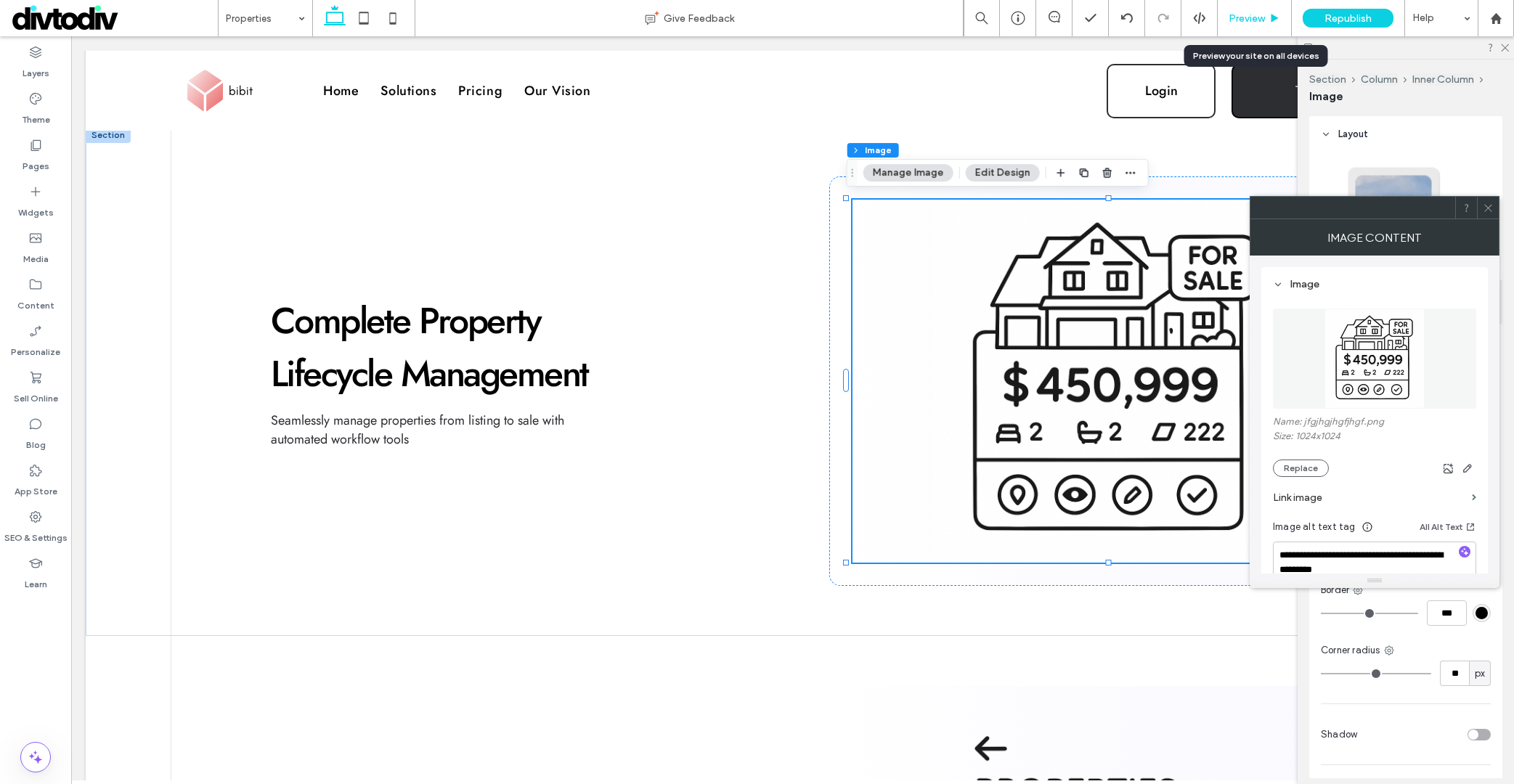
click at [1246, 26] on div "Preview" at bounding box center [1254, 18] width 74 height 36
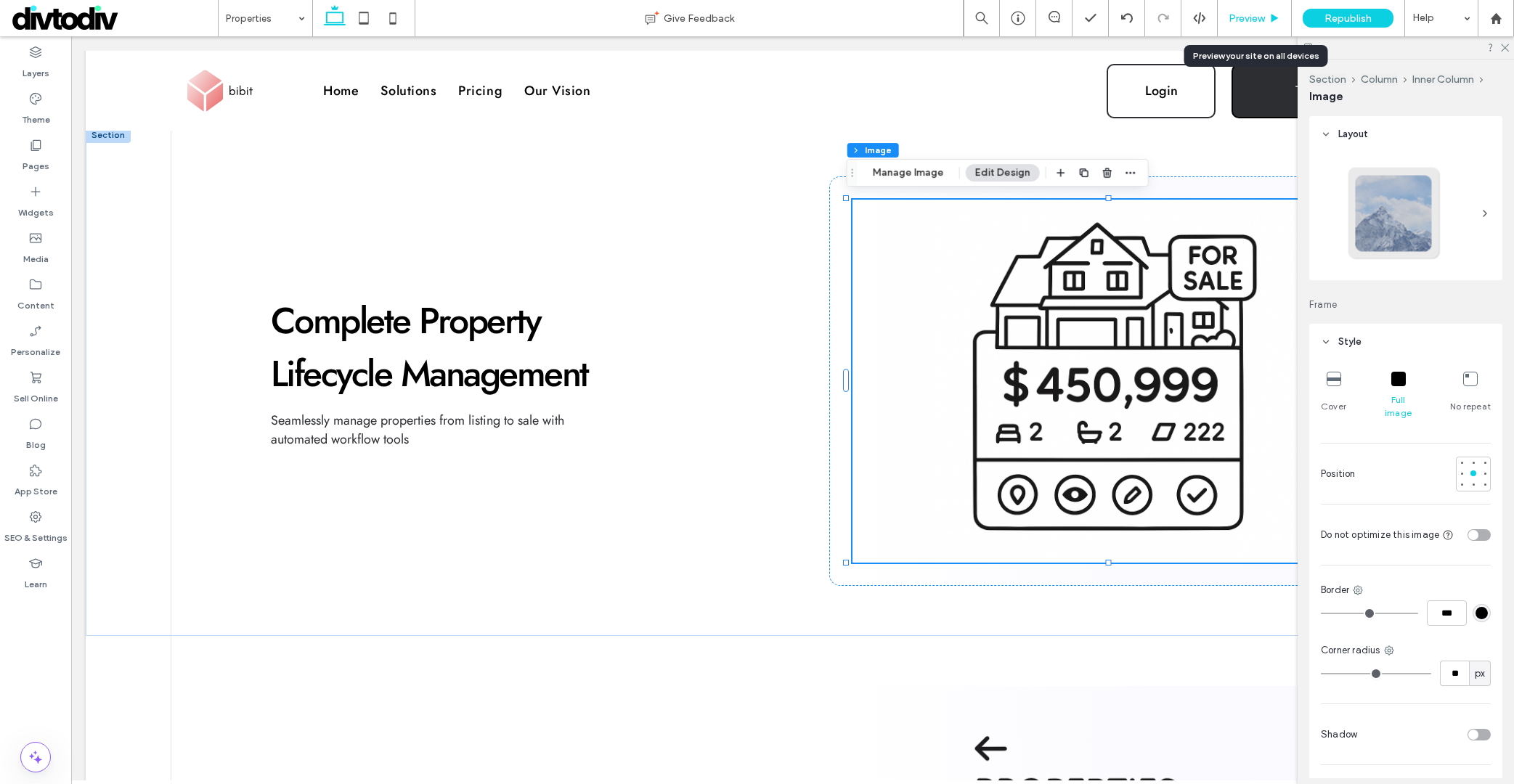
click at [1246, 20] on span "Preview" at bounding box center [1246, 19] width 36 height 12
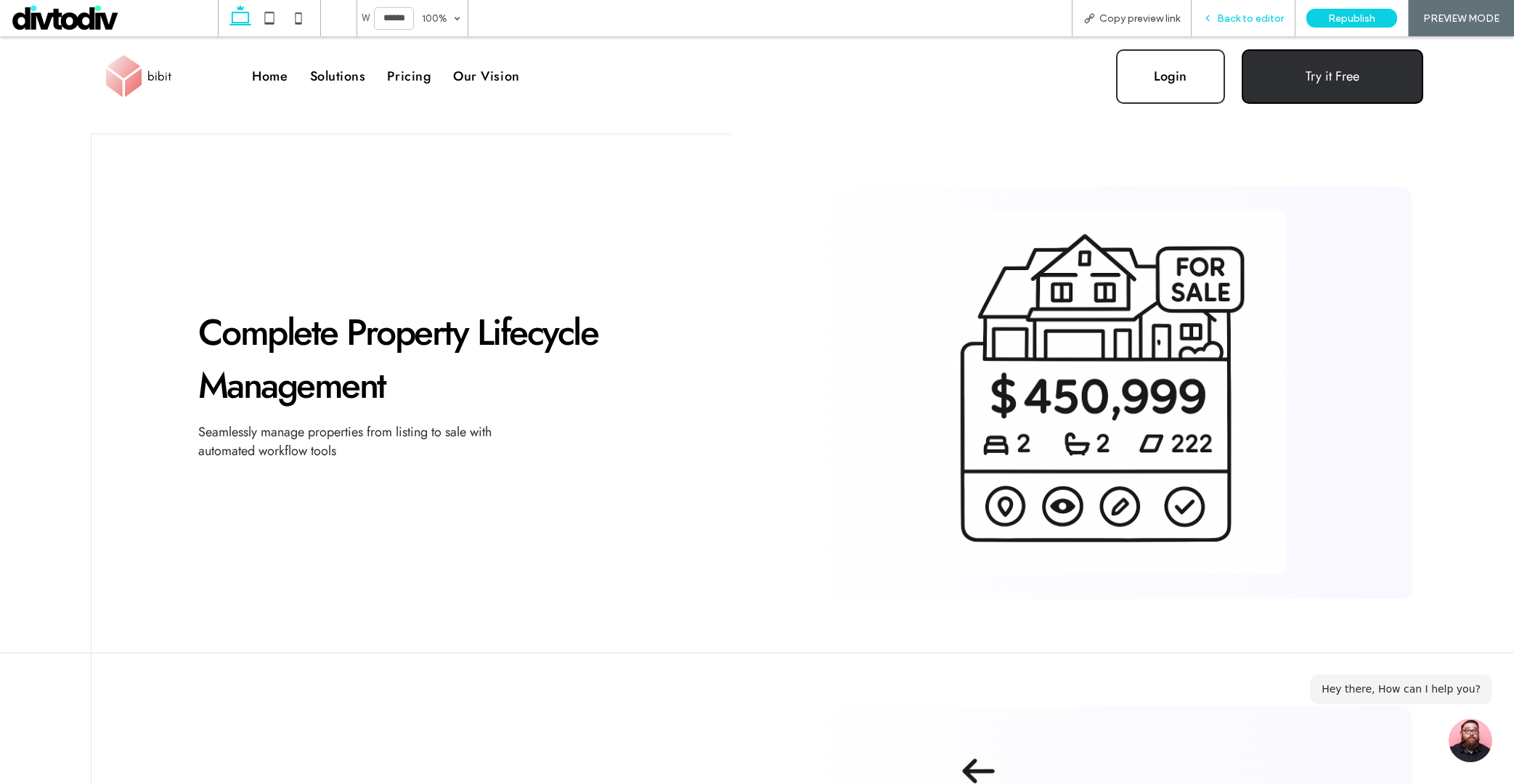
click at [1235, 20] on span "Back to editor" at bounding box center [1250, 19] width 67 height 12
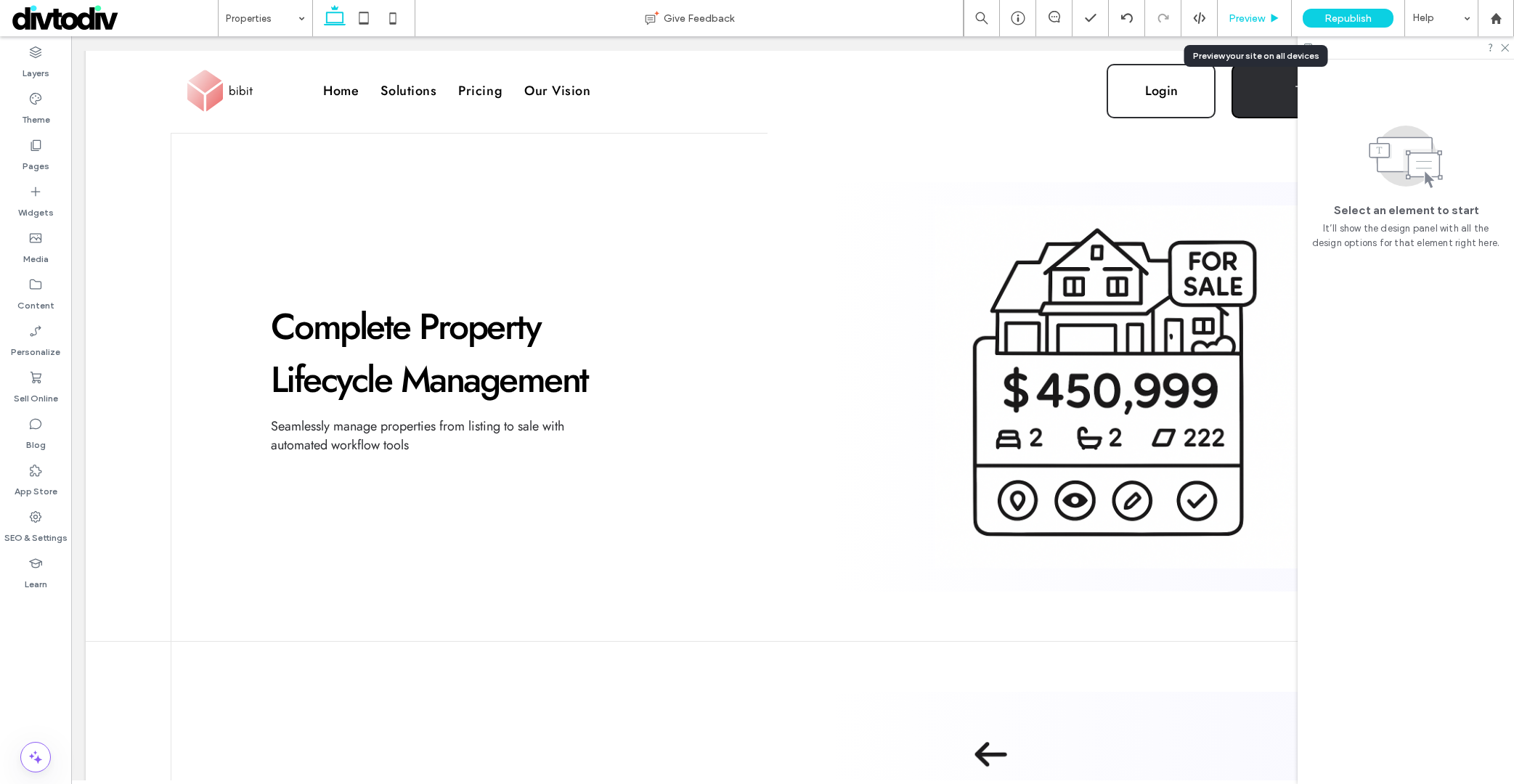
scroll to position [620, 0]
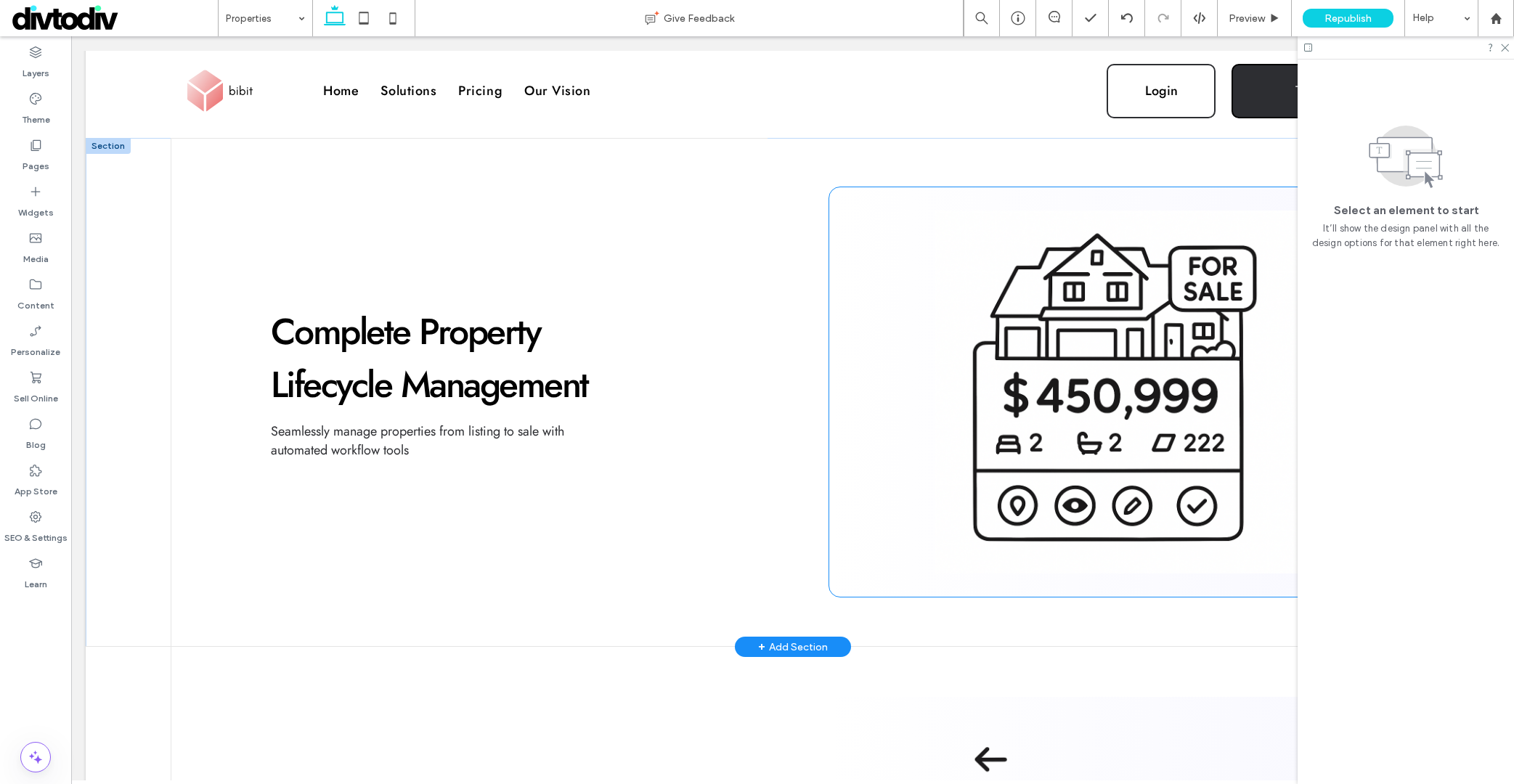
click at [1121, 276] on img at bounding box center [1117, 392] width 528 height 363
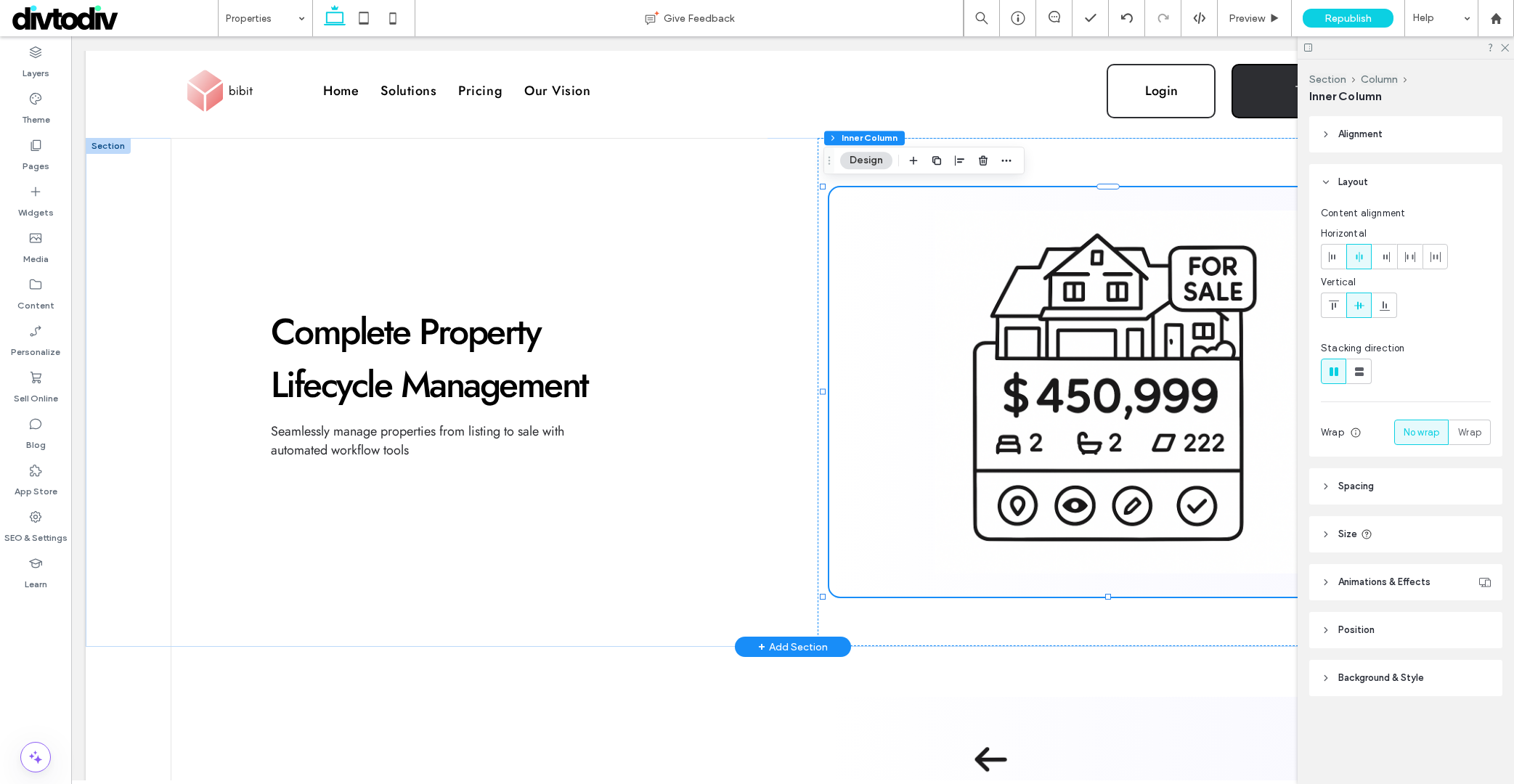
click at [1121, 276] on img at bounding box center [1117, 392] width 528 height 363
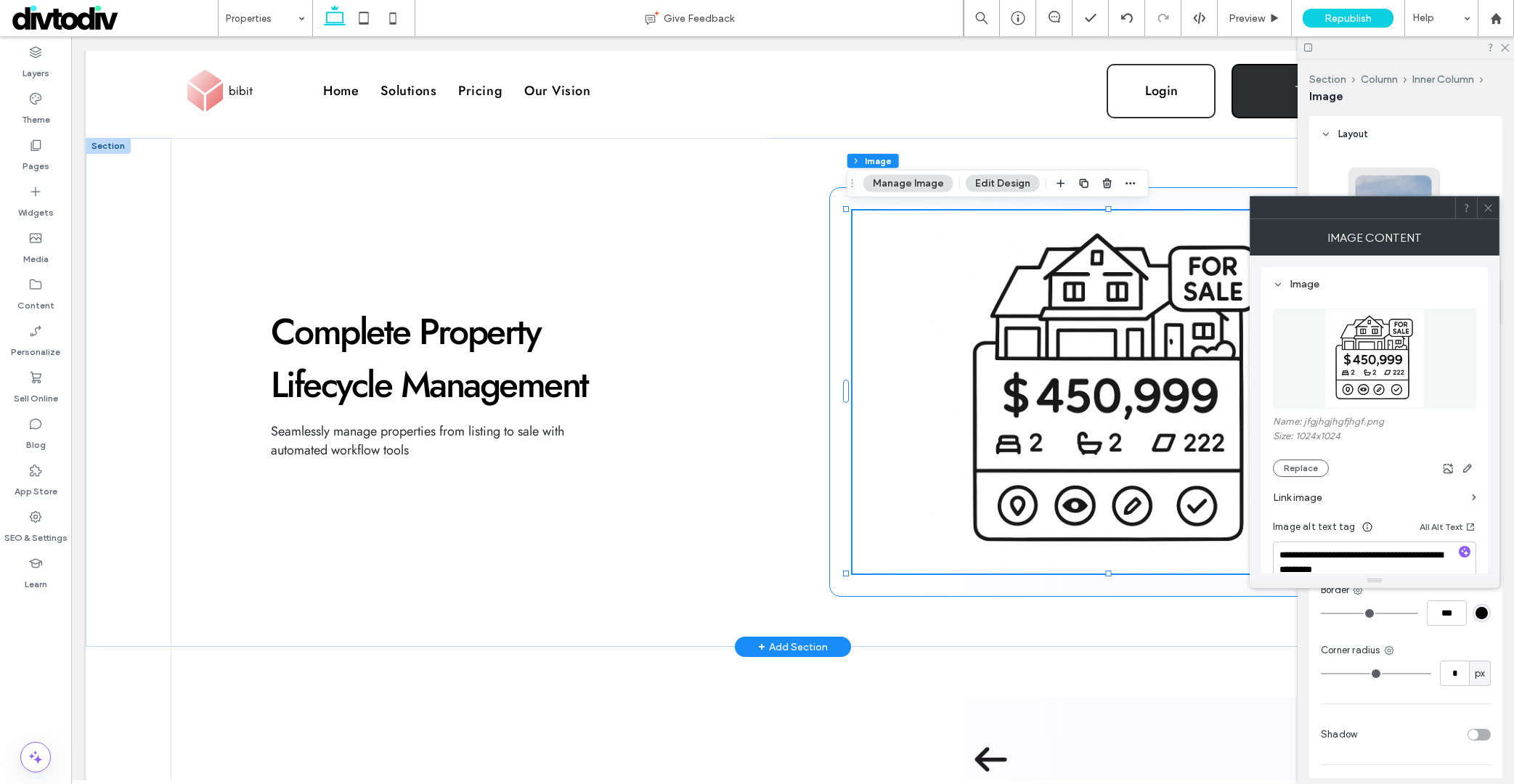
type input "**"
click at [1447, 463] on icon "button" at bounding box center [1448, 468] width 12 height 12
click at [1485, 217] on span at bounding box center [1488, 207] width 11 height 22
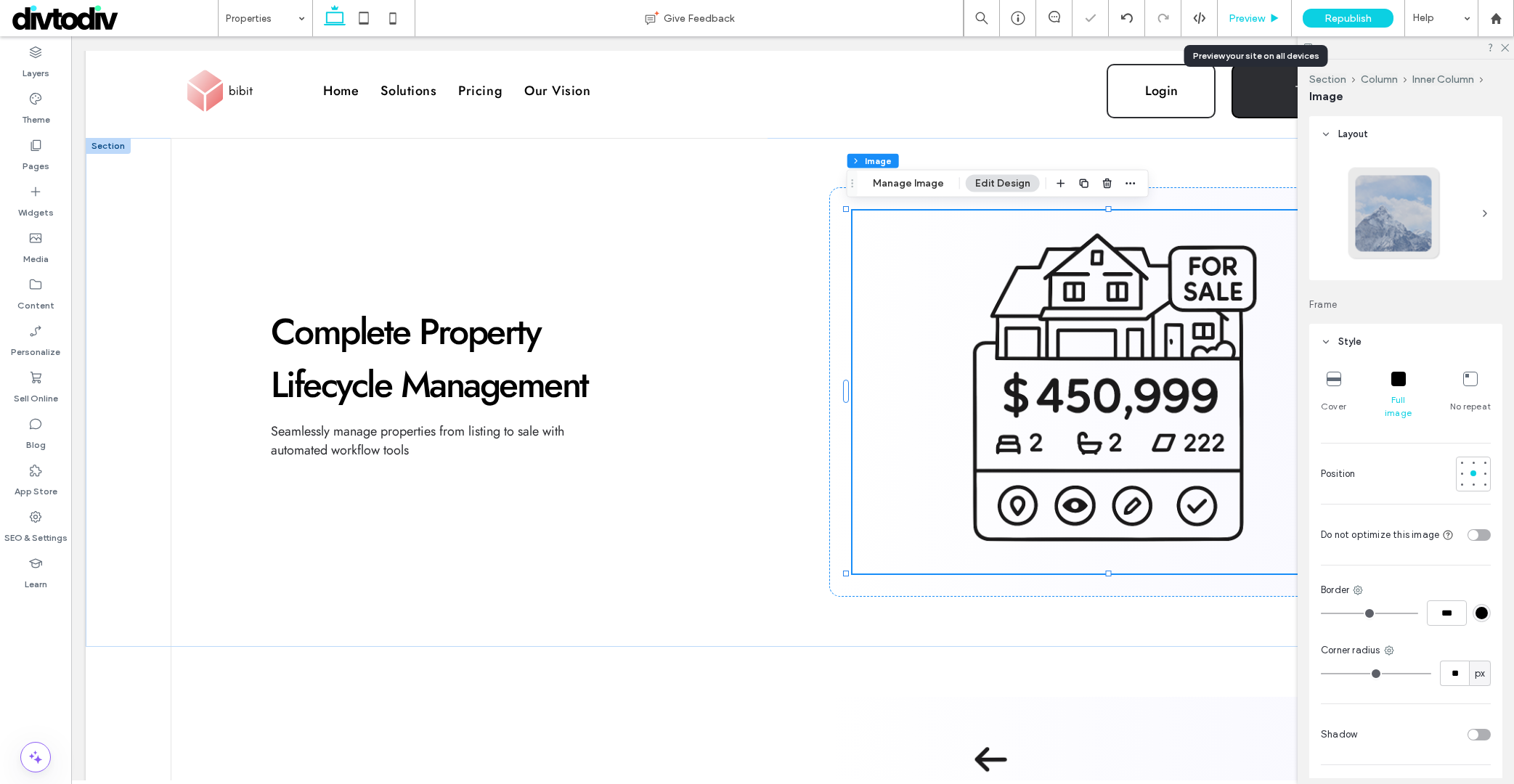
click at [1263, 10] on div "Preview" at bounding box center [1254, 18] width 74 height 36
click at [1263, 19] on span "Preview" at bounding box center [1246, 19] width 36 height 12
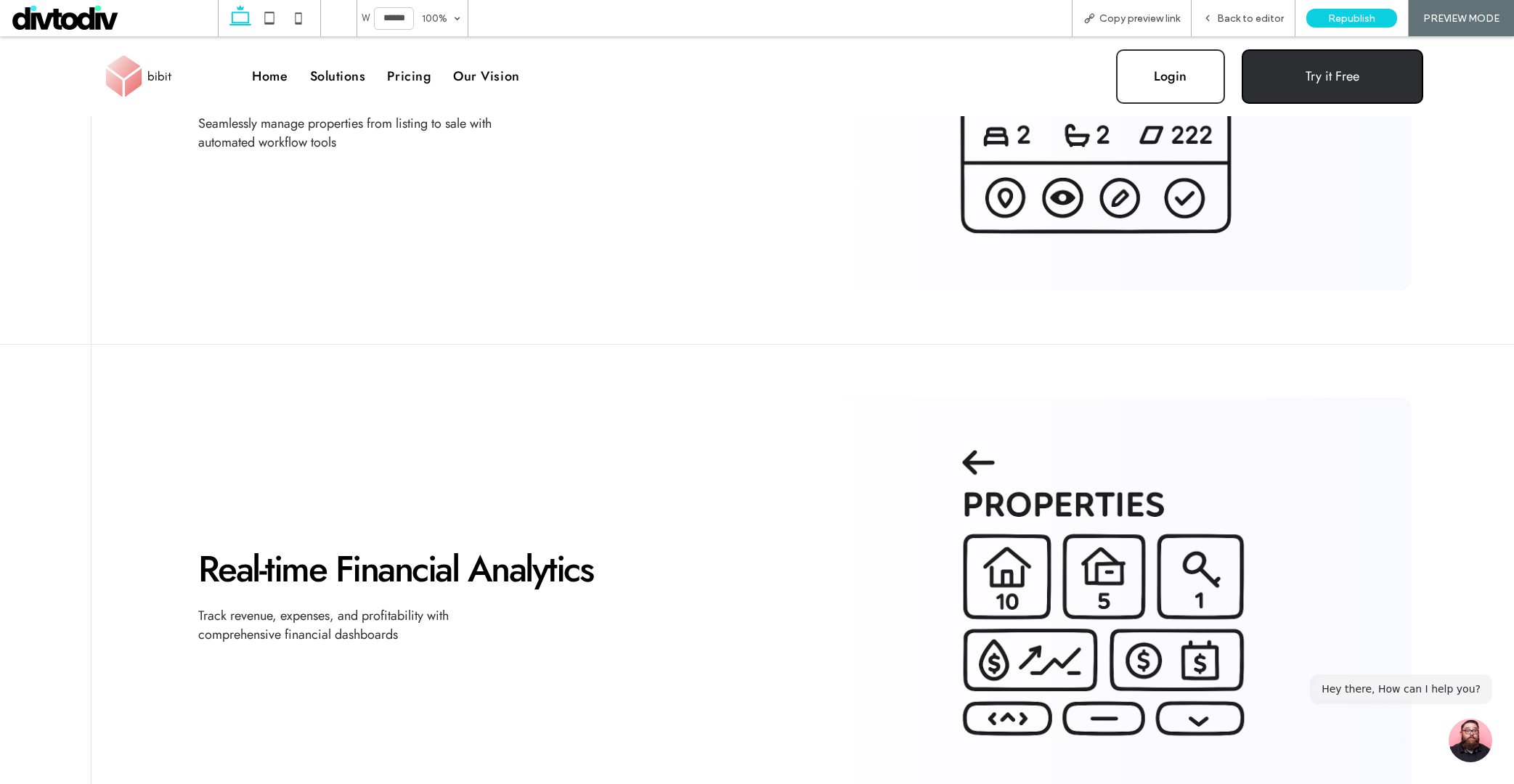
scroll to position [509, 0]
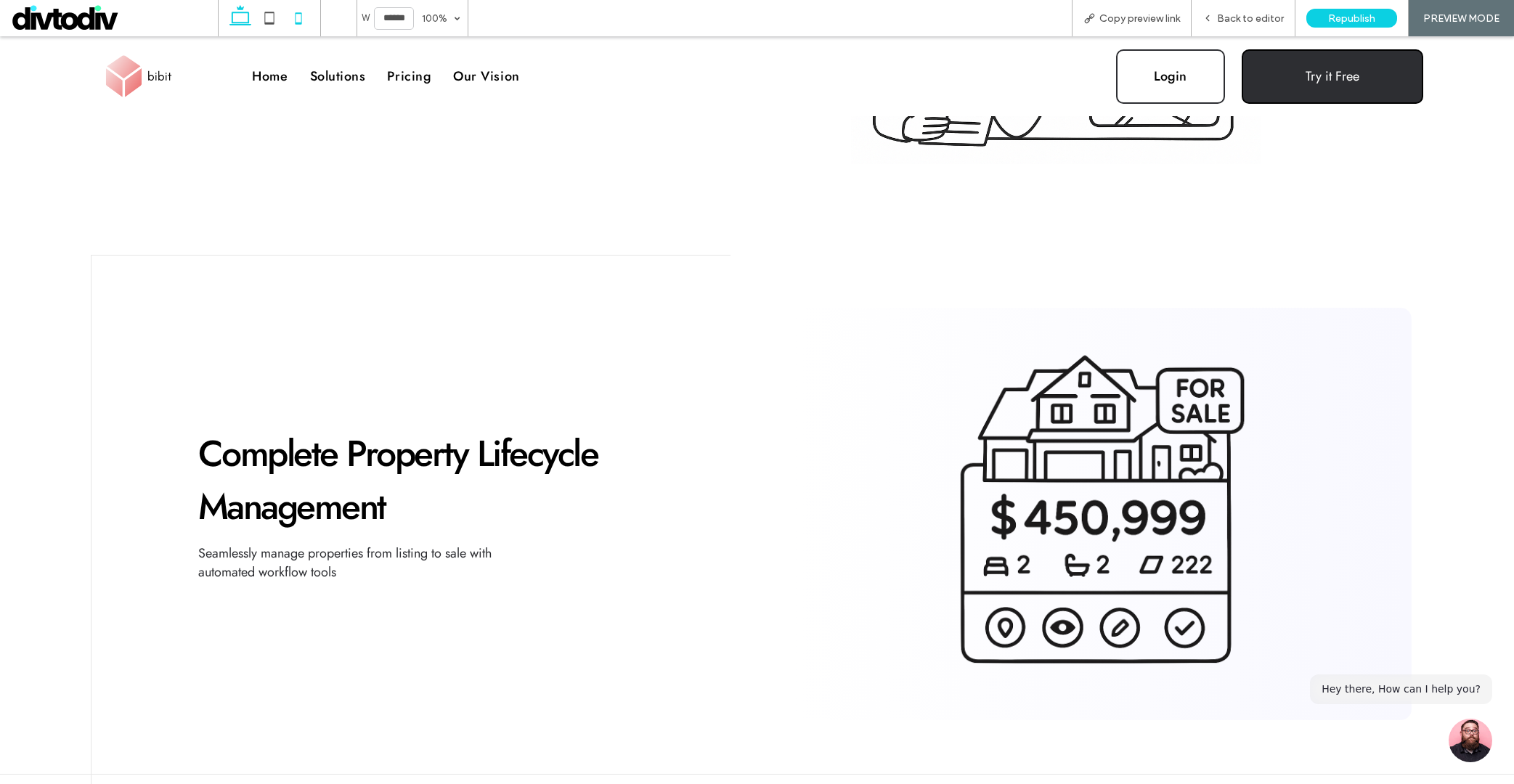
click at [303, 8] on icon at bounding box center [298, 18] width 29 height 29
type input "*****"
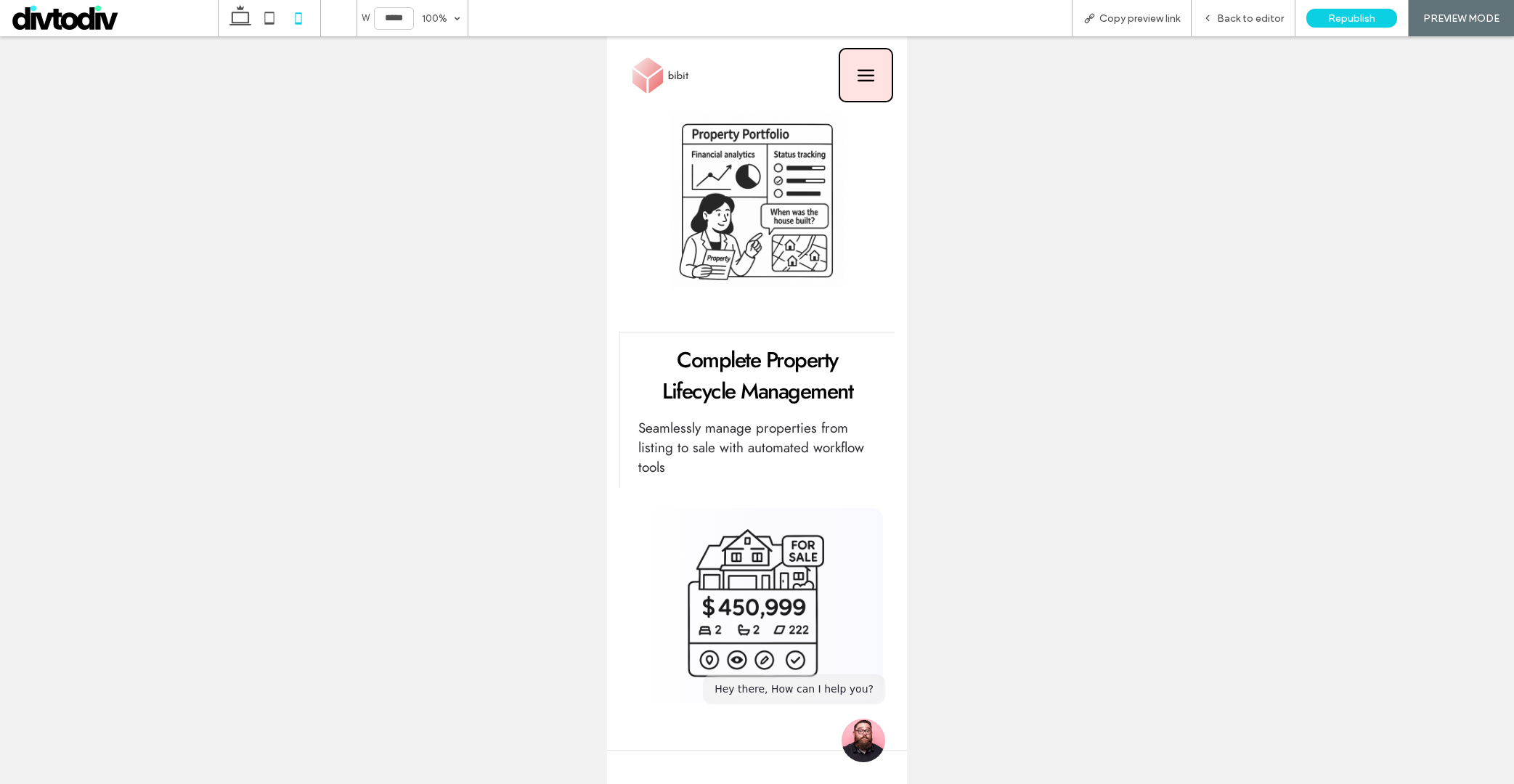
scroll to position [359, 0]
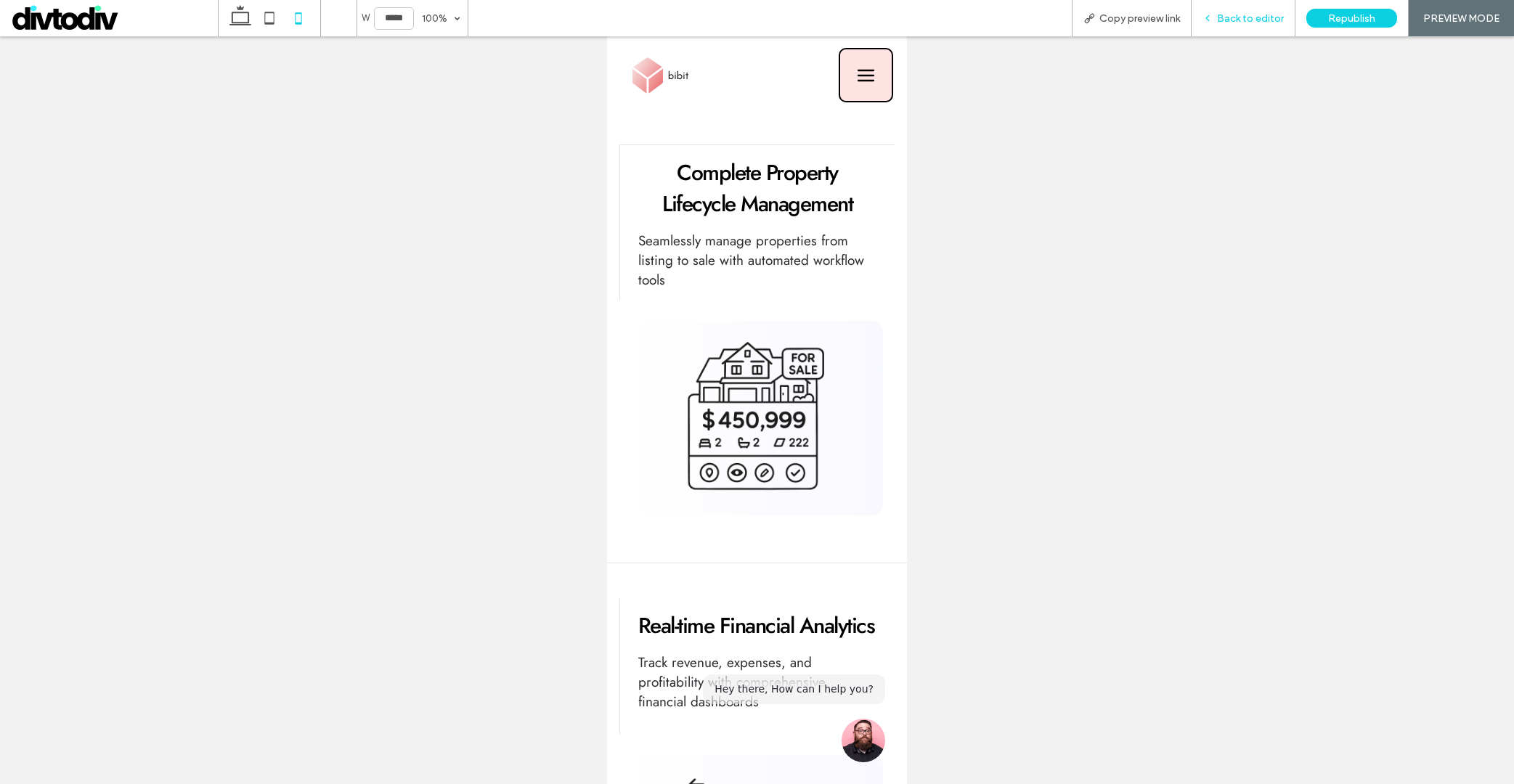
click at [1239, 12] on span "Back to editor" at bounding box center [1250, 19] width 67 height 12
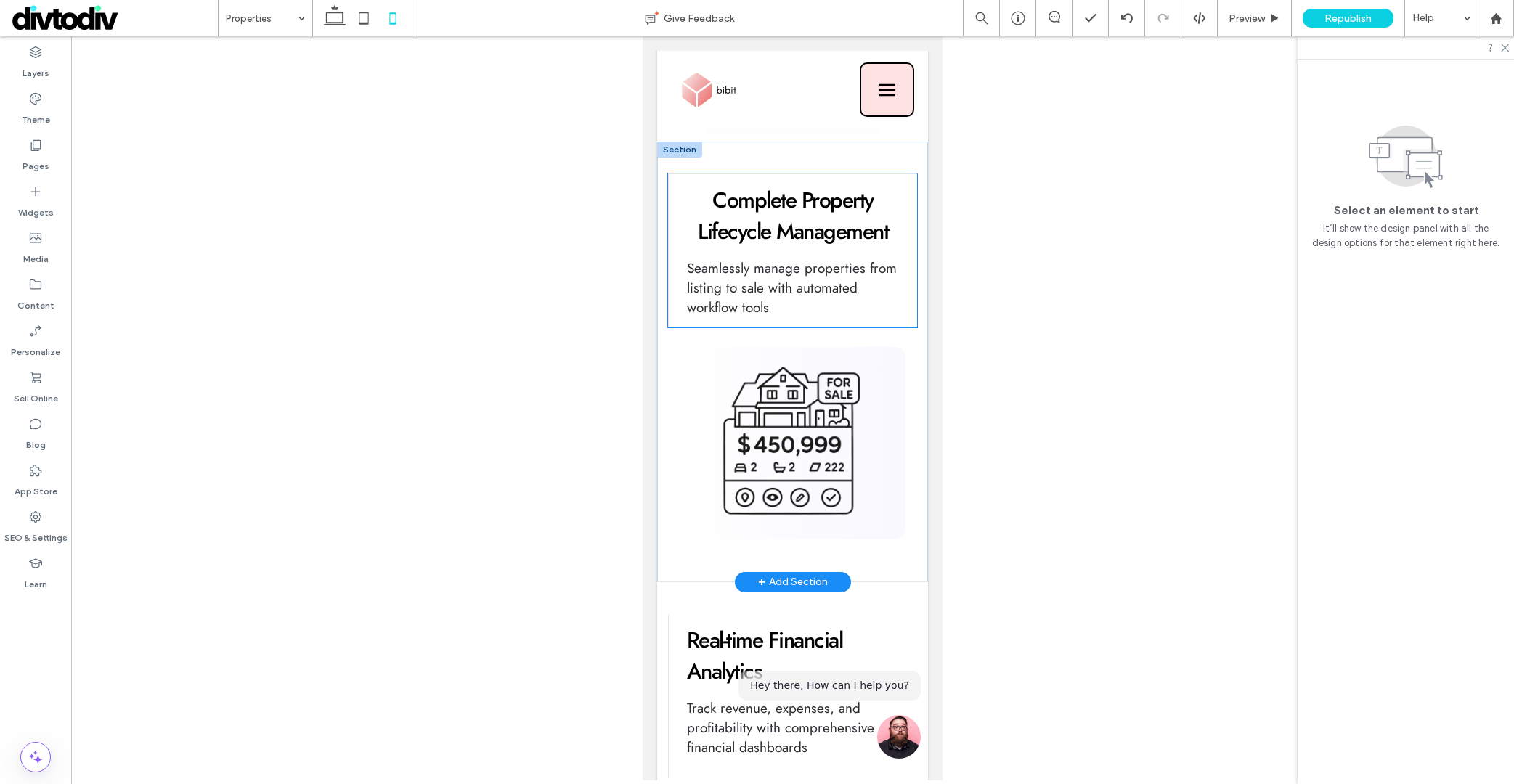
click at [677, 249] on div "Complete Property Lifecycle Management Seamlessly manage properties from listin…" at bounding box center [792, 250] width 249 height 153
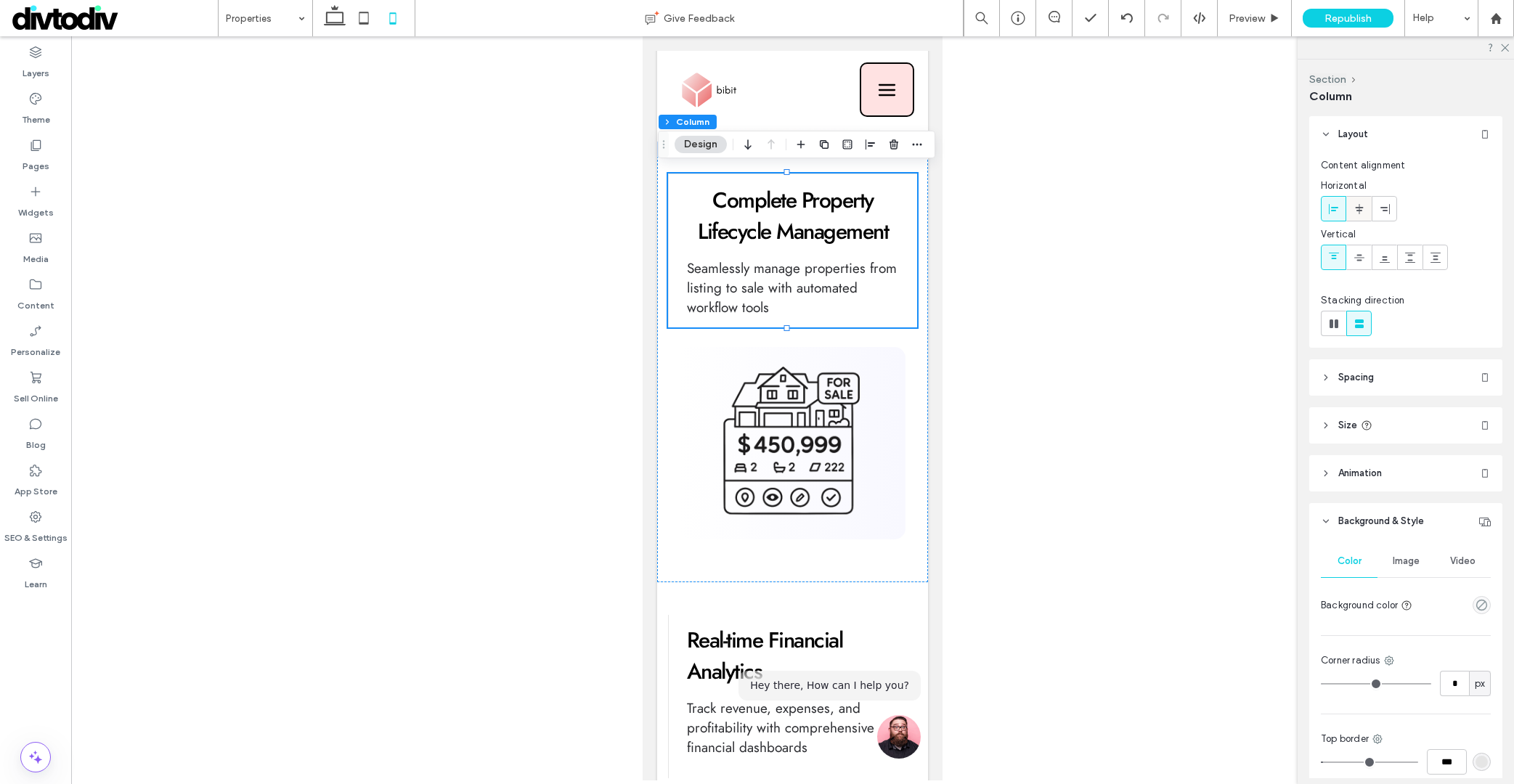
click at [1358, 214] on icon at bounding box center [1358, 209] width 12 height 12
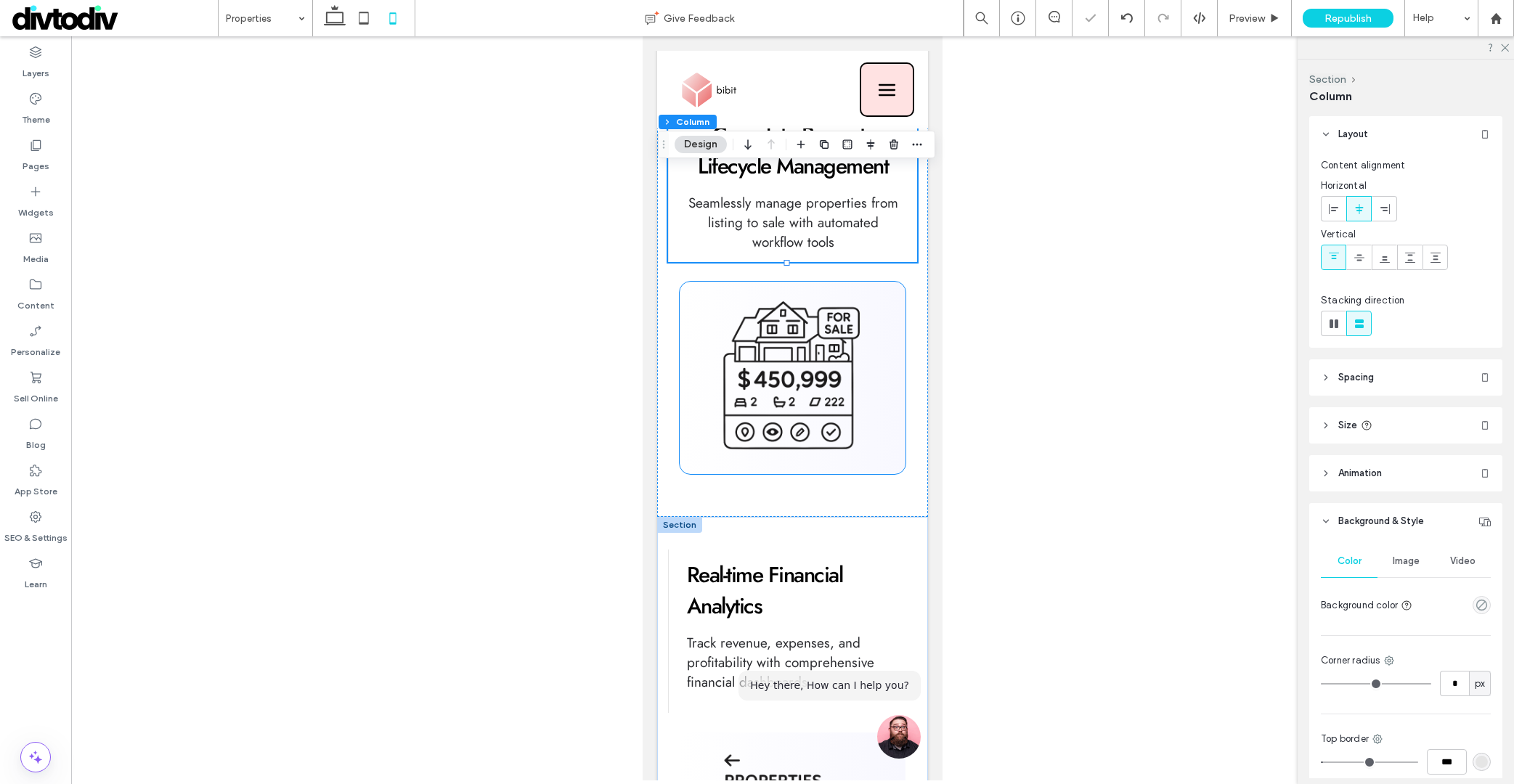
scroll to position [586, 0]
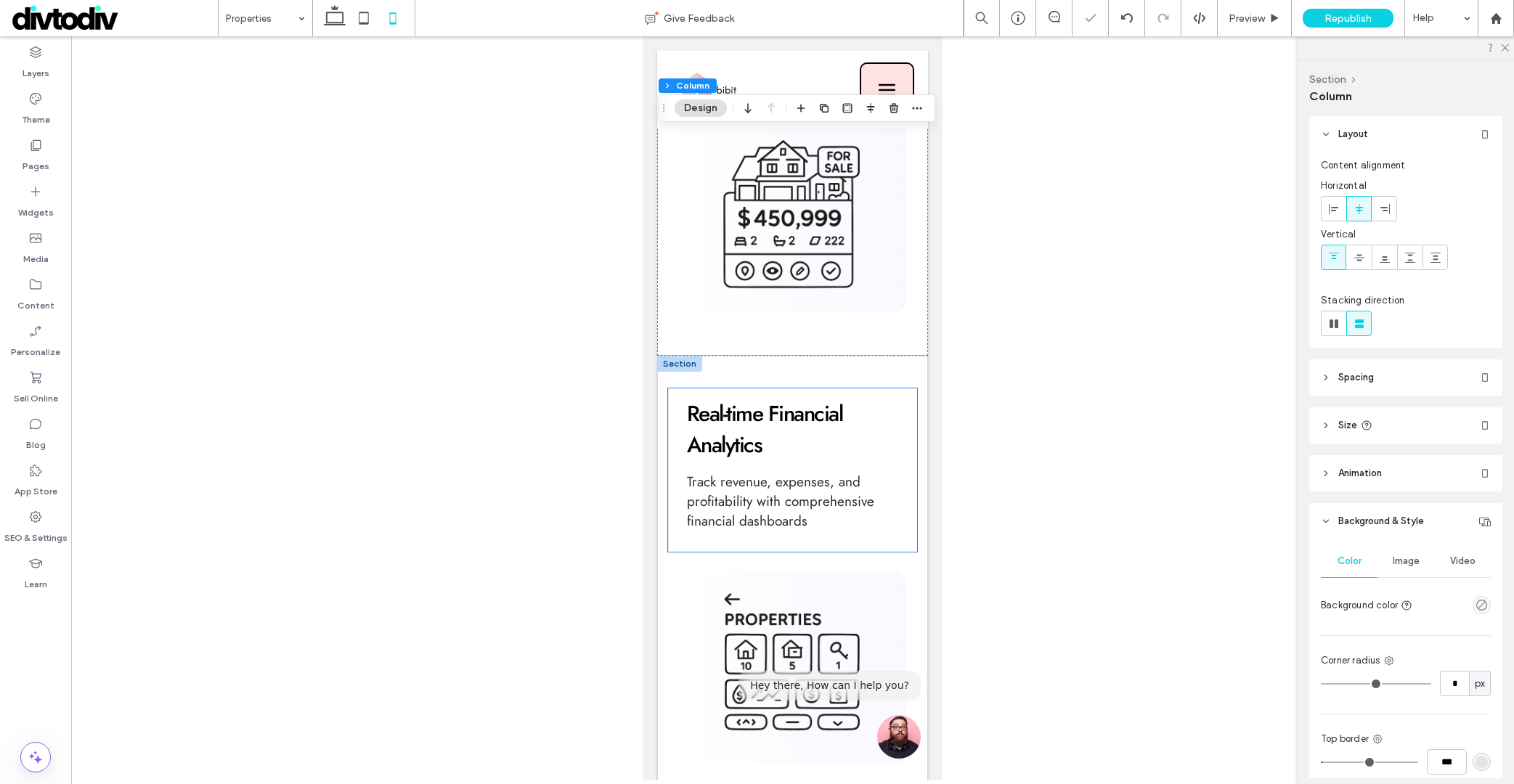
click at [893, 459] on div "Real-time Financial Analytics Track revenue, expenses, and profitability with c…" at bounding box center [792, 470] width 249 height 164
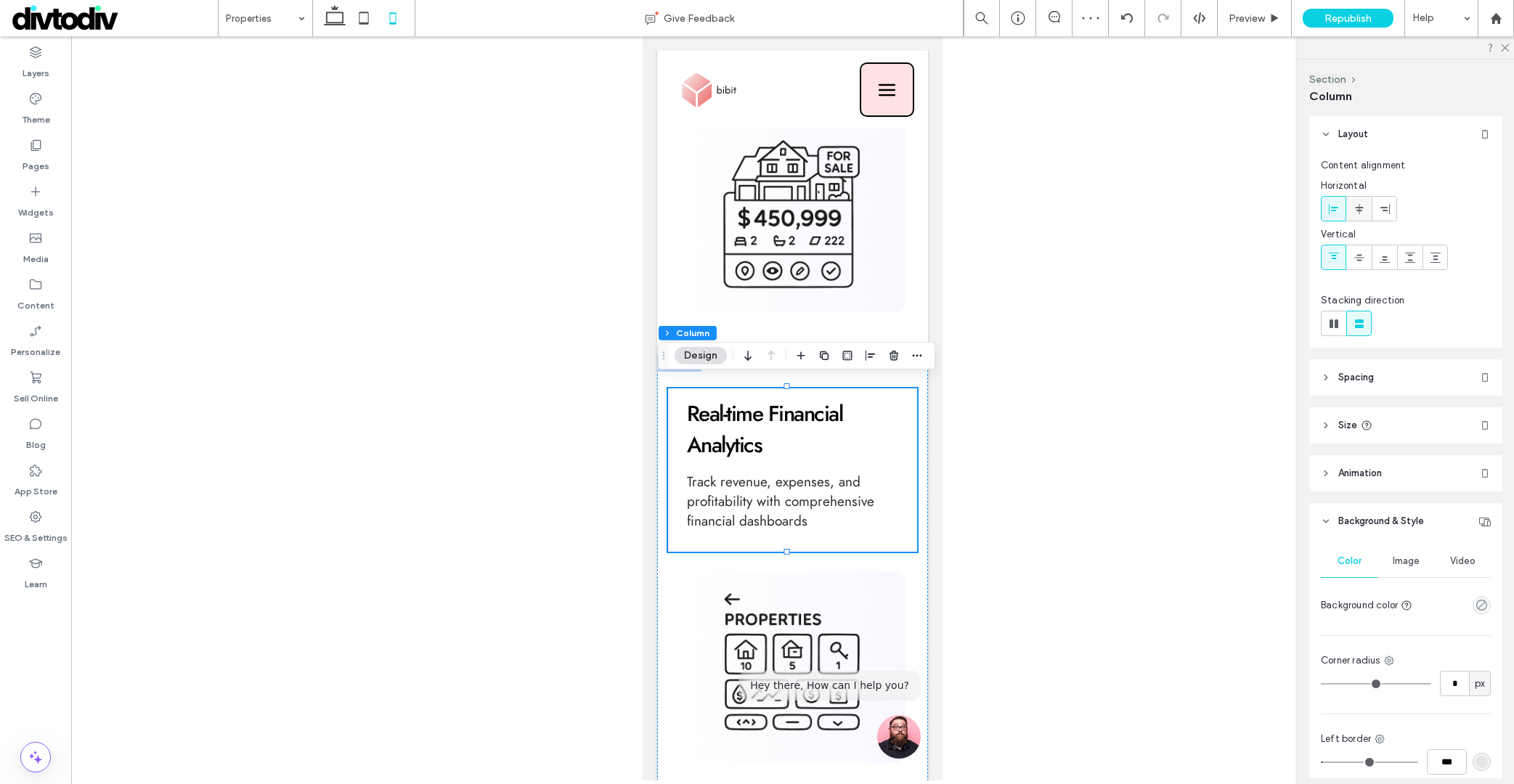
click at [1356, 216] on span at bounding box center [1358, 208] width 12 height 24
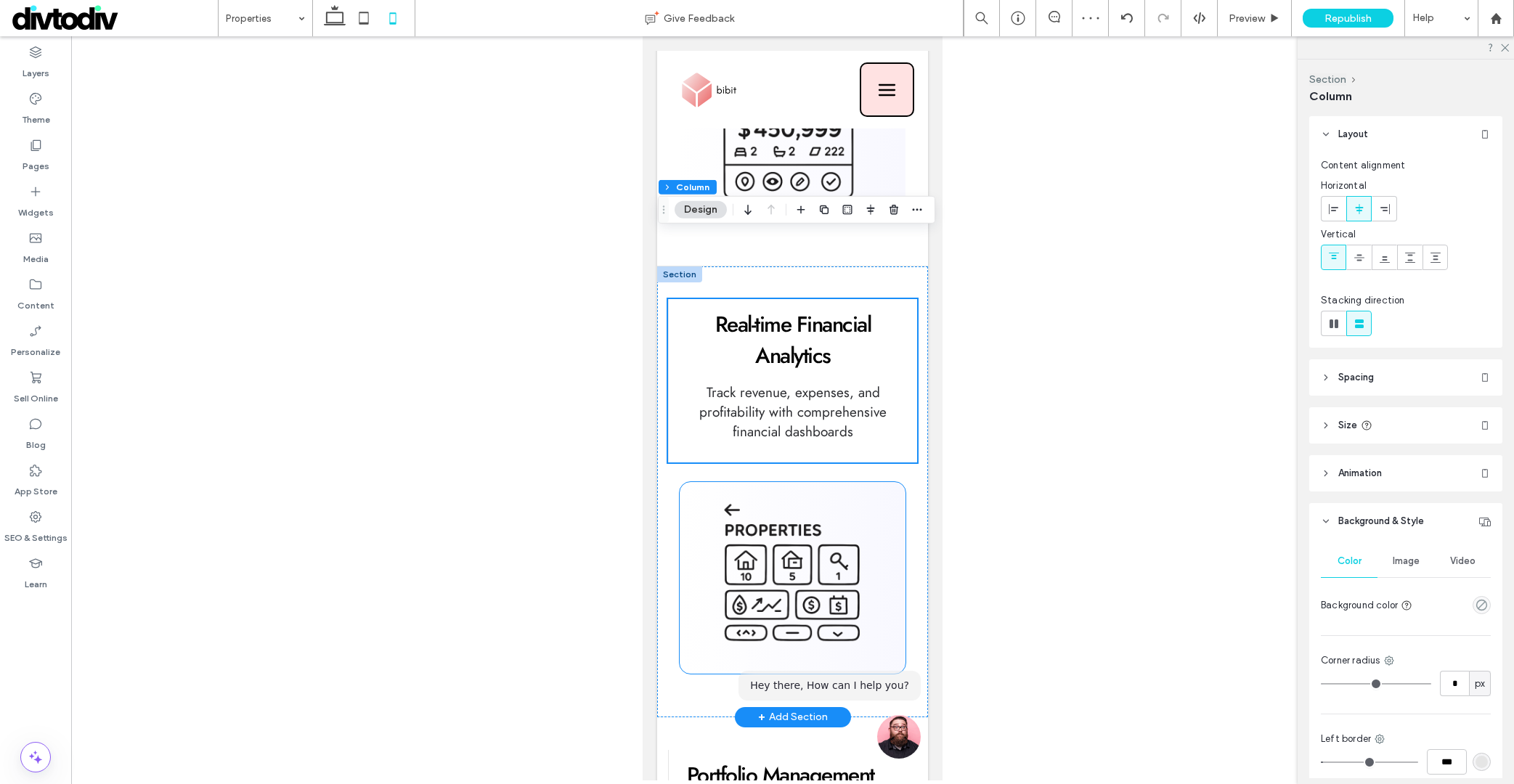
scroll to position [812, 0]
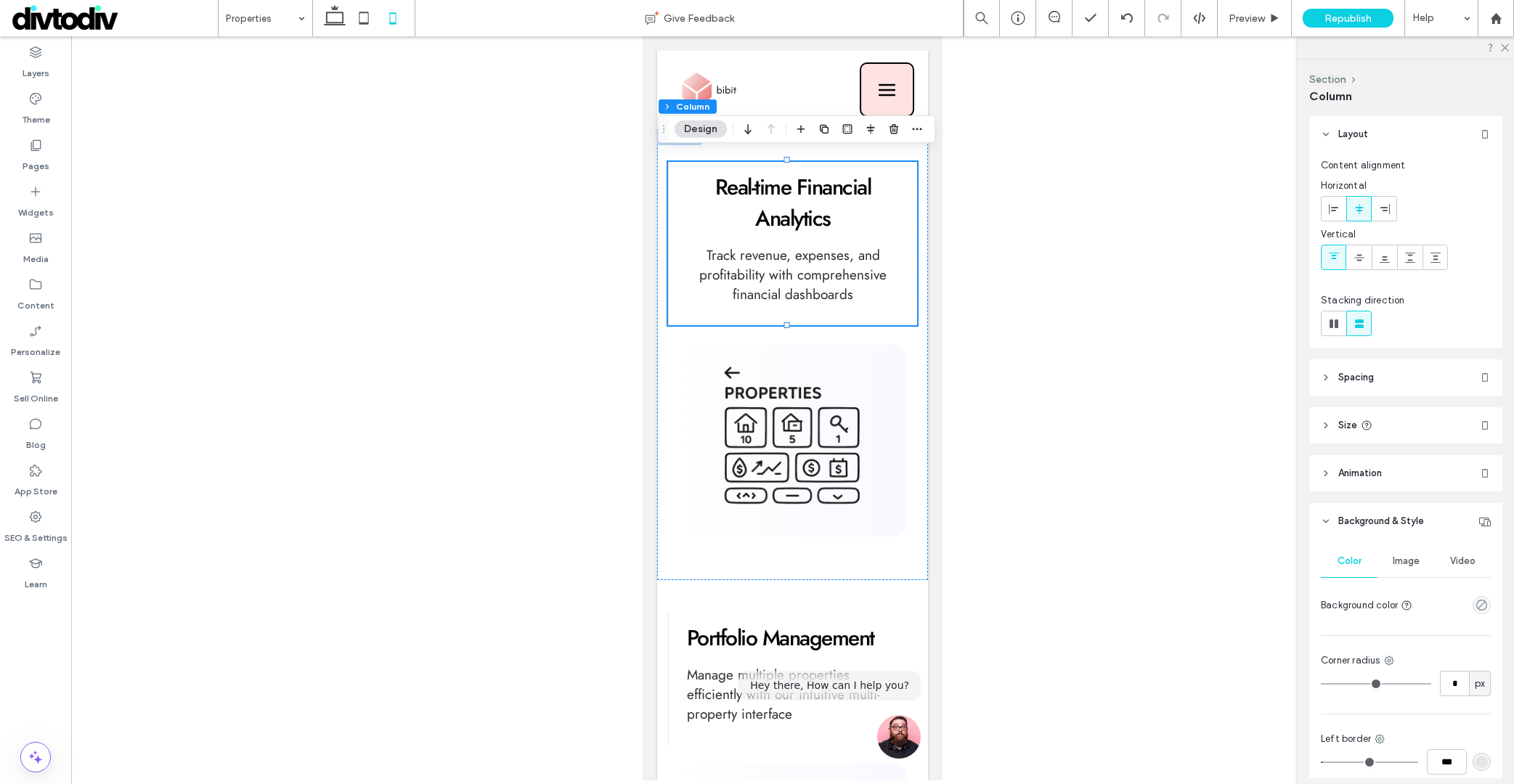
click at [1350, 206] on div at bounding box center [1358, 208] width 24 height 24
click at [1345, 208] on label at bounding box center [1334, 209] width 26 height 26
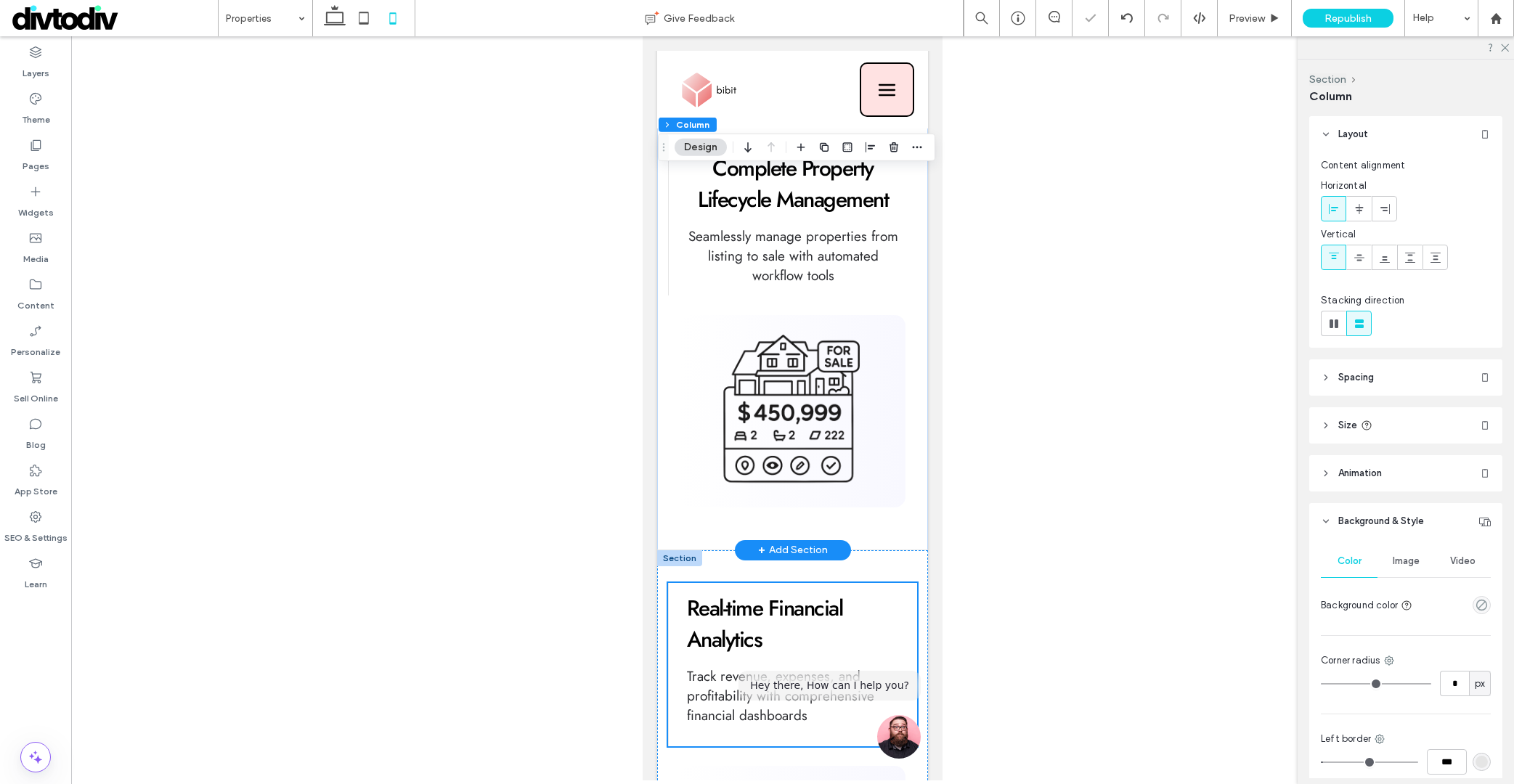
scroll to position [311, 0]
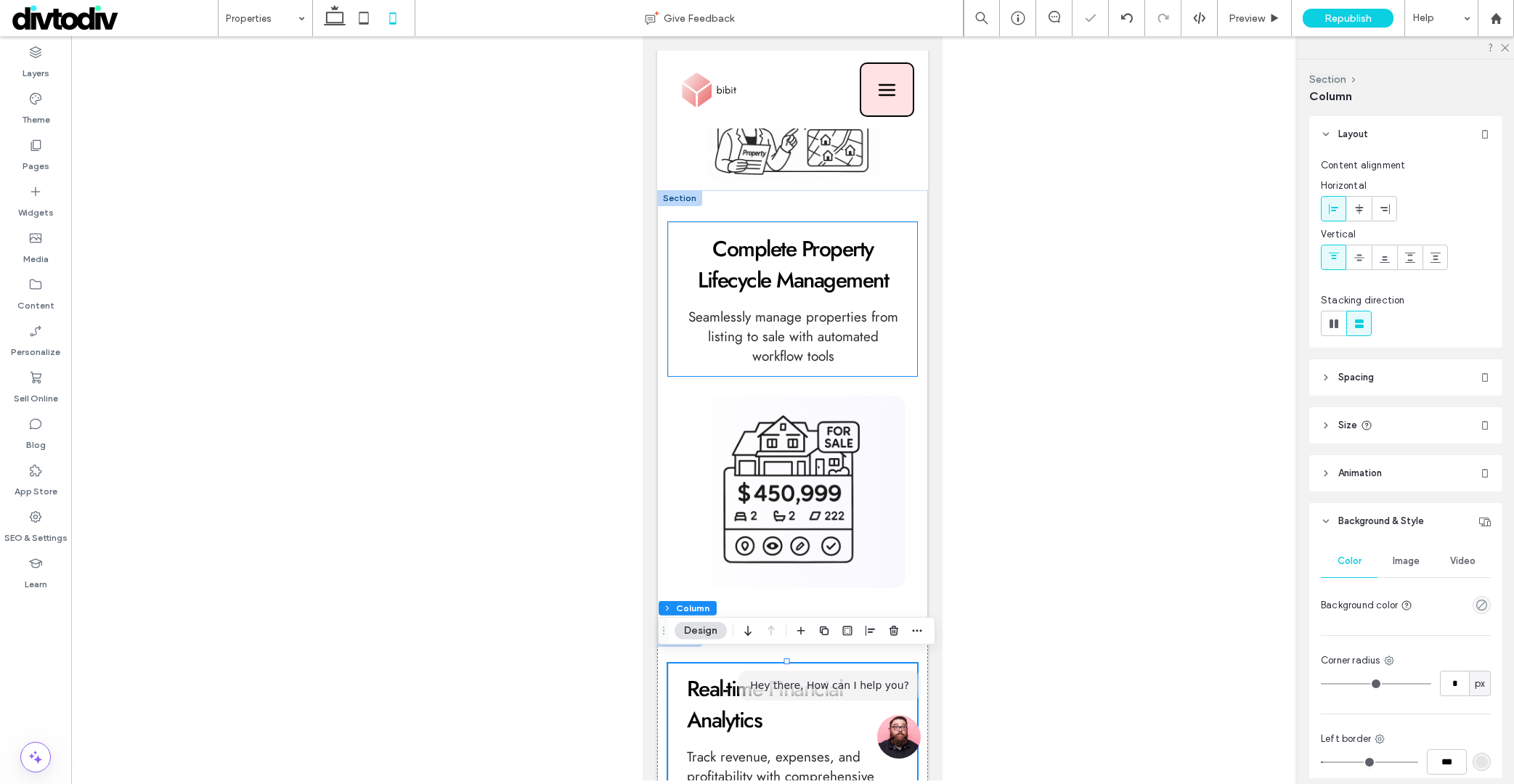
click at [885, 291] on div "Complete Property Lifecycle Management Seamlessly manage properties from listin…" at bounding box center [792, 299] width 249 height 153
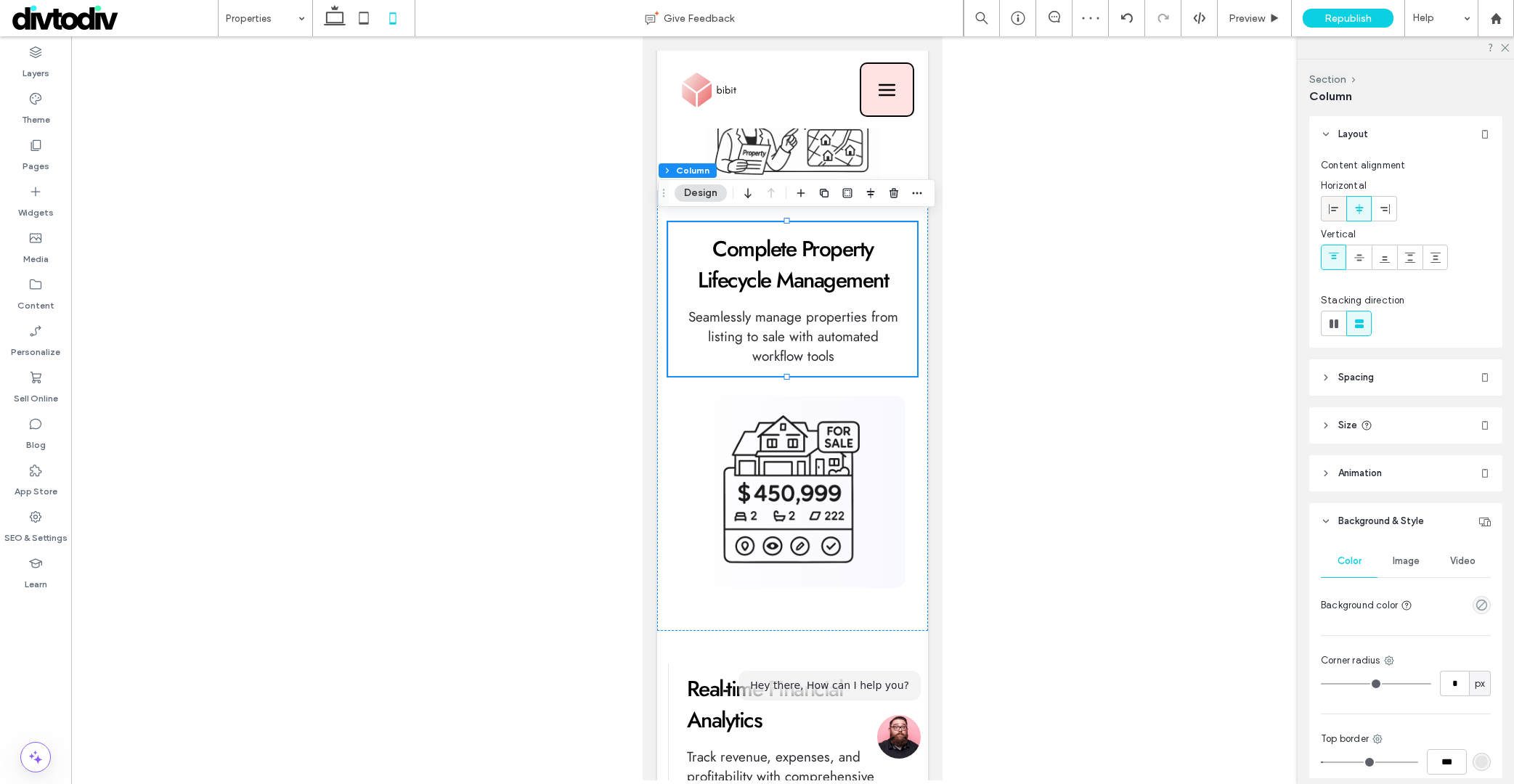
click at [1337, 213] on icon at bounding box center [1334, 209] width 12 height 12
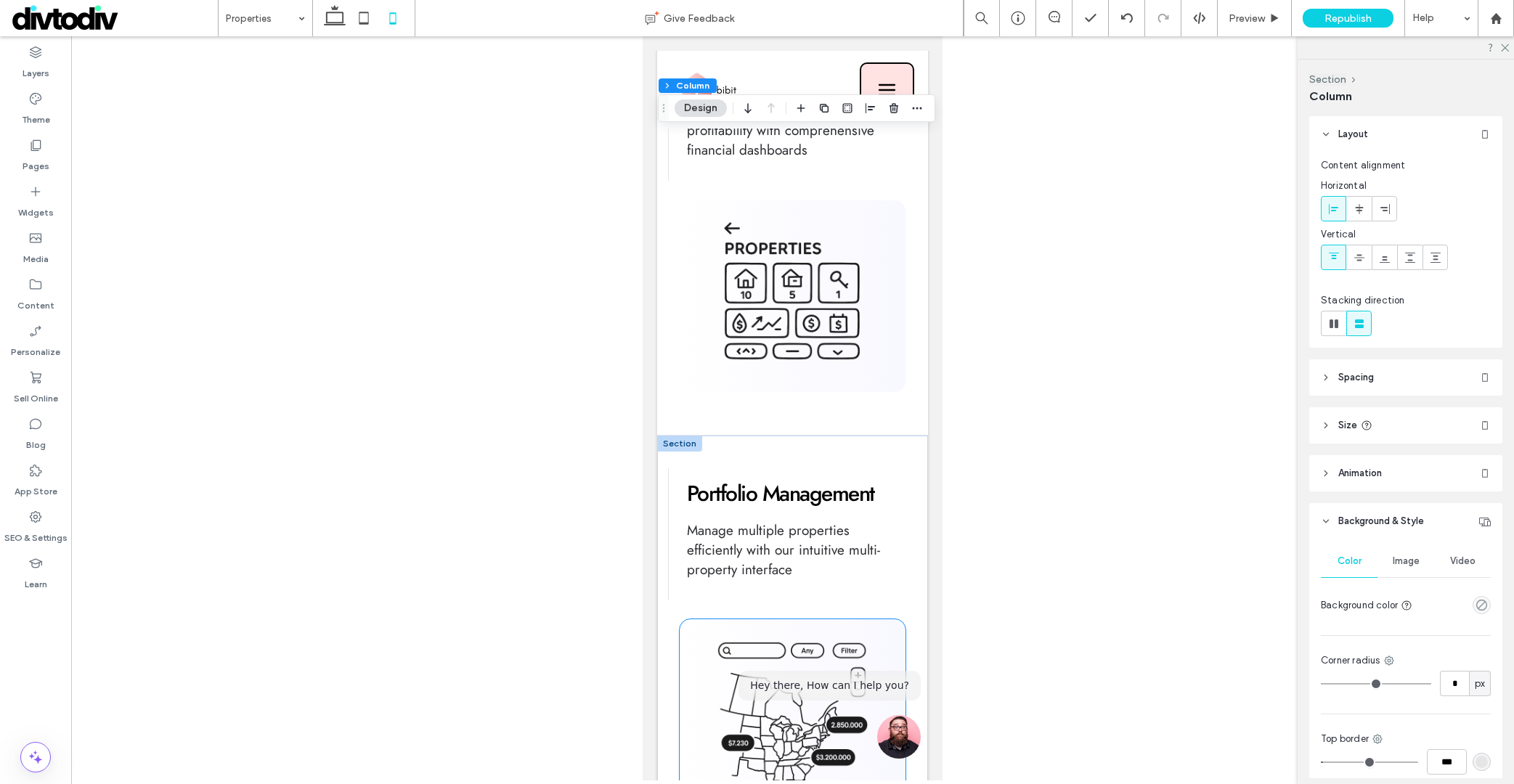
scroll to position [0, 0]
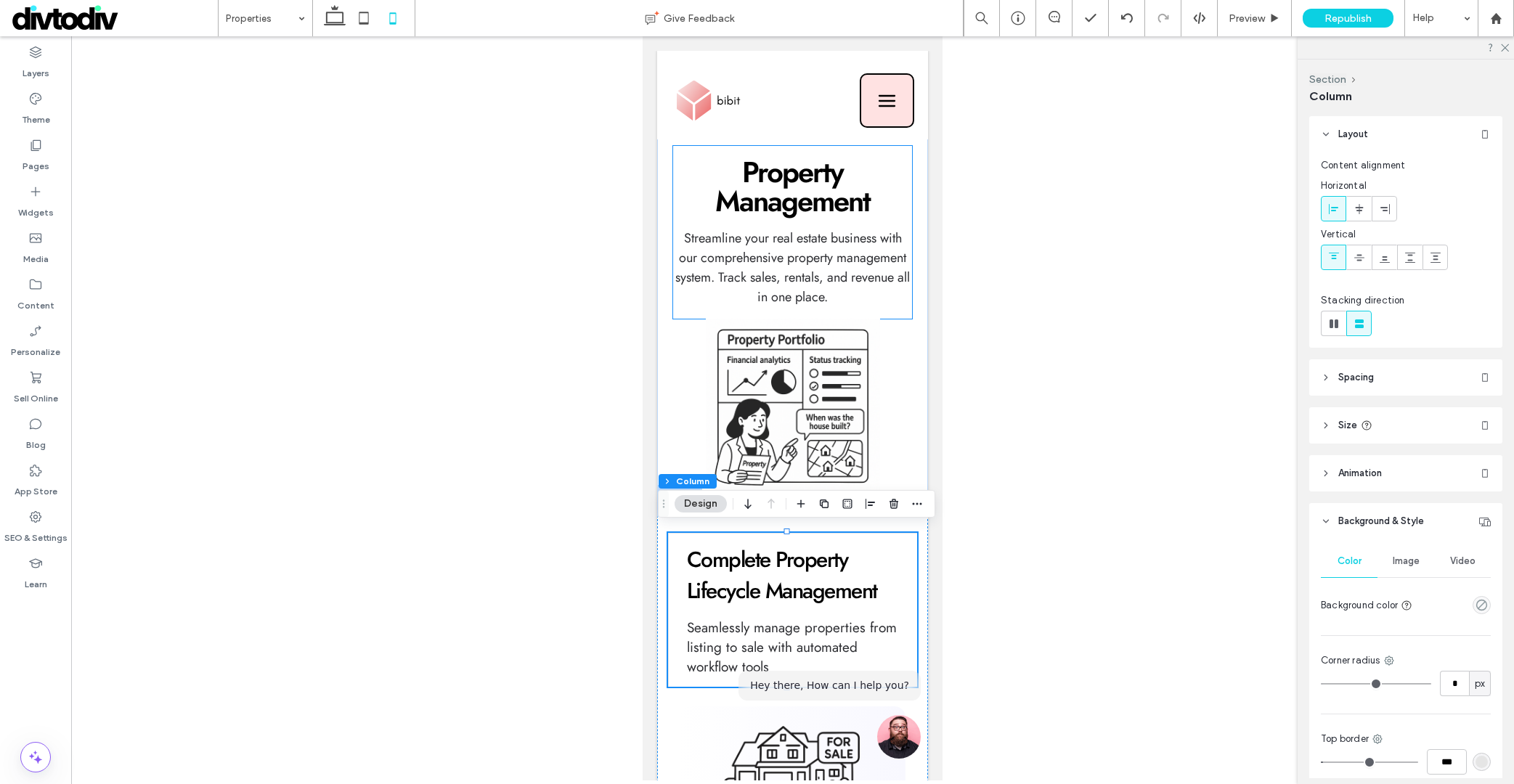
click at [884, 217] on div "Property Management Streamline your real estate business with our comprehensive…" at bounding box center [792, 232] width 238 height 172
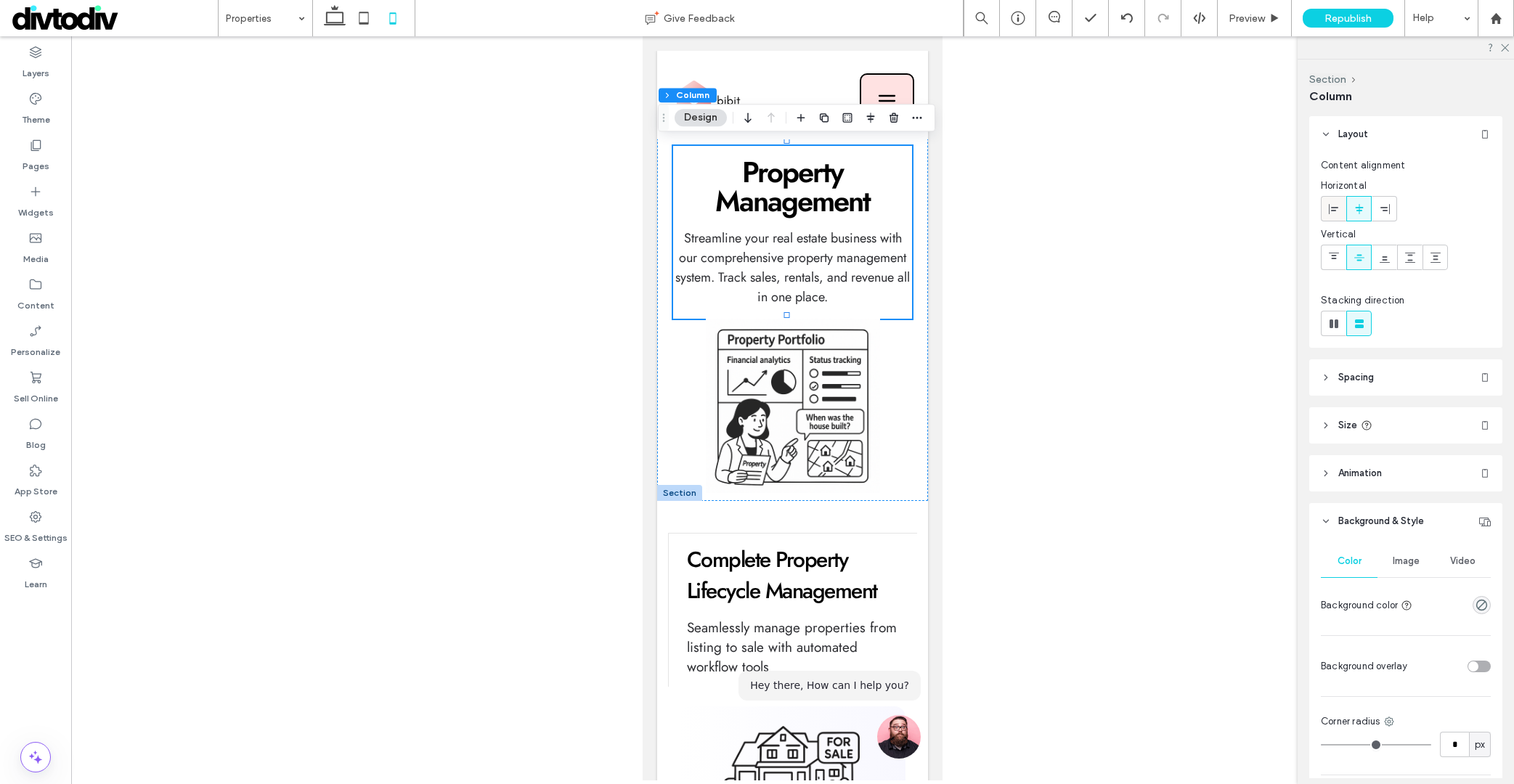
click at [1334, 202] on span at bounding box center [1334, 208] width 12 height 24
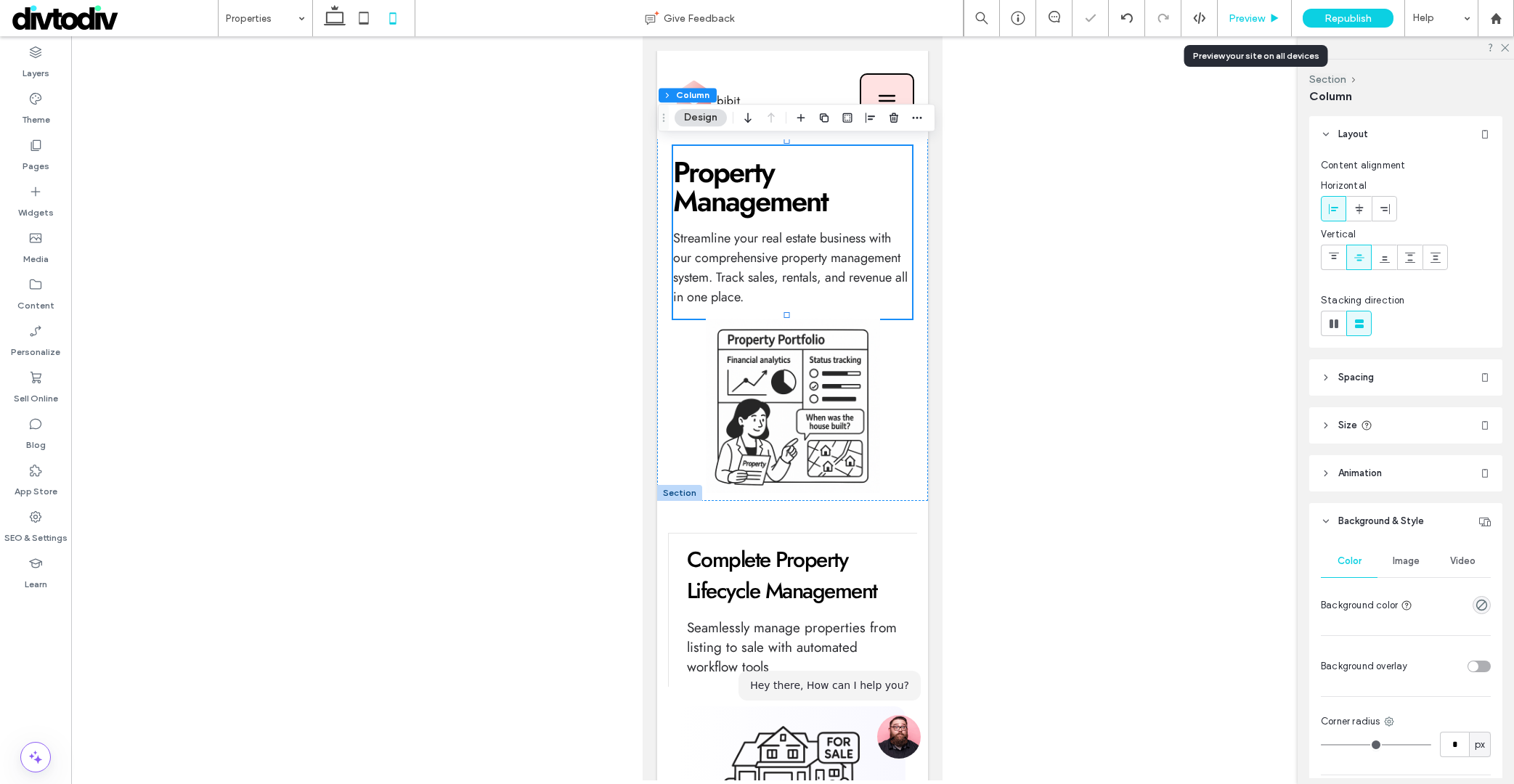
click at [1264, 22] on span "Preview" at bounding box center [1246, 19] width 36 height 12
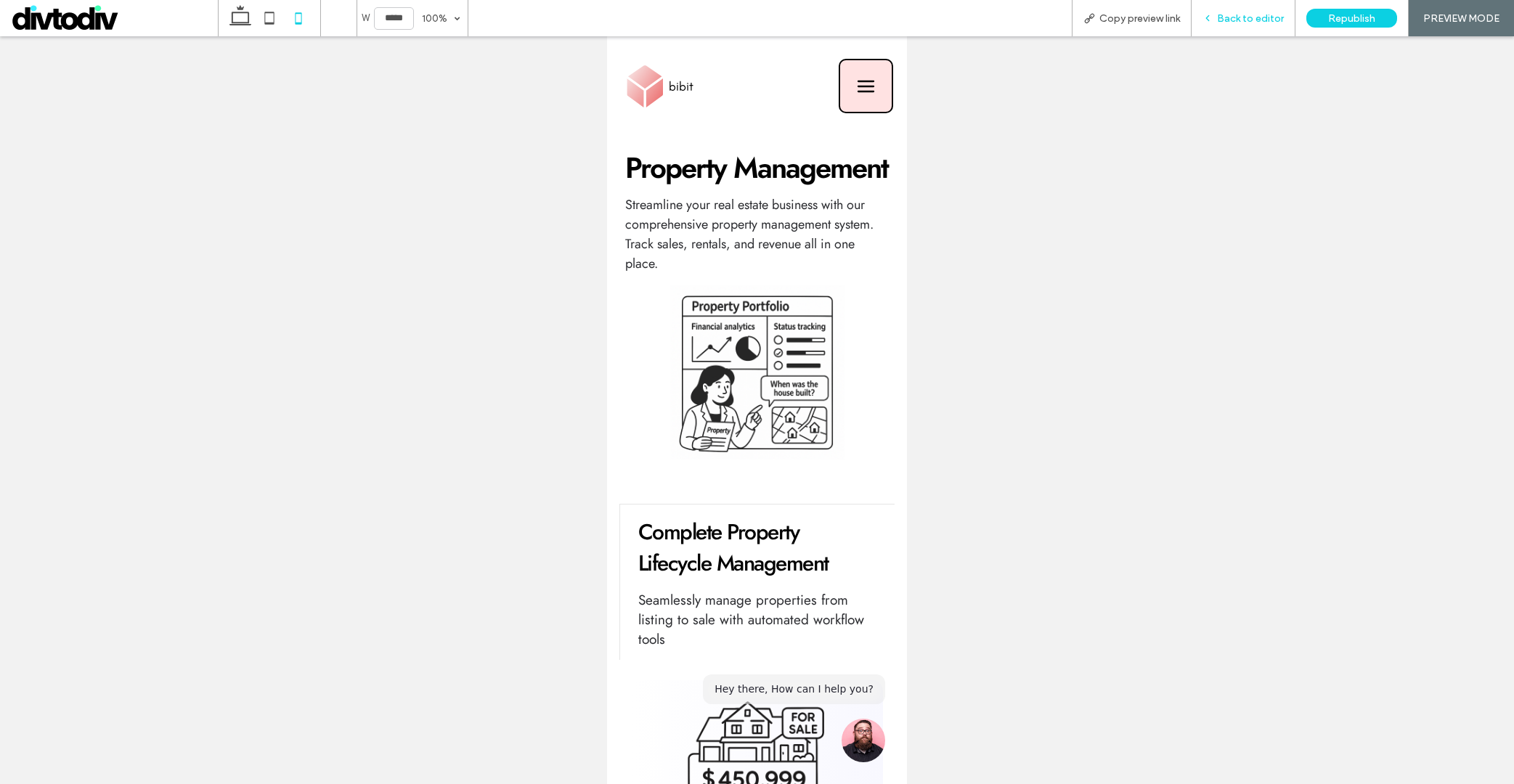
click at [1217, 28] on div "Back to editor" at bounding box center [1243, 18] width 104 height 36
click at [1250, 22] on span "Back to editor" at bounding box center [1250, 19] width 67 height 12
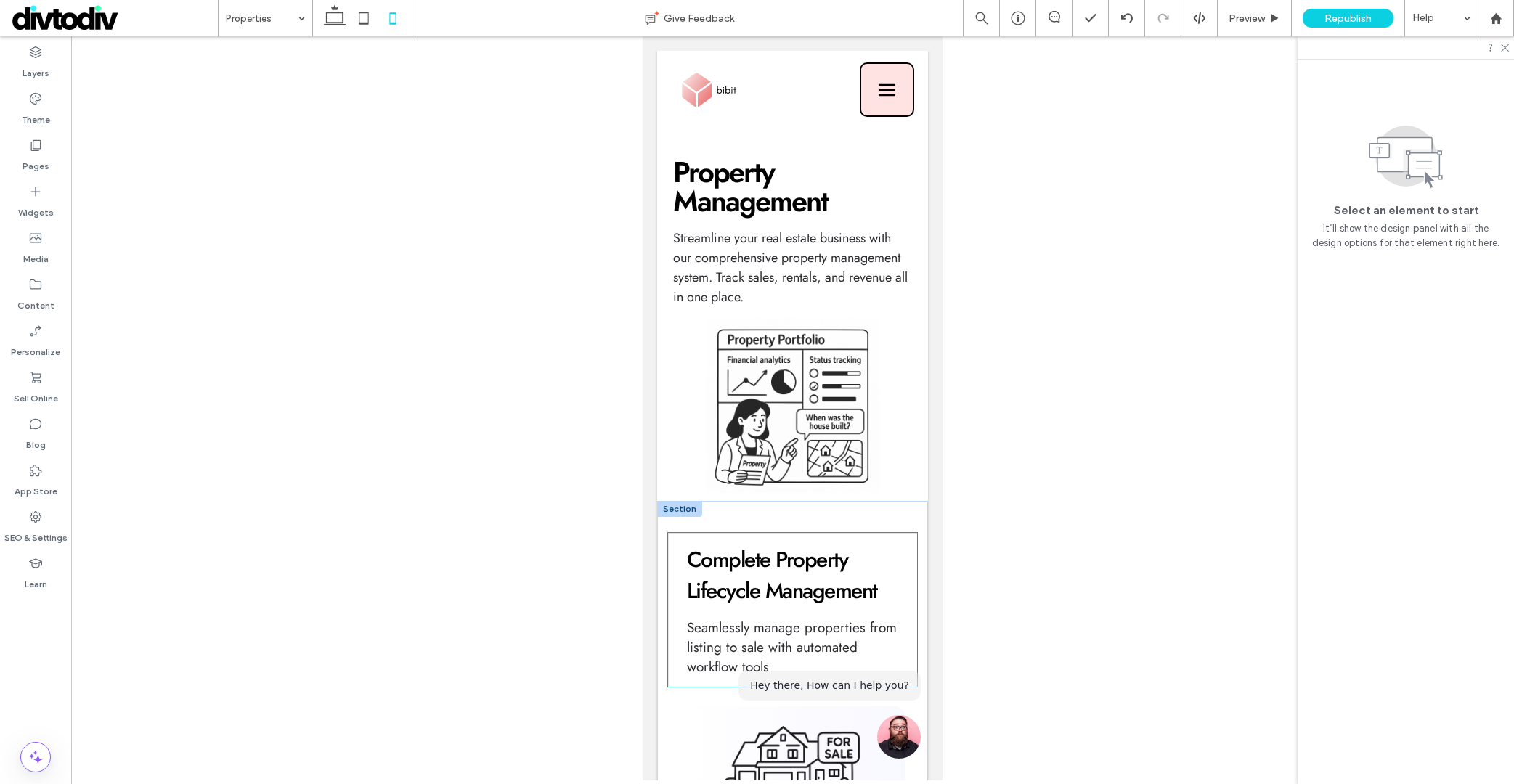
scroll to position [37, 0]
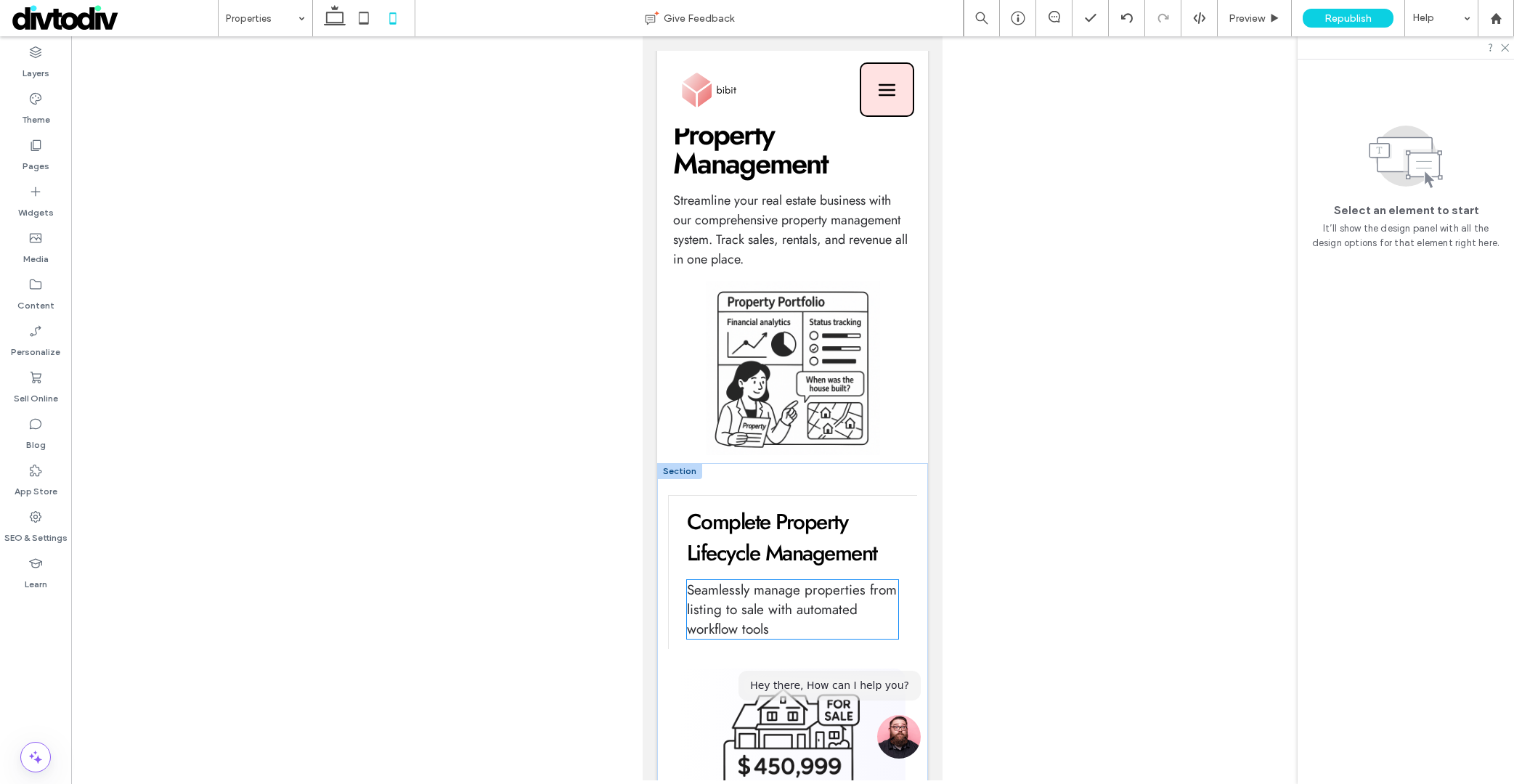
click at [751, 598] on span "Seamlessly manage properties from listing to sale with automated workflow tools" at bounding box center [792, 610] width 210 height 59
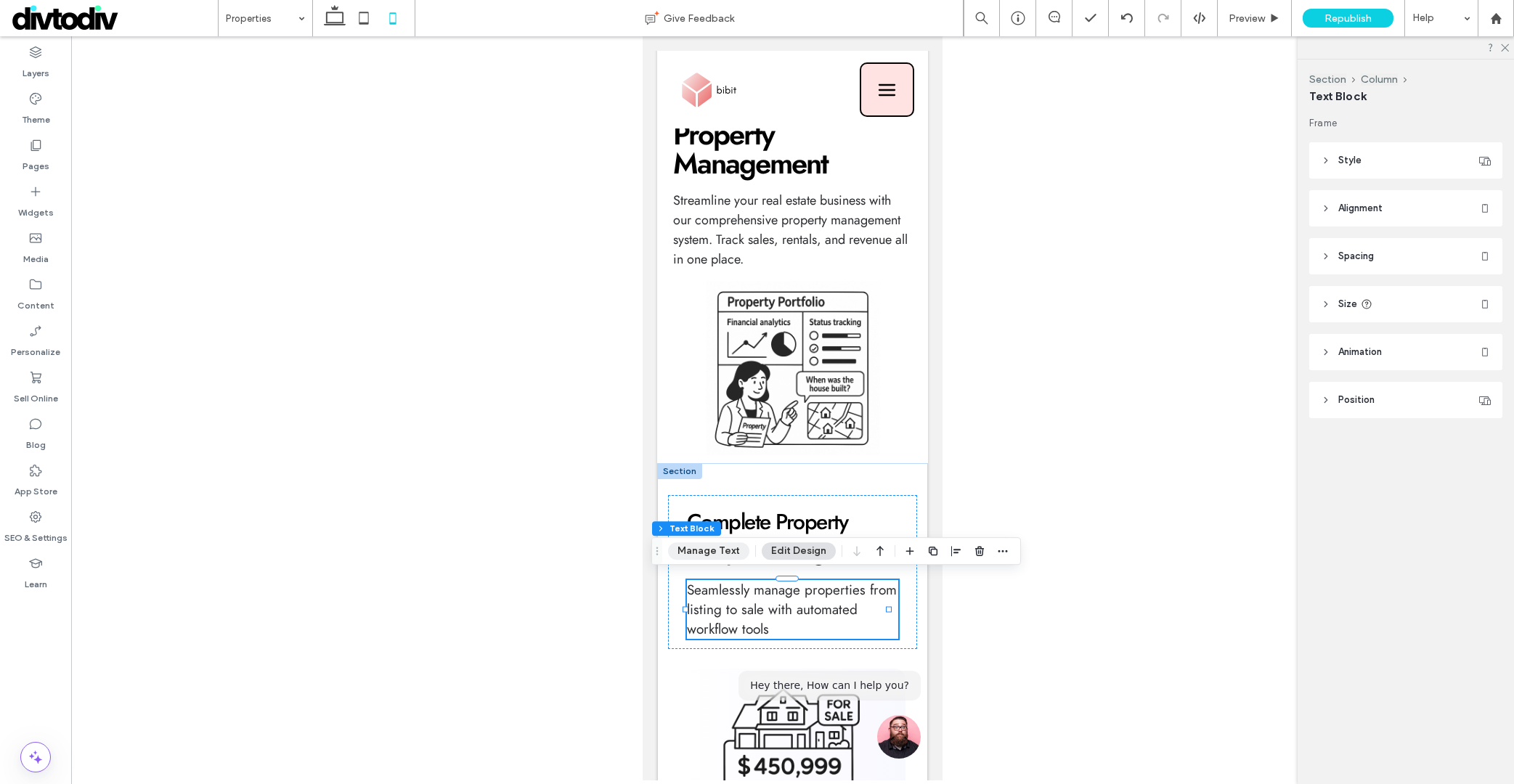
click at [701, 550] on button "Manage Text" at bounding box center [708, 551] width 81 height 18
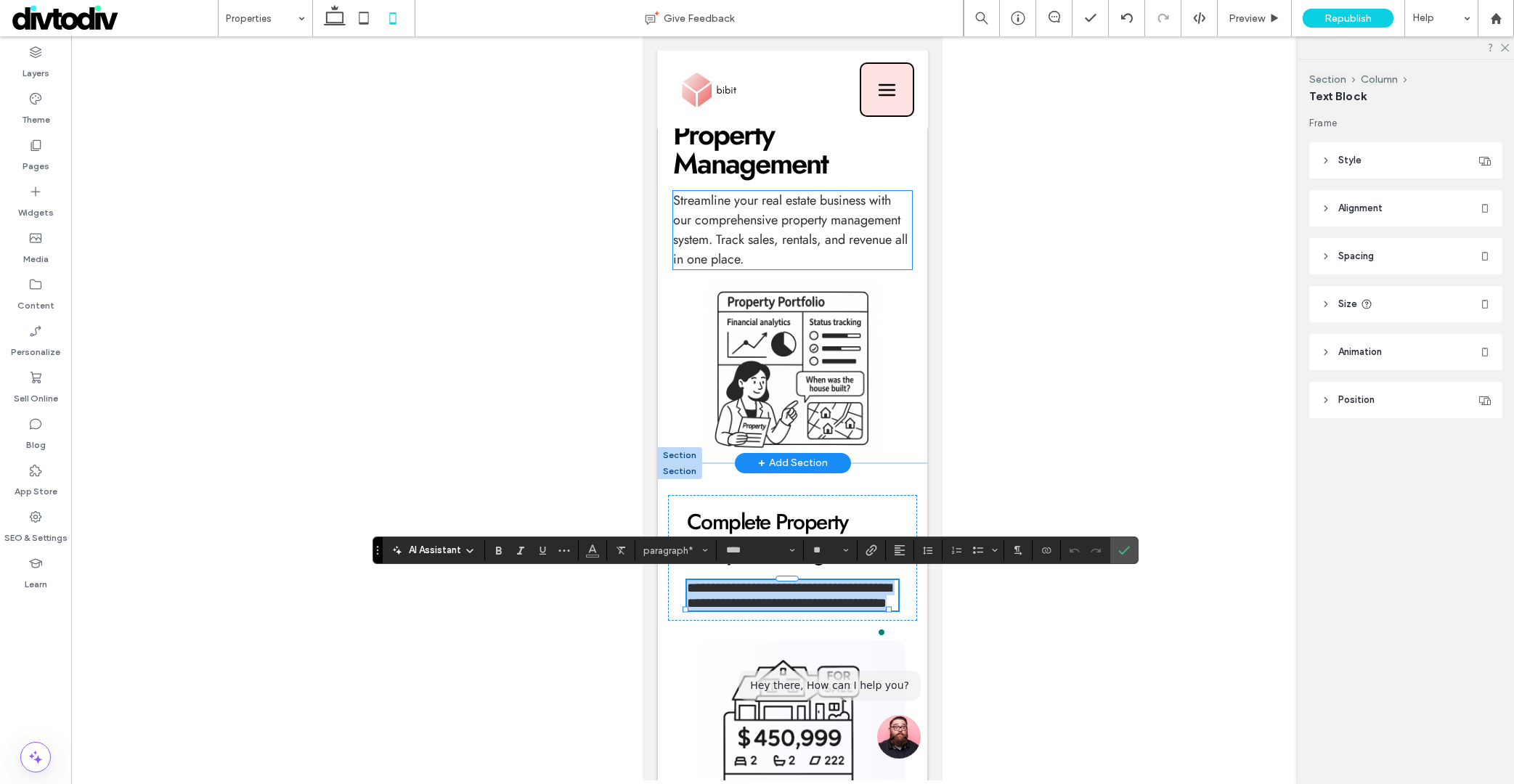
click at [712, 236] on span "Streamline your real estate business with our comprehensive property management…" at bounding box center [790, 229] width 235 height 77
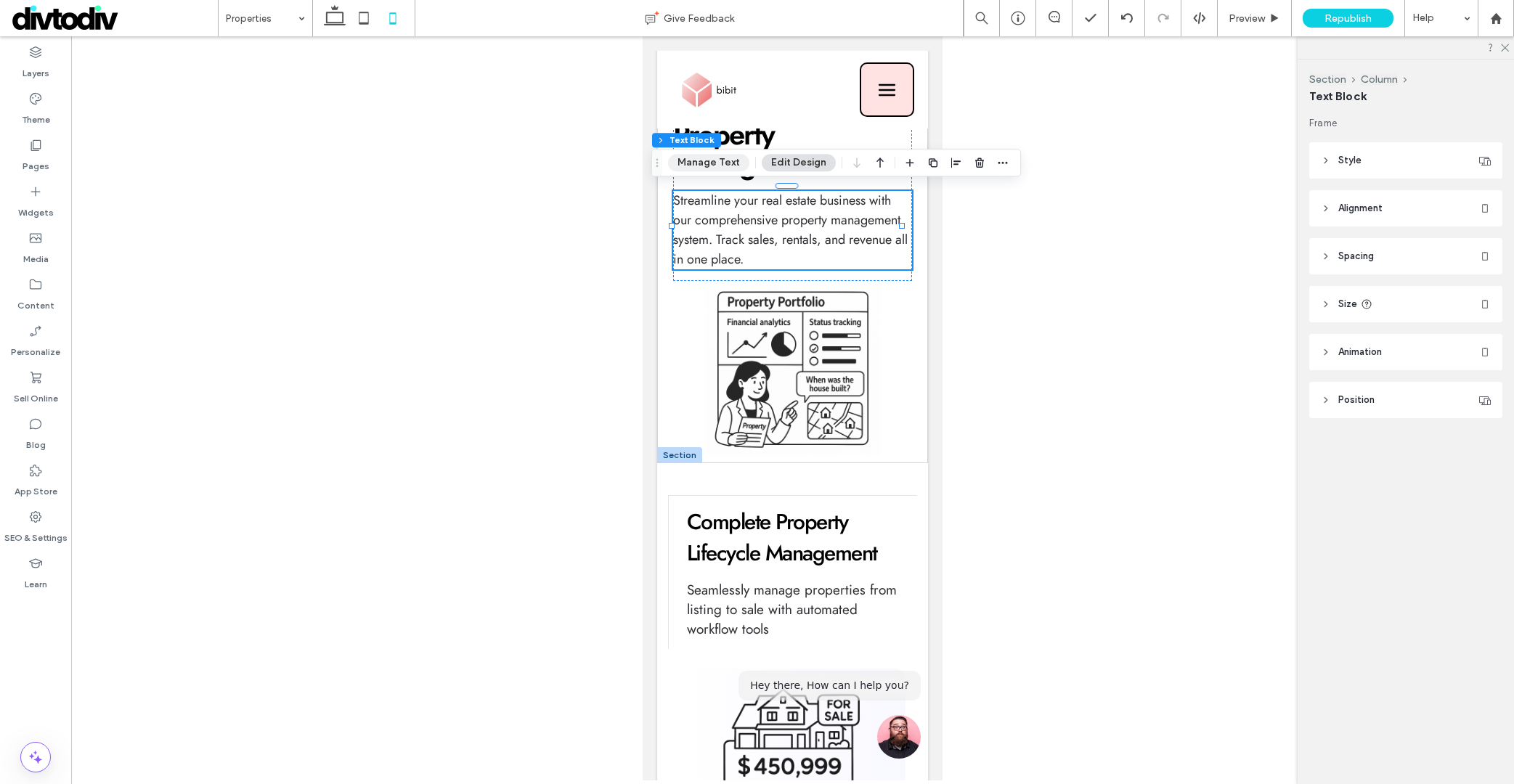
click at [703, 154] on button "Manage Text" at bounding box center [708, 163] width 81 height 18
